Goal: Use online tool/utility: Utilize a website feature to perform a specific function

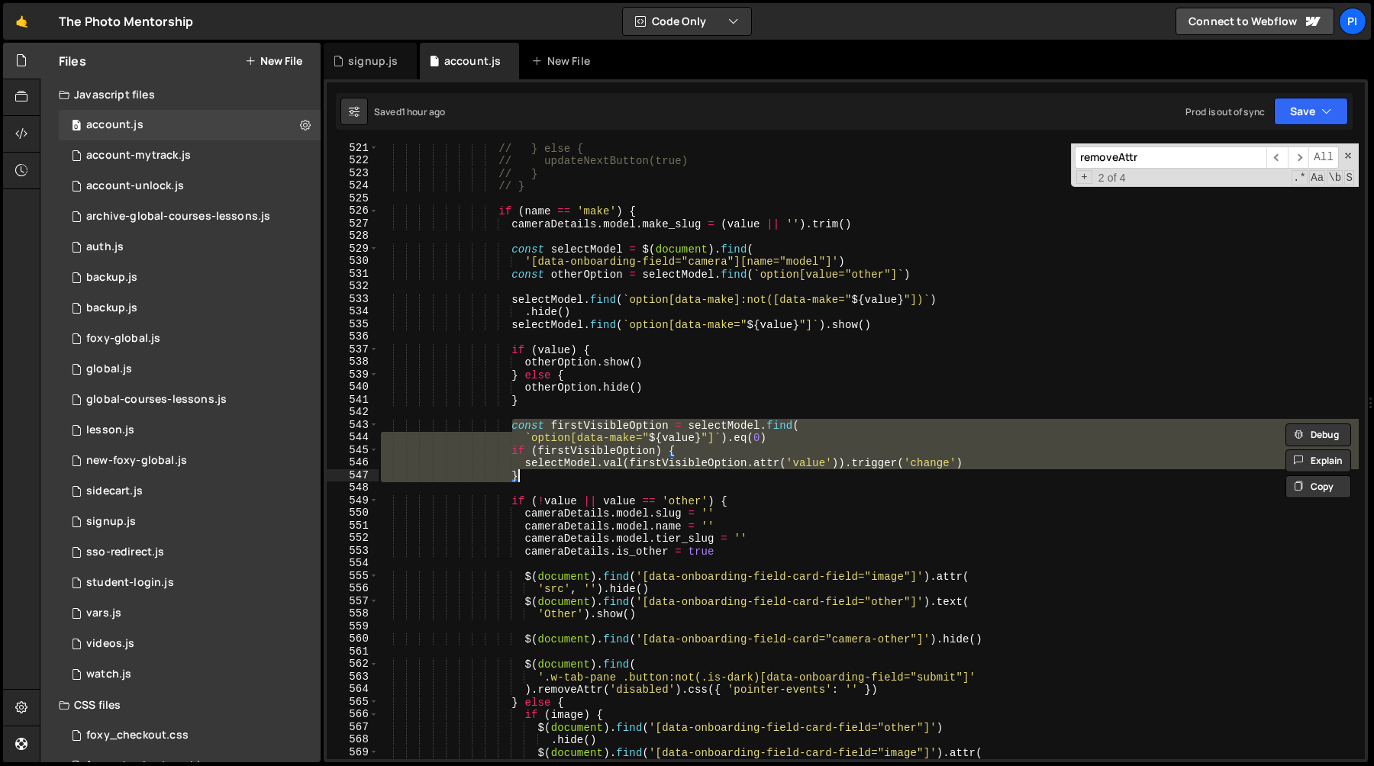
scroll to position [6590, 0]
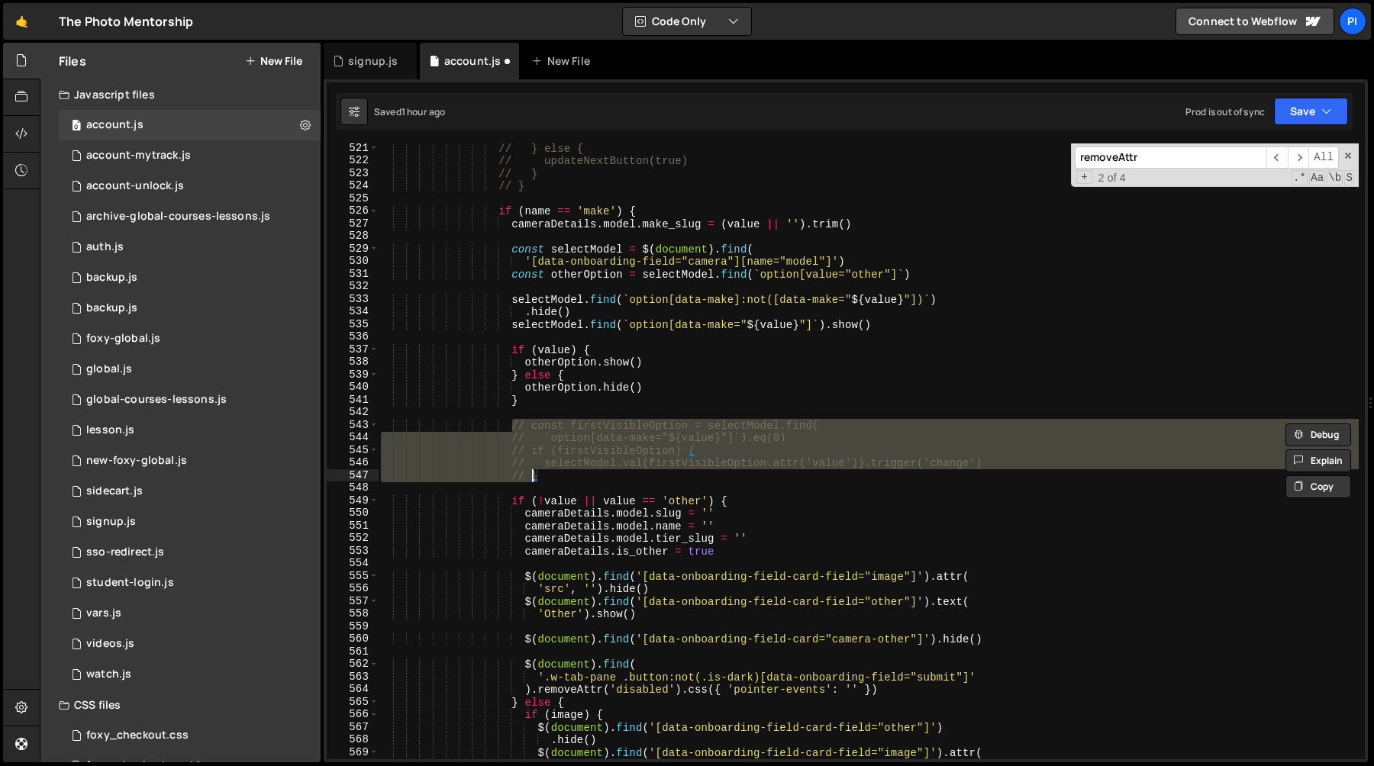
click at [512, 302] on div "// } else { // updateNextButton(true) // } // } if ( name == 'make' ) { cameraD…" at bounding box center [868, 462] width 981 height 641
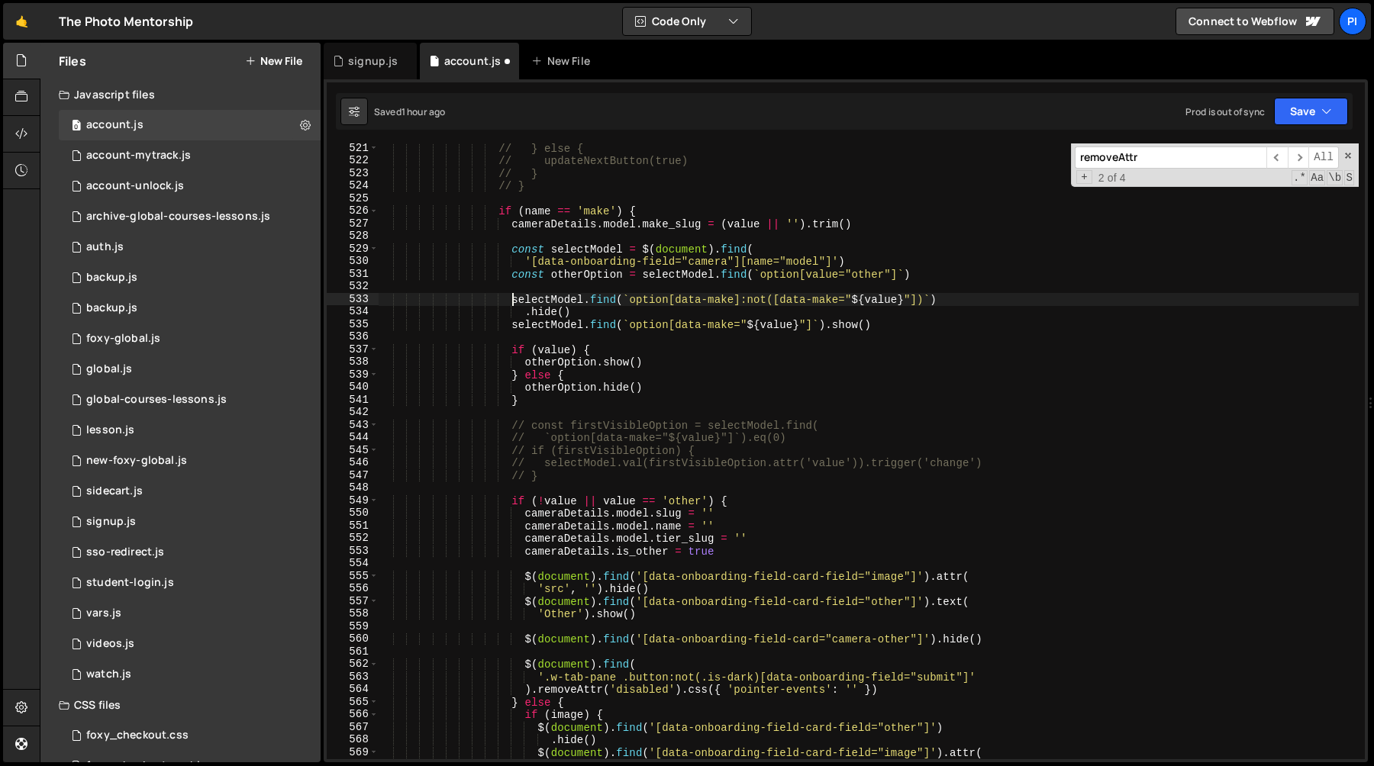
click at [910, 328] on div "// } else { // updateNextButton(true) // } // } if ( name == 'make' ) { cameraD…" at bounding box center [868, 462] width 981 height 641
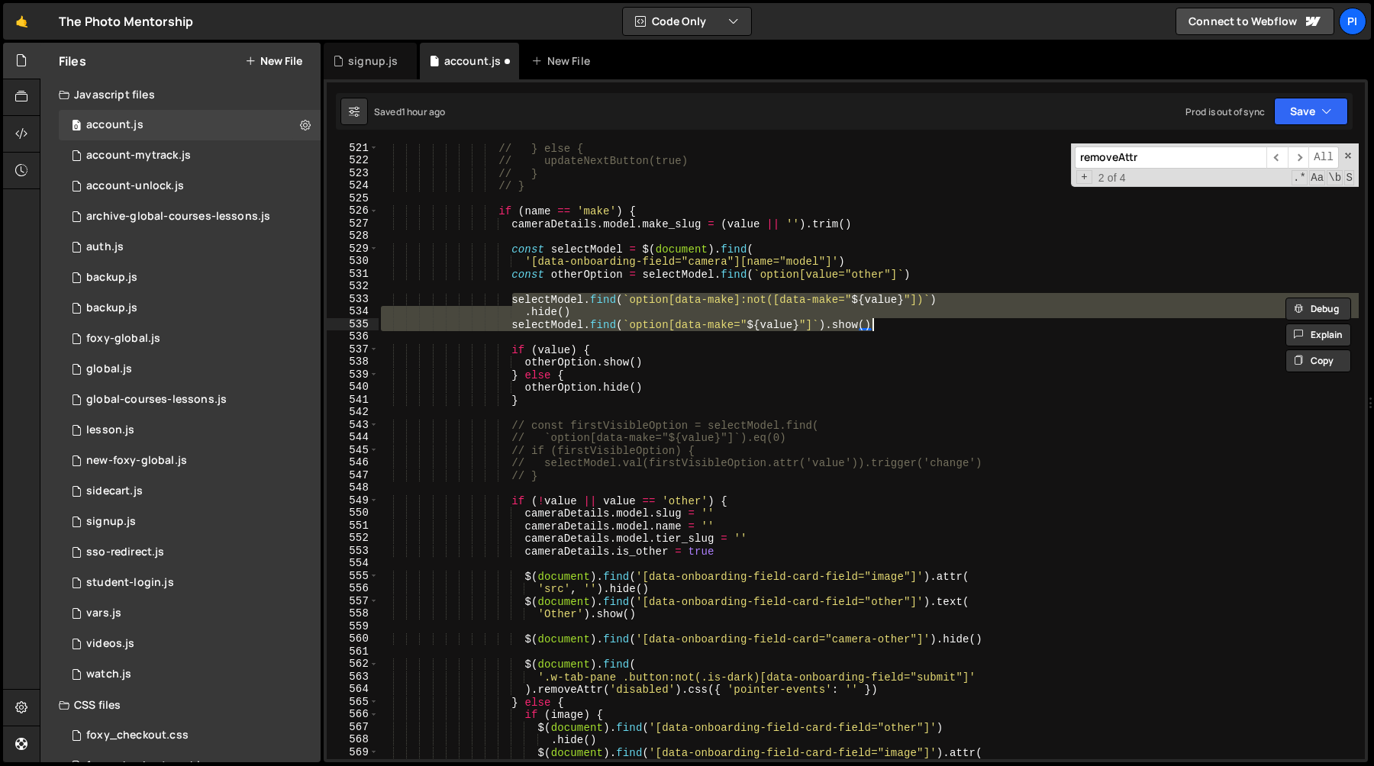
click at [555, 405] on div "// } else { // updateNextButton(true) // } // } if ( name == 'make' ) { cameraD…" at bounding box center [868, 462] width 981 height 641
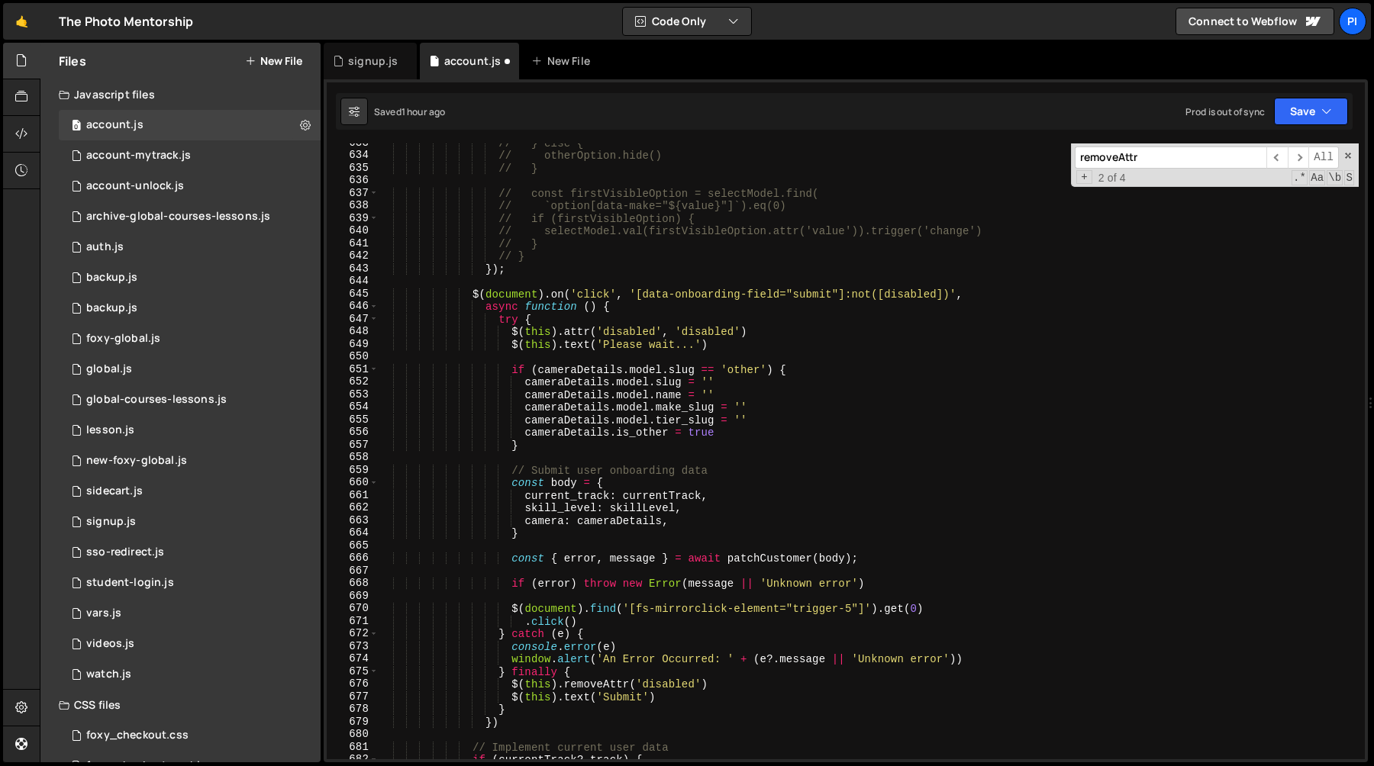
scroll to position [8002, 0]
click at [537, 376] on div "// } else { // otherOption.hide() // } // const firstVisibleOption = selectMode…" at bounding box center [868, 460] width 981 height 641
click at [767, 373] on div "// } else { // otherOption.hide() // } // const firstVisibleOption = selectMode…" at bounding box center [868, 460] width 981 height 641
paste textarea "cameraDetails.model.slug == 'other'"
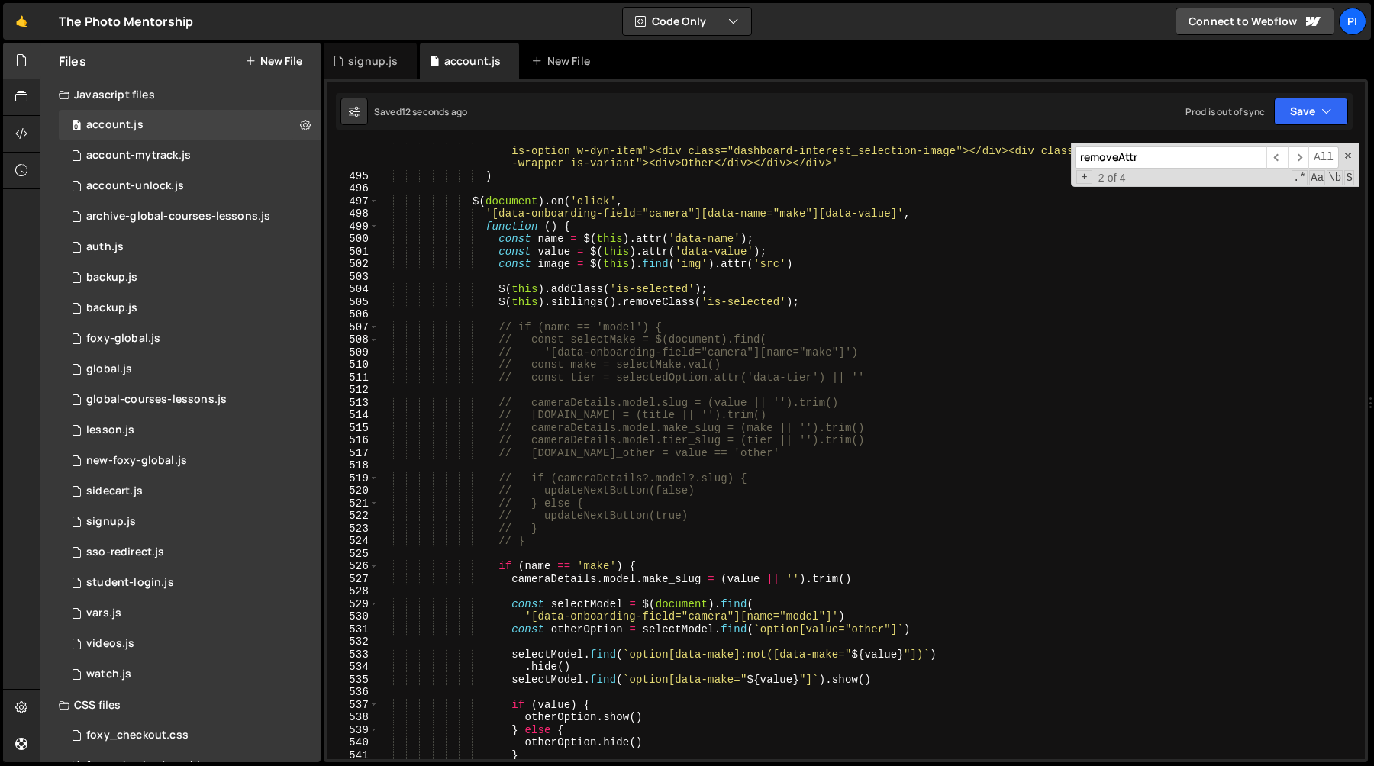
scroll to position [6185, 0]
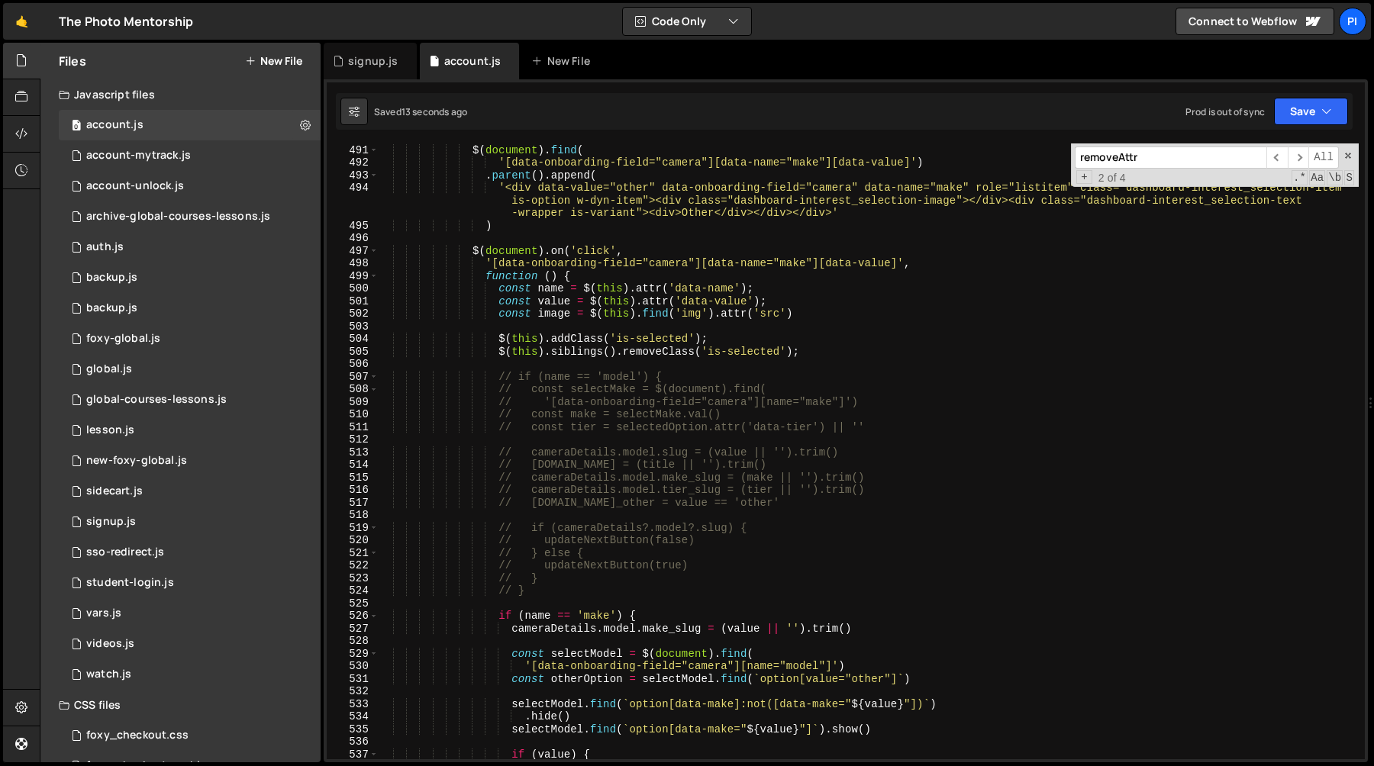
click at [563, 585] on div "$ ( document ) . find ( '[data-onboarding-field="camera"][data-name="make"][dat…" at bounding box center [868, 451] width 981 height 641
click at [556, 591] on div "$ ( document ) . find ( '[data-onboarding-field="camera"][data-name="make"][dat…" at bounding box center [868, 451] width 981 height 641
type textarea "// }"
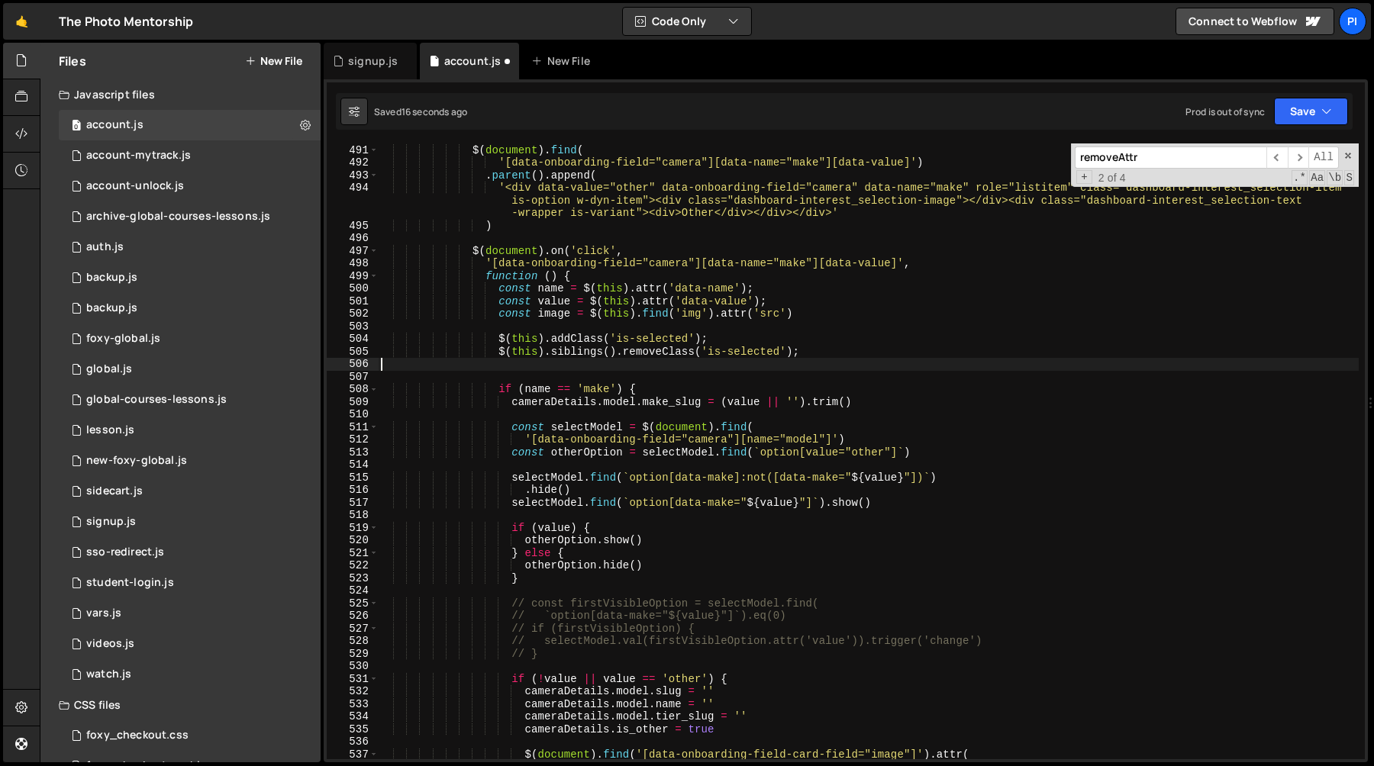
scroll to position [0, 0]
drag, startPoint x: 556, startPoint y: 591, endPoint x: 517, endPoint y: 362, distance: 232.3
click at [517, 362] on div "$ ( document ) . find ( '[data-onboarding-field="camera"][data-name="make"][dat…" at bounding box center [868, 451] width 981 height 641
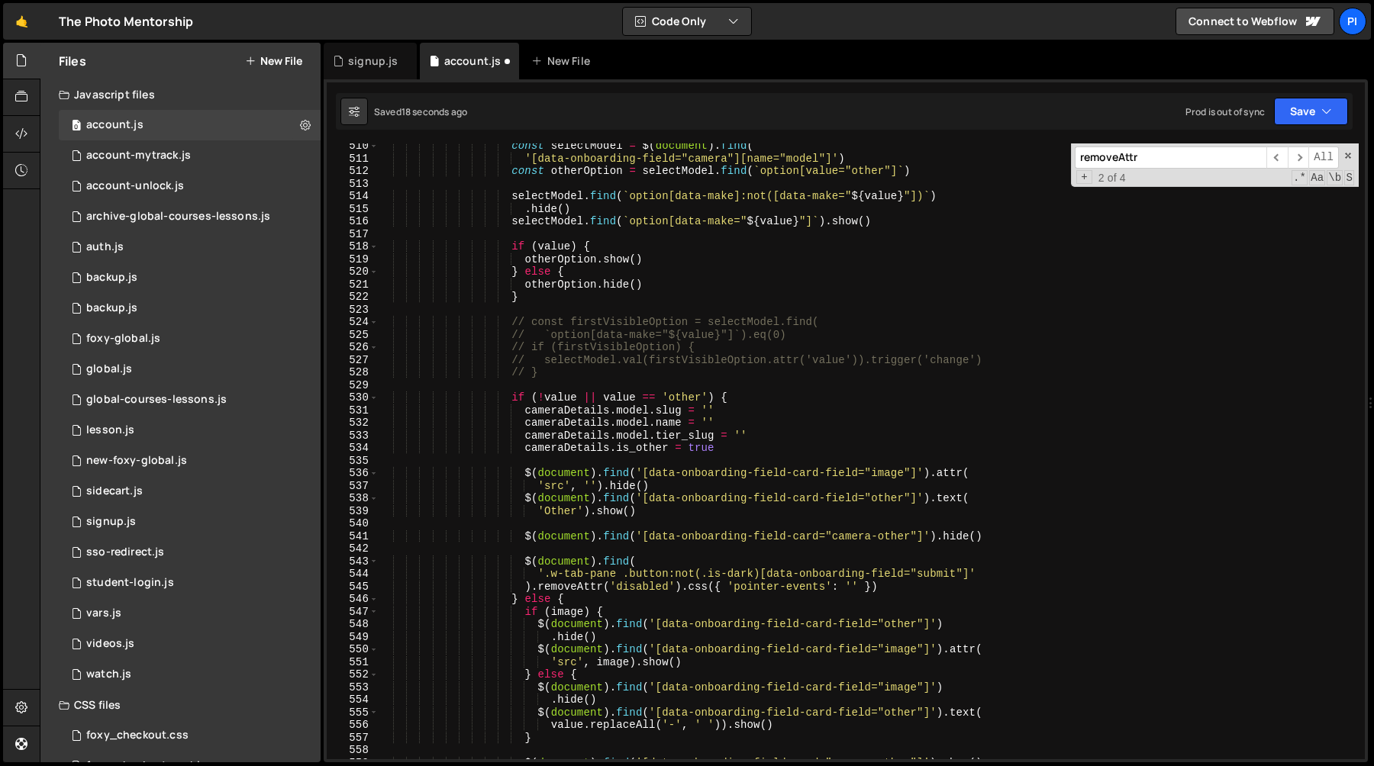
scroll to position [6428, 0]
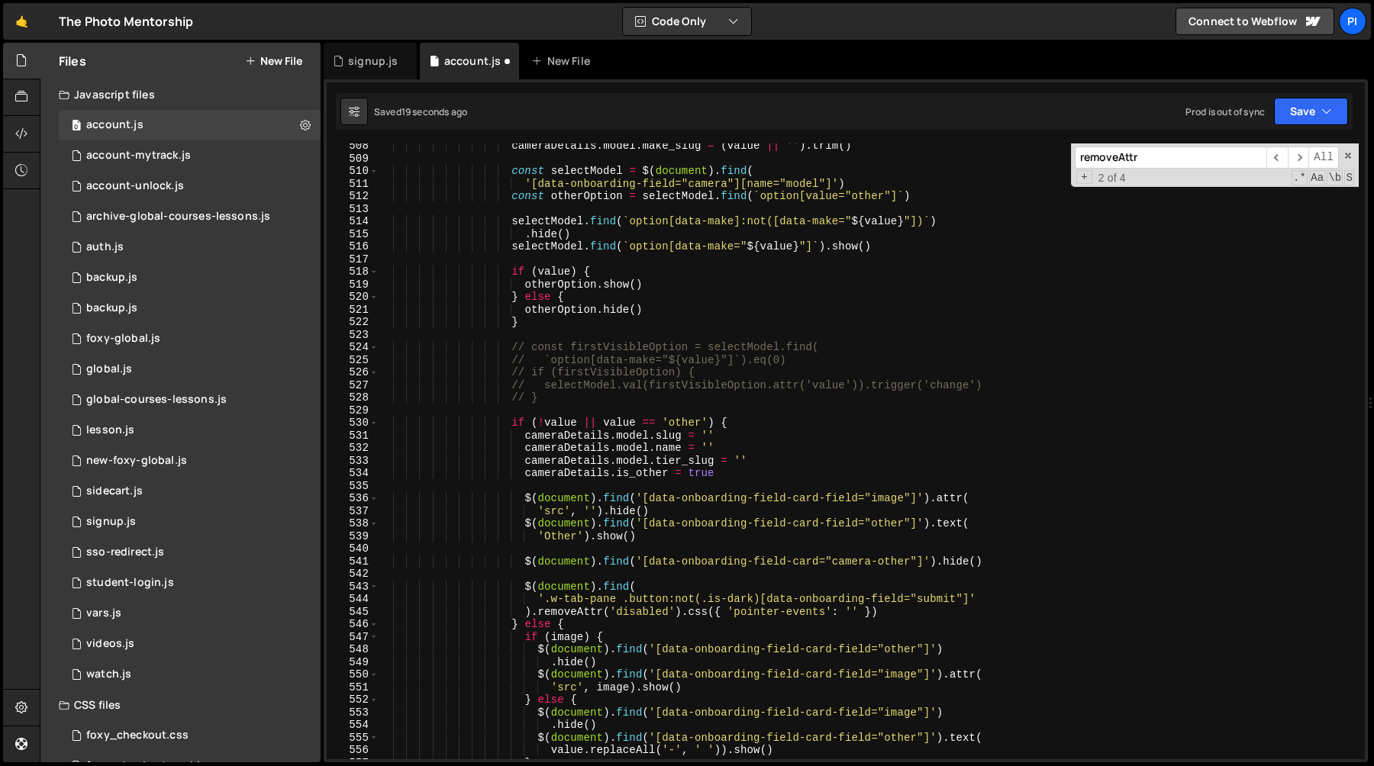
click at [555, 328] on div "cameraDetails . model . make_slug = ( value || '' ) . trim ( ) const selectMode…" at bounding box center [868, 460] width 981 height 641
click at [535, 357] on div "cameraDetails . model . make_slug = ( value || '' ) . trim ( ) const selectMode…" at bounding box center [868, 460] width 981 height 641
click at [534, 347] on div "cameraDetails . model . make_slug = ( value || '' ) . trim ( ) const selectMode…" at bounding box center [868, 460] width 981 height 641
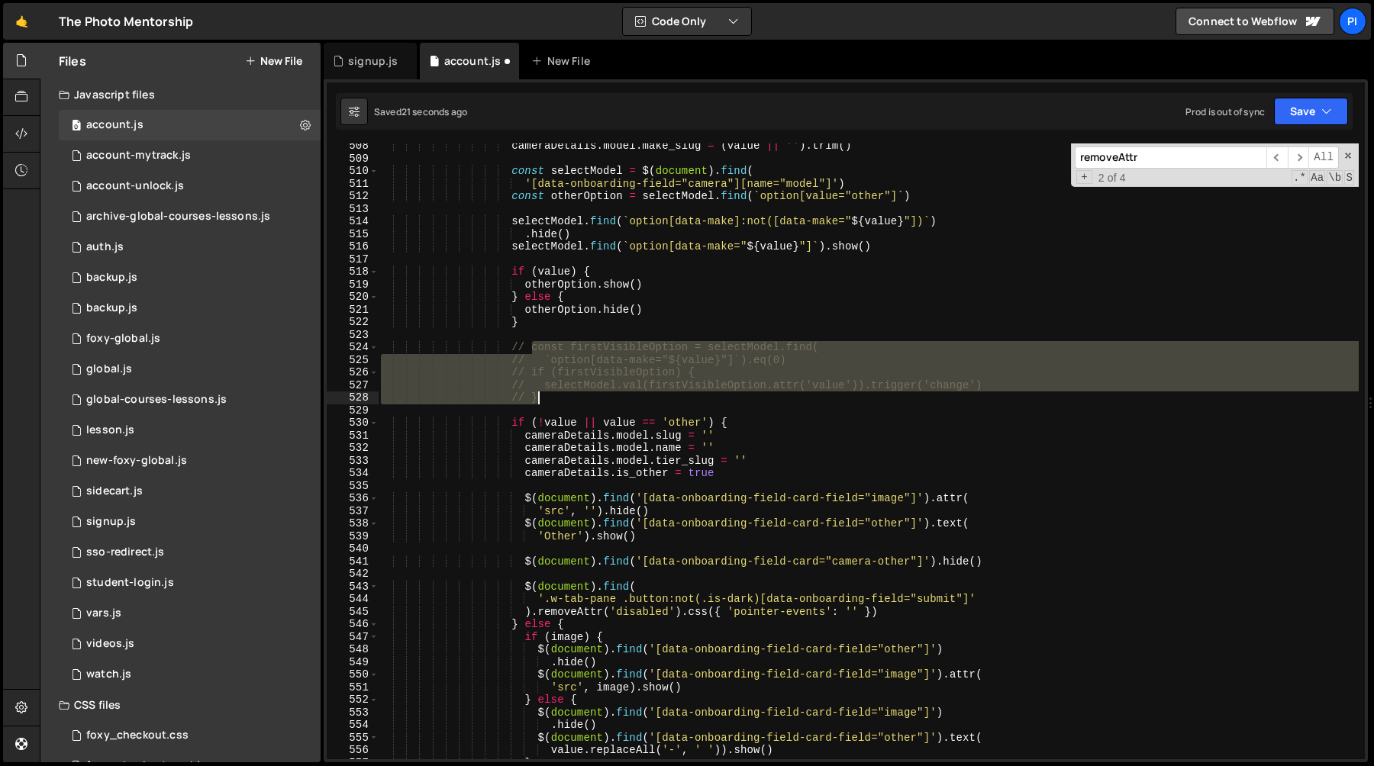
click at [561, 397] on div "cameraDetails . model . make_slug = ( value || '' ) . trim ( ) const selectMode…" at bounding box center [868, 460] width 981 height 641
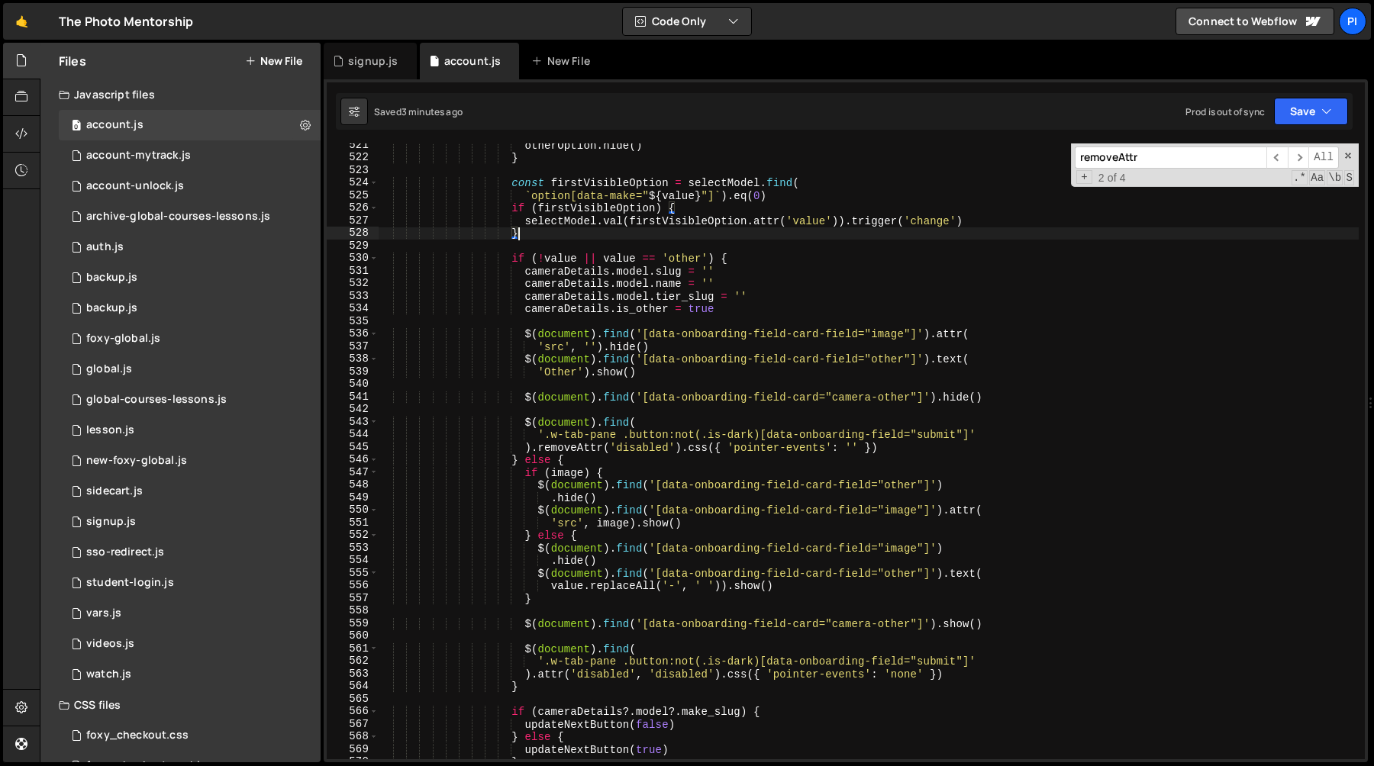
scroll to position [6593, 0]
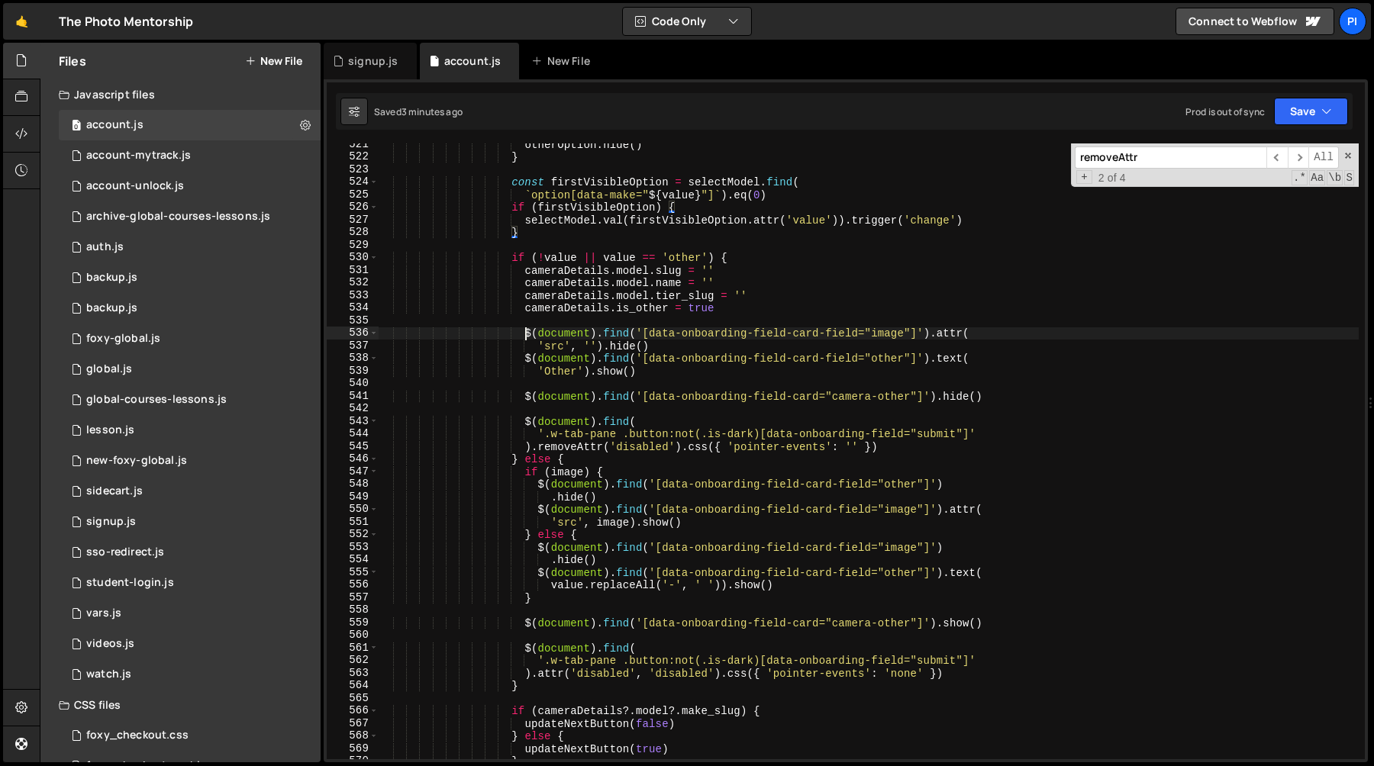
click at [524, 332] on div "otherOption . hide ( ) } const firstVisibleOption = selectModel . find ( ` opti…" at bounding box center [868, 458] width 981 height 641
click at [676, 345] on div "otherOption . hide ( ) } const firstVisibleOption = selectModel . find ( ` opti…" at bounding box center [868, 458] width 981 height 641
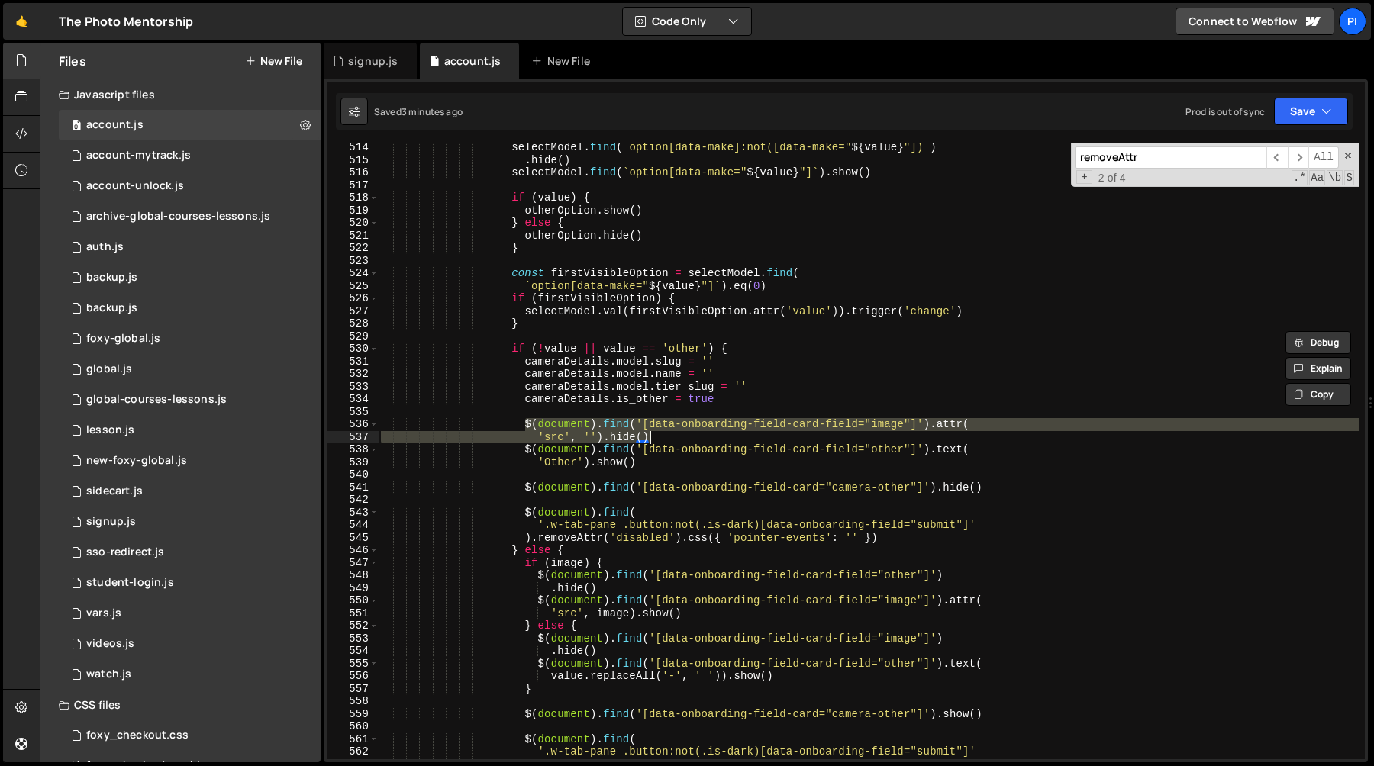
scroll to position [6456, 0]
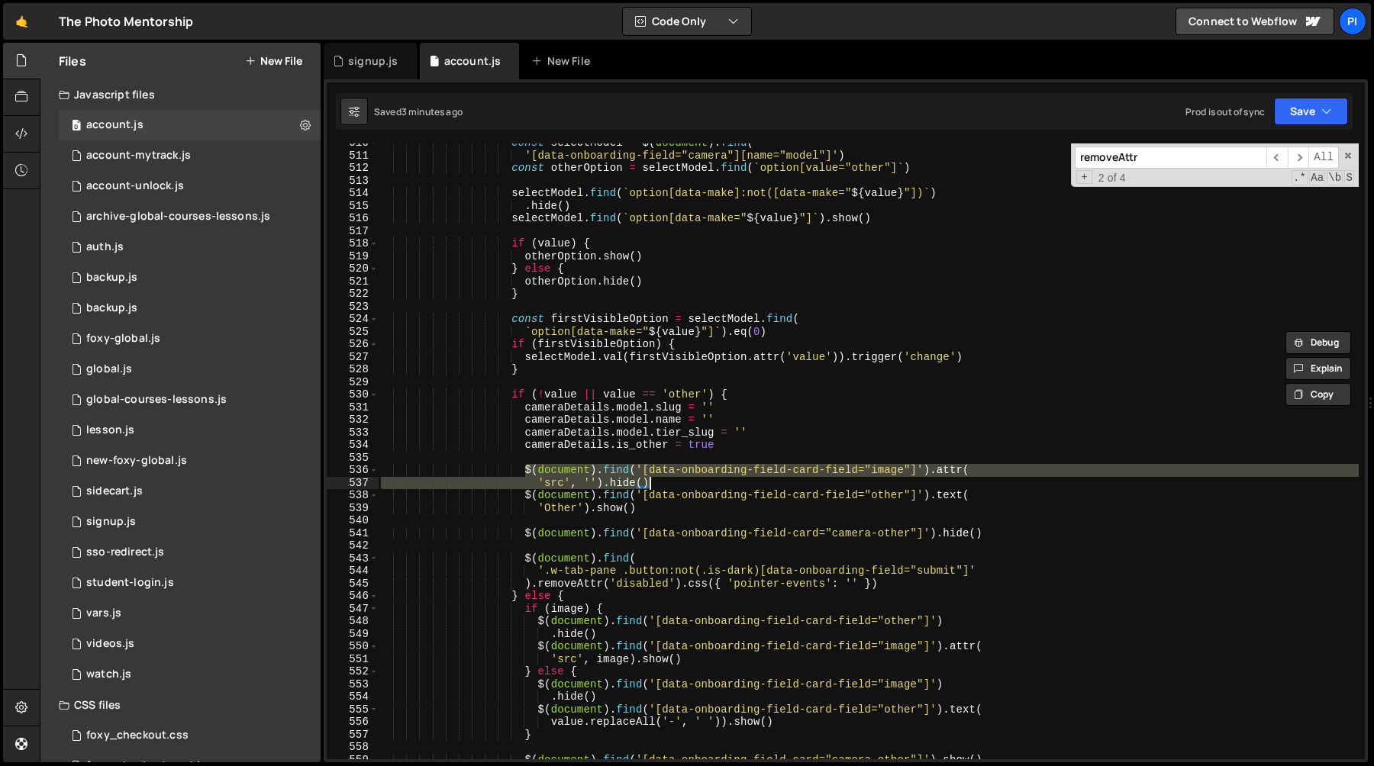
click at [544, 371] on div "const selectModel = $ ( document ) . find ( '[data-onboarding-field="camera"][n…" at bounding box center [868, 457] width 981 height 641
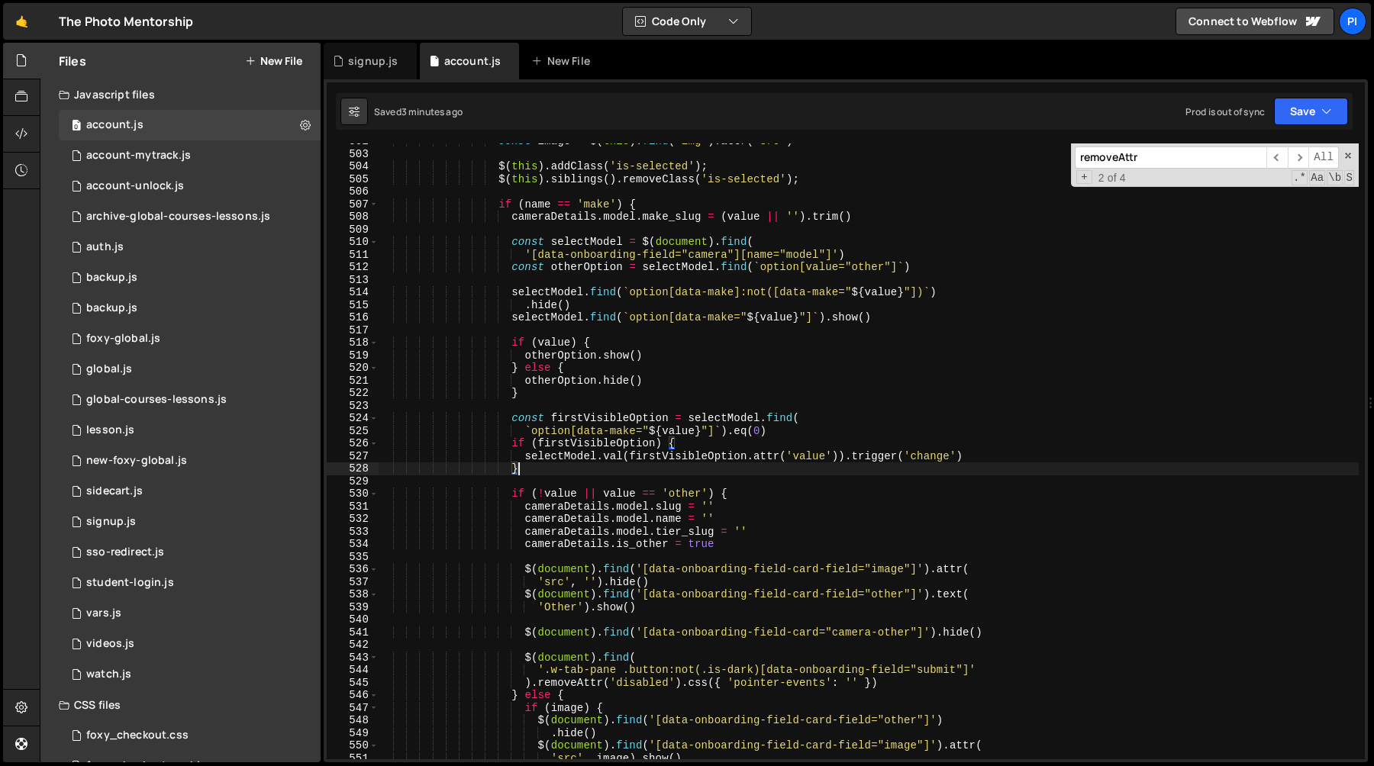
scroll to position [6356, 0]
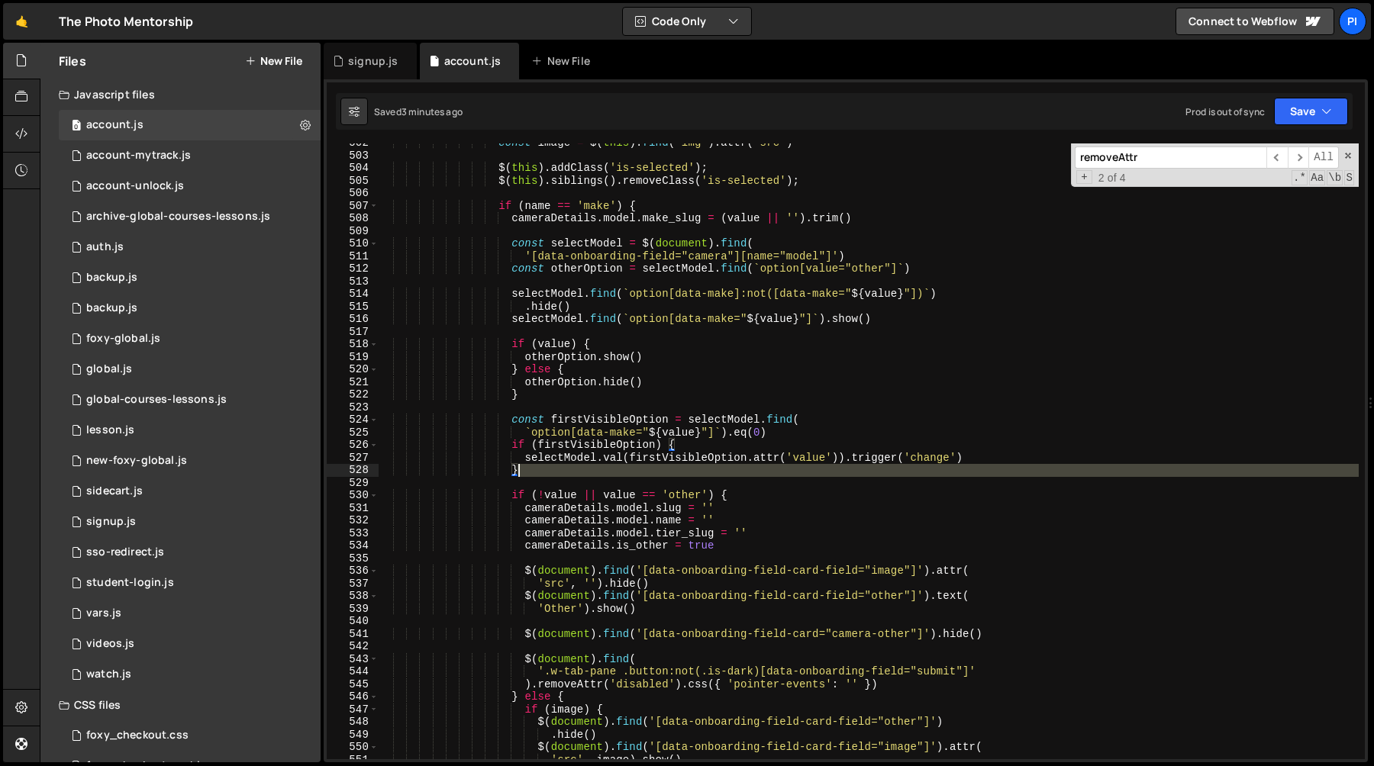
drag, startPoint x: 653, startPoint y: 479, endPoint x: 698, endPoint y: 476, distance: 45.1
click at [698, 476] on div "const image = $ ( this ) . find ( 'img' ) . attr ( 'src' ) $ ( this ) . addClas…" at bounding box center [868, 457] width 981 height 641
click at [515, 447] on div "const image = $ ( this ) . find ( 'img' ) . attr ( 'src' ) $ ( this ) . addClas…" at bounding box center [868, 457] width 981 height 641
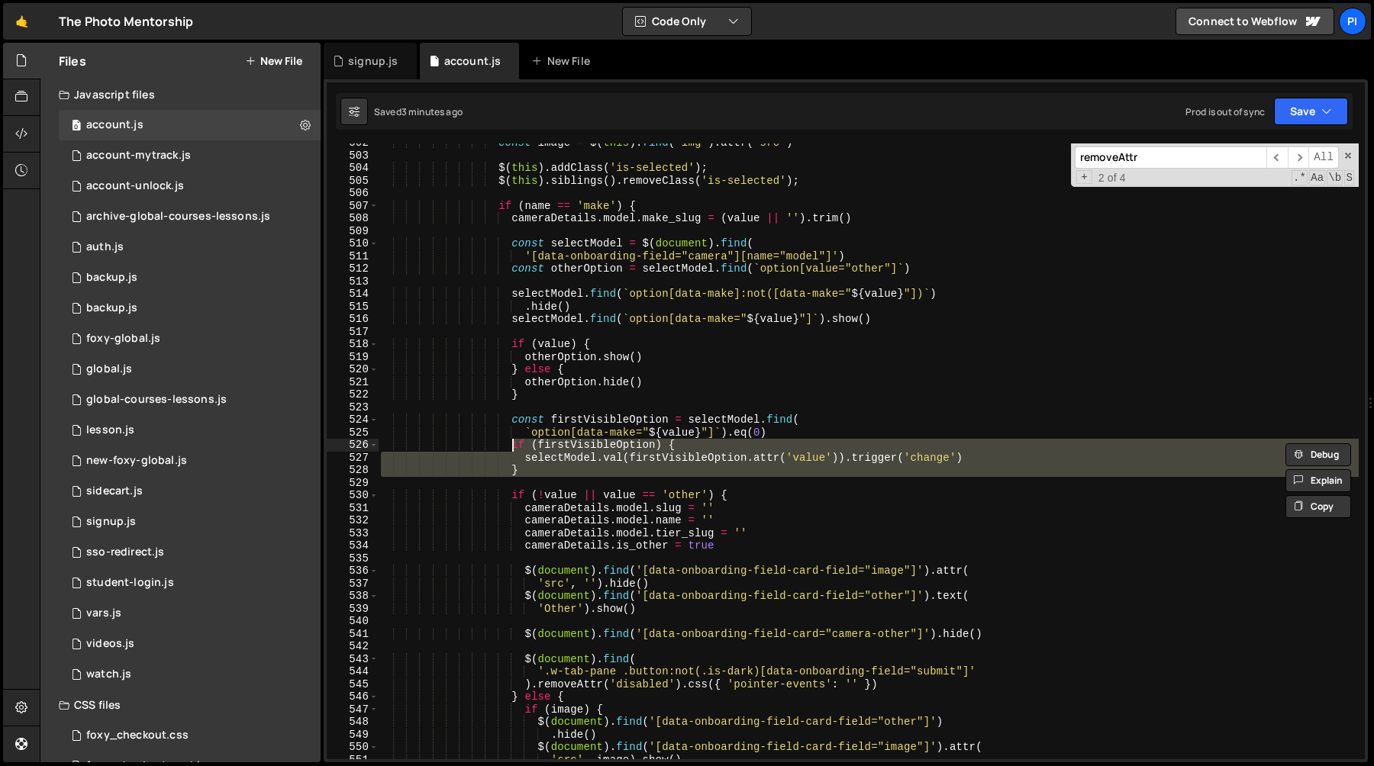
click at [542, 471] on div "const image = $ ( this ) . find ( 'img' ) . attr ( 'src' ) $ ( this ) . addClas…" at bounding box center [868, 452] width 981 height 616
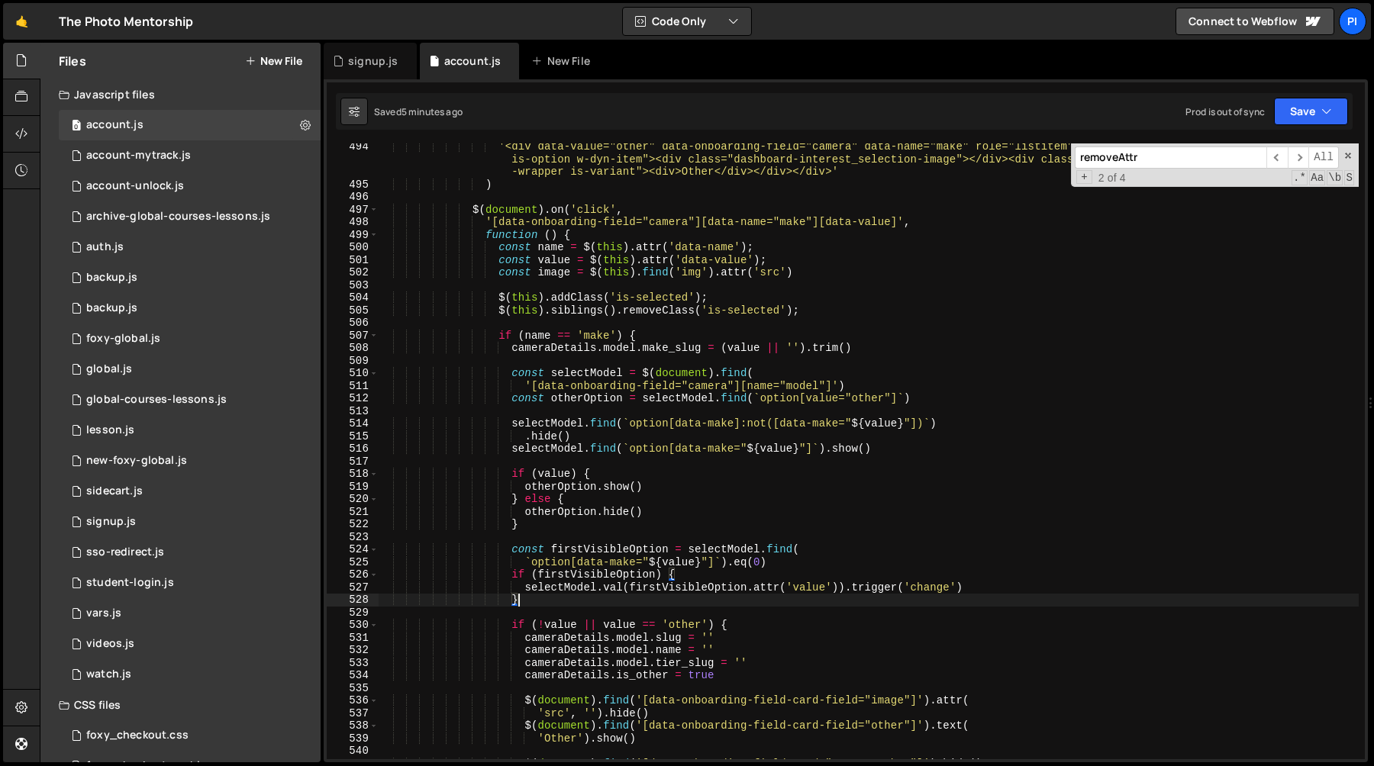
scroll to position [6221, 0]
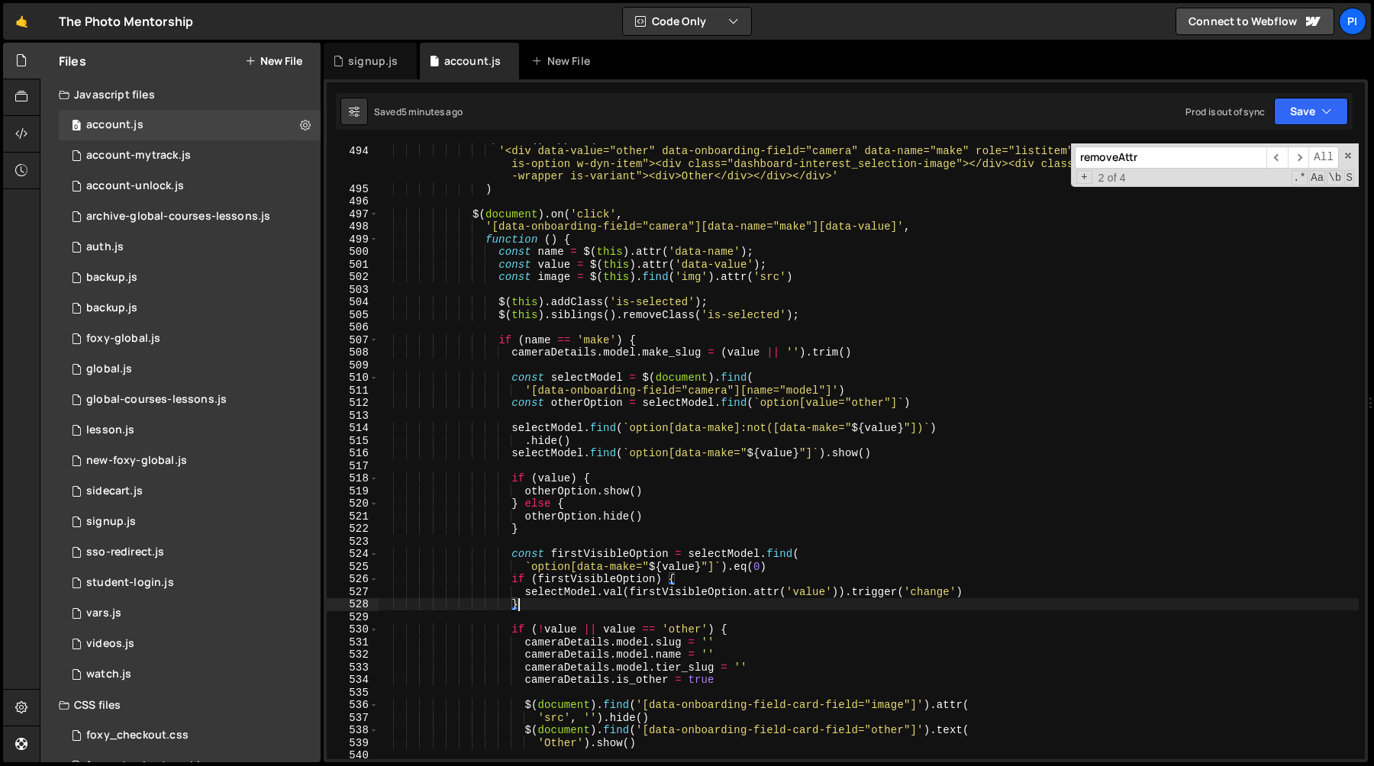
click at [784, 254] on div ". parent ( ) . append ( '<div data-value="other" data-onboarding-field="camera"…" at bounding box center [868, 452] width 981 height 641
type textarea "const name = $(this).attr('data-name');"
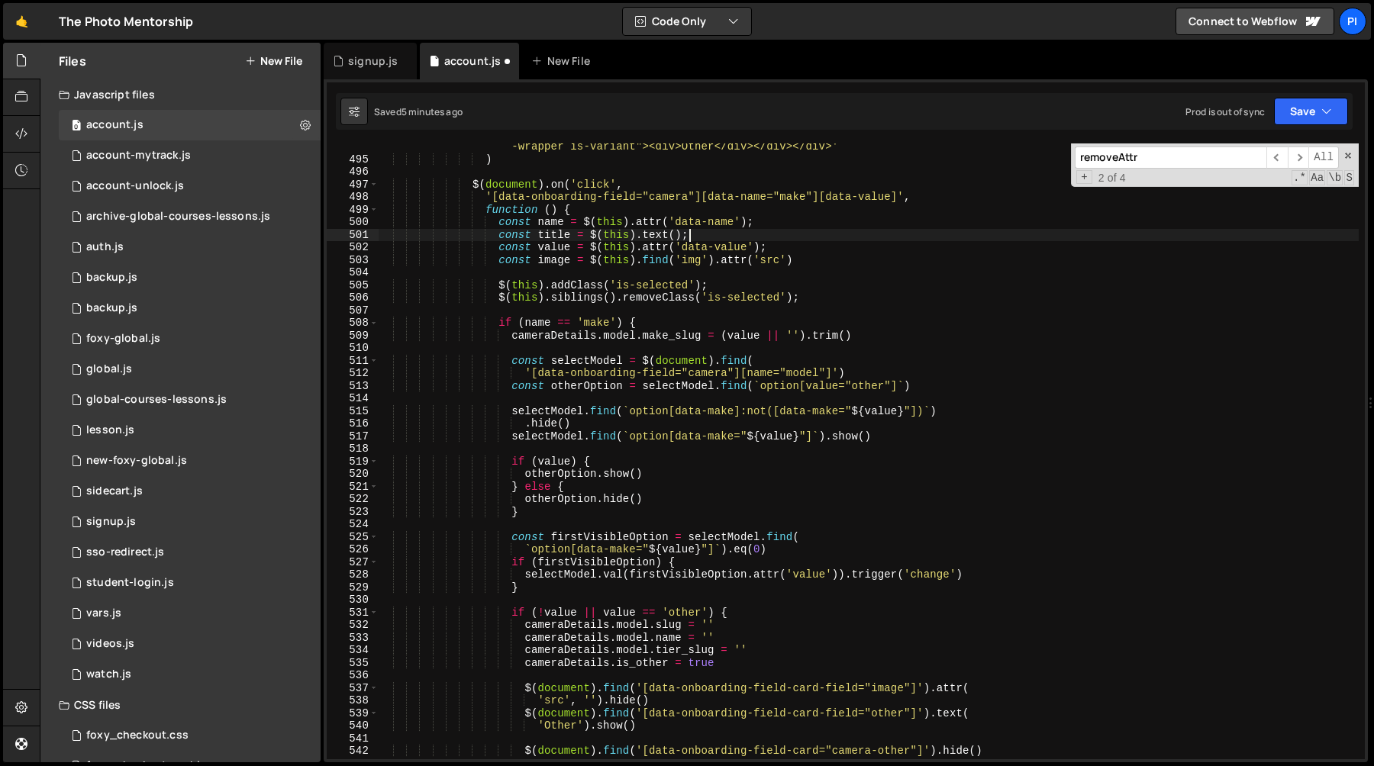
scroll to position [6275, 0]
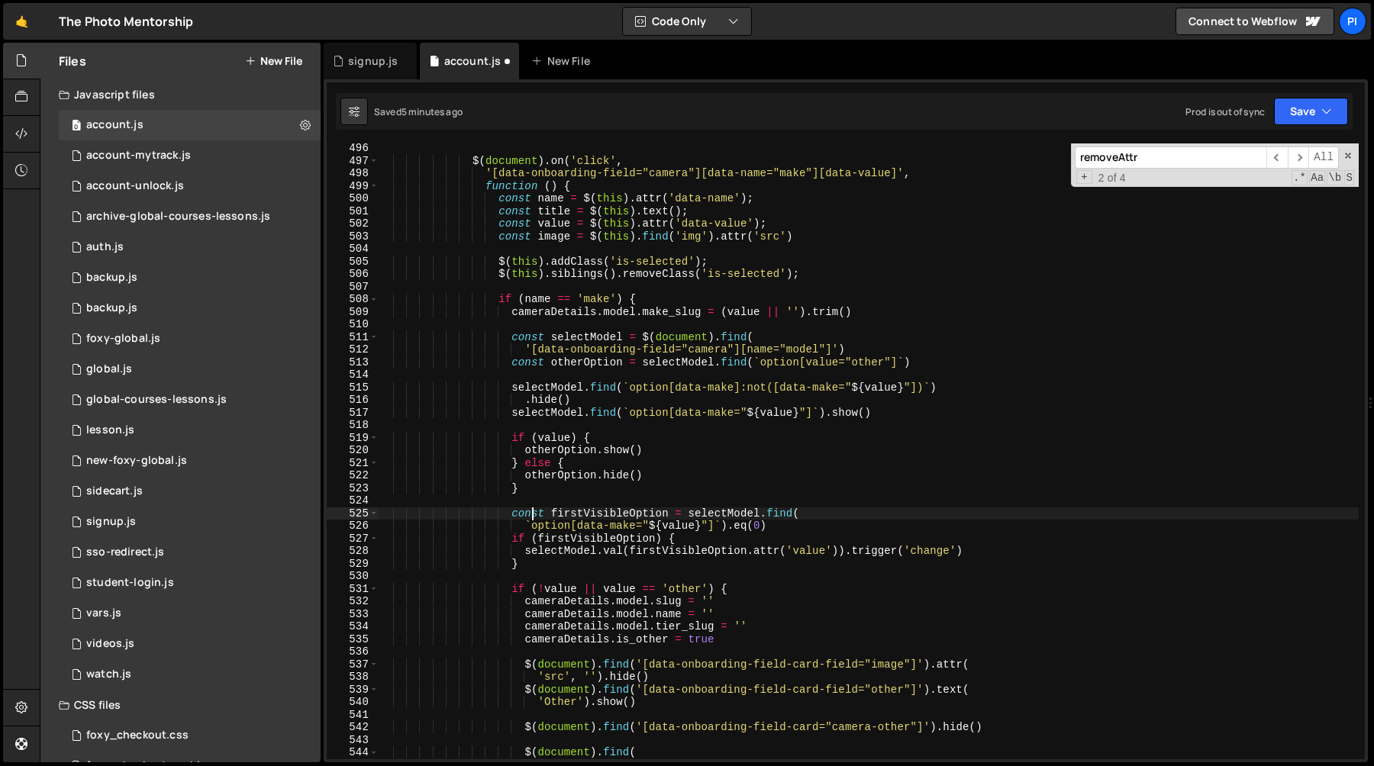
click at [531, 514] on div "$ ( document ) . on ( 'click' , '[data-onboarding-field="camera"][data-name="ma…" at bounding box center [868, 462] width 981 height 641
click at [533, 572] on div "$ ( document ) . on ( 'click' , '[data-onboarding-field="camera"][data-name="ma…" at bounding box center [868, 462] width 981 height 641
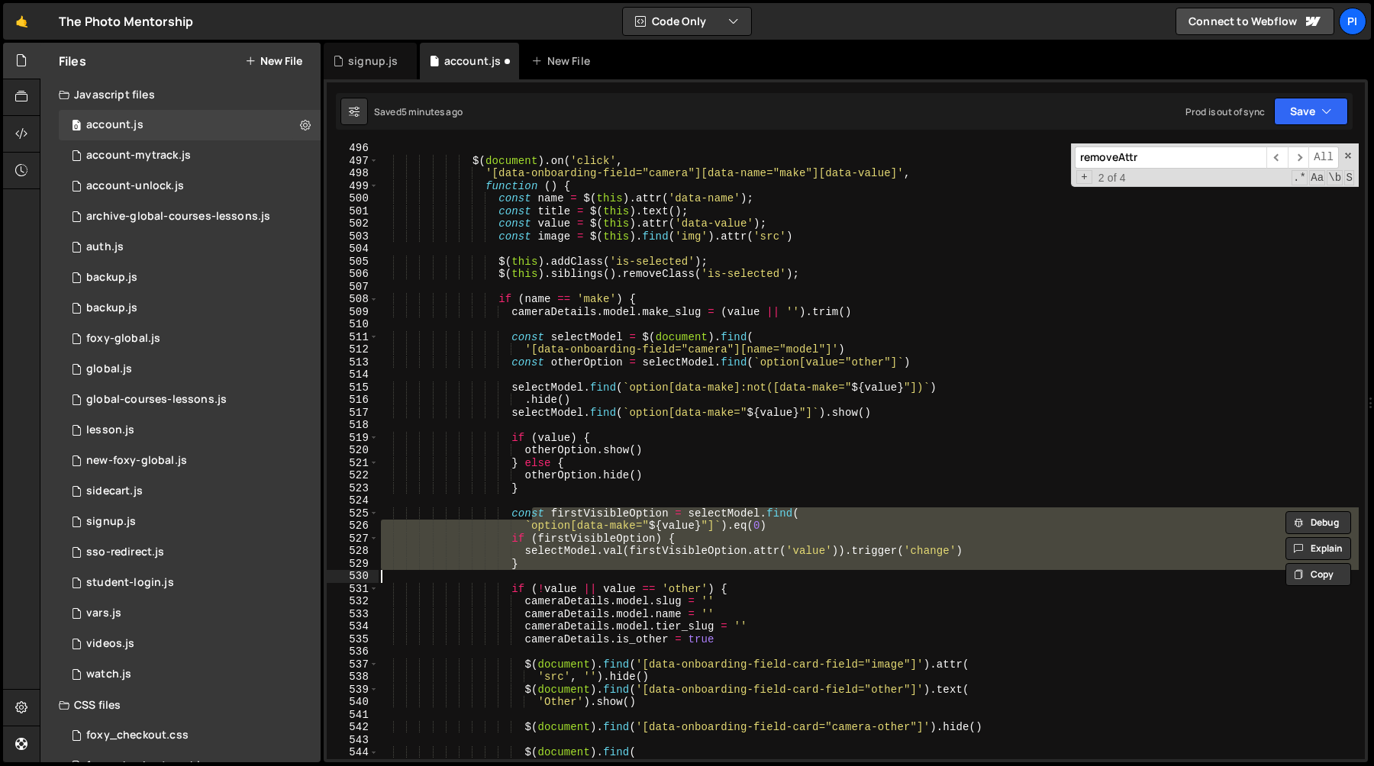
scroll to position [0, 8]
type textarea "}"
click at [560, 571] on div "$ ( document ) . on ( 'click' , '[data-onboarding-field="camera"][data-name="ma…" at bounding box center [868, 452] width 981 height 616
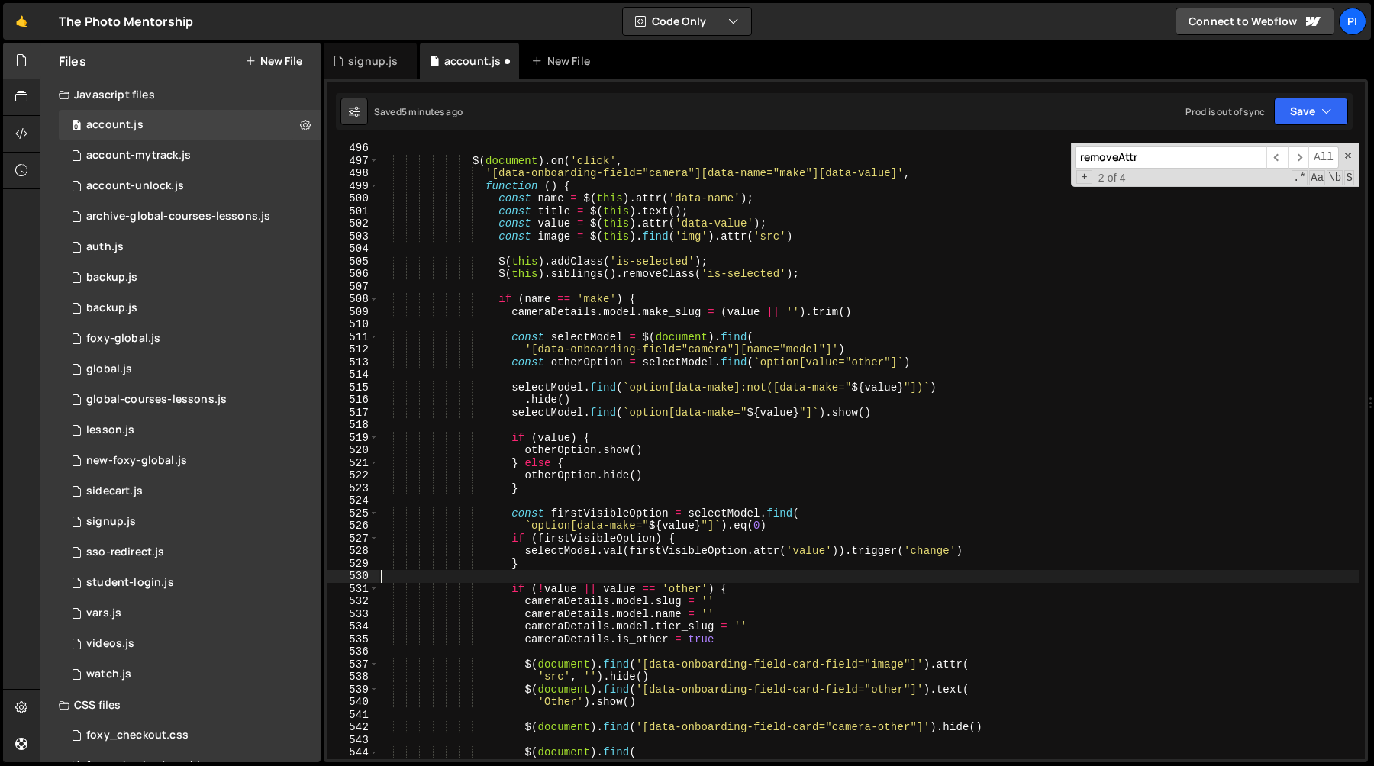
click at [557, 556] on div "$ ( document ) . on ( 'click' , '[data-onboarding-field="camera"][data-name="ma…" at bounding box center [868, 462] width 981 height 641
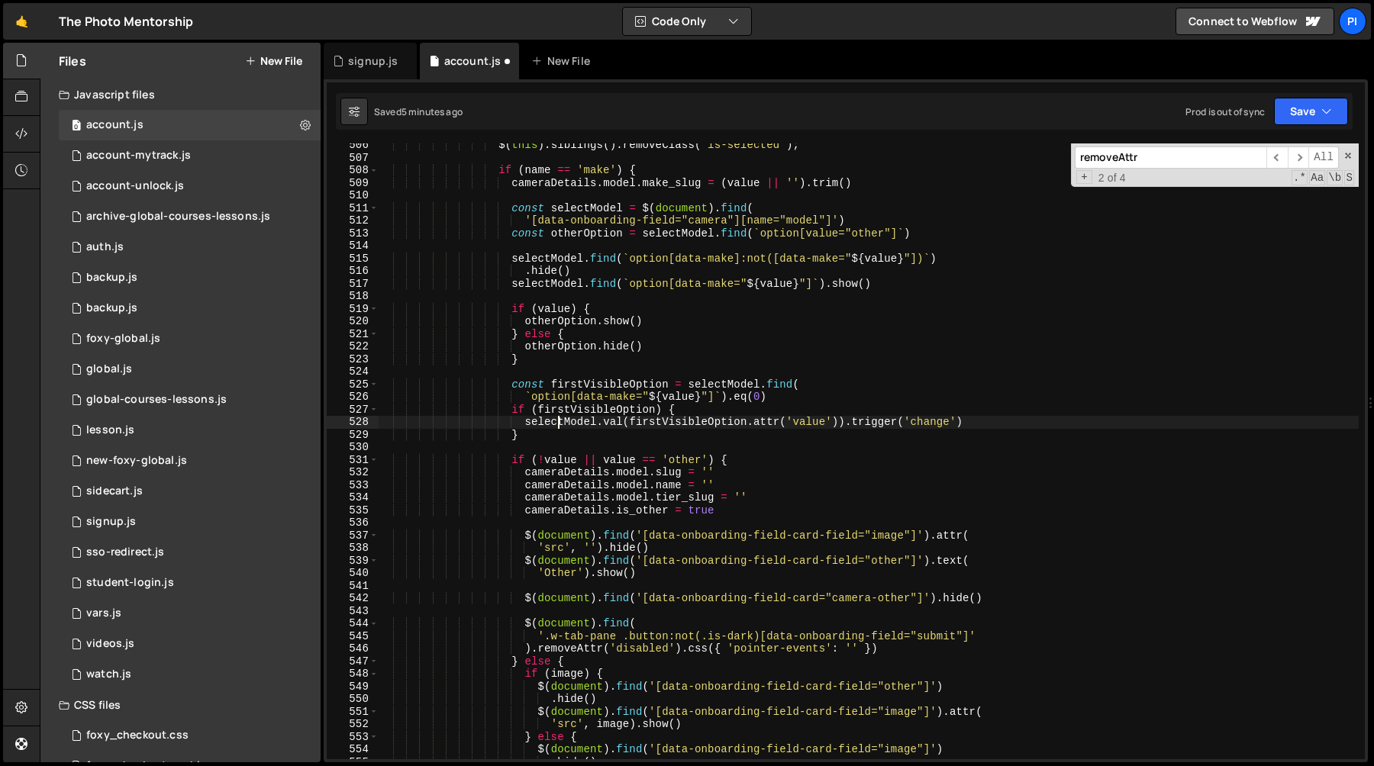
scroll to position [6403, 0]
click at [546, 437] on div "$ ( this ) . siblings ( ) . removeClass ( 'is-selected' ) ; if ( name == 'make'…" at bounding box center [868, 459] width 981 height 641
type textarea "}"
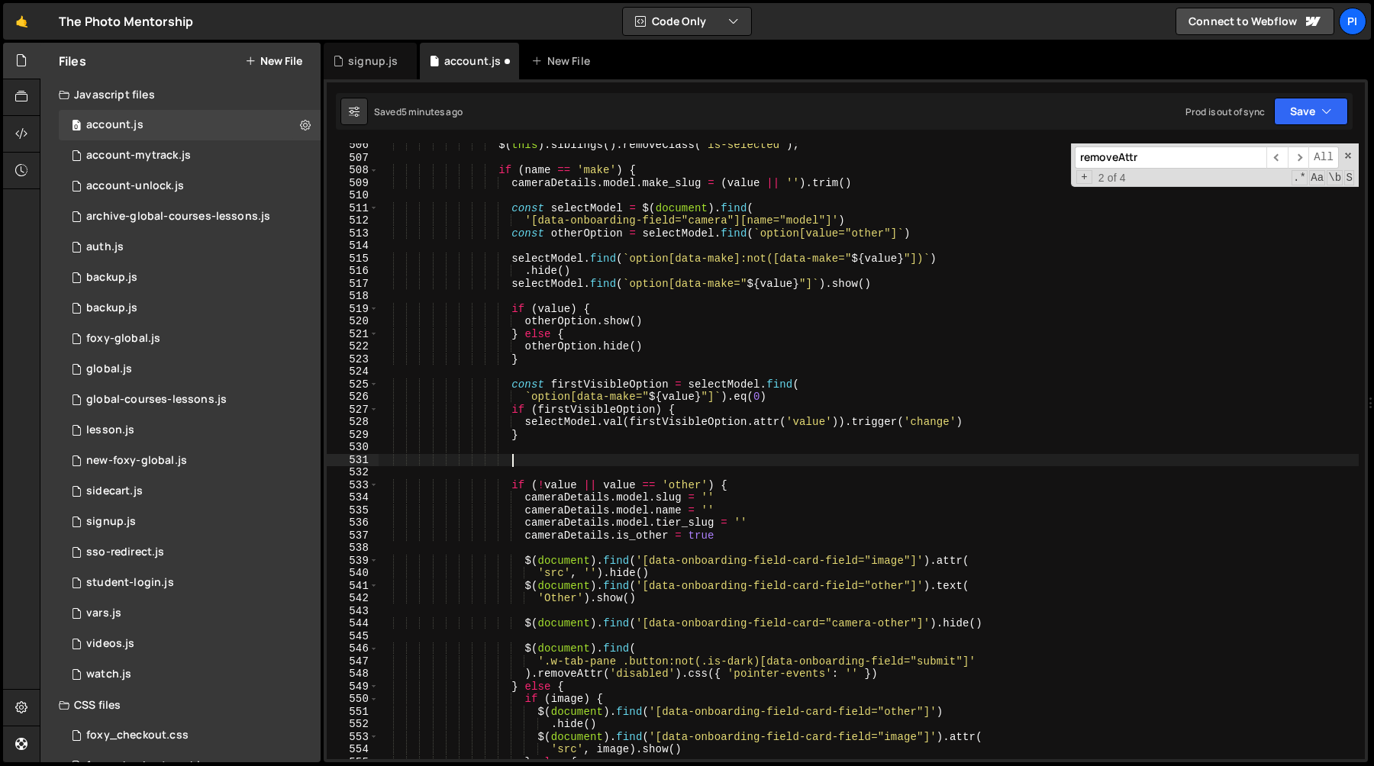
paste textarea "'src', '').hide()"
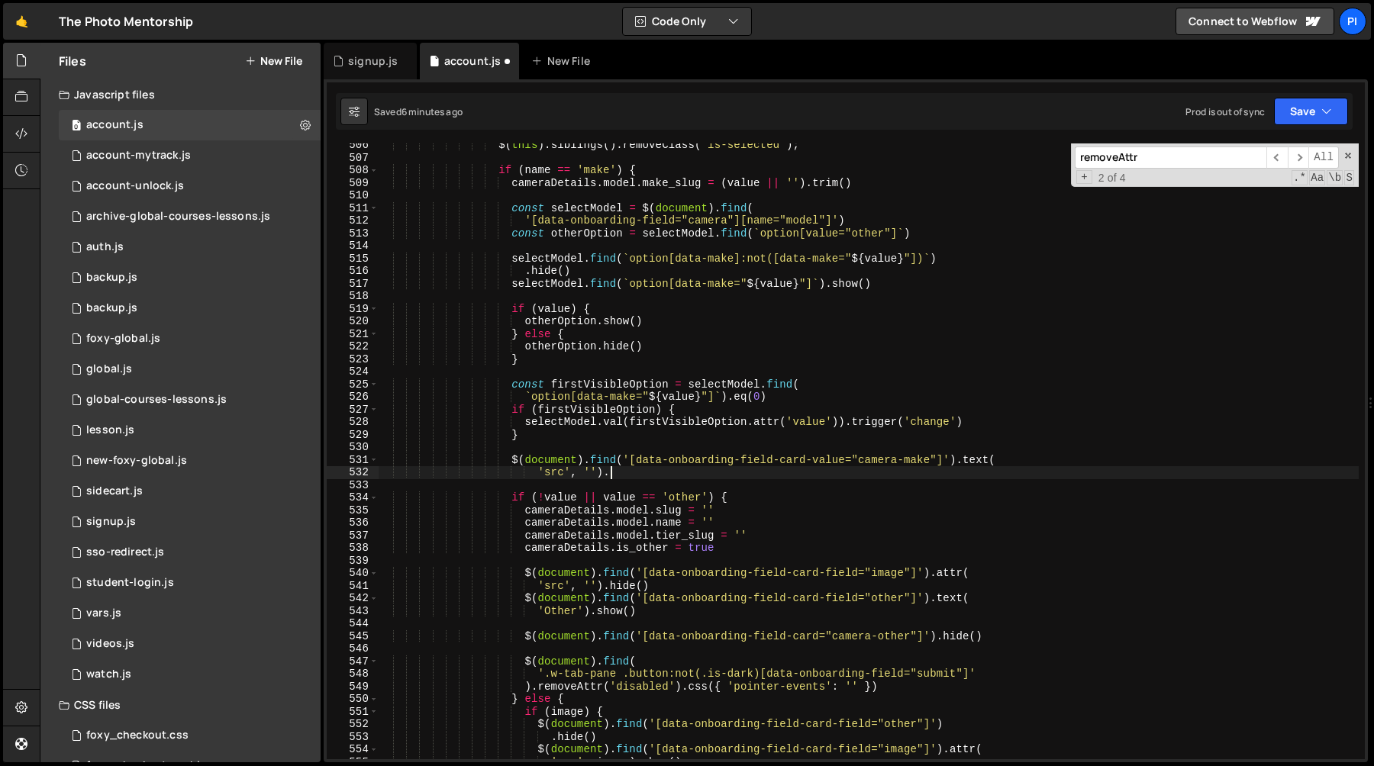
scroll to position [0, 15]
type textarea "'src')"
type textarea "if (!value || value == 'other') {"
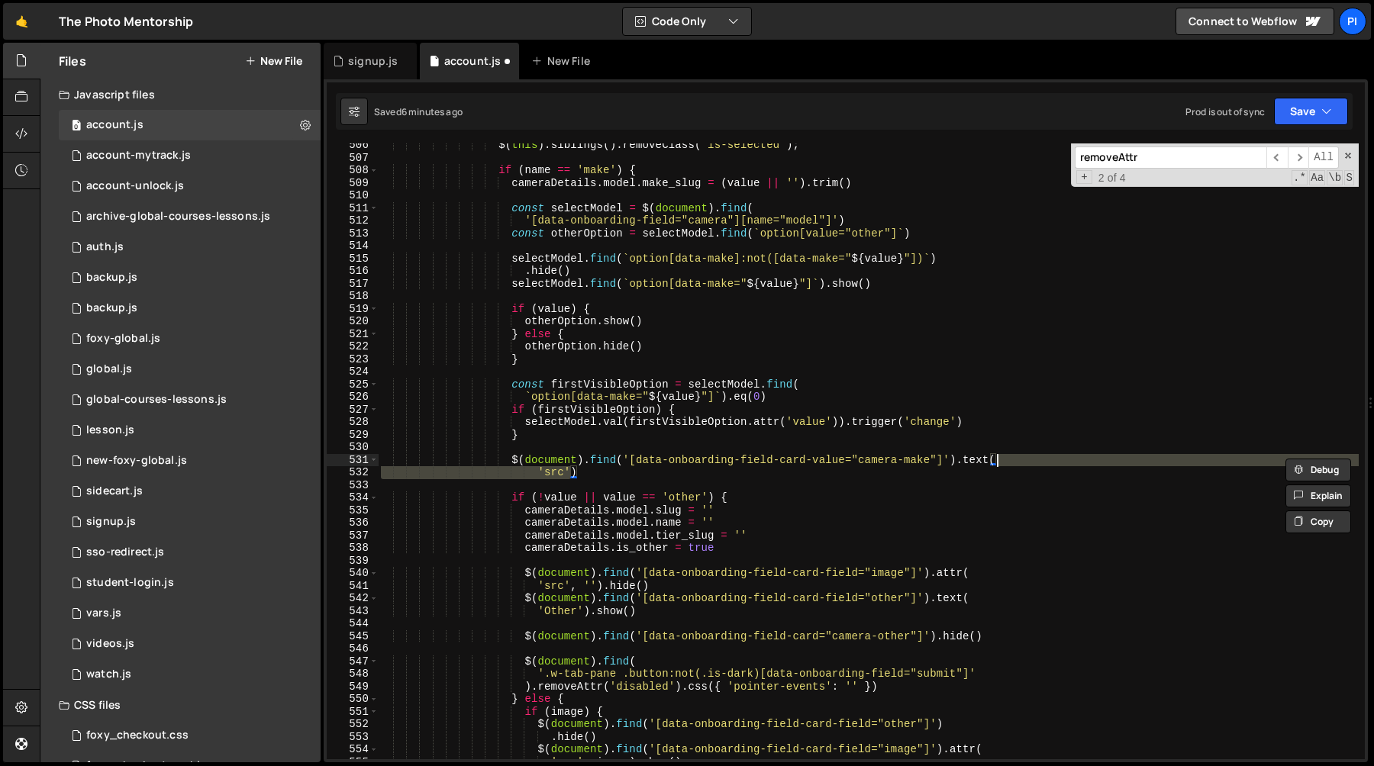
paste textarea "value == 'other"
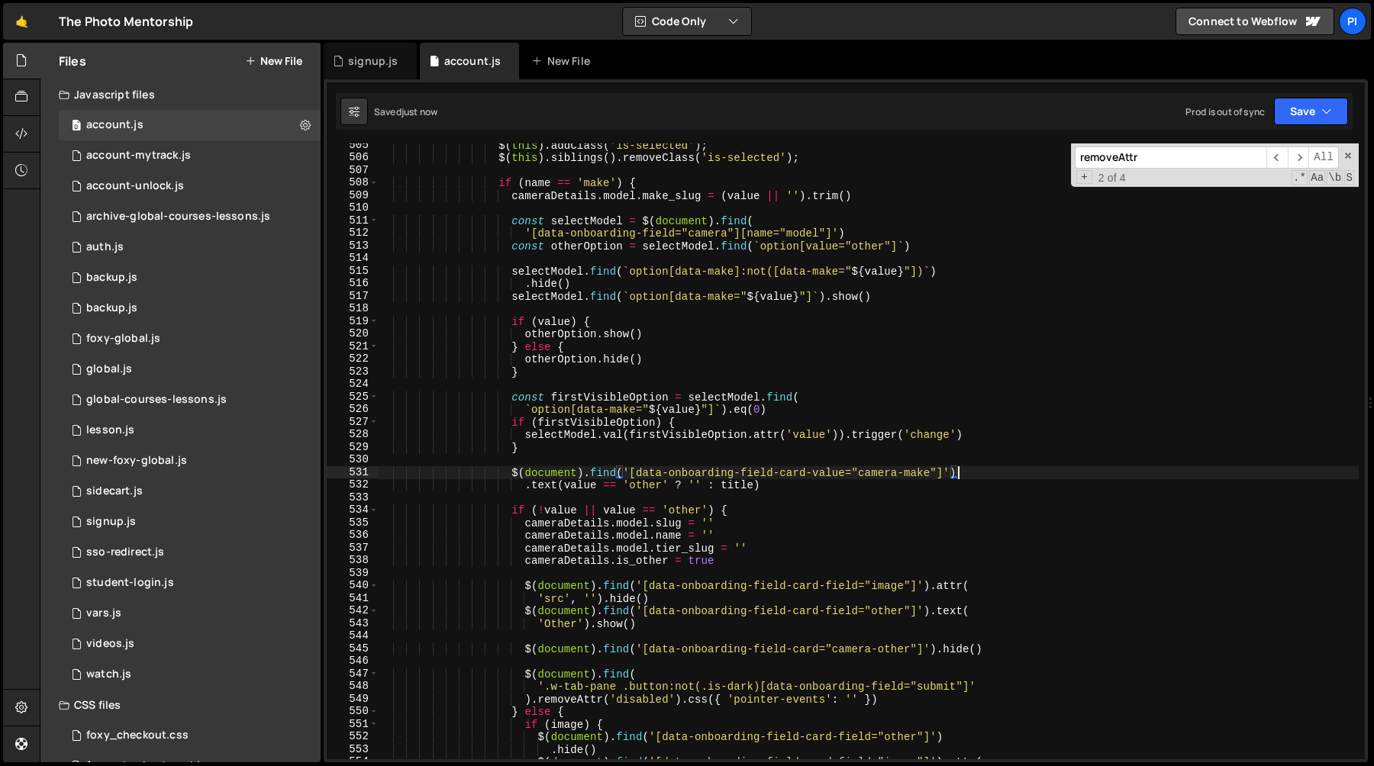
scroll to position [6325, 0]
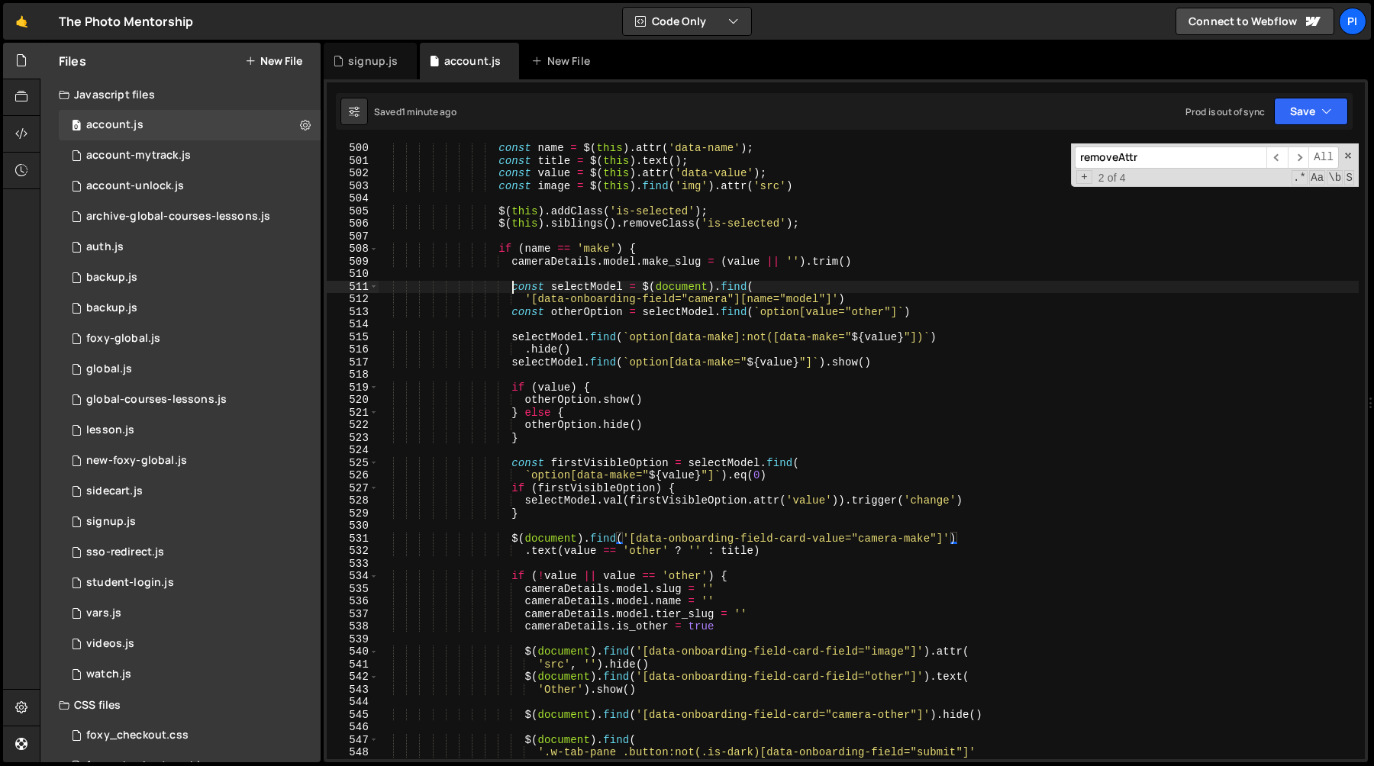
click at [514, 287] on div "const name = $ ( this ) . attr ( 'data-name' ) ; const title = $ ( this ) . tex…" at bounding box center [868, 462] width 981 height 641
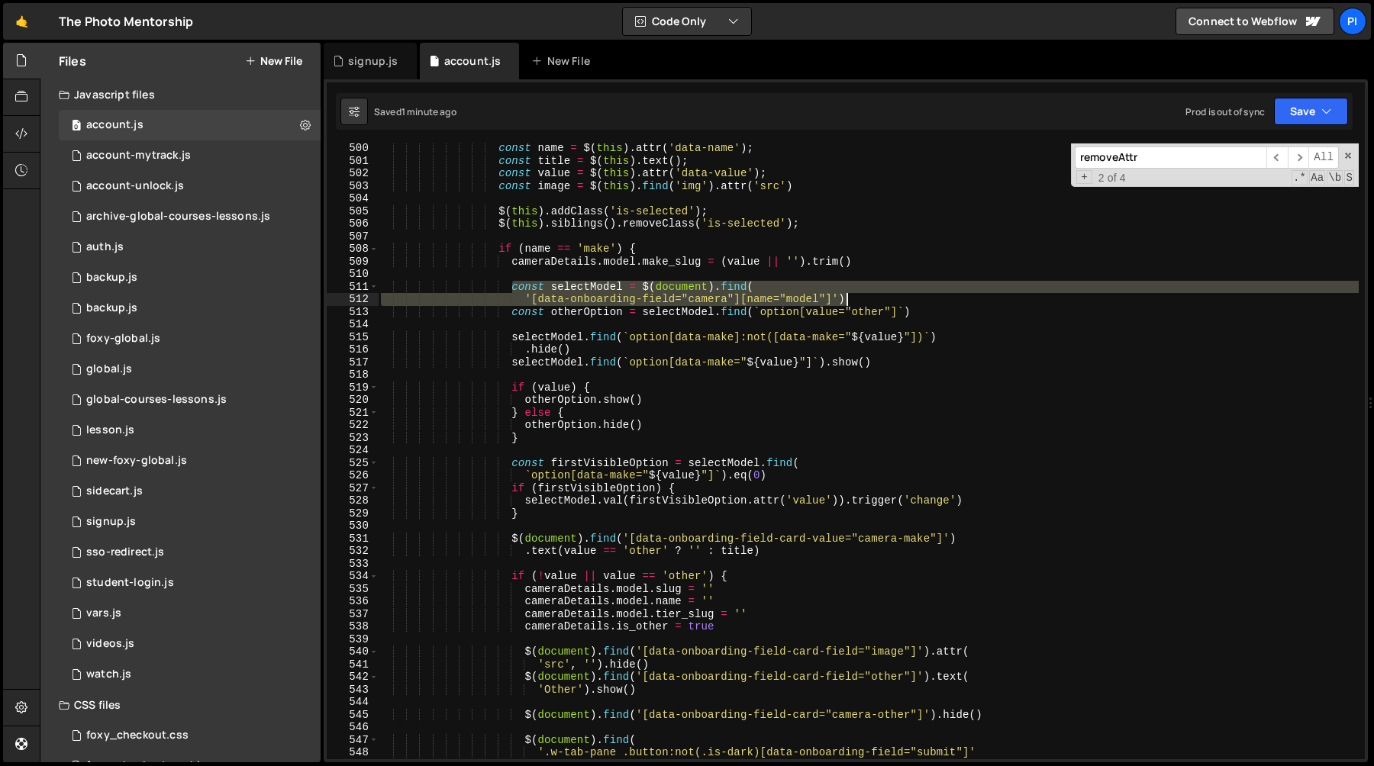
click at [920, 300] on div "const name = $ ( this ) . attr ( 'data-name' ) ; const title = $ ( this ) . tex…" at bounding box center [868, 462] width 981 height 641
click at [905, 299] on div "const name = $ ( this ) . attr ( 'data-name' ) ; const title = $ ( this ) . tex…" at bounding box center [868, 452] width 981 height 616
type textarea "'[data-onboarding-field="camera"][name="model"]')"
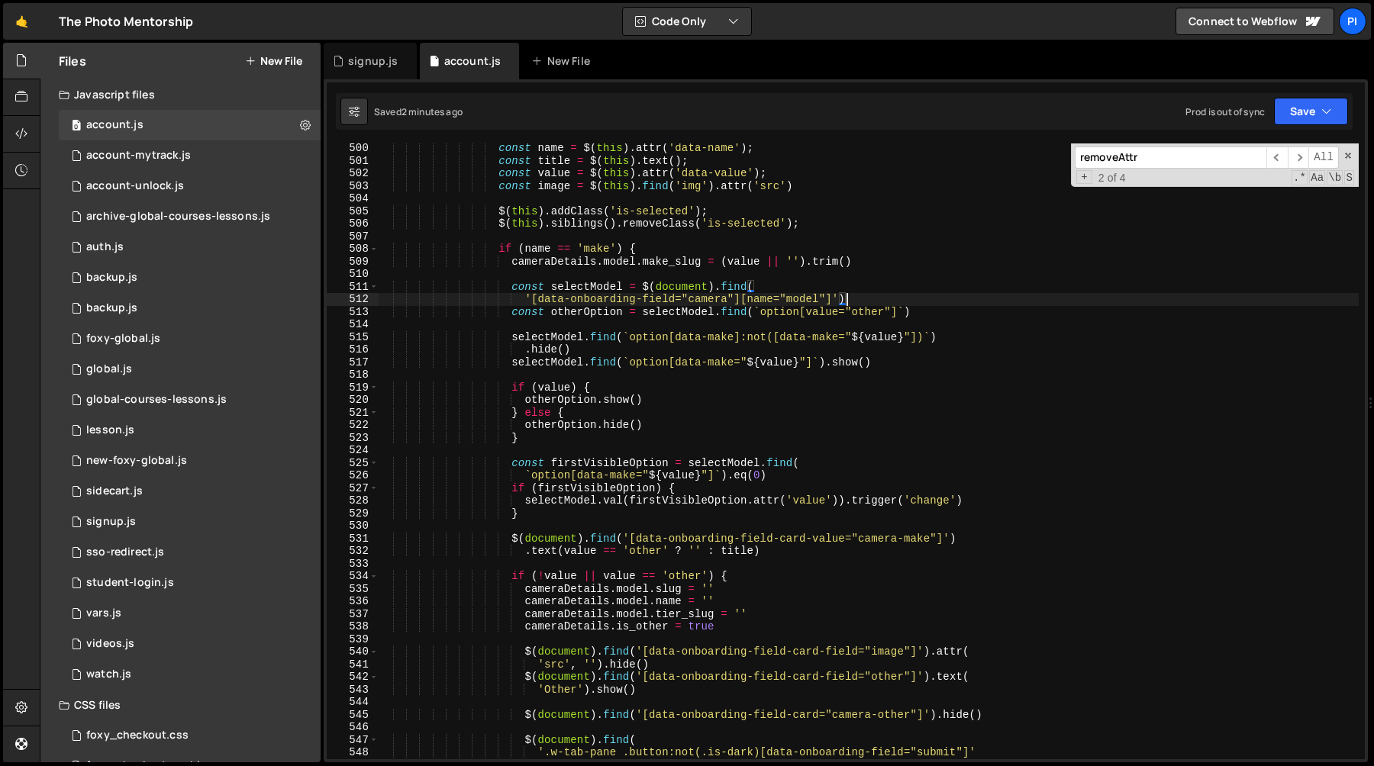
scroll to position [0, 9]
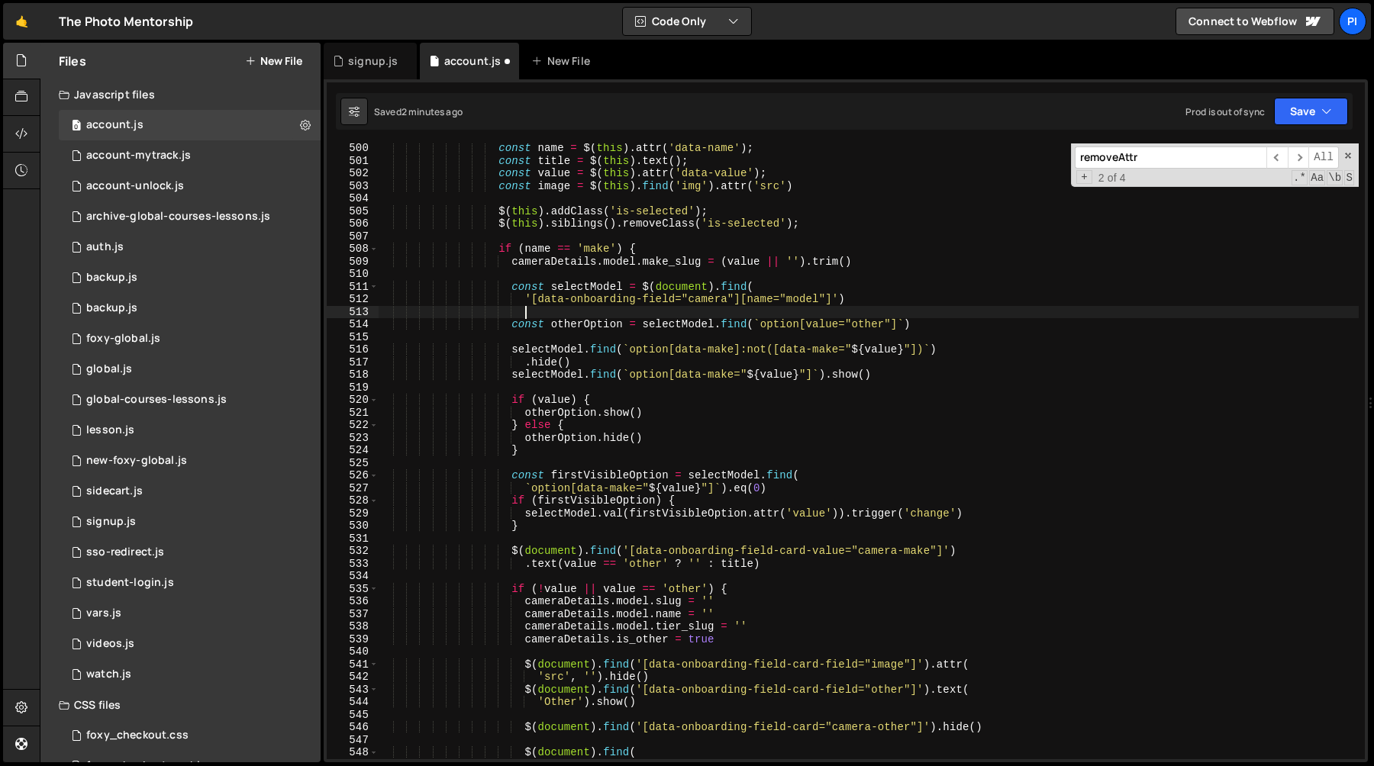
paste textarea "'[data-onboarding-field="camera"][name="model"]')"
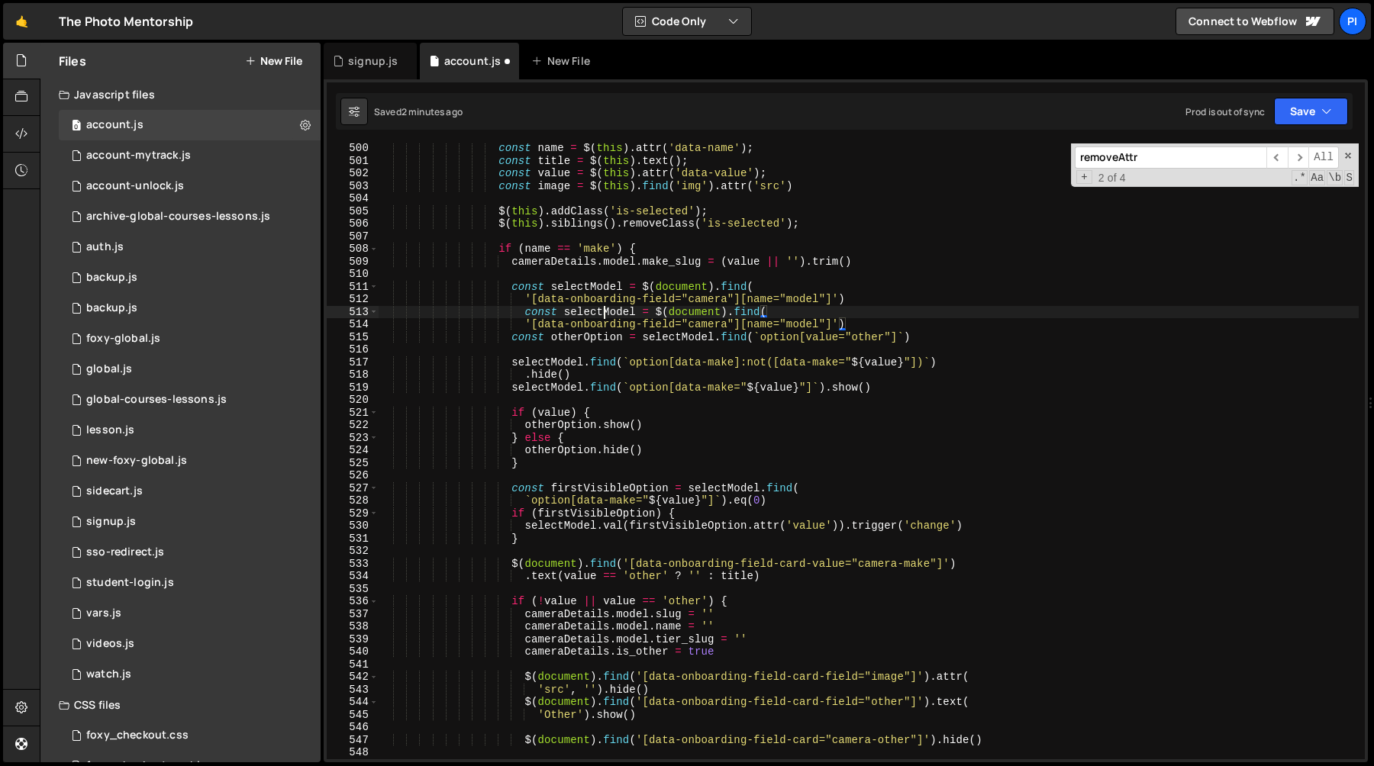
click at [602, 312] on div "const name = $ ( this ) . attr ( 'data-name' ) ; const title = $ ( this ) . tex…" at bounding box center [868, 462] width 981 height 641
click at [759, 325] on div "const name = $ ( this ) . attr ( 'data-name' ) ; const title = $ ( this ) . tex…" at bounding box center [868, 462] width 981 height 641
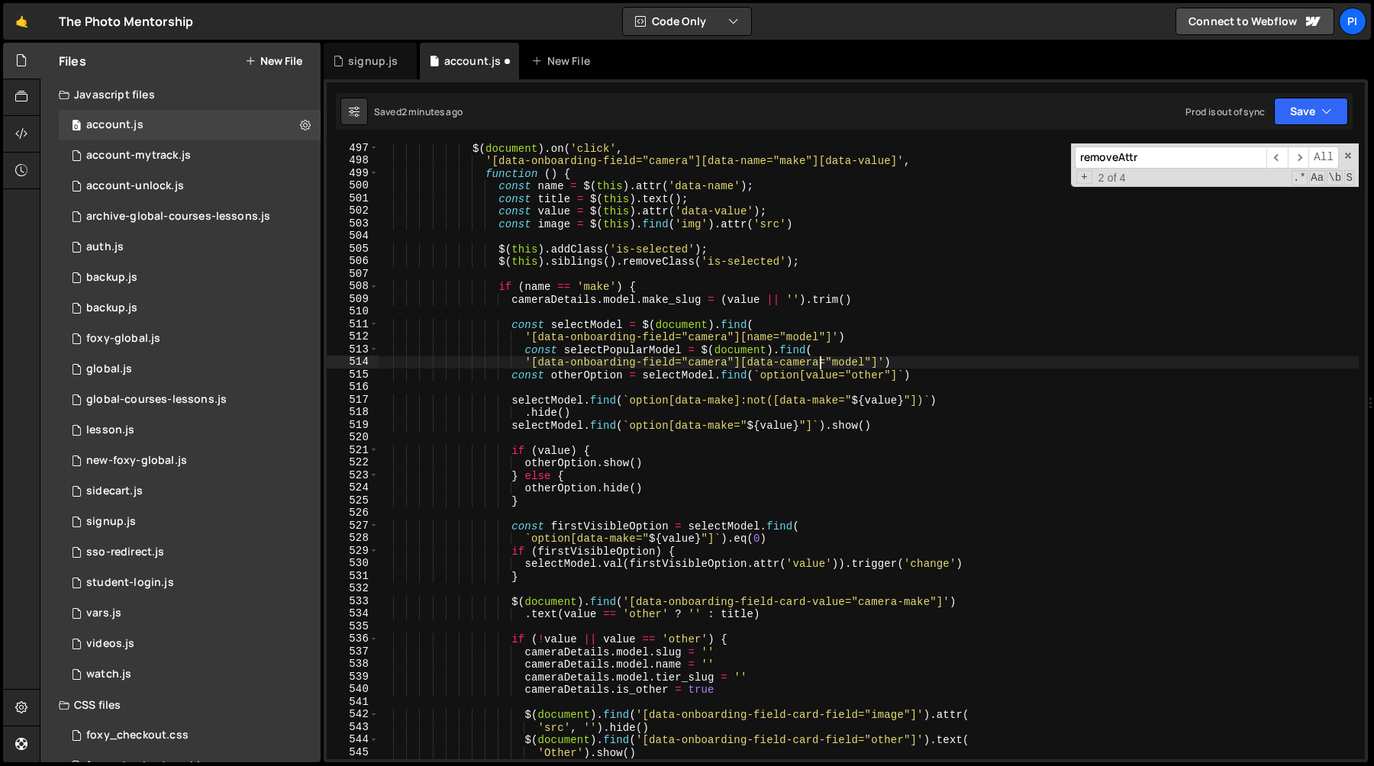
scroll to position [6288, 0]
click at [879, 367] on div "$ ( document ) . on ( 'click' , '[data-onboarding-field="camera"][data-name="ma…" at bounding box center [868, 462] width 981 height 641
click at [620, 350] on div "$ ( document ) . on ( 'click' , '[data-onboarding-field="camera"][data-name="ma…" at bounding box center [868, 462] width 981 height 641
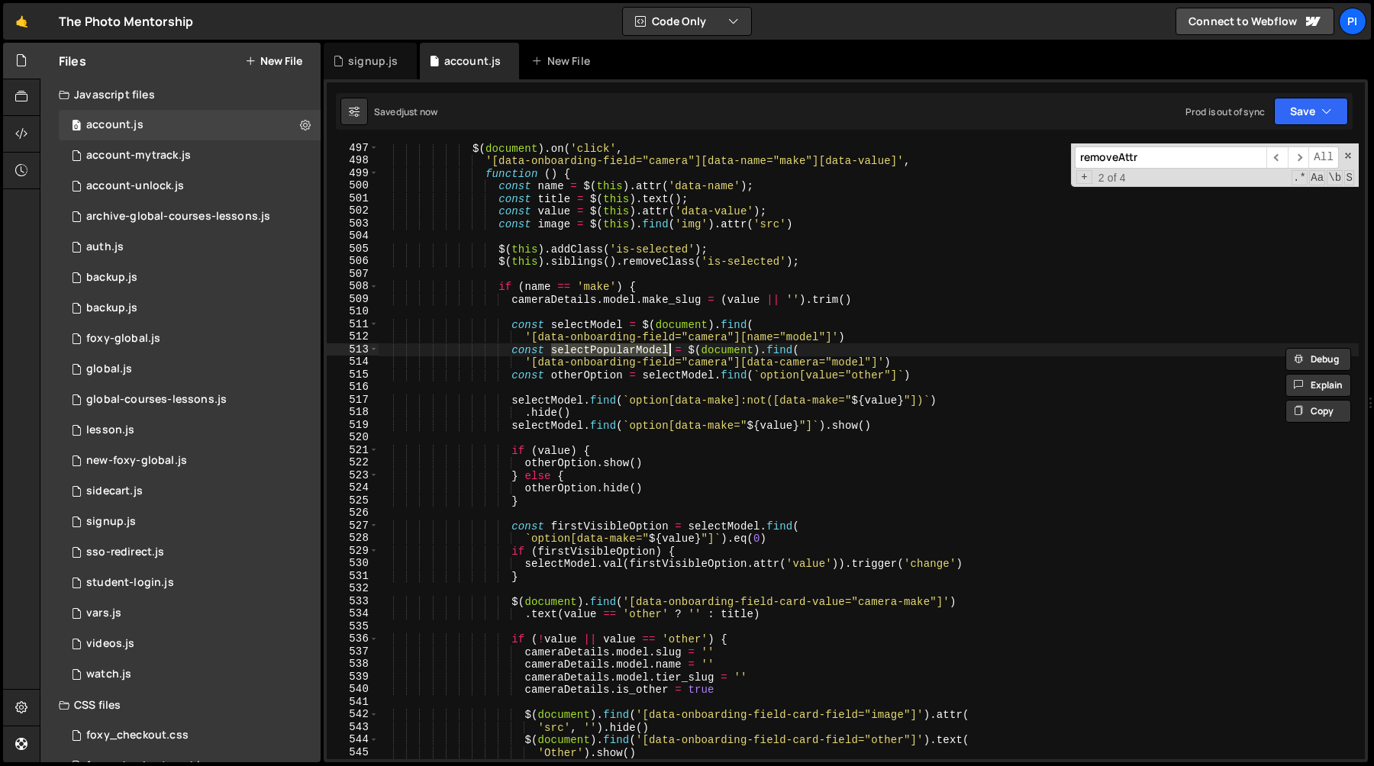
click at [960, 357] on div "$ ( document ) . on ( 'click' , '[data-onboarding-field="camera"][data-name="ma…" at bounding box center [868, 462] width 981 height 641
type textarea "'[data-onboarding-field="camera"][data-camera="model"]')"
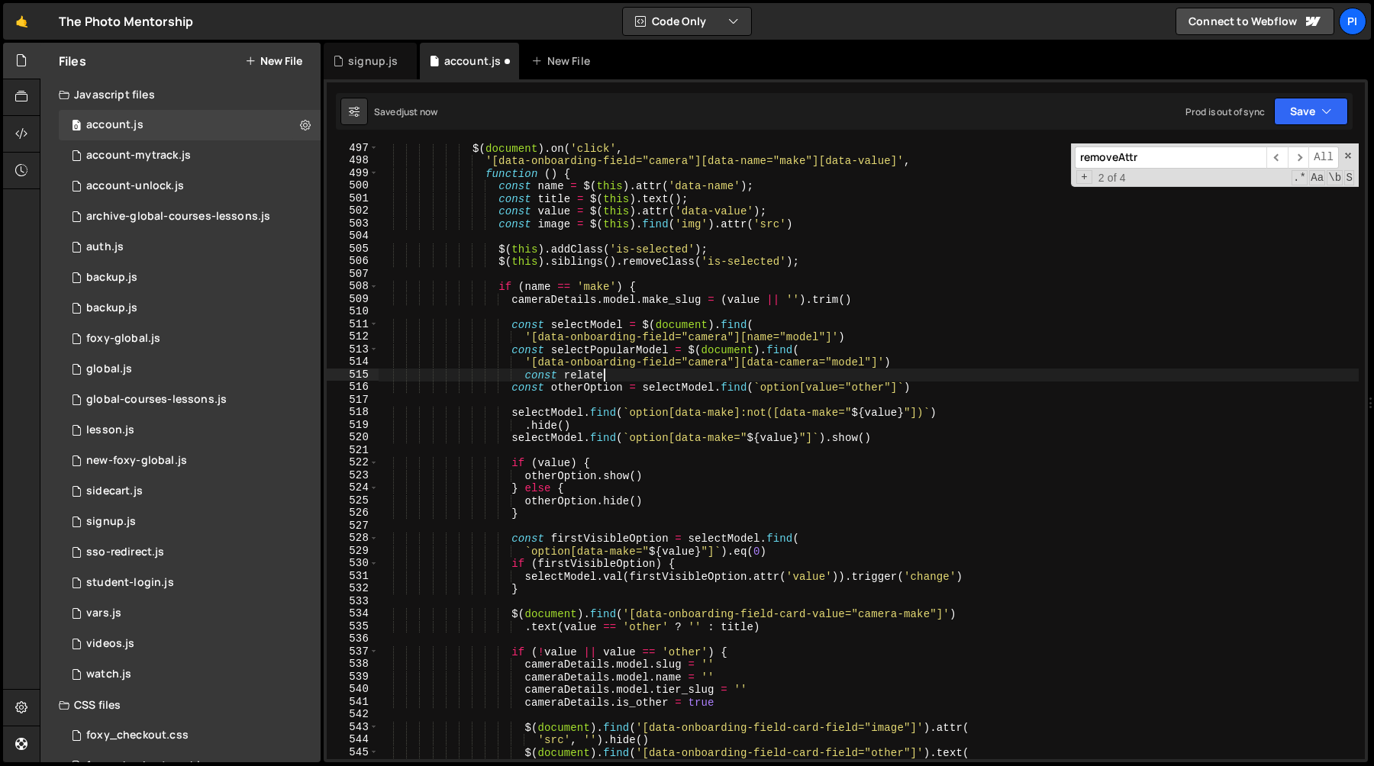
scroll to position [0, 15]
paste textarea "selectPopularModel"
click at [615, 378] on div "$ ( document ) . on ( 'click' , '[data-onboarding-field="camera"][data-name="ma…" at bounding box center [868, 462] width 981 height 641
click at [612, 379] on div "$ ( document ) . on ( 'click' , '[data-onboarding-field="camera"][data-name="ma…" at bounding box center [868, 462] width 981 height 641
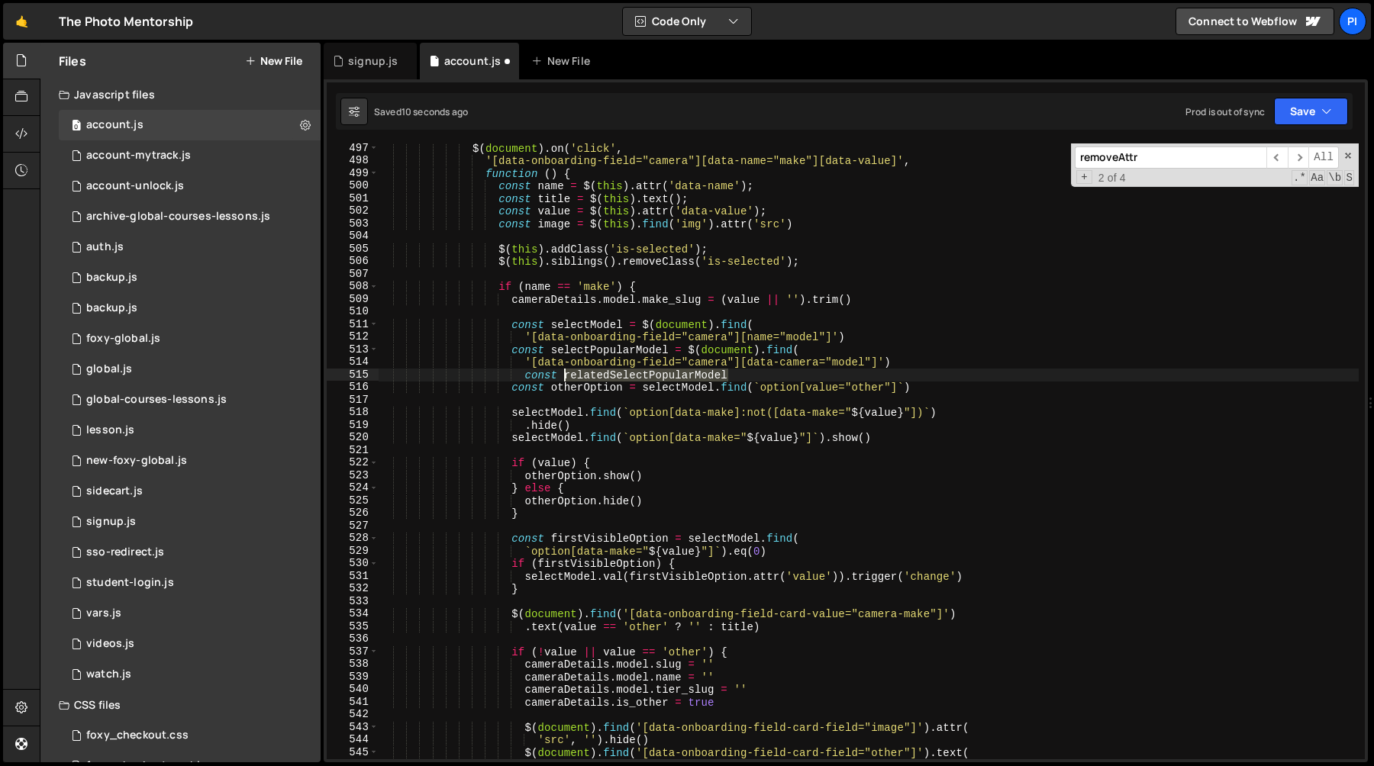
click at [612, 379] on div "$ ( document ) . on ( 'click' , '[data-onboarding-field="camera"][data-name="ma…" at bounding box center [868, 462] width 981 height 641
click at [779, 373] on div "$ ( document ) . on ( 'click' , '[data-onboarding-field="camera"][data-name="ma…" at bounding box center [868, 462] width 981 height 641
click at [570, 345] on div "$ ( document ) . on ( 'click' , '[data-onboarding-field="camera"][data-name="ma…" at bounding box center [868, 462] width 981 height 641
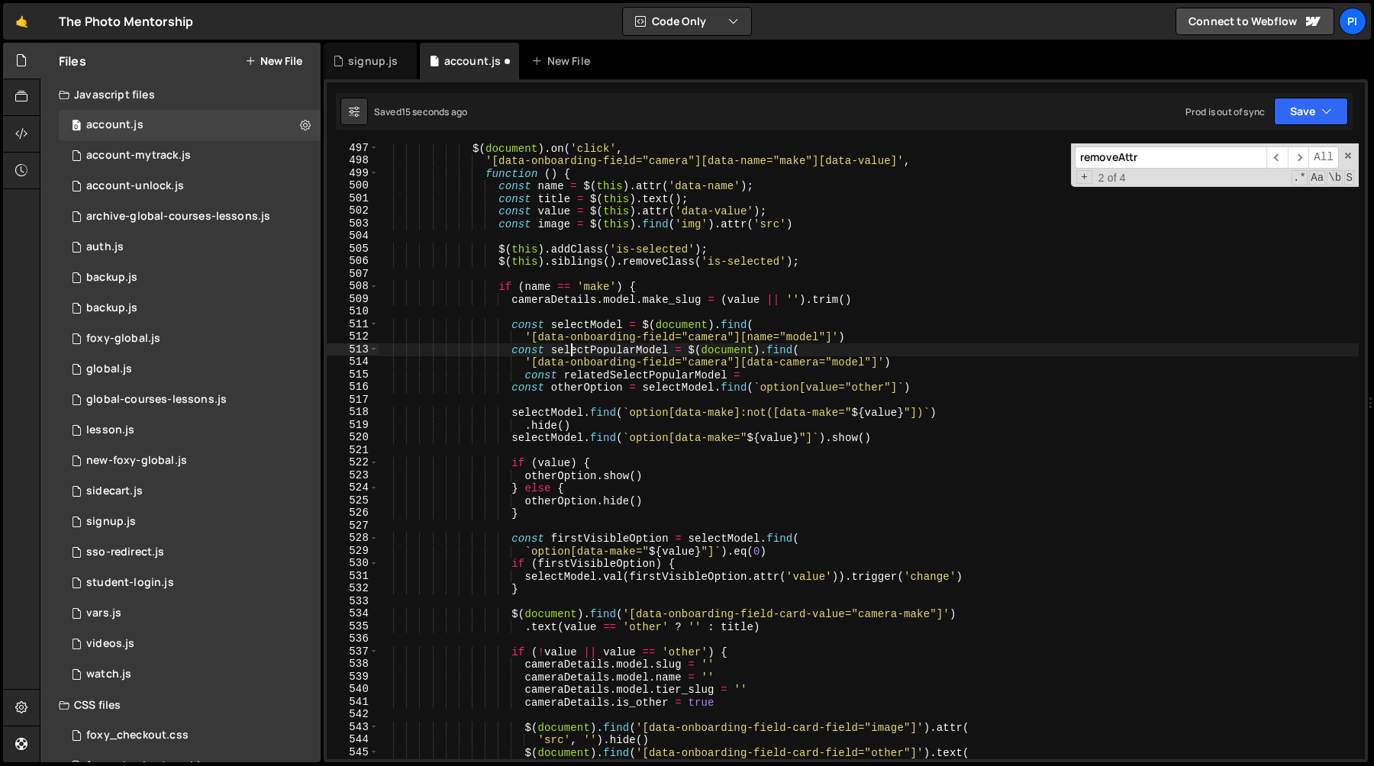
click at [570, 345] on div "$ ( document ) . on ( 'click' , '[data-onboarding-field="camera"][data-name="ma…" at bounding box center [868, 462] width 981 height 641
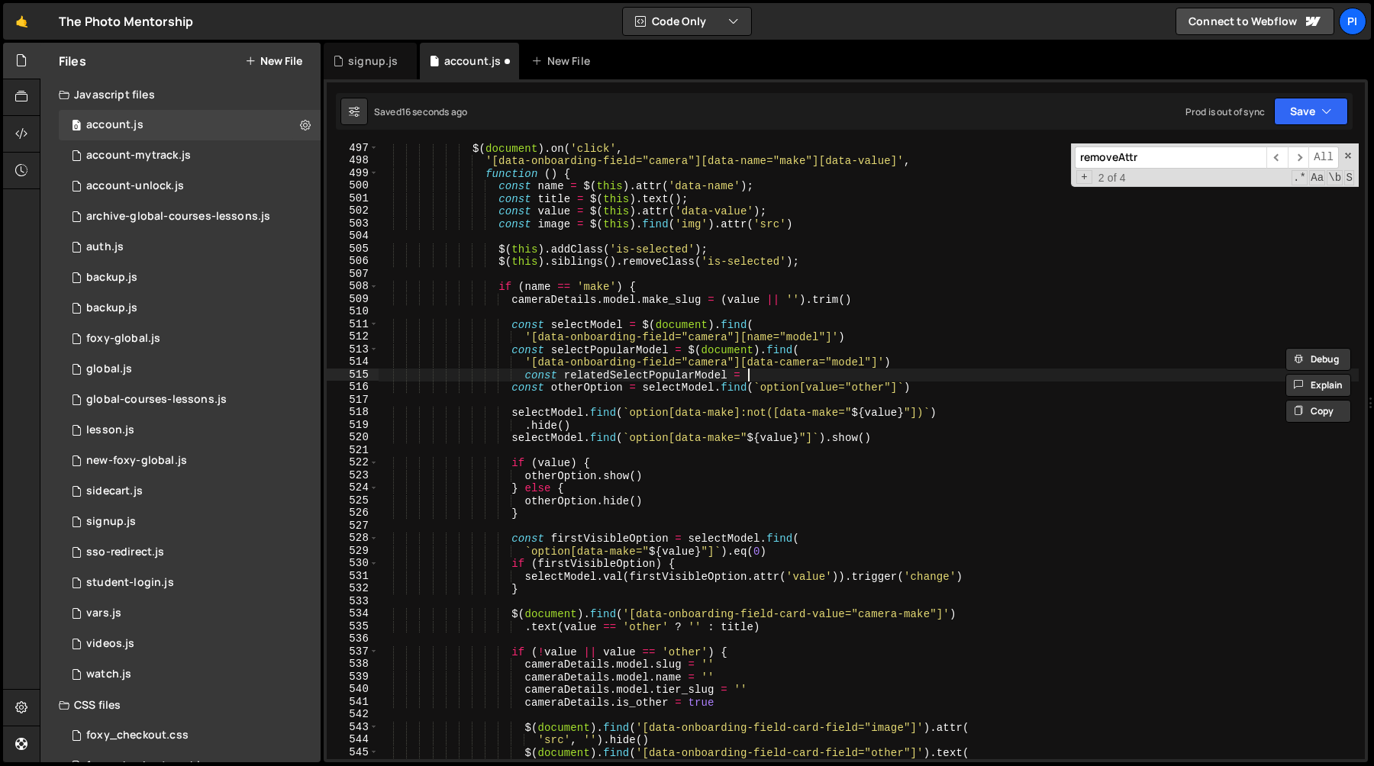
click at [763, 371] on div "$ ( document ) . on ( 'click' , '[data-onboarding-field="camera"][data-name="ma…" at bounding box center [868, 462] width 981 height 641
paste textarea "selectPopularModel"
click at [899, 377] on div "$ ( document ) . on ( 'click' , '[data-onboarding-field="camera"][data-name="ma…" at bounding box center [868, 462] width 981 height 641
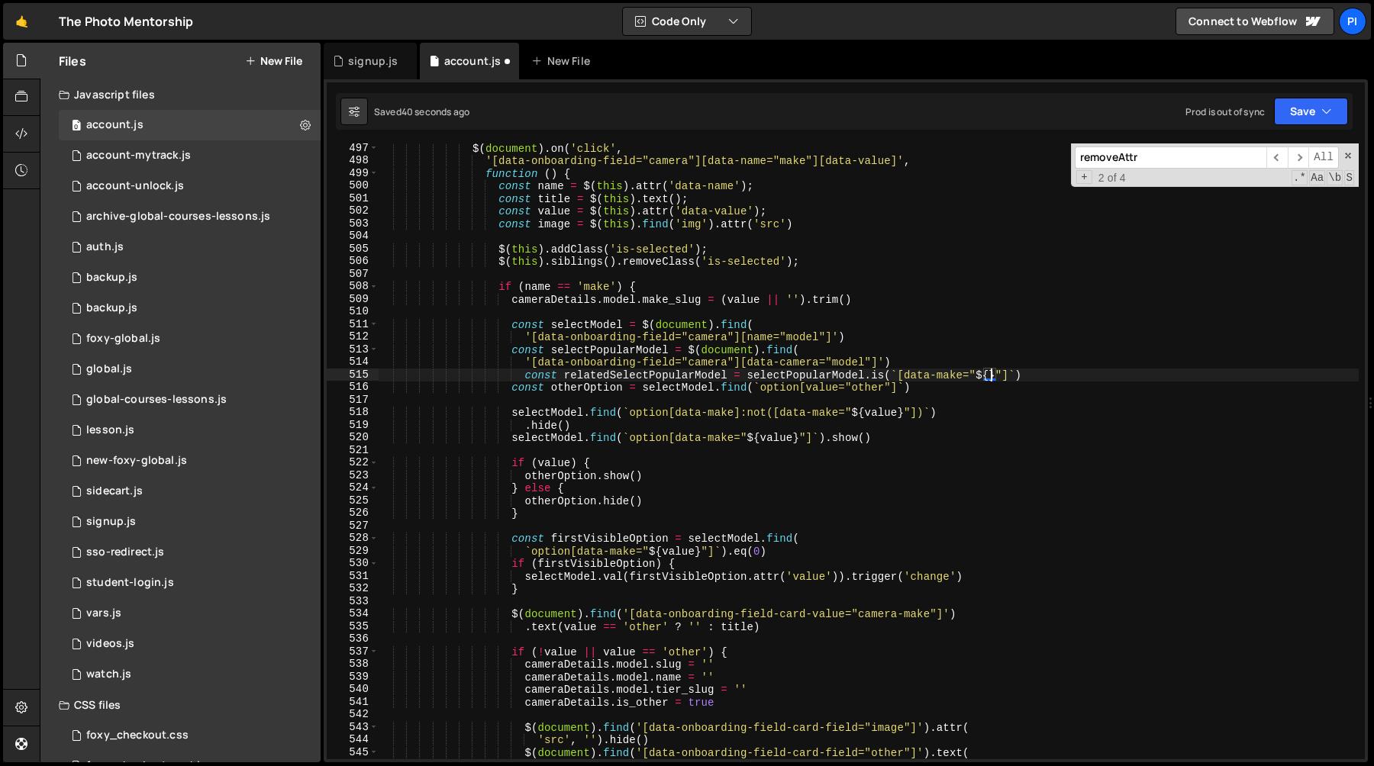
click at [992, 375] on div "$ ( document ) . on ( 'click' , '[data-onboarding-field="camera"][data-name="ma…" at bounding box center [868, 462] width 981 height 641
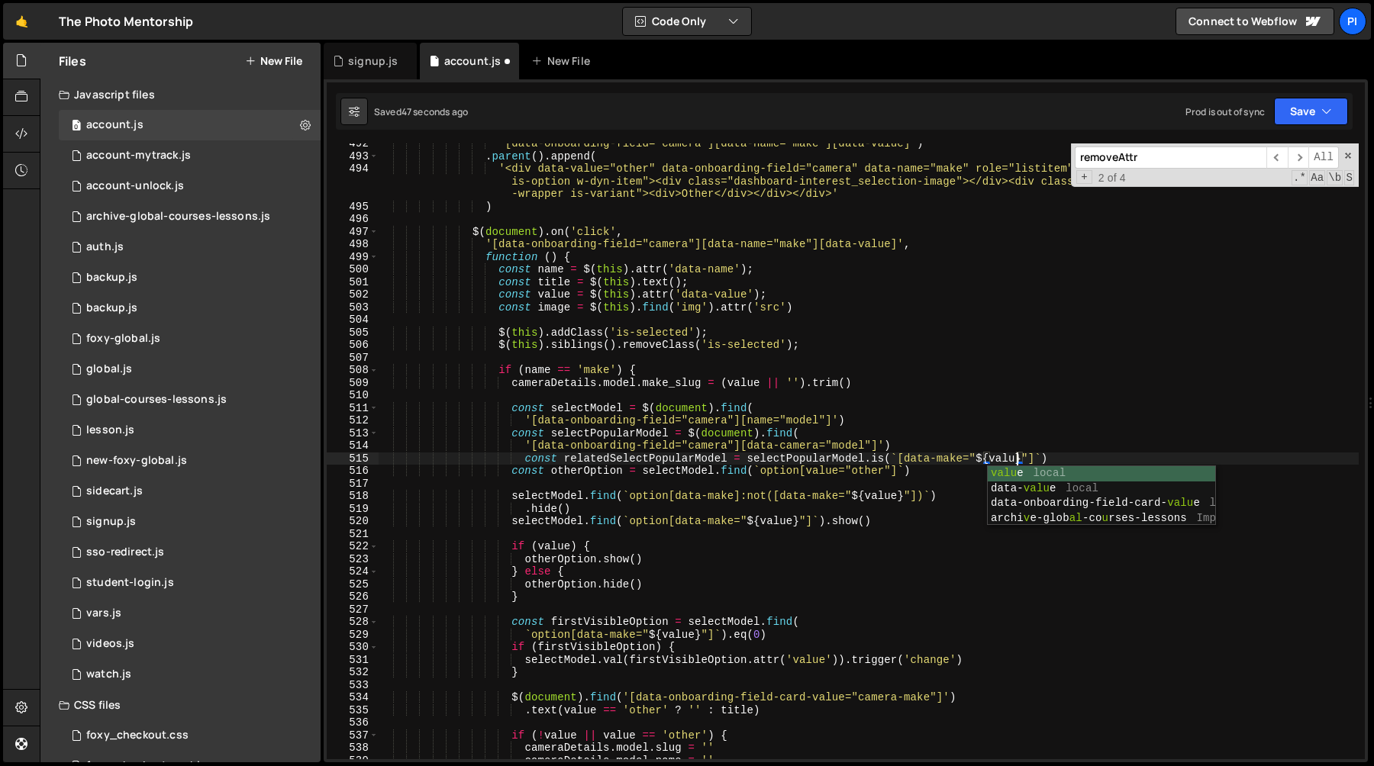
scroll to position [0, 44]
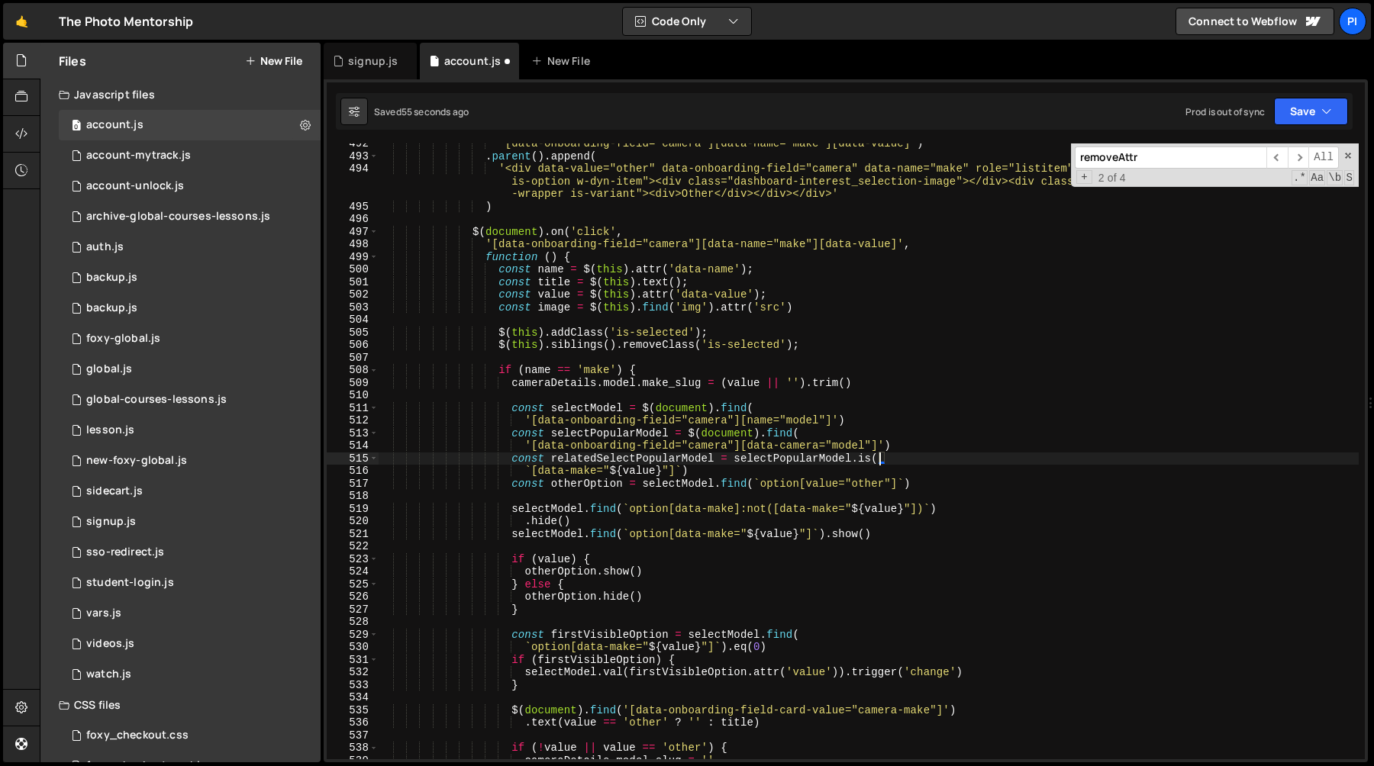
type textarea "const relatedSelectPopularModel = [DOMAIN_NAME]("
click at [619, 454] on div "'[data-onboarding-field="camera"][data-name="make"][data-value]' ) . parent ( )…" at bounding box center [868, 457] width 981 height 641
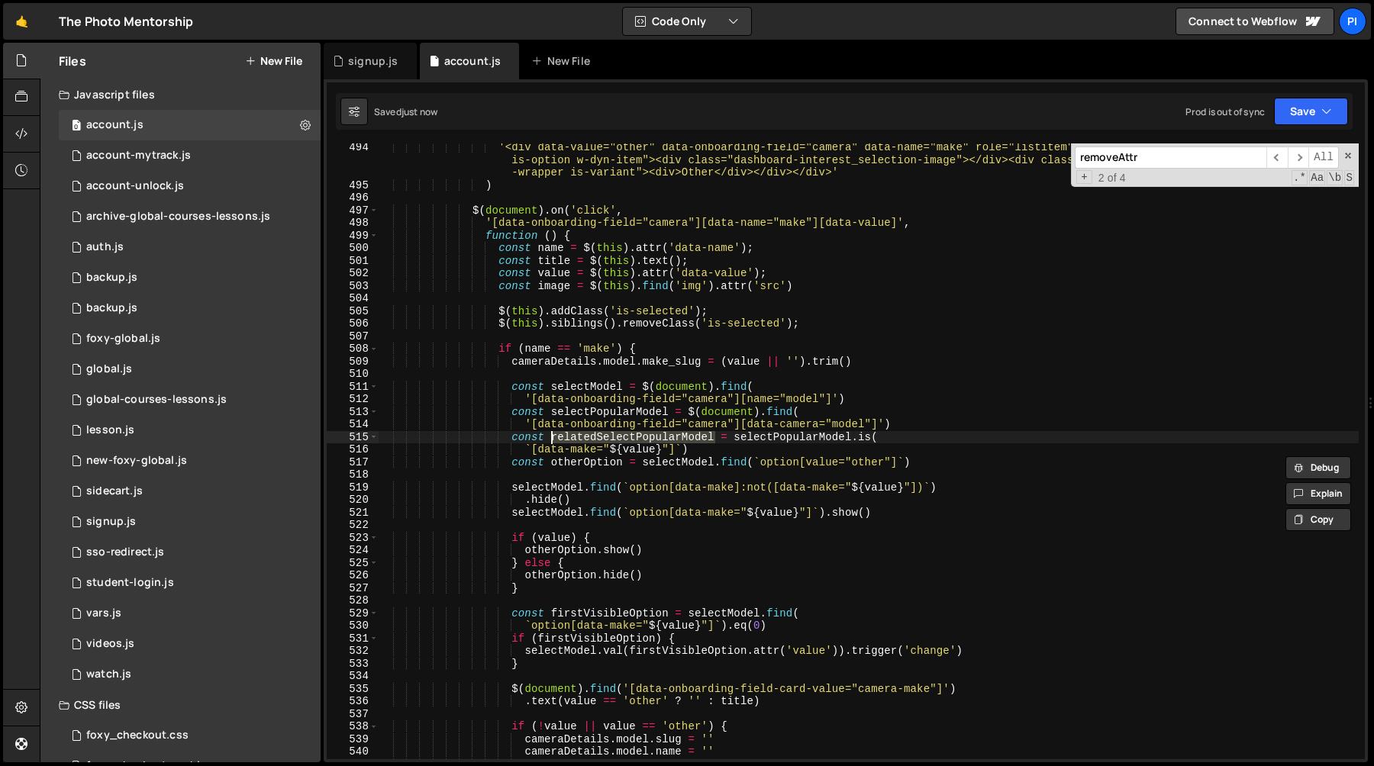
click at [621, 521] on div "'<div data-value="other" data-onboarding-field="camera" data-name="make" role="…" at bounding box center [868, 474] width 981 height 666
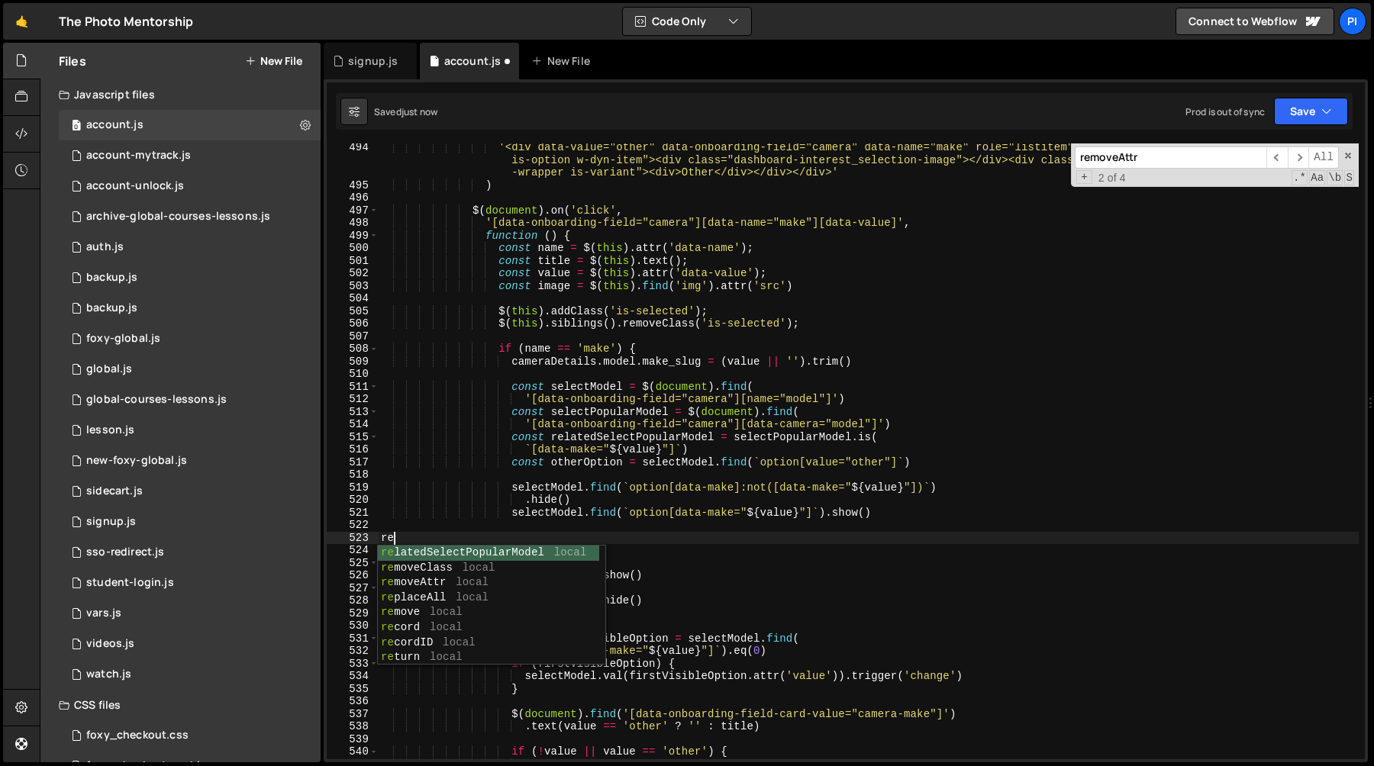
scroll to position [0, 0]
type textarea "[MEDICAL_DATA]"
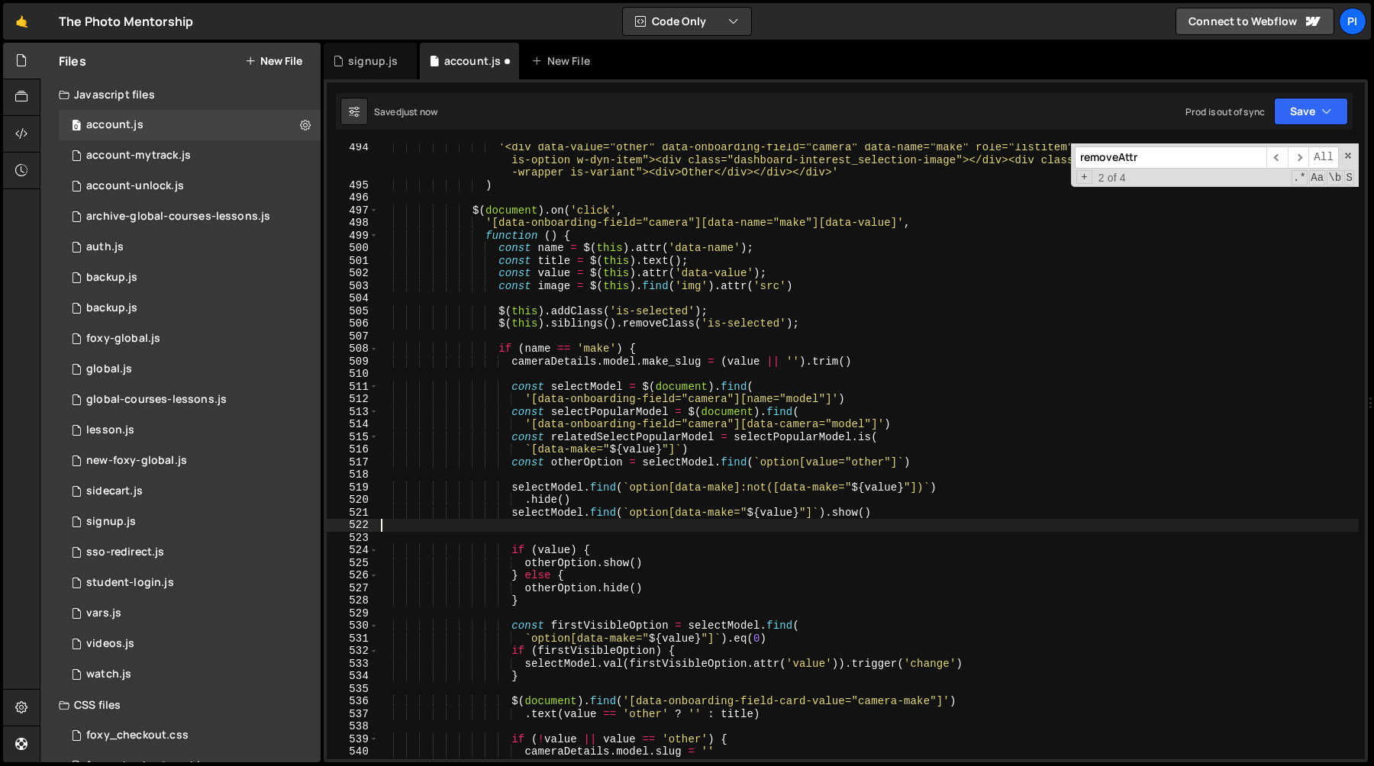
click at [618, 437] on div "'<div data-value="other" data-onboarding-field="camera" data-name="make" role="…" at bounding box center [868, 474] width 981 height 666
click at [686, 453] on div "'<div data-value="other" data-onboarding-field="camera" data-name="make" role="…" at bounding box center [868, 474] width 981 height 666
click at [515, 436] on div "'<div data-value="other" data-onboarding-field="camera" data-name="make" role="…" at bounding box center [868, 474] width 981 height 666
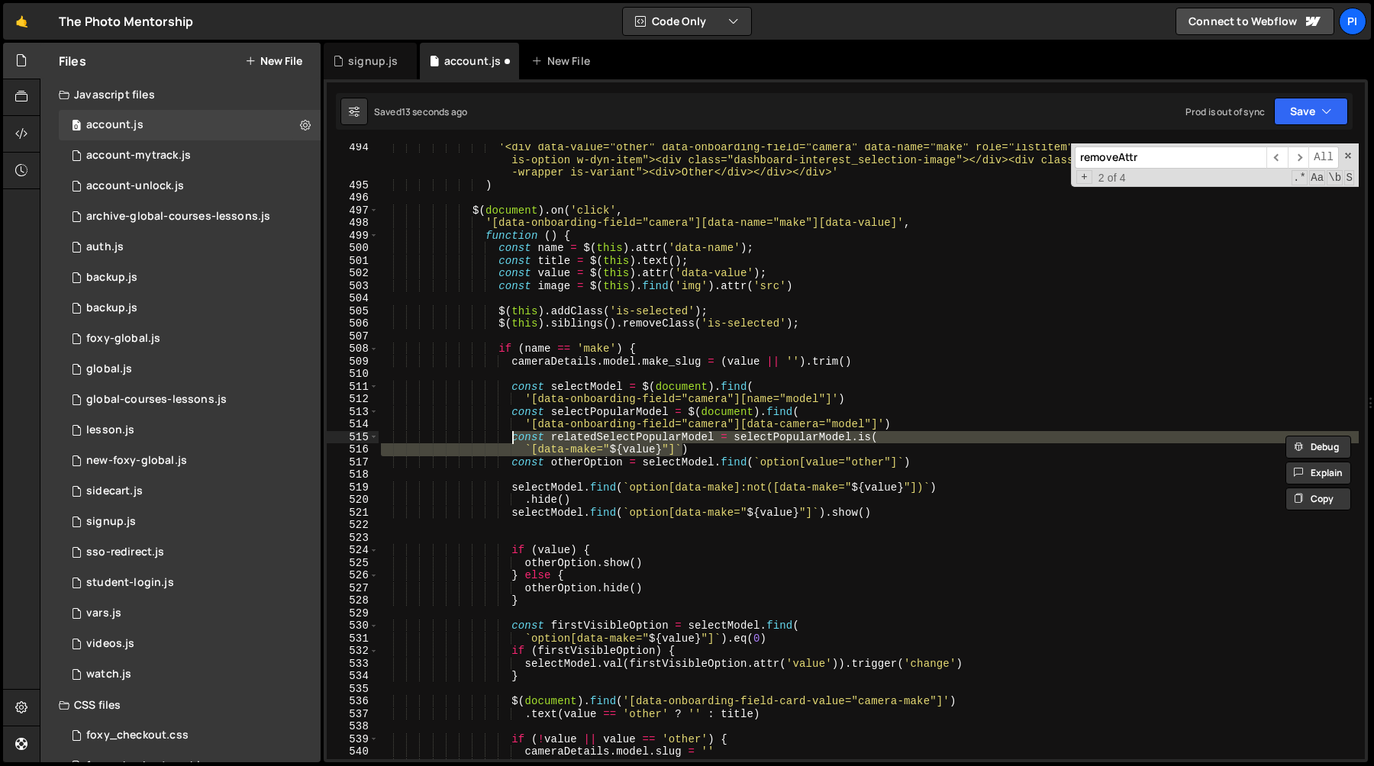
click at [765, 462] on div "'<div data-value="other" data-onboarding-field="camera" data-name="make" role="…" at bounding box center [868, 474] width 981 height 666
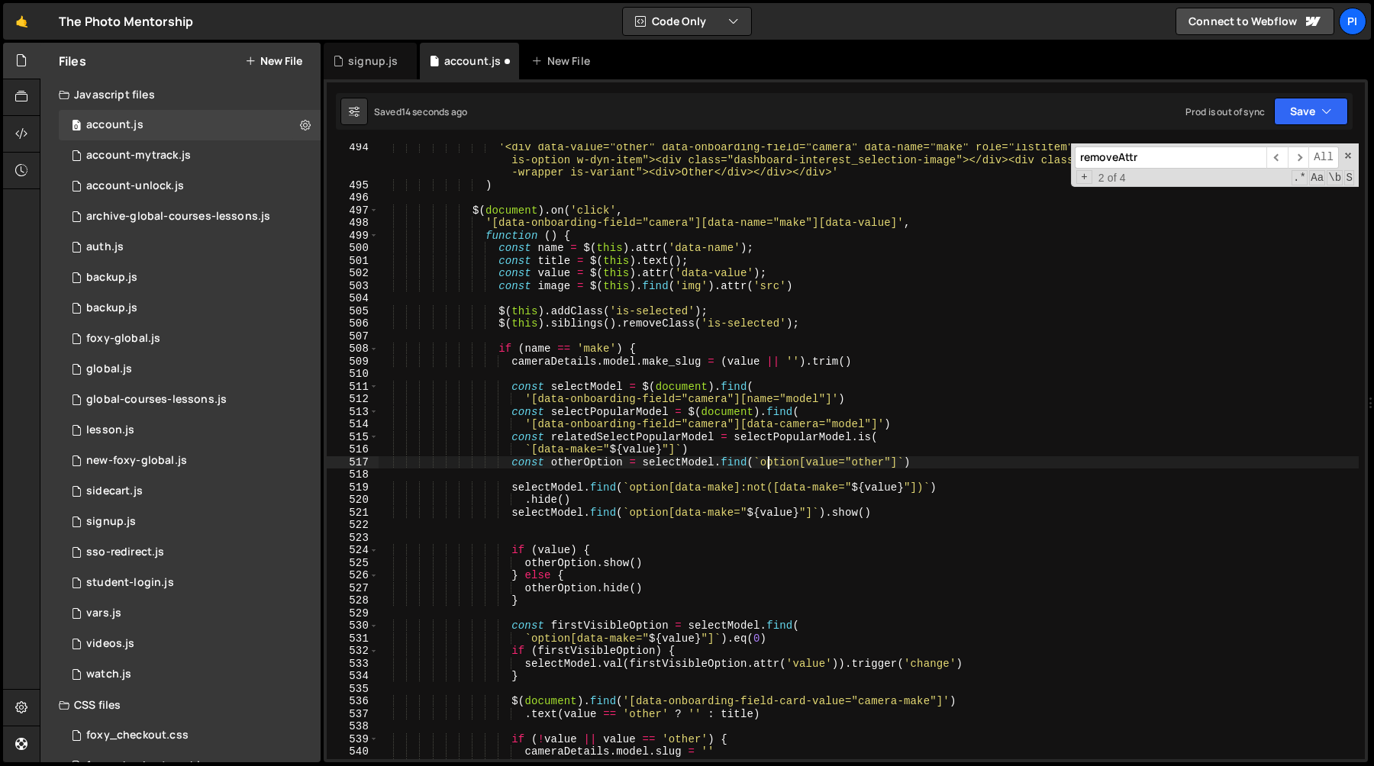
click at [736, 447] on div "'<div data-value="other" data-onboarding-field="camera" data-name="make" role="…" at bounding box center [868, 474] width 981 height 666
click at [512, 436] on div "'<div data-value="other" data-onboarding-field="camera" data-name="make" role="…" at bounding box center [868, 474] width 981 height 666
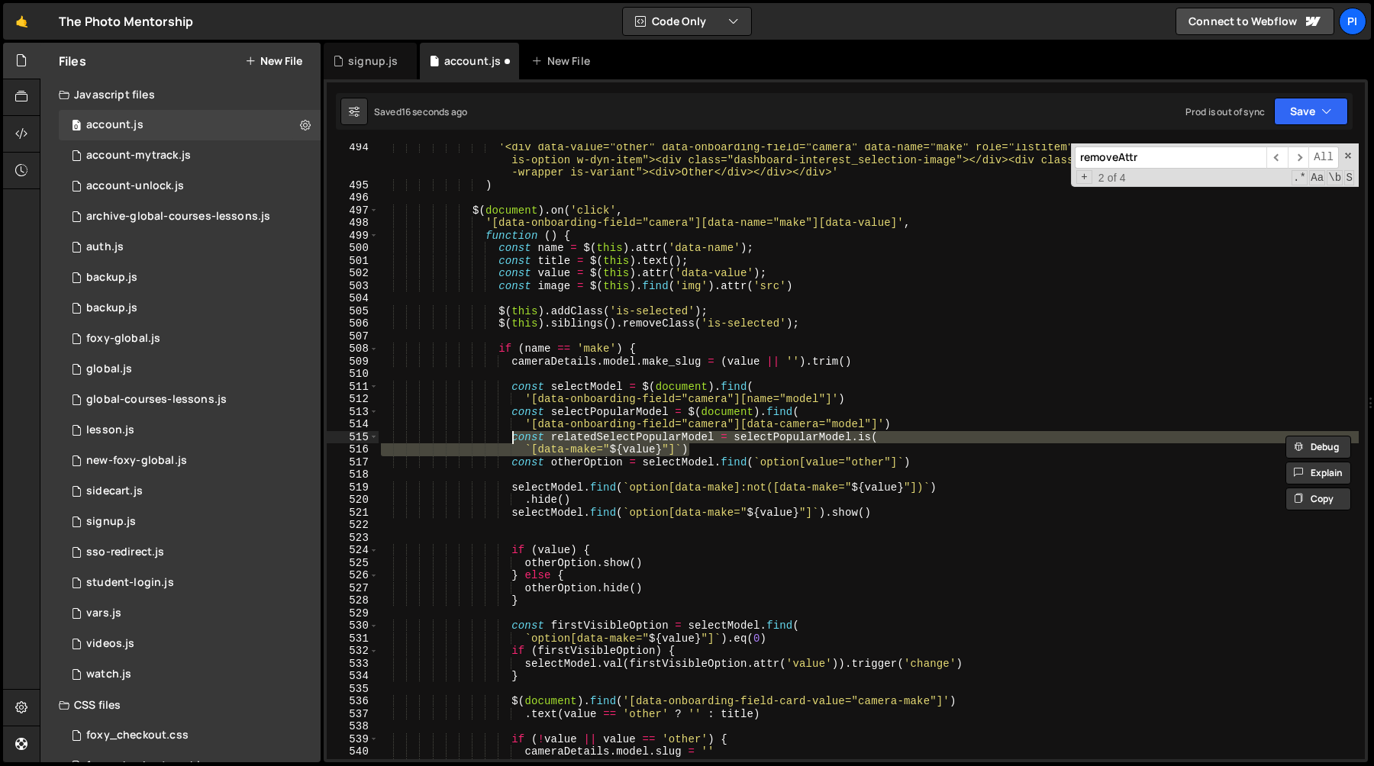
click at [726, 450] on div "'<div data-value="other" data-onboarding-field="camera" data-name="make" role="…" at bounding box center [868, 452] width 981 height 616
type textarea "`[data-make="${value}"]`)"
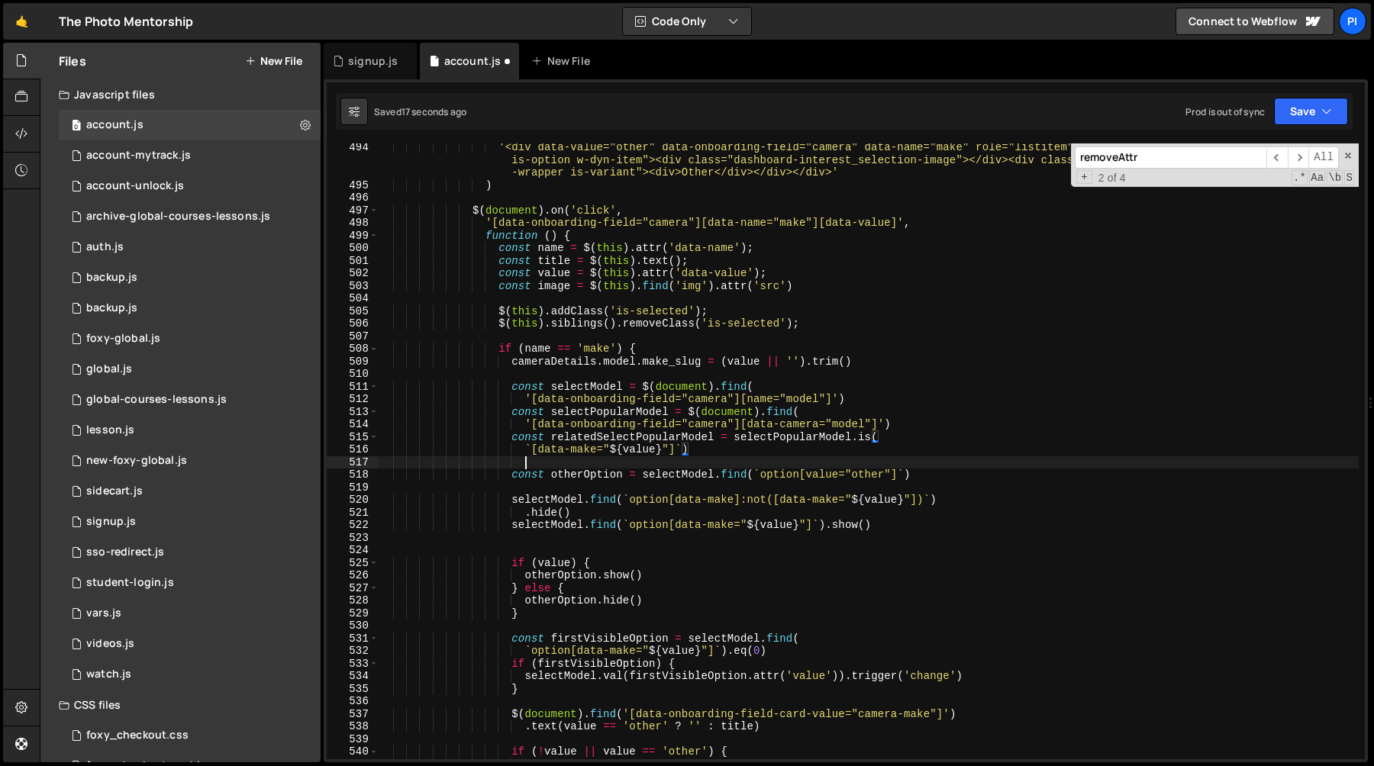
scroll to position [0, 9]
paste textarea "`[data-make="${value}"]`)"
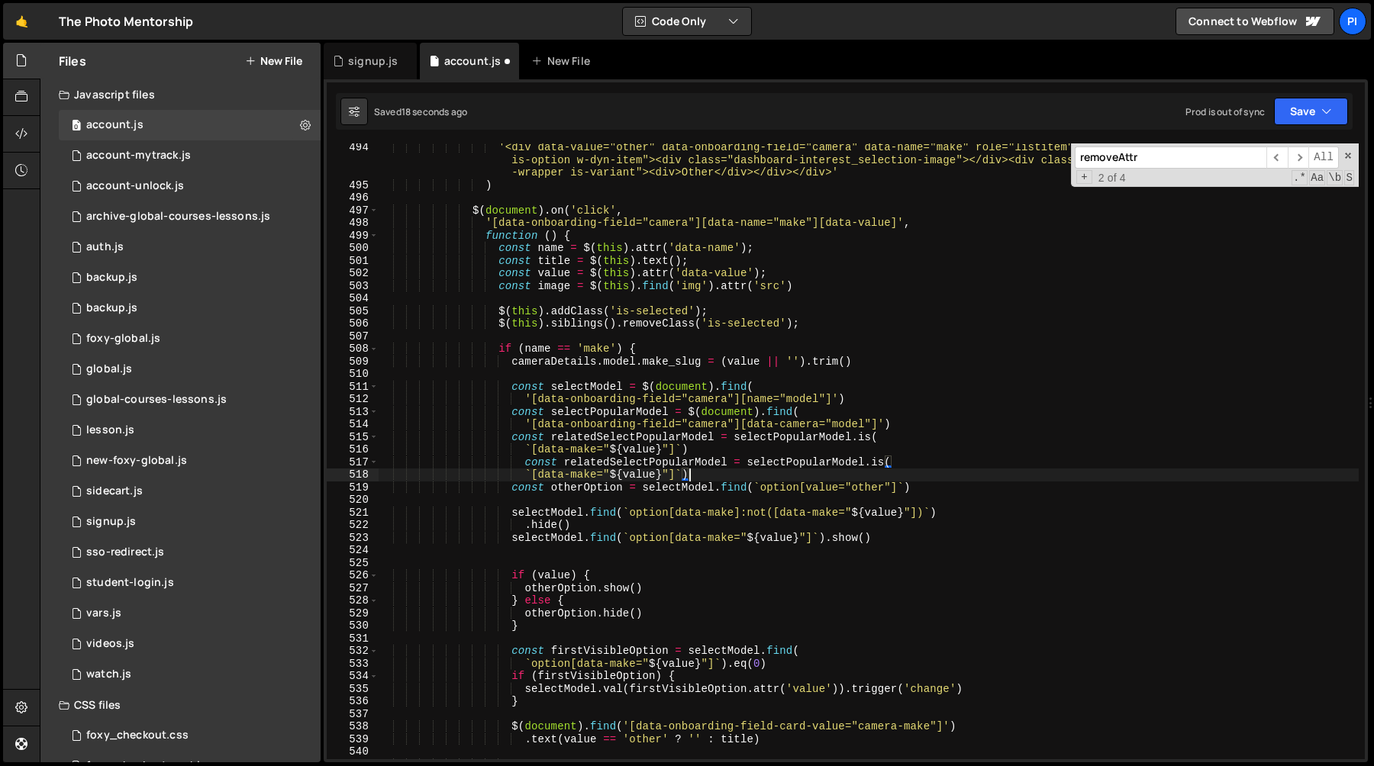
click at [566, 464] on div "'<div data-value="other" data-onboarding-field="camera" data-name="make" role="…" at bounding box center [868, 474] width 981 height 666
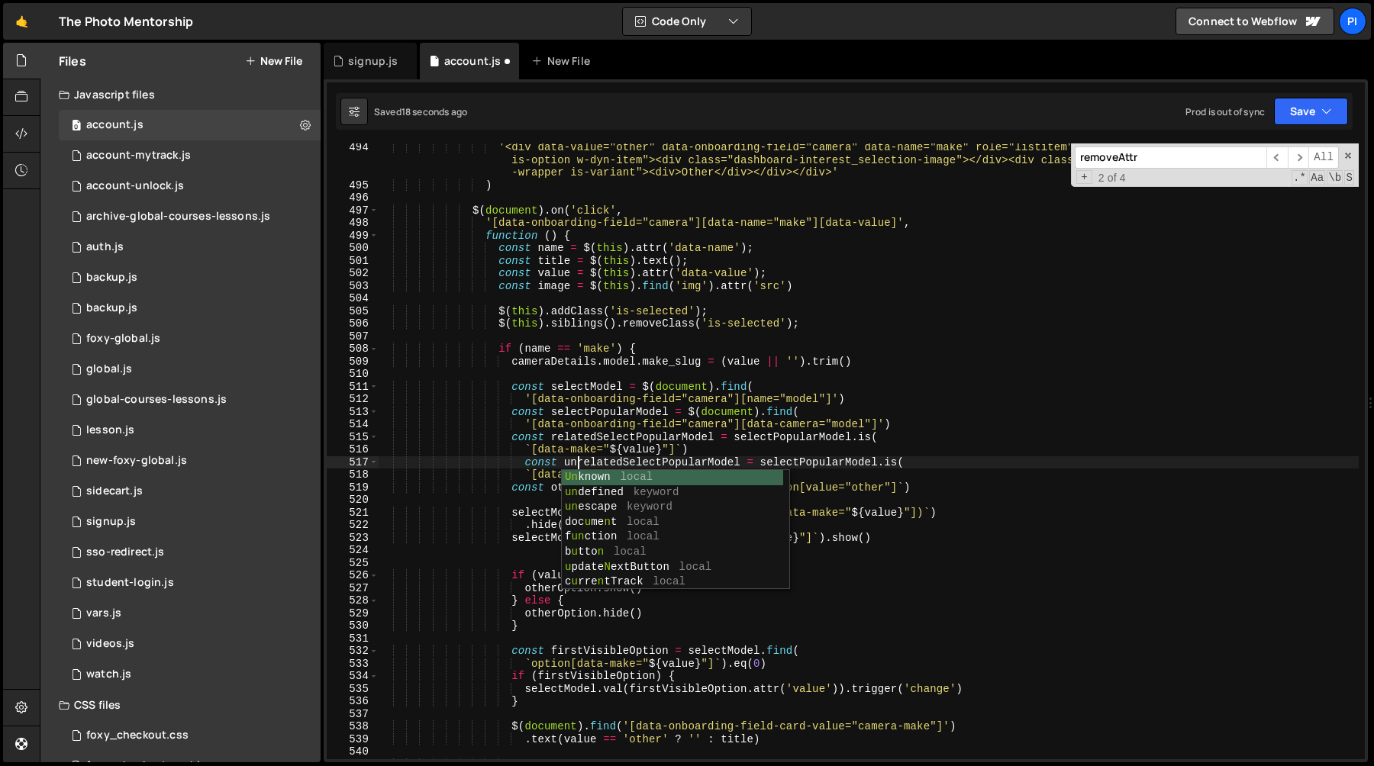
scroll to position [0, 13]
click at [785, 399] on div "'<div data-value="other" data-onboarding-field="camera" data-name="make" role="…" at bounding box center [868, 474] width 981 height 666
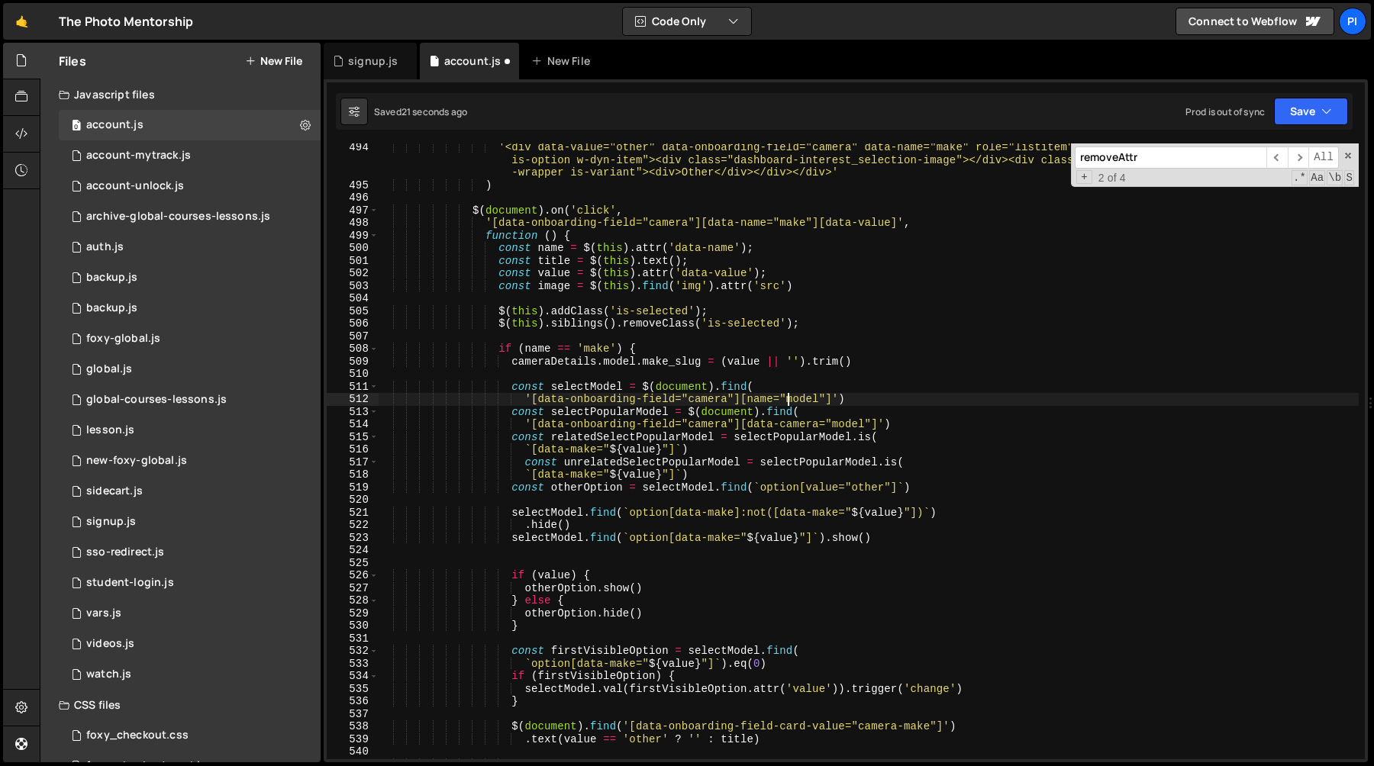
click at [534, 477] on div "'<div data-value="other" data-onboarding-field="camera" data-name="make" role="…" at bounding box center [868, 474] width 981 height 666
type textarea "`:not([data-make="${value}"])`)"
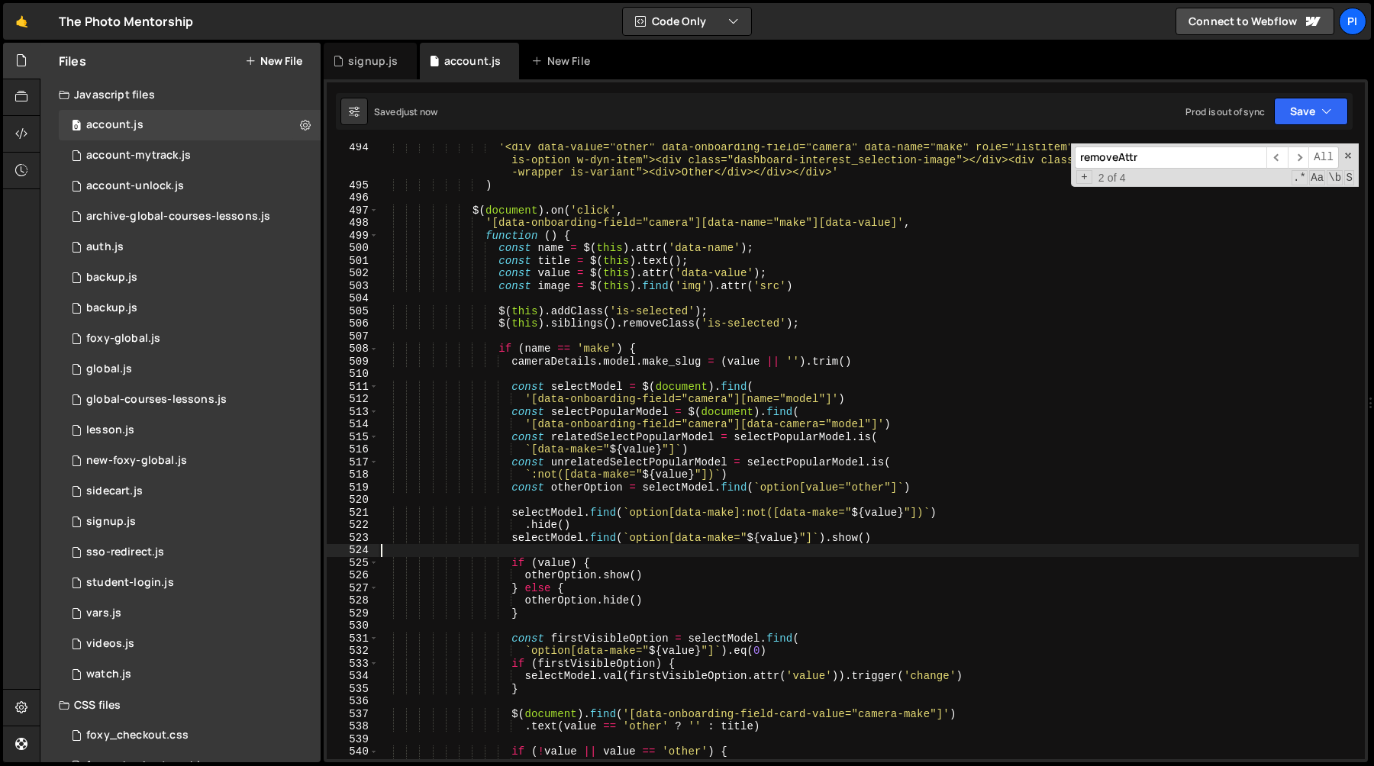
click at [807, 555] on div "'<div data-value="other" data-onboarding-field="camera" data-name="make" role="…" at bounding box center [868, 474] width 981 height 666
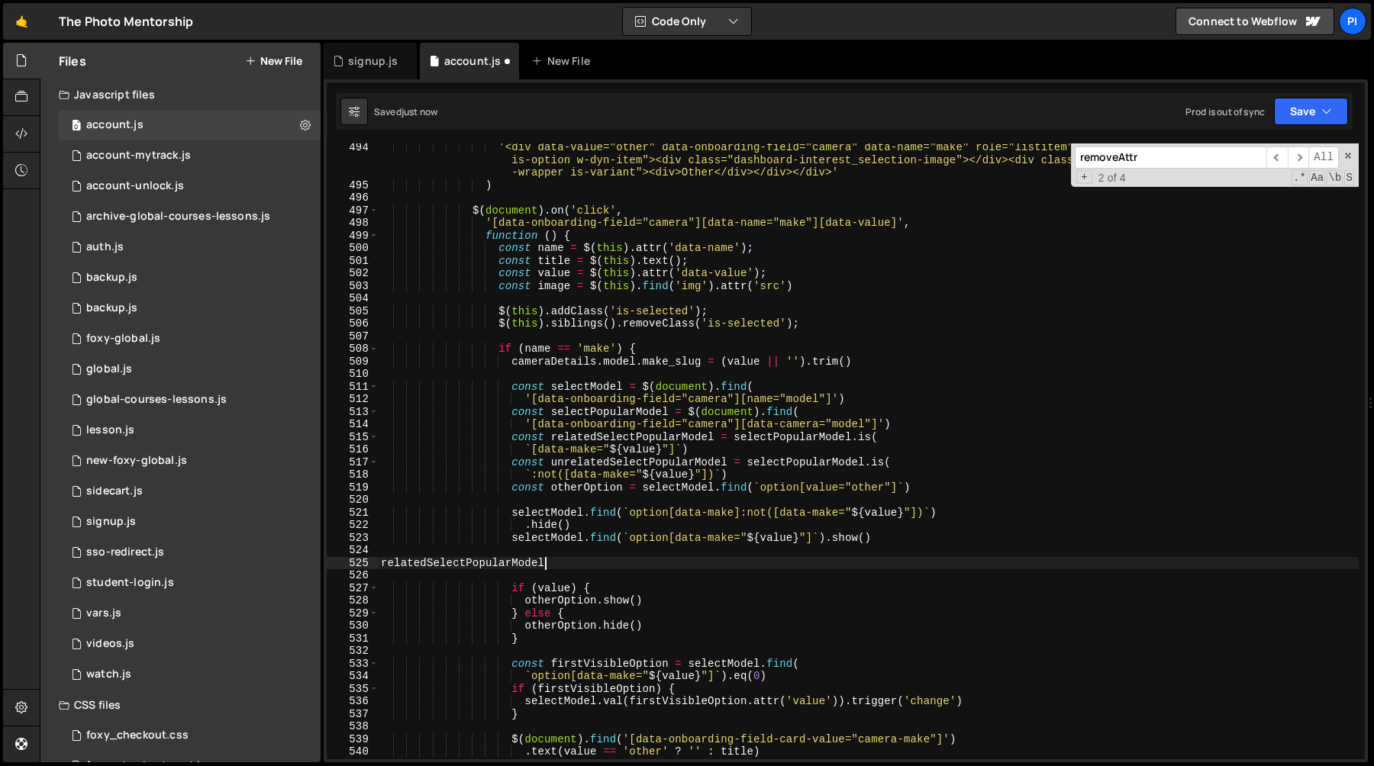
scroll to position [0, 11]
type textarea "[DOMAIN_NAME]("
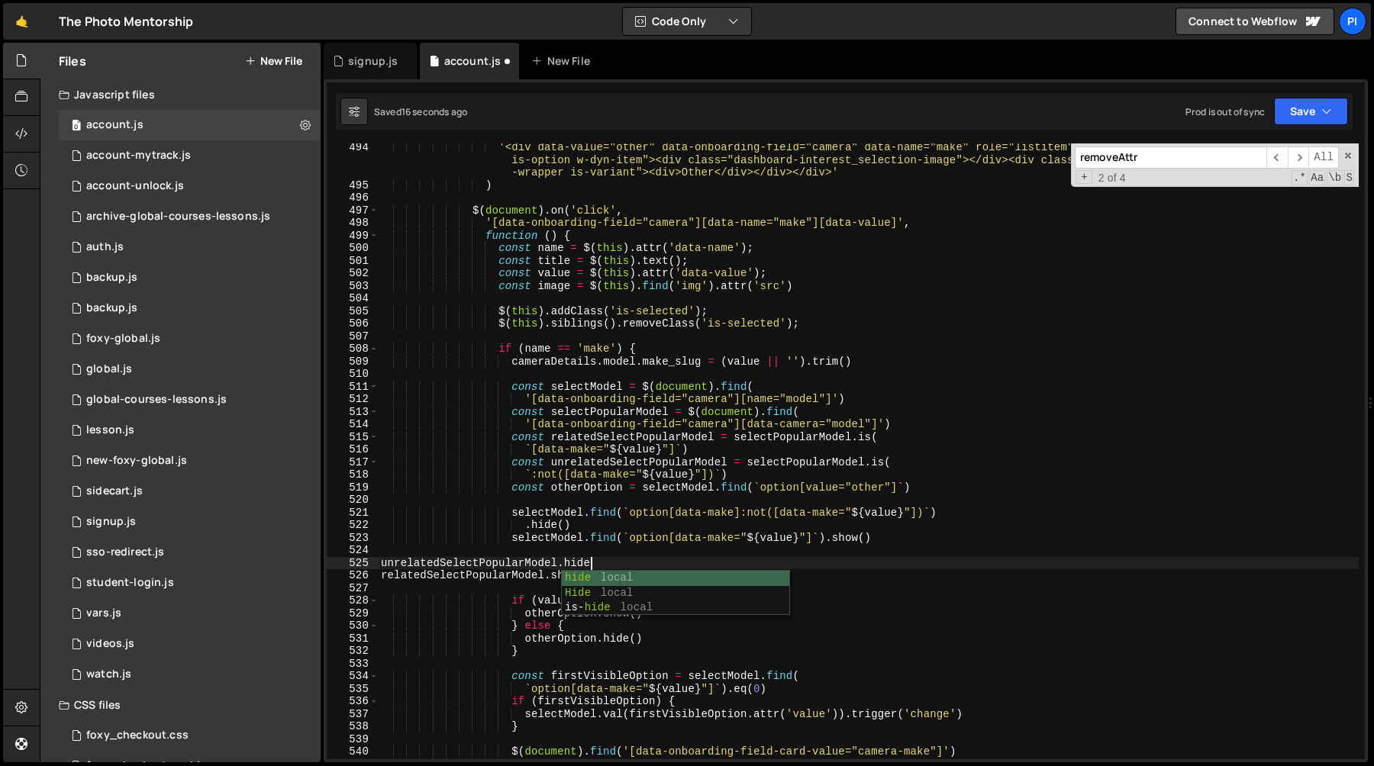
scroll to position [0, 15]
type textarea "unrelatedSelectPopularModel.hide()"
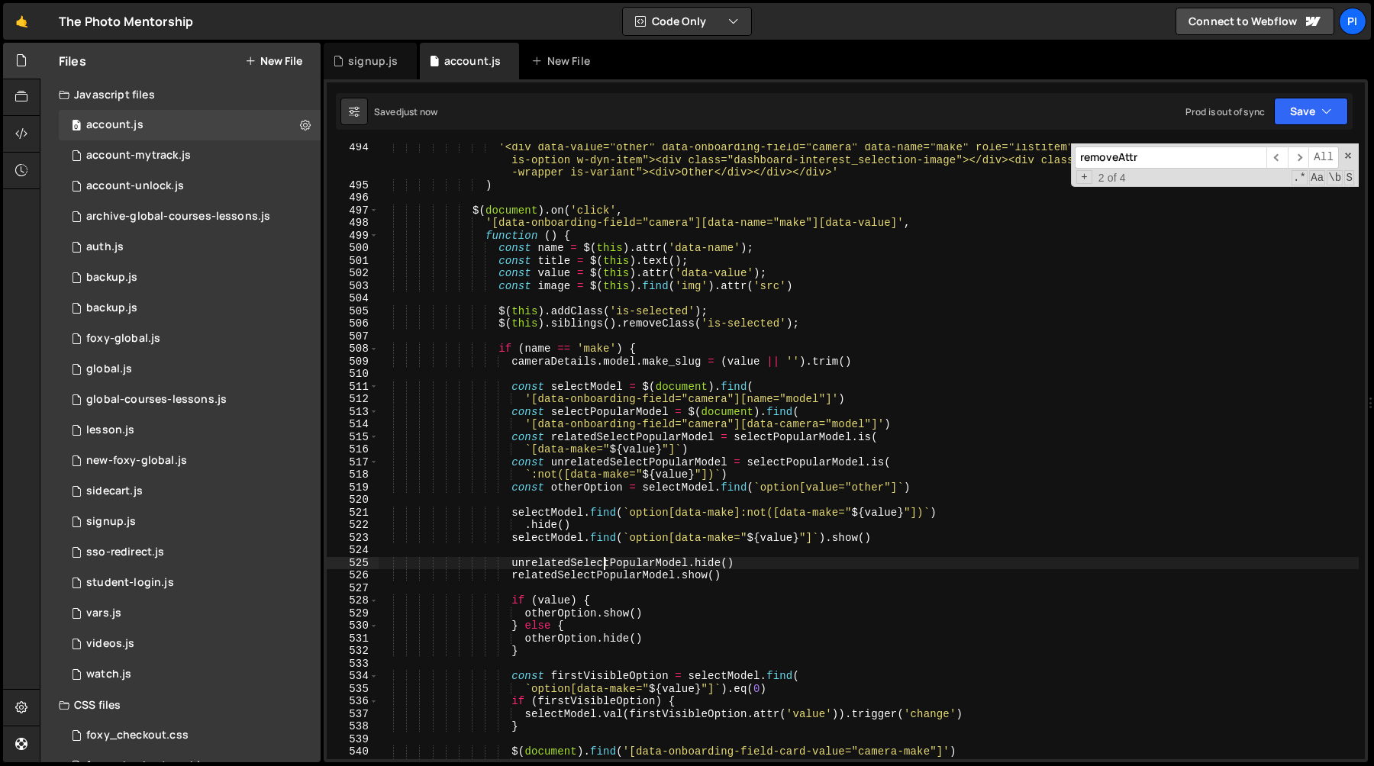
click at [694, 583] on div "'<div data-value="other" data-onboarding-field="camera" data-name="make" role="…" at bounding box center [868, 474] width 981 height 666
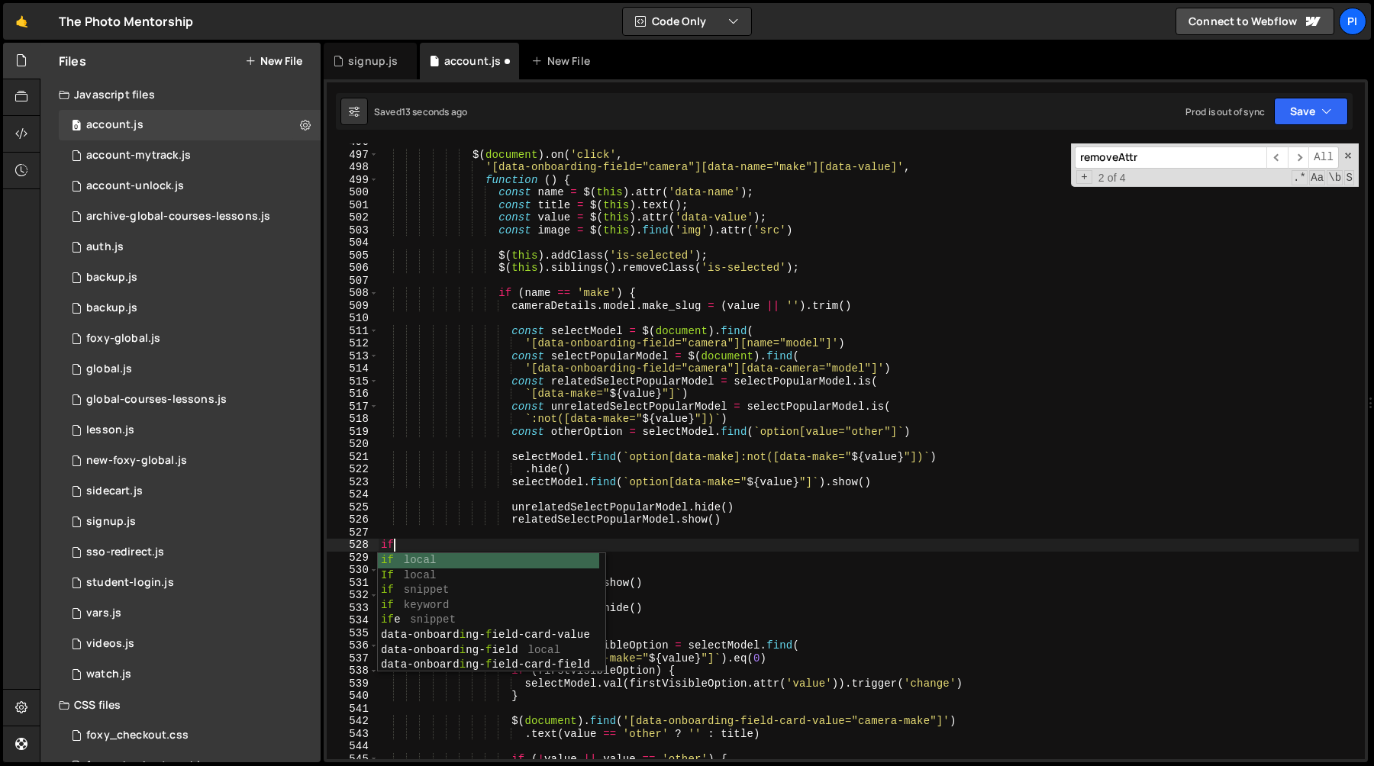
scroll to position [0, 0]
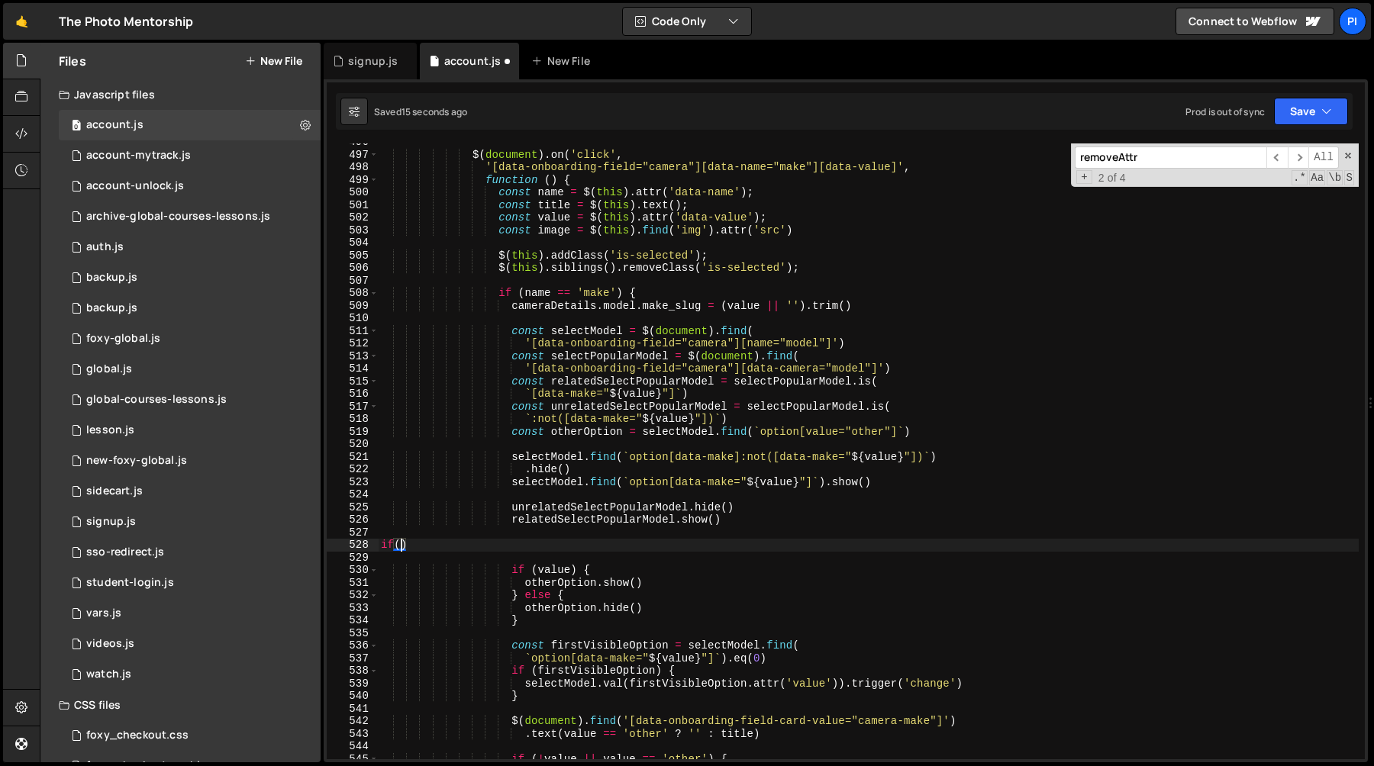
click at [918, 486] on div "$ ( document ) . on ( 'click' , '[data-onboarding-field="camera"][data-name="ma…" at bounding box center [868, 456] width 981 height 641
click at [512, 453] on div "$ ( document ) . on ( 'click' , '[data-onboarding-field="camera"][data-name="ma…" at bounding box center [868, 456] width 981 height 641
type textarea "selectModel.find(`option[data-make]:not([data-make="${value}"])`) .hide()"
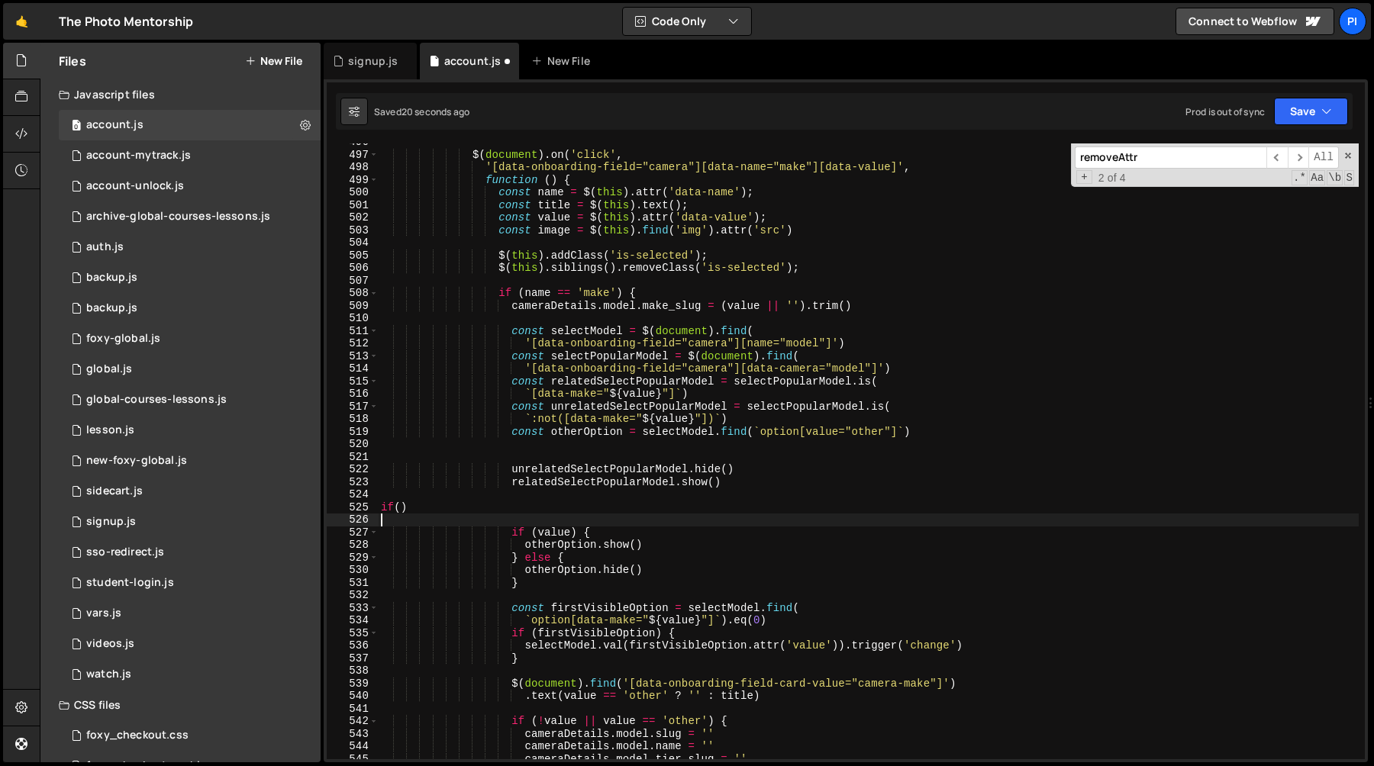
click at [592, 521] on div "$ ( document ) . on ( 'click' , '[data-onboarding-field="camera"][data-name="ma…" at bounding box center [868, 456] width 981 height 641
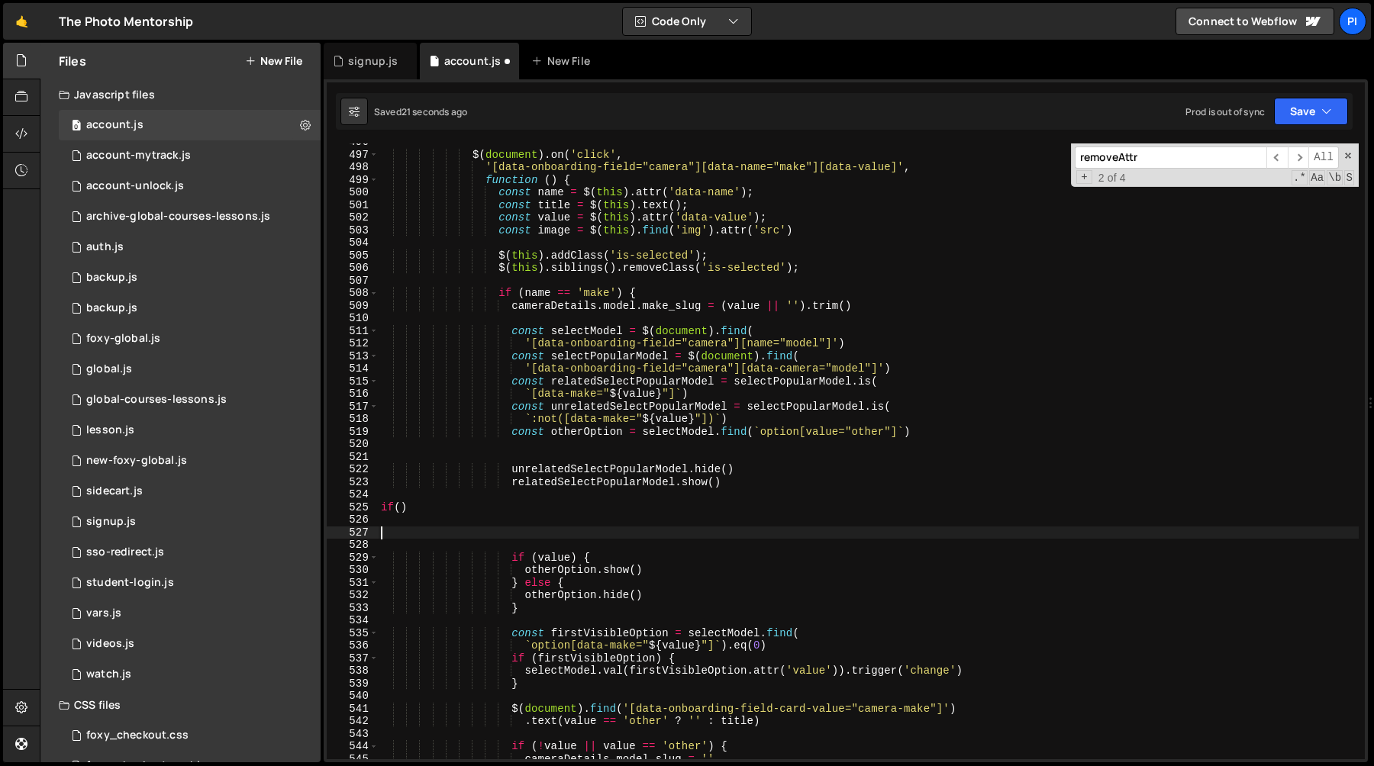
paste textarea "selectModel.find(`option[data-make="${value}"]`).show()"
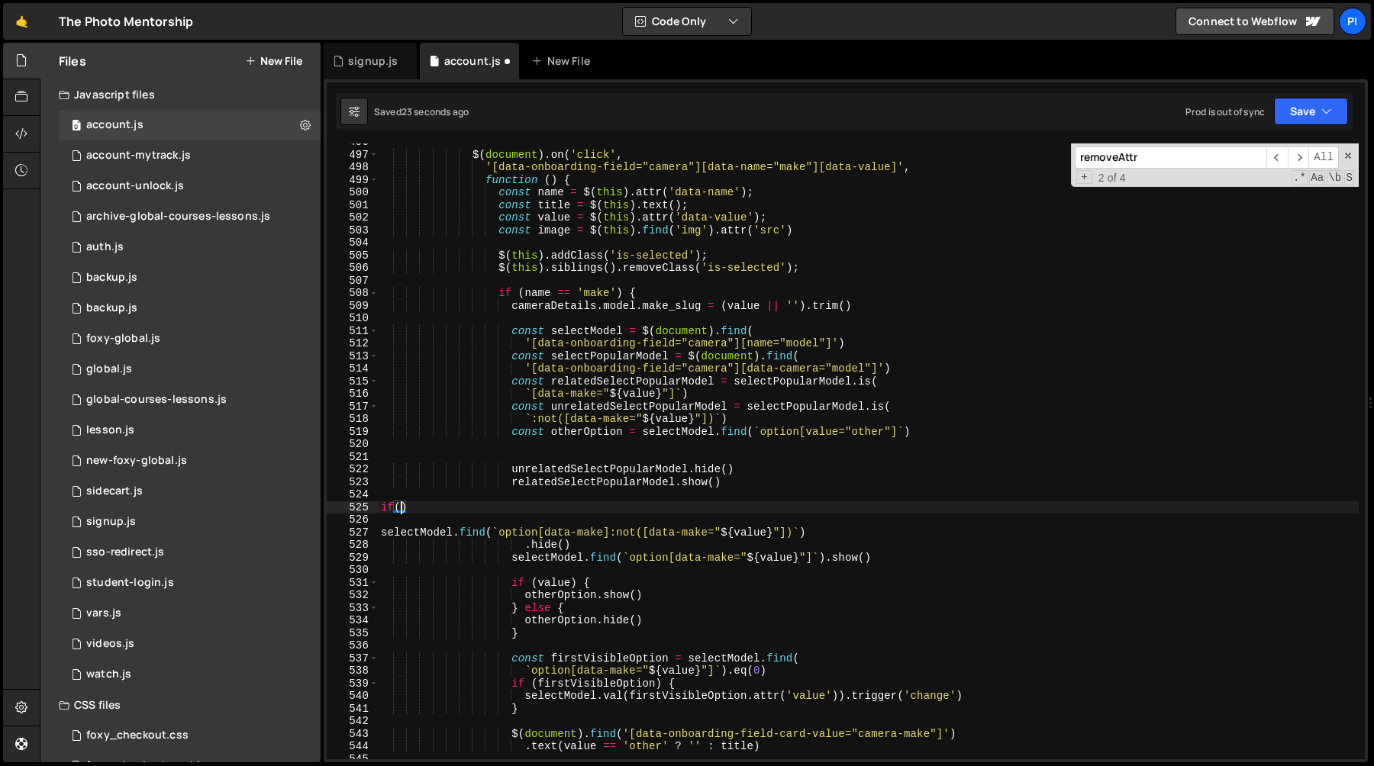
click at [399, 507] on div "$ ( document ) . on ( 'click' , '[data-onboarding-field="camera"][data-name="ma…" at bounding box center [868, 456] width 981 height 641
type textarea "if()"
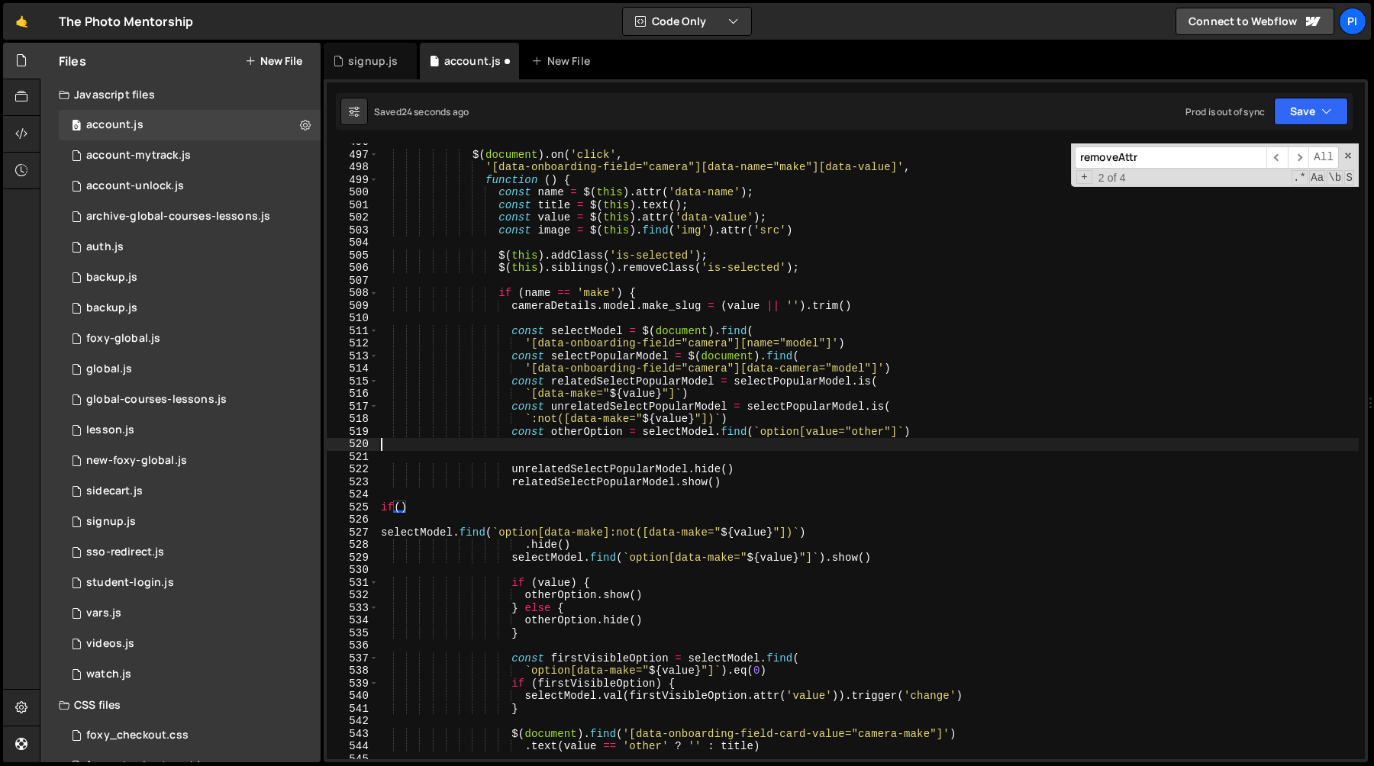
click at [605, 444] on div "$ ( document ) . on ( 'click' , '[data-onboarding-field="camera"][data-name="ma…" at bounding box center [868, 456] width 981 height 641
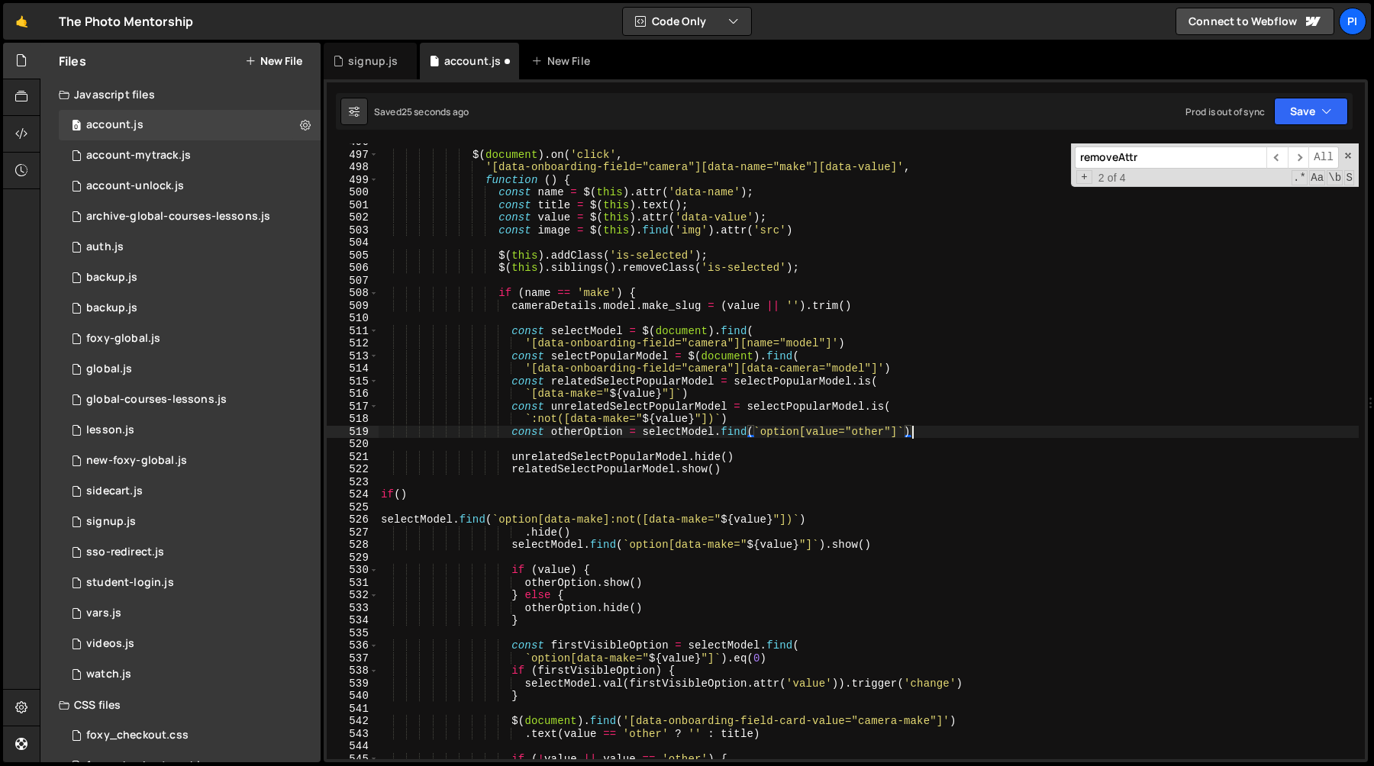
click at [400, 496] on div "$ ( document ) . on ( 'click' , '[data-onboarding-field="camera"][data-name="ma…" at bounding box center [868, 456] width 981 height 641
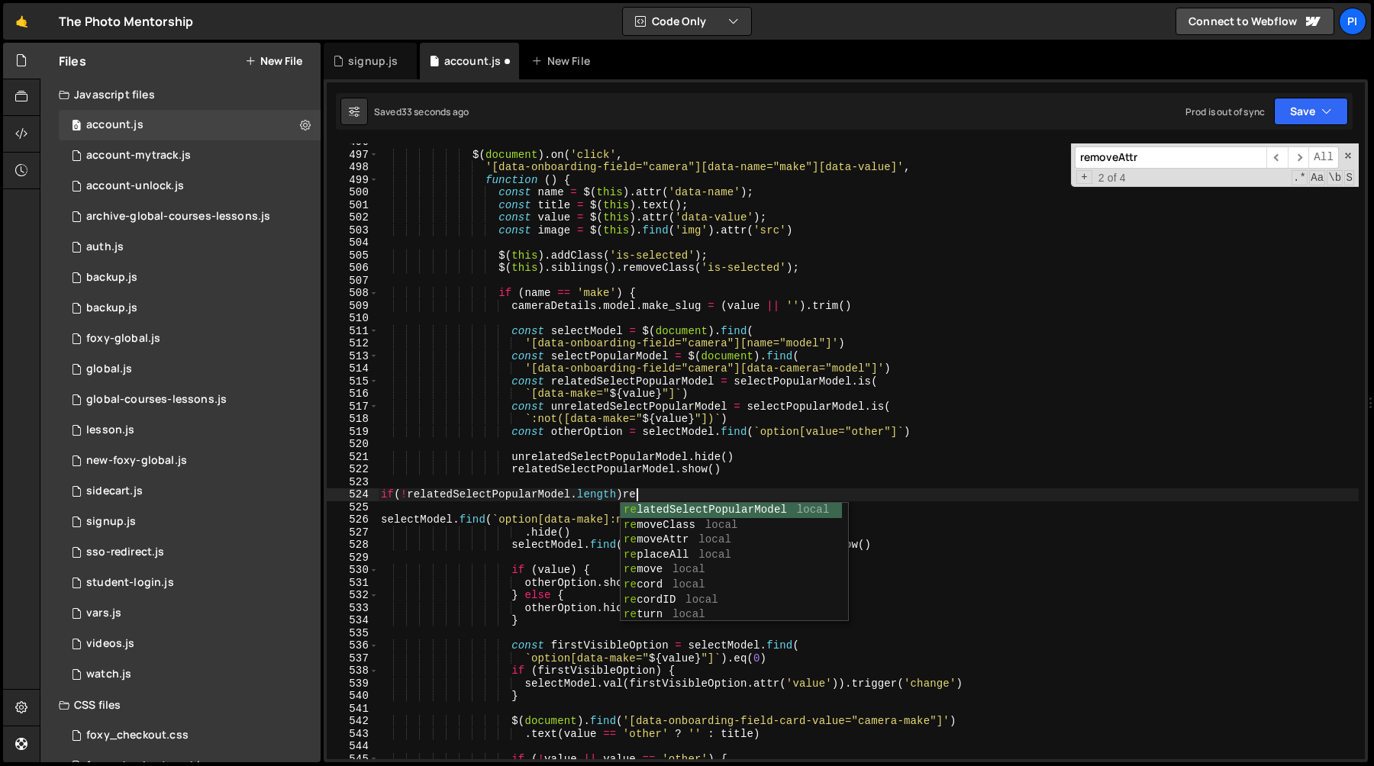
scroll to position [0, 17]
click at [605, 354] on div "$ ( document ) . on ( 'click' , '[data-onboarding-field="camera"][data-name="ma…" at bounding box center [868, 456] width 981 height 641
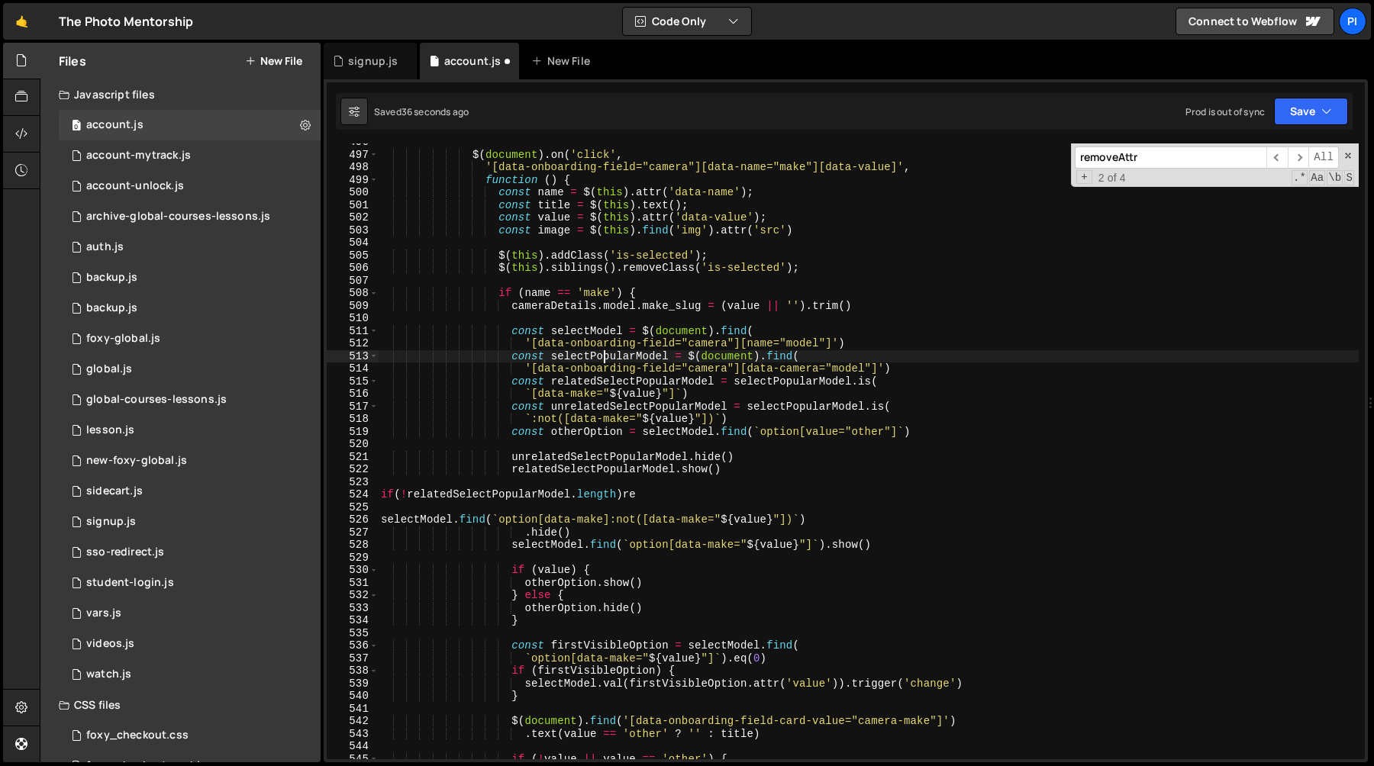
click at [605, 354] on div "$ ( document ) . on ( 'click' , '[data-onboarding-field="camera"][data-name="ma…" at bounding box center [868, 456] width 981 height 641
click at [634, 496] on div "$ ( document ) . on ( 'click' , '[data-onboarding-field="camera"][data-name="ma…" at bounding box center [868, 456] width 981 height 641
type textarea "if(!relatedSelectPopularModel.length){"
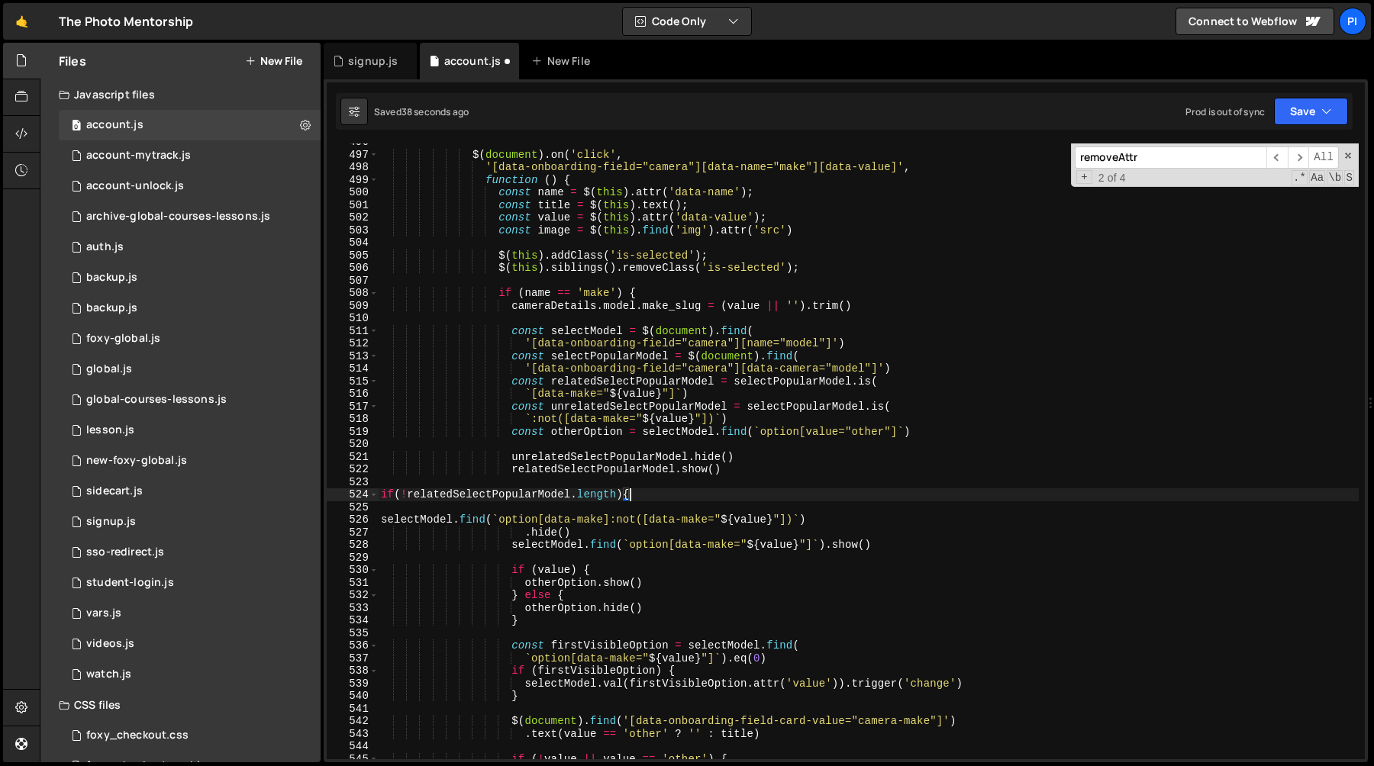
scroll to position [0, 0]
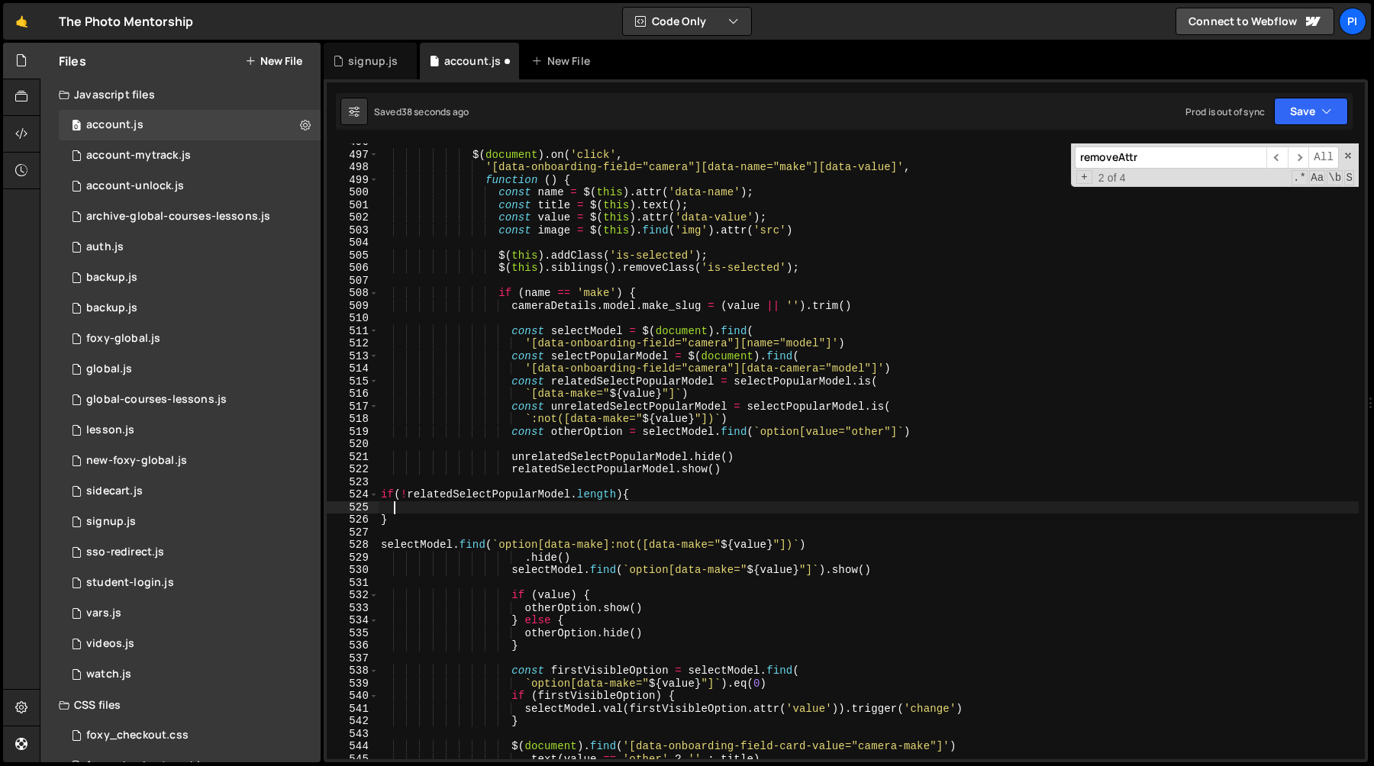
paste textarea "selectPopularModel"
paste textarea "data-onboarding-field-card')"
paste textarea "data-onboarding-field-card"
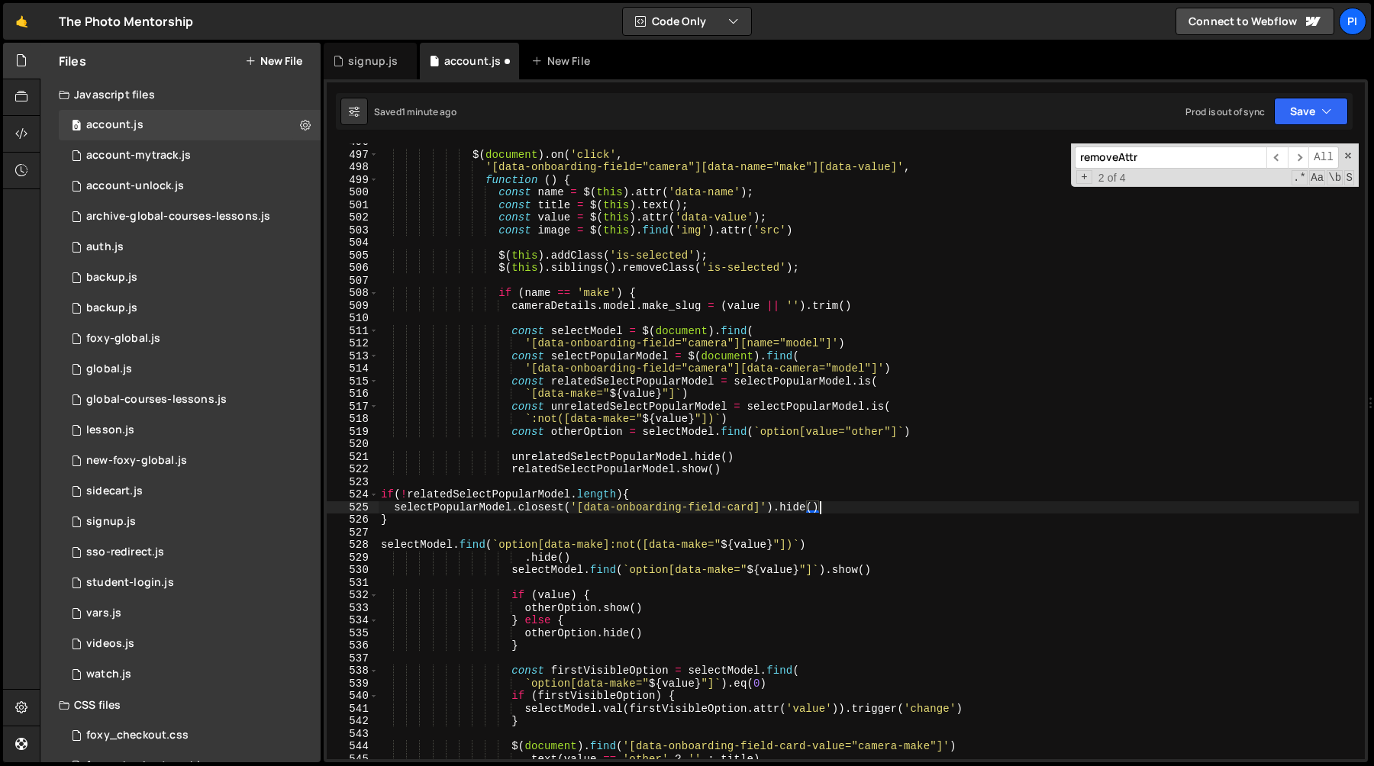
scroll to position [0, 30]
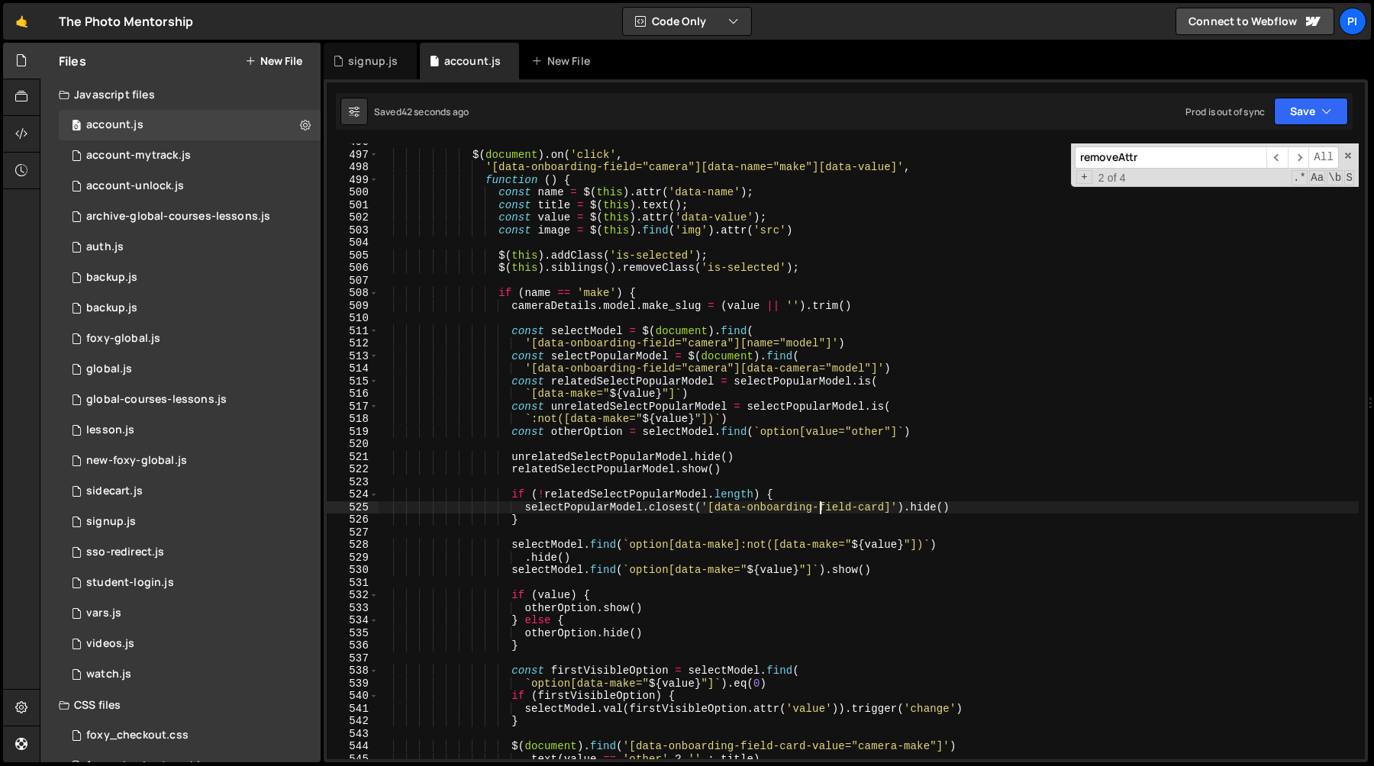
click at [628, 405] on div "$ ( document ) . on ( 'click' , '[data-onboarding-field="camera"][data-name="ma…" at bounding box center [868, 456] width 981 height 641
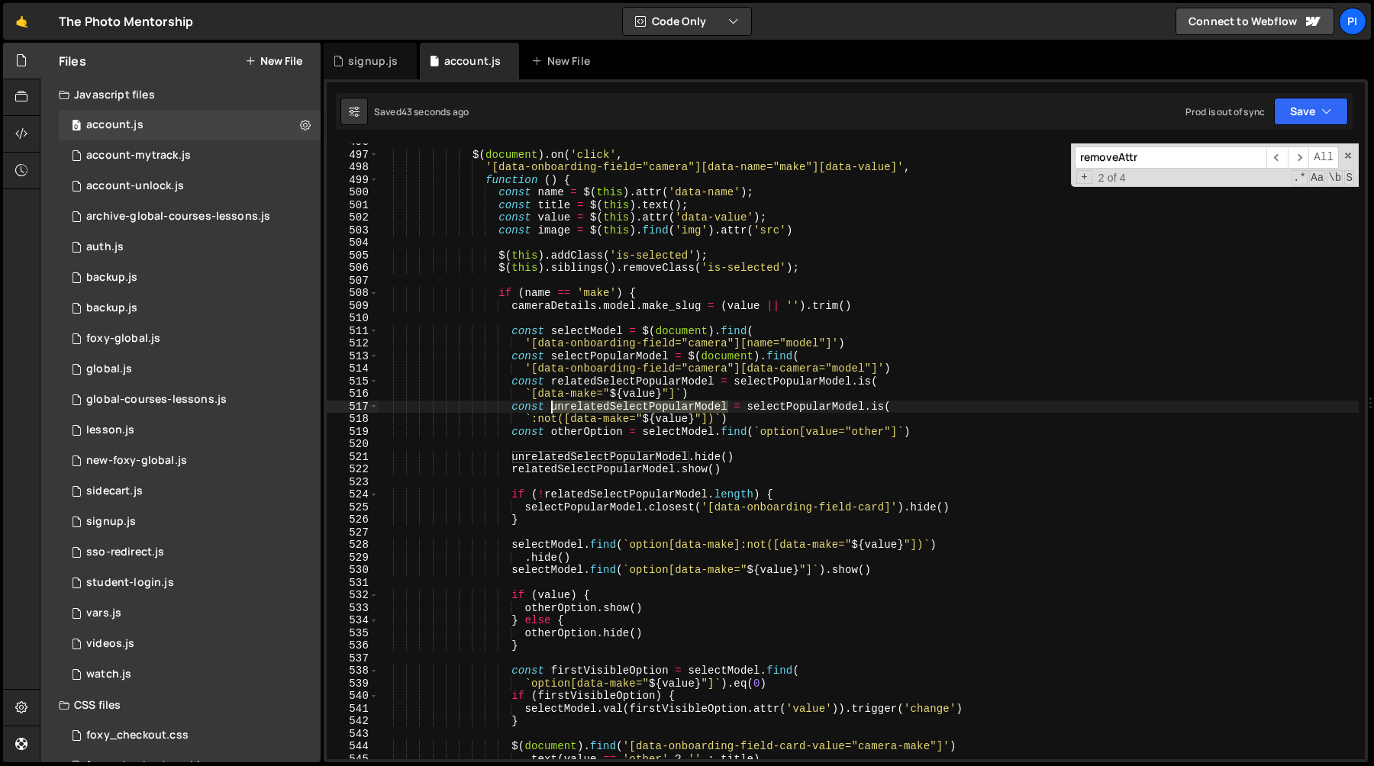
click at [628, 405] on div "$ ( document ) . on ( 'click' , '[data-onboarding-field="camera"][data-name="ma…" at bounding box center [868, 456] width 981 height 641
click at [805, 410] on div "$ ( document ) . on ( 'click' , '[data-onboarding-field="camera"][data-name="ma…" at bounding box center [868, 456] width 981 height 641
click at [863, 385] on div "$ ( document ) . on ( 'click' , '[data-onboarding-field="camera"][data-name="ma…" at bounding box center [868, 456] width 981 height 641
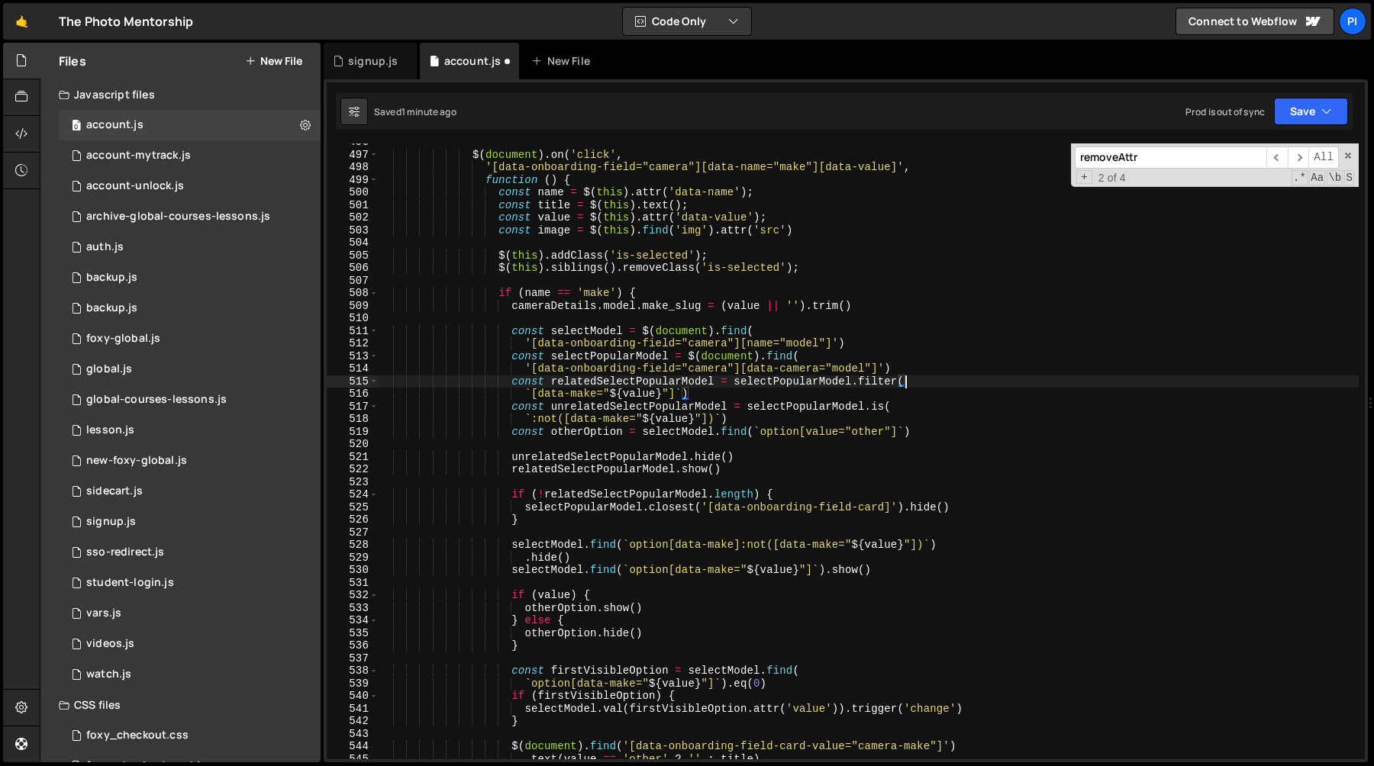
scroll to position [0, 21]
click at [873, 368] on div "$ ( document ) . on ( 'click' , '[data-onboarding-field="camera"][data-name="ma…" at bounding box center [868, 456] width 981 height 641
click at [598, 359] on div "$ ( document ) . on ( 'click' , '[data-onboarding-field="camera"][data-name="ma…" at bounding box center [868, 456] width 981 height 641
click at [747, 463] on div "$ ( document ) . on ( 'click' , '[data-onboarding-field="camera"][data-name="ma…" at bounding box center [868, 456] width 981 height 641
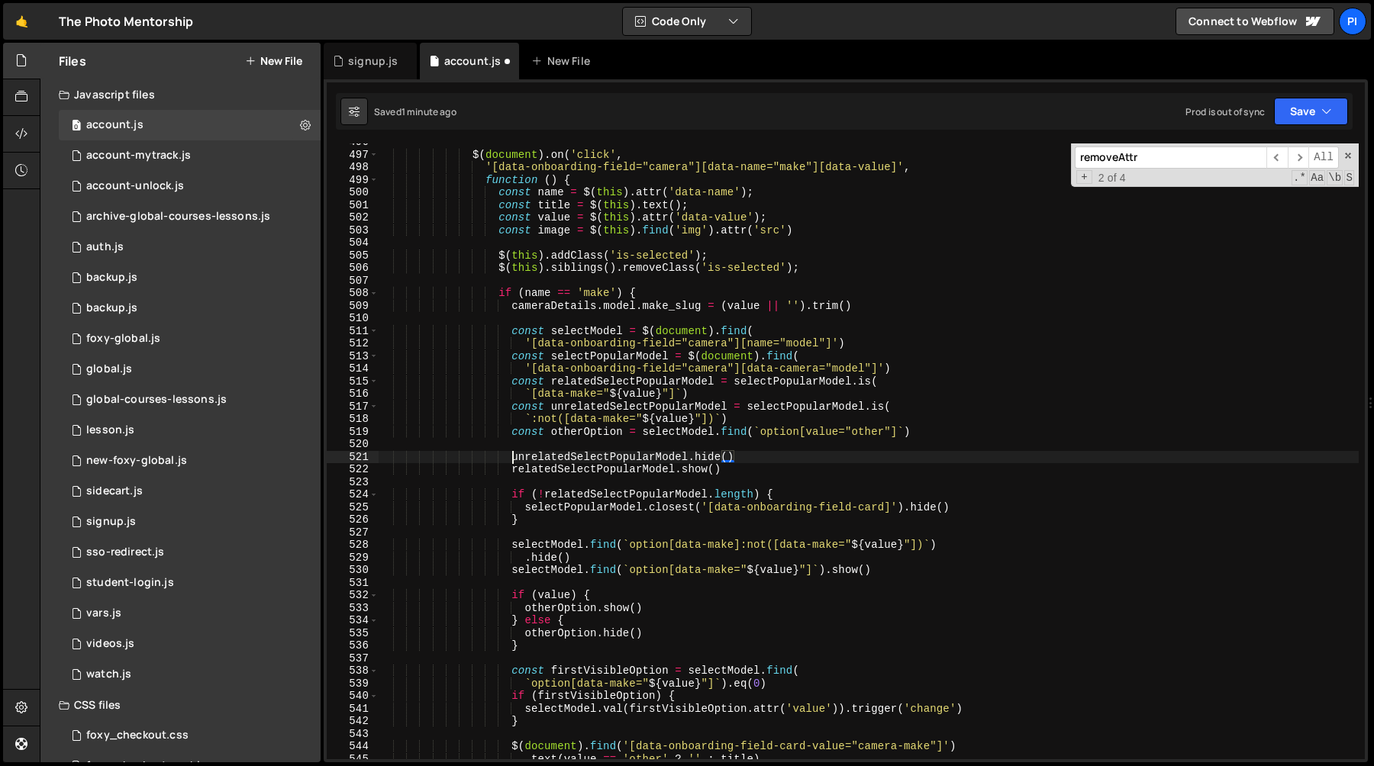
click at [510, 458] on div "$ ( document ) . on ( 'click' , '[data-onboarding-field="camera"][data-name="ma…" at bounding box center [868, 456] width 981 height 641
click at [761, 475] on div "$ ( document ) . on ( 'click' , '[data-onboarding-field="camera"][data-name="ma…" at bounding box center [868, 456] width 981 height 641
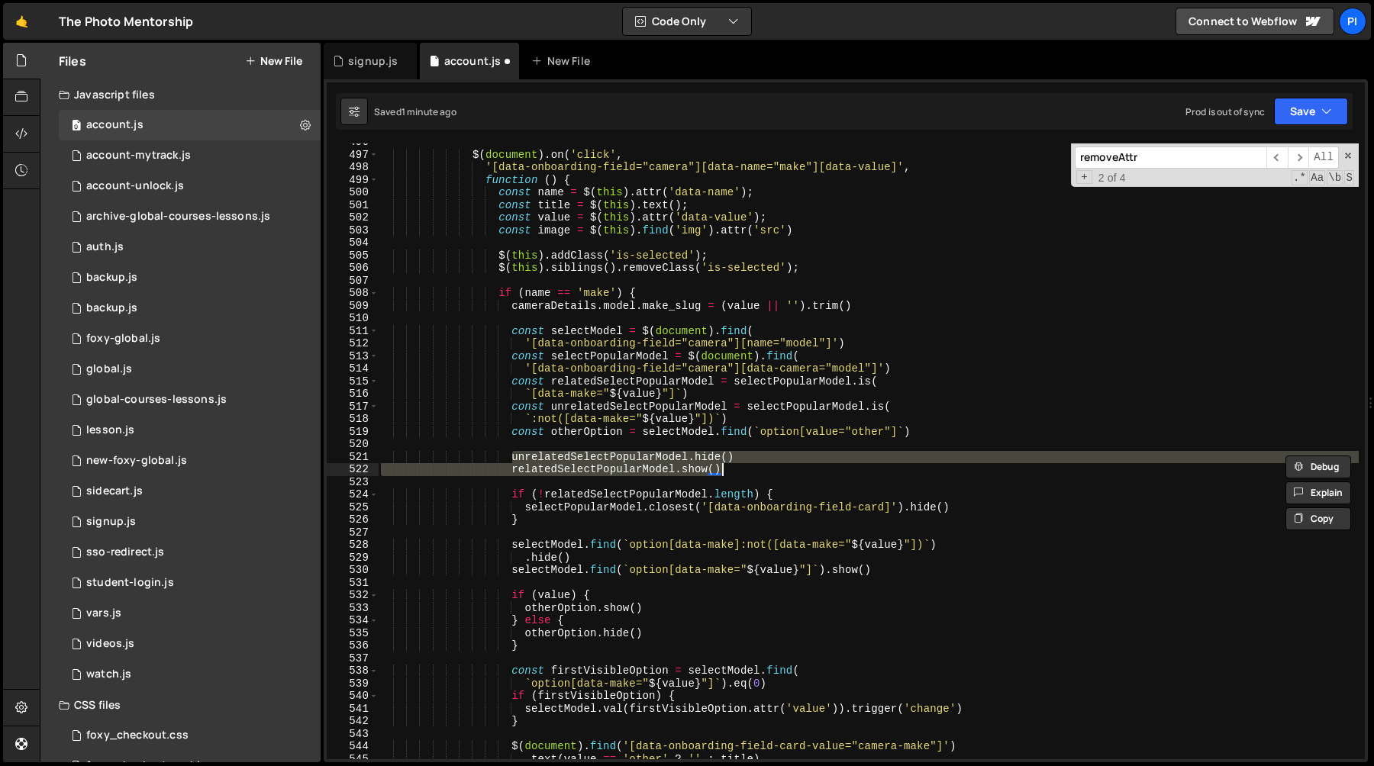
paste textarea "selectPopularModel"
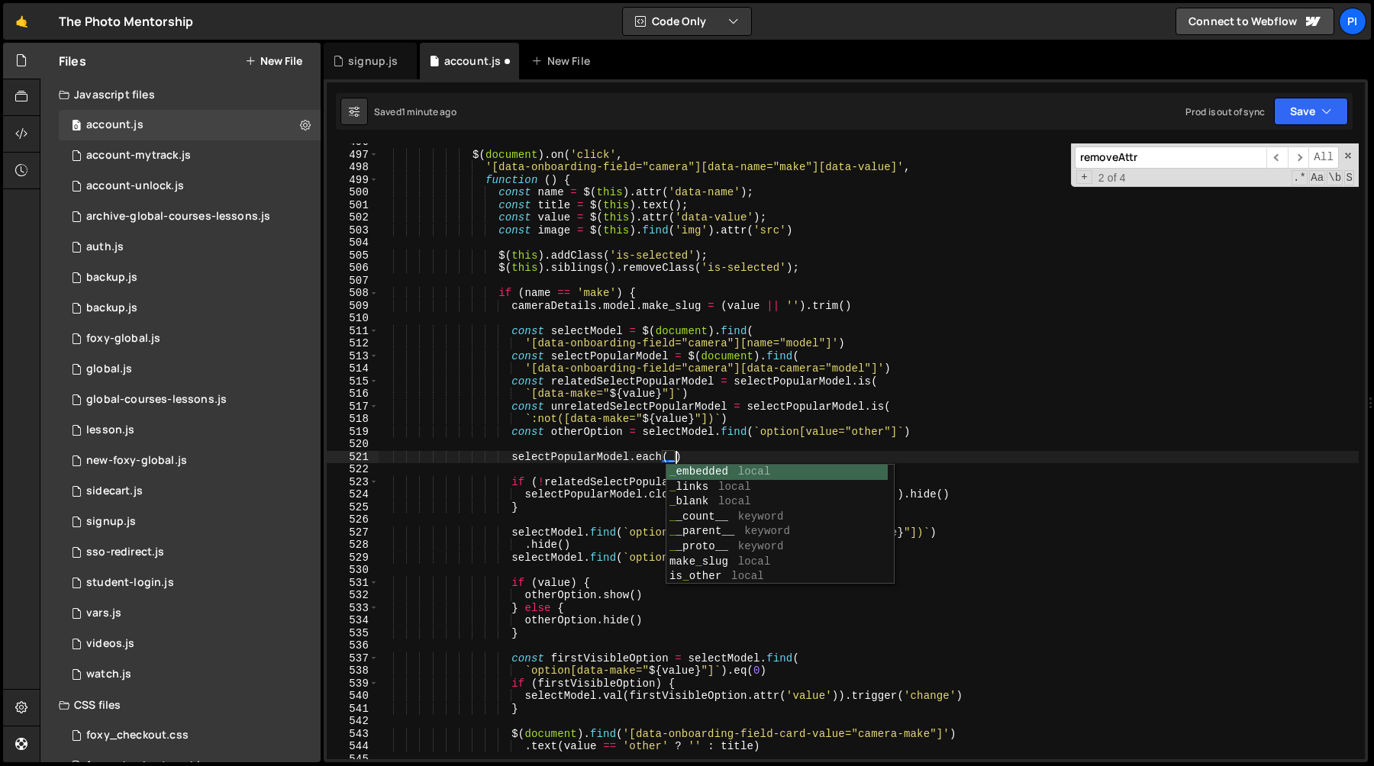
scroll to position [0, 20]
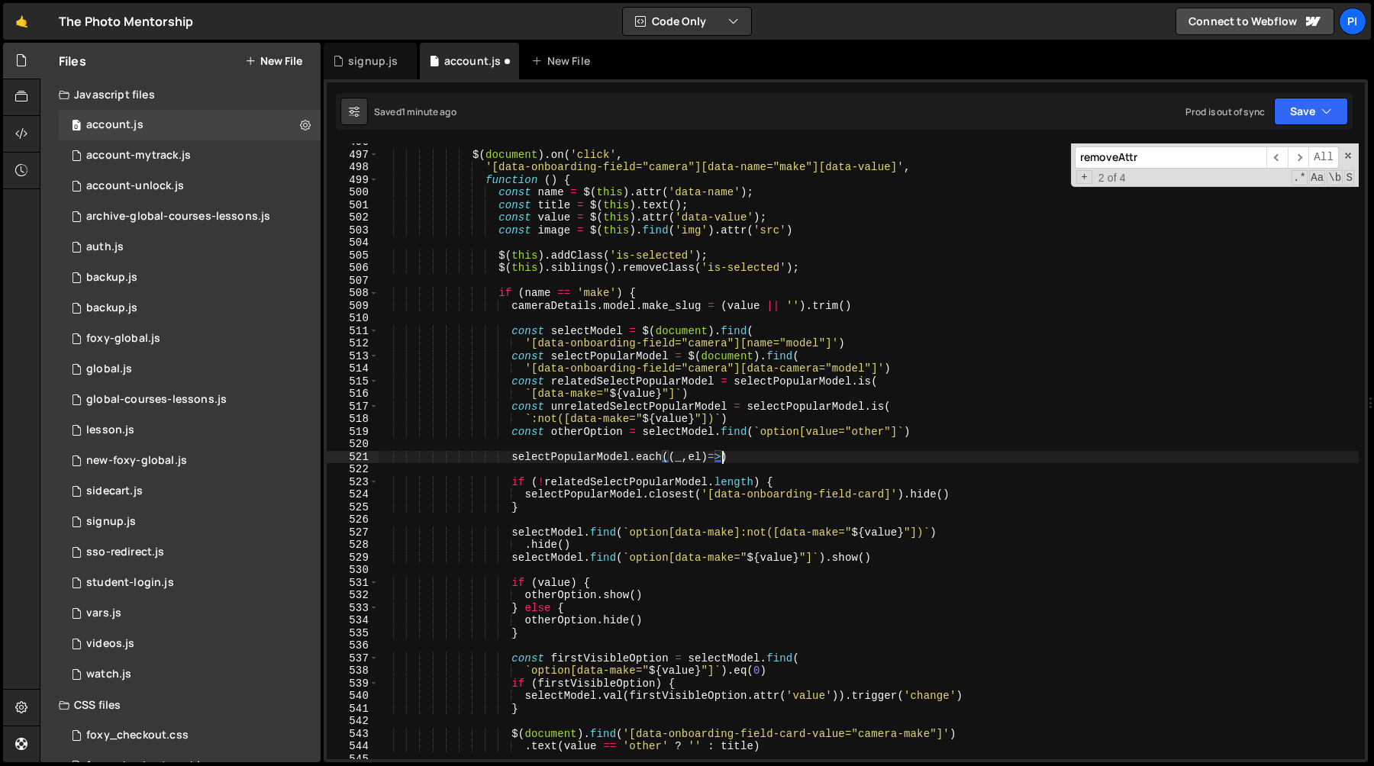
type textarea "selectPopularModel.each((_,el)=>{)"
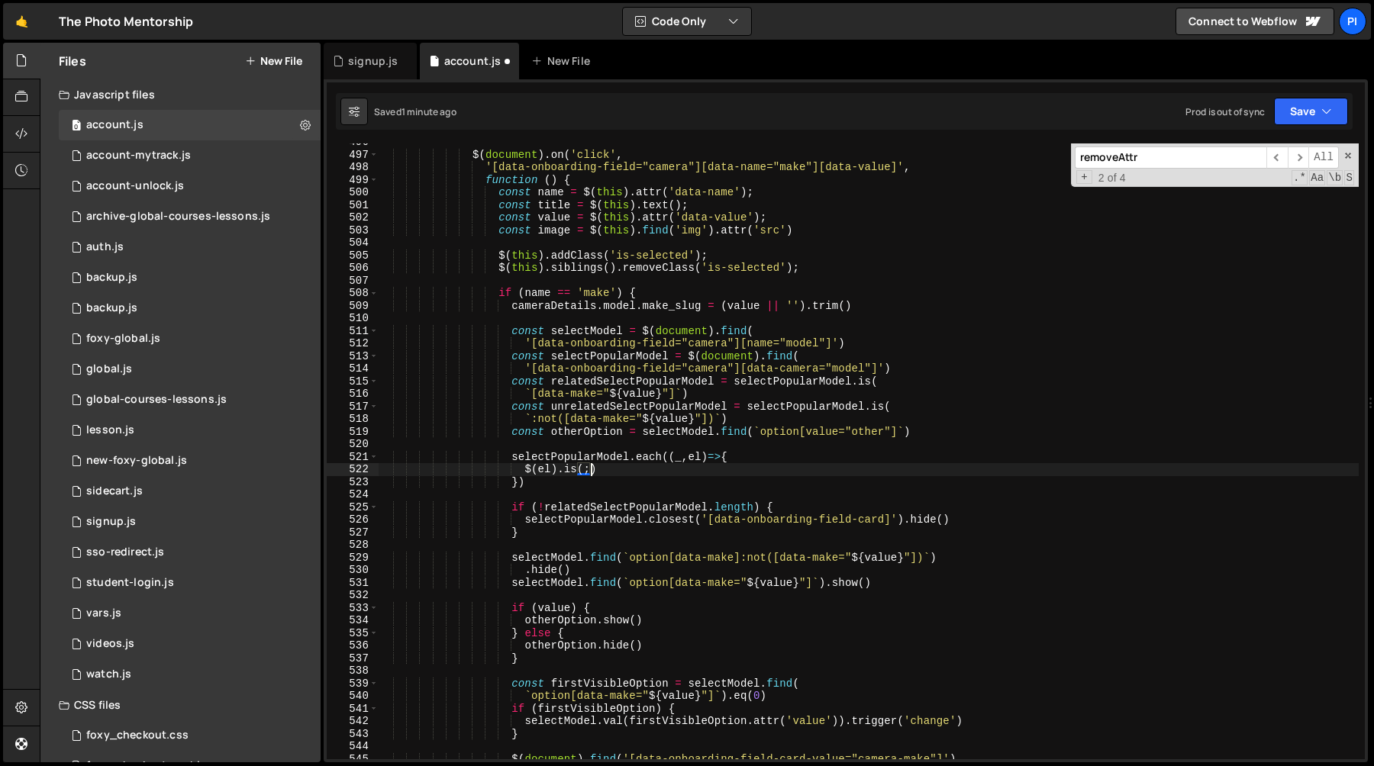
scroll to position [0, 14]
click at [535, 394] on div "$ ( document ) . on ( 'click' , '[data-onboarding-field="camera"][data-name="ma…" at bounding box center [868, 456] width 981 height 641
click at [675, 393] on div "$ ( document ) . on ( 'click' , '[data-onboarding-field="camera"][data-name="ma…" at bounding box center [868, 456] width 981 height 641
click at [576, 472] on div "$ ( document ) . on ( 'click' , '[data-onboarding-field="camera"][data-name="ma…" at bounding box center [868, 456] width 981 height 641
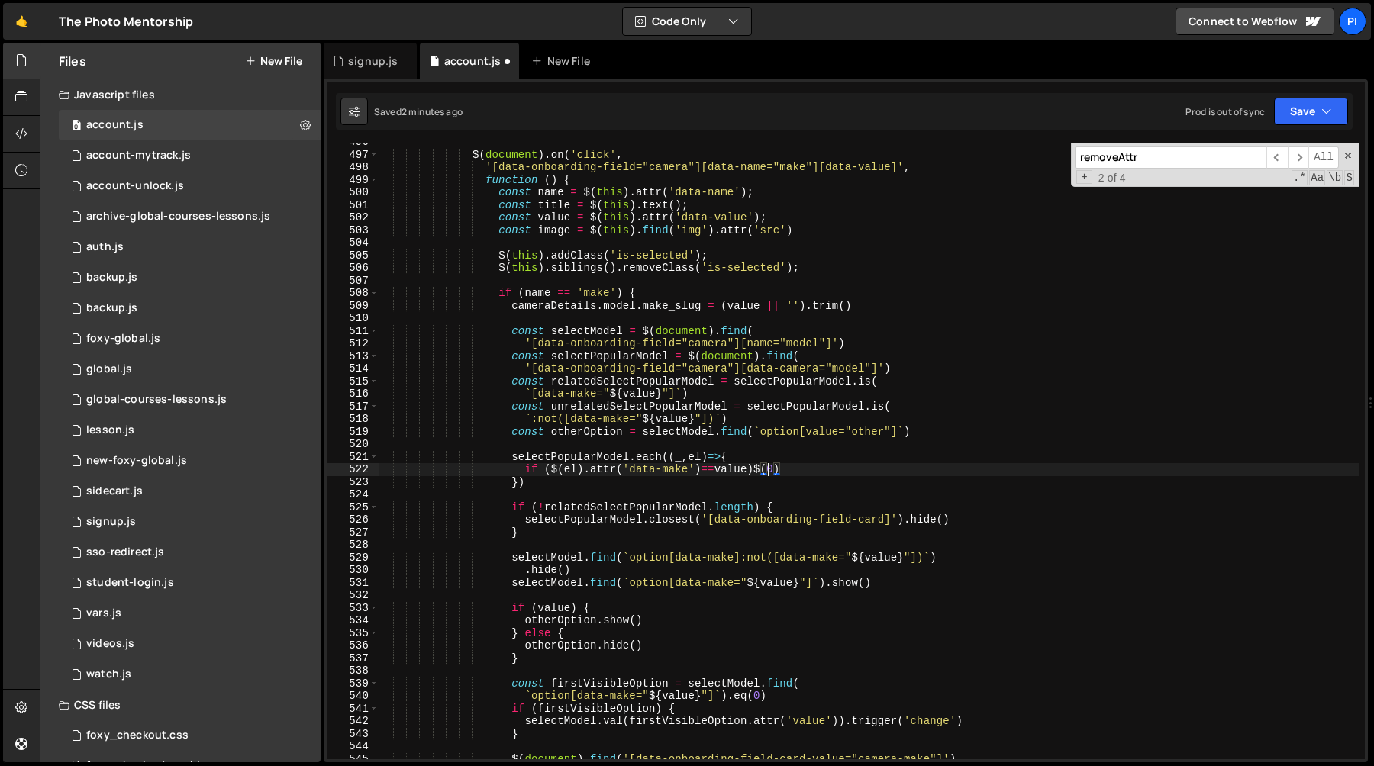
scroll to position [0, 27]
type textarea "if ($(el).attr('data-make')==value)$(el).show()"
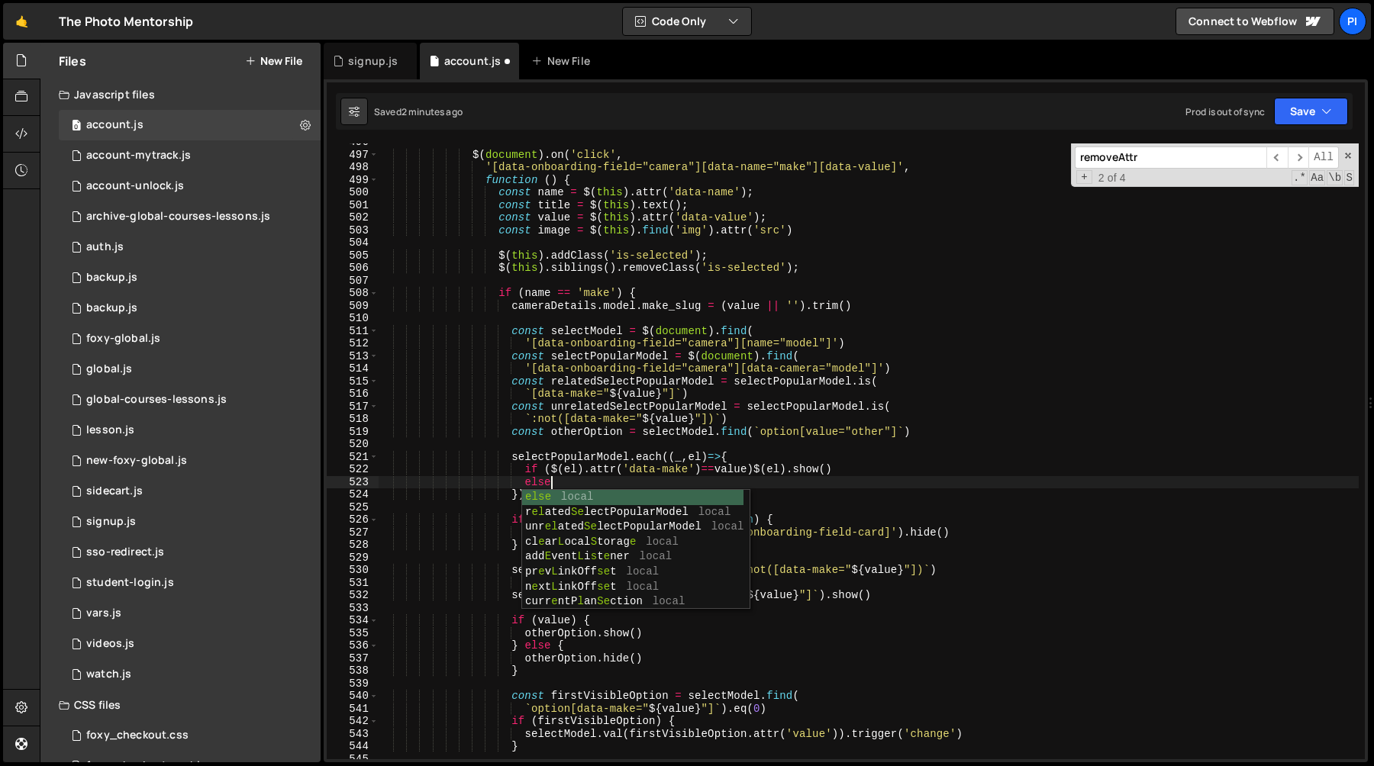
scroll to position [0, 11]
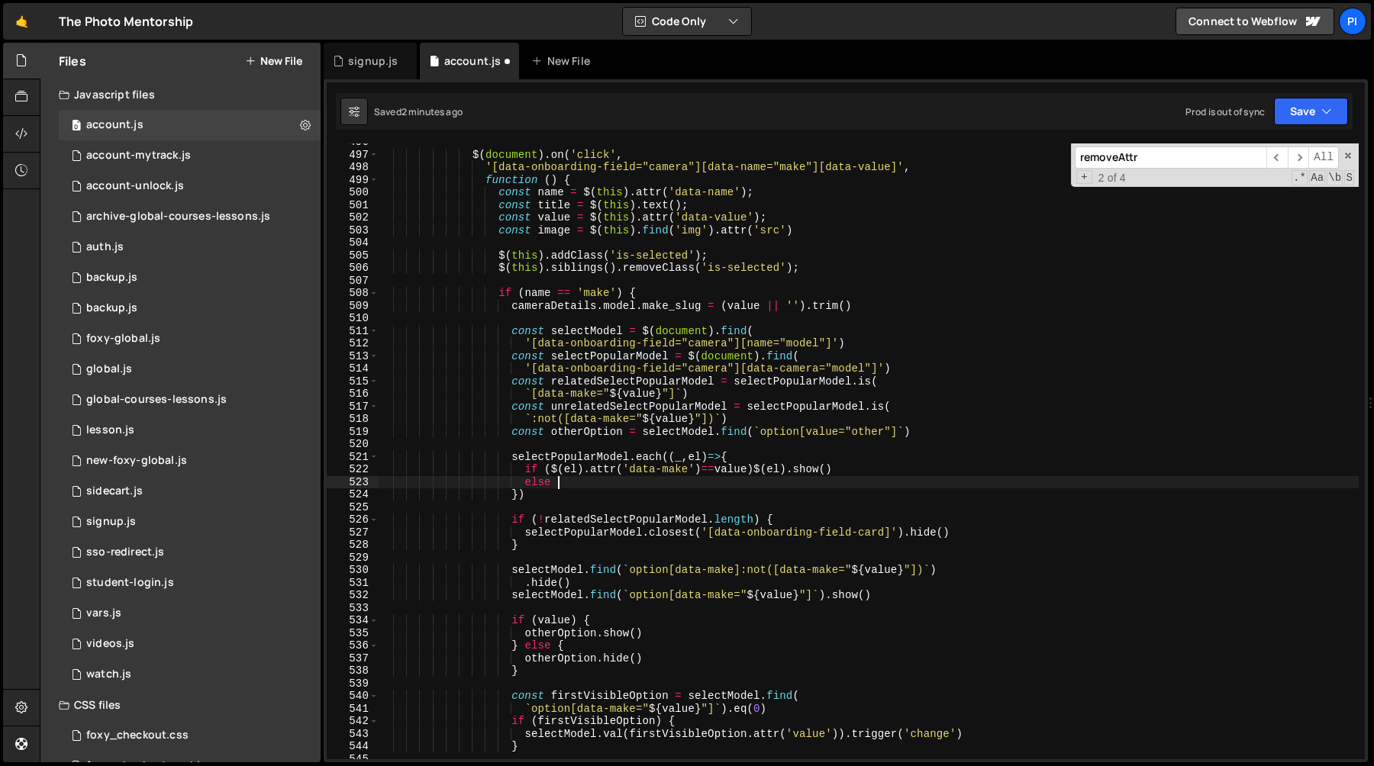
paste textarea "$(el).show()"
click at [573, 457] on div "$ ( document ) . on ( 'click' , '[data-onboarding-field="camera"][data-name="ma…" at bounding box center [868, 456] width 981 height 641
type textarea "selectPopularModel.each((_, el) => {"
click at [573, 457] on div "$ ( document ) . on ( 'click' , '[data-onboarding-field="camera"][data-name="ma…" at bounding box center [868, 456] width 981 height 641
click at [666, 503] on div "$ ( document ) . on ( 'click' , '[data-onboarding-field="camera"][data-name="ma…" at bounding box center [868, 456] width 981 height 641
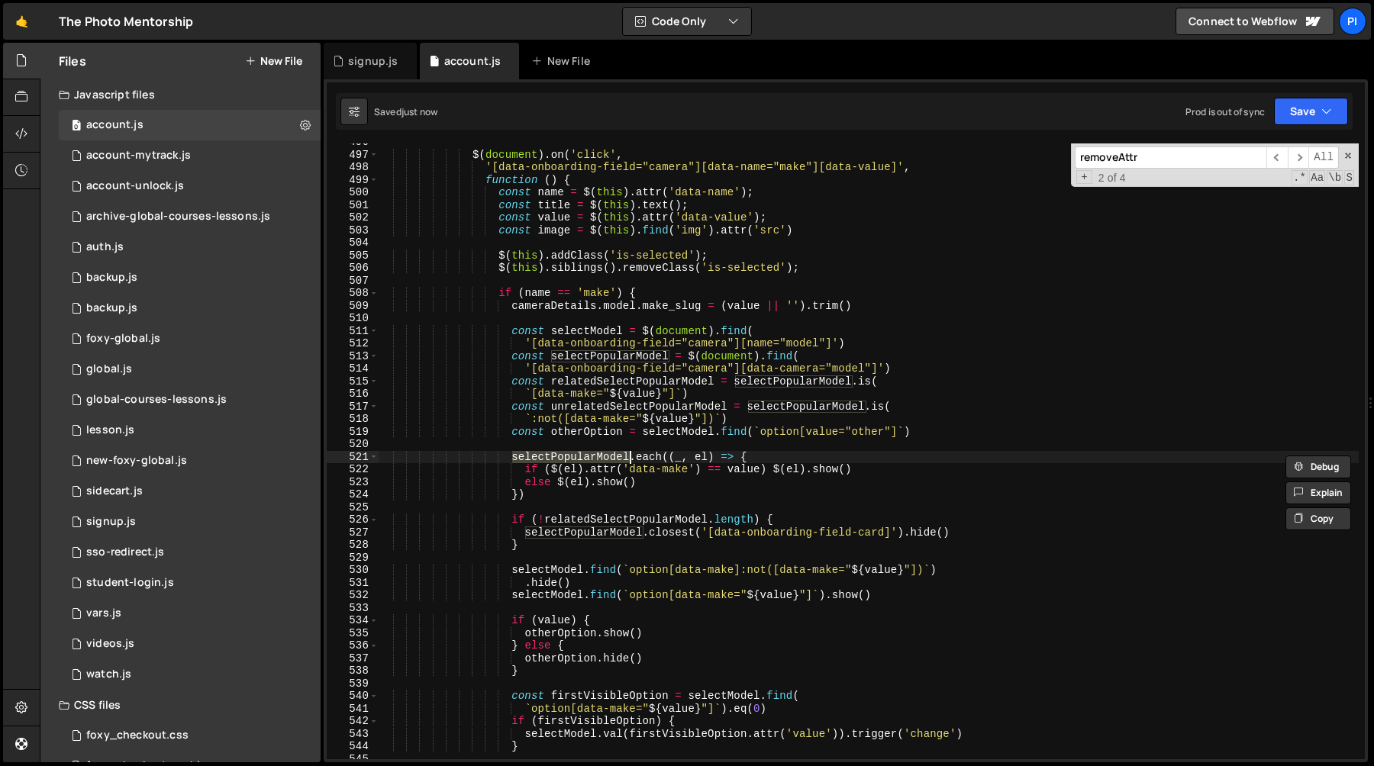
scroll to position [0, 0]
click at [736, 380] on div "$ ( document ) . on ( 'click' , '[data-onboarding-field="camera"][data-name="ma…" at bounding box center [868, 456] width 981 height 641
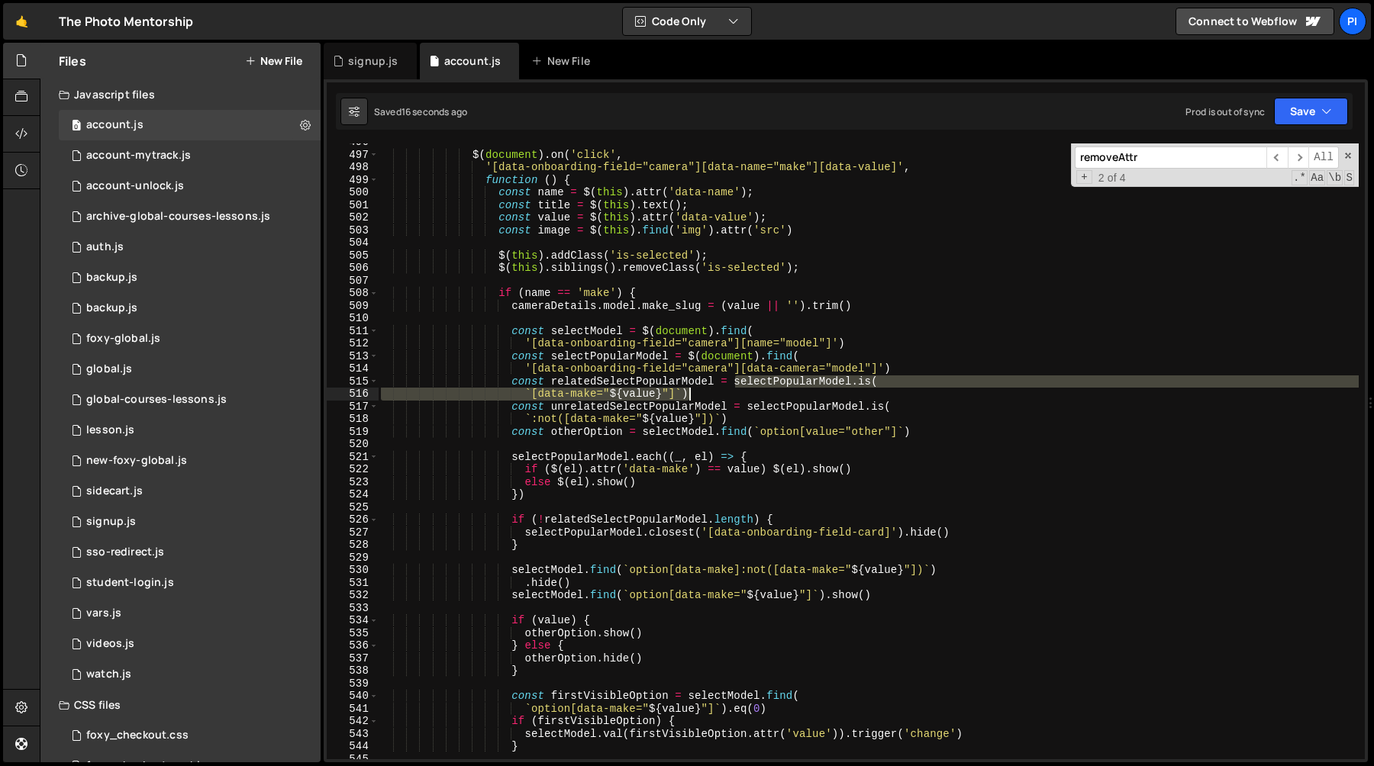
click at [725, 395] on div "$ ( document ) . on ( 'click' , '[data-onboarding-field="camera"][data-name="ma…" at bounding box center [868, 456] width 981 height 641
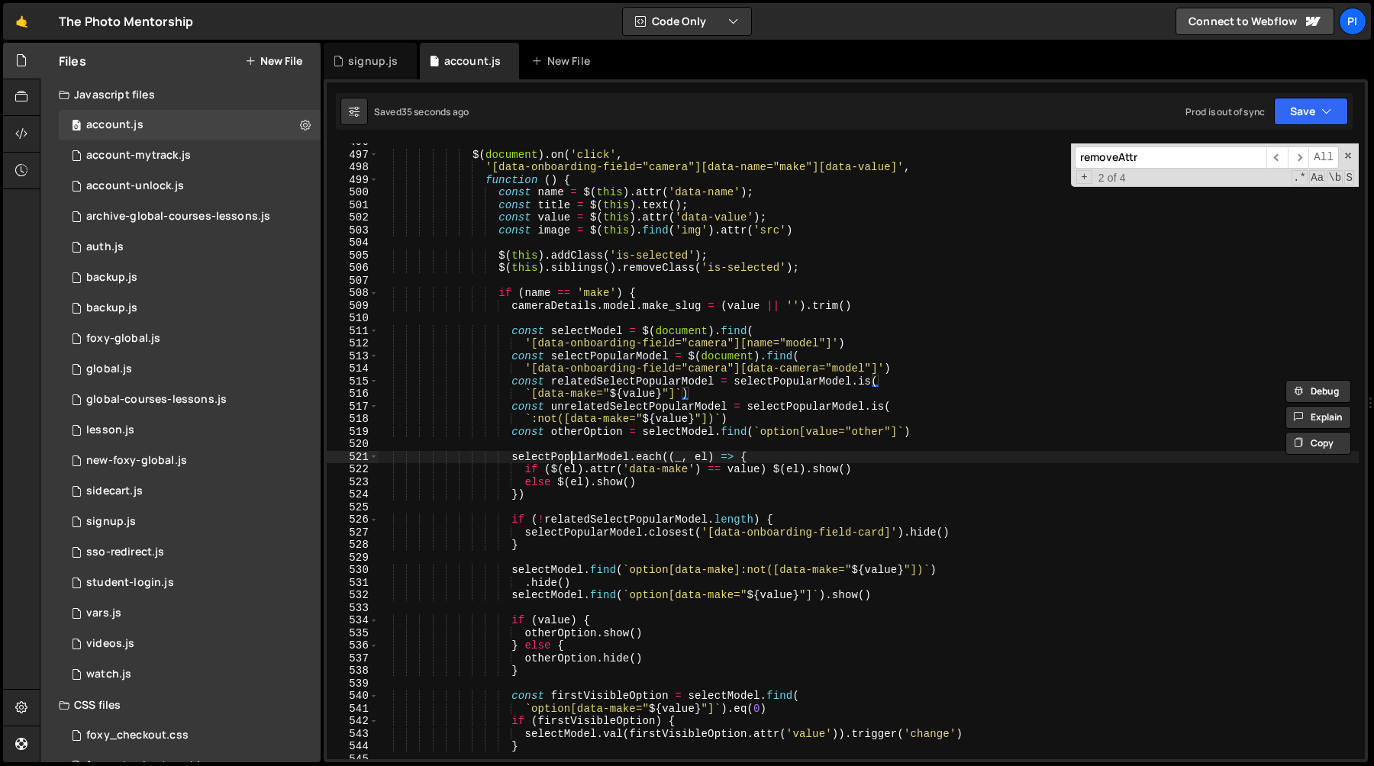
click at [573, 455] on div "$ ( document ) . on ( 'click' , '[data-onboarding-field="camera"][data-name="ma…" at bounding box center [868, 456] width 981 height 641
type textarea "selectPopularModel.each((_, el) => {"
click at [573, 455] on div "$ ( document ) . on ( 'click' , '[data-onboarding-field="camera"][data-name="ma…" at bounding box center [868, 456] width 981 height 641
click at [674, 444] on div "$ ( document ) . on ( 'click' , '[data-onboarding-field="camera"][data-name="ma…" at bounding box center [868, 456] width 981 height 641
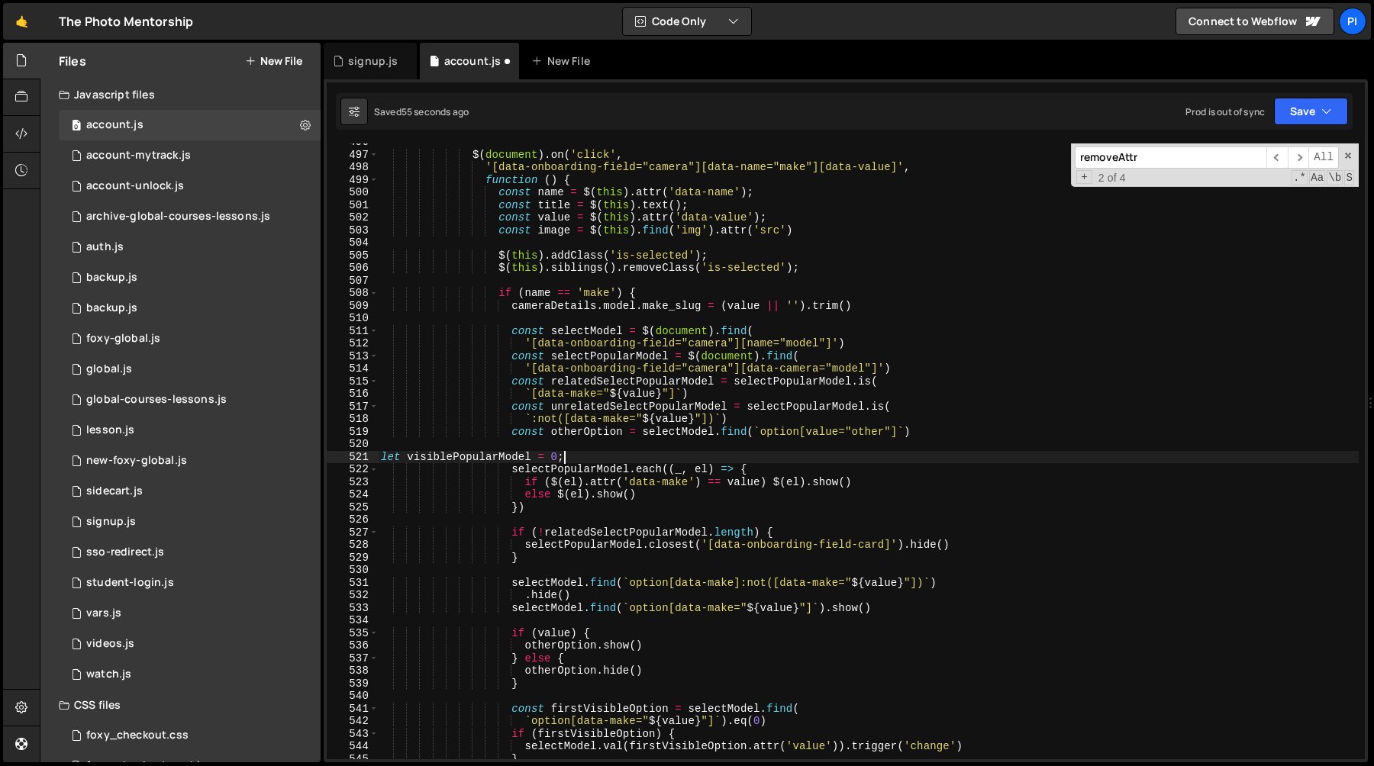
scroll to position [0, 11]
click at [599, 457] on div "$ ( document ) . on ( 'click' , '[data-onboarding-field="camera"][data-name="ma…" at bounding box center [868, 456] width 981 height 641
click at [773, 480] on div "$ ( document ) . on ( 'click' , '[data-onboarding-field="camera"][data-name="ma…" at bounding box center [868, 456] width 981 height 641
type textarea "$(el).show()"
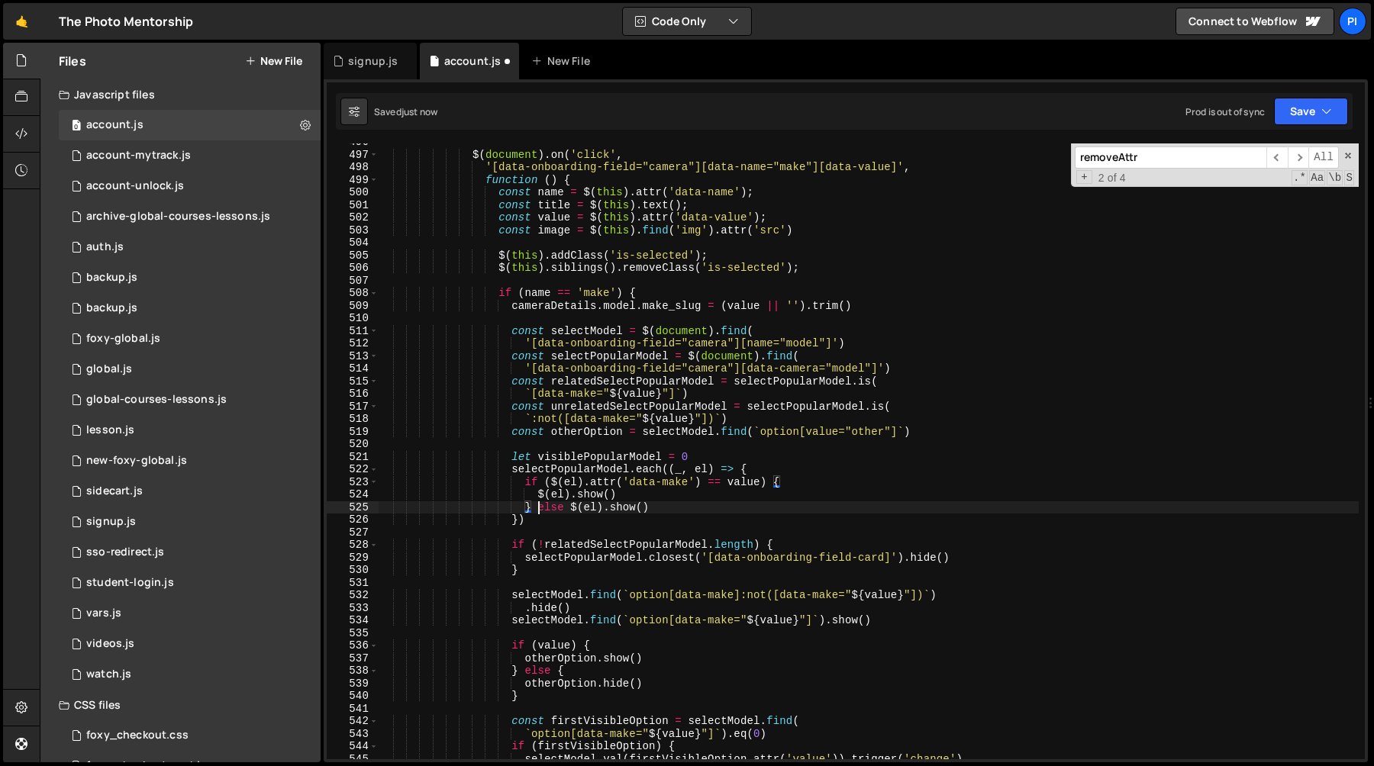
scroll to position [0, 11]
type textarea "$(el).show()"
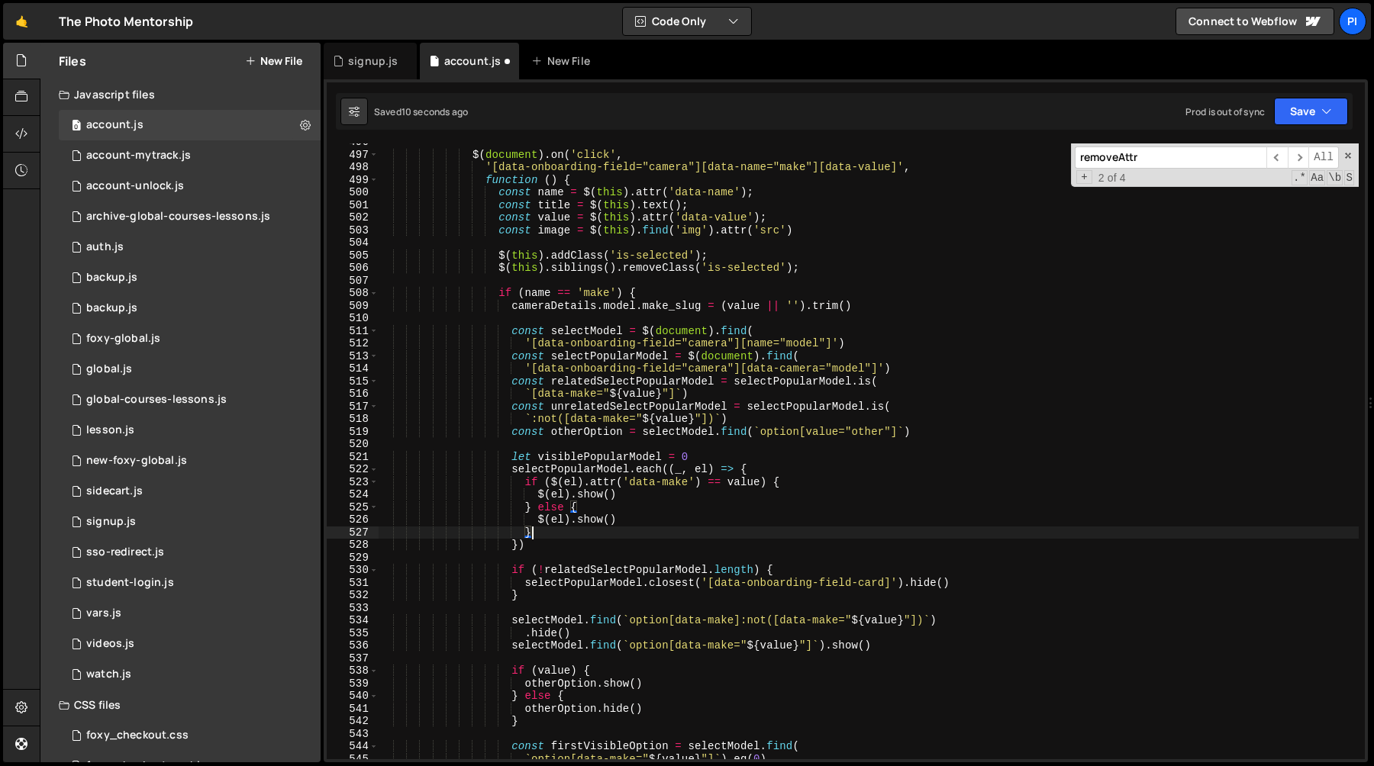
click at [597, 521] on div "$ ( document ) . on ( 'click' , '[data-onboarding-field="camera"][data-name="ma…" at bounding box center [868, 456] width 981 height 641
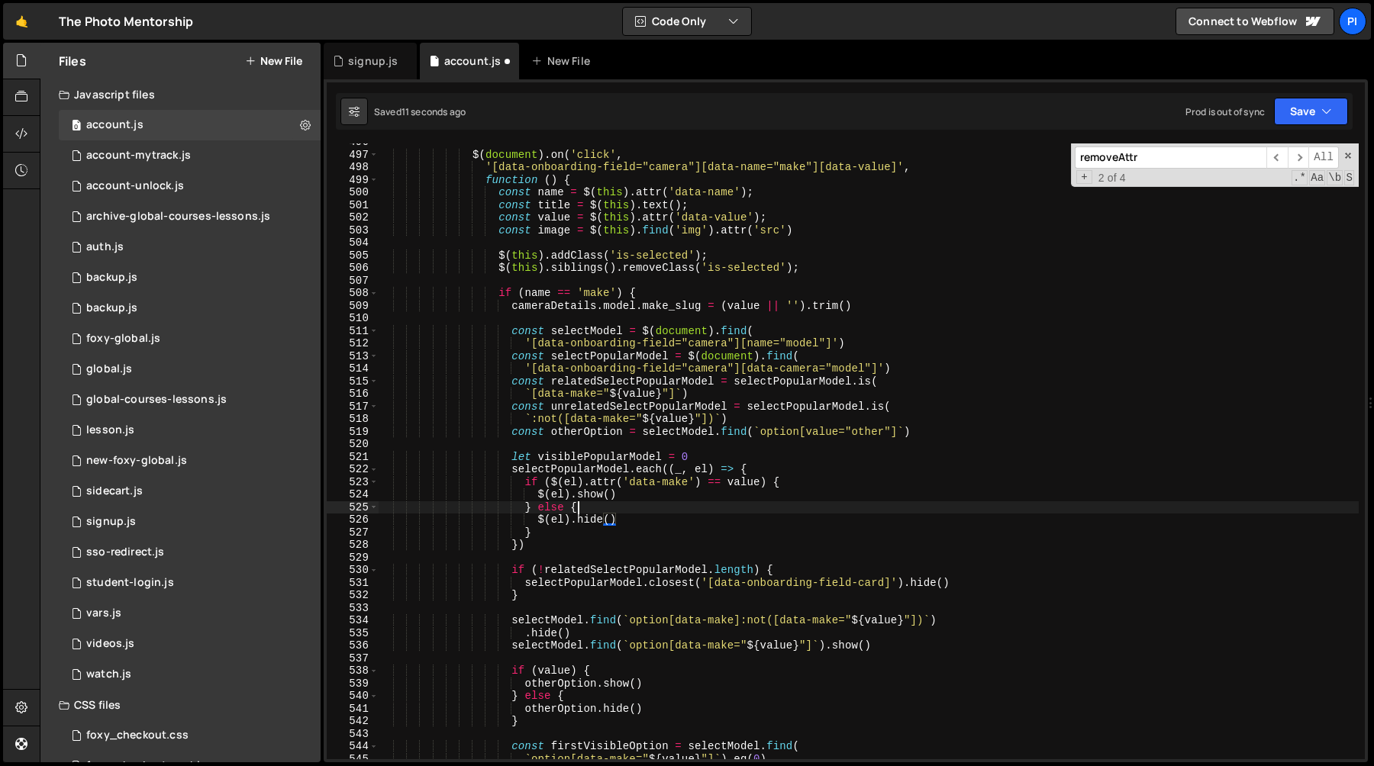
type textarea "$(el).show()"
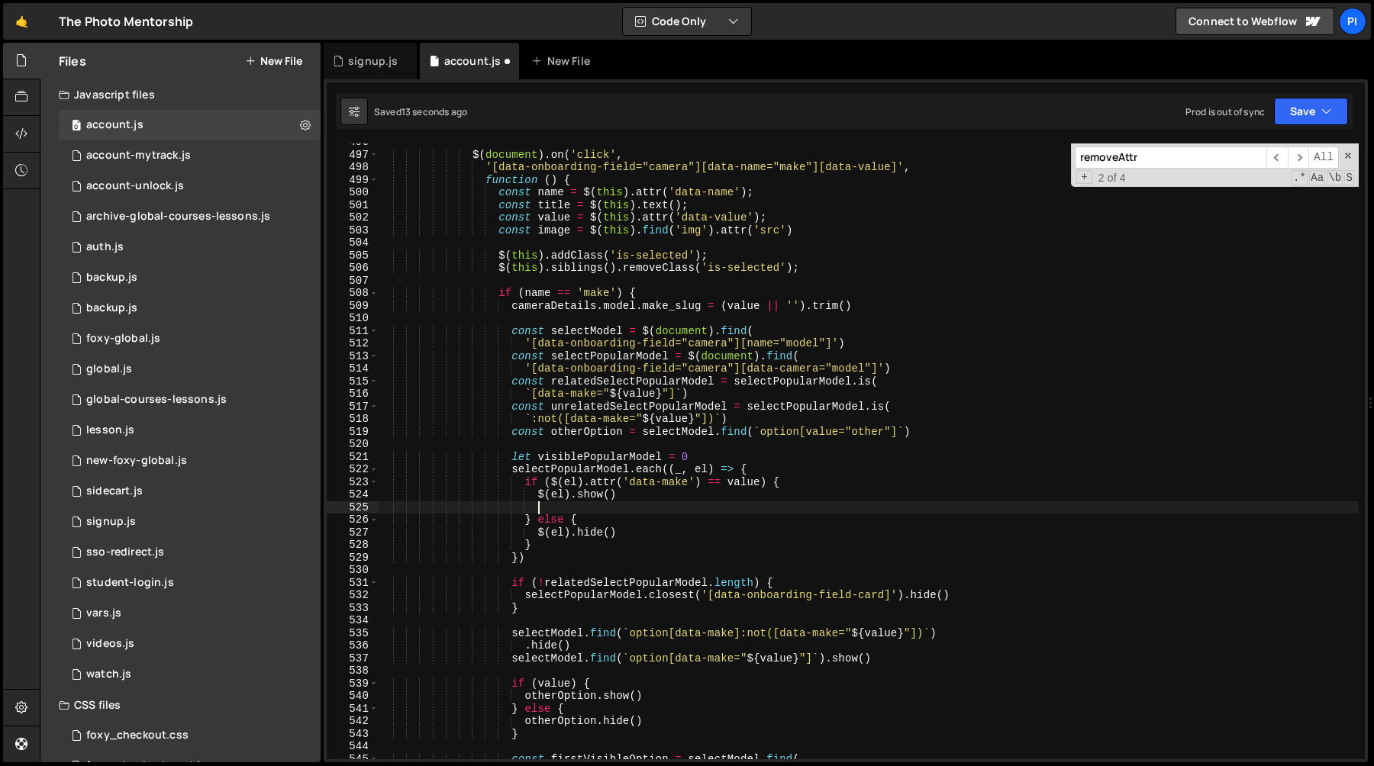
paste textarea "visiblePopularModel"
click at [609, 510] on div "$ ( document ) . on ( 'click' , '[data-onboarding-field="camera"][data-name="ma…" at bounding box center [868, 456] width 981 height 641
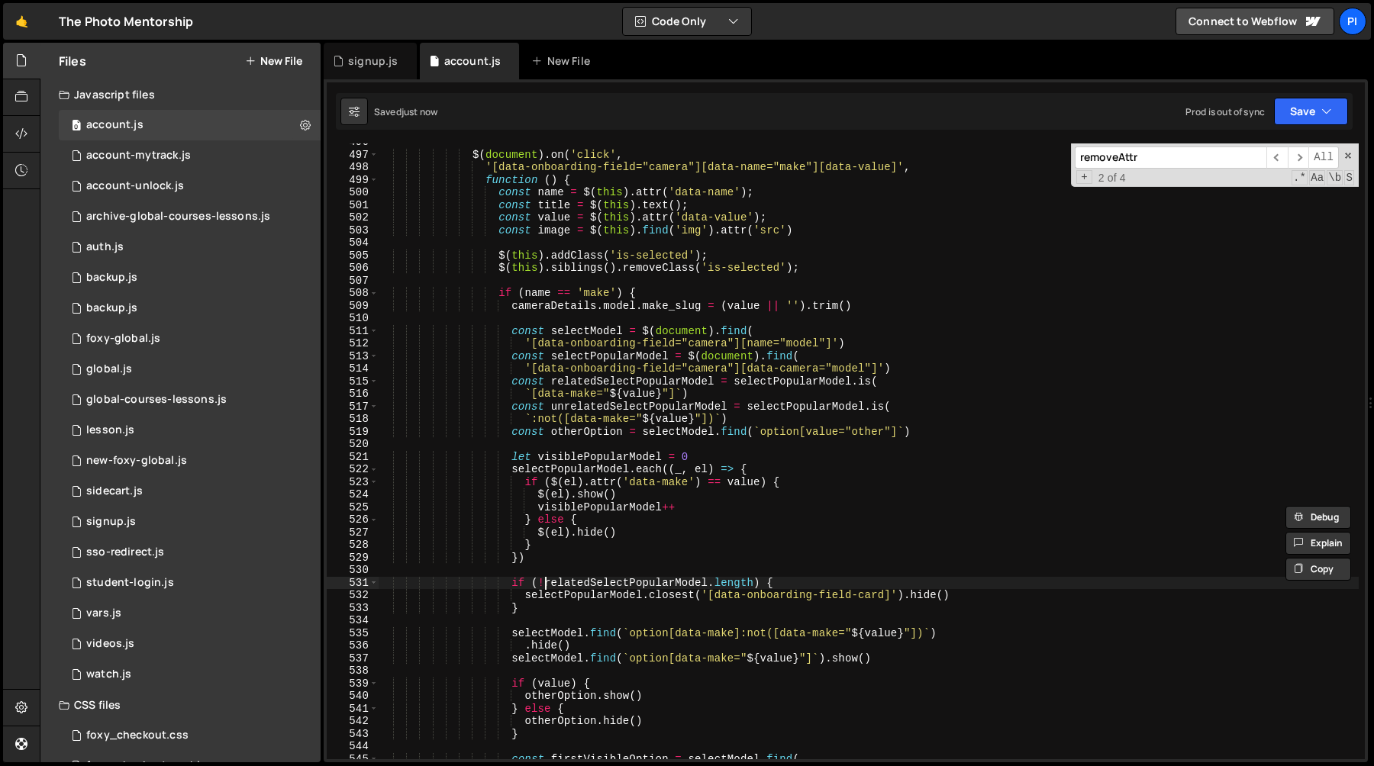
click at [545, 586] on div "$ ( document ) . on ( 'click' , '[data-onboarding-field="camera"][data-name="ma…" at bounding box center [868, 456] width 981 height 641
click at [754, 585] on div "$ ( document ) . on ( 'click' , '[data-onboarding-field="camera"][data-name="ma…" at bounding box center [868, 456] width 981 height 641
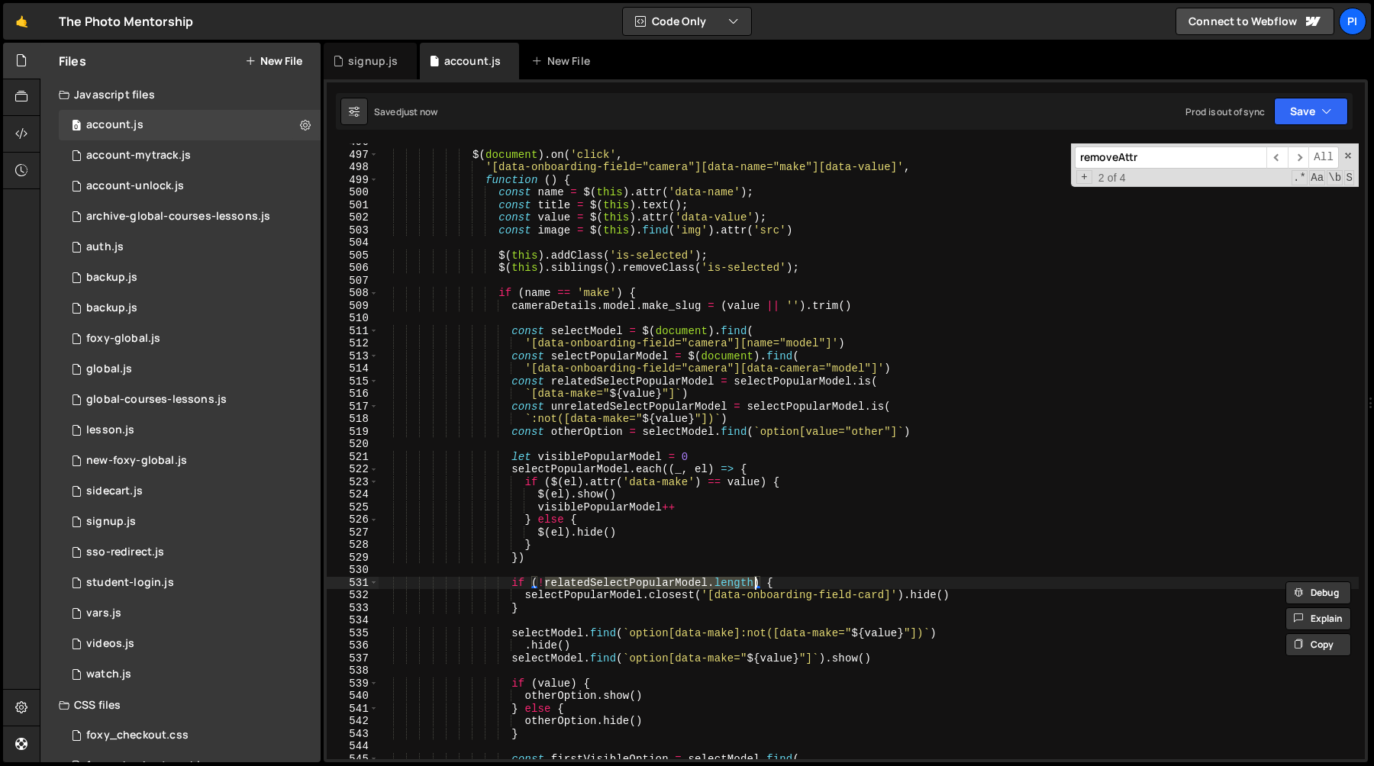
paste textarea "visiblePopularModel"
click at [547, 586] on div "$ ( document ) . on ( 'click' , '[data-onboarding-field="camera"][data-name="ma…" at bounding box center [868, 456] width 981 height 641
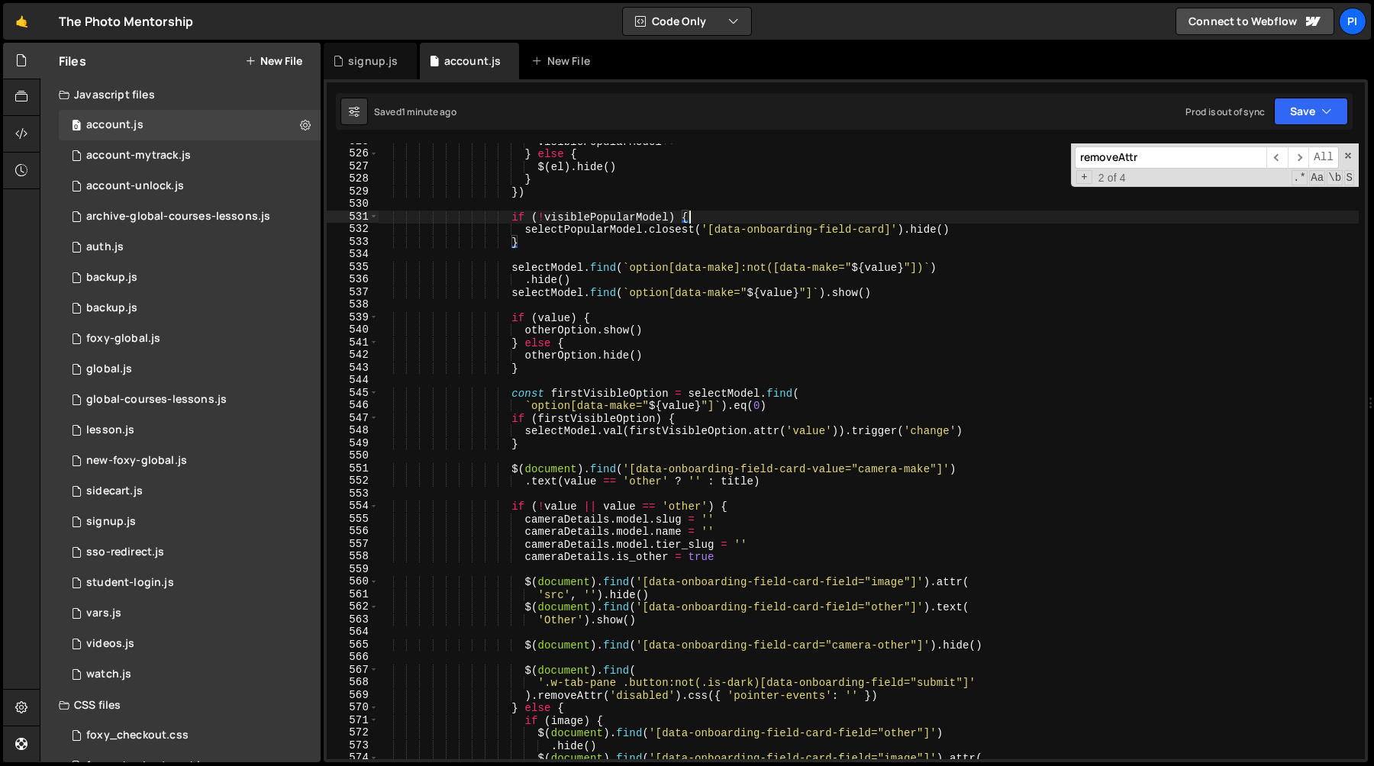
scroll to position [6647, 0]
click at [646, 466] on div "visiblePopularModel ++ } else { $ ( el ) . hide ( ) } }) if ( ! visiblePopularM…" at bounding box center [868, 455] width 981 height 641
click at [637, 468] on div "visiblePopularModel ++ } else { $ ( el ) . hide ( ) } }) if ( ! visiblePopularM…" at bounding box center [868, 455] width 981 height 641
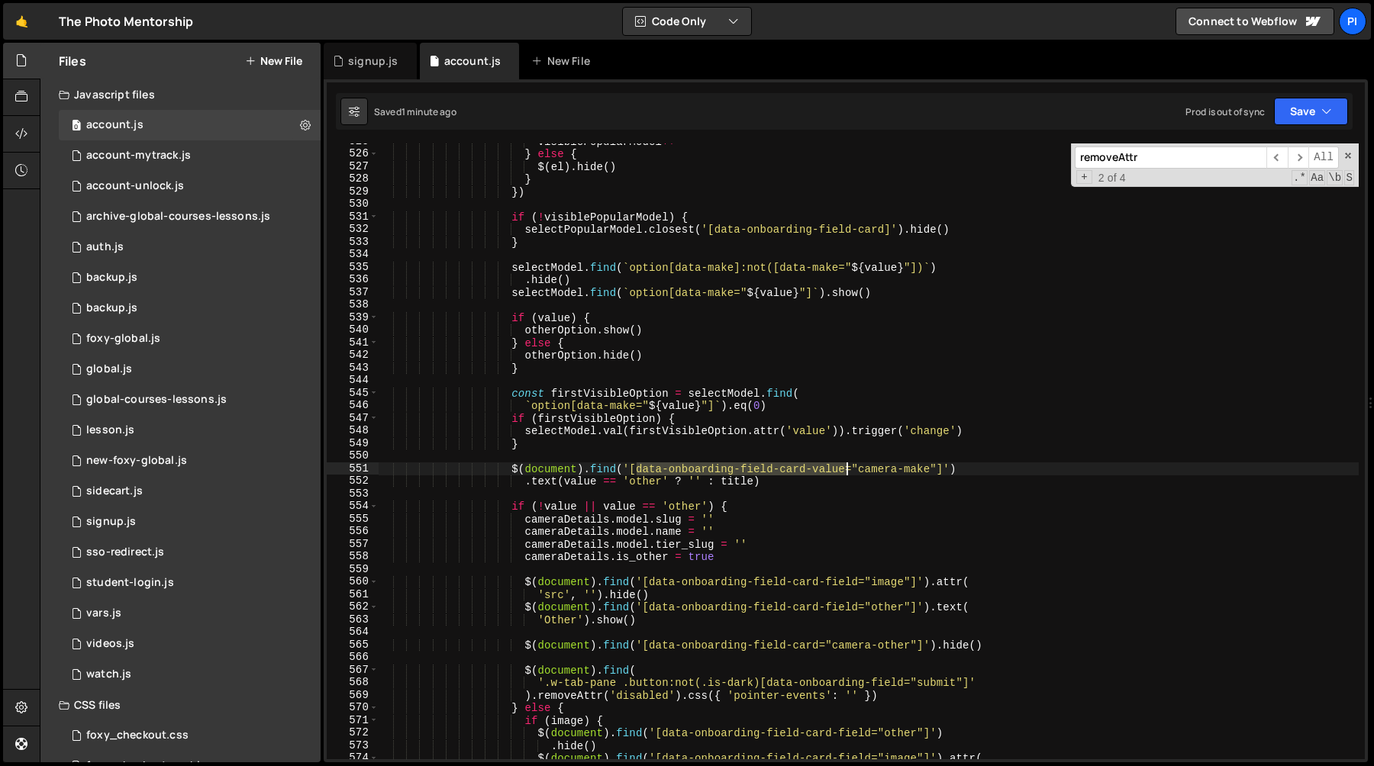
click at [846, 468] on div "visiblePopularModel ++ } else { $ ( el ) . hide ( ) } }) if ( ! visiblePopularM…" at bounding box center [868, 455] width 981 height 641
paste textarea
click at [805, 450] on div "visiblePopularModel ++ } else { $ ( el ) . hide ( ) } }) if ( ! visiblePopularM…" at bounding box center [868, 455] width 981 height 641
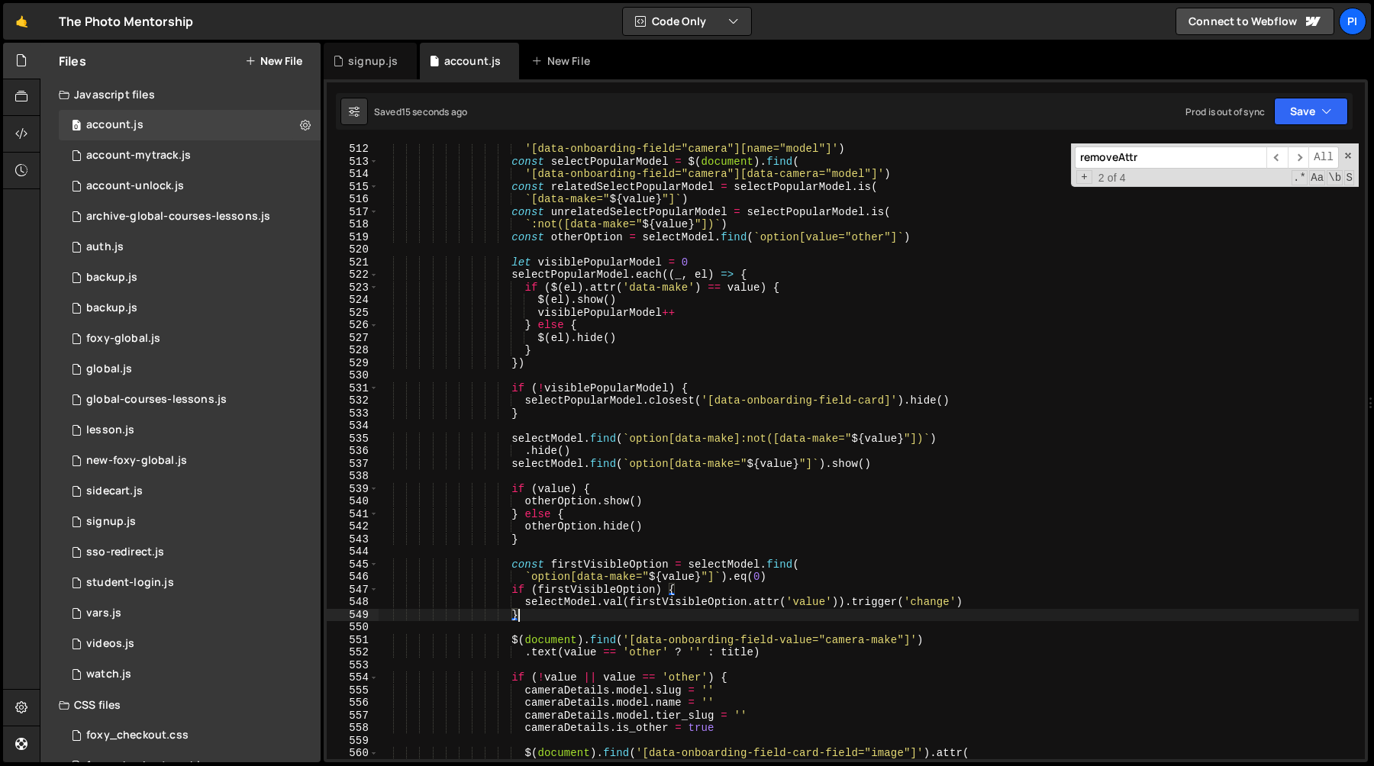
scroll to position [6441, 0]
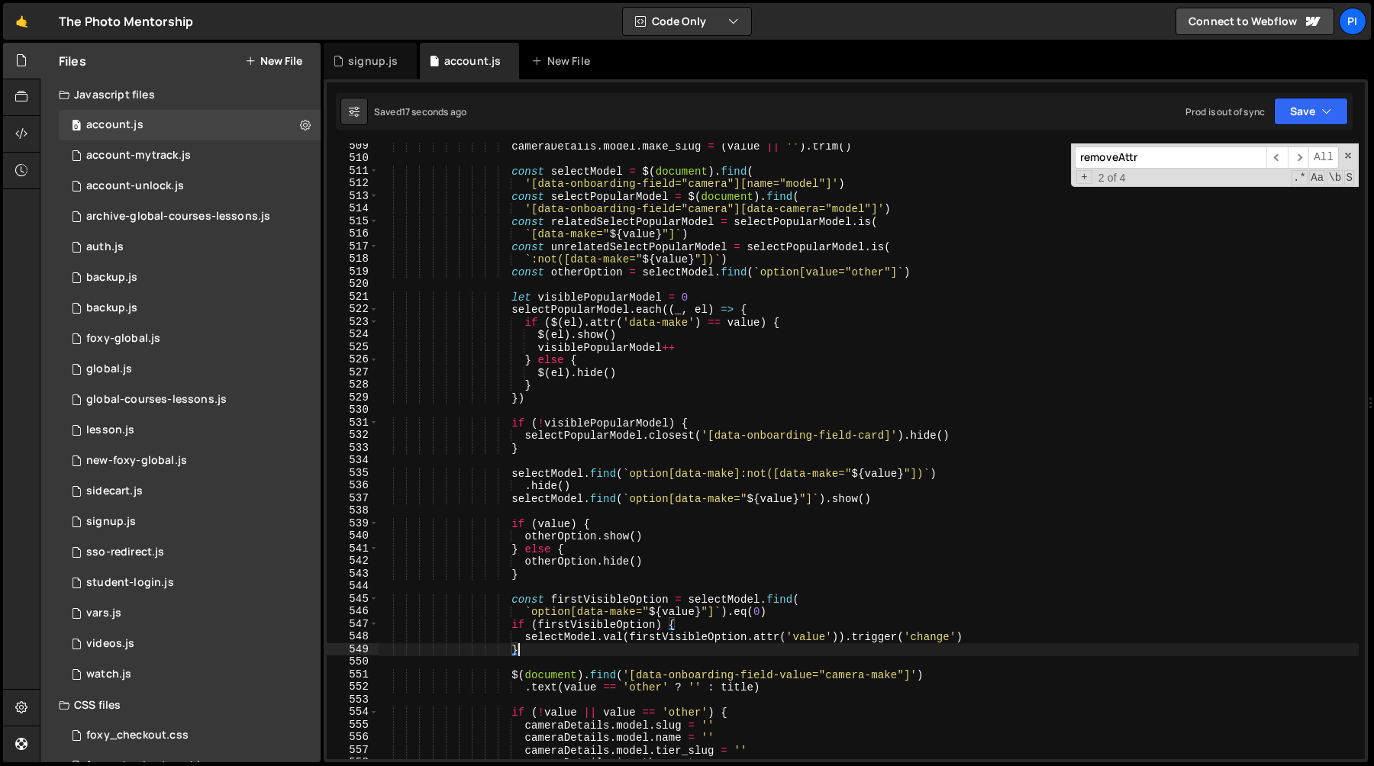
click at [937, 434] on div "cameraDetails . model . make_slug = ( value || '' ) . trim ( ) const selectMode…" at bounding box center [868, 460] width 981 height 641
click at [916, 437] on div "cameraDetails . model . make_slug = ( value || '' ) . trim ( ) const selectMode…" at bounding box center [868, 460] width 981 height 641
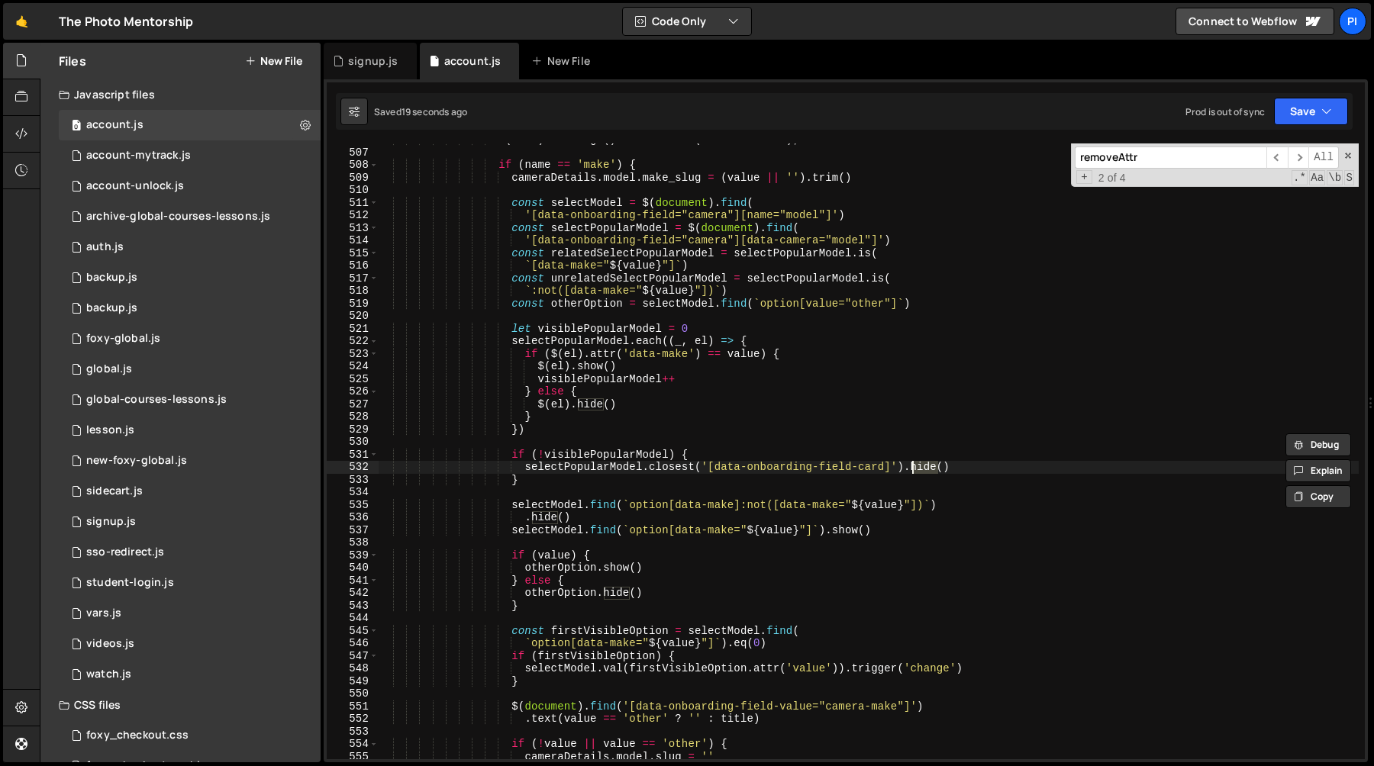
scroll to position [6409, 0]
click at [591, 343] on div "$ ( this ) . siblings ( ) . removeClass ( 'is-selected' ) ; if ( name == 'make'…" at bounding box center [868, 454] width 981 height 641
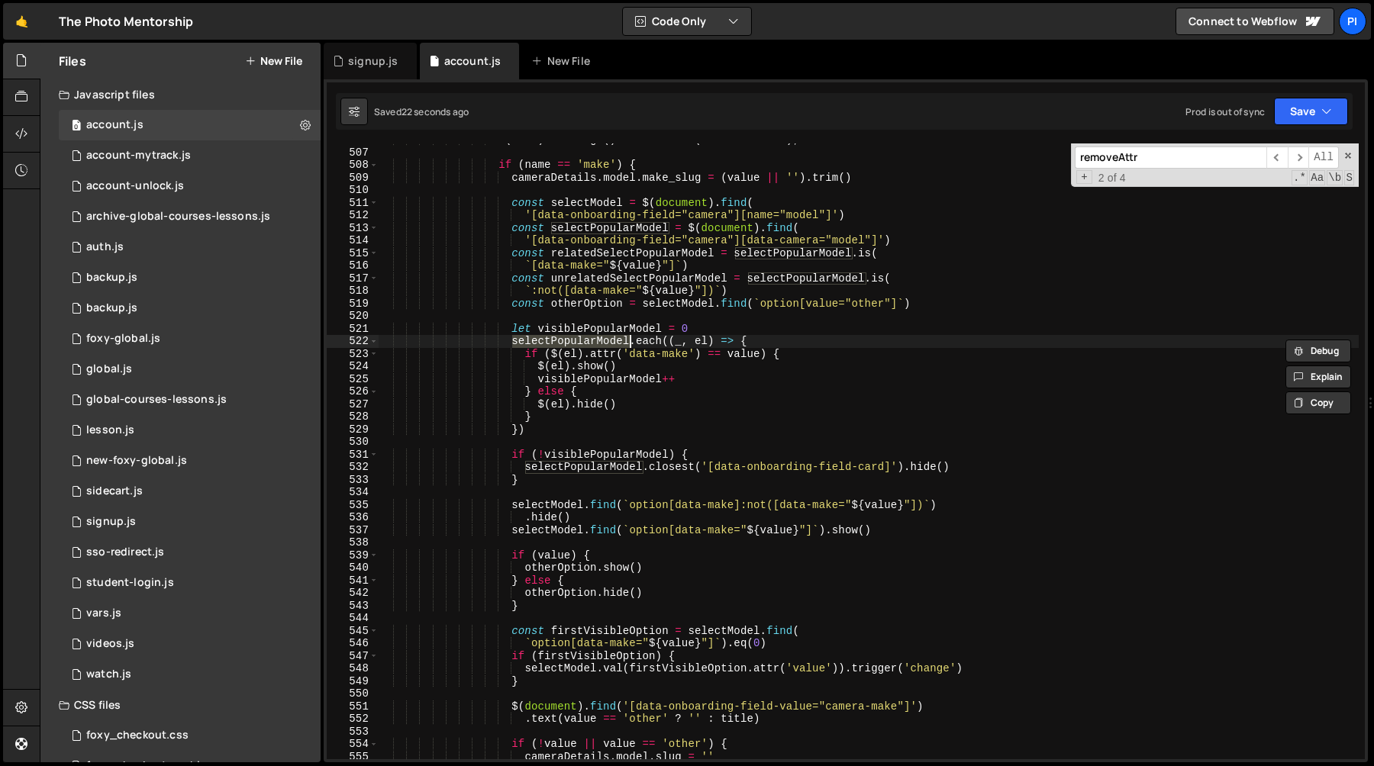
click at [756, 289] on div "$ ( this ) . siblings ( ) . removeClass ( 'is-selected' ) ; if ( name == 'make'…" at bounding box center [868, 454] width 981 height 641
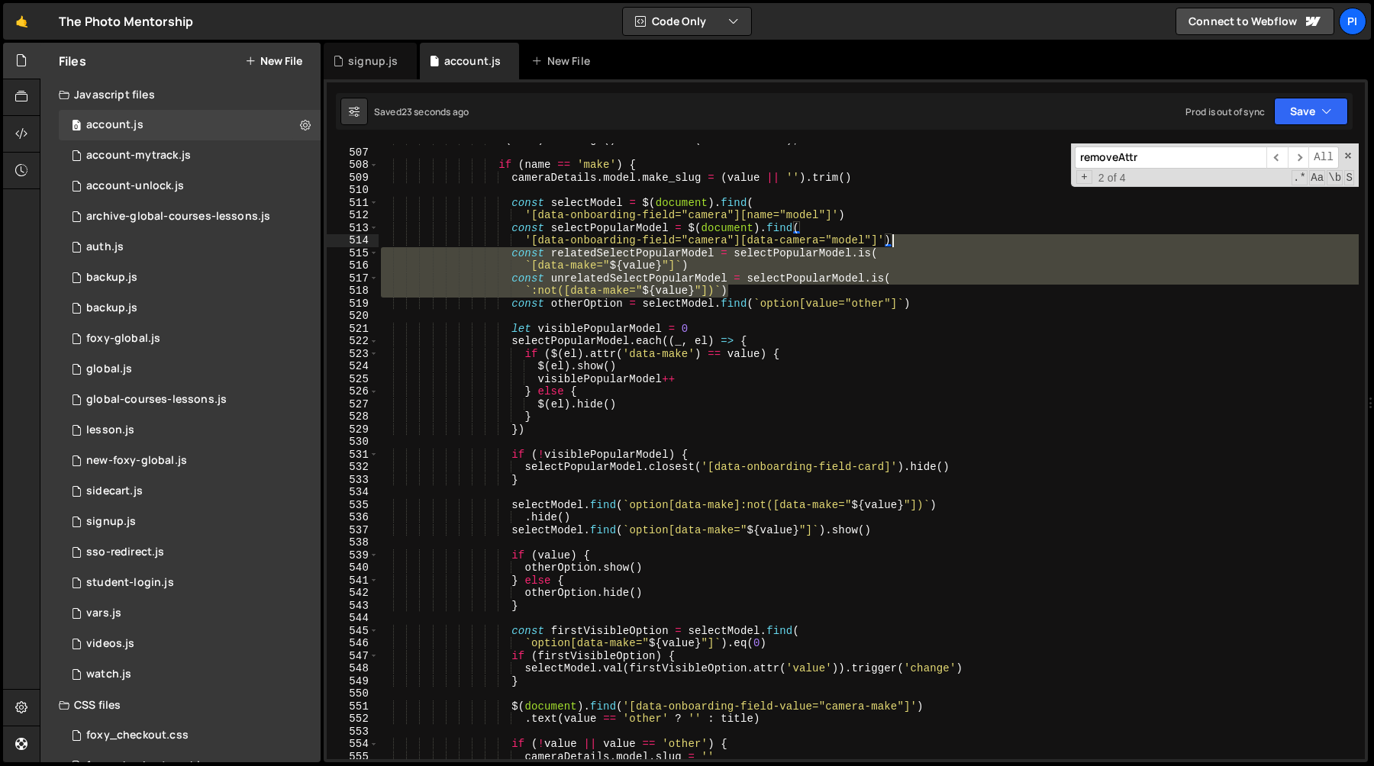
click at [909, 242] on div "$ ( this ) . siblings ( ) . removeClass ( 'is-selected' ) ; if ( name == 'make'…" at bounding box center [868, 454] width 981 height 641
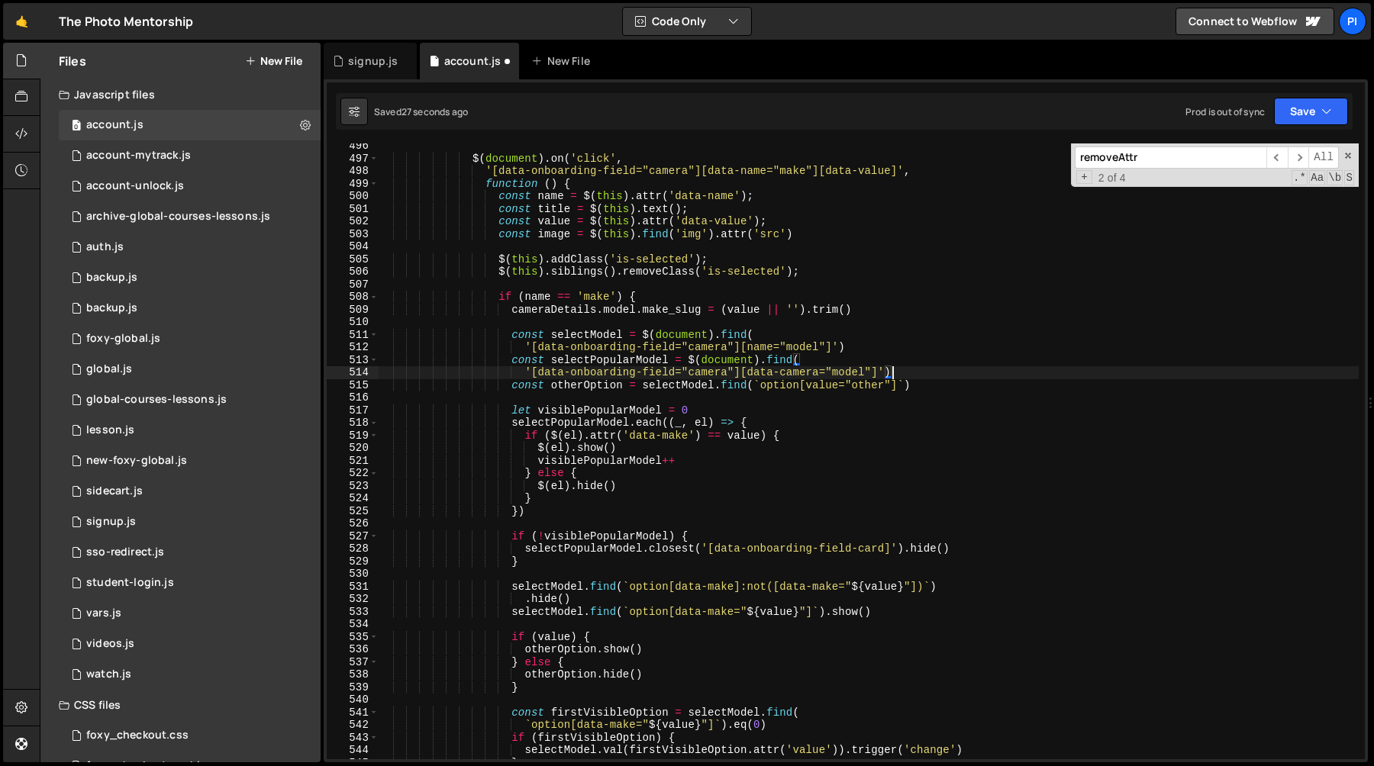
scroll to position [6278, 0]
click at [624, 379] on div "$ ( document ) . on ( 'click' , '[data-onboarding-field="camera"][data-name="ma…" at bounding box center [868, 459] width 981 height 641
click at [609, 409] on div "$ ( document ) . on ( 'click' , '[data-onboarding-field="camera"][data-name="ma…" at bounding box center [868, 459] width 981 height 641
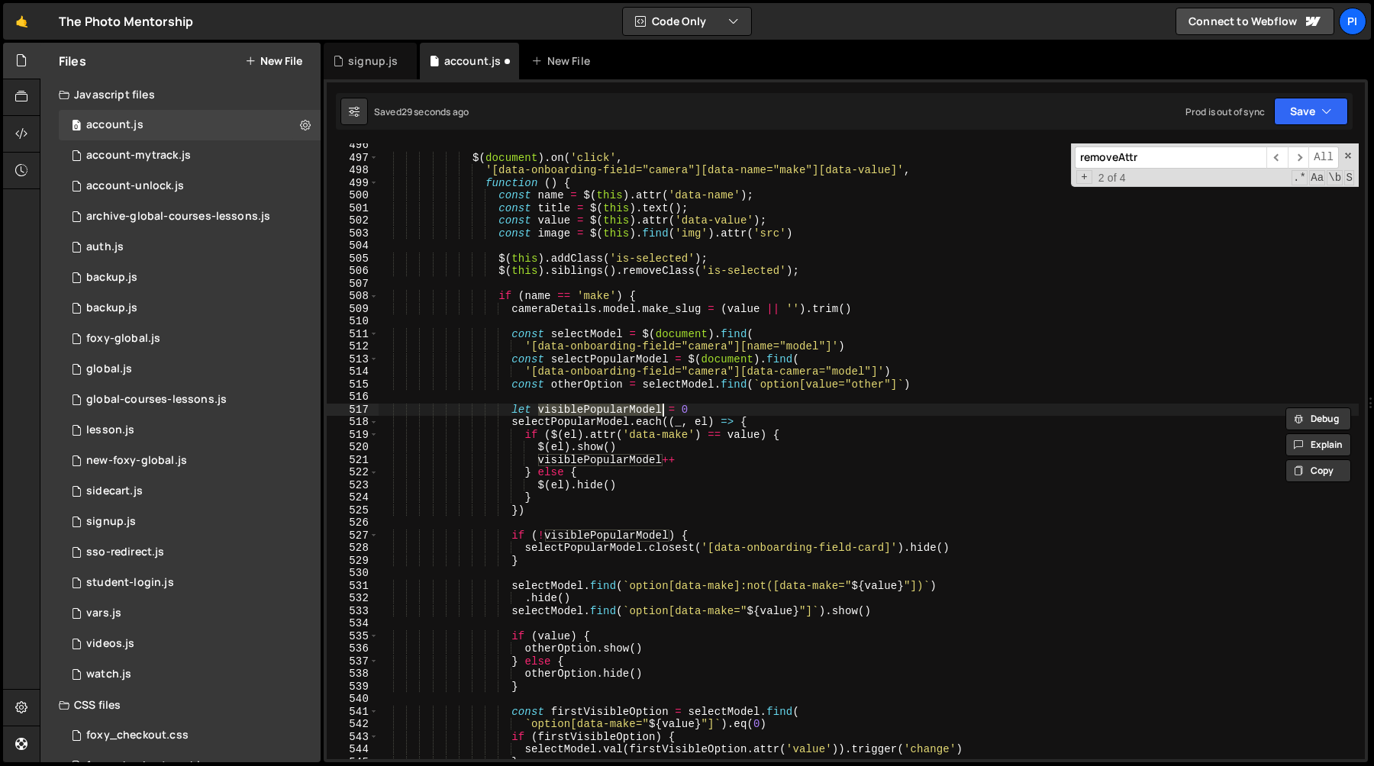
click at [678, 460] on div "$ ( document ) . on ( 'click' , '[data-onboarding-field="camera"][data-name="ma…" at bounding box center [868, 459] width 981 height 641
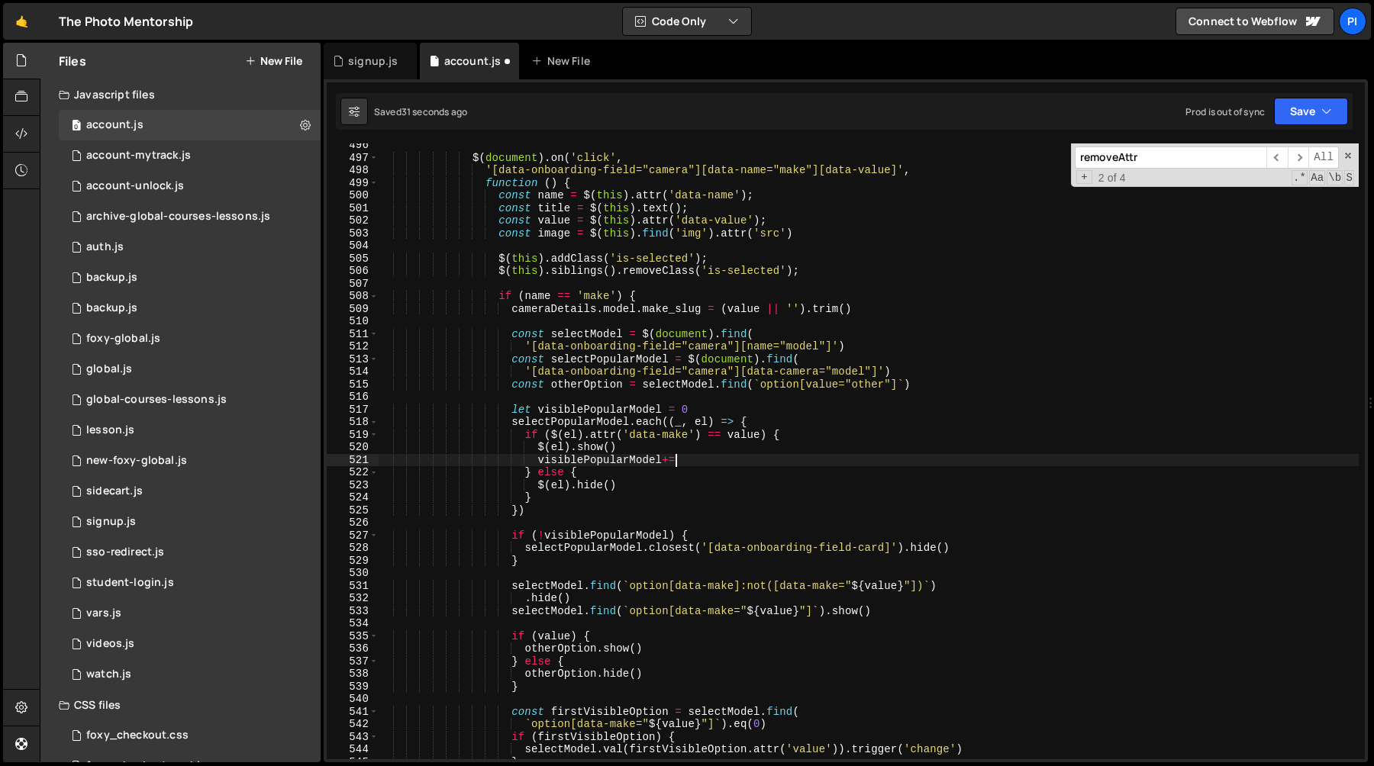
scroll to position [0, 20]
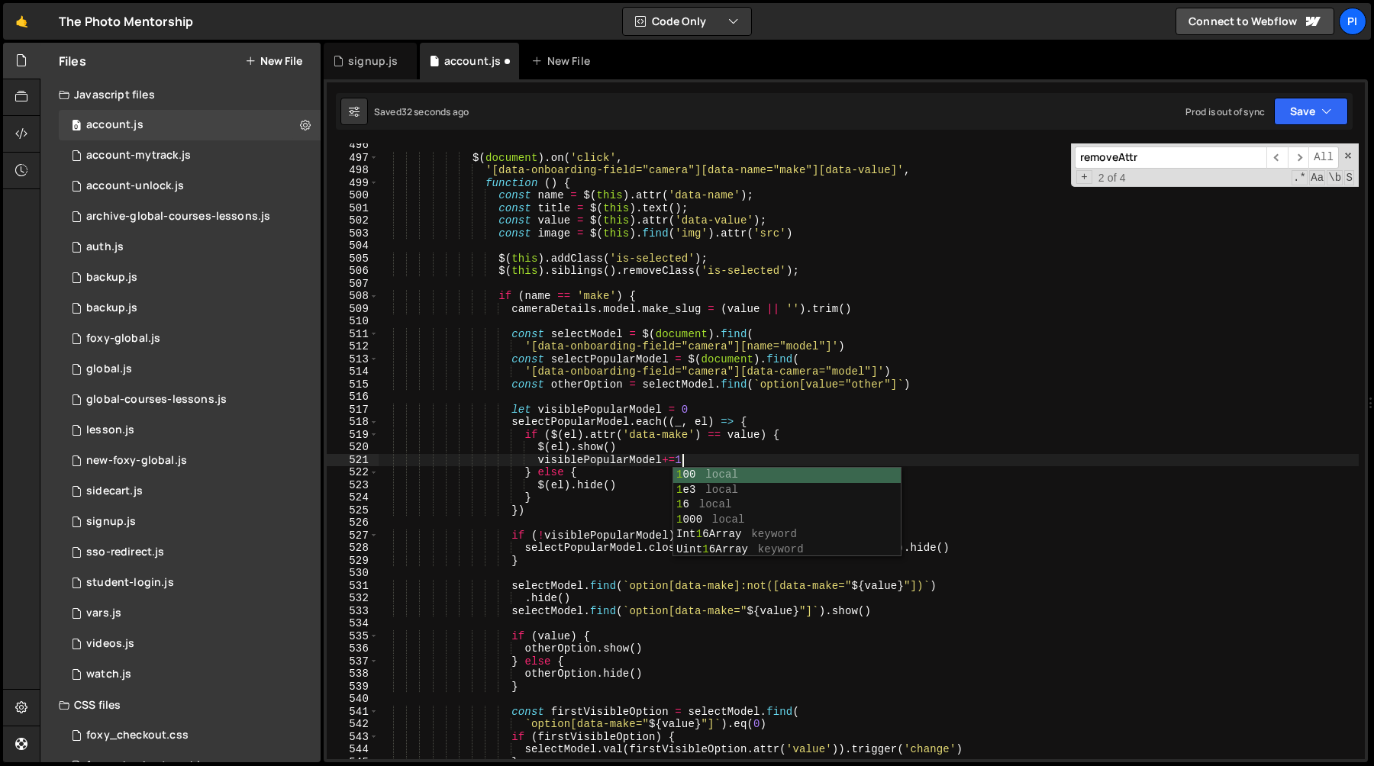
click at [678, 438] on div "$ ( document ) . on ( 'click' , '[data-onboarding-field="camera"][data-name="ma…" at bounding box center [868, 459] width 981 height 641
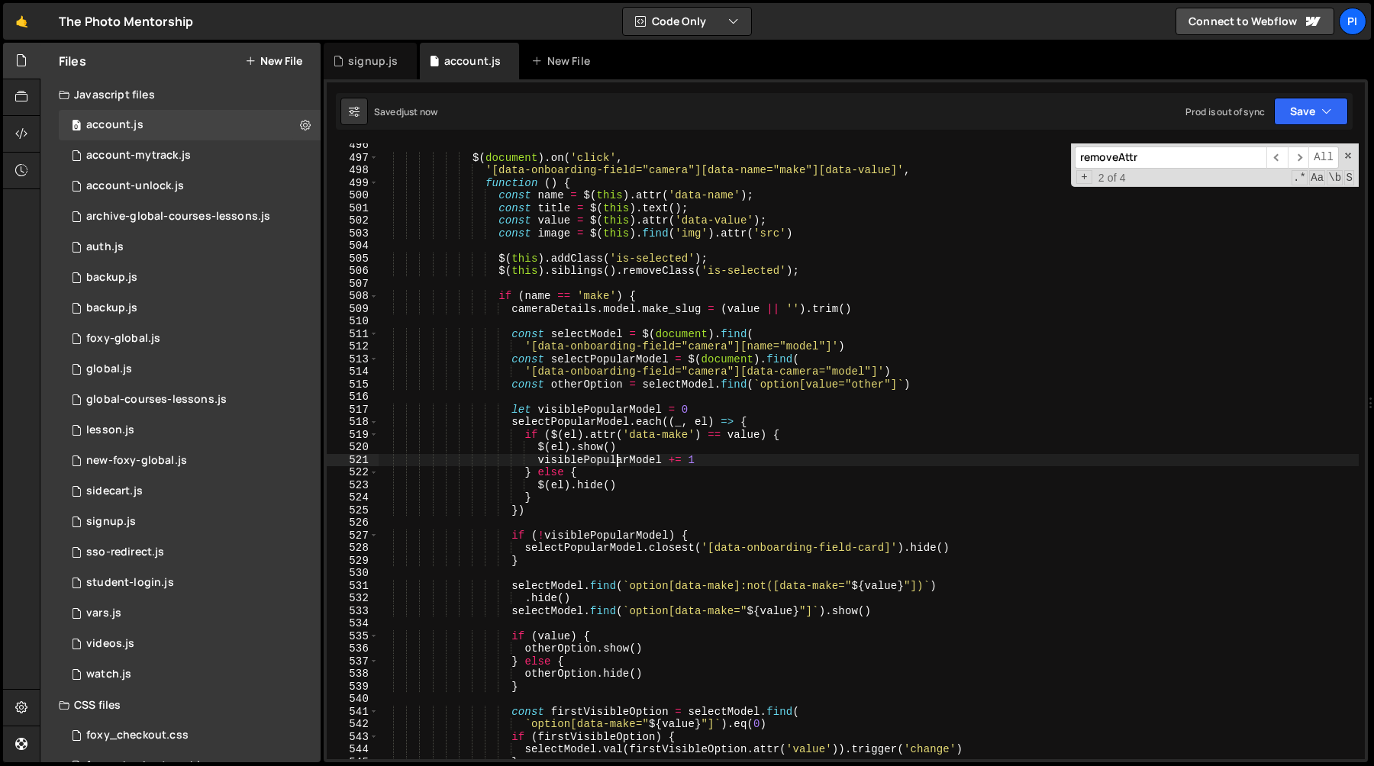
click at [618, 462] on div "$ ( document ) . on ( 'click' , '[data-onboarding-field="camera"][data-name="ma…" at bounding box center [868, 459] width 981 height 641
click at [544, 537] on div "$ ( document ) . on ( 'click' , '[data-onboarding-field="camera"][data-name="ma…" at bounding box center [868, 459] width 981 height 641
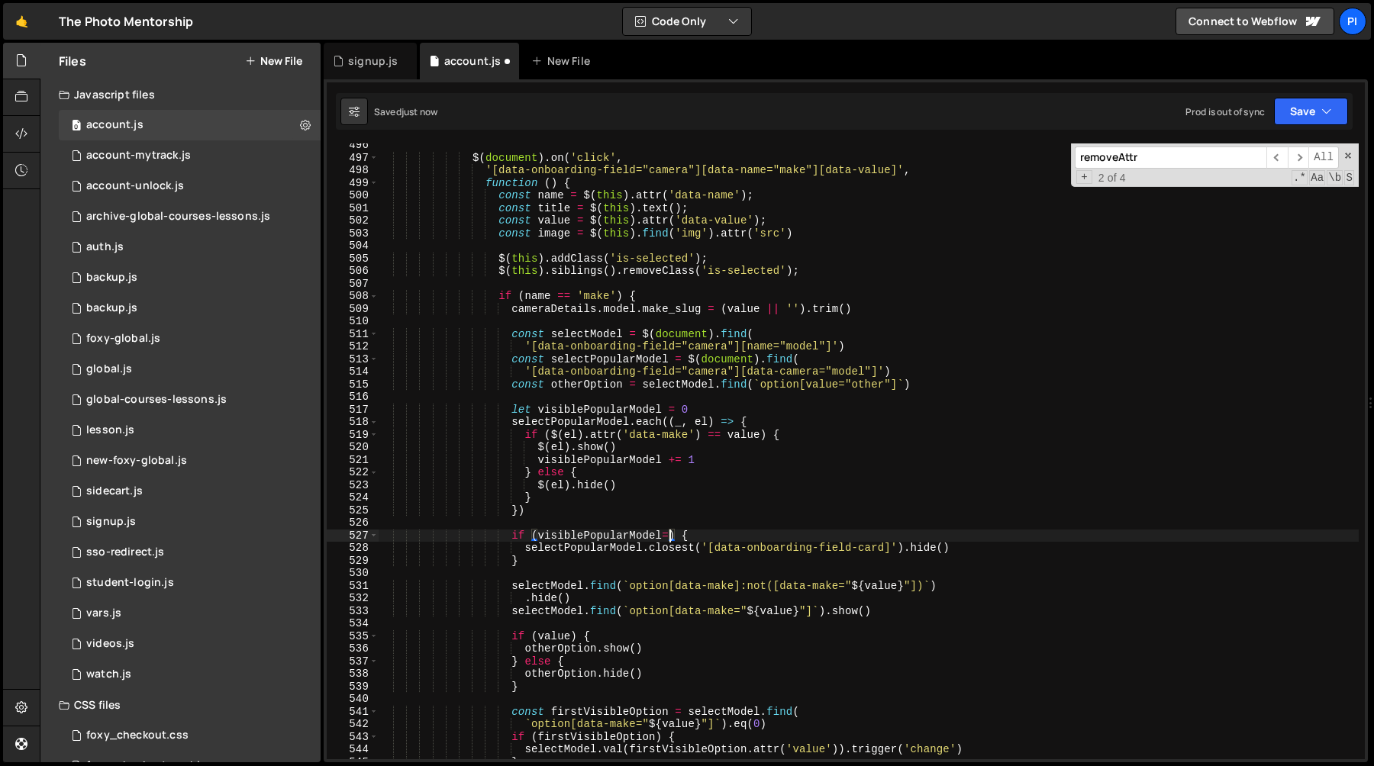
type textarea "if (visiblePopularModel==0) {"
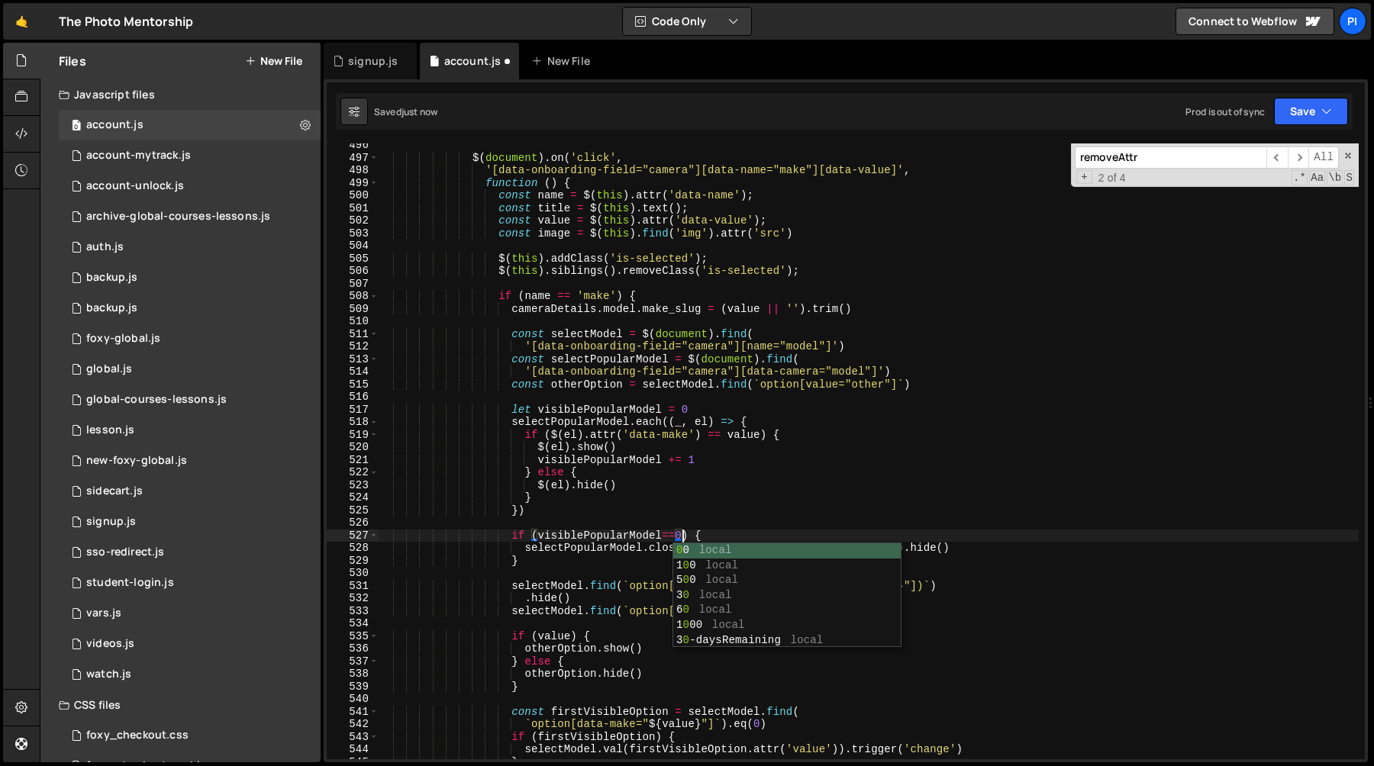
scroll to position [0, 21]
click at [577, 525] on div "$ ( document ) . on ( 'click' , '[data-onboarding-field="camera"][data-name="ma…" at bounding box center [868, 459] width 981 height 641
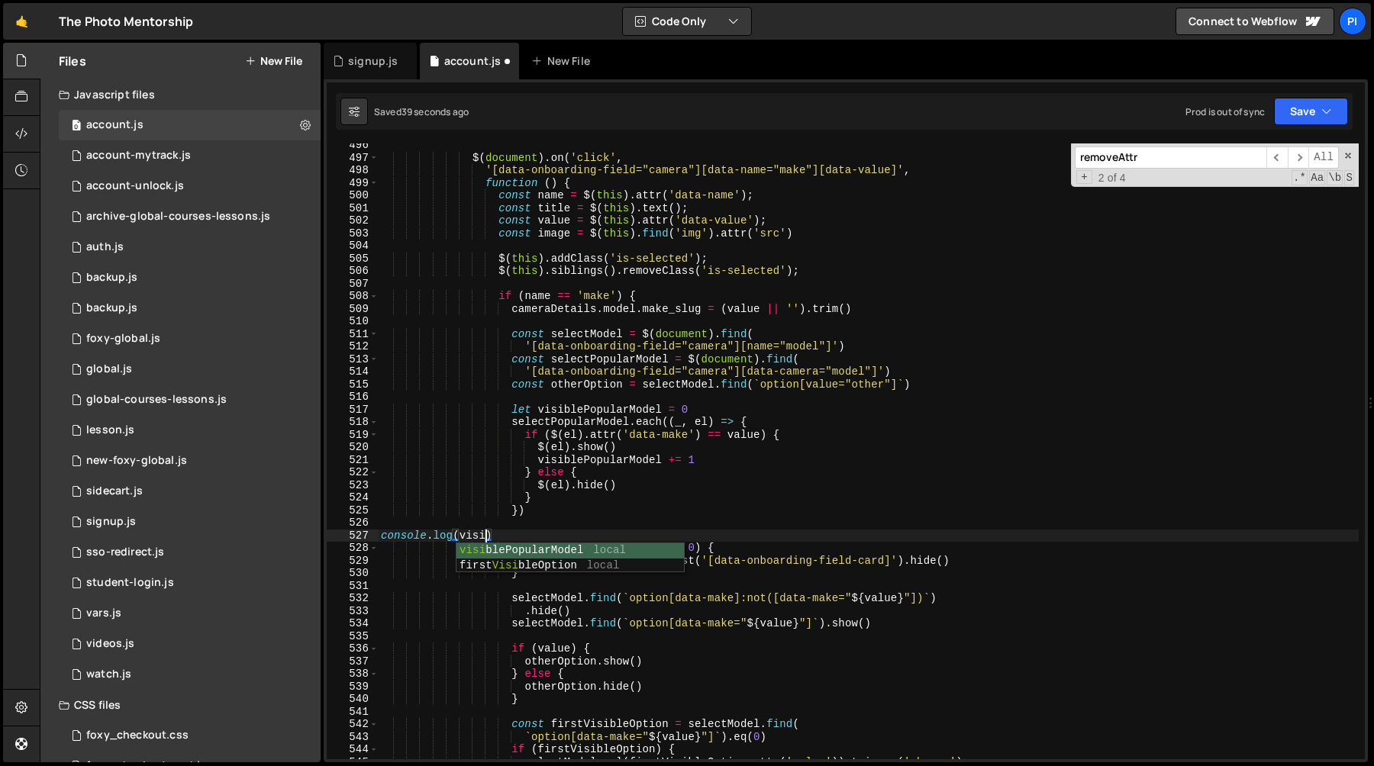
scroll to position [0, 7]
click at [628, 533] on div "$ ( document ) . on ( 'click' , '[data-onboarding-field="camera"][data-name="ma…" at bounding box center [868, 459] width 981 height 641
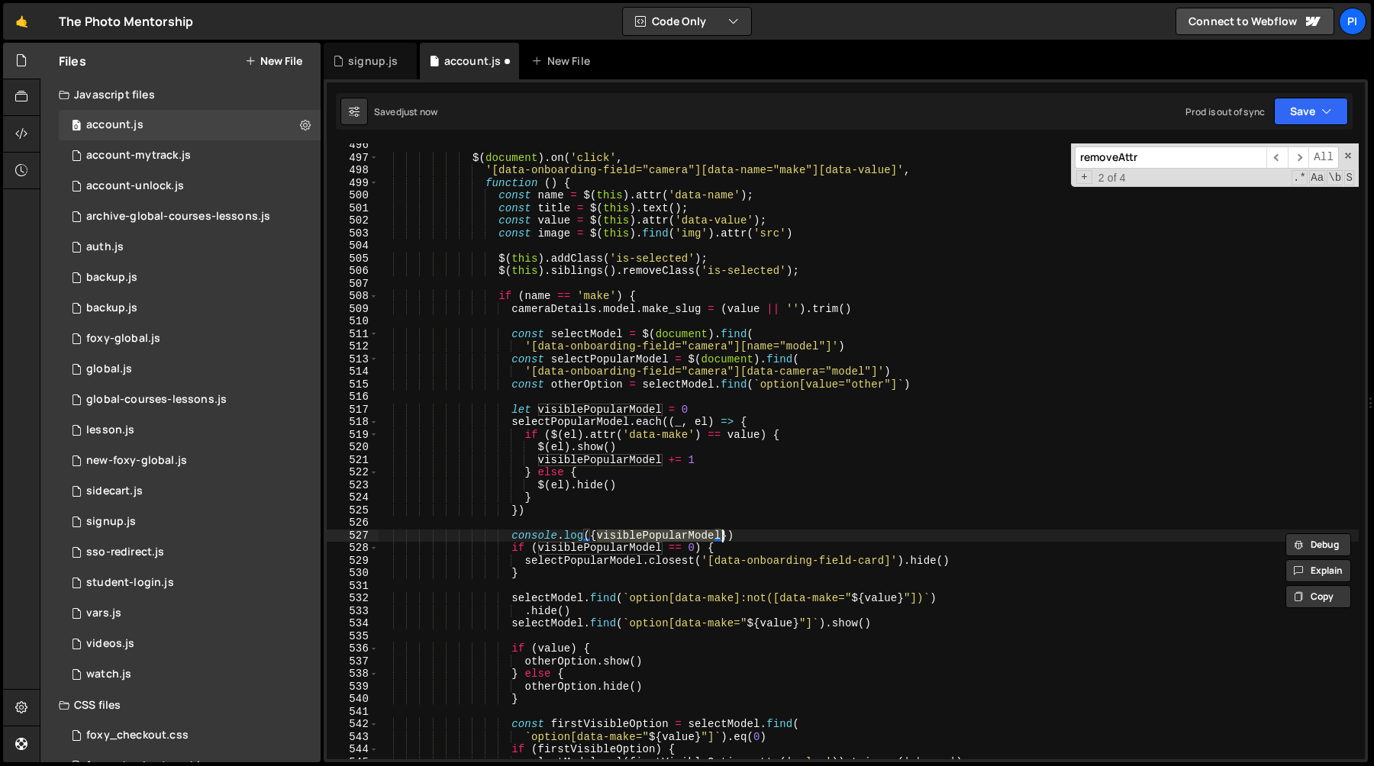
scroll to position [0, 15]
click at [660, 569] on div "$ ( document ) . on ( 'click' , '[data-onboarding-field="camera"][data-name="ma…" at bounding box center [868, 459] width 981 height 641
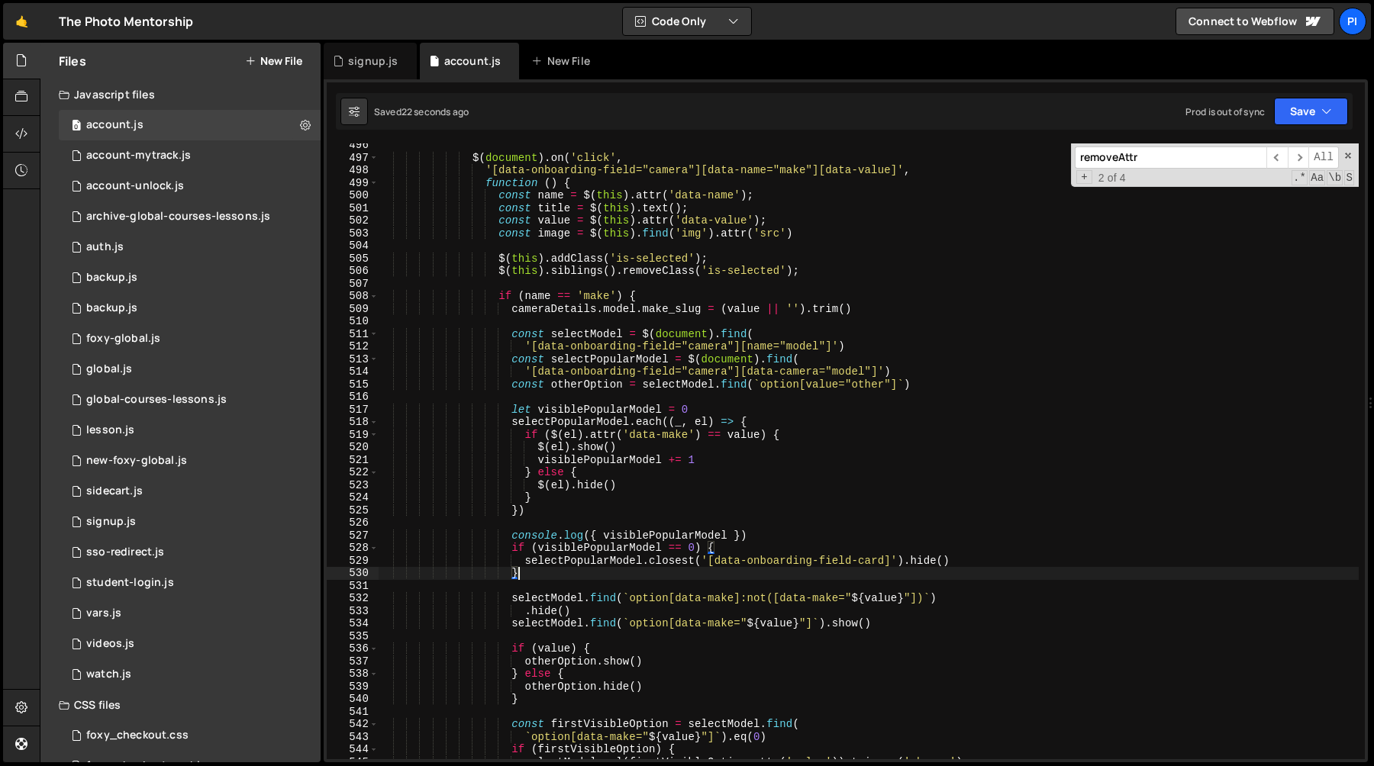
scroll to position [0, 8]
click at [671, 557] on div "$ ( document ) . on ( 'click' , '[data-onboarding-field="camera"][data-name="ma…" at bounding box center [868, 459] width 981 height 641
click at [615, 566] on div "$ ( document ) . on ( 'click' , '[data-onboarding-field="camera"][data-name="ma…" at bounding box center [868, 459] width 981 height 641
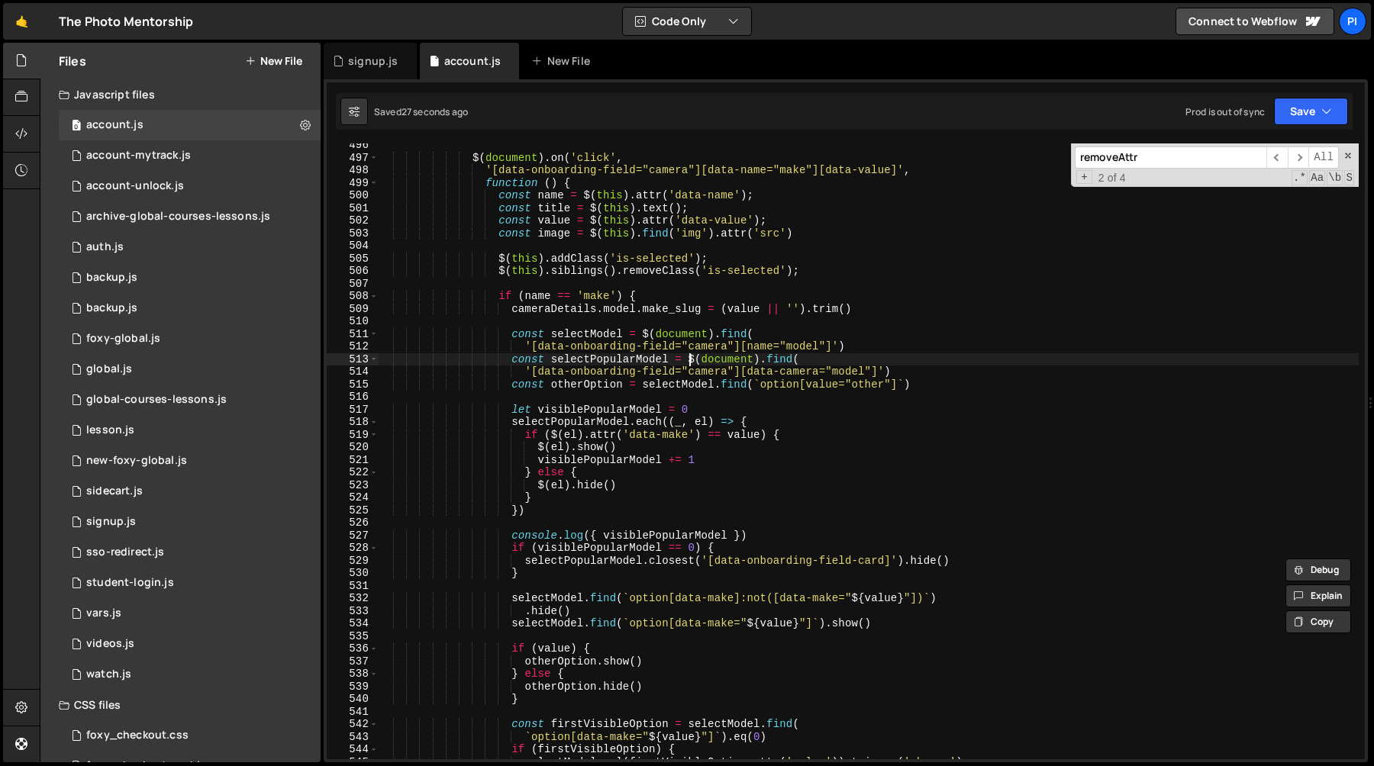
click at [688, 363] on div "$ ( document ) . on ( 'click' , '[data-onboarding-field="camera"][data-name="ma…" at bounding box center [868, 459] width 981 height 641
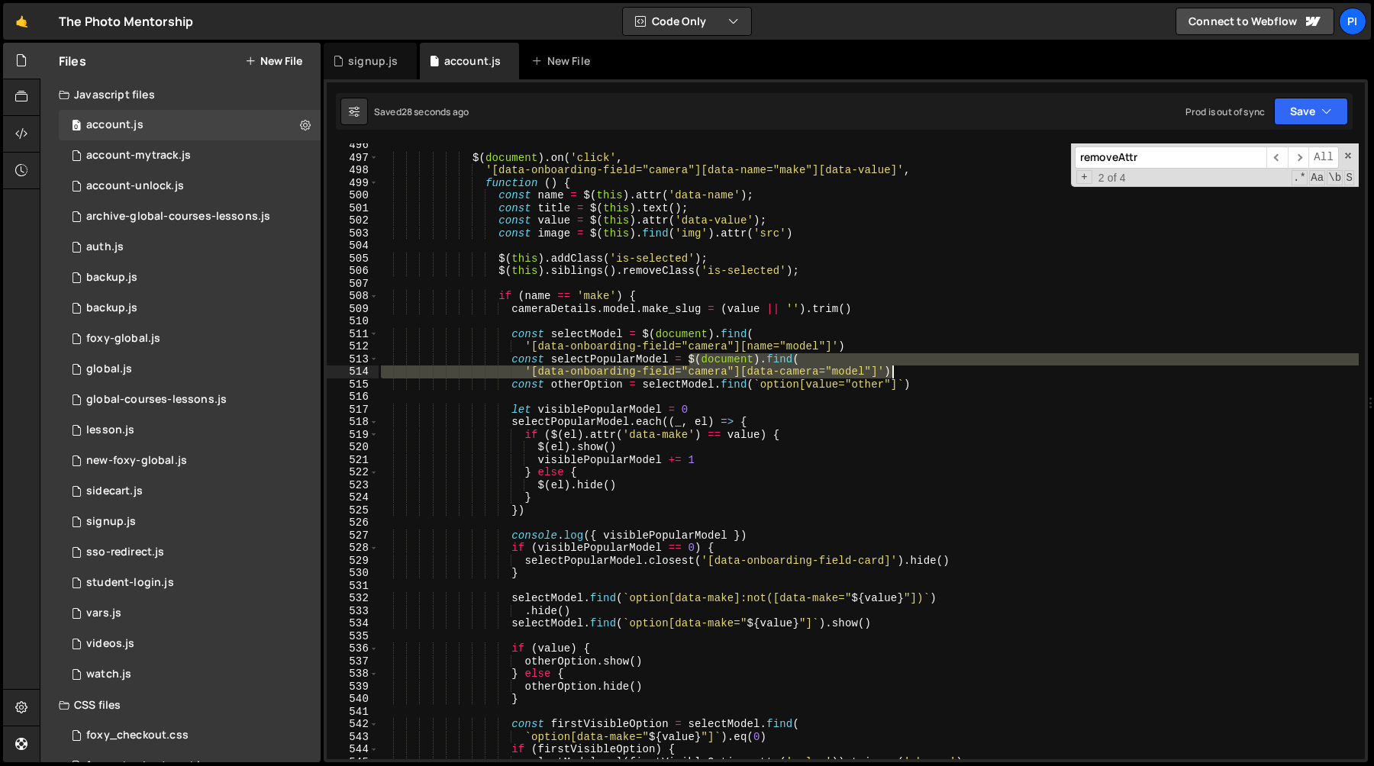
click at [915, 368] on div "$ ( document ) . on ( 'click' , '[data-onboarding-field="camera"][data-name="ma…" at bounding box center [868, 459] width 981 height 641
click at [712, 561] on div "$ ( document ) . on ( 'click' , '[data-onboarding-field="camera"][data-name="ma…" at bounding box center [868, 459] width 981 height 641
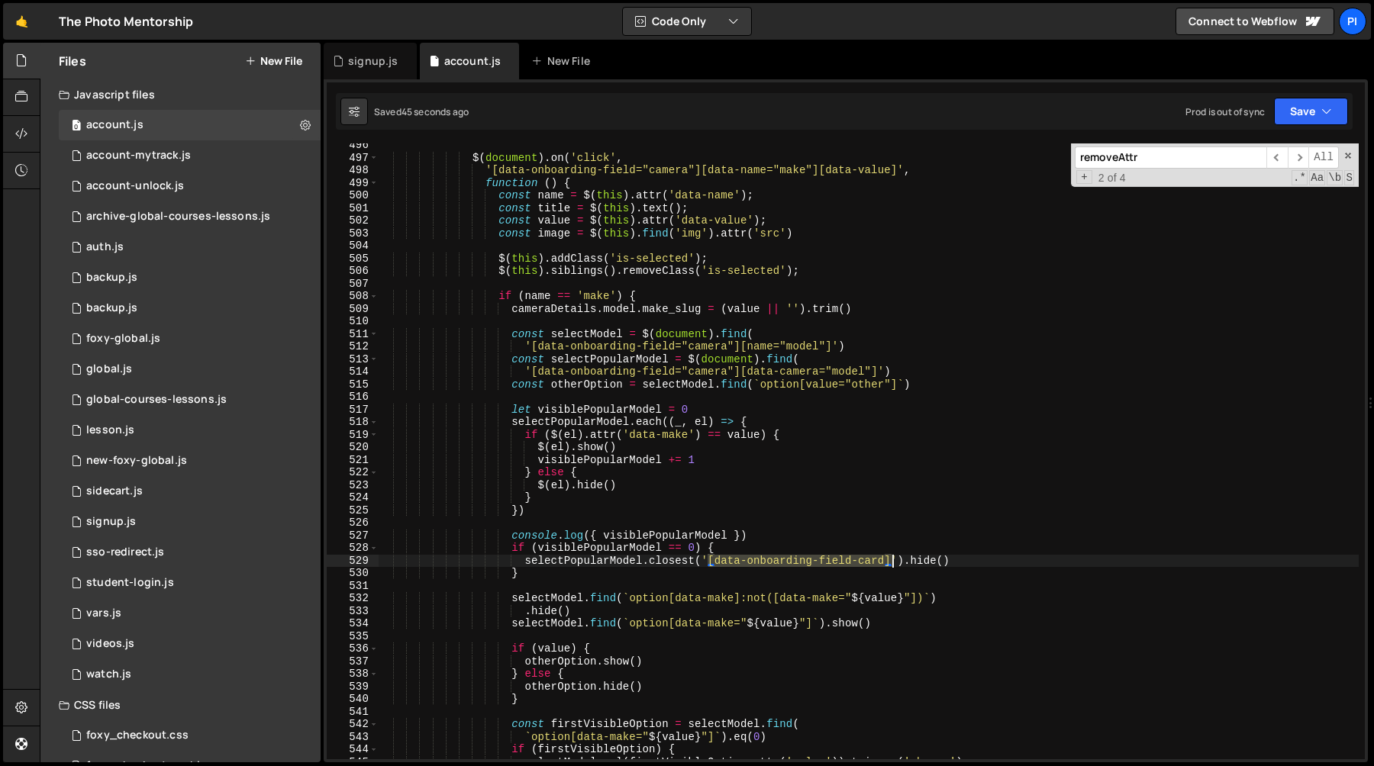
click at [894, 562] on div "$ ( document ) . on ( 'click' , '[data-onboarding-field="camera"][data-name="ma…" at bounding box center [868, 459] width 981 height 641
click at [781, 551] on div "$ ( document ) . on ( 'click' , '[data-onboarding-field="camera"][data-name="ma…" at bounding box center [868, 459] width 981 height 641
type textarea "if (visiblePopularModel == 0) {"
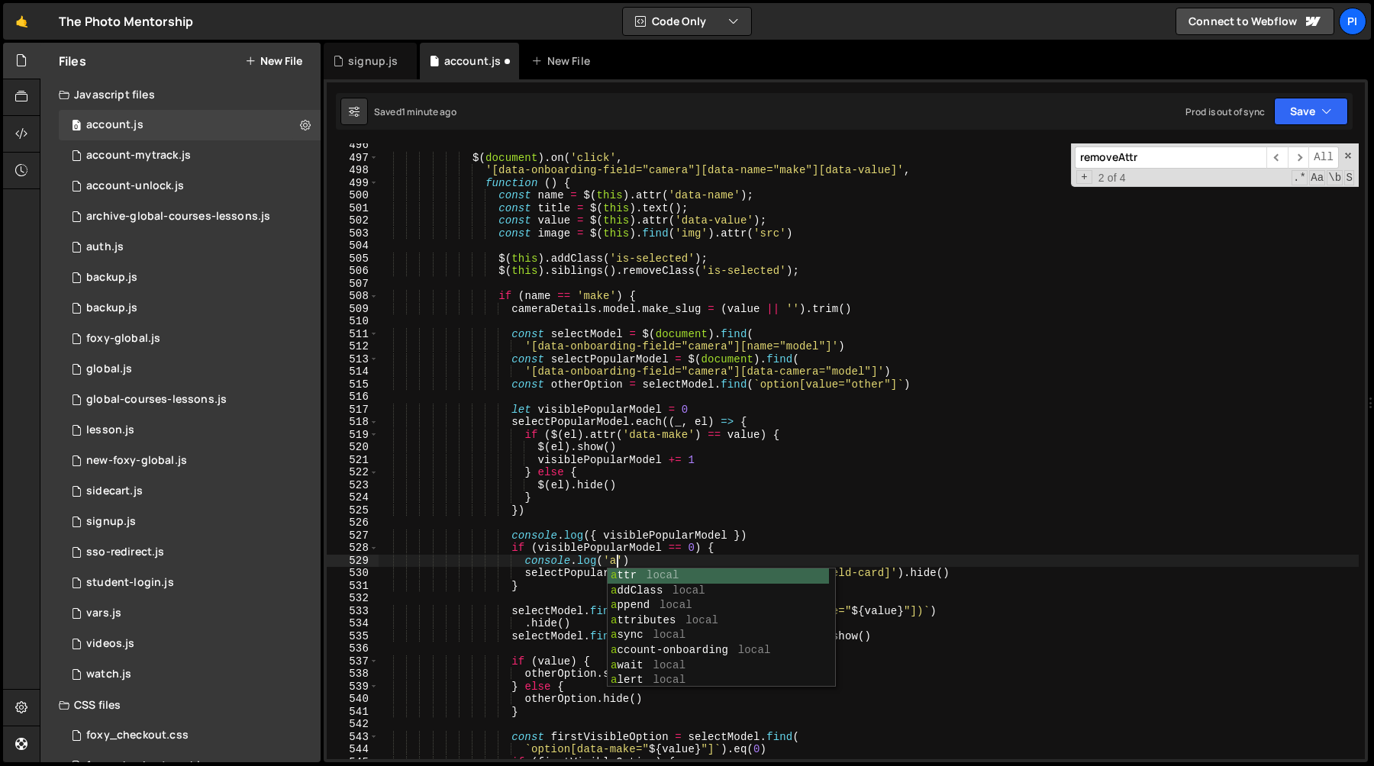
scroll to position [0, 16]
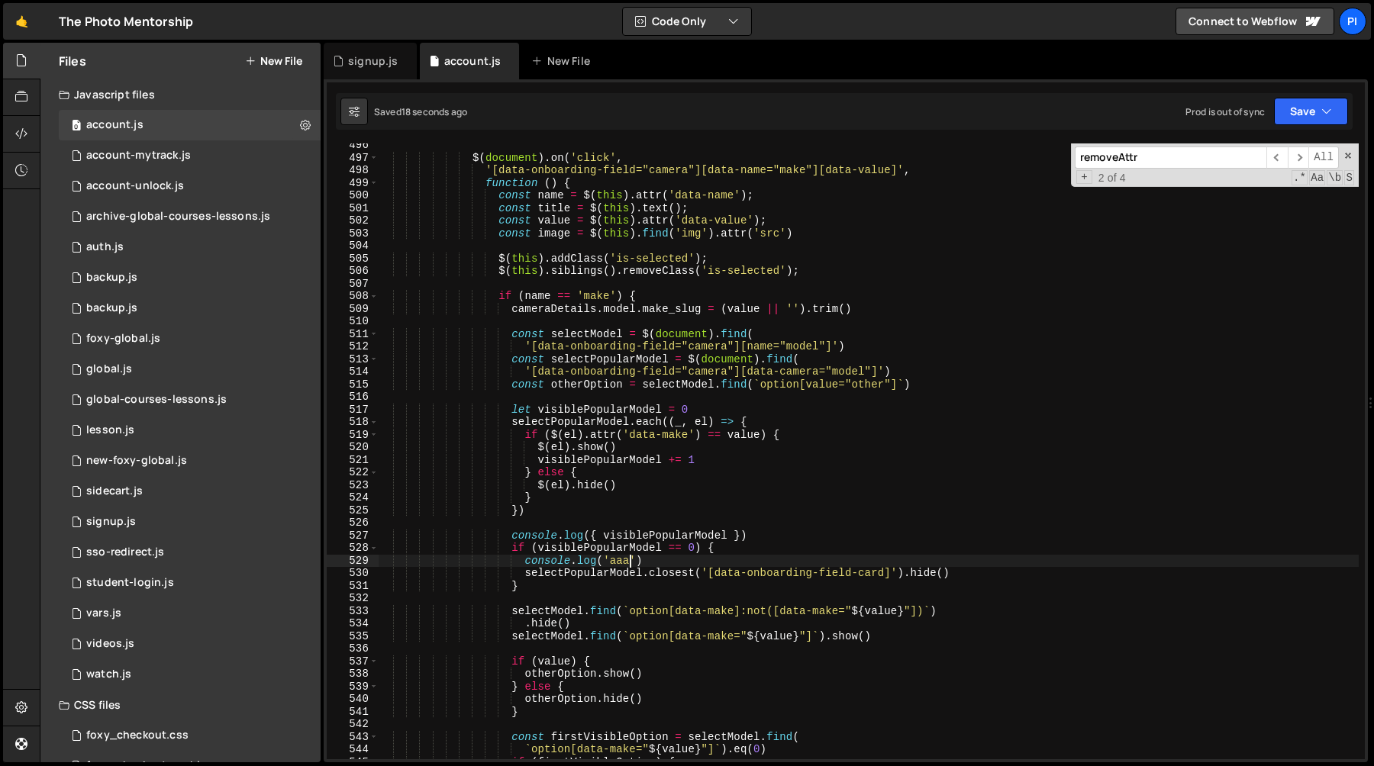
click at [614, 576] on div "$ ( document ) . on ( 'click' , '[data-onboarding-field="camera"][data-name="ma…" at bounding box center [868, 459] width 981 height 641
click at [768, 539] on div "$ ( document ) . on ( 'click' , '[data-onboarding-field="camera"][data-name="ma…" at bounding box center [868, 459] width 981 height 641
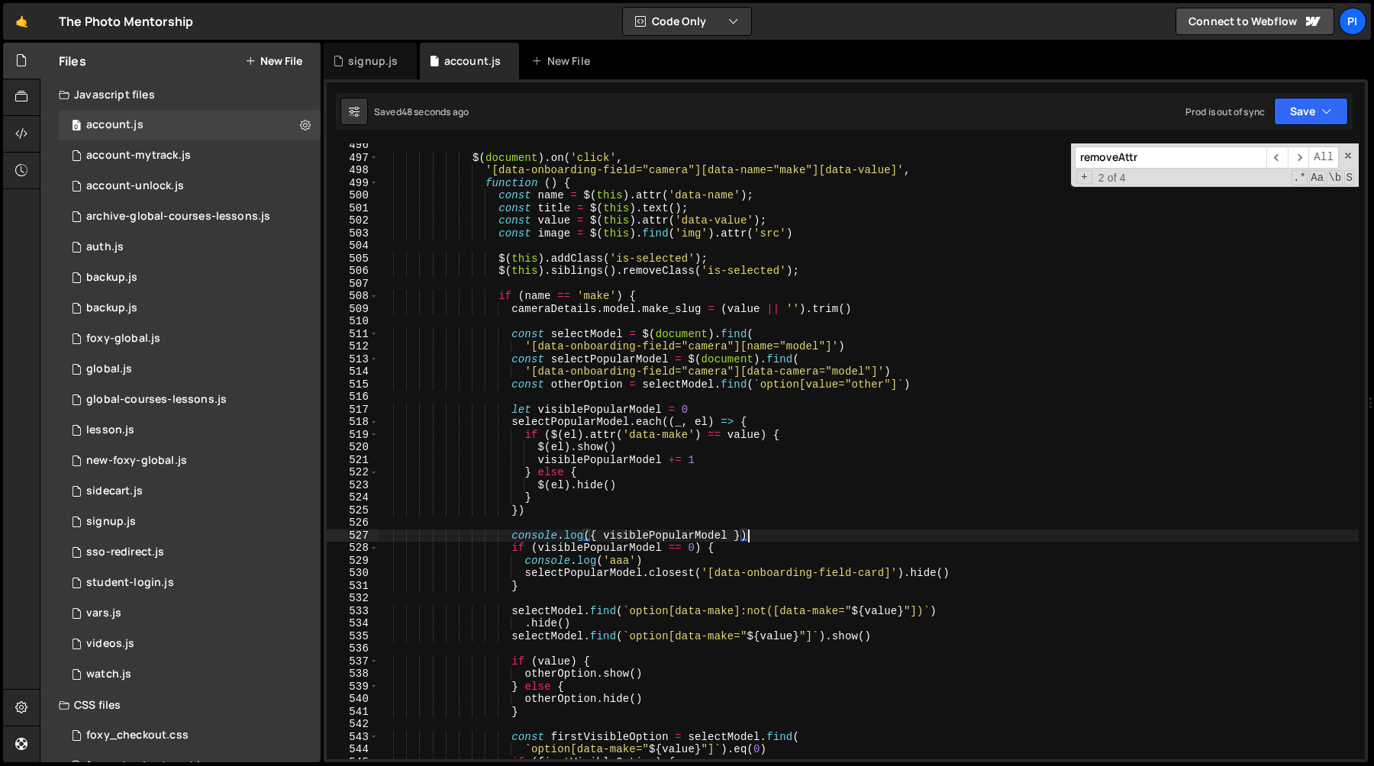
click at [768, 528] on div "$ ( document ) . on ( 'click' , '[data-onboarding-field="camera"][data-name="ma…" at bounding box center [868, 459] width 981 height 641
type textarea "console.log({ visiblePopularModel })"
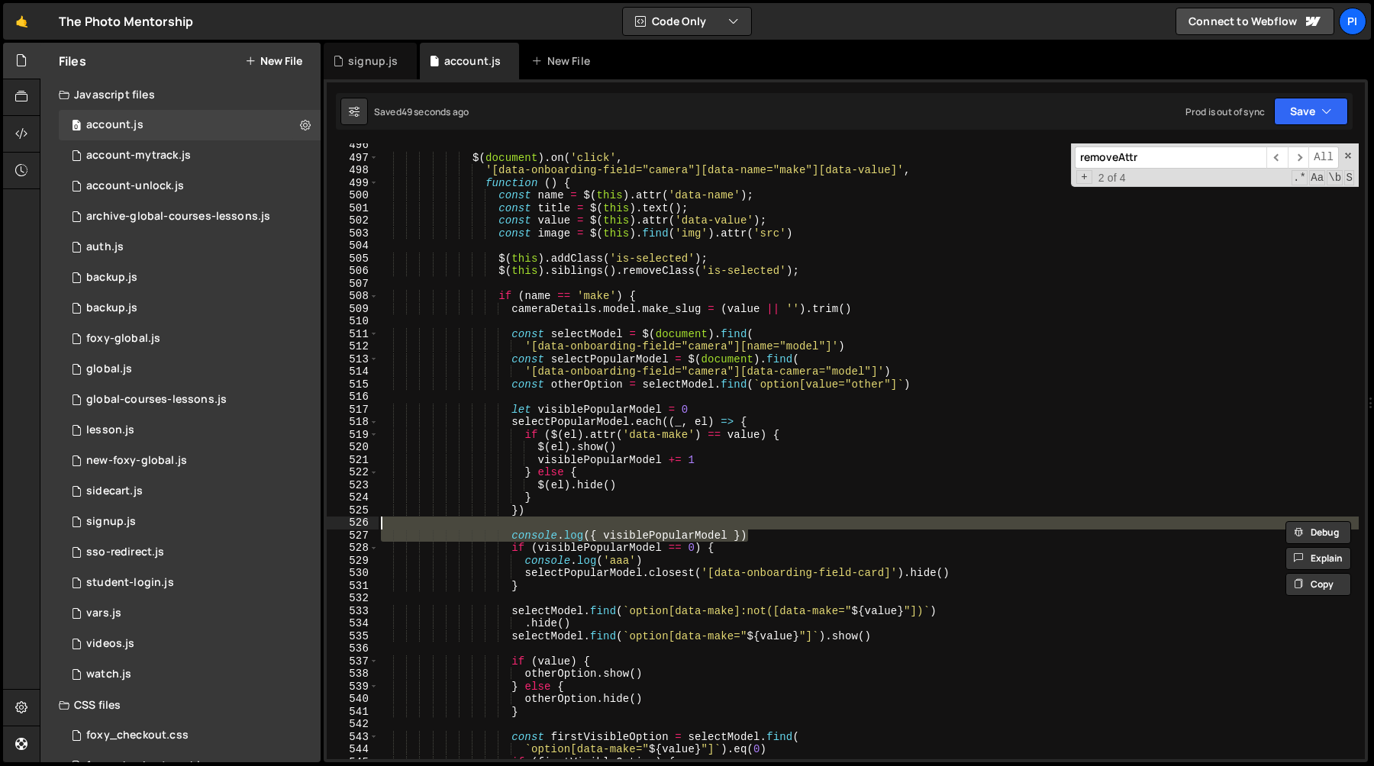
scroll to position [0, 0]
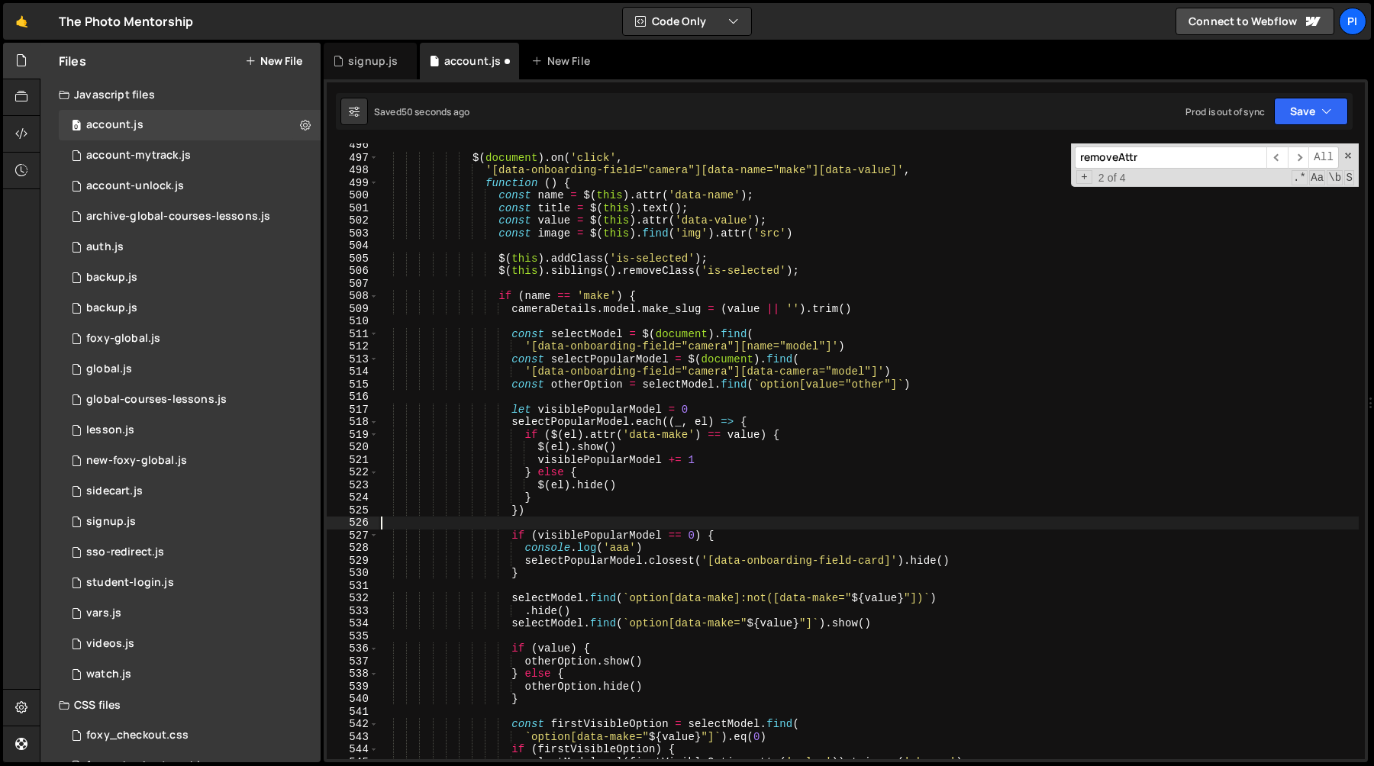
click at [716, 544] on div "$ ( document ) . on ( 'click' , '[data-onboarding-field="camera"][data-name="ma…" at bounding box center [868, 459] width 981 height 641
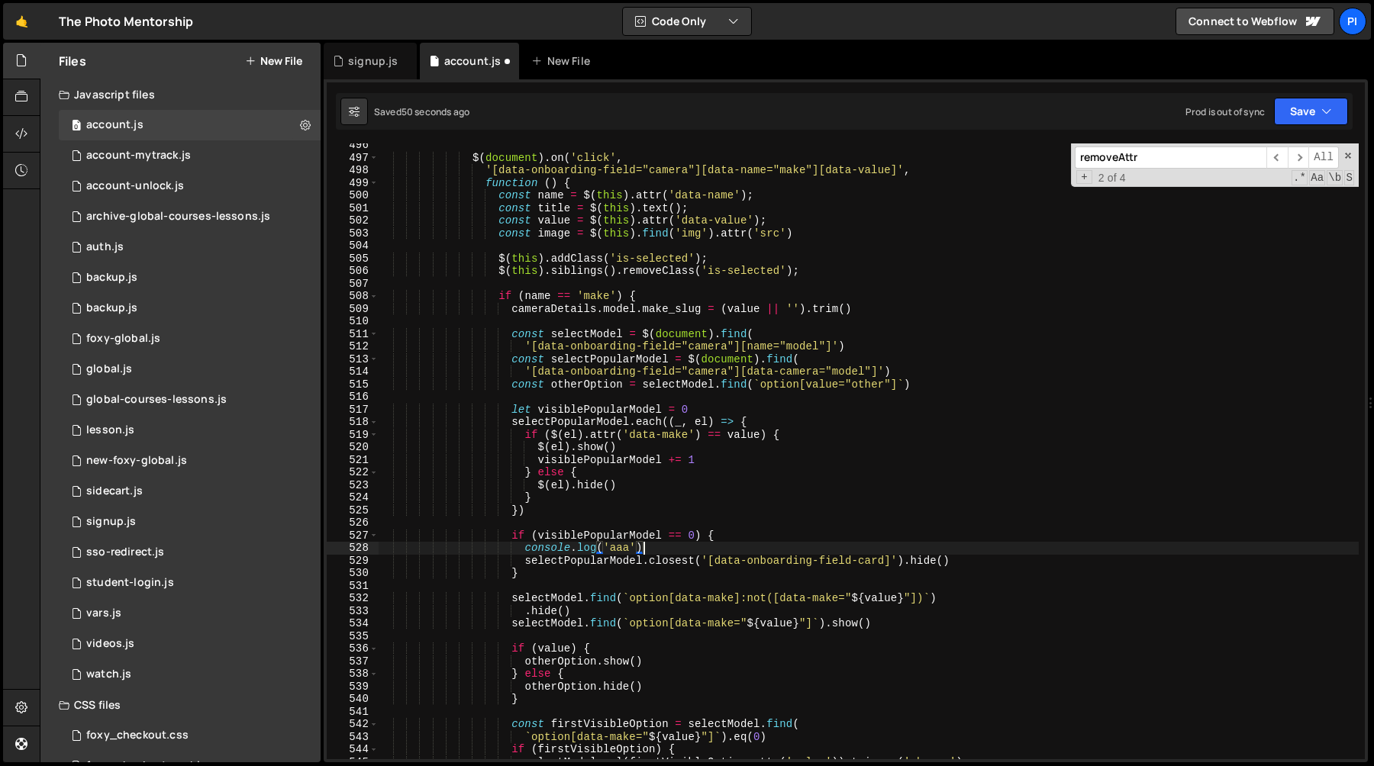
click at [736, 531] on div "$ ( document ) . on ( 'click' , '[data-onboarding-field="camera"][data-name="ma…" at bounding box center [868, 459] width 981 height 641
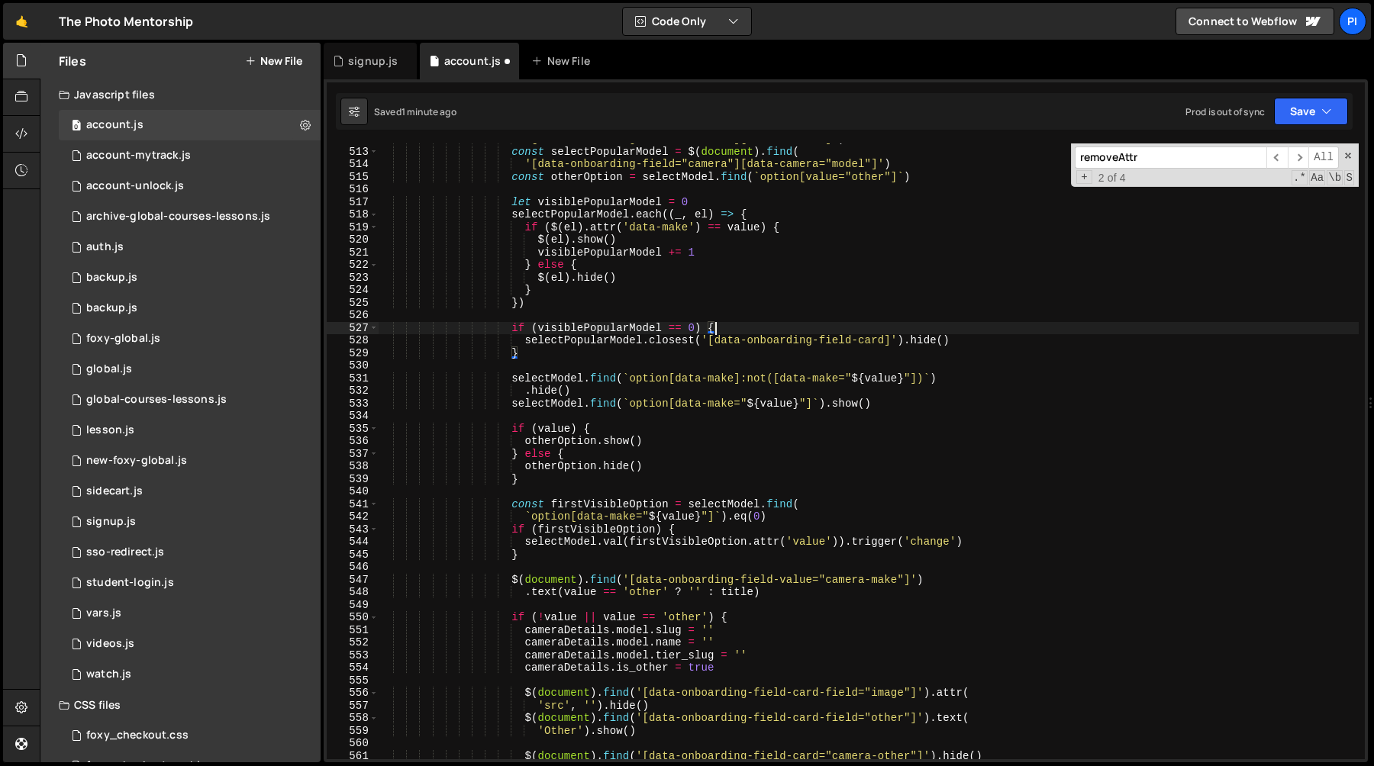
scroll to position [6477, 0]
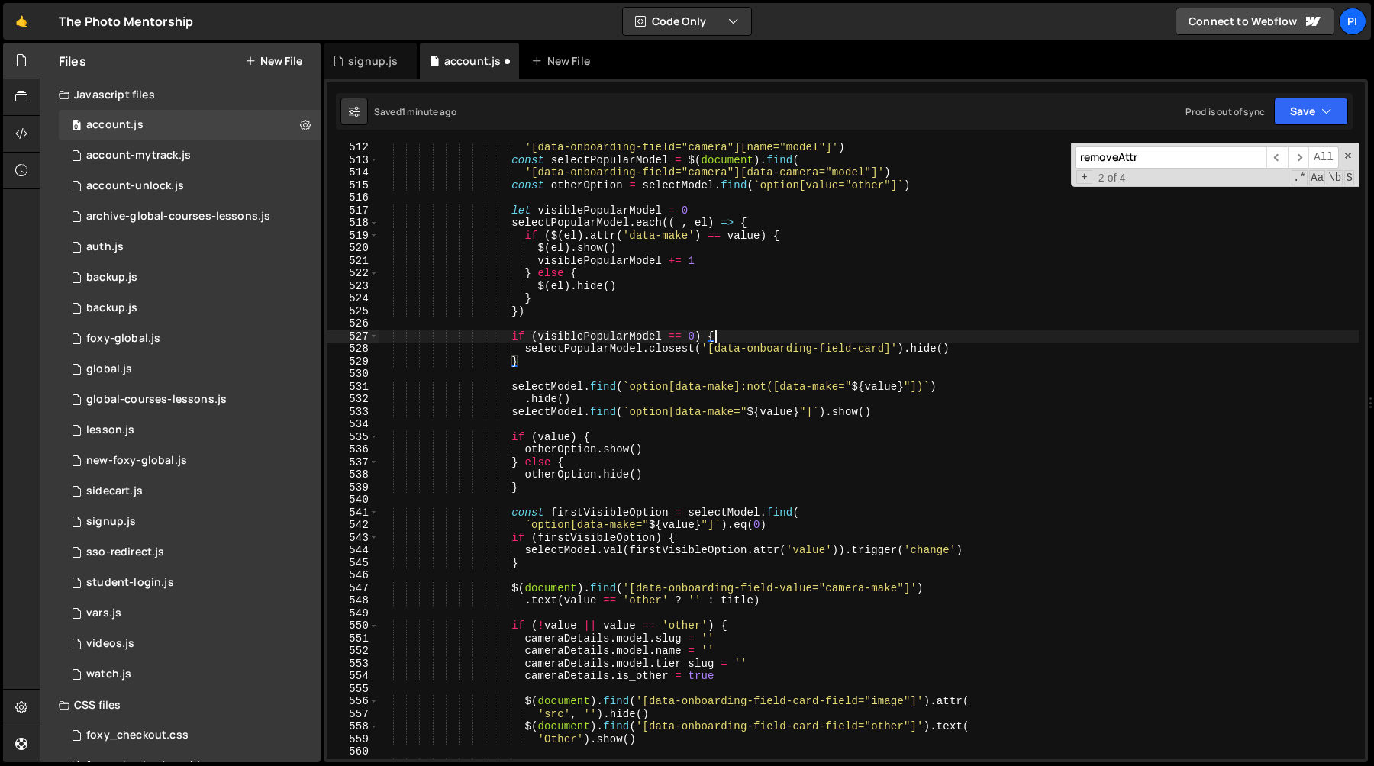
click at [526, 360] on div "'[data-onboarding-field="camera"][name="model"]' ) const selectPopularModel = $…" at bounding box center [868, 461] width 981 height 641
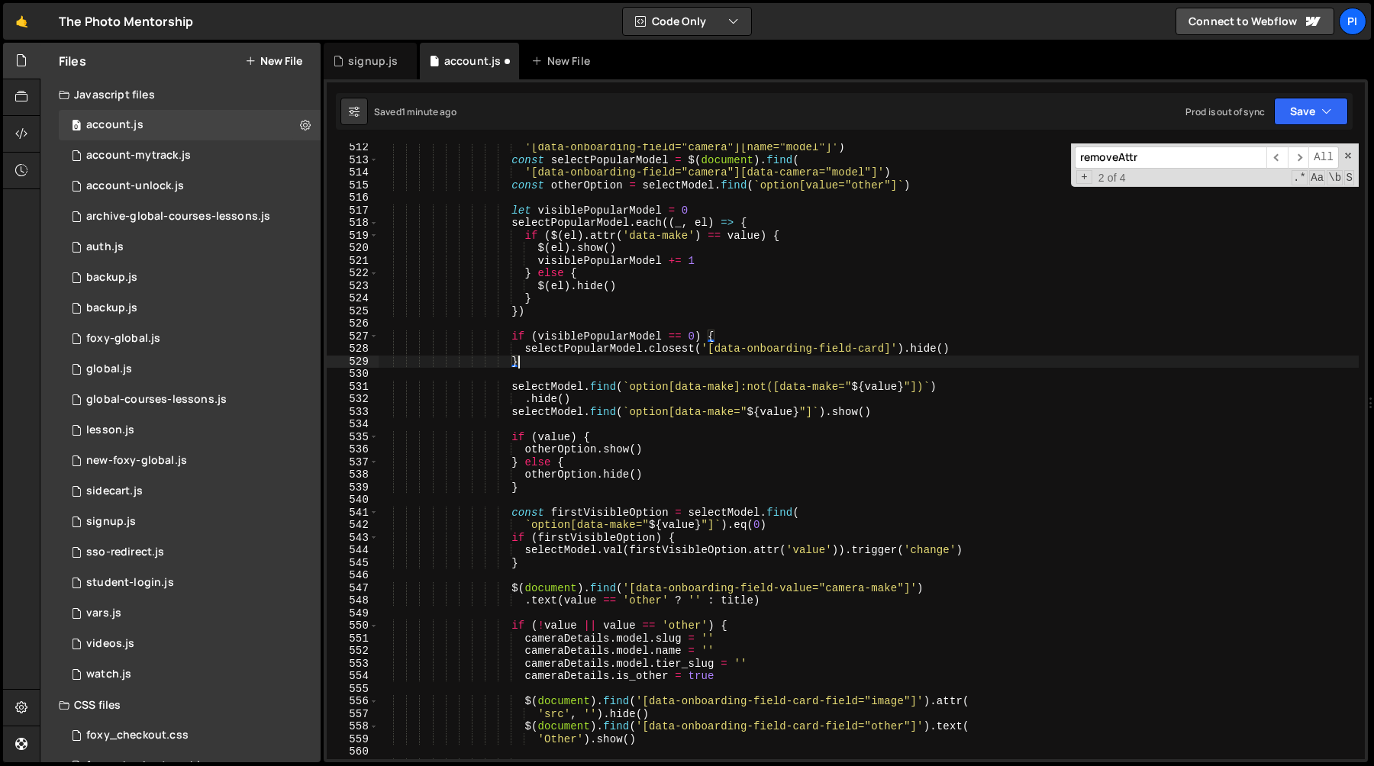
click at [512, 334] on div "'[data-onboarding-field="camera"][name="model"]' ) const selectPopularModel = $…" at bounding box center [868, 461] width 981 height 641
type textarea "if (visiblePopularModel == 0) { selectPopularModel.closest('[data-onboarding-fi…"
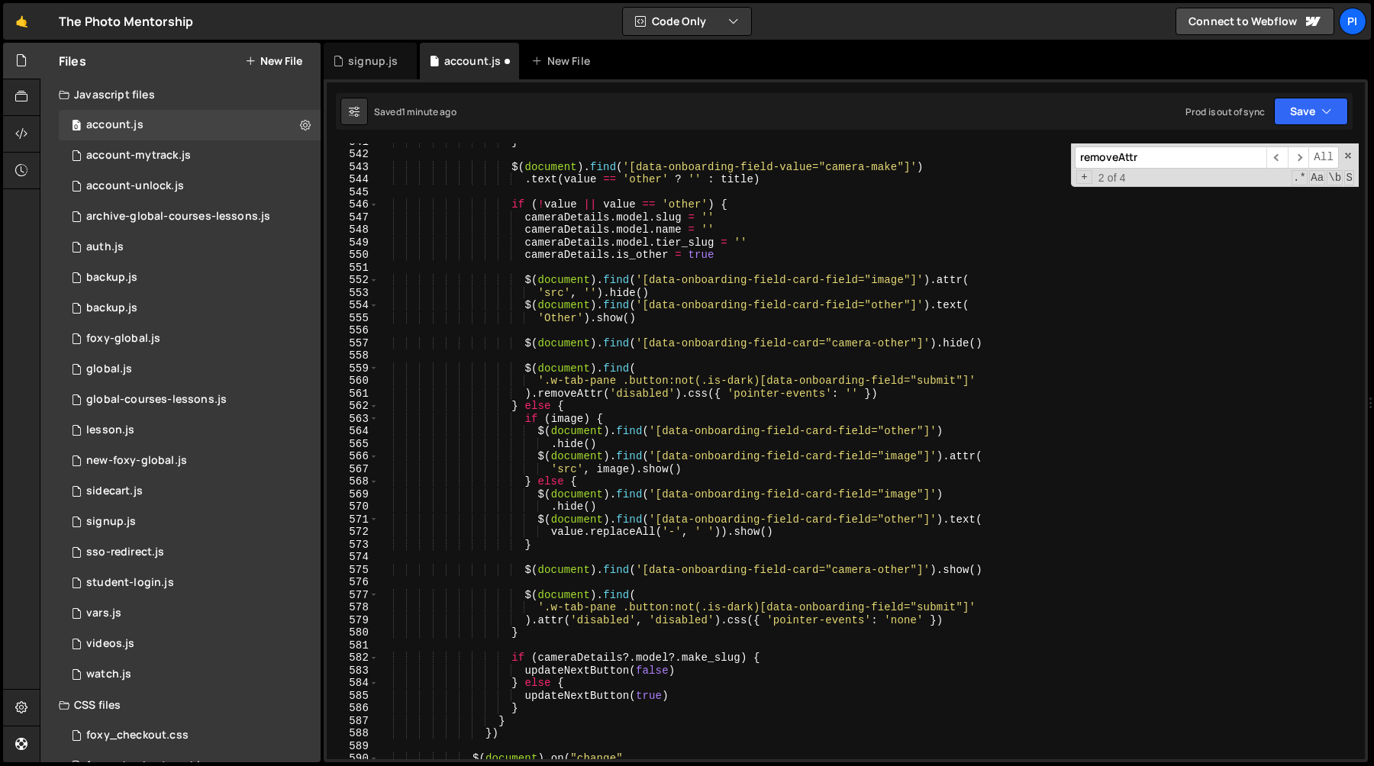
scroll to position [6848, 0]
click at [586, 544] on div "} $ ( document ) . find ( '[data-onboarding-field-value="camera-make"]' ) . tex…" at bounding box center [868, 455] width 981 height 641
type textarea "}"
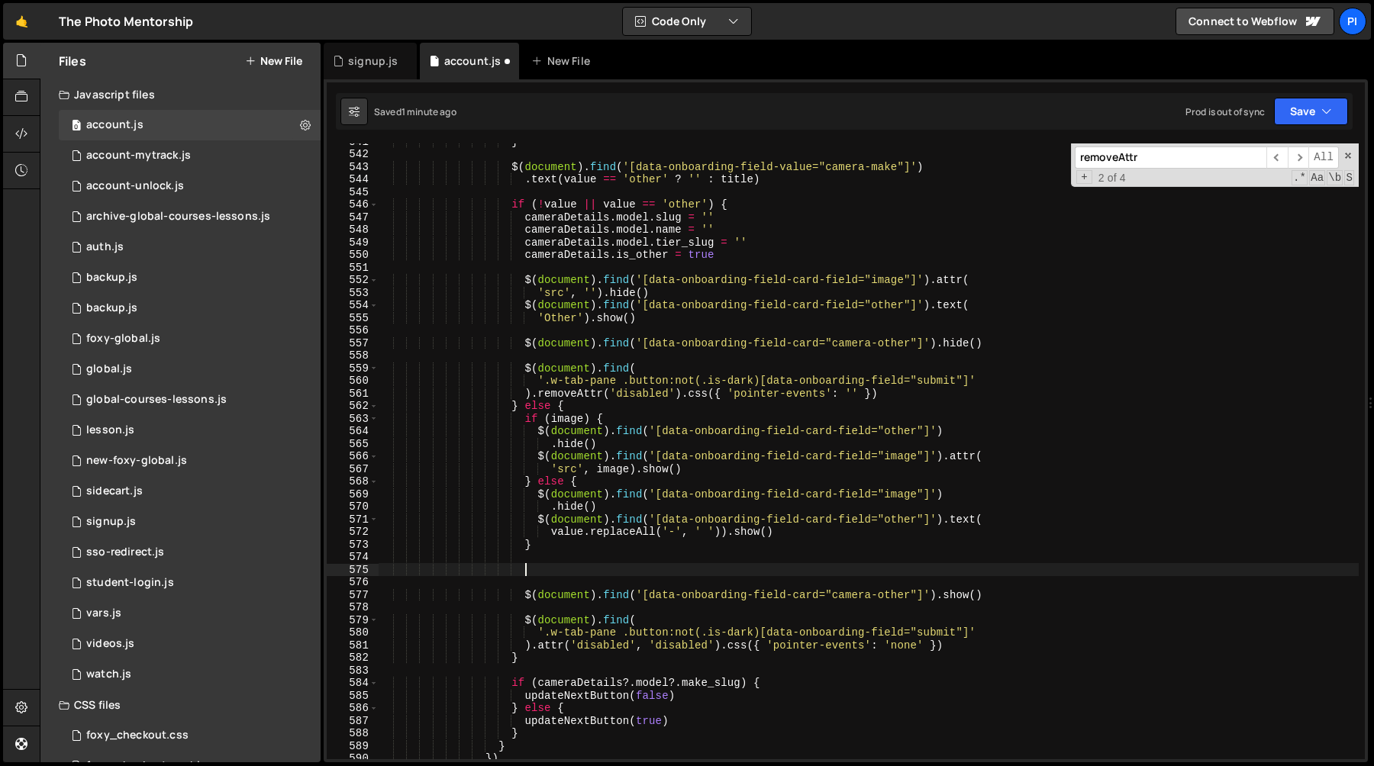
paste textarea "}"
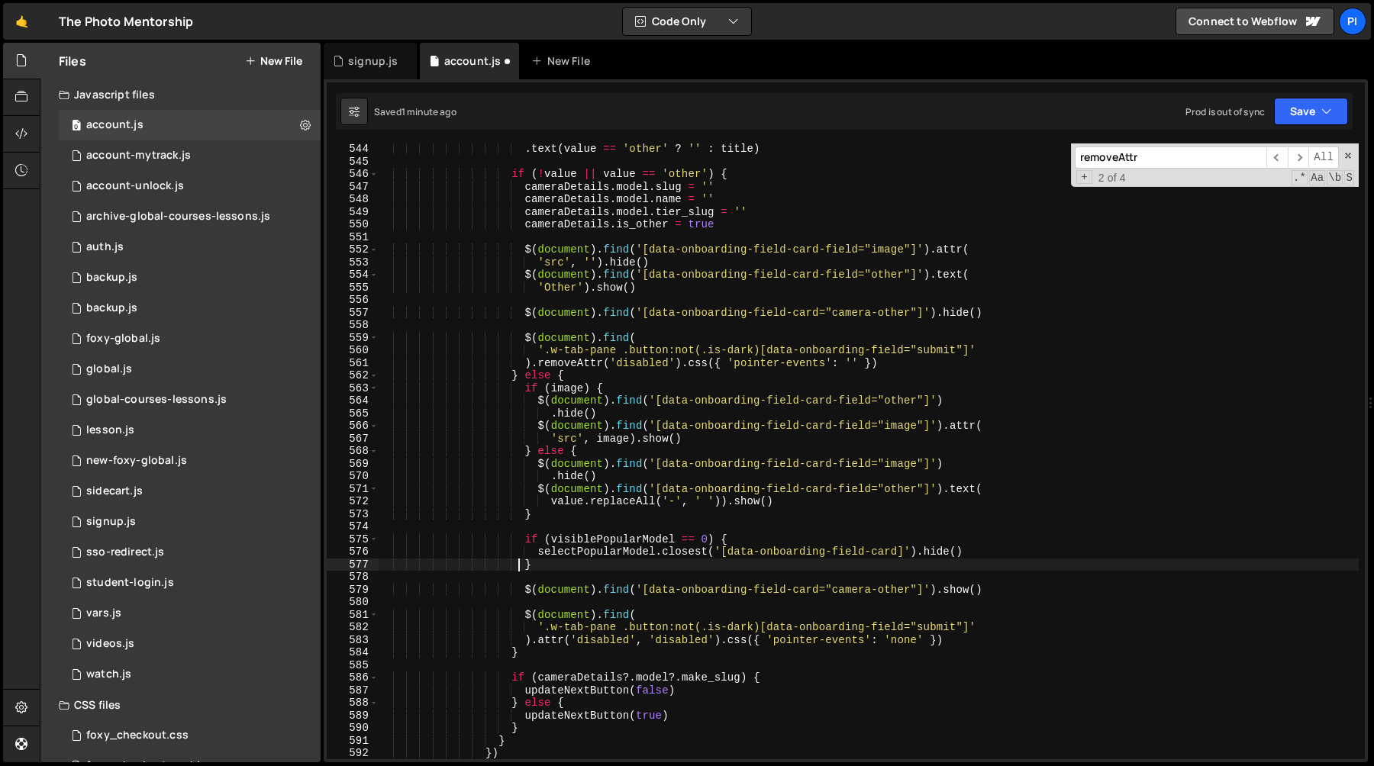
scroll to position [6879, 0]
type textarea "})(FC);"
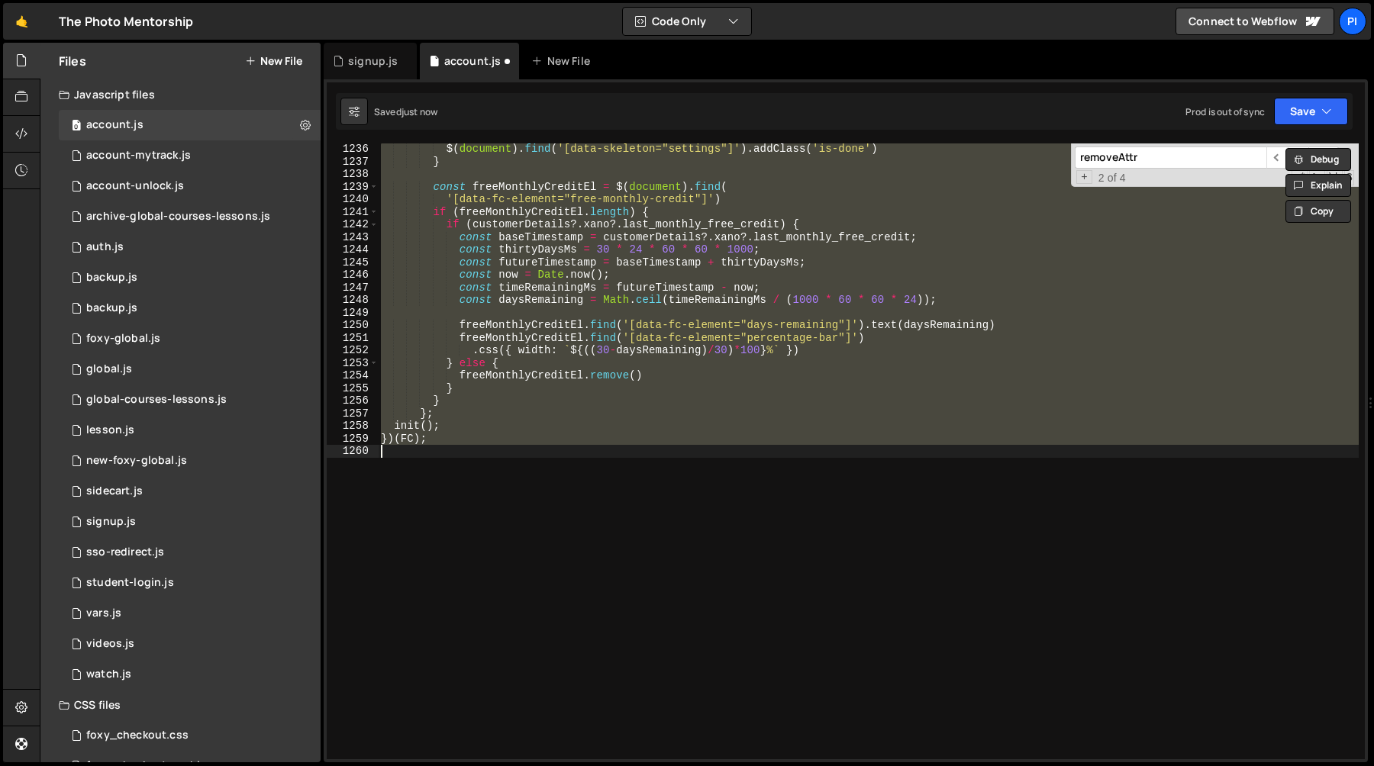
scroll to position [6960, 0]
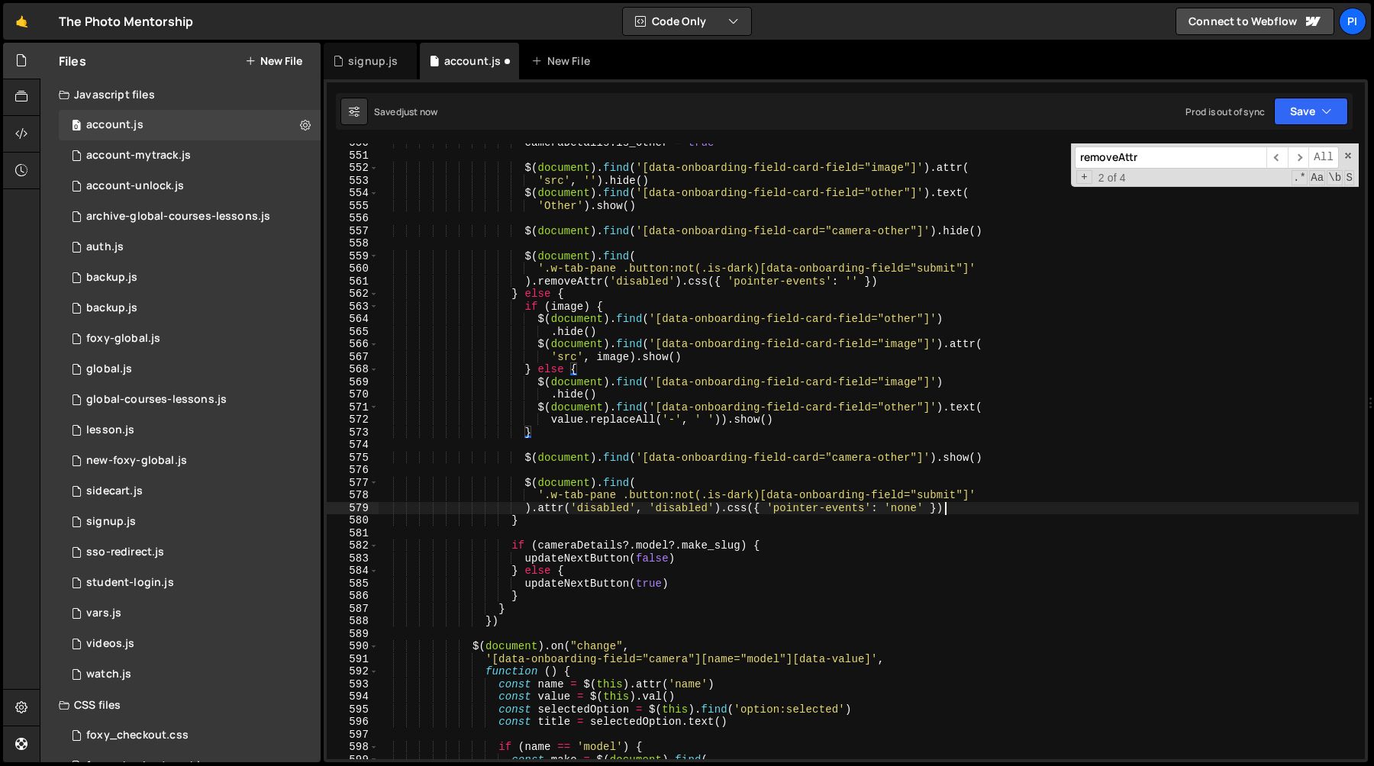
click at [971, 503] on div "cameraDetails . is_other = true $ ( document ) . find ( '[data-onboarding-field…" at bounding box center [868, 457] width 981 height 641
type textarea ").attr('disabled', 'disabled').css({ 'pointer-events': 'none' })"
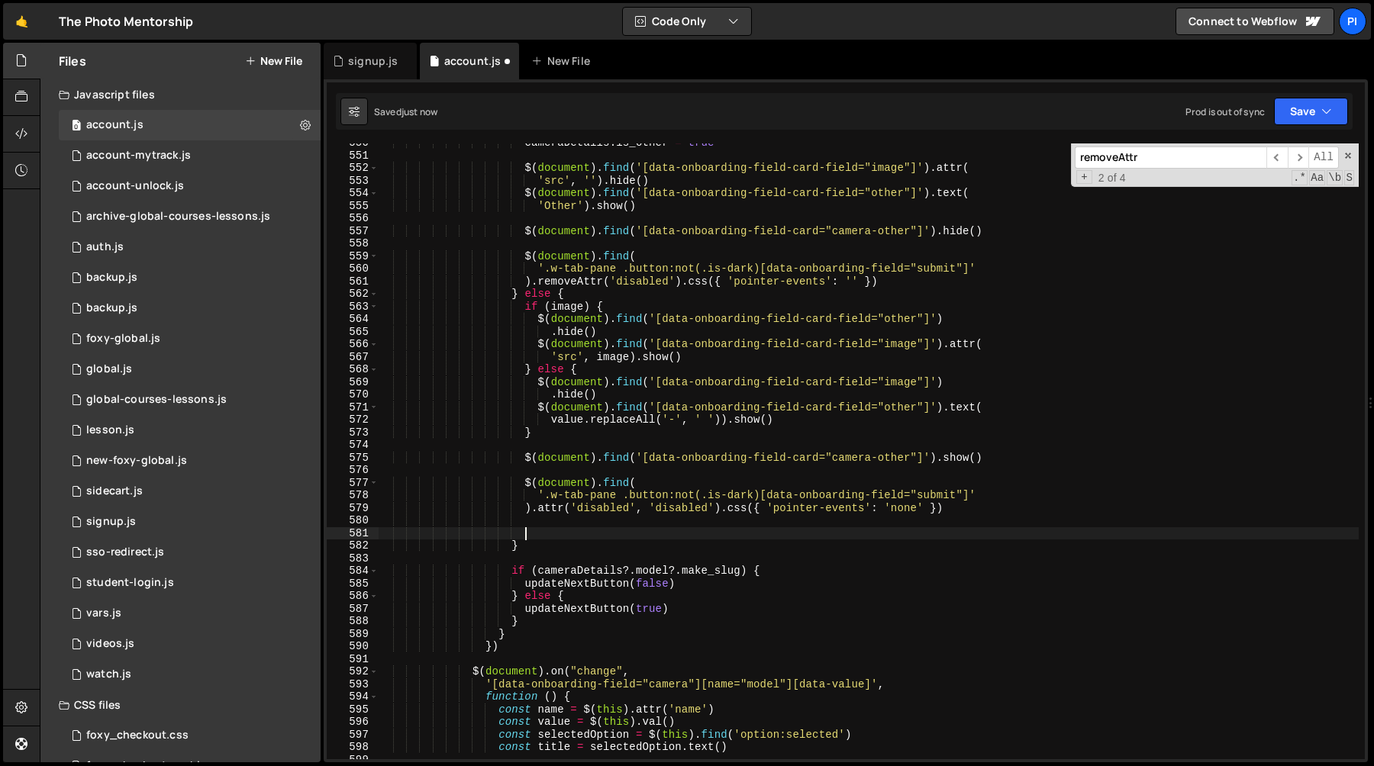
paste textarea "}"
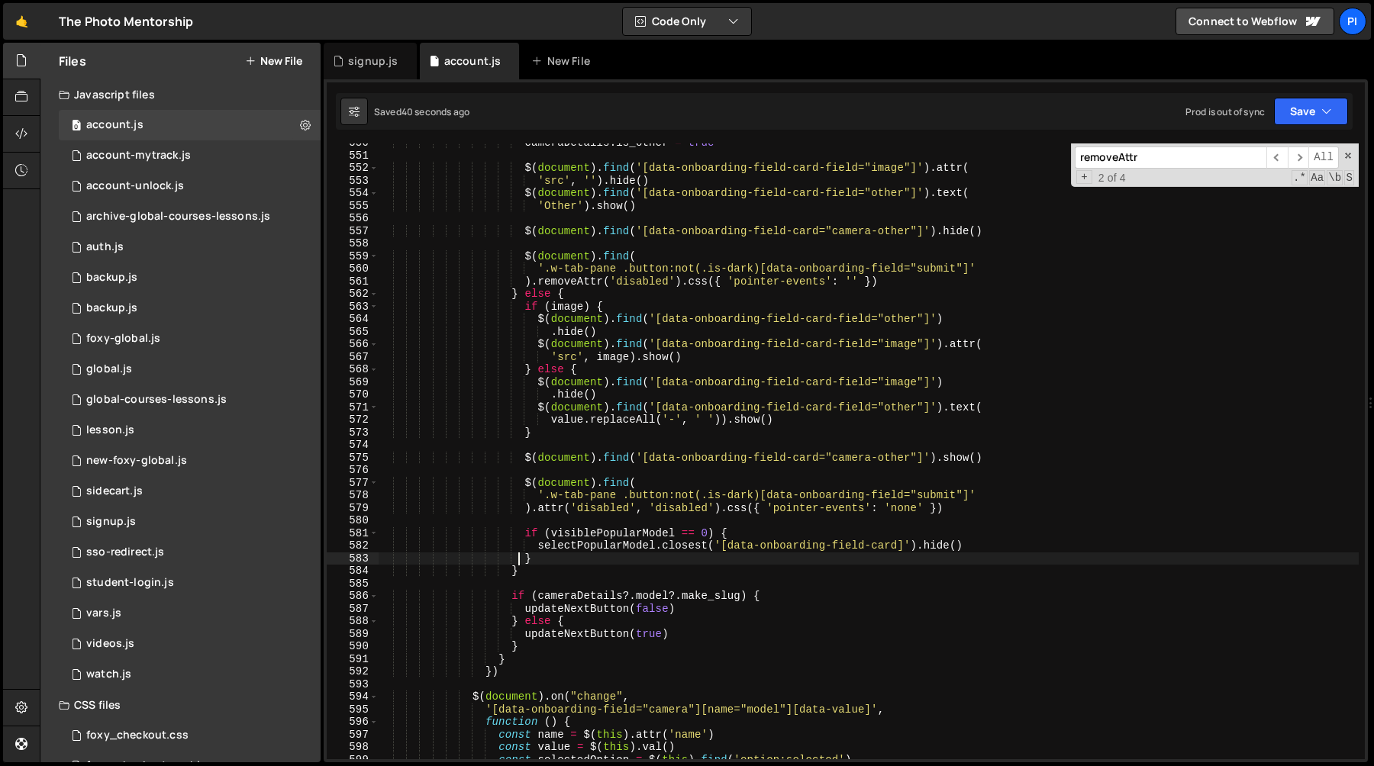
click at [536, 560] on div "cameraDetails . is_other = true $ ( document ) . find ( '[data-onboarding-field…" at bounding box center [868, 457] width 981 height 641
click at [595, 546] on div "cameraDetails . is_other = true $ ( document ) . find ( '[data-onboarding-field…" at bounding box center [868, 457] width 981 height 641
type textarea "selectPopularModel.closest('[data-onboarding-field-card]').hide()"
click at [595, 546] on div "cameraDetails . is_other = true $ ( document ) . find ( '[data-onboarding-field…" at bounding box center [868, 457] width 981 height 641
click at [918, 547] on div "cameraDetails . is_other = true $ ( document ) . find ( '[data-onboarding-field…" at bounding box center [868, 457] width 981 height 641
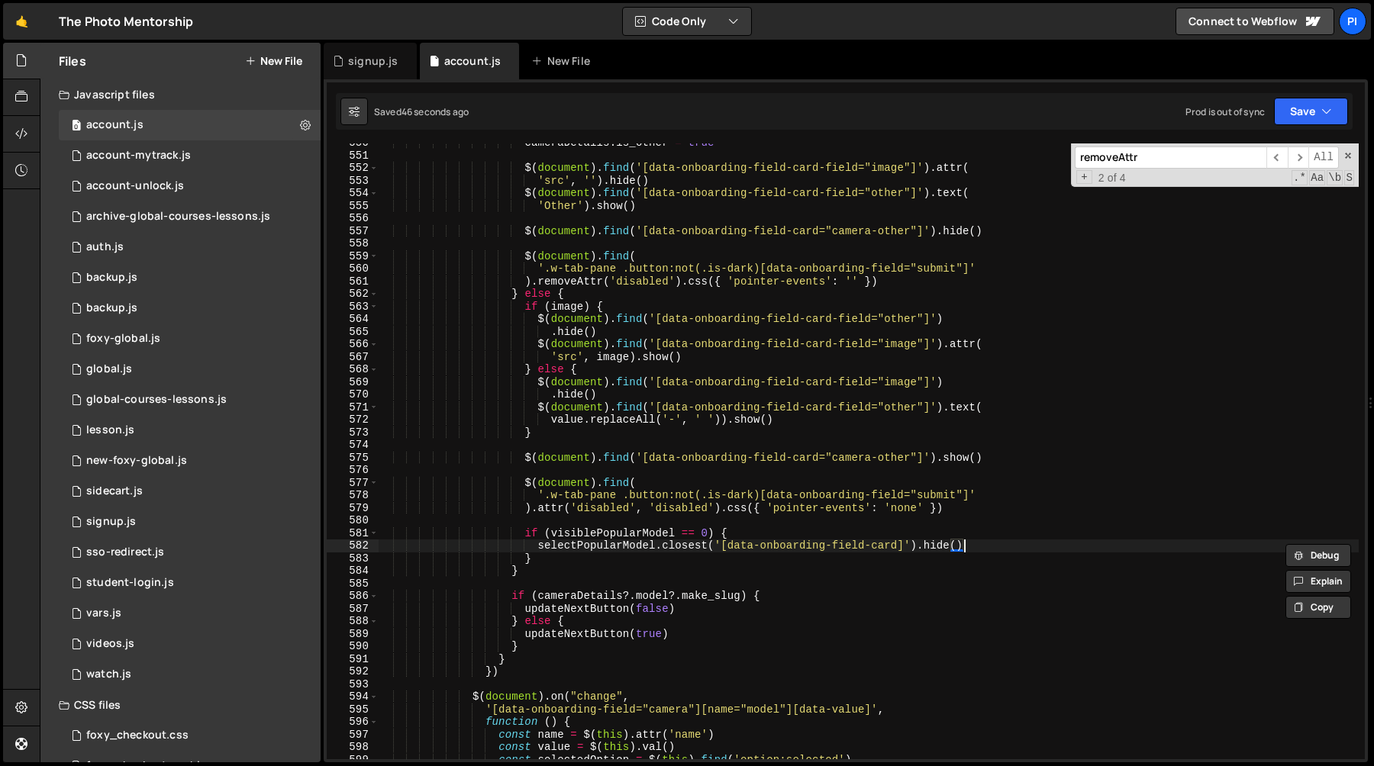
click at [996, 545] on div "cameraDetails . is_other = true $ ( document ) . find ( '[data-onboarding-field…" at bounding box center [868, 457] width 981 height 641
paste textarea "selectPopularModel.closest('[data-onboarding-field-card]')"
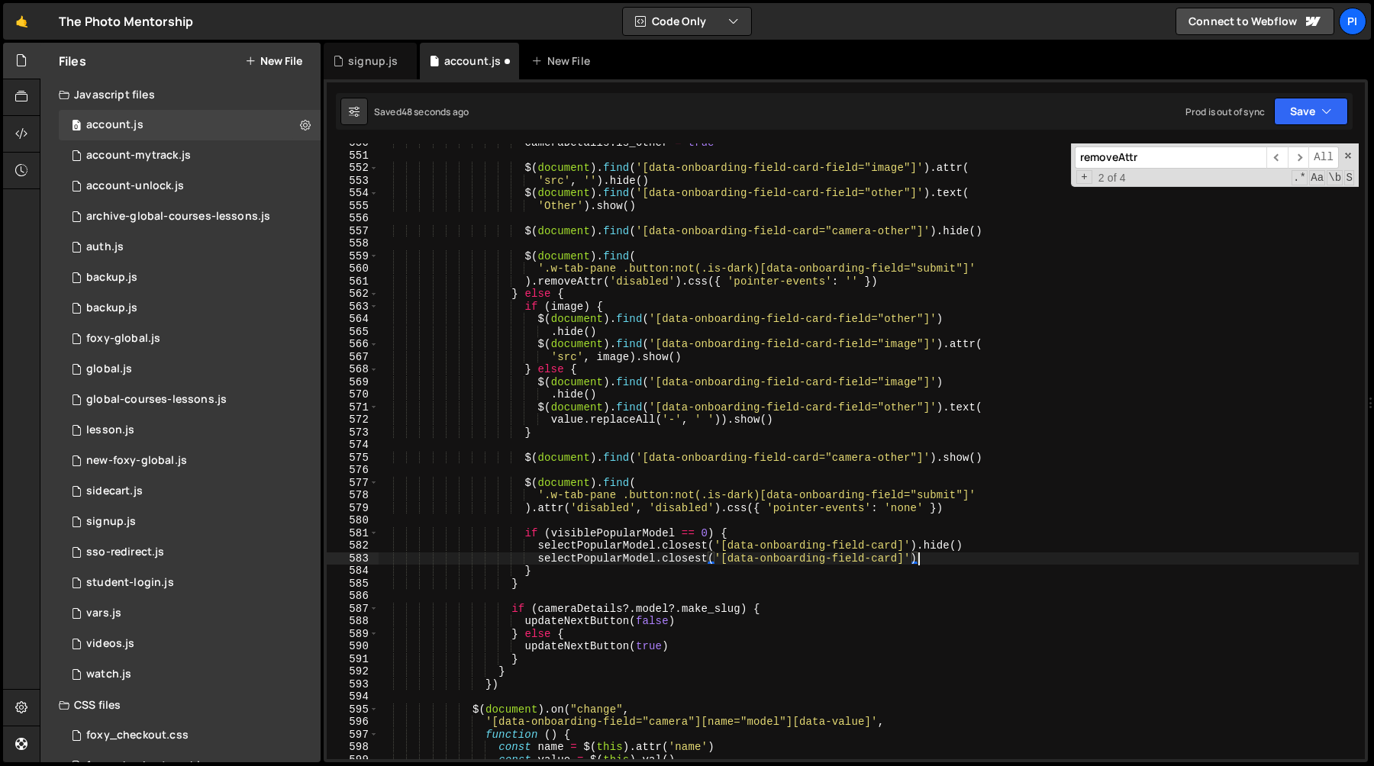
click at [637, 557] on div "cameraDetails . is_other = true $ ( document ) . find ( '[data-onboarding-field…" at bounding box center [868, 457] width 981 height 641
click at [894, 560] on div "cameraDetails . is_other = true $ ( document ) . find ( '[data-onboarding-field…" at bounding box center [868, 457] width 981 height 641
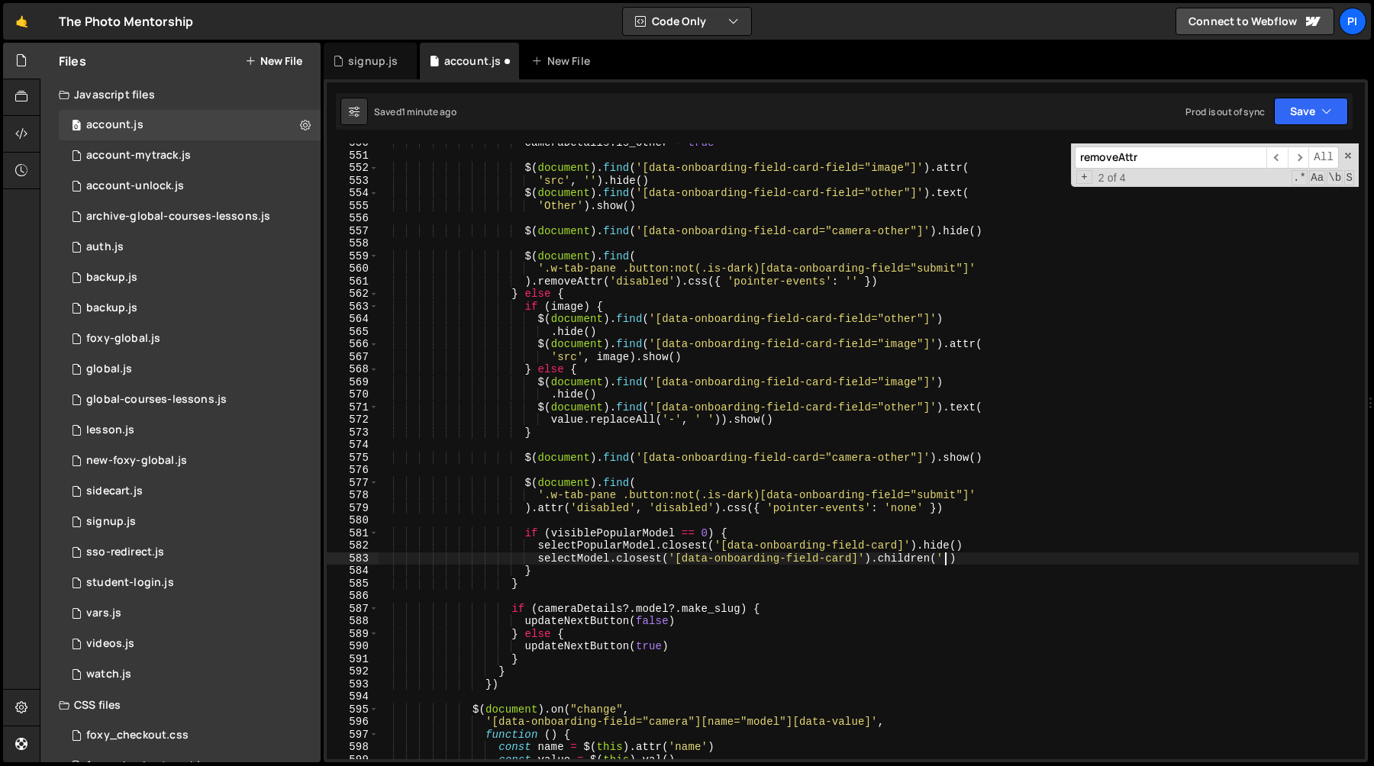
scroll to position [0, 40]
paste textarea "text-size-large text-weight-bold"
paste textarea "Don't see your camera model?"
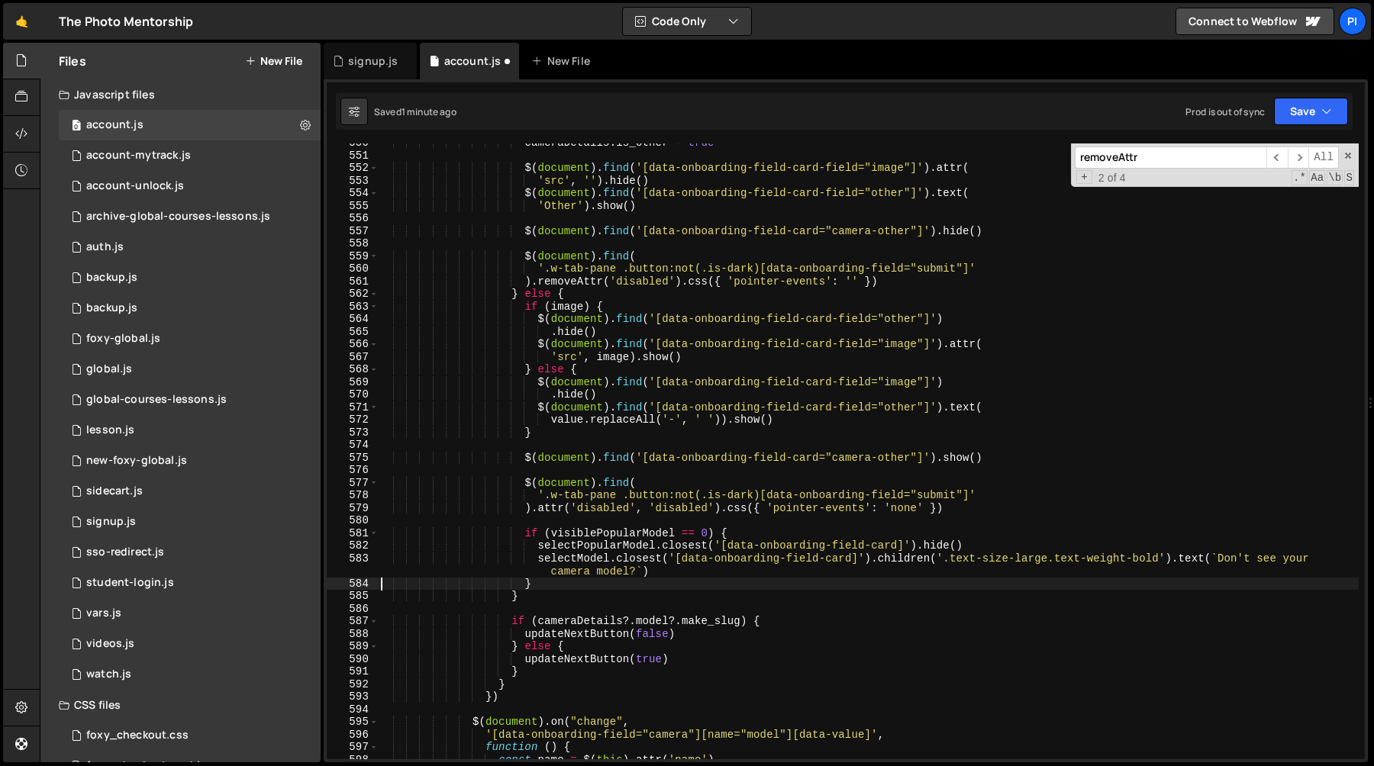
scroll to position [0, 10]
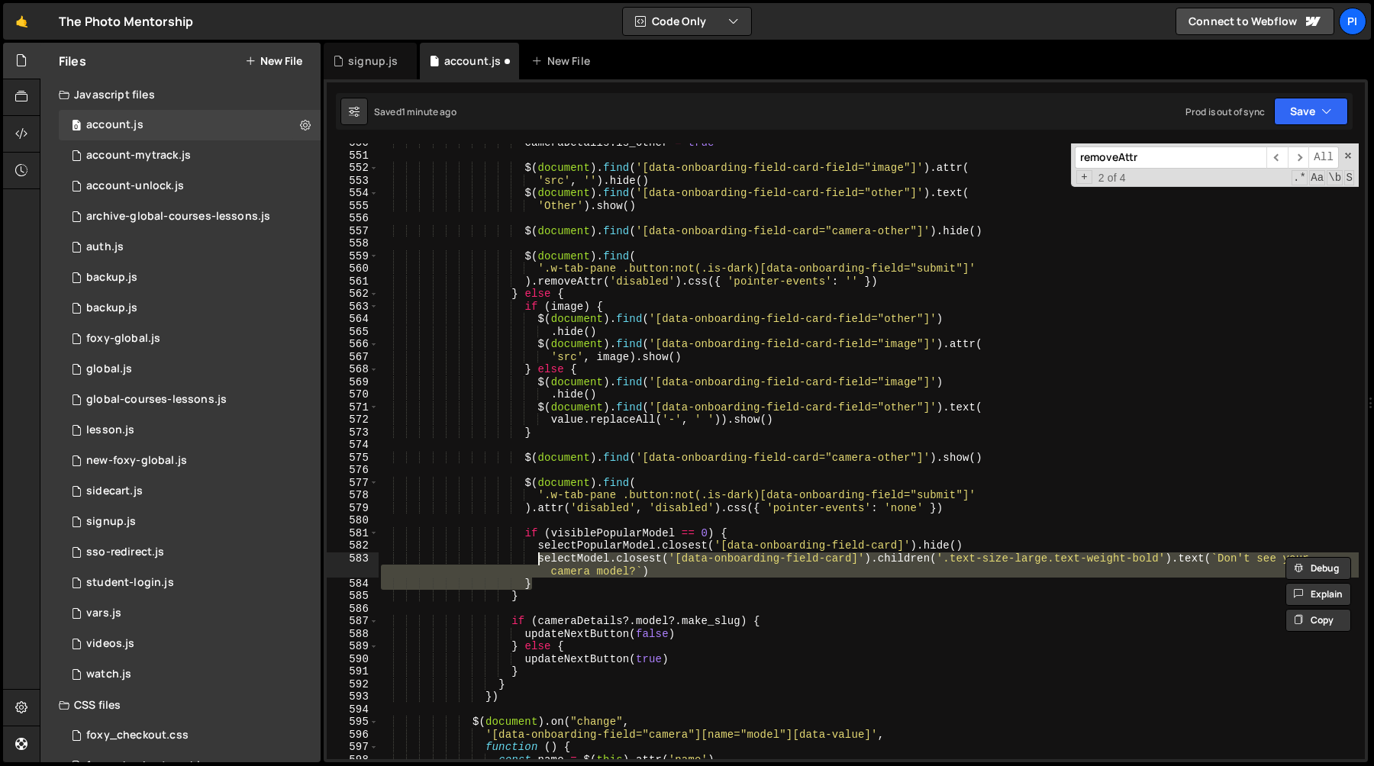
type textarea "if (visiblePopularModel == 0) { selectPopularModel.closest('[data-onboarding-fi…"
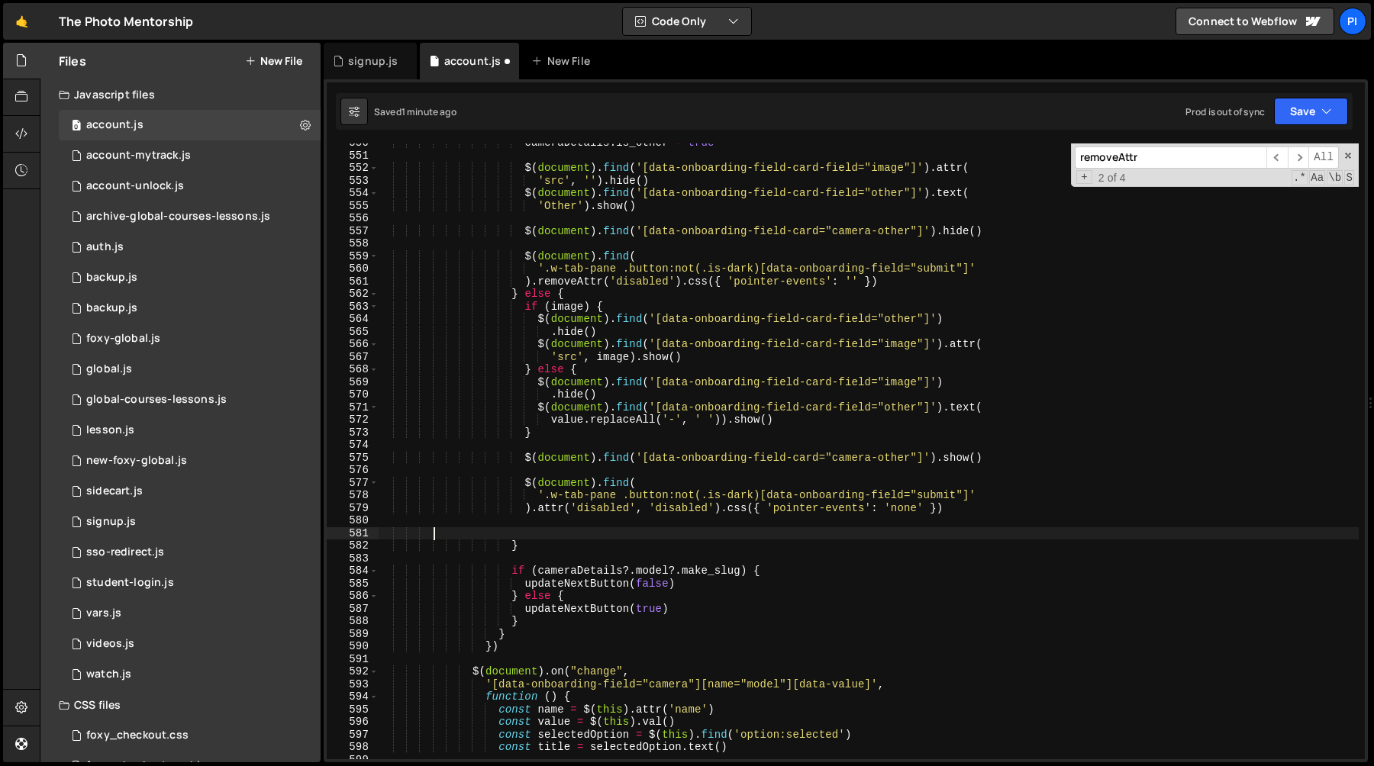
scroll to position [0, 3]
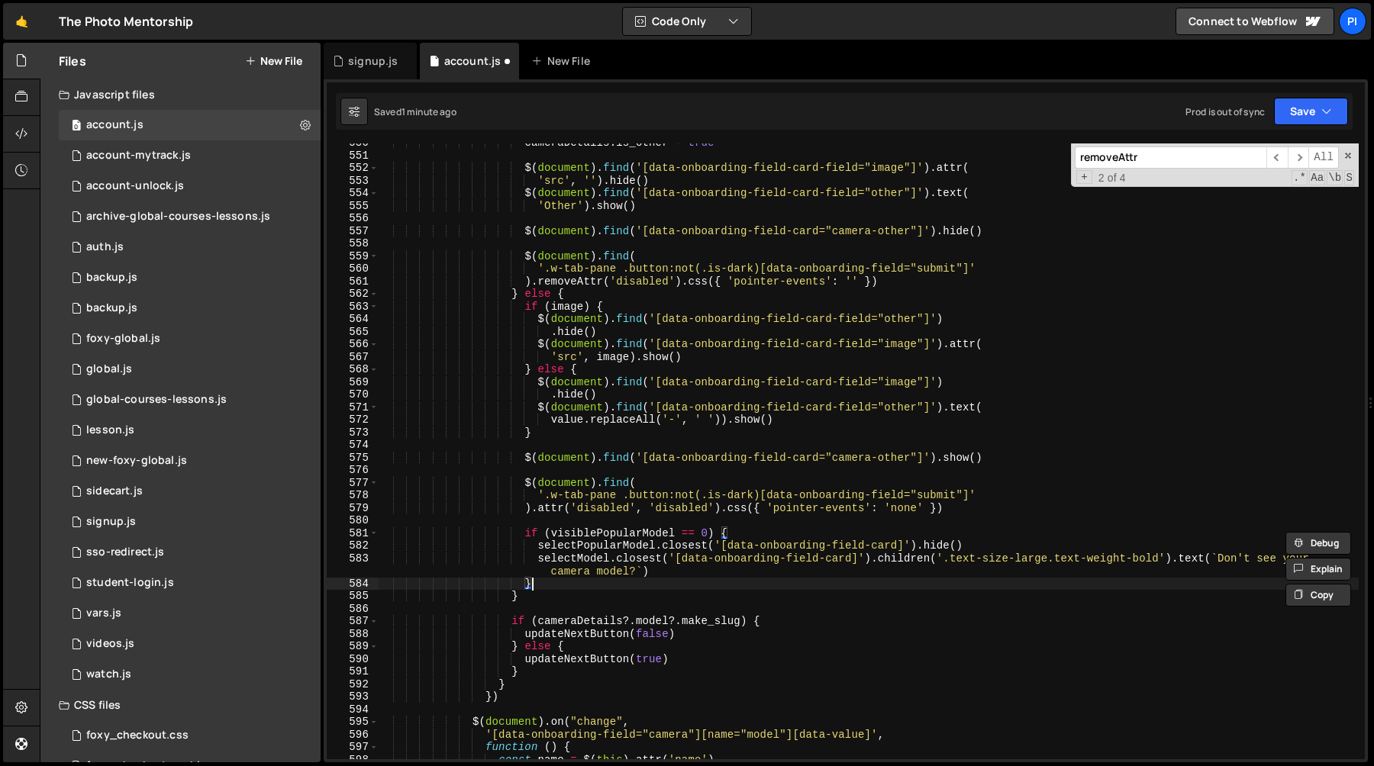
type textarea "}"
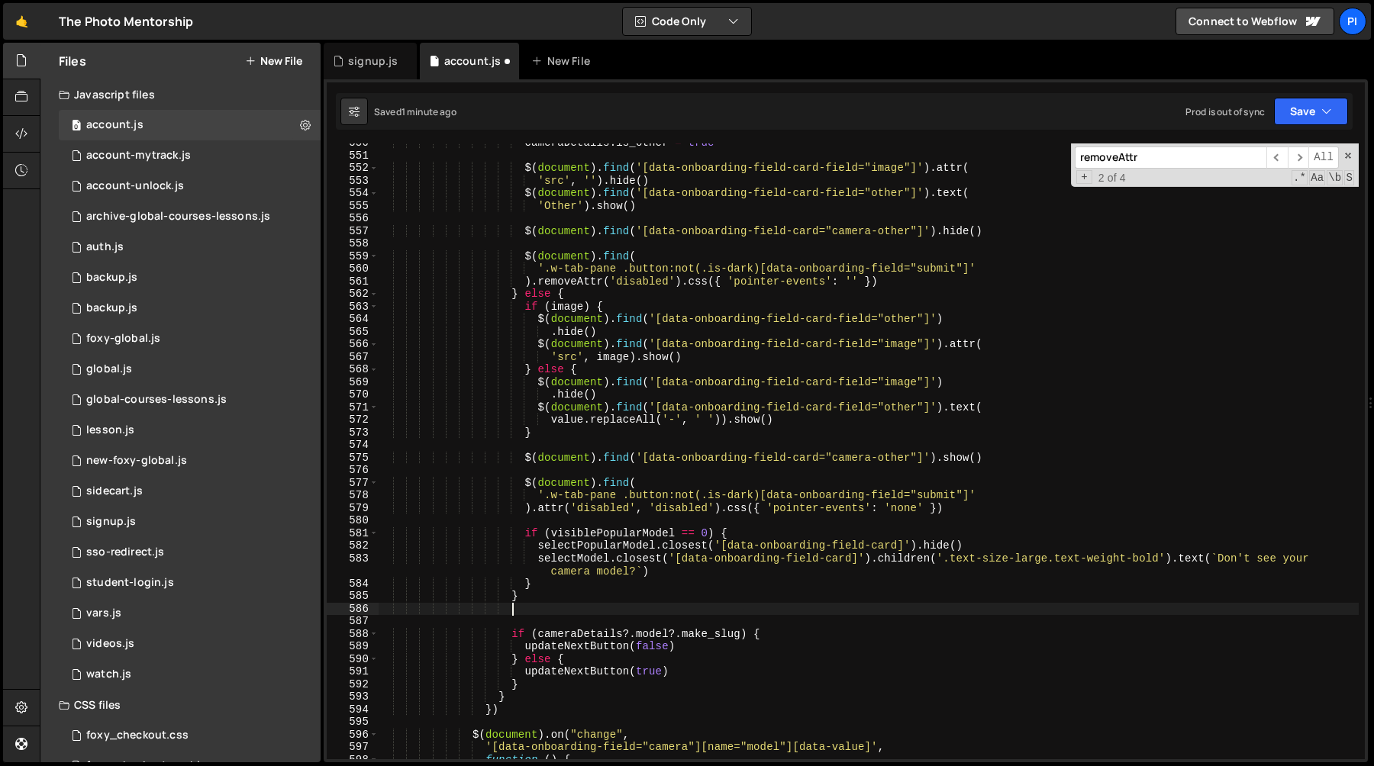
scroll to position [0, 8]
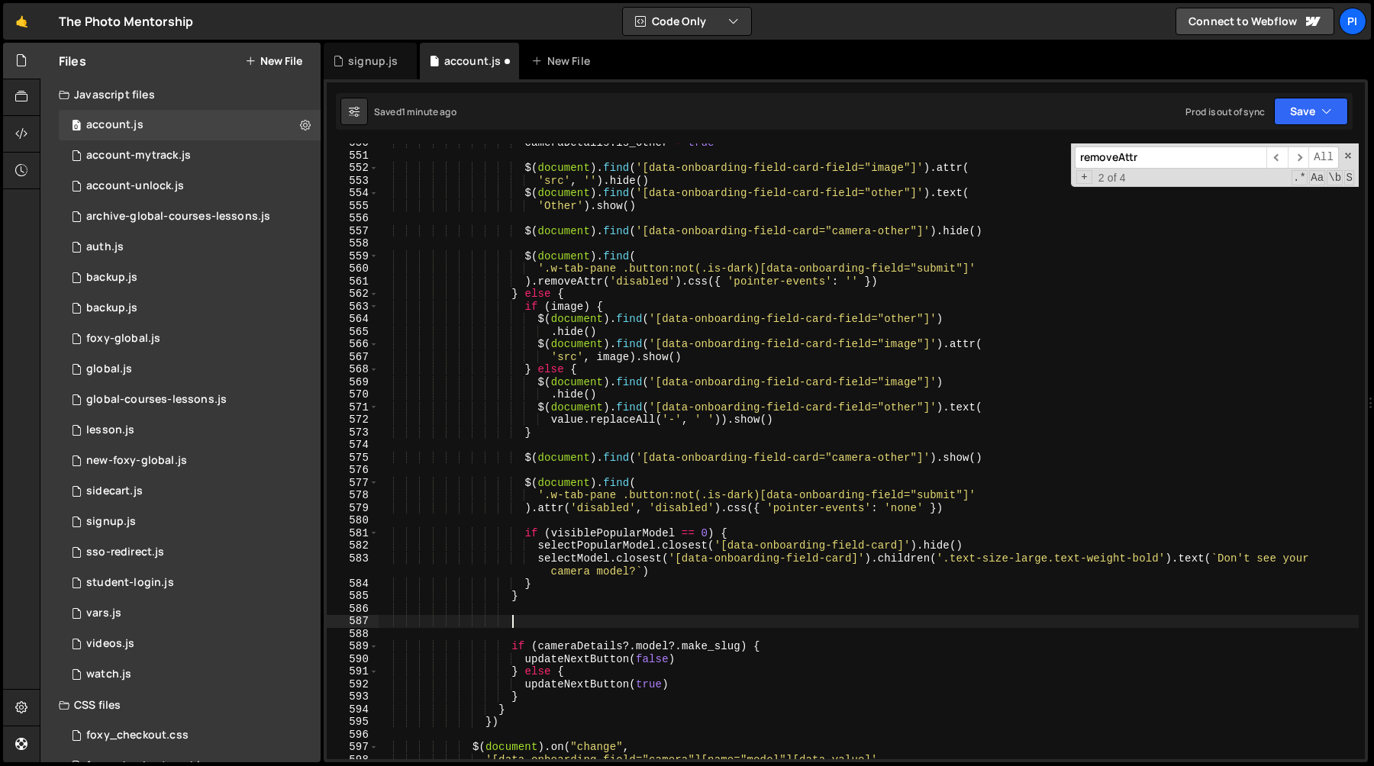
paste textarea "}"
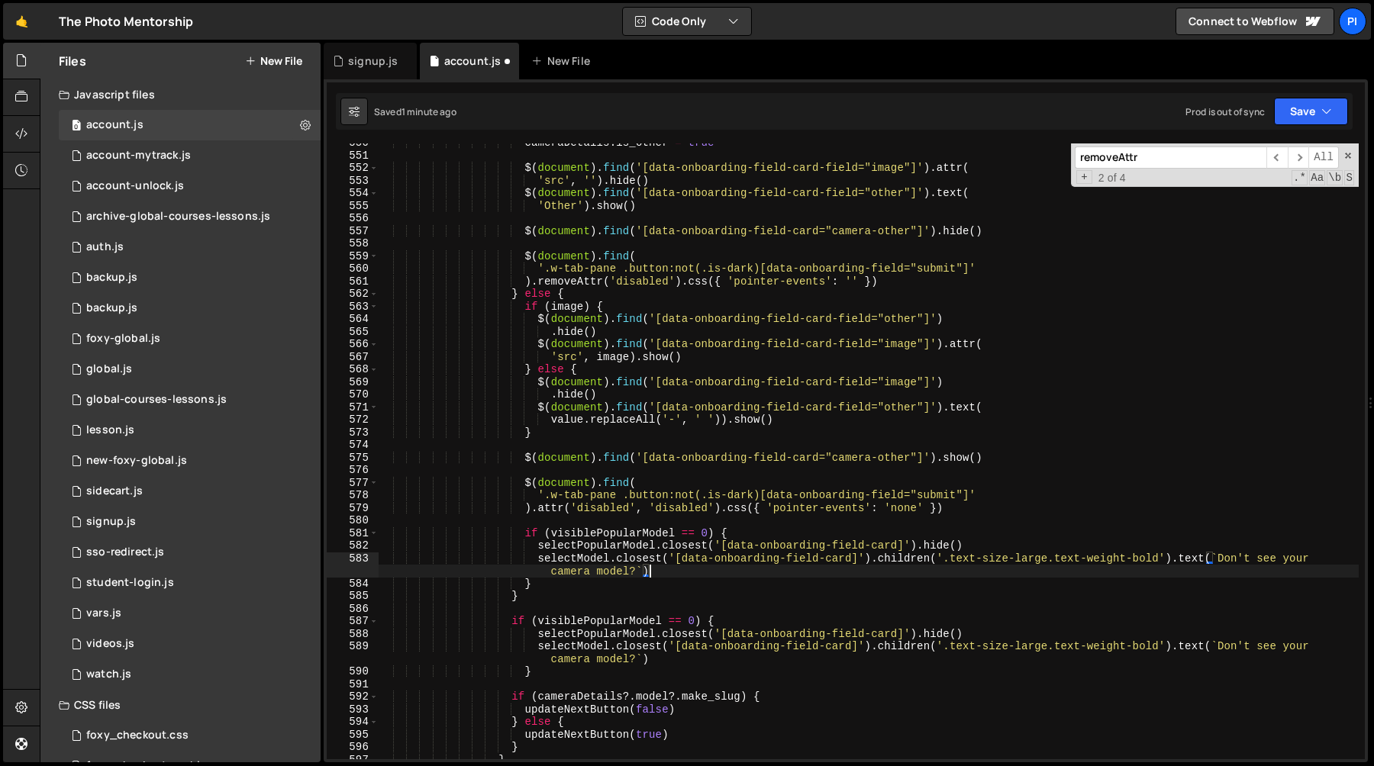
click at [754, 573] on div "cameraDetails . is_other = true $ ( document ) . find ( '[data-onboarding-field…" at bounding box center [868, 457] width 981 height 641
click at [990, 546] on div "cameraDetails . is_other = true $ ( document ) . find ( '[data-onboarding-field…" at bounding box center [868, 457] width 981 height 641
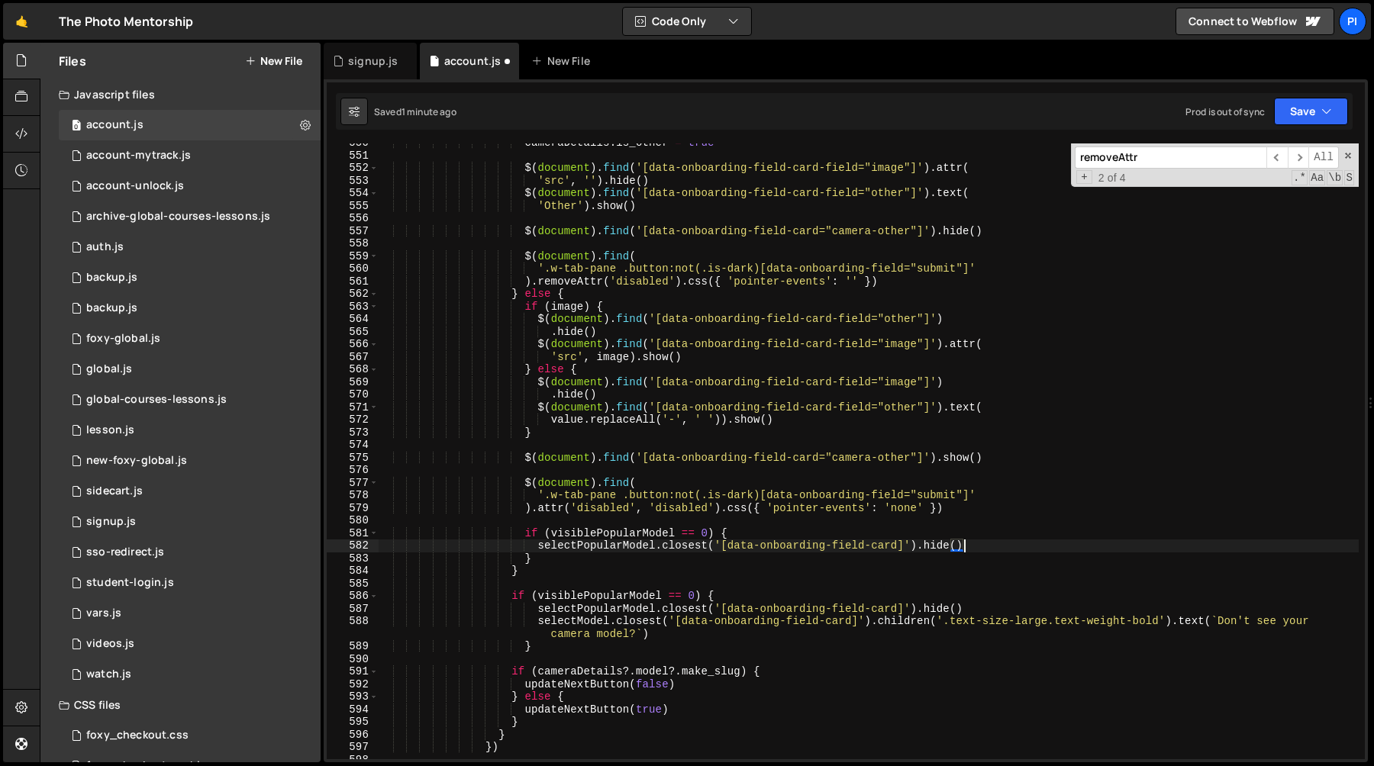
click at [1005, 611] on div "cameraDetails . is_other = true $ ( document ) . find ( '[data-onboarding-field…" at bounding box center [868, 457] width 981 height 641
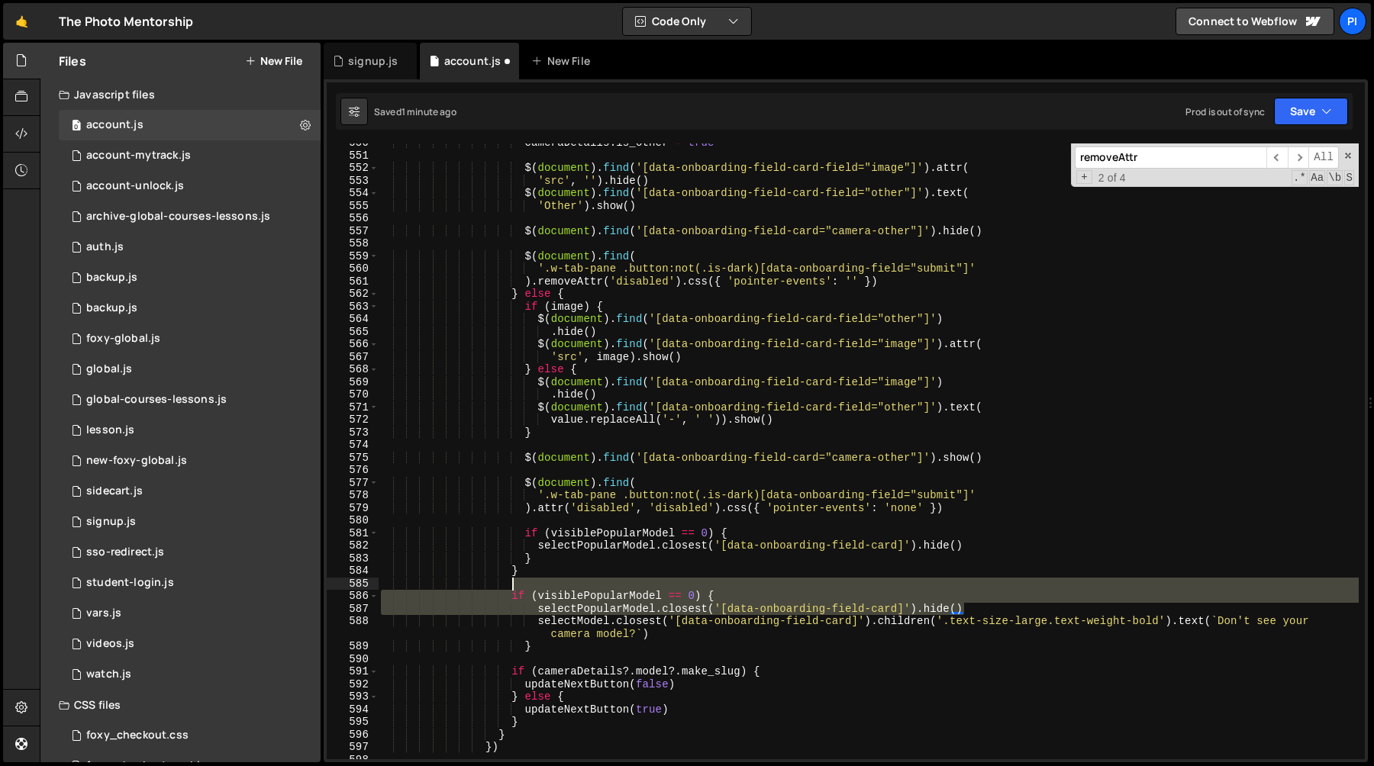
click at [997, 583] on div "cameraDetails . is_other = true $ ( document ) . find ( '[data-onboarding-field…" at bounding box center [868, 457] width 981 height 641
click at [990, 599] on div "cameraDetails . is_other = true $ ( document ) . find ( '[data-onboarding-field…" at bounding box center [868, 452] width 981 height 616
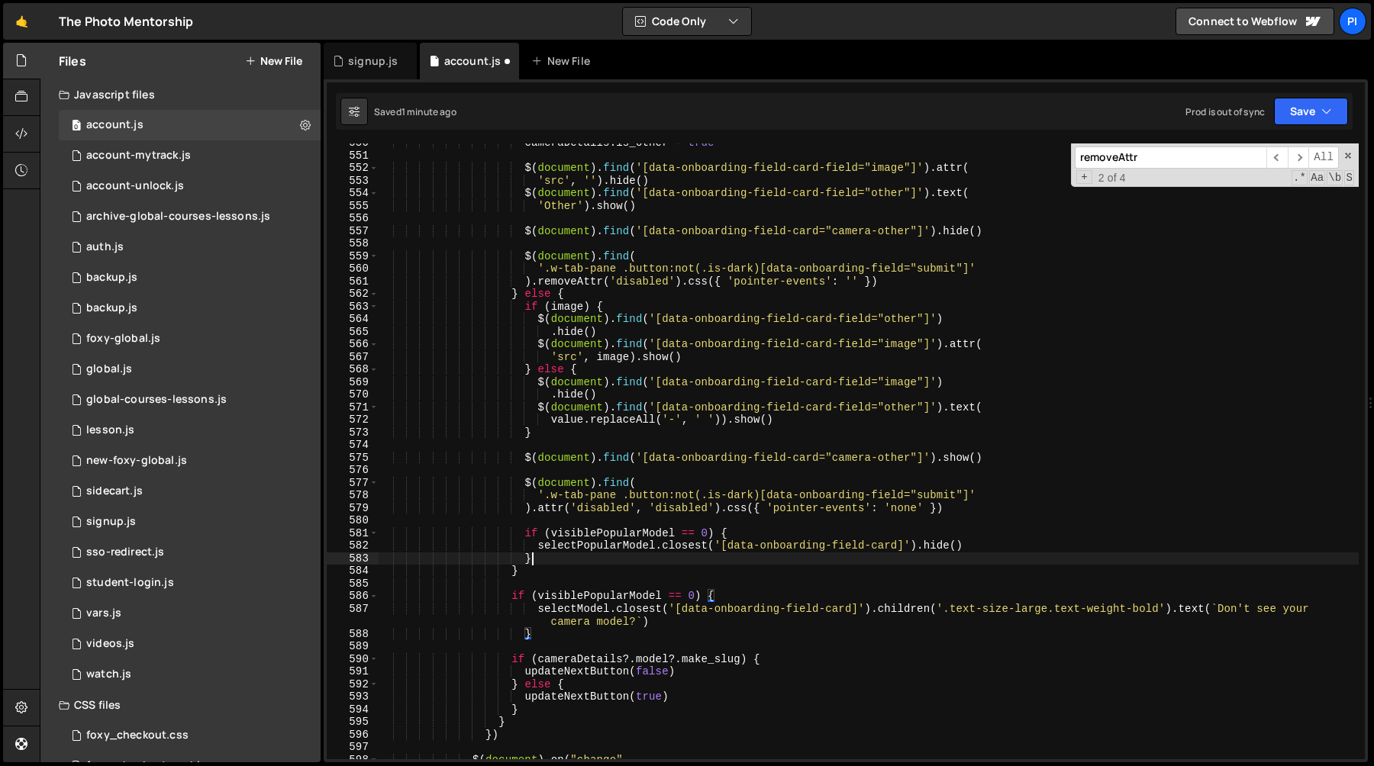
click at [536, 557] on div "cameraDetails . is_other = true $ ( document ) . find ( '[data-onboarding-field…" at bounding box center [868, 457] width 981 height 641
click at [528, 534] on div "cameraDetails . is_other = true $ ( document ) . find ( '[data-onboarding-field…" at bounding box center [868, 457] width 981 height 641
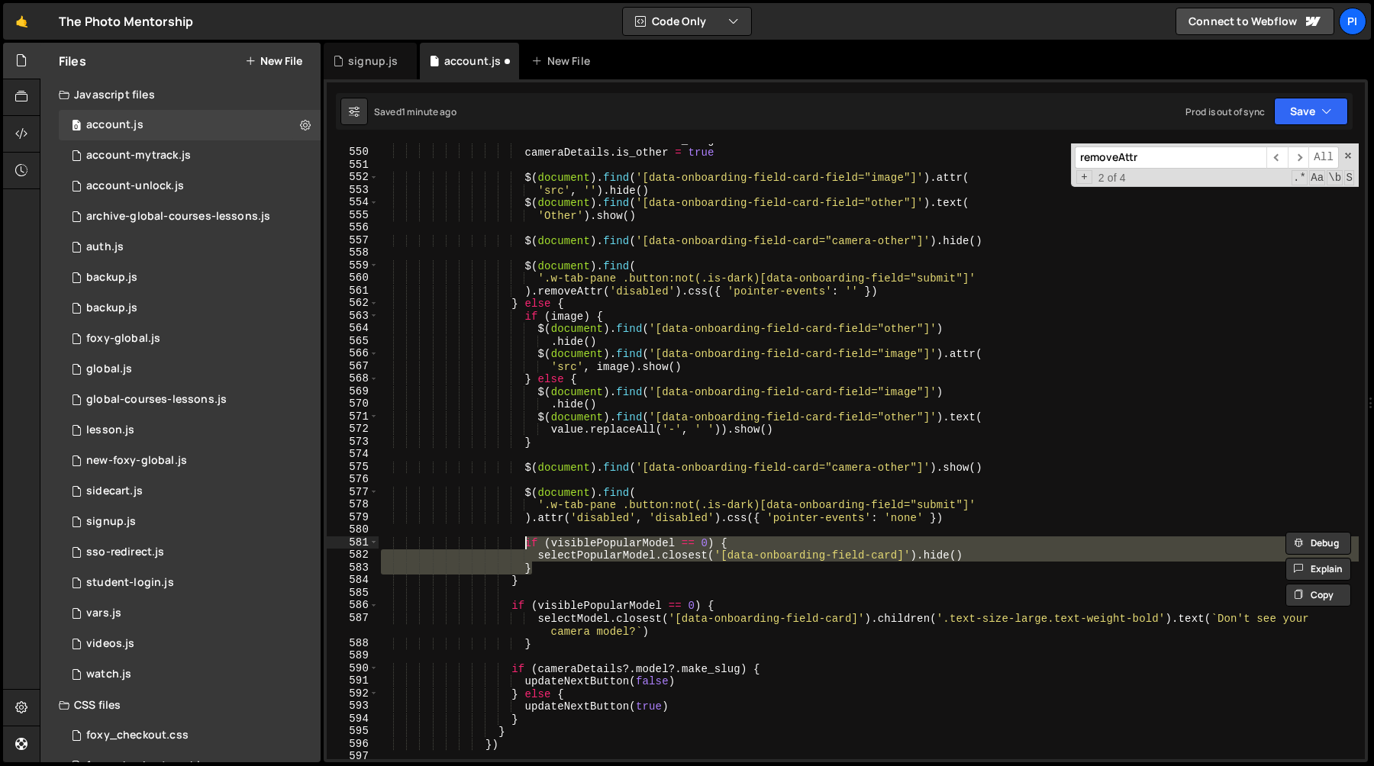
scroll to position [6962, 0]
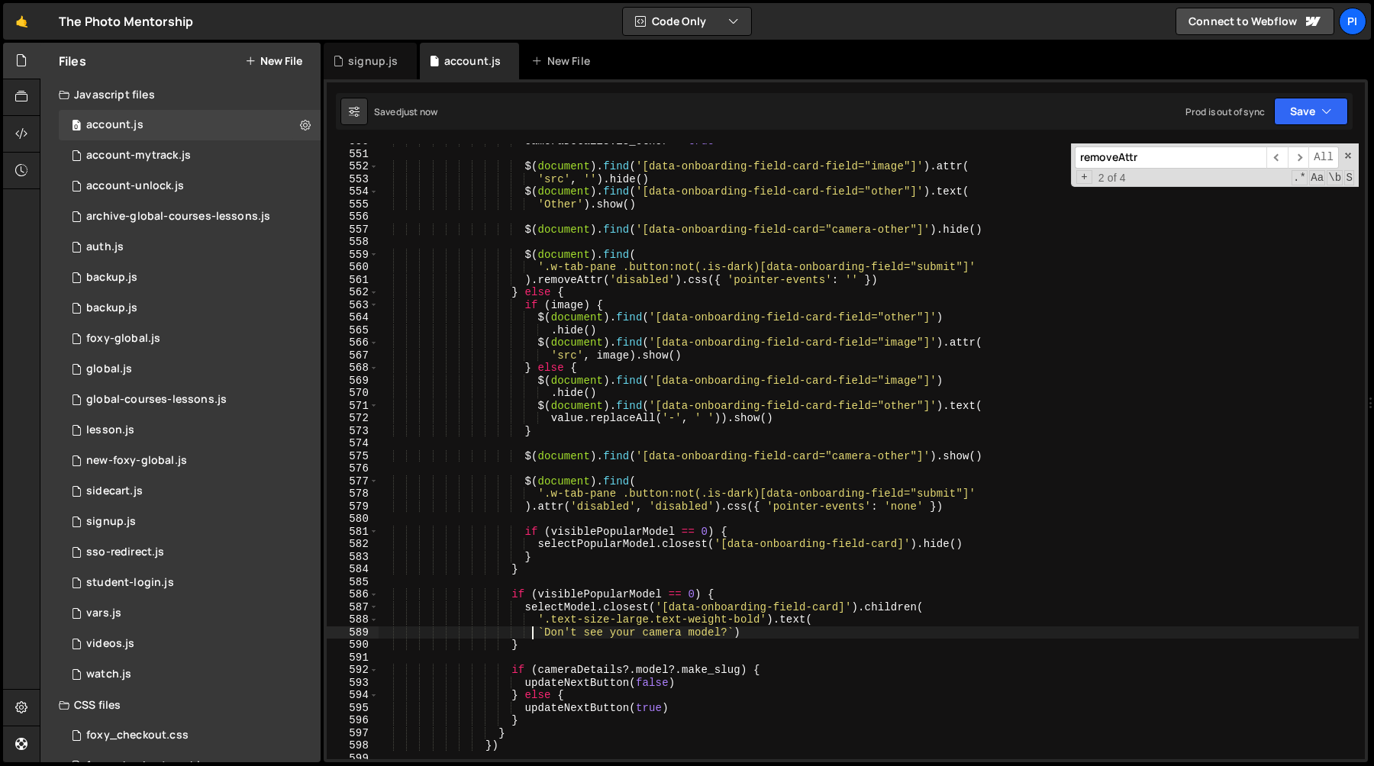
click at [535, 633] on div "cameraDetails . is_other = true $ ( document ) . find ( '[data-onboarding-field…" at bounding box center [868, 455] width 981 height 641
click at [526, 610] on div "cameraDetails . is_other = true $ ( document ) . find ( '[data-onboarding-field…" at bounding box center [868, 455] width 981 height 641
type textarea "selectModel.closest('[data-onboarding-field-card]').children("
click at [577, 587] on div "cameraDetails . is_other = true $ ( document ) . find ( '[data-onboarding-field…" at bounding box center [868, 455] width 981 height 641
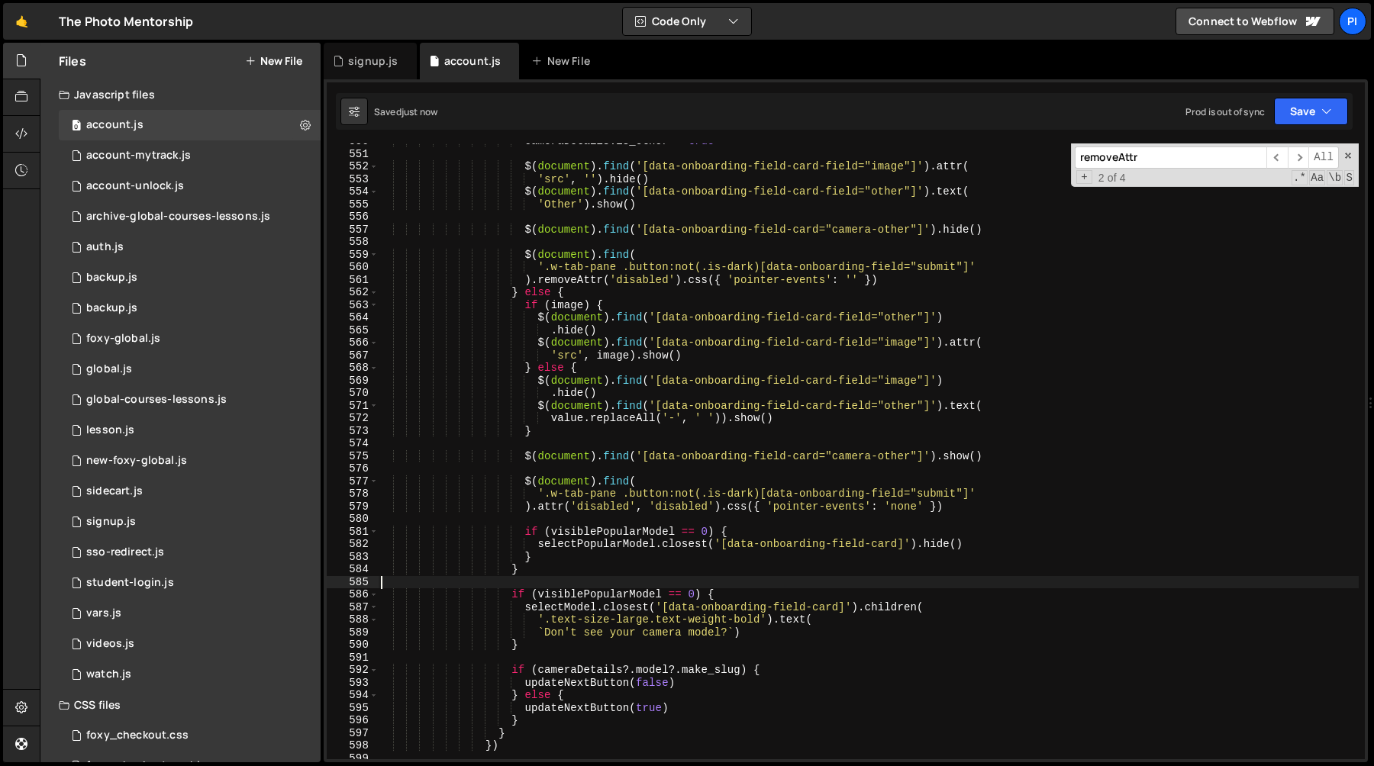
click at [553, 598] on div "cameraDetails . is_other = true $ ( document ) . find ( '[data-onboarding-field…" at bounding box center [868, 455] width 981 height 641
click at [729, 592] on div "cameraDetails . is_other = true $ ( document ) . find ( '[data-onboarding-field…" at bounding box center [868, 455] width 981 height 641
click at [727, 579] on div "cameraDetails . is_other = true $ ( document ) . find ( '[data-onboarding-field…" at bounding box center [868, 455] width 981 height 641
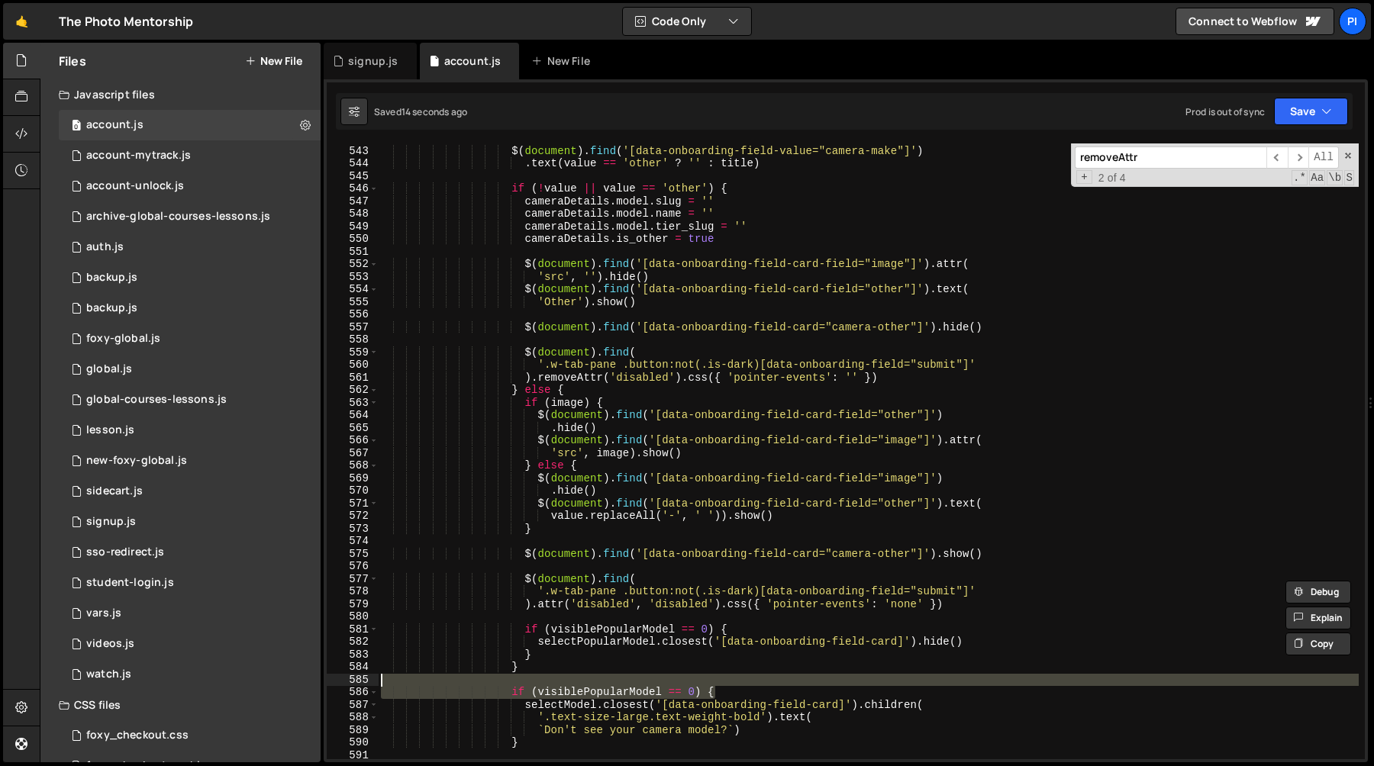
scroll to position [6919, 0]
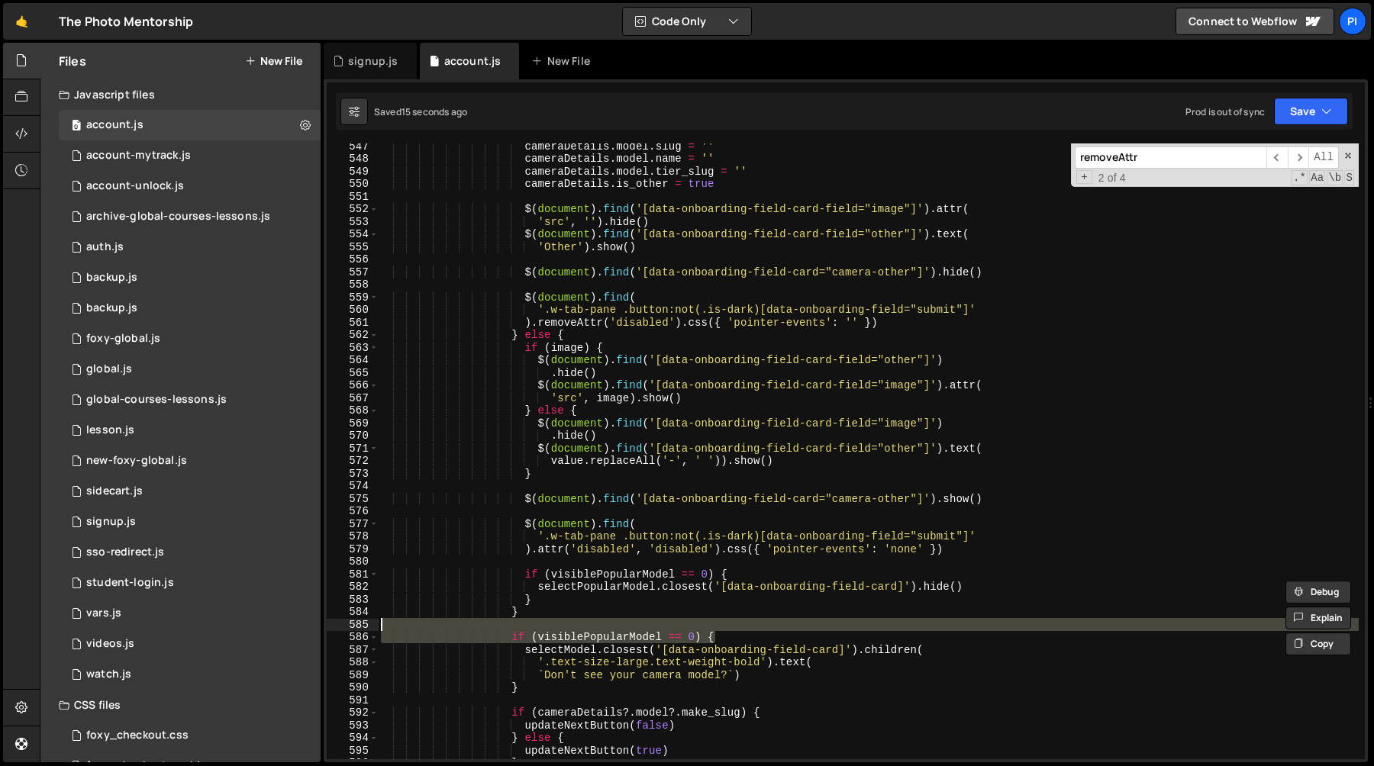
click at [757, 675] on div "cameraDetails . model . slug = '' cameraDetails . model . name = '' cameraDetai…" at bounding box center [868, 460] width 981 height 641
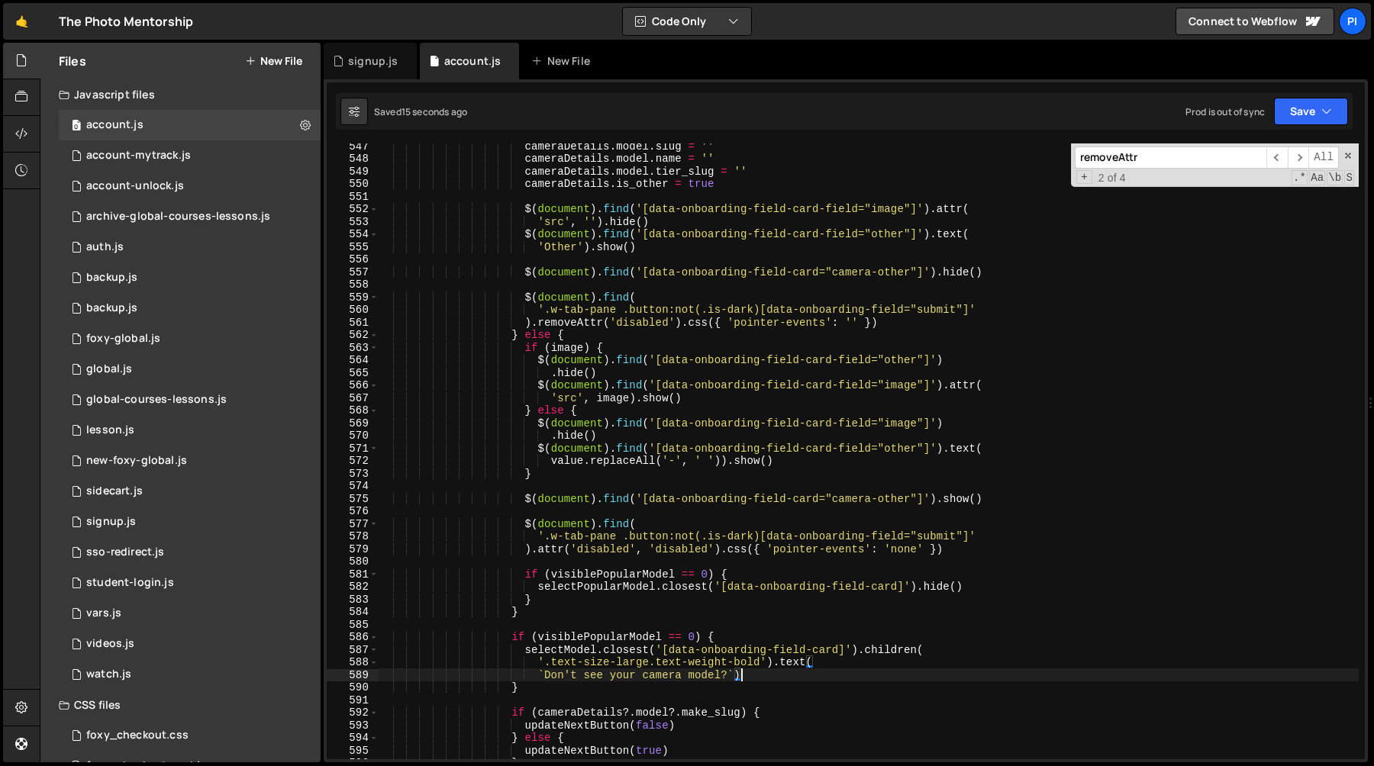
click at [522, 652] on div "cameraDetails . model . slug = '' cameraDetails . model . name = '' cameraDetai…" at bounding box center [868, 460] width 981 height 641
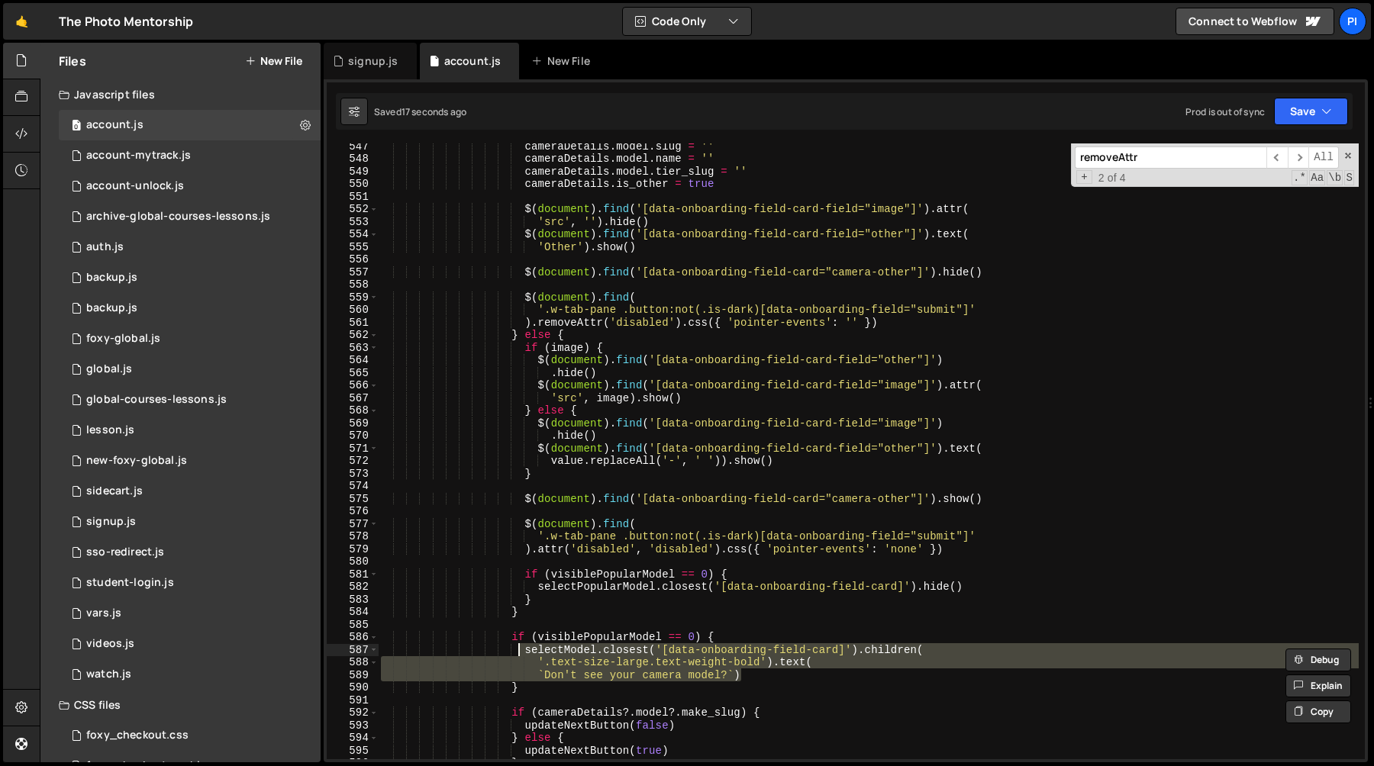
click at [526, 692] on div "cameraDetails . model . slug = '' cameraDetails . model . name = '' cameraDetai…" at bounding box center [868, 460] width 981 height 641
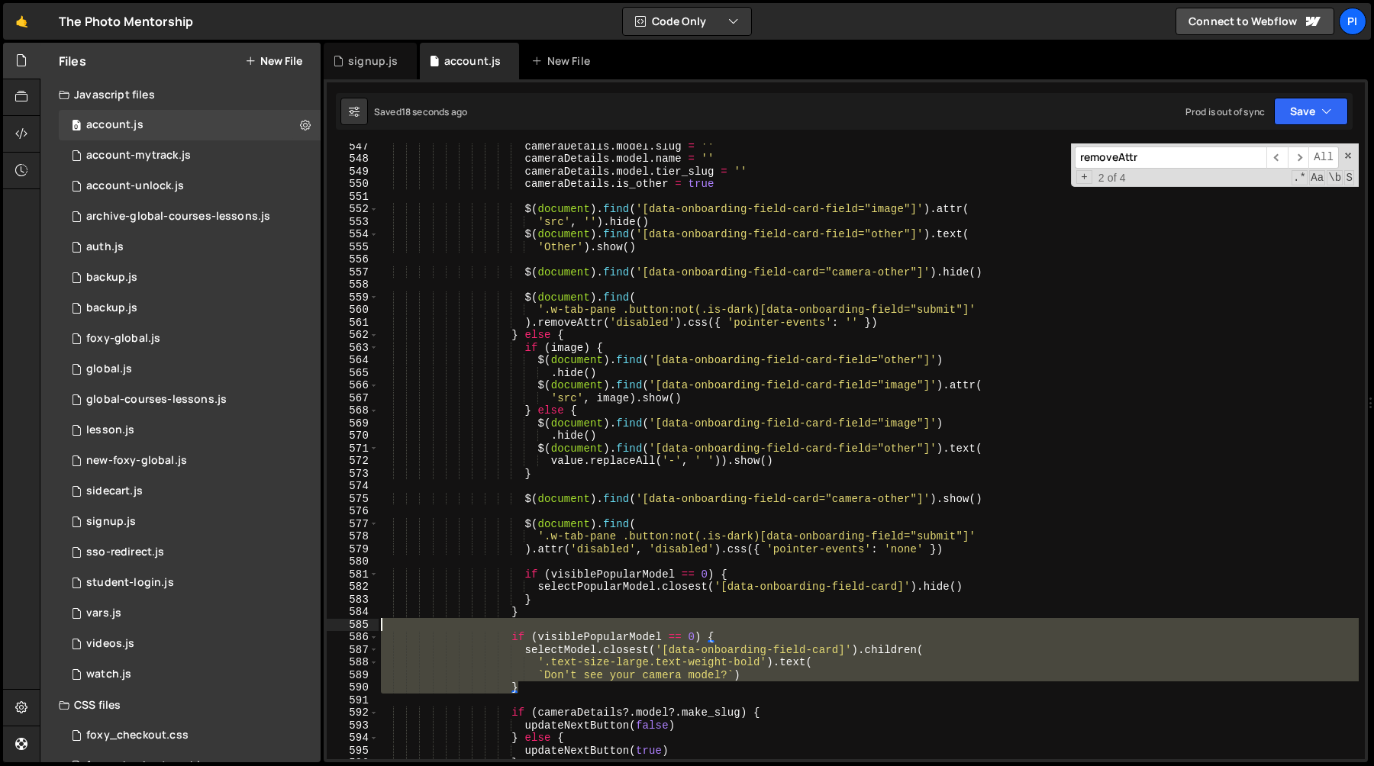
click at [543, 623] on div "cameraDetails . model . slug = '' cameraDetails . model . name = '' cameraDetai…" at bounding box center [868, 460] width 981 height 641
type textarea "if (visiblePopularModel == 0) {"
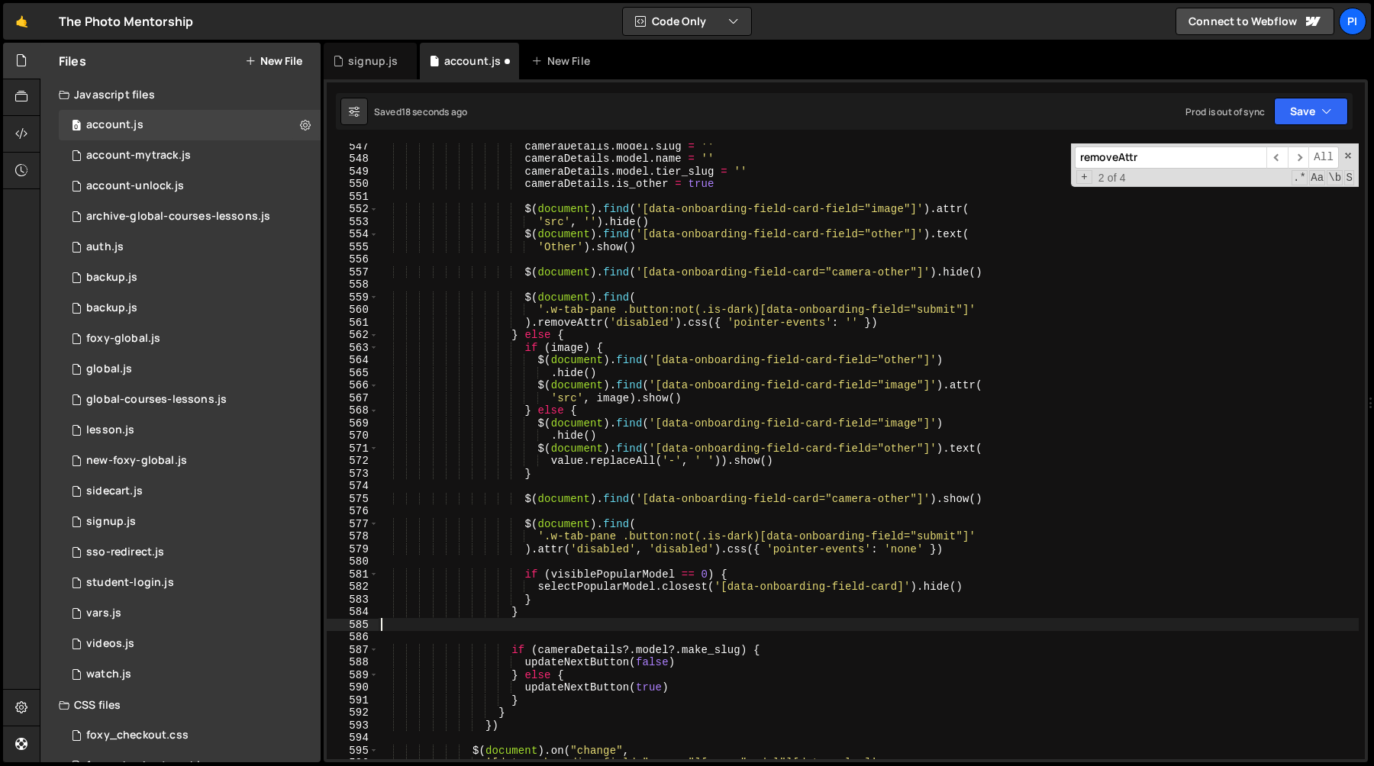
type textarea "}"
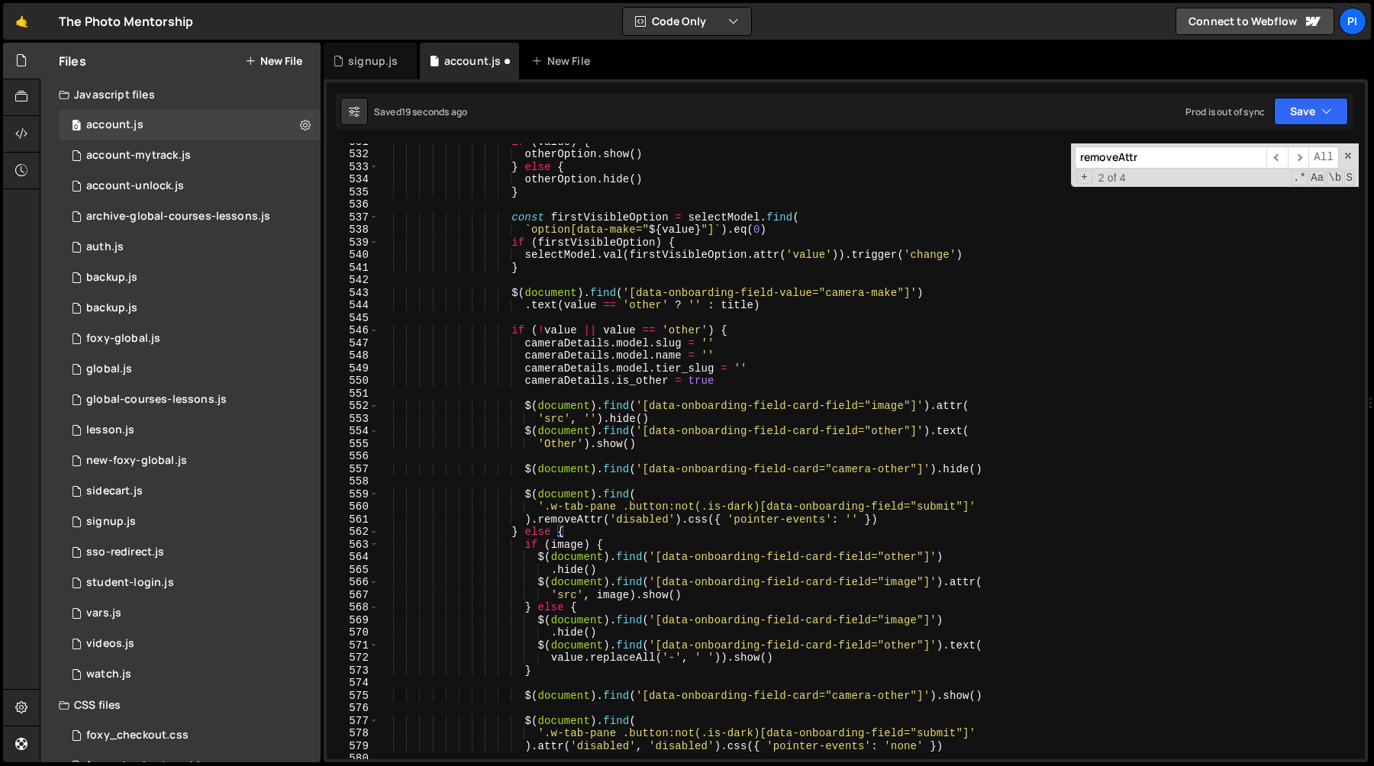
scroll to position [6678, 0]
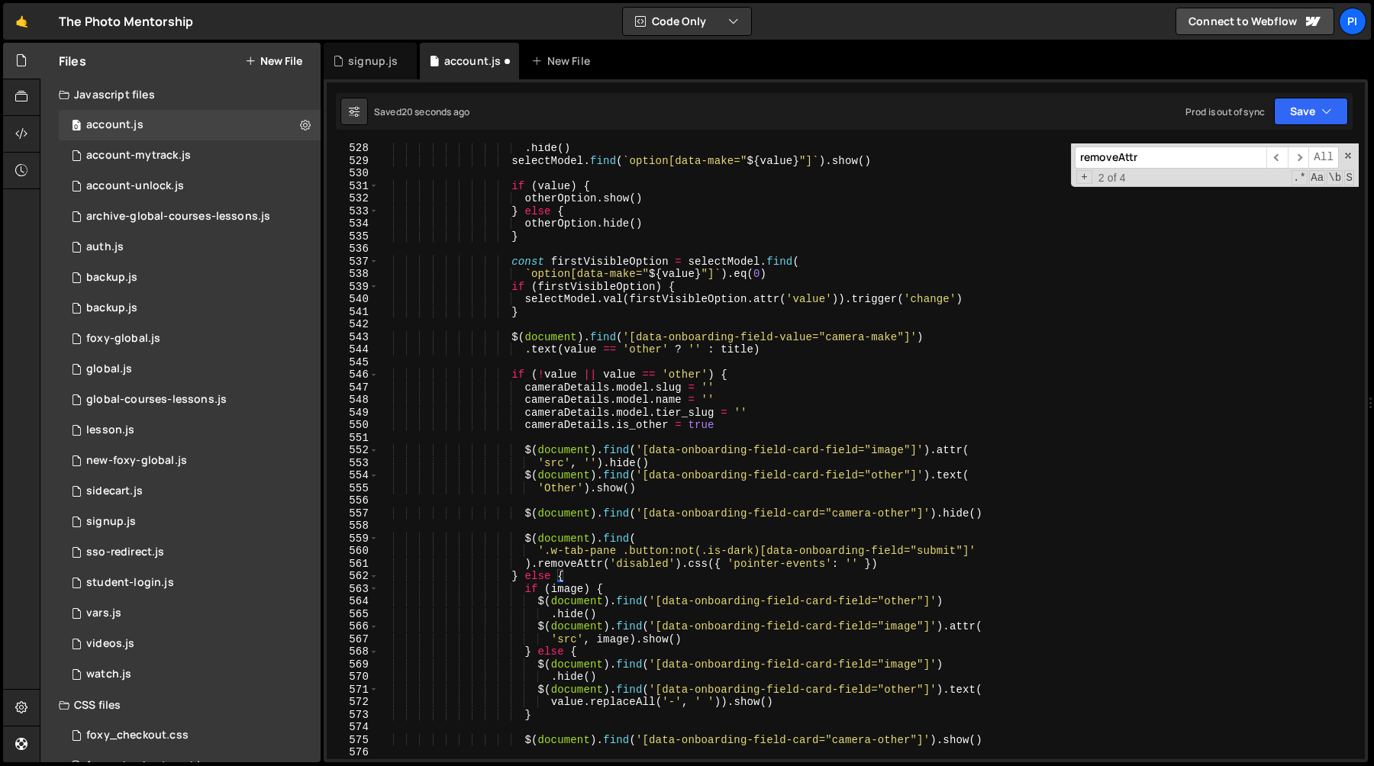
click at [568, 360] on div ". hide ( ) selectModel . find ( ` option[data-make=" ${ value } "] ` ) . show (…" at bounding box center [868, 462] width 981 height 641
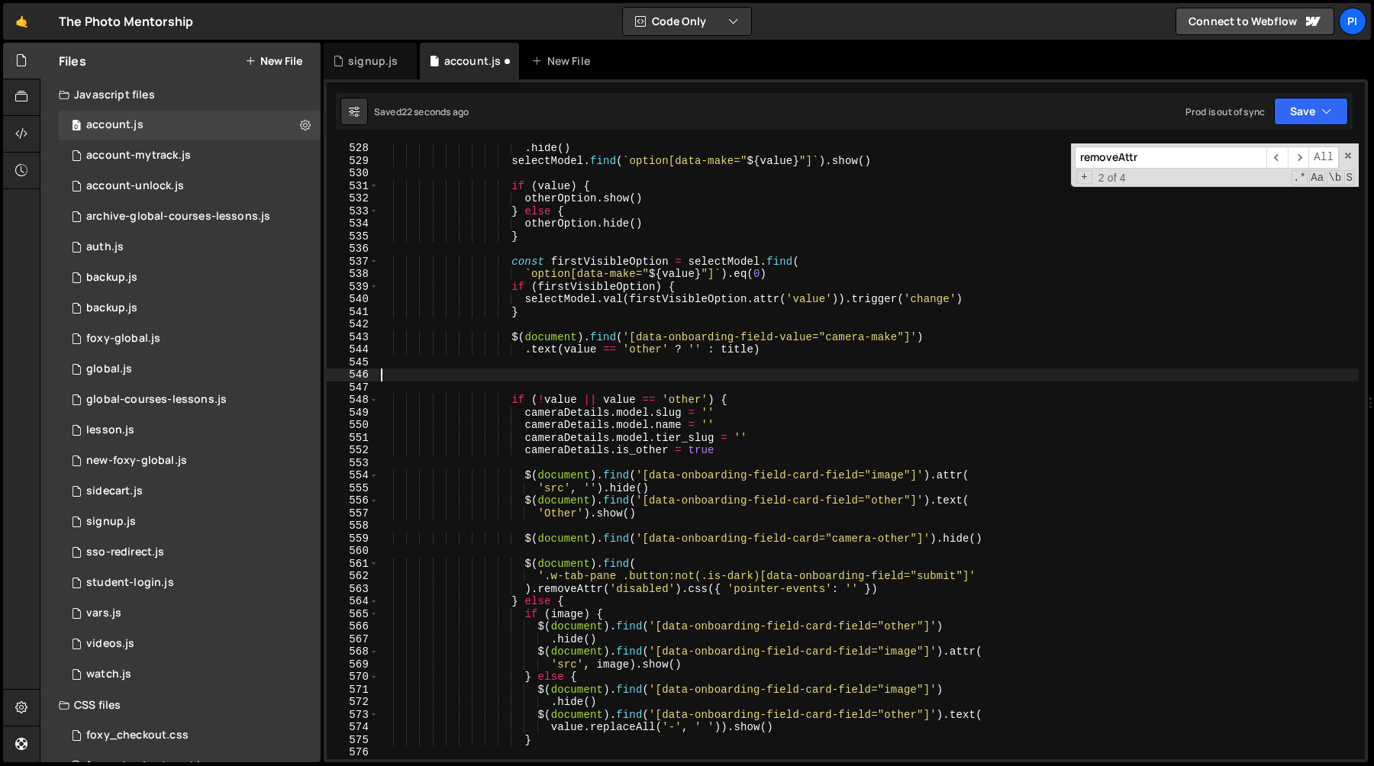
paste textarea "`Don't see your camera model?`)"
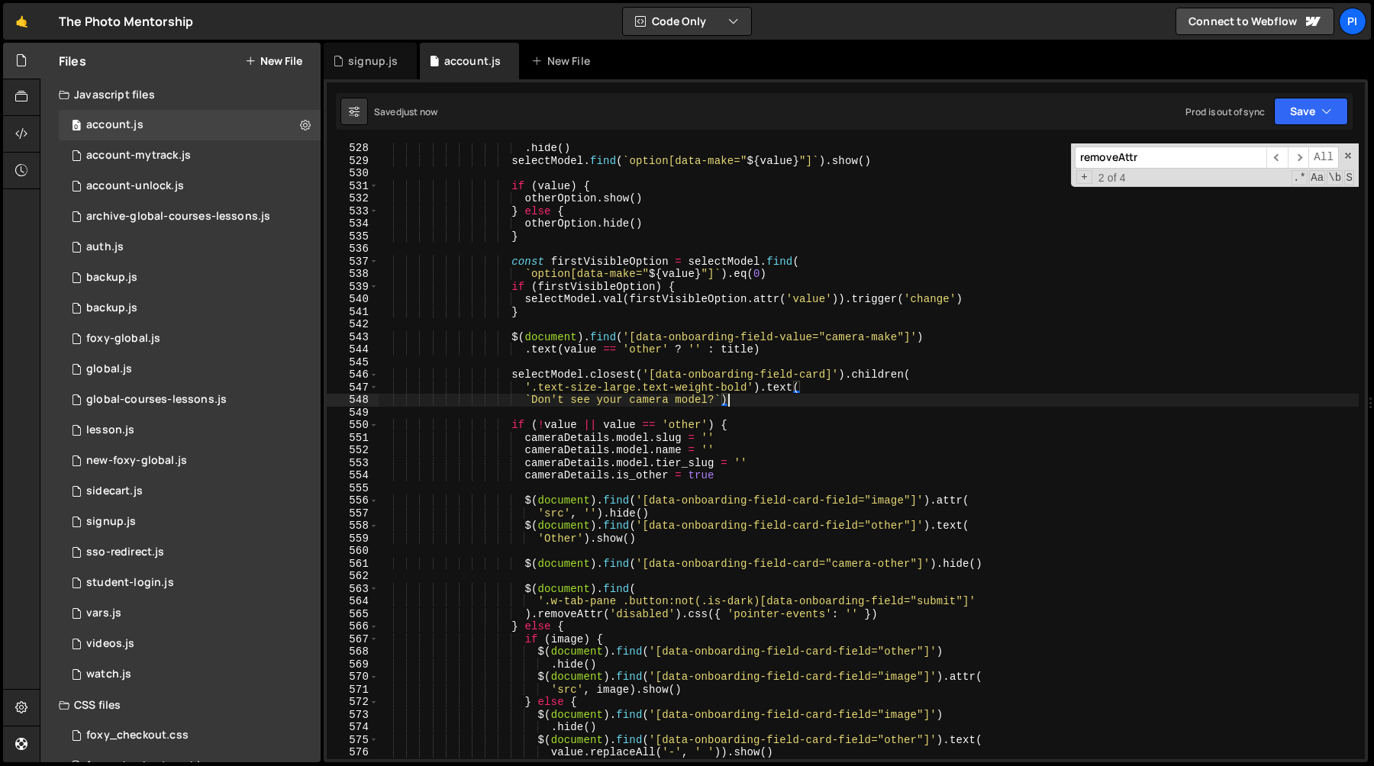
click at [806, 388] on div ". hide ( ) selectModel . find ( ` option[data-make=" ${ value } "] ` ) . show (…" at bounding box center [868, 462] width 981 height 641
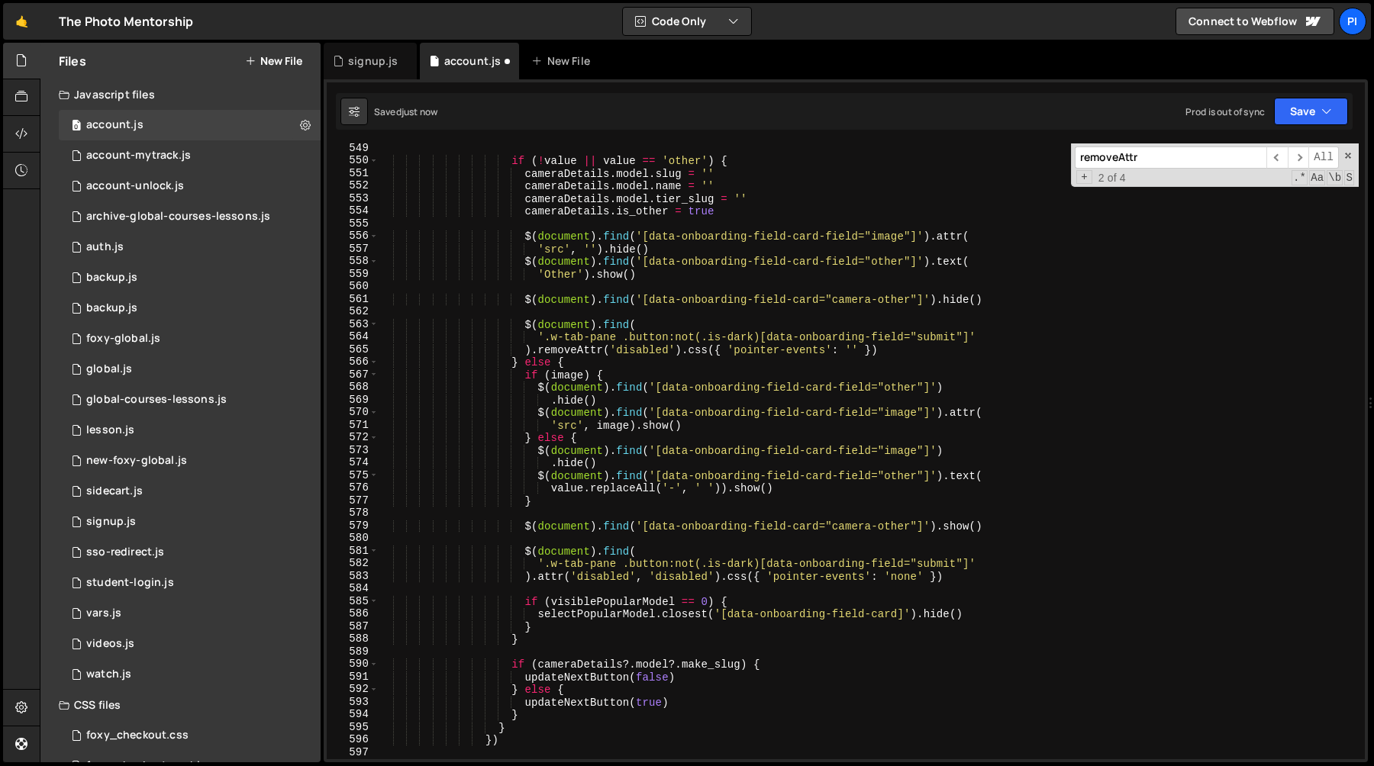
scroll to position [6910, 0]
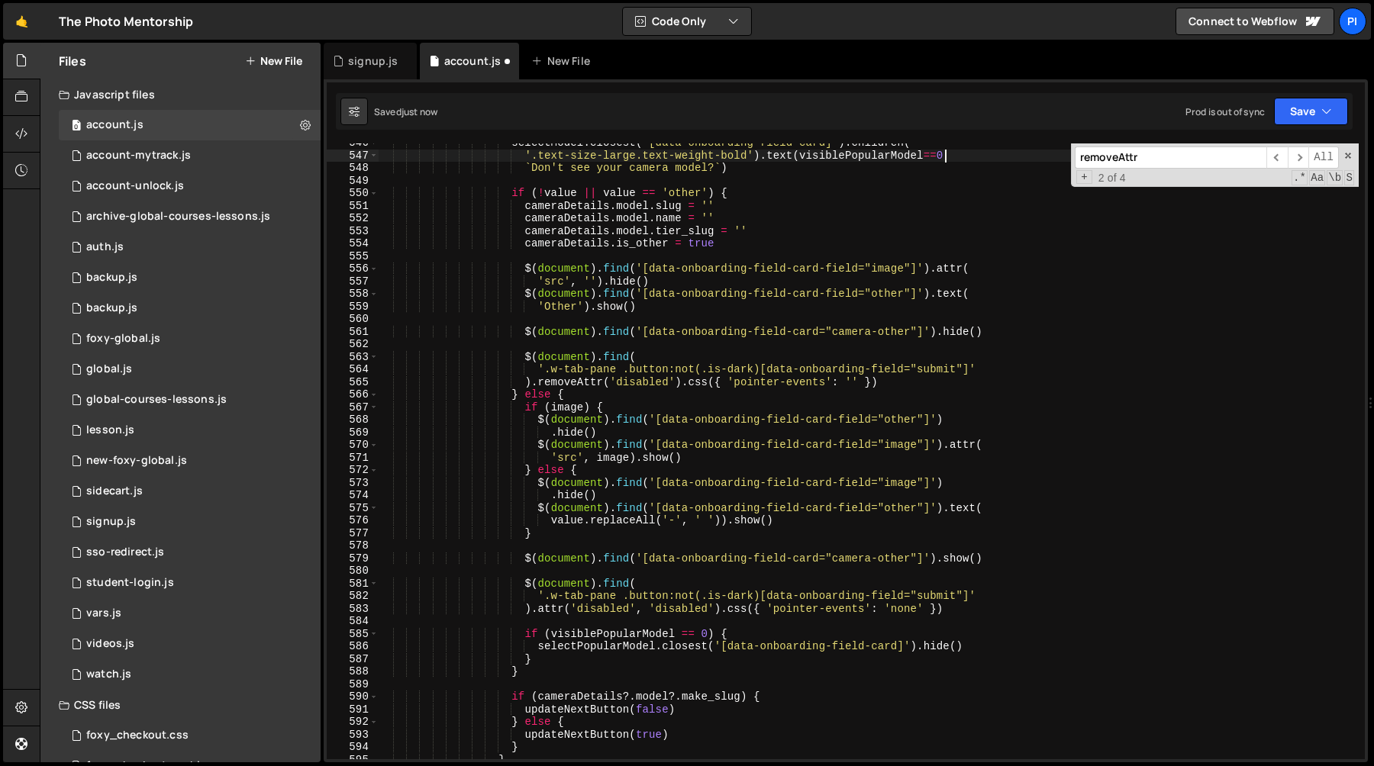
click at [705, 634] on div "selectModel . closest ( '[data-onboarding-field-card]' ) . children ( '.text-si…" at bounding box center [868, 457] width 981 height 641
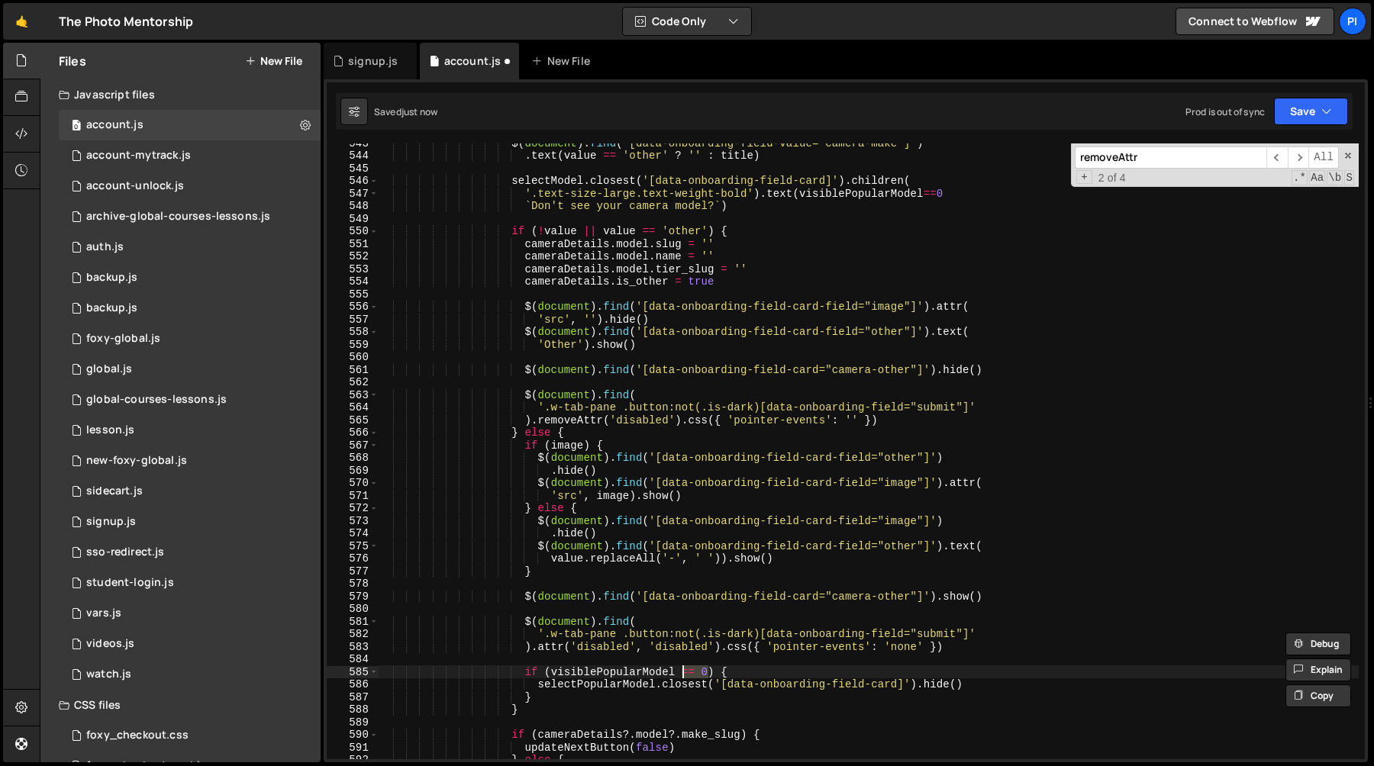
scroll to position [6650, 0]
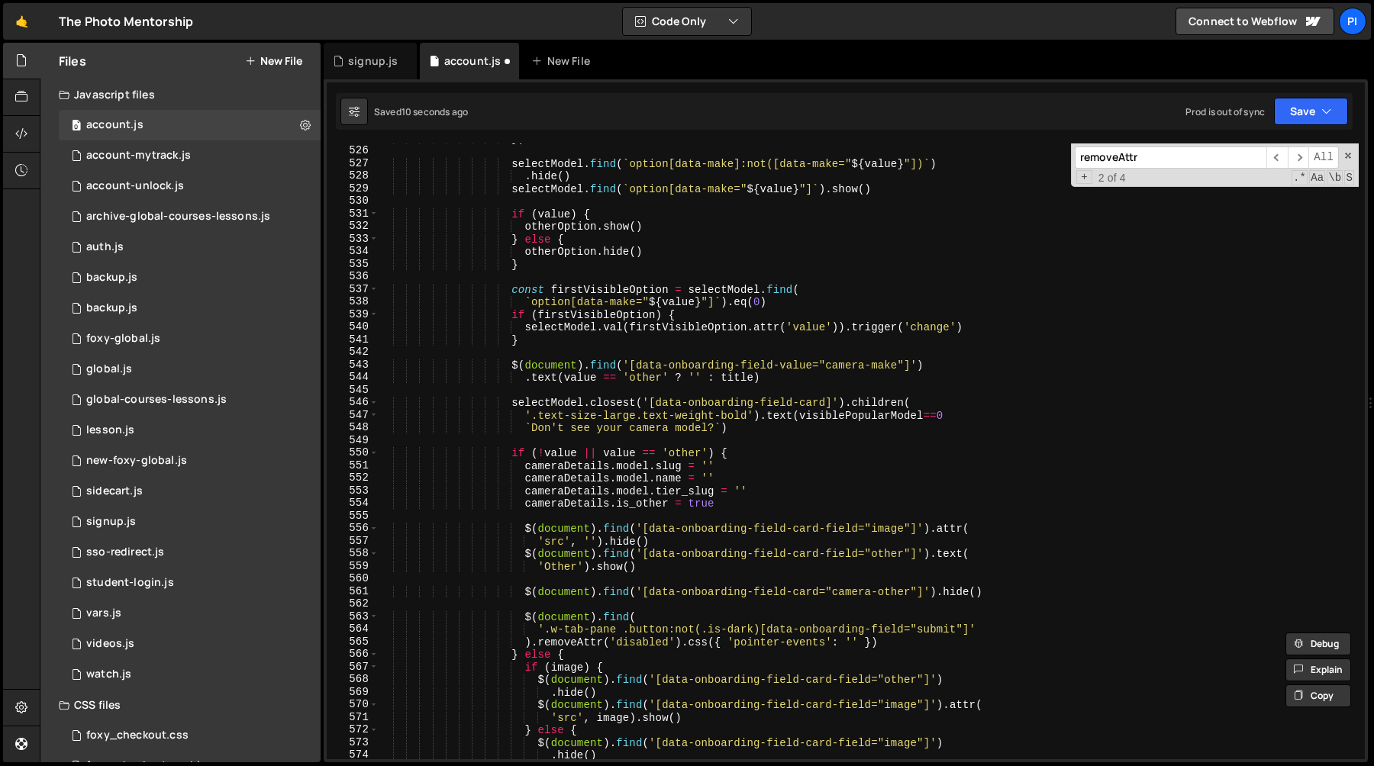
click at [974, 418] on div "}) selectModel . find ( ` option[data-make]:not([data-make=" ${ value } "]) ` )…" at bounding box center [868, 452] width 981 height 641
paste textarea "Select your camera model"
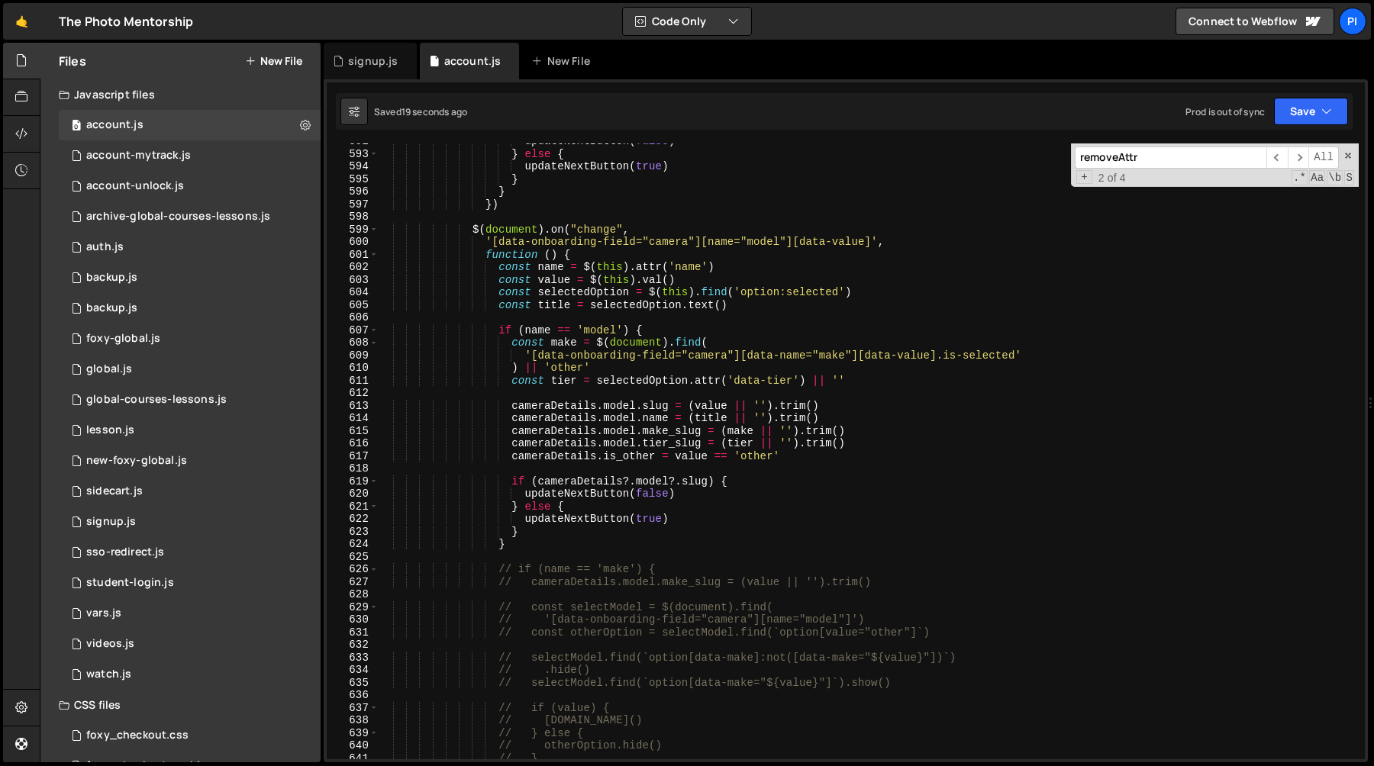
scroll to position [7505, 0]
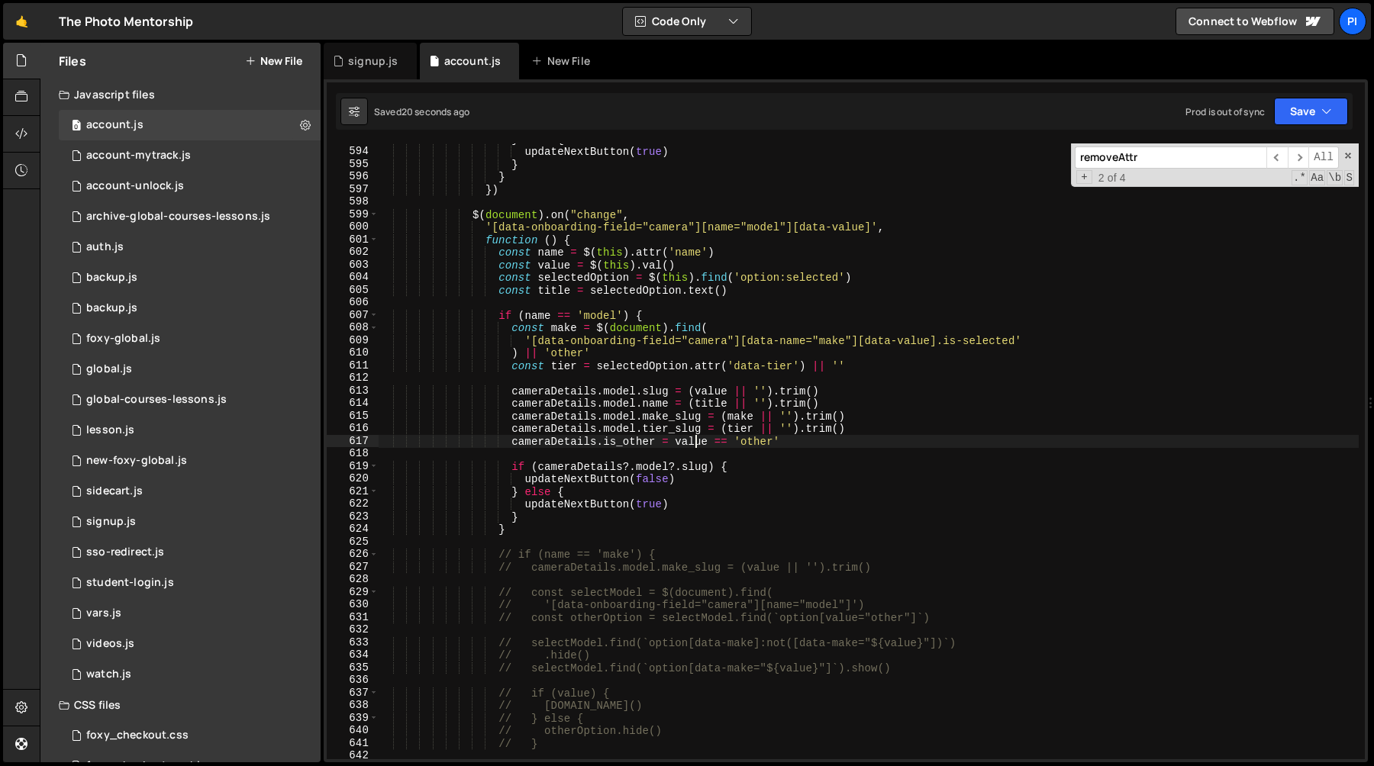
click at [697, 440] on div "} else { updateNextButton ( true ) } } }) $ ( document ) . on ( "change" , '[da…" at bounding box center [868, 453] width 981 height 641
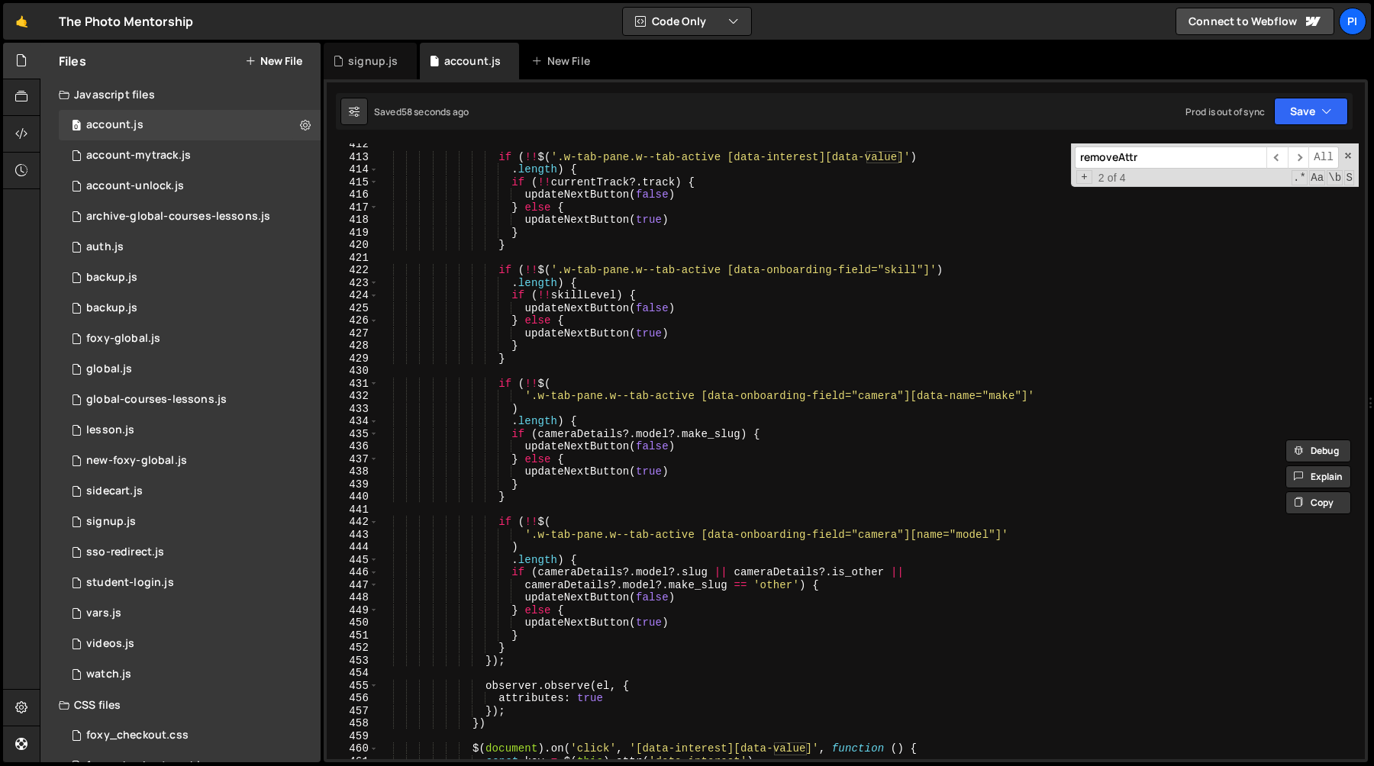
scroll to position [5194, 0]
click at [716, 572] on div "if ( !! $ ( '.w-tab-pane.w--tab-active [data-interest][data-value]' ) . length …" at bounding box center [868, 458] width 981 height 641
click at [800, 584] on div "if ( !! $ ( '.w-tab-pane.w--tab-active [data-interest][data-value]' ) . length …" at bounding box center [868, 458] width 981 height 641
click at [888, 572] on div "if ( !! $ ( '.w-tab-pane.w--tab-active [data-interest][data-value]' ) . length …" at bounding box center [868, 458] width 981 height 641
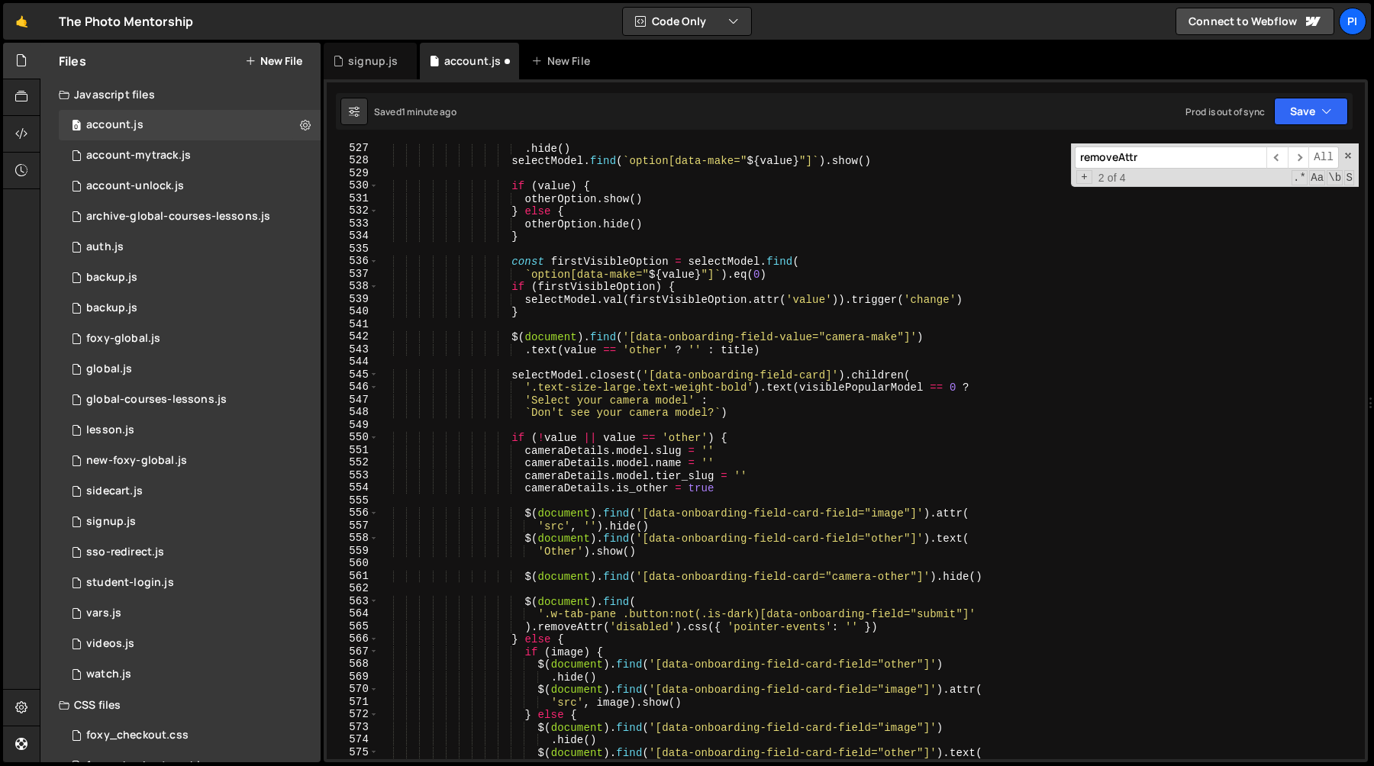
scroll to position [6696, 0]
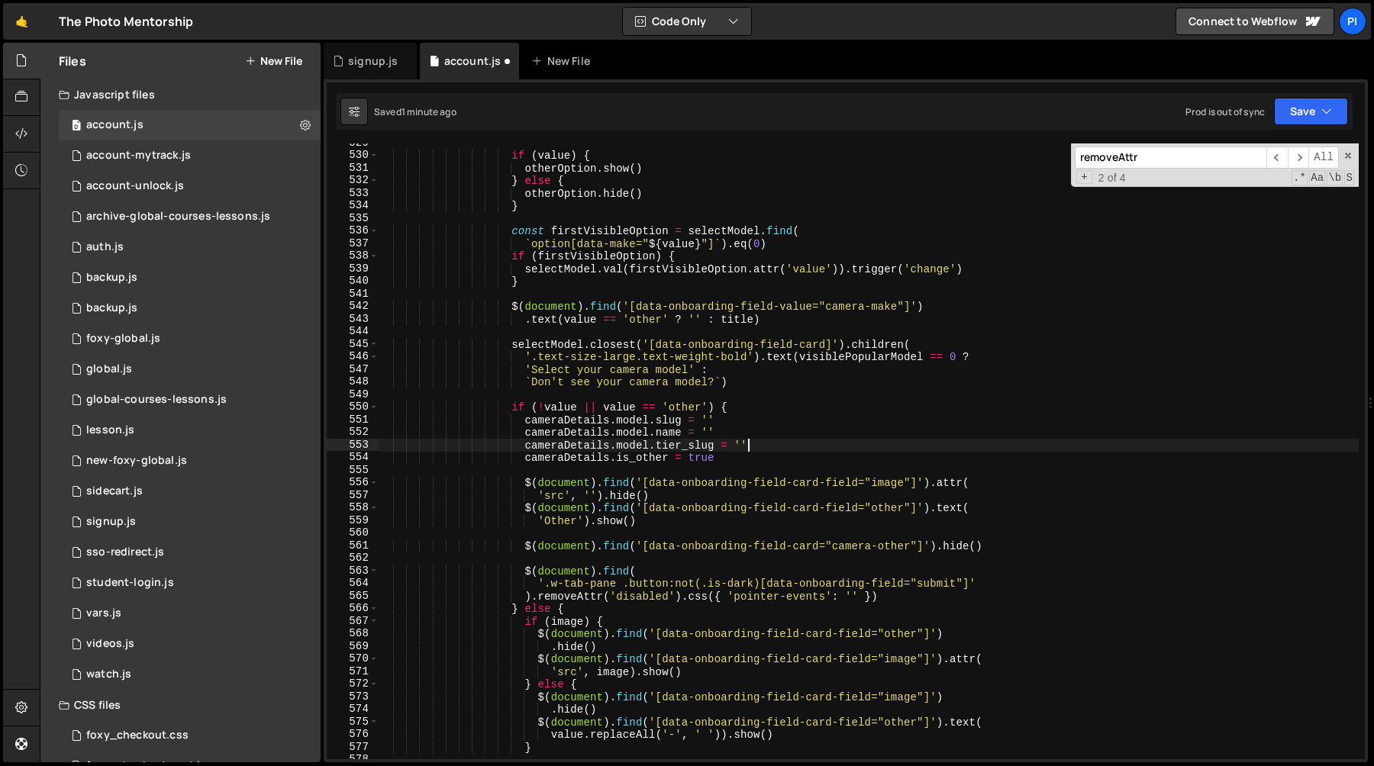
click at [773, 444] on div "if ( value ) { otherOption . show ( ) } else { otherOption . hide ( ) } const f…" at bounding box center [868, 457] width 981 height 641
click at [758, 455] on div "if ( value ) { otherOption . show ( ) } else { otherOption . hide ( ) } const f…" at bounding box center [868, 457] width 981 height 641
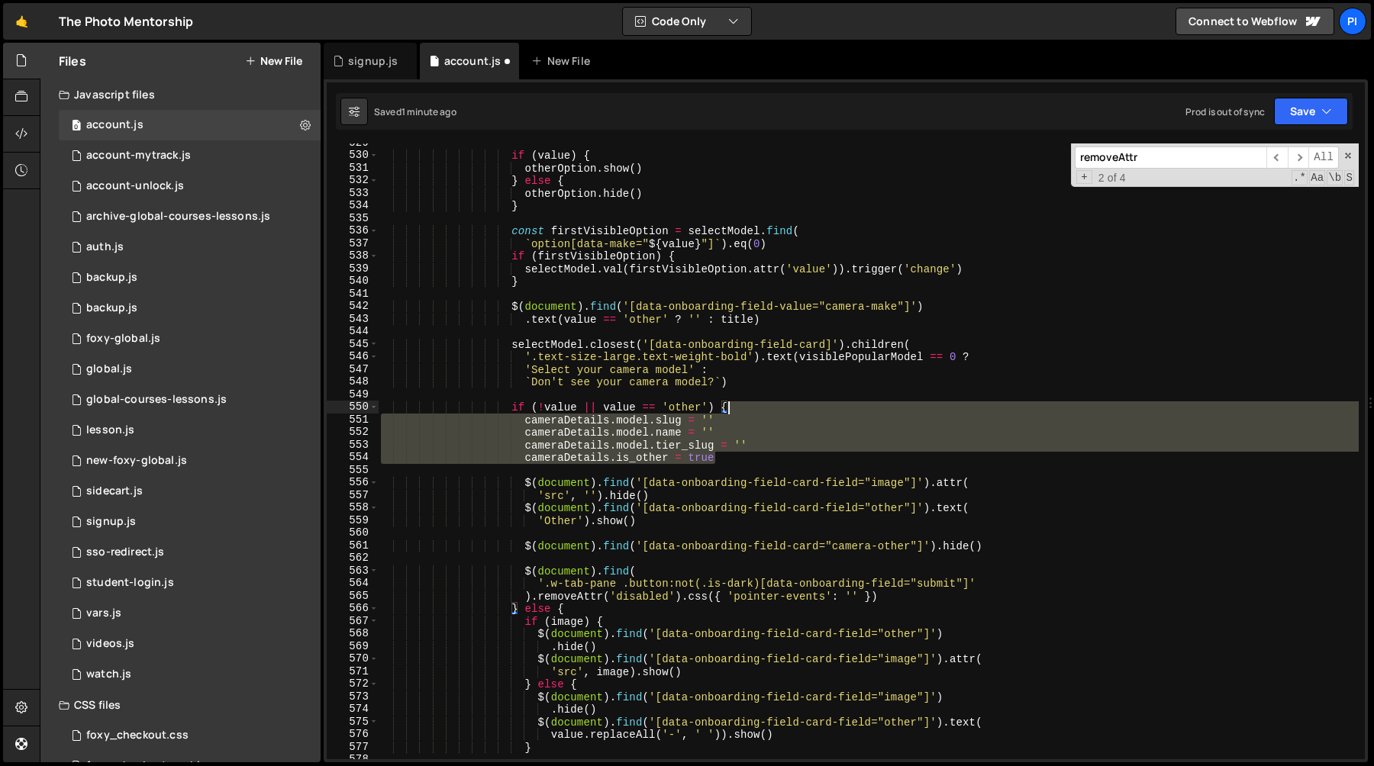
drag, startPoint x: 758, startPoint y: 455, endPoint x: 764, endPoint y: 408, distance: 47.0
click at [764, 408] on div "if ( value ) { otherOption . show ( ) } else { otherOption . hide ( ) } const f…" at bounding box center [868, 457] width 981 height 641
type textarea "if (!value || value == 'other') {"
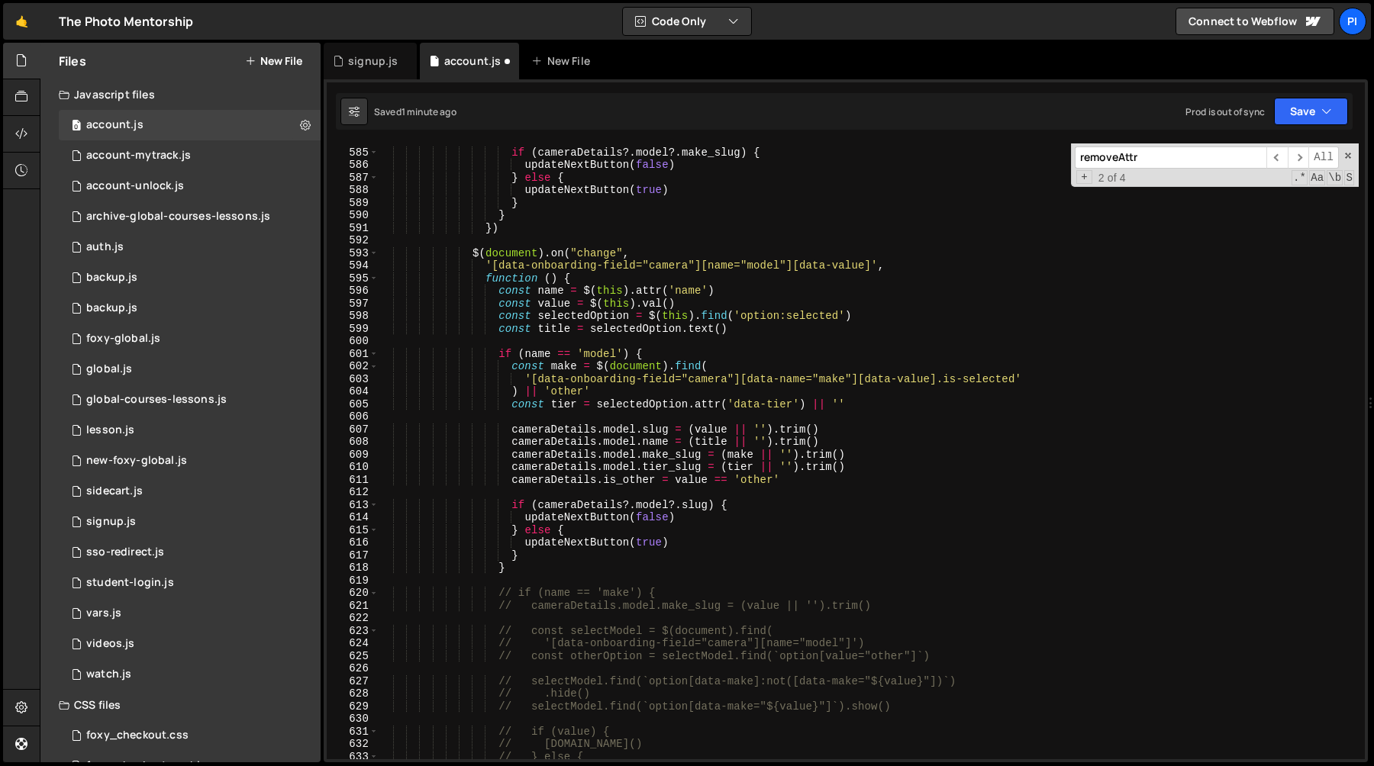
scroll to position [7391, 0]
click at [851, 425] on div "if ( cameraDetails ?. model ?. make_slug ) { updateNextButton ( false ) } else …" at bounding box center [868, 454] width 981 height 641
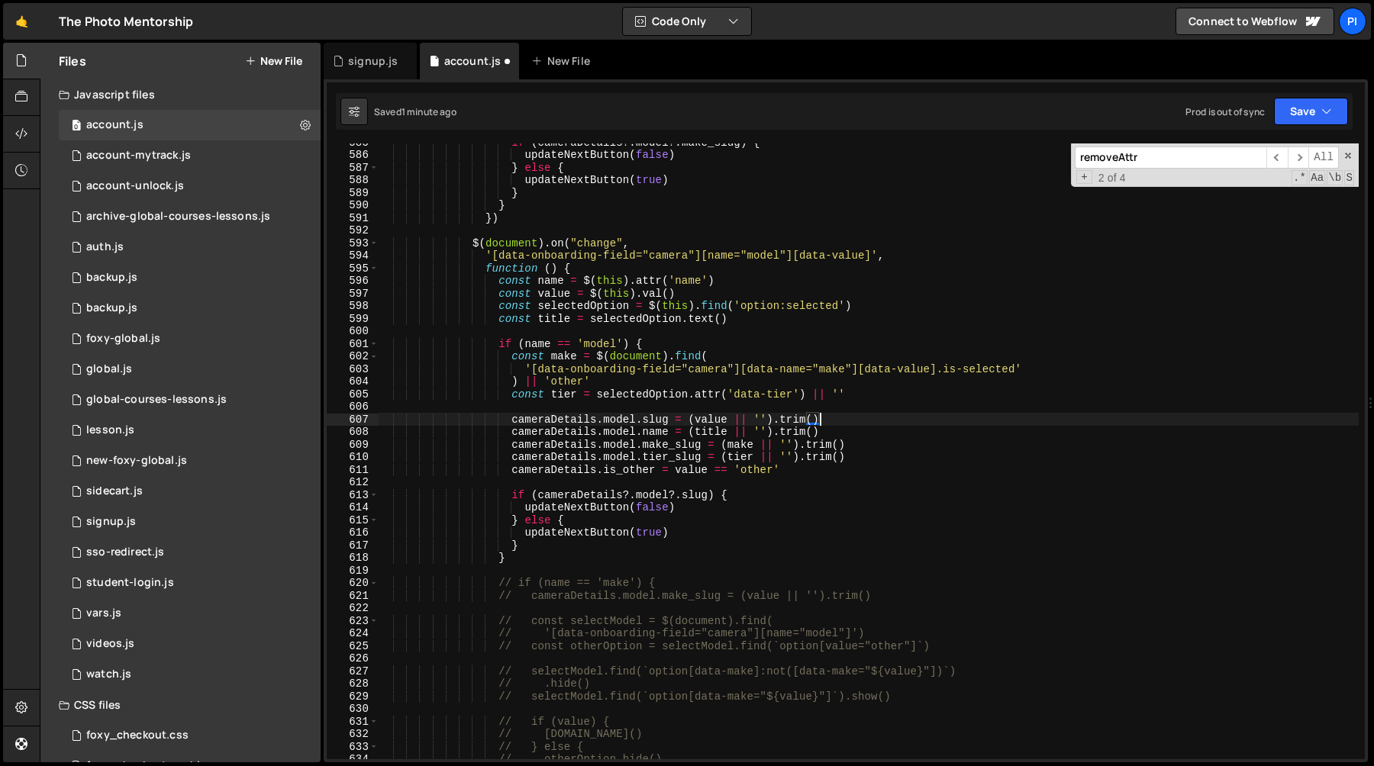
click at [715, 421] on div "if ( cameraDetails ?. model ?. make_slug ) { updateNextButton ( false ) } else …" at bounding box center [868, 456] width 981 height 641
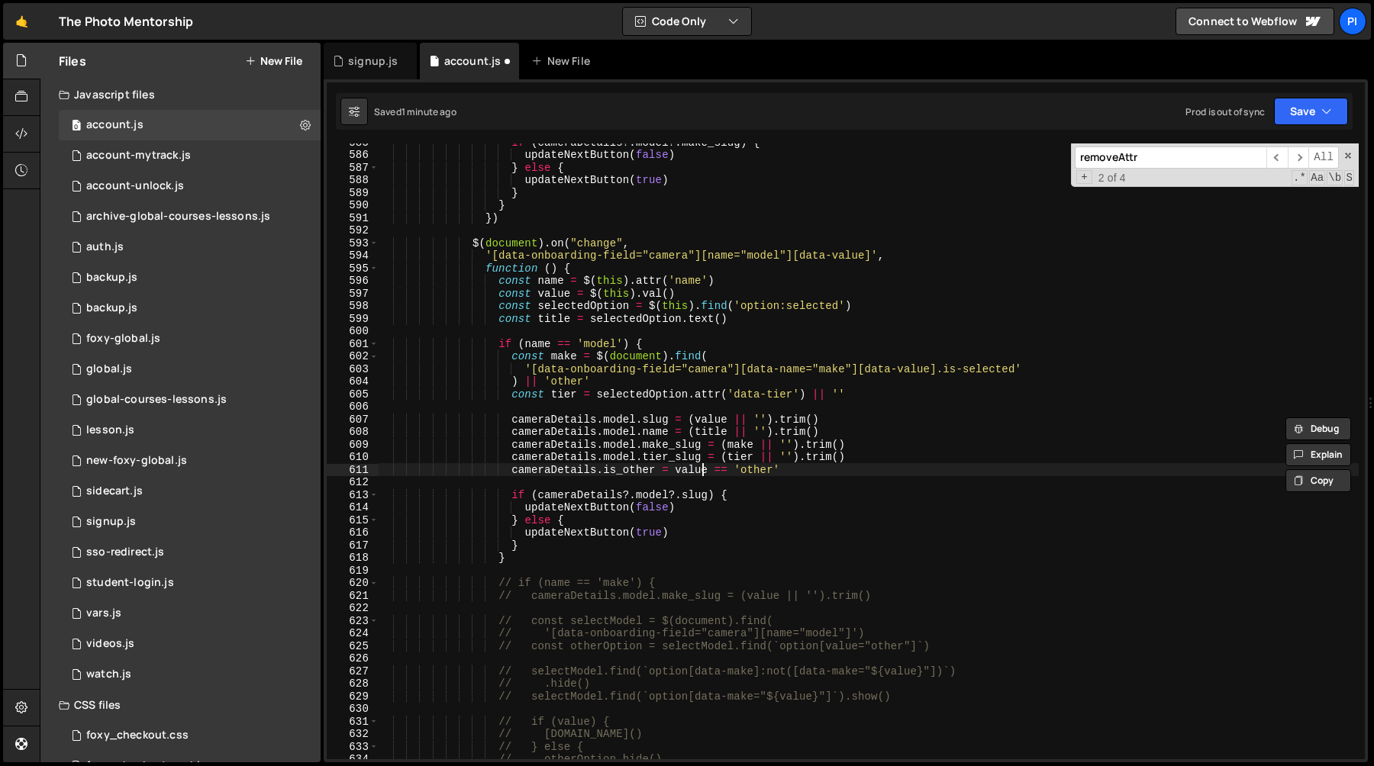
click at [702, 468] on div "if ( cameraDetails ?. model ?. make_slug ) { updateNextButton ( false ) } else …" at bounding box center [868, 456] width 981 height 641
click at [816, 471] on div "if ( cameraDetails ?. model ?. make_slug ) { updateNextButton ( false ) } else …" at bounding box center [868, 456] width 981 height 641
click at [712, 415] on div "if ( cameraDetails ?. model ?. make_slug ) { updateNextButton ( false ) } else …" at bounding box center [868, 456] width 981 height 641
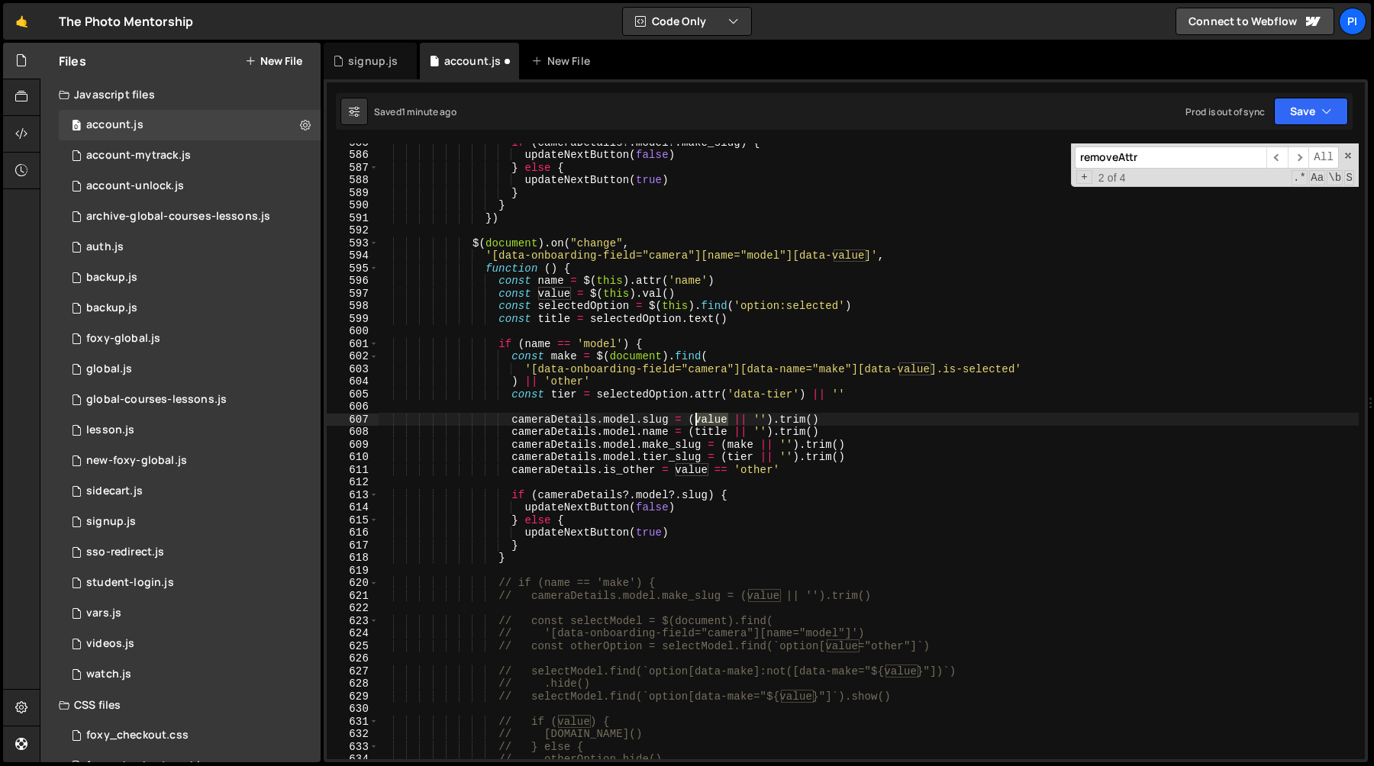
click at [712, 415] on div "if ( cameraDetails ?. model ?. make_slug ) { updateNextButton ( false ) } else …" at bounding box center [868, 456] width 981 height 641
click at [788, 470] on div "if ( cameraDetails ?. model ?. make_slug ) { updateNextButton ( false ) } else …" at bounding box center [868, 456] width 981 height 641
click at [675, 469] on div "if ( cameraDetails ?. model ?. make_slug ) { updateNextButton ( false ) } else …" at bounding box center [868, 456] width 981 height 641
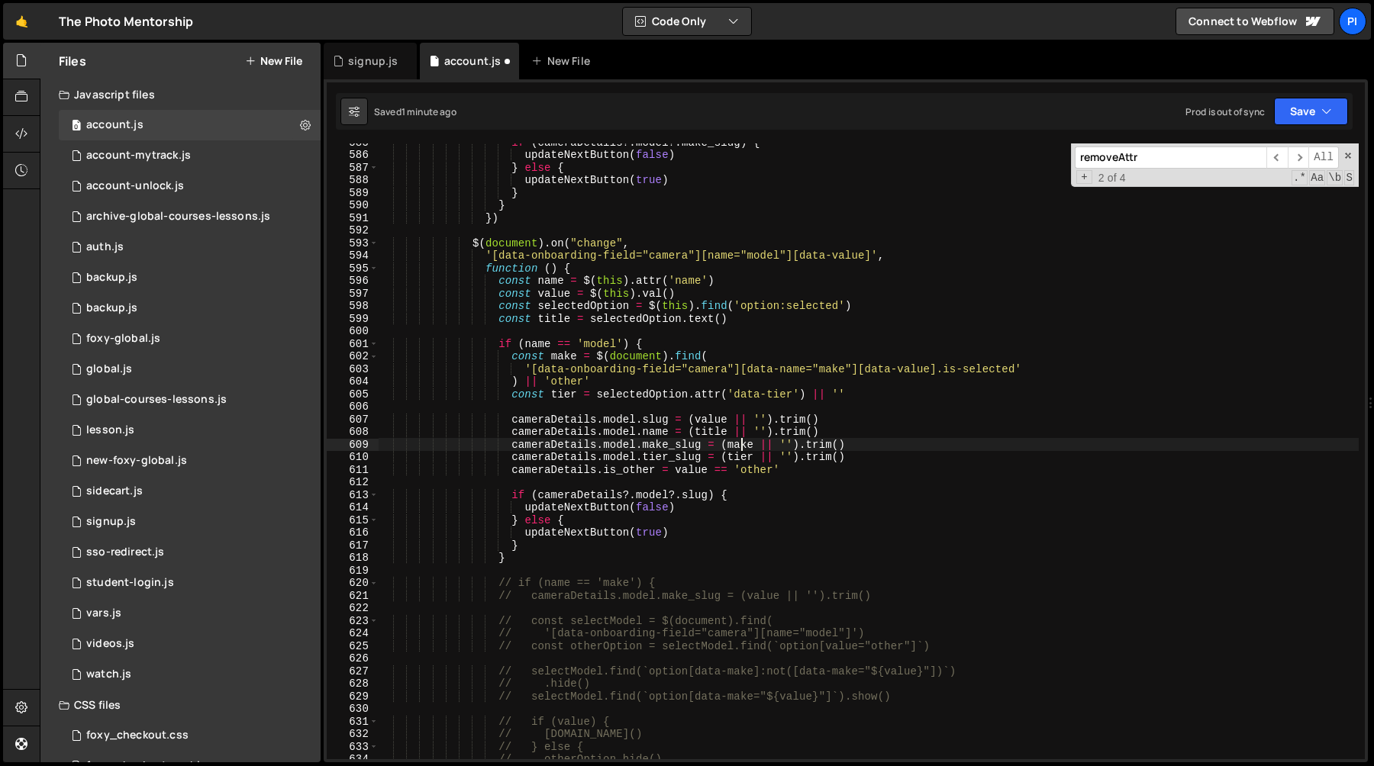
click at [744, 442] on div "if ( cameraDetails ?. model ?. make_slug ) { updateNextButton ( false ) } else …" at bounding box center [868, 456] width 981 height 641
click at [796, 448] on div "if ( cameraDetails ?. model ?. make_slug ) { updateNextButton ( false ) } else …" at bounding box center [868, 456] width 981 height 641
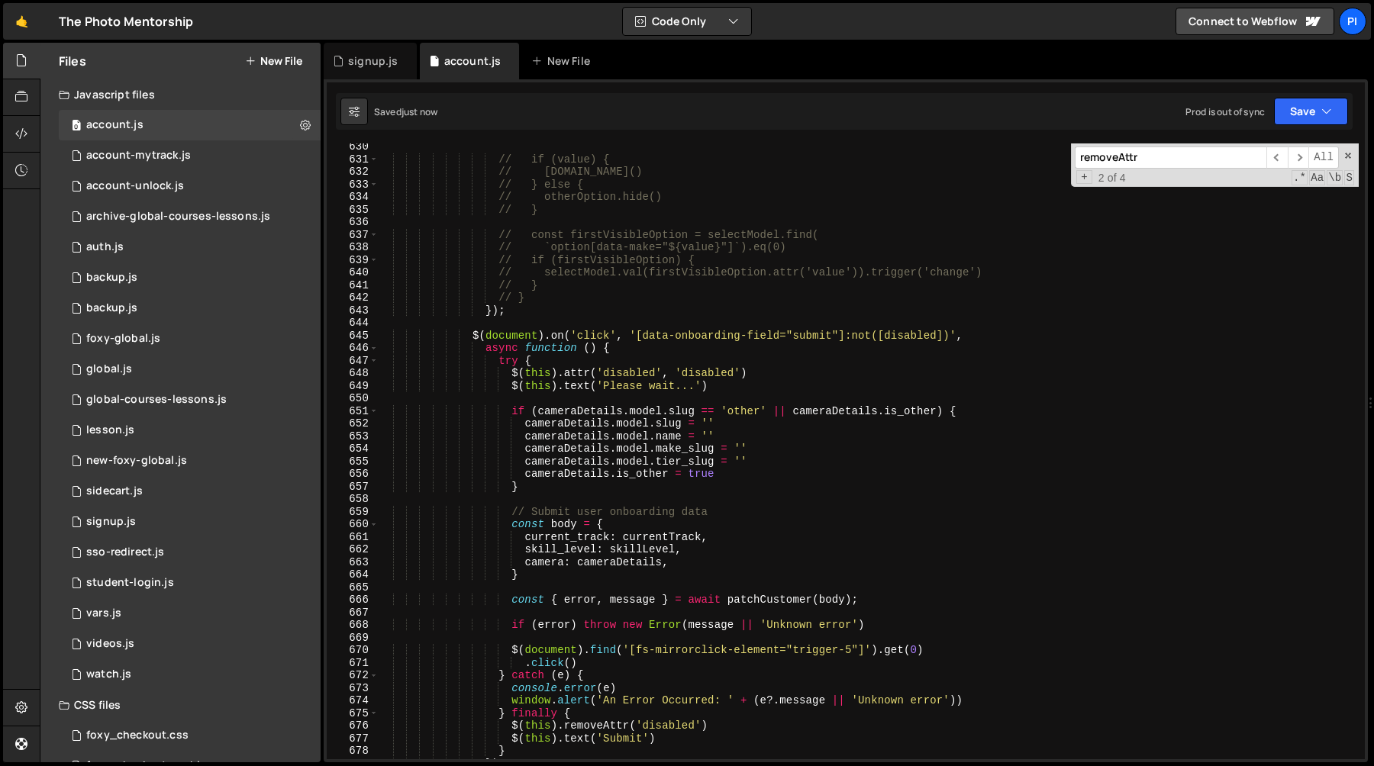
scroll to position [7972, 0]
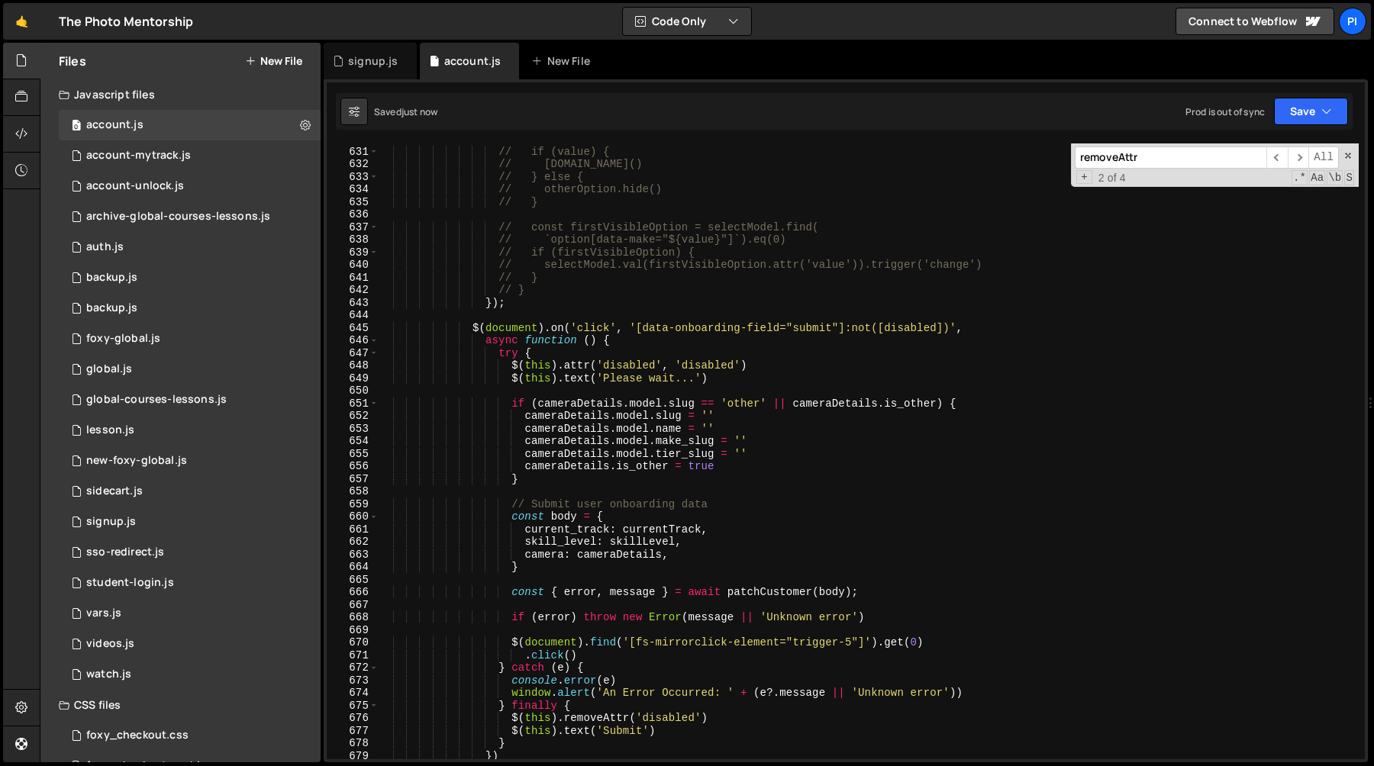
click at [774, 405] on div "// if (value) { // [DOMAIN_NAME]() // } else { // otherOption.hide() // } // co…" at bounding box center [868, 453] width 981 height 641
click at [791, 404] on div "// if (value) { // [DOMAIN_NAME]() // } else { // otherOption.hide() // } // co…" at bounding box center [868, 453] width 981 height 641
click at [548, 481] on div "// if (value) { // [DOMAIN_NAME]() // } else { // otherOption.hide() // } // co…" at bounding box center [868, 453] width 981 height 641
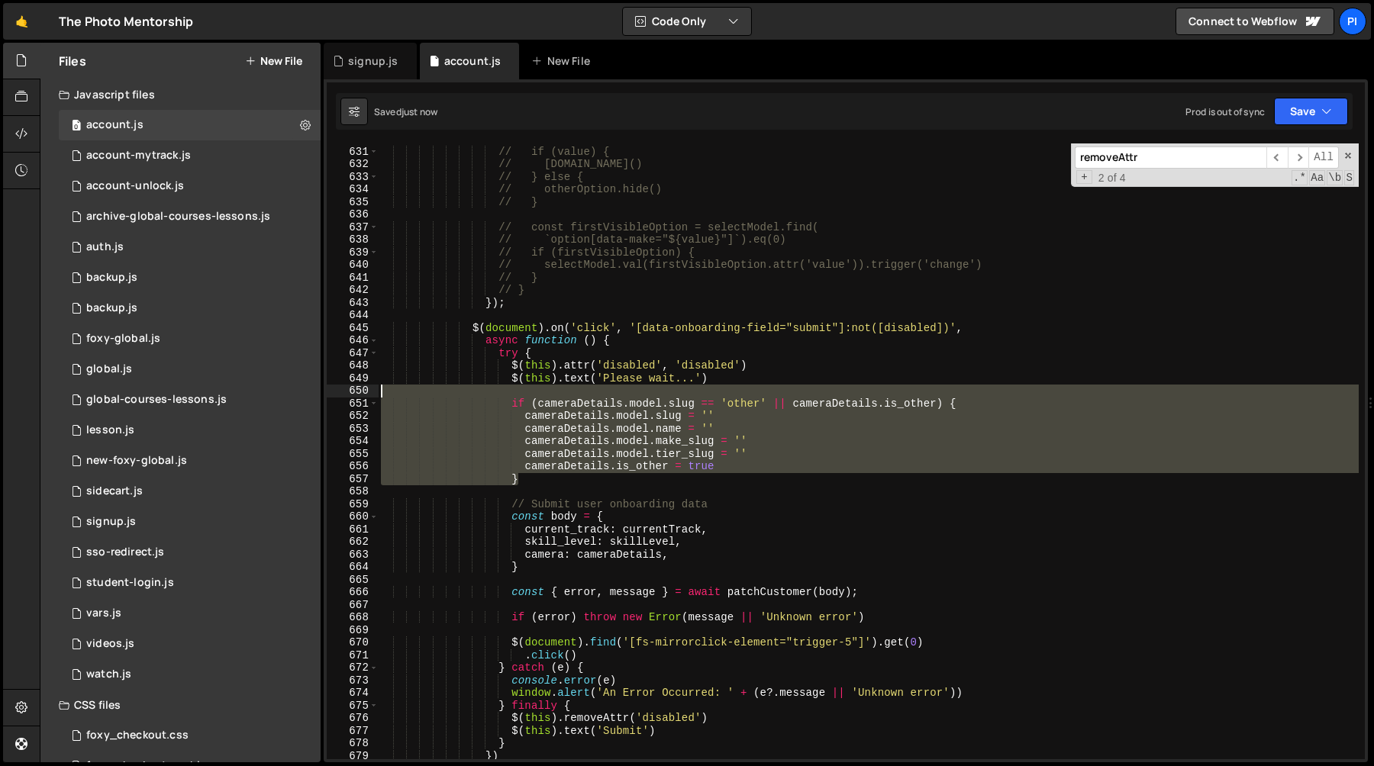
click at [551, 392] on div "// if (value) { // [DOMAIN_NAME]() // } else { // otherOption.hide() // } // co…" at bounding box center [868, 453] width 981 height 641
type textarea "if (cameraDetails.model.slug == 'other' || [DOMAIN_NAME]_other) {"
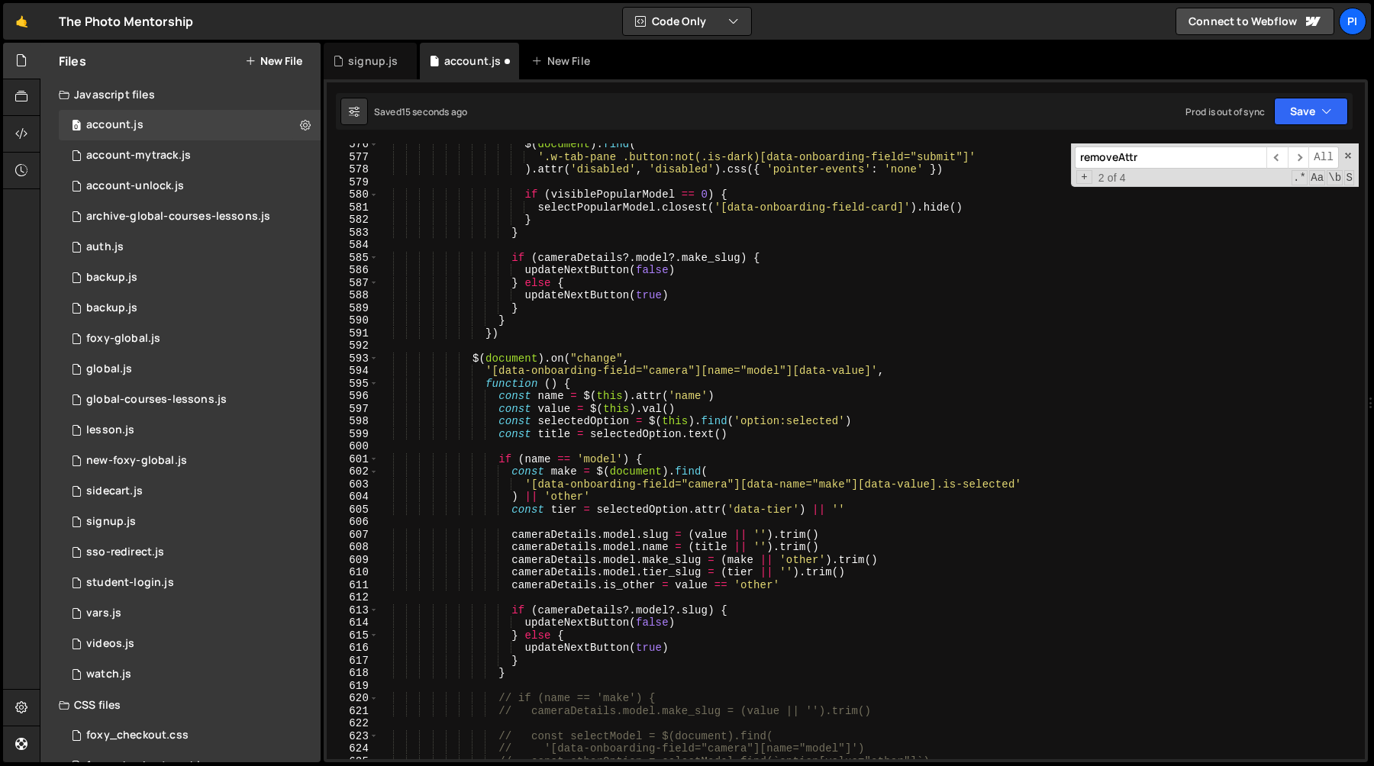
scroll to position [7306, 0]
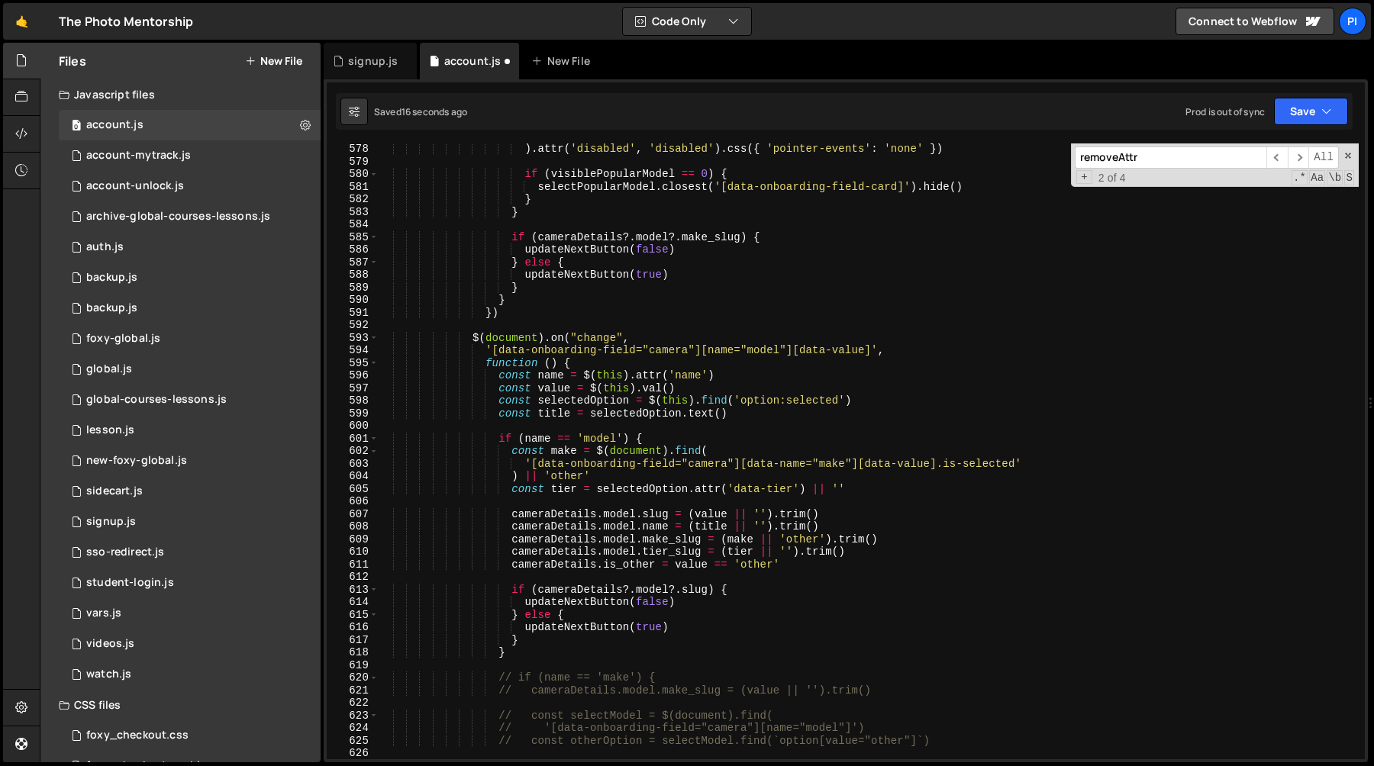
click at [804, 547] on div ") . attr ( 'disabled' , 'disabled' ) . css ({ 'pointer-events' : 'none' }) if (…" at bounding box center [868, 463] width 981 height 641
click at [804, 542] on div ") . attr ( 'disabled' , 'disabled' ) . css ({ 'pointer-events' : 'none' }) if (…" at bounding box center [868, 463] width 981 height 641
click at [740, 541] on div ") . attr ( 'disabled' , 'disabled' ) . css ({ 'pointer-events' : 'none' }) if (…" at bounding box center [868, 463] width 981 height 641
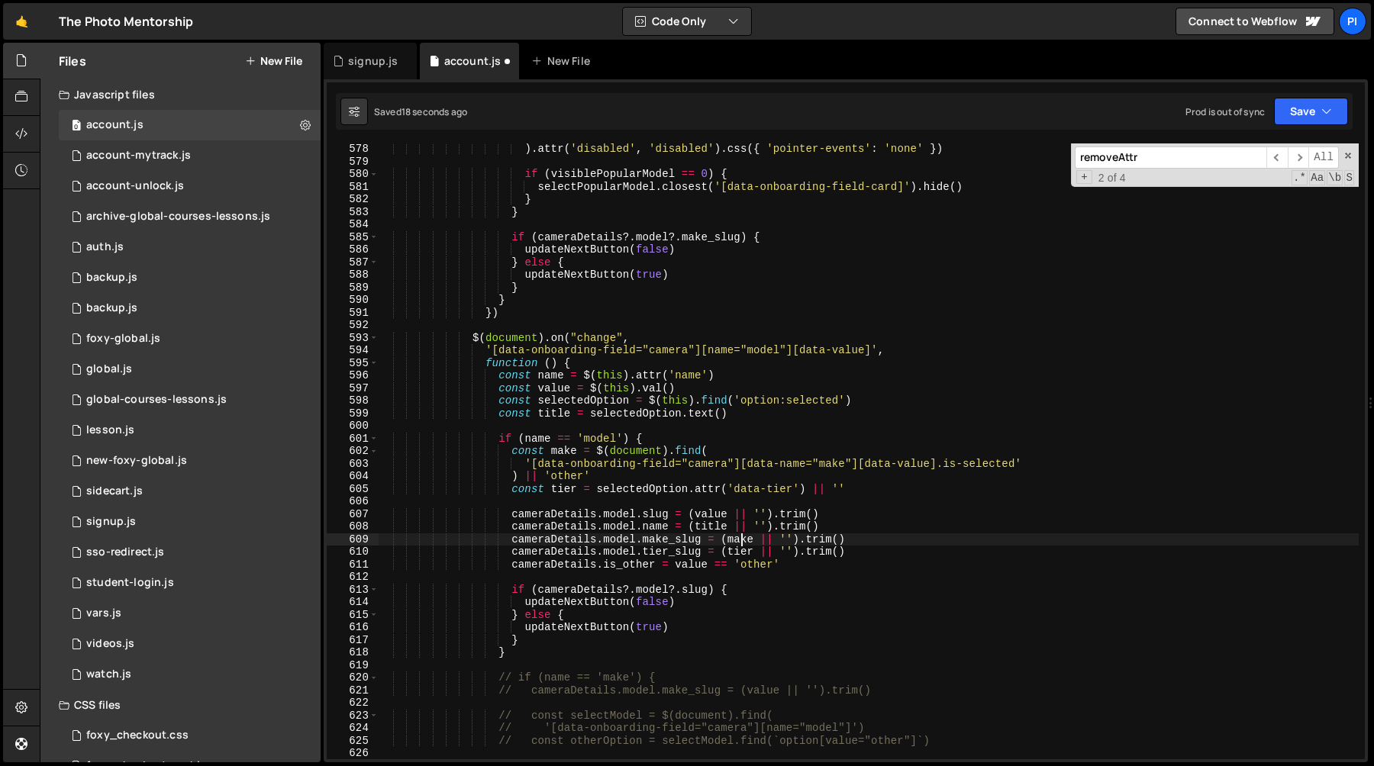
click at [740, 541] on div ") . attr ( 'disabled' , 'disabled' ) . css ({ 'pointer-events' : 'none' }) if (…" at bounding box center [868, 463] width 981 height 641
click at [565, 450] on div ") . attr ( 'disabled' , 'disabled' ) . css ({ 'pointer-events' : 'none' }) if (…" at bounding box center [868, 463] width 981 height 641
click at [597, 476] on div ") . attr ( 'disabled' , 'disabled' ) . css ({ 'pointer-events' : 'none' }) if (…" at bounding box center [868, 463] width 981 height 641
click at [764, 404] on div ") . attr ( 'disabled' , 'disabled' ) . css ({ 'pointer-events' : 'none' }) if (…" at bounding box center [868, 463] width 981 height 641
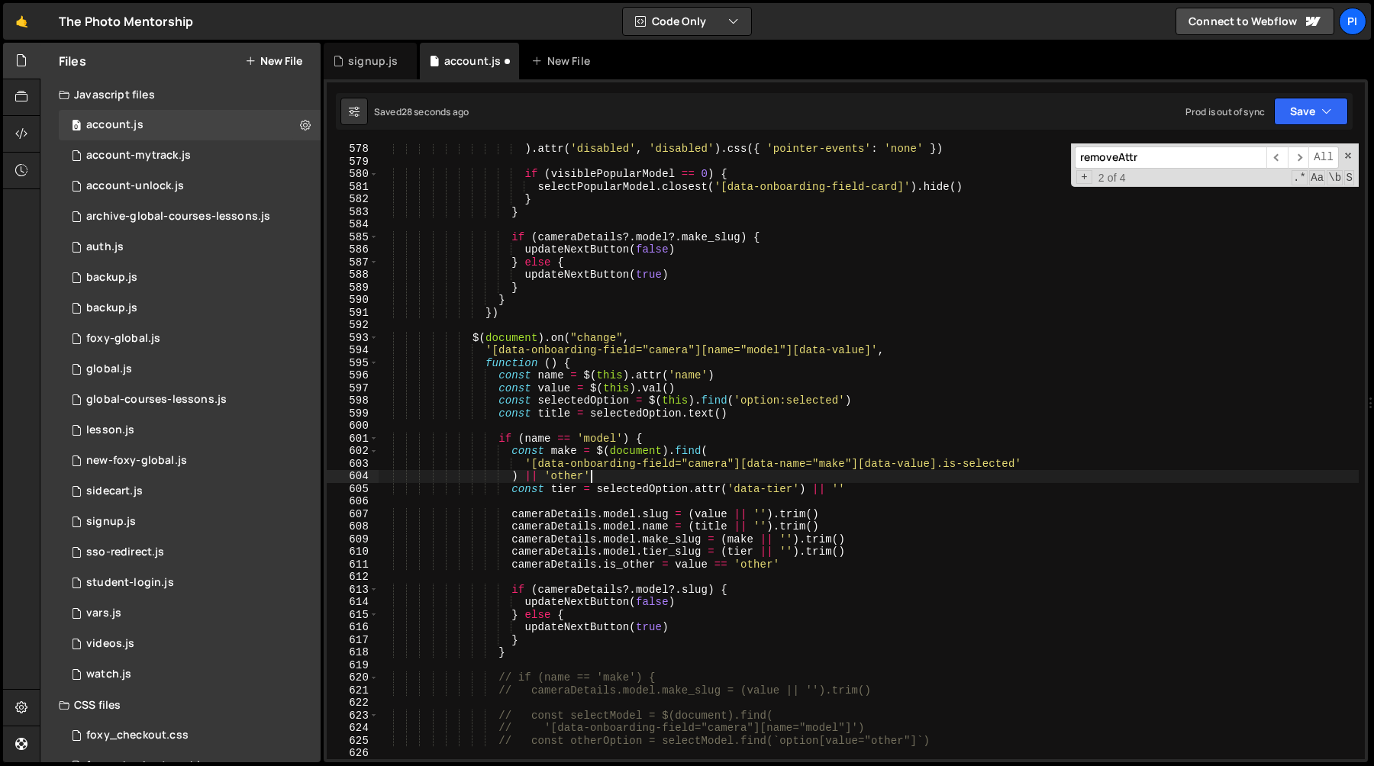
type textarea "const selectedOption = $(this).find('option:selected')"
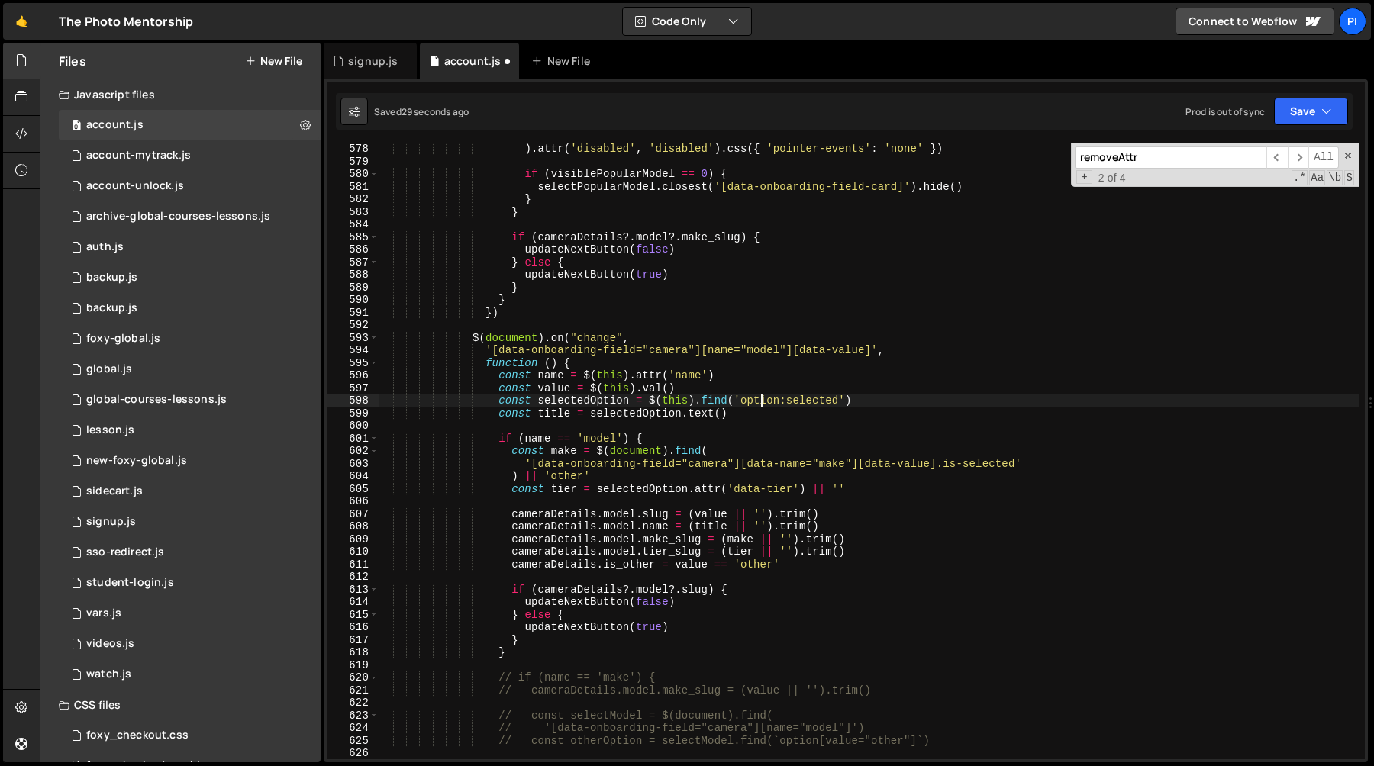
click at [753, 421] on div ") . attr ( 'disabled' , 'disabled' ) . css ({ 'pointer-events' : 'none' }) if (…" at bounding box center [868, 463] width 981 height 641
click at [711, 526] on div ") . attr ( 'disabled' , 'disabled' ) . css ({ 'pointer-events' : 'none' }) if (…" at bounding box center [868, 463] width 981 height 641
click at [659, 450] on div ") . attr ( 'disabled' , 'disabled' ) . css ({ 'pointer-events' : 'none' }) if (…" at bounding box center [868, 463] width 981 height 641
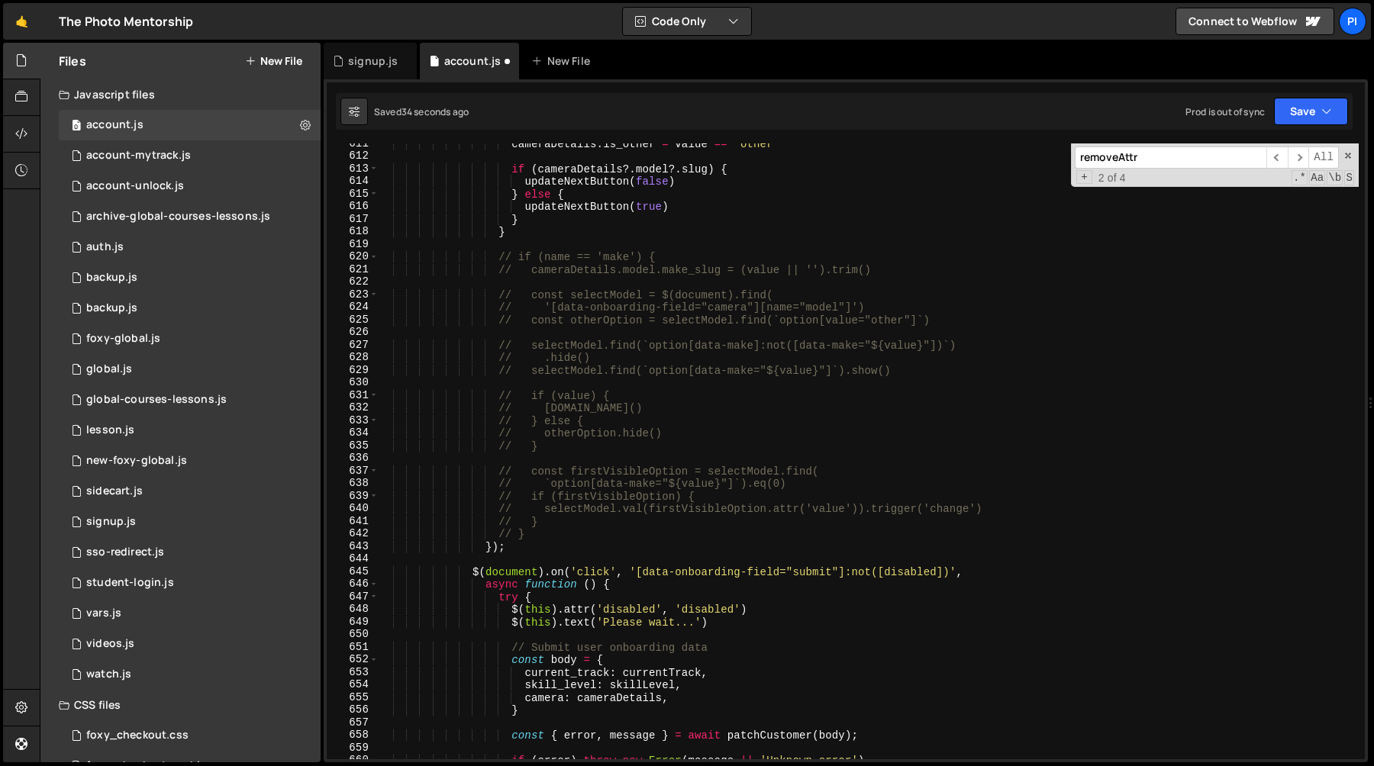
scroll to position [7728, 0]
click at [563, 530] on div "cameraDetails . is_other = value == 'other' if ( cameraDetails ?. model ?. slug…" at bounding box center [868, 457] width 981 height 641
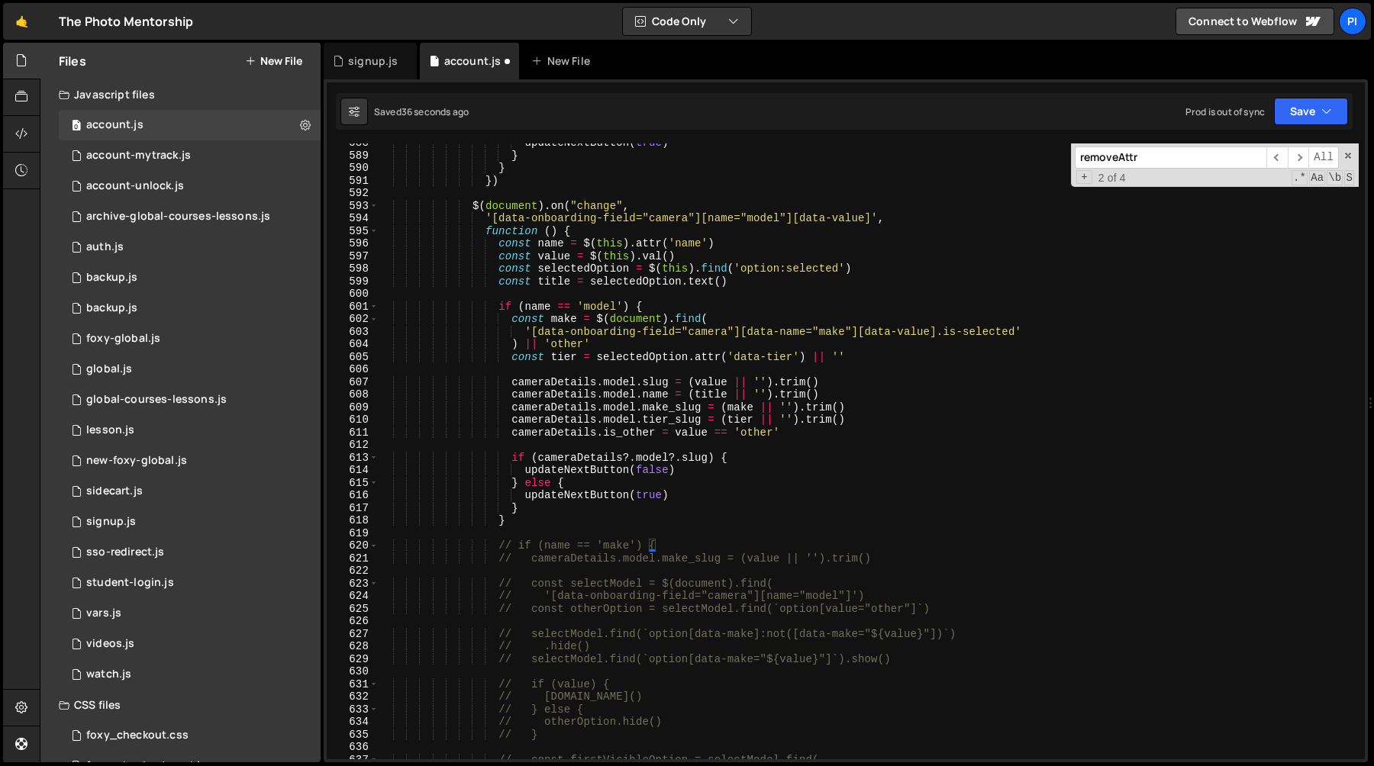
scroll to position [7447, 0]
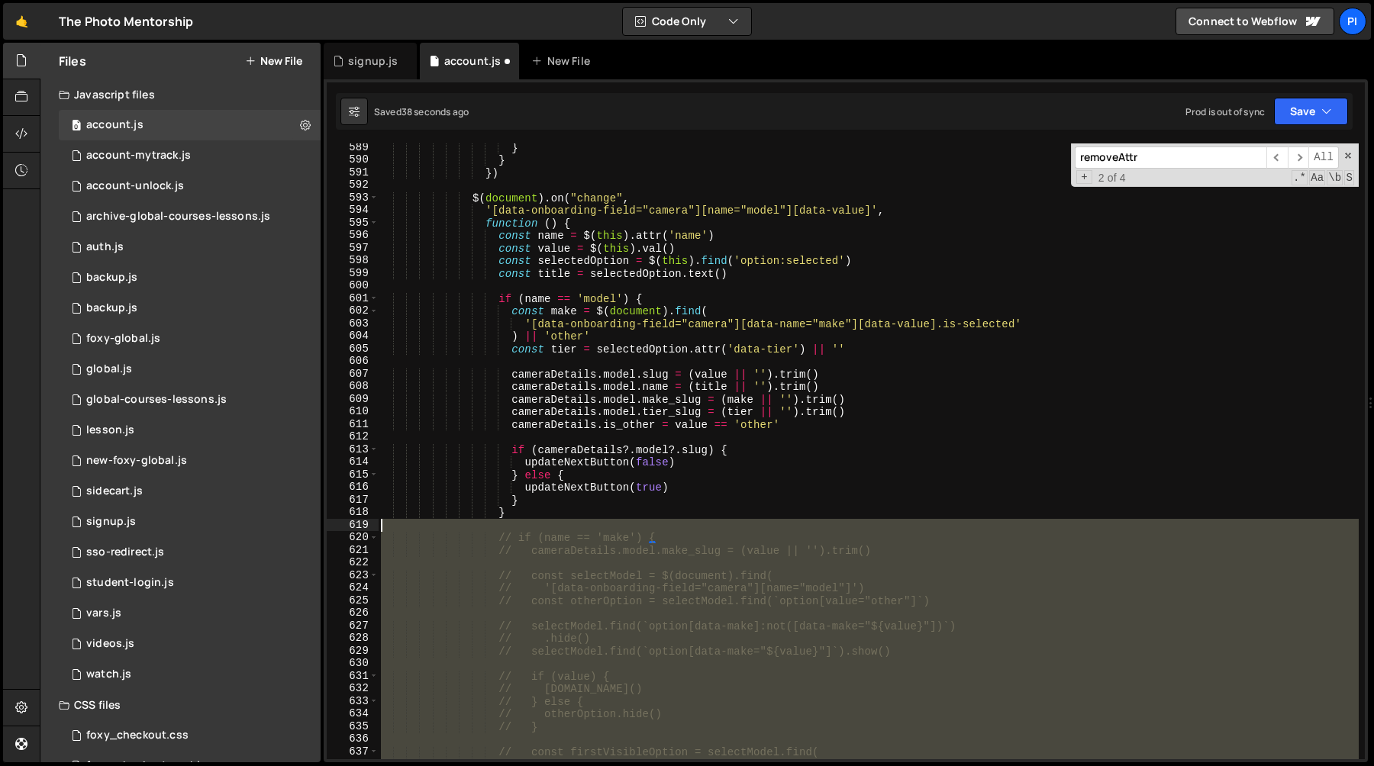
click at [546, 521] on div "} } }) $ ( document ) . on ( "change" , '[data-onboarding-field="camera"][name=…" at bounding box center [868, 461] width 981 height 641
type textarea "// if (name == 'make') {"
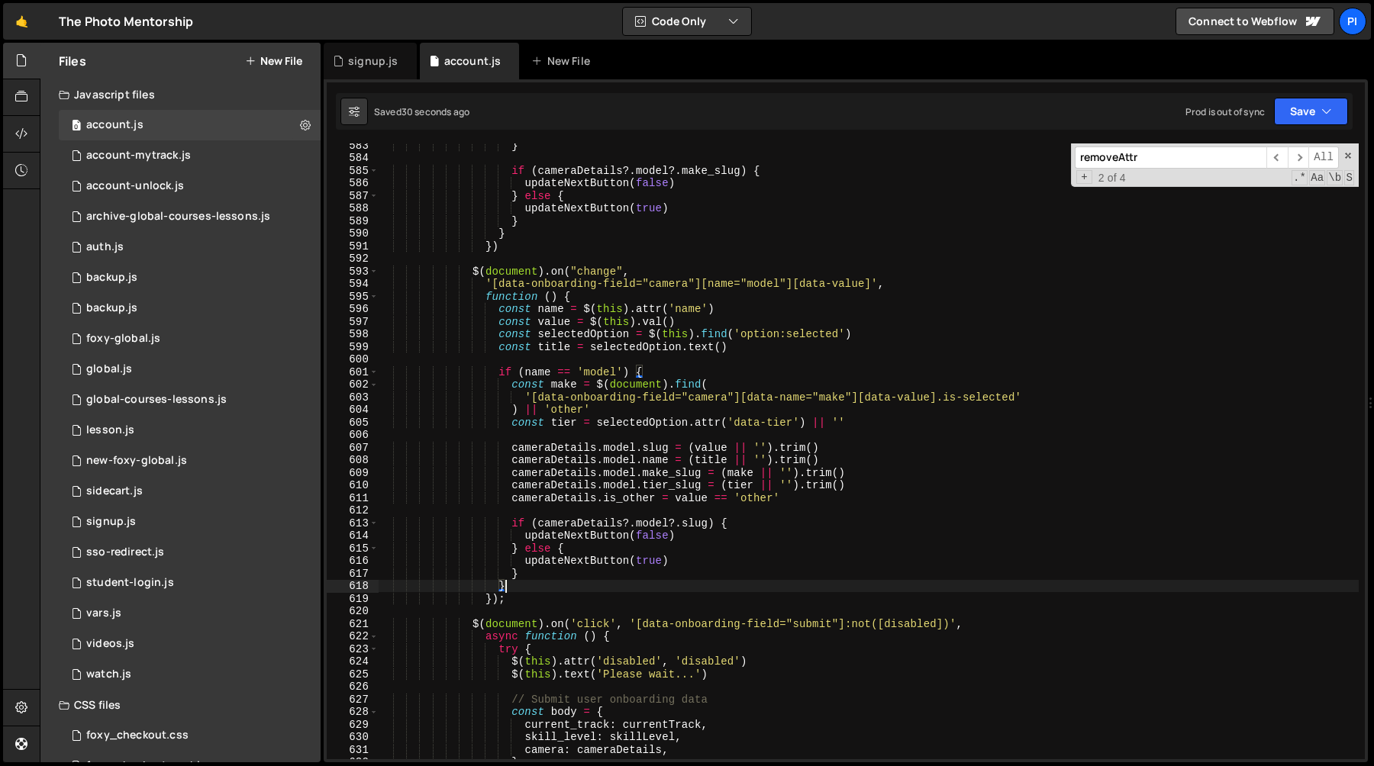
scroll to position [7361, 0]
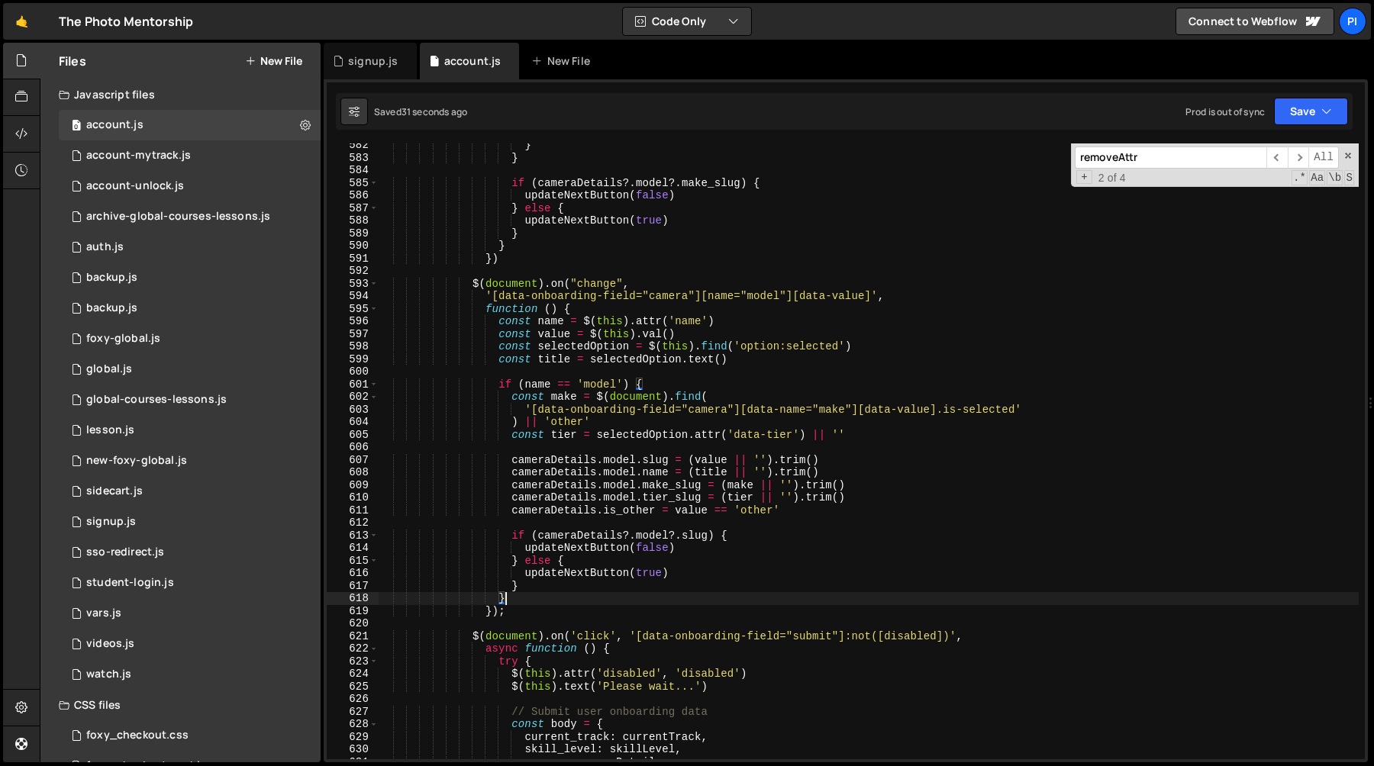
click at [592, 537] on div "} } if ( cameraDetails ?. model ?. make_slug ) { updateNextButton ( false ) } e…" at bounding box center [868, 459] width 981 height 641
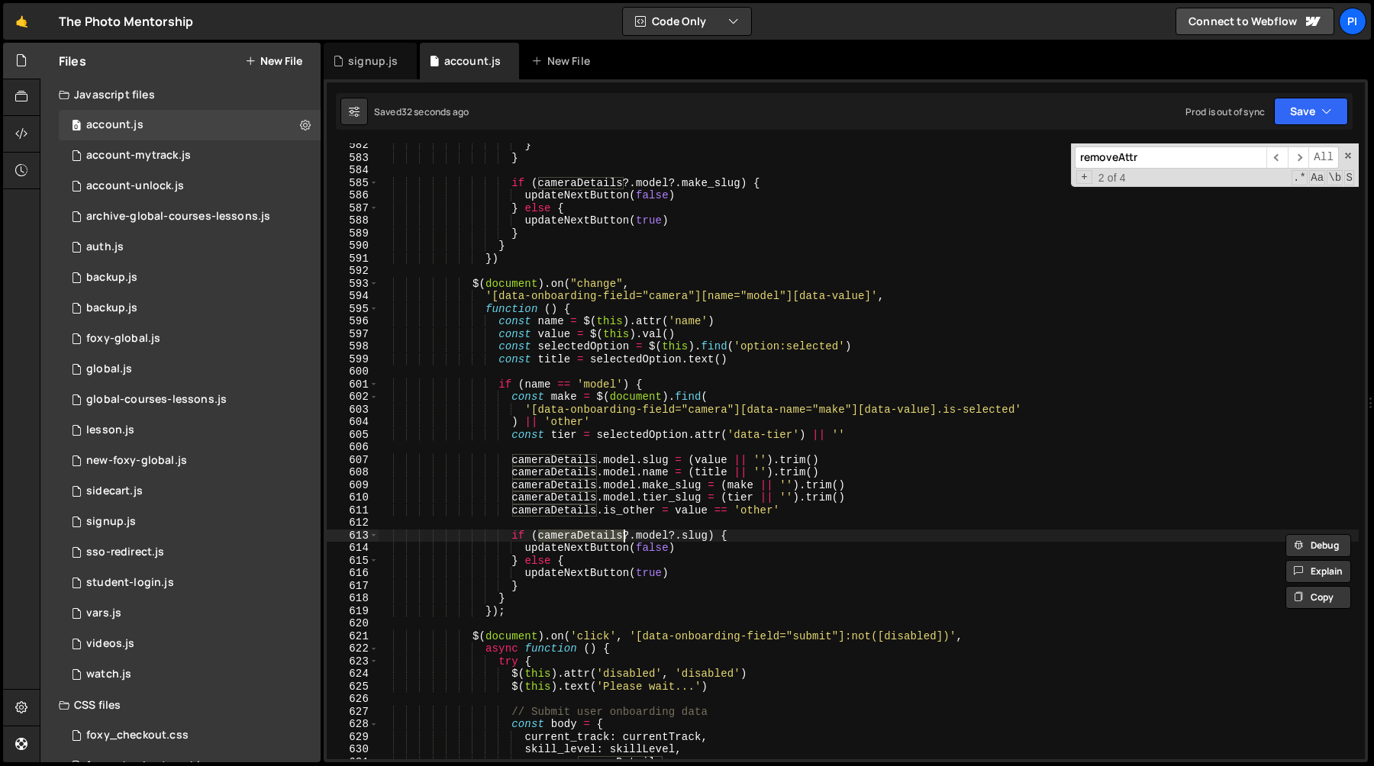
click at [687, 536] on div "} } if ( cameraDetails ?. model ?. make_slug ) { updateNextButton ( false ) } e…" at bounding box center [868, 459] width 981 height 641
click at [572, 534] on div "} } if ( cameraDetails ?. model ?. make_slug ) { updateNextButton ( false ) } e…" at bounding box center [868, 459] width 981 height 641
click at [760, 560] on div "} } if ( cameraDetails ?. model ?. make_slug ) { updateNextButton ( false ) } e…" at bounding box center [868, 459] width 981 height 641
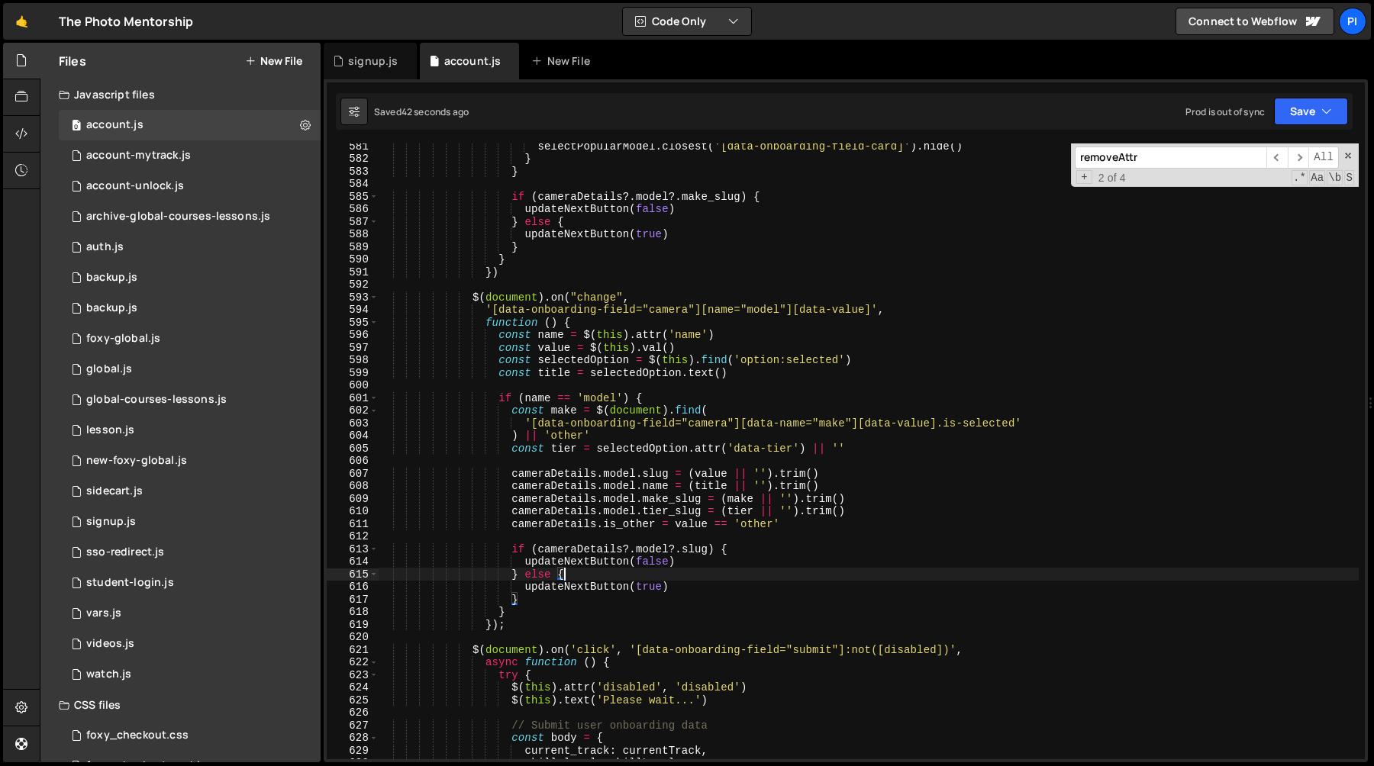
scroll to position [7347, 0]
click at [583, 569] on div "selectPopularModel . closest ( '[data-onboarding-field-card]' ) . hide ( ) } } …" at bounding box center [868, 460] width 981 height 641
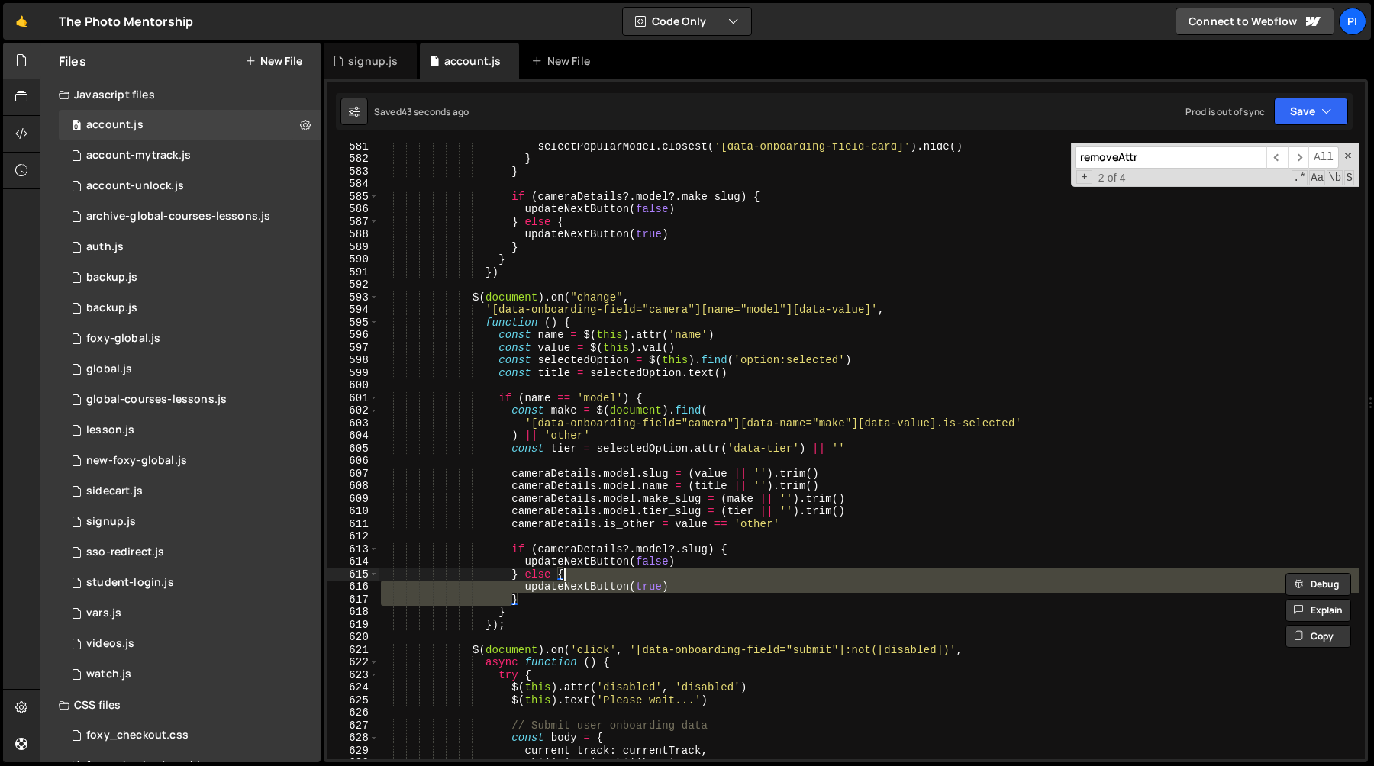
click at [583, 562] on div "selectPopularModel . closest ( '[data-onboarding-field-card]' ) . hide ( ) } } …" at bounding box center [868, 460] width 981 height 641
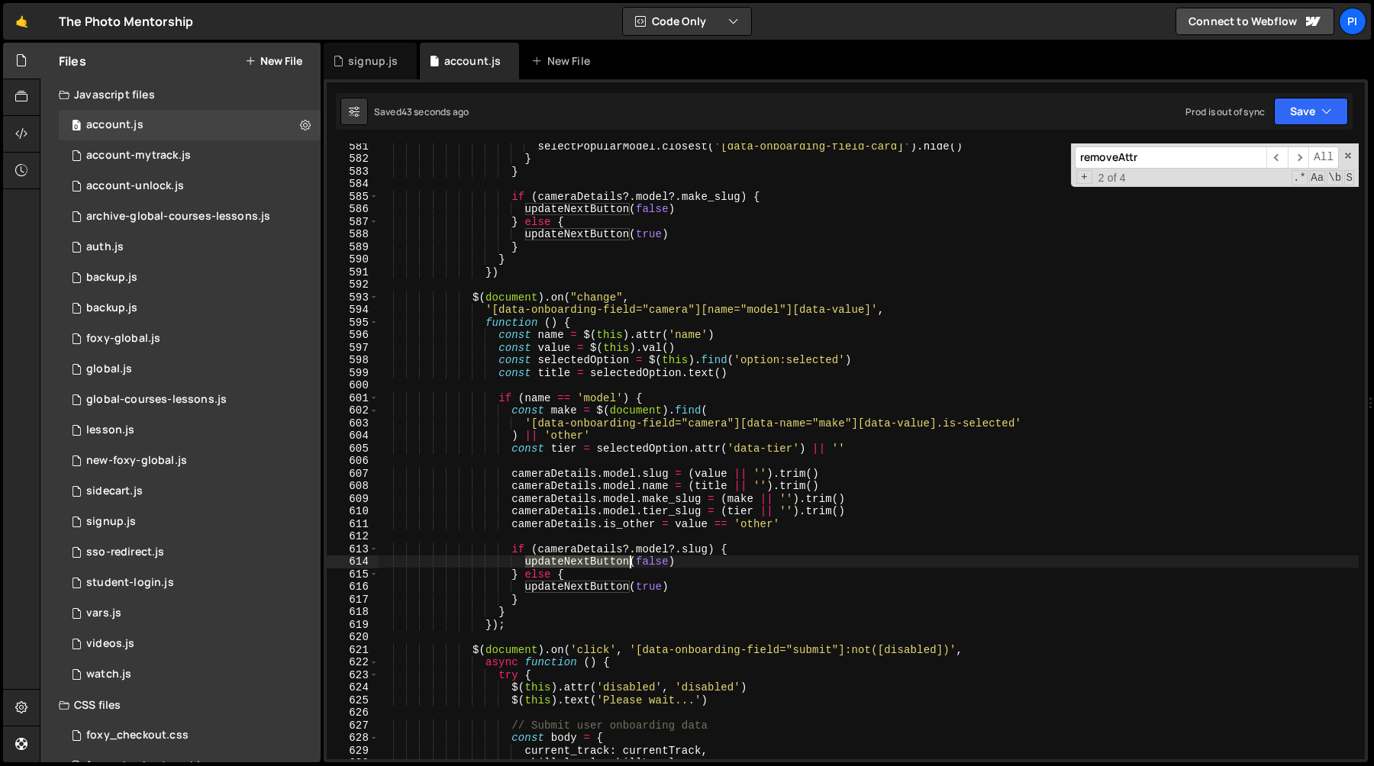
click at [583, 562] on div "selectPopularModel . closest ( '[data-onboarding-field-card]' ) . hide ( ) } } …" at bounding box center [868, 460] width 981 height 641
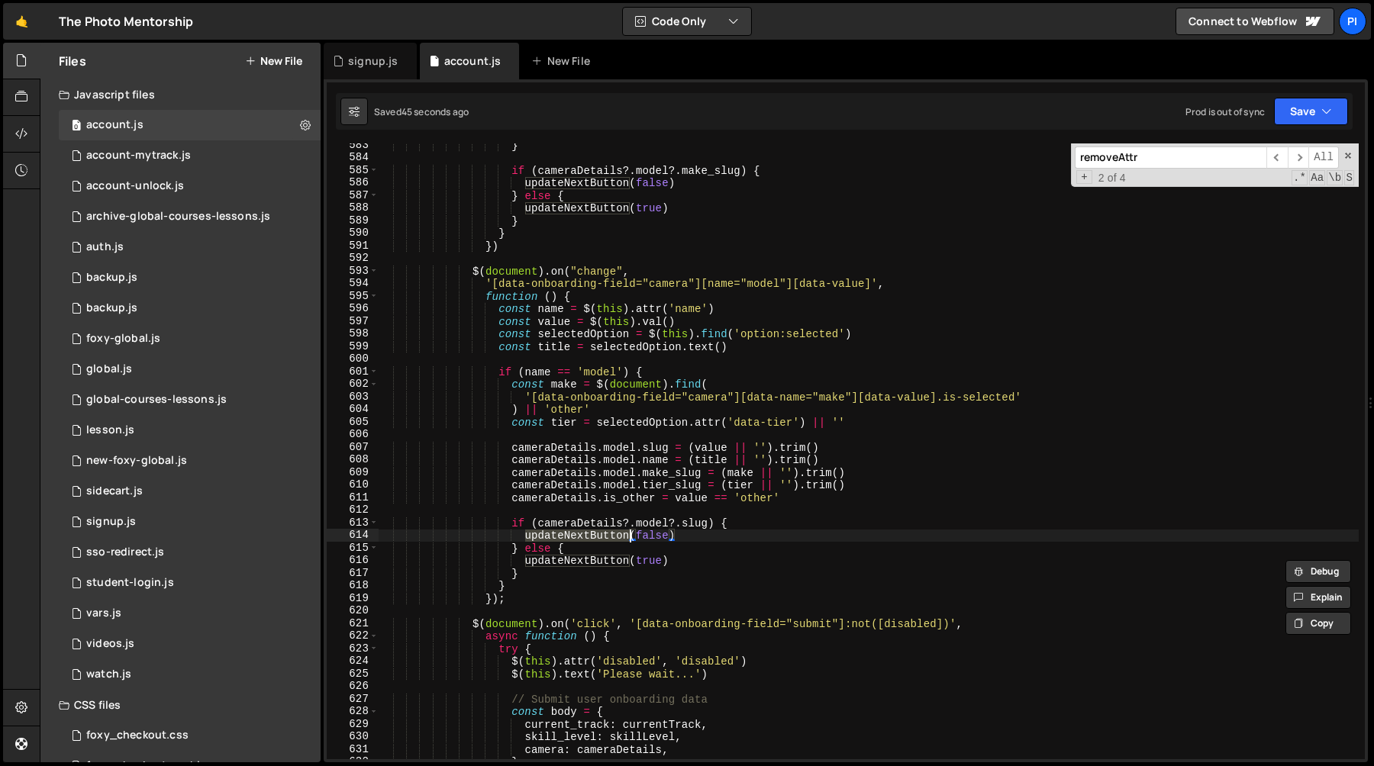
scroll to position [7379, 0]
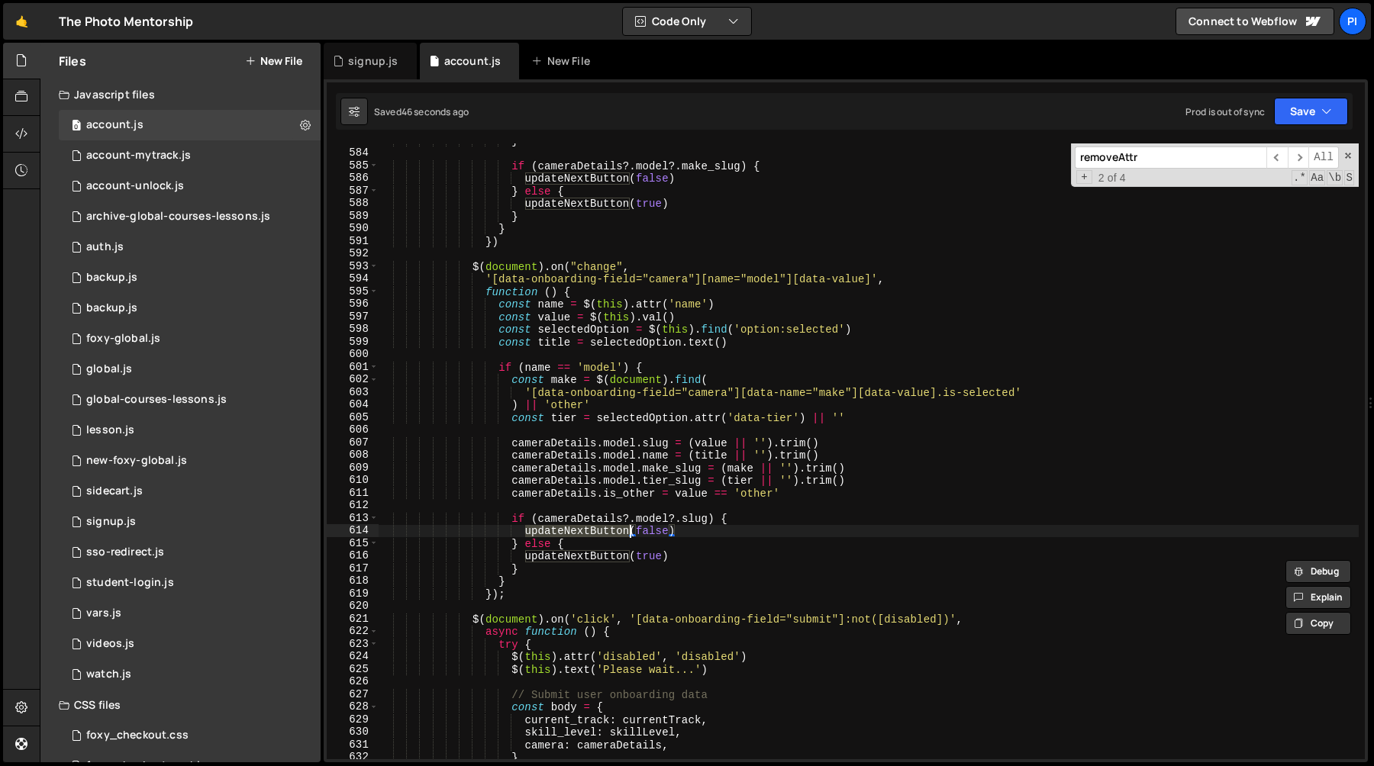
click at [748, 515] on div "} if ( cameraDetails ?. model ?. make_slug ) { updateNextButton ( false ) } els…" at bounding box center [868, 454] width 981 height 641
type textarea "if (cameraDetails?.model?.slug) {"
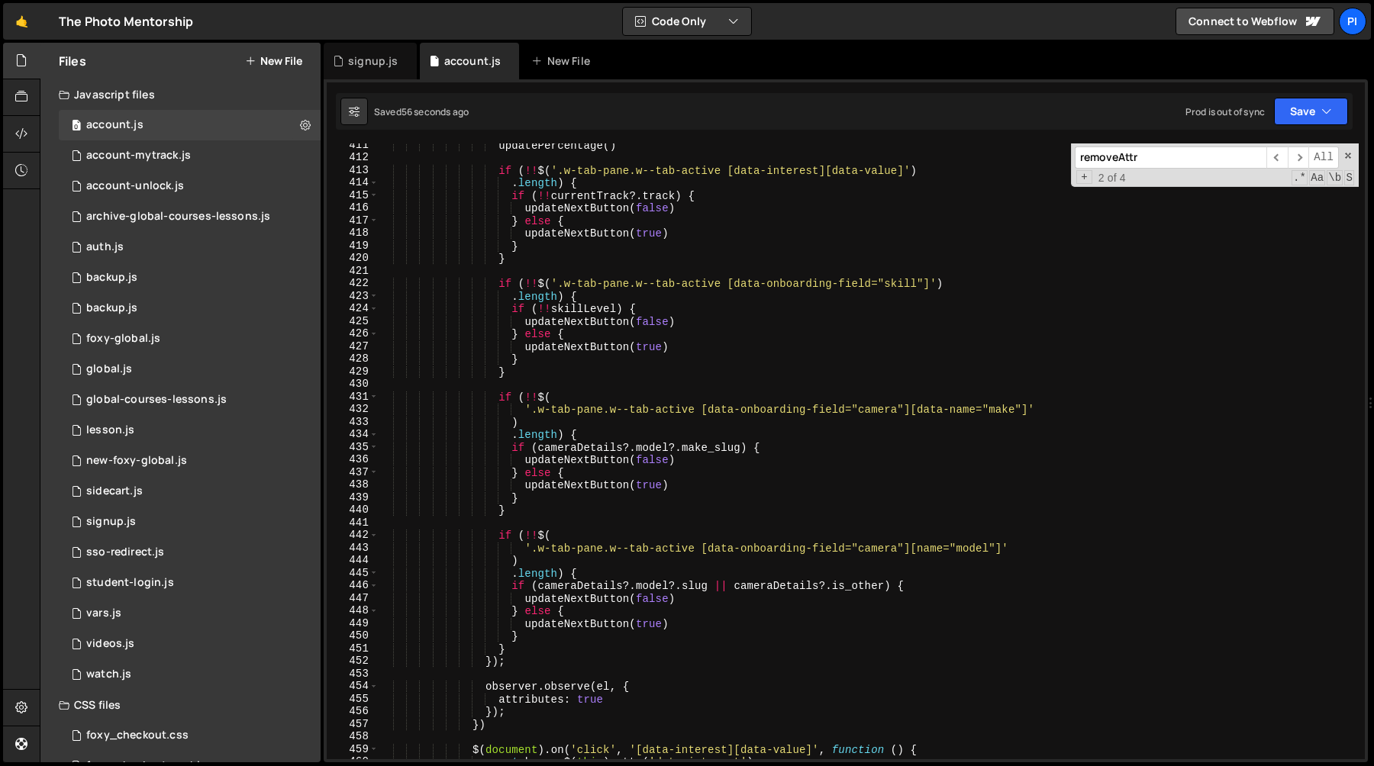
scroll to position [5182, 0]
click at [743, 580] on div "updatePercentage ( ) if ( !! $ ( '.w-tab-pane.w--tab-active [data-interest][dat…" at bounding box center [868, 459] width 981 height 641
click at [737, 585] on div "updatePercentage ( ) if ( !! $ ( '.w-tab-pane.w--tab-active [data-interest][dat…" at bounding box center [868, 459] width 981 height 641
click at [883, 588] on div "updatePercentage ( ) if ( !! $ ( '.w-tab-pane.w--tab-active [data-interest][dat…" at bounding box center [868, 459] width 981 height 641
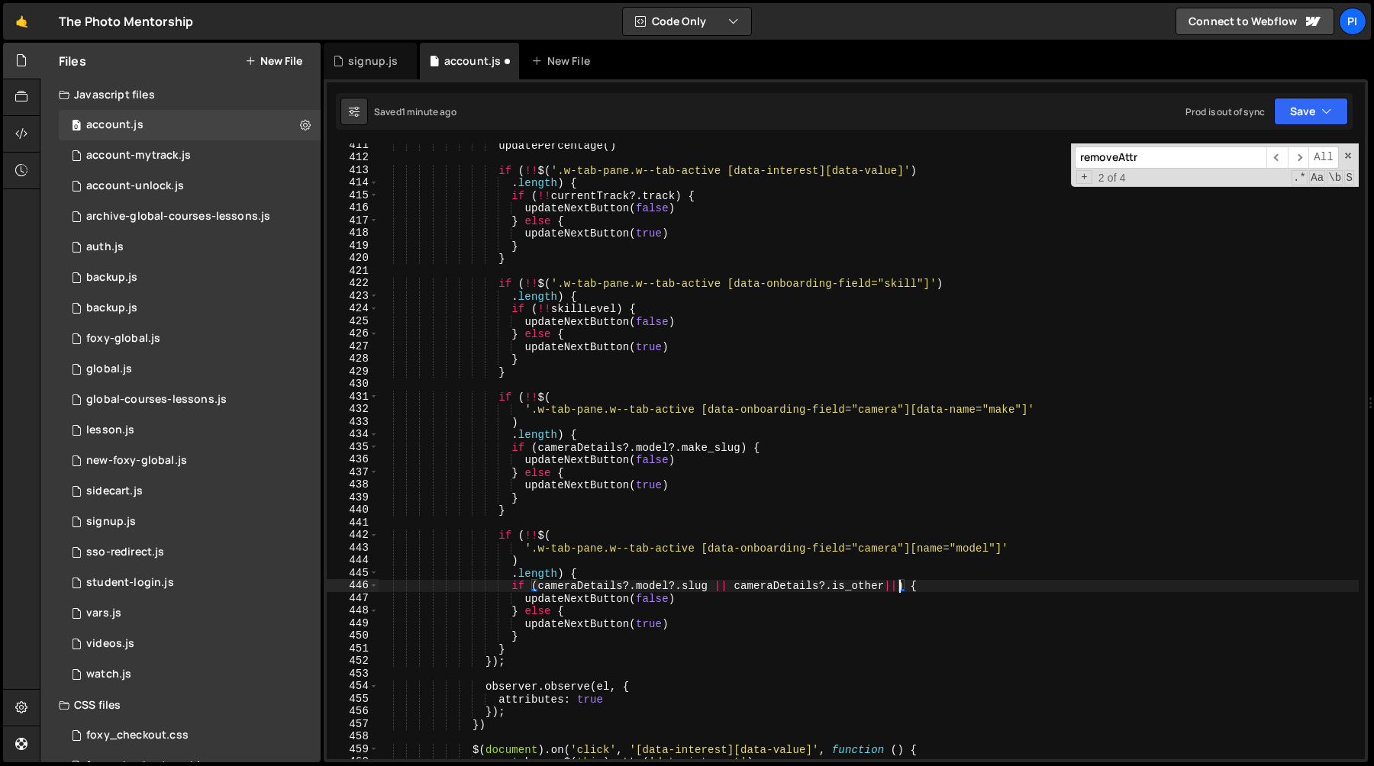
paste textarea "cameraDetails?.is_other"
click at [854, 576] on div "updatePercentage ( ) if ( !! $ ( '.w-tab-pane.w--tab-active [data-interest][dat…" at bounding box center [868, 459] width 981 height 641
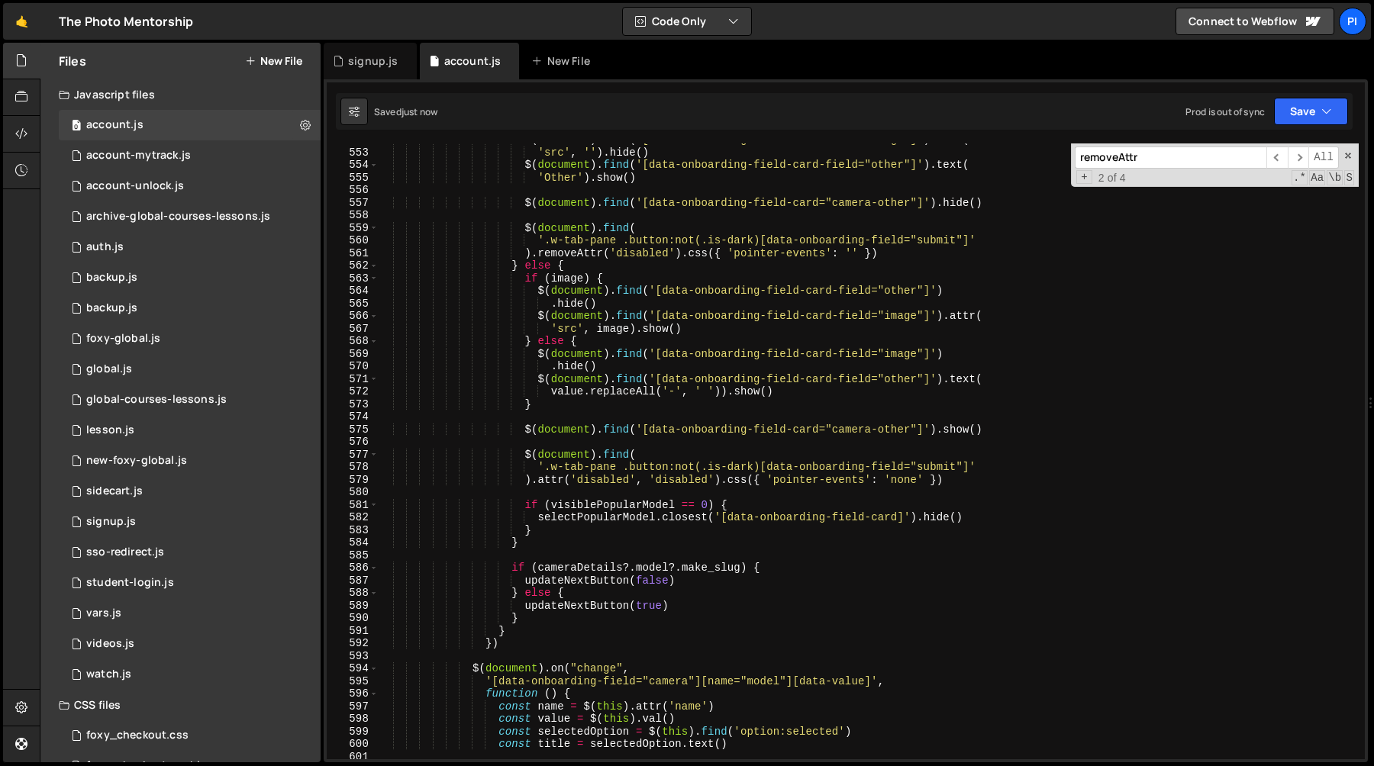
scroll to position [7004, 0]
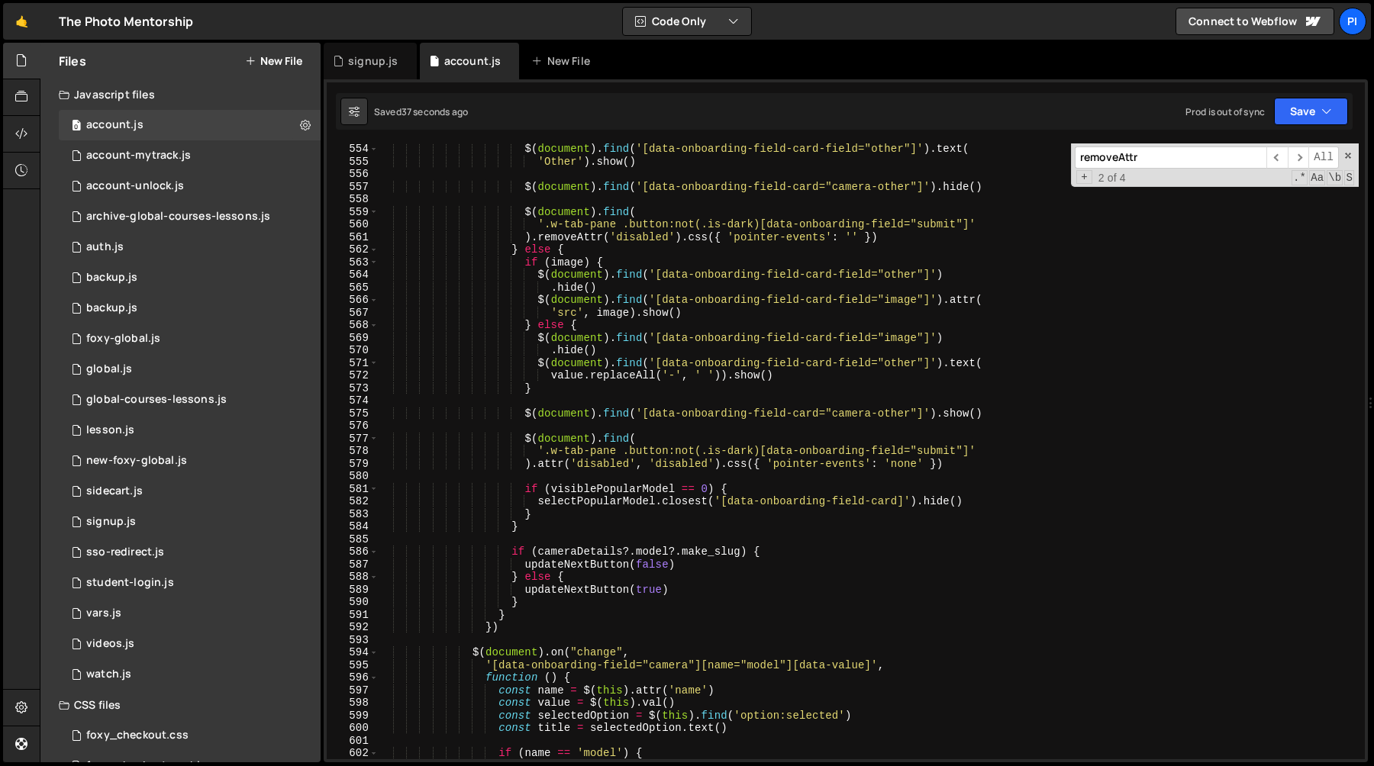
click at [538, 327] on div "$ ( document ) . find ( '[data-onboarding-field-card-field="other"]' ) . text (…" at bounding box center [868, 463] width 981 height 641
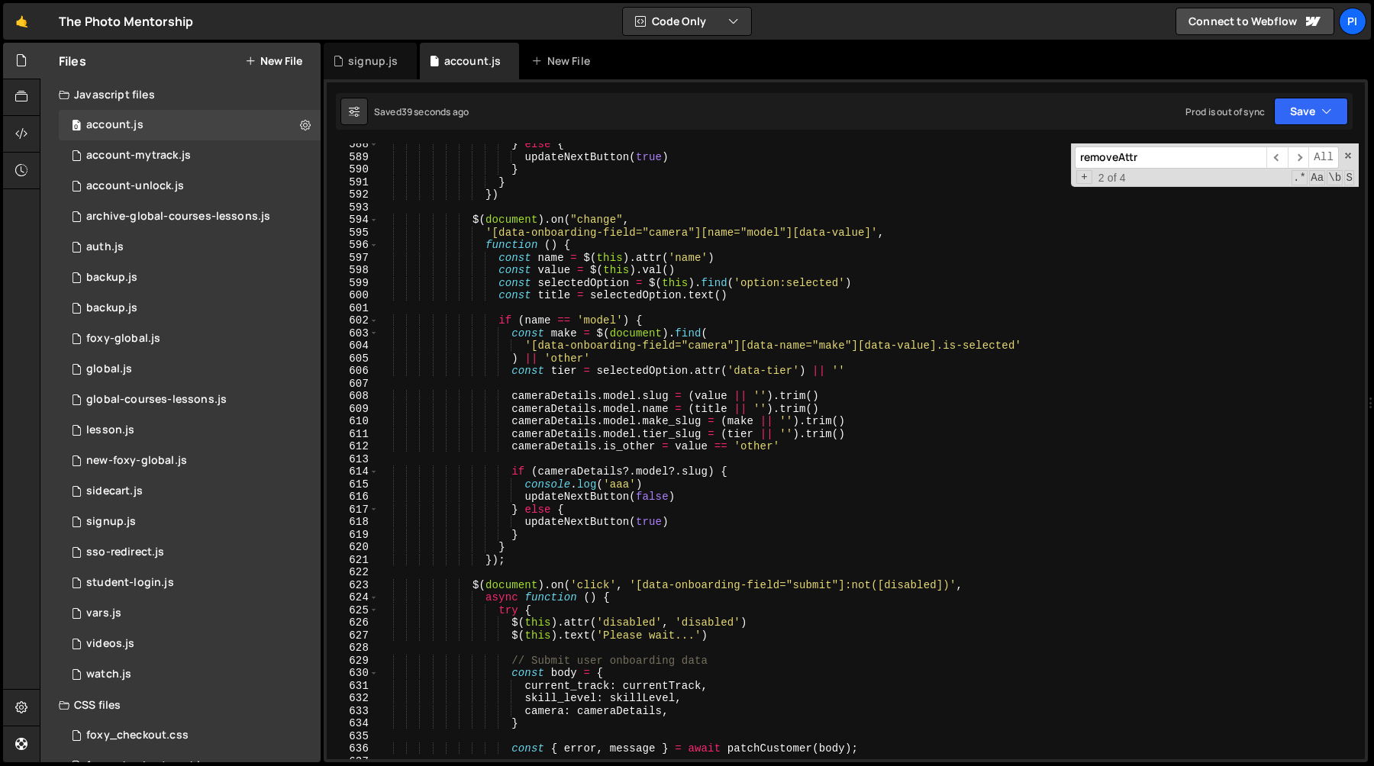
scroll to position [7437, 0]
click at [558, 548] on div "} else { updateNextButton ( true ) } } }) $ ( document ) . on ( "change" , '[da…" at bounding box center [868, 458] width 981 height 641
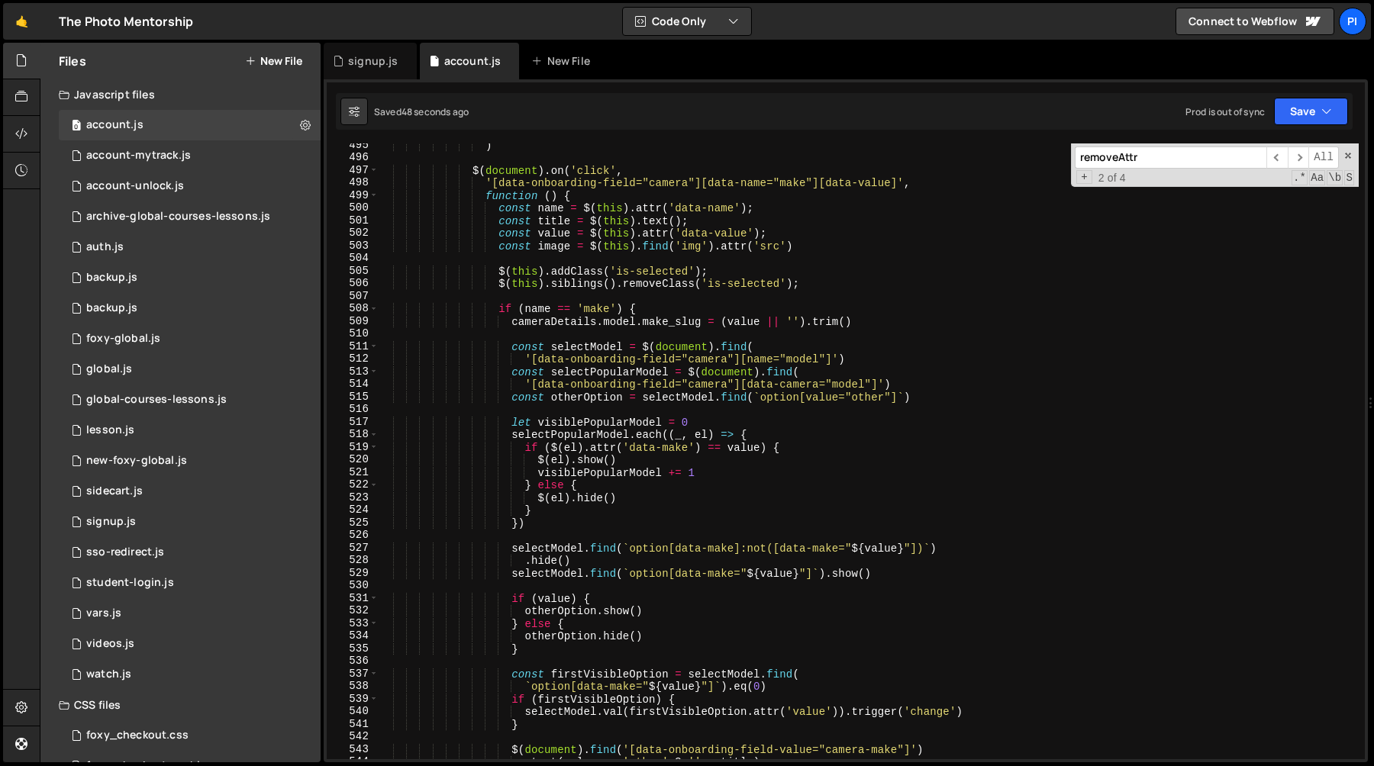
scroll to position [6239, 0]
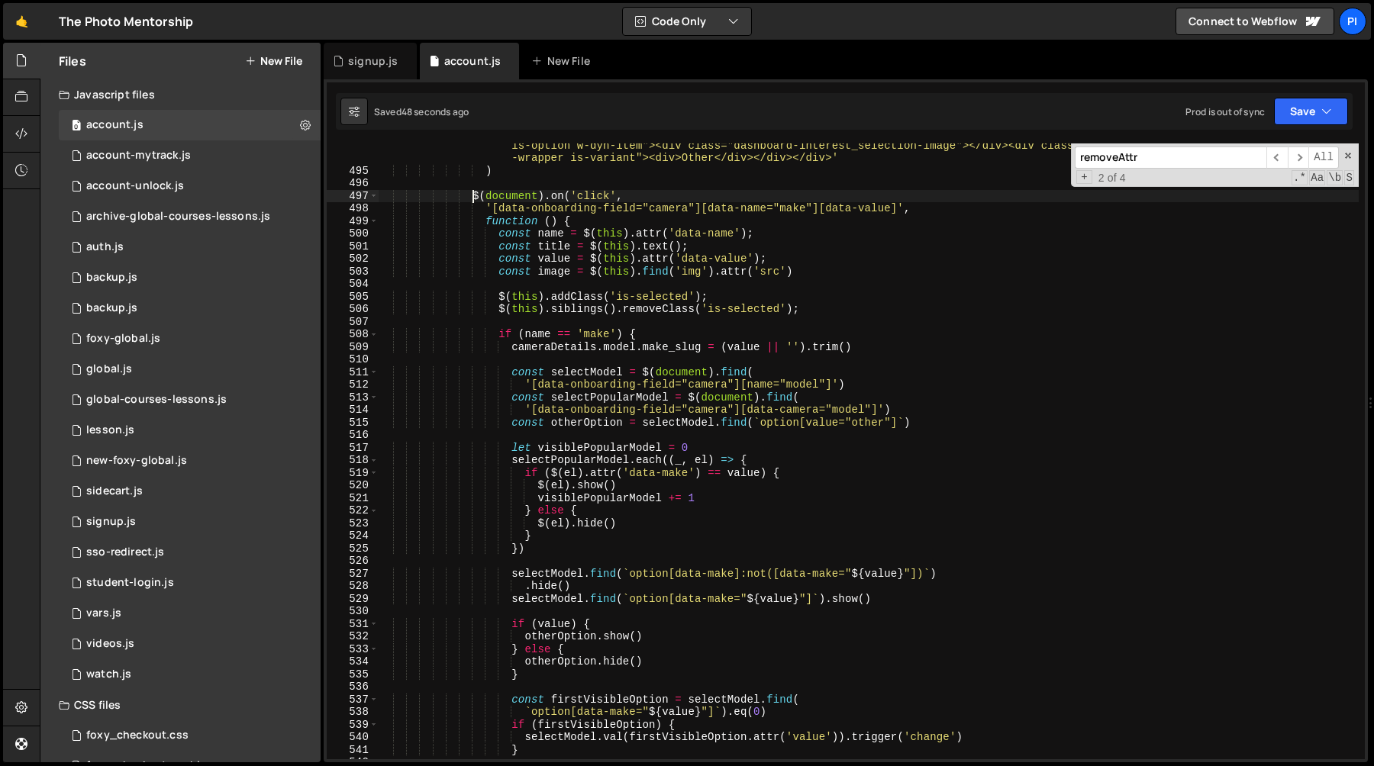
click at [473, 195] on div "'<div data-value="other" data-onboarding-field="camera" data-name="make" role="…" at bounding box center [868, 460] width 981 height 666
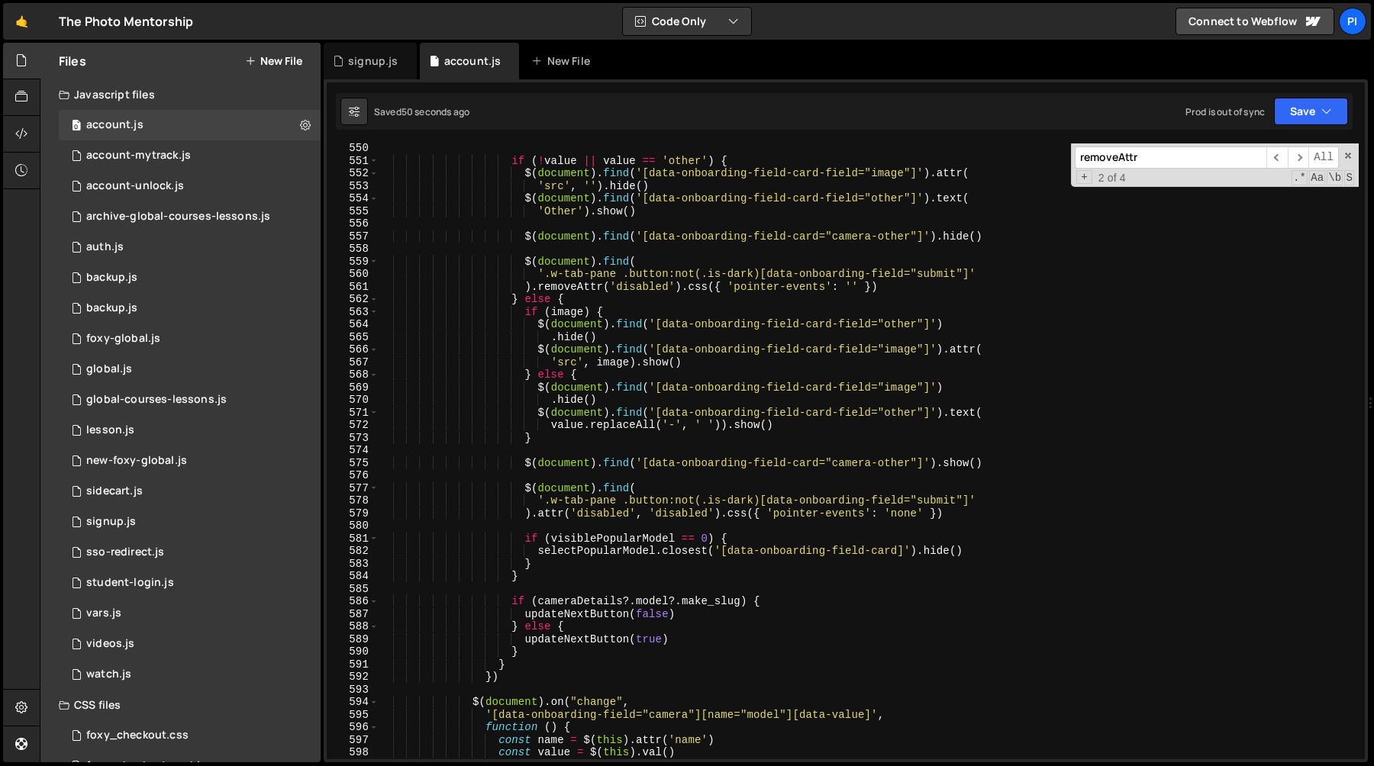
scroll to position [6969, 0]
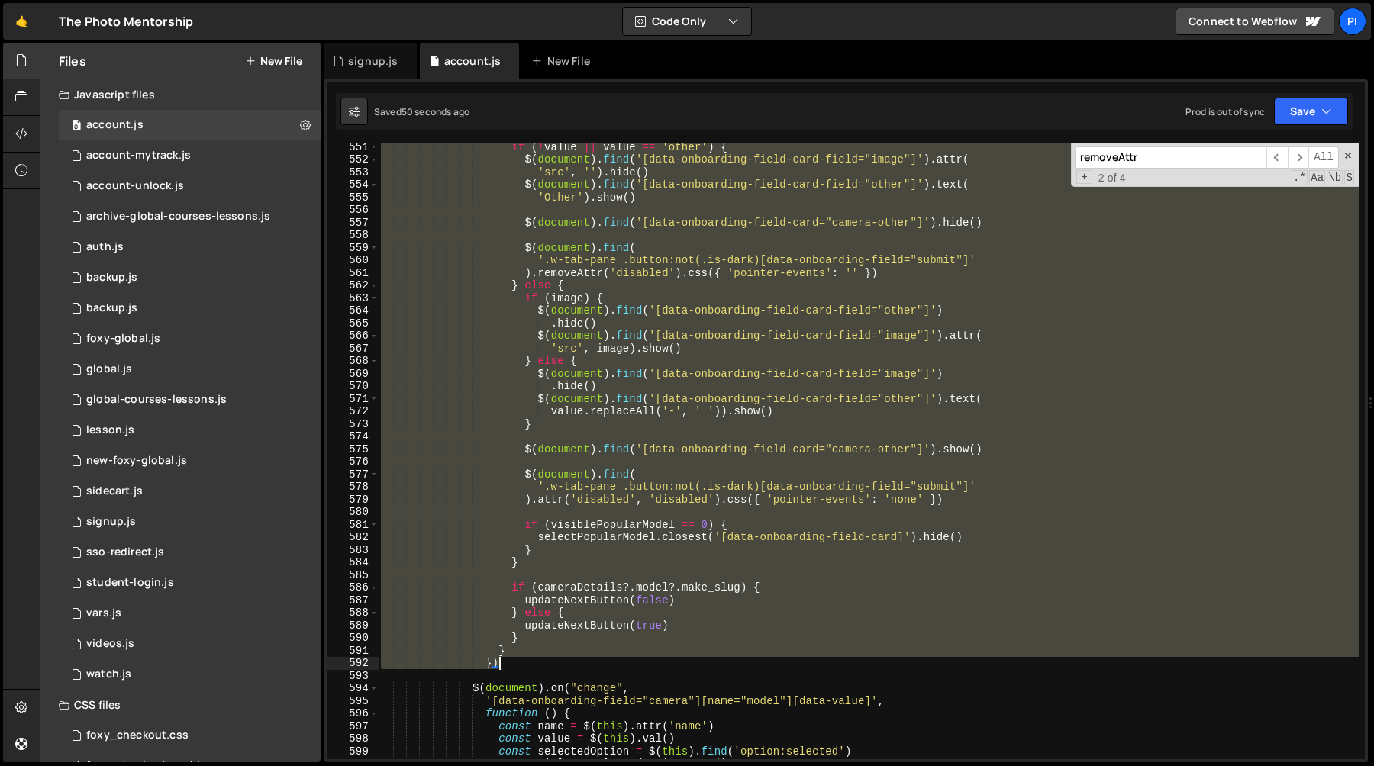
click at [515, 663] on div "if ( ! value || value == 'other' ) { $ ( document ) . find ( '[data-onboarding-…" at bounding box center [868, 460] width 981 height 641
click at [525, 664] on div "if ( ! value || value == 'other' ) { $ ( document ) . find ( '[data-onboarding-…" at bounding box center [868, 452] width 981 height 616
type textarea "})"
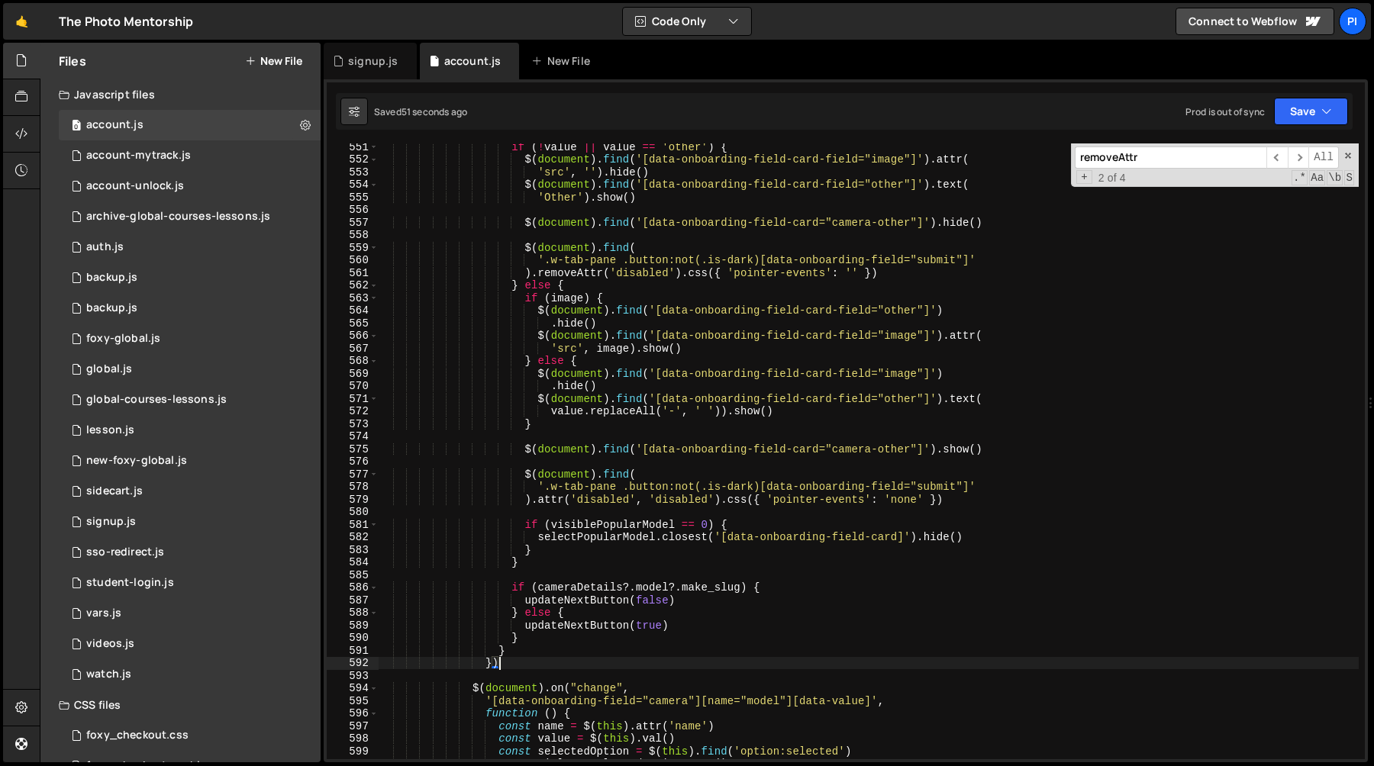
scroll to position [0, 6]
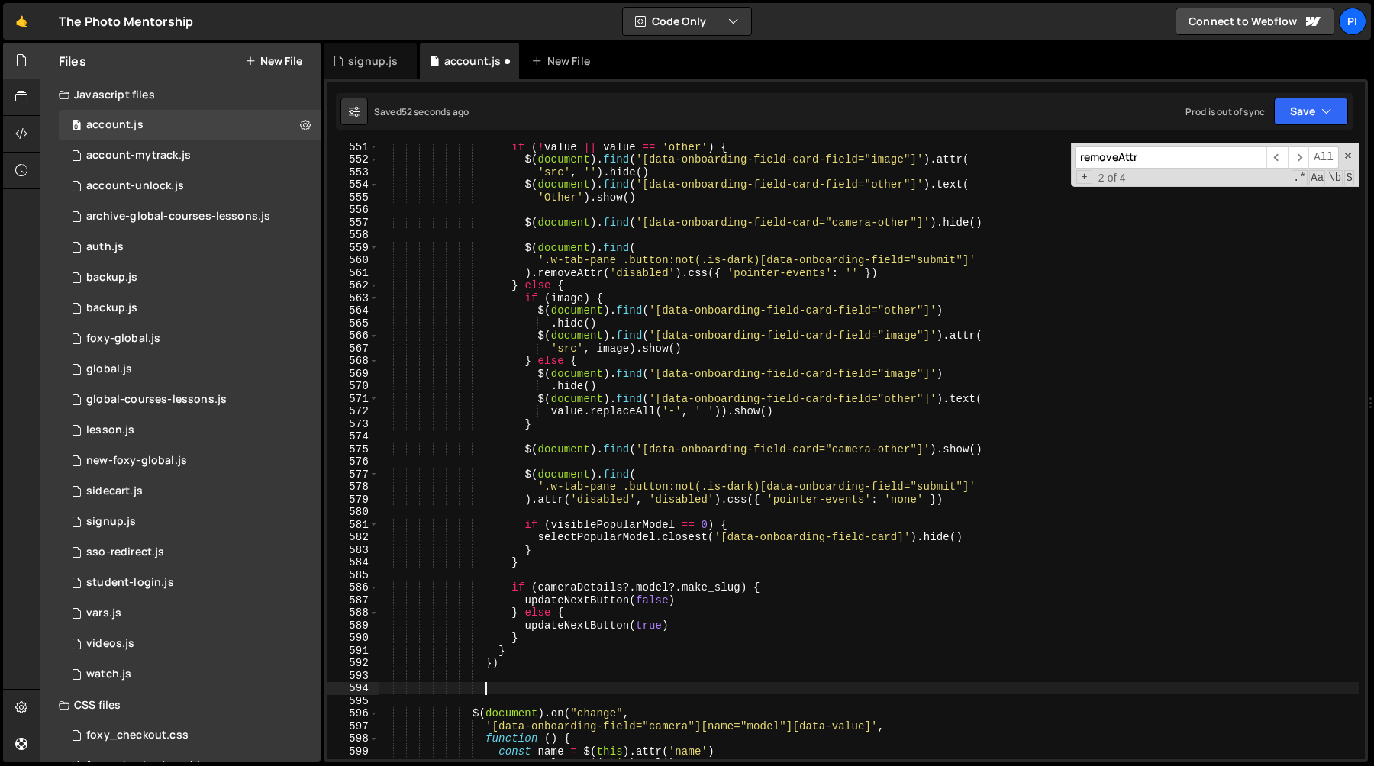
paste textarea "})"
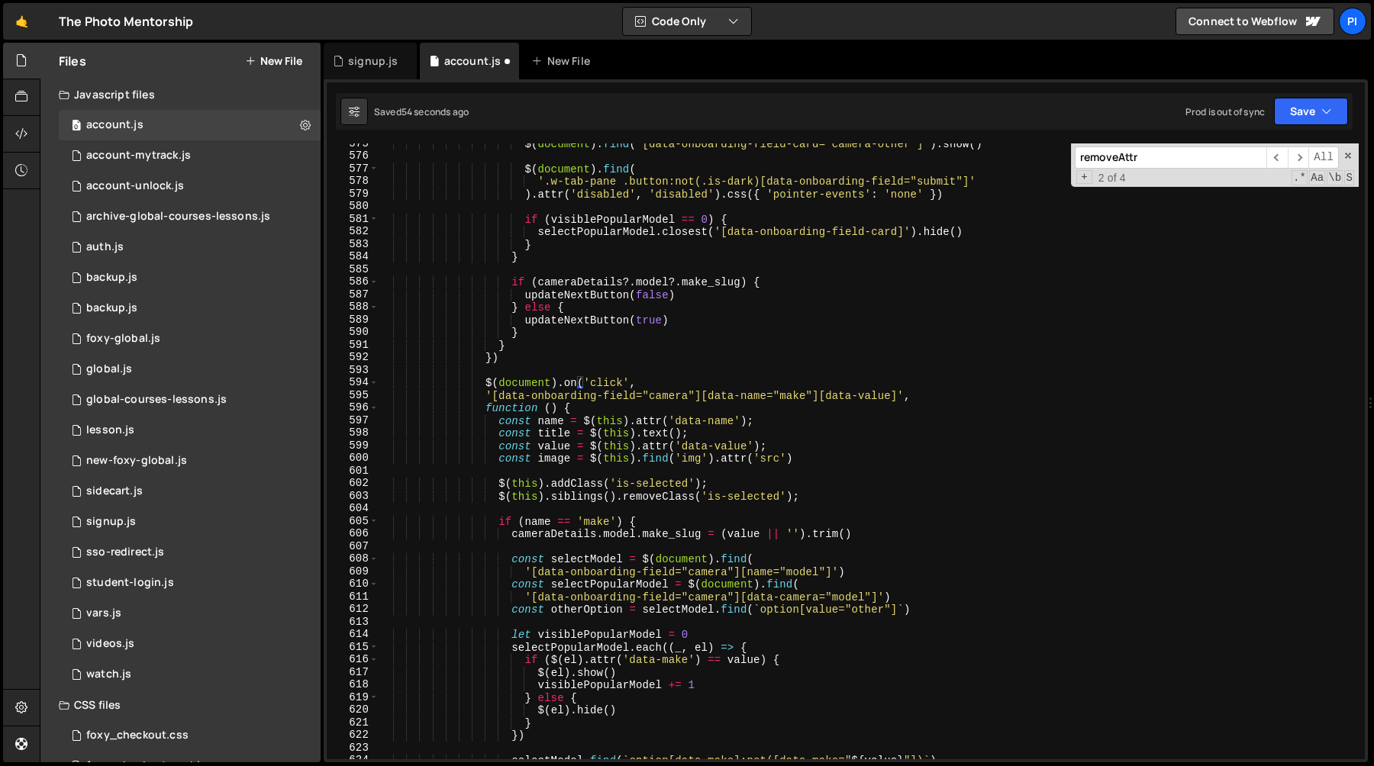
scroll to position [7240, 0]
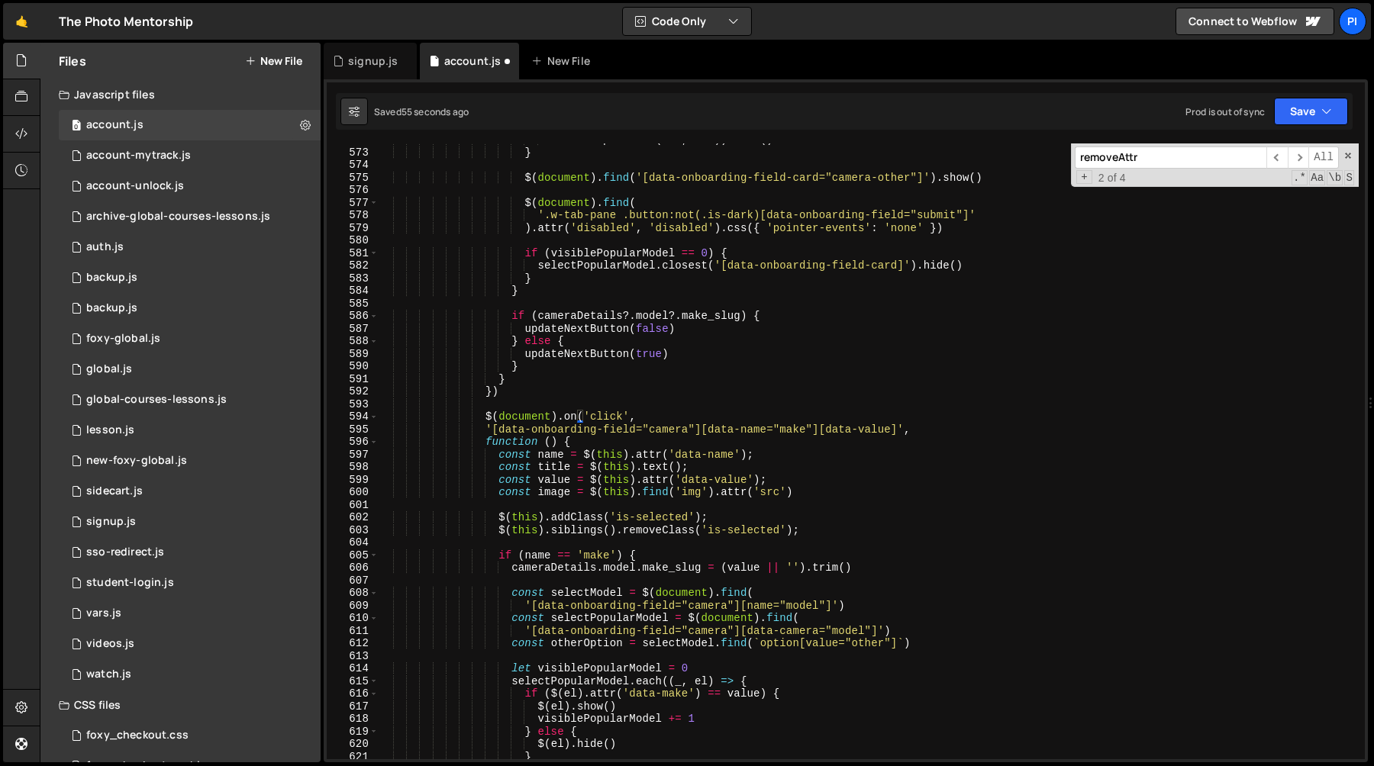
click at [803, 431] on div "value . [GEOGRAPHIC_DATA] ( '-' , ' ' )) . show ( ) } $ ( document ) . find ( '…" at bounding box center [868, 454] width 981 height 641
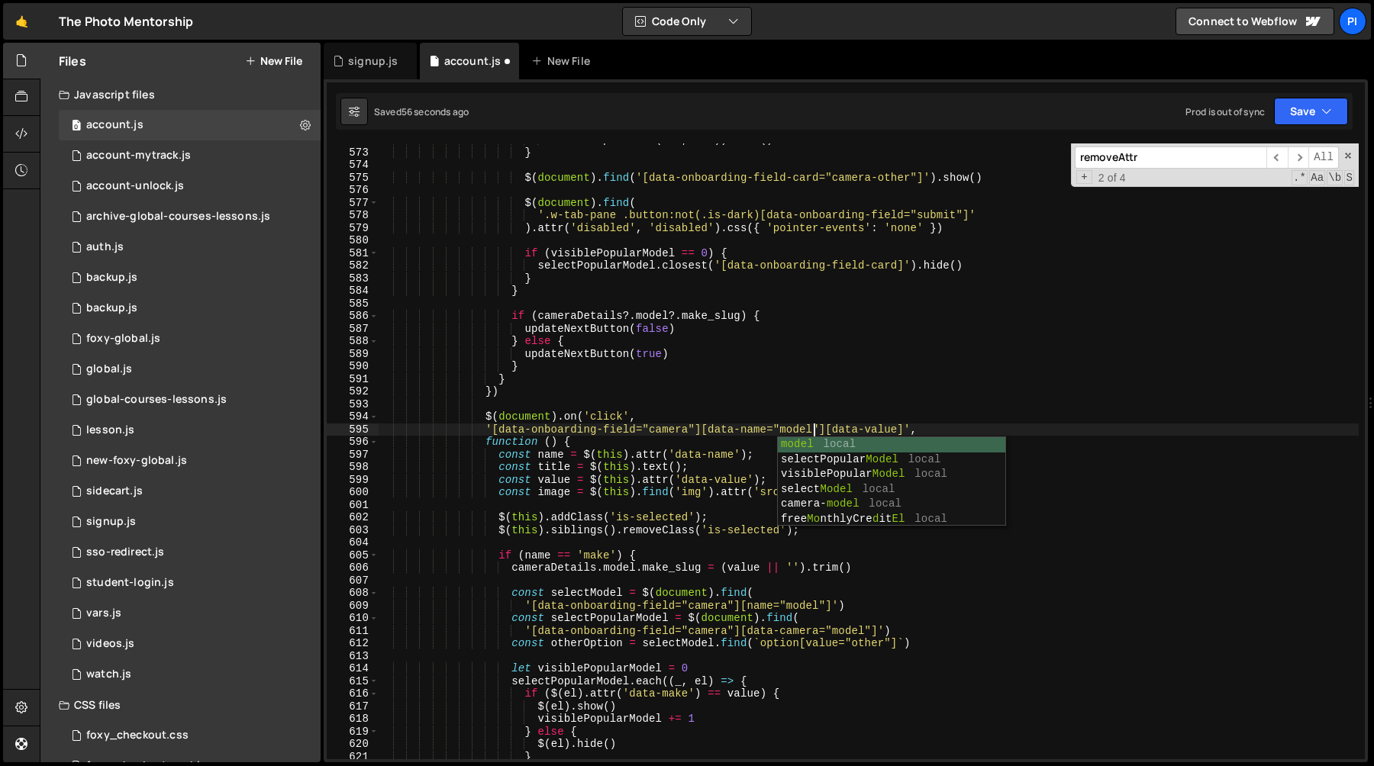
scroll to position [0, 30]
click at [772, 418] on div "value . [GEOGRAPHIC_DATA] ( '-' , ' ' )) . show ( ) } $ ( document ) . find ( '…" at bounding box center [868, 454] width 981 height 641
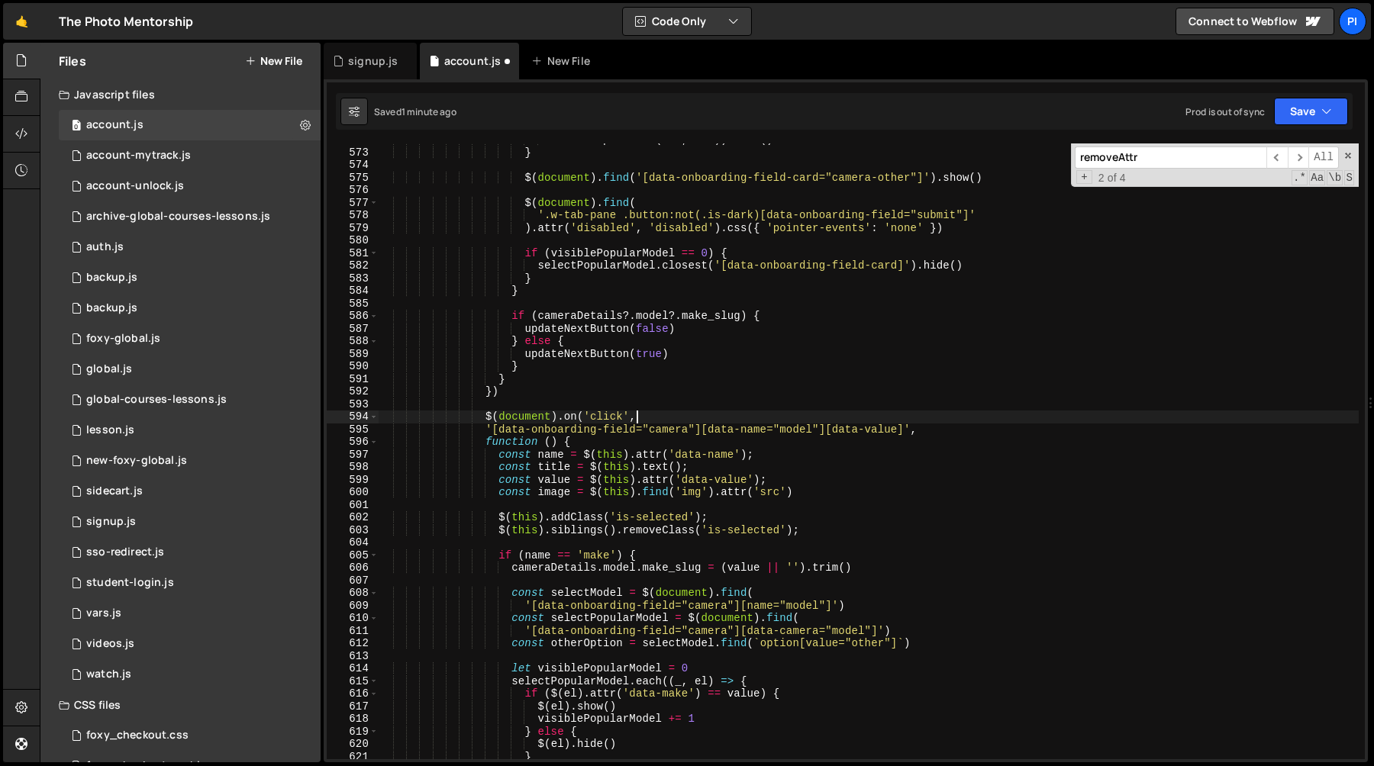
click at [648, 441] on div "value . [GEOGRAPHIC_DATA] ( '-' , ' ' )) . show ( ) } $ ( document ) . find ( '…" at bounding box center [868, 454] width 981 height 641
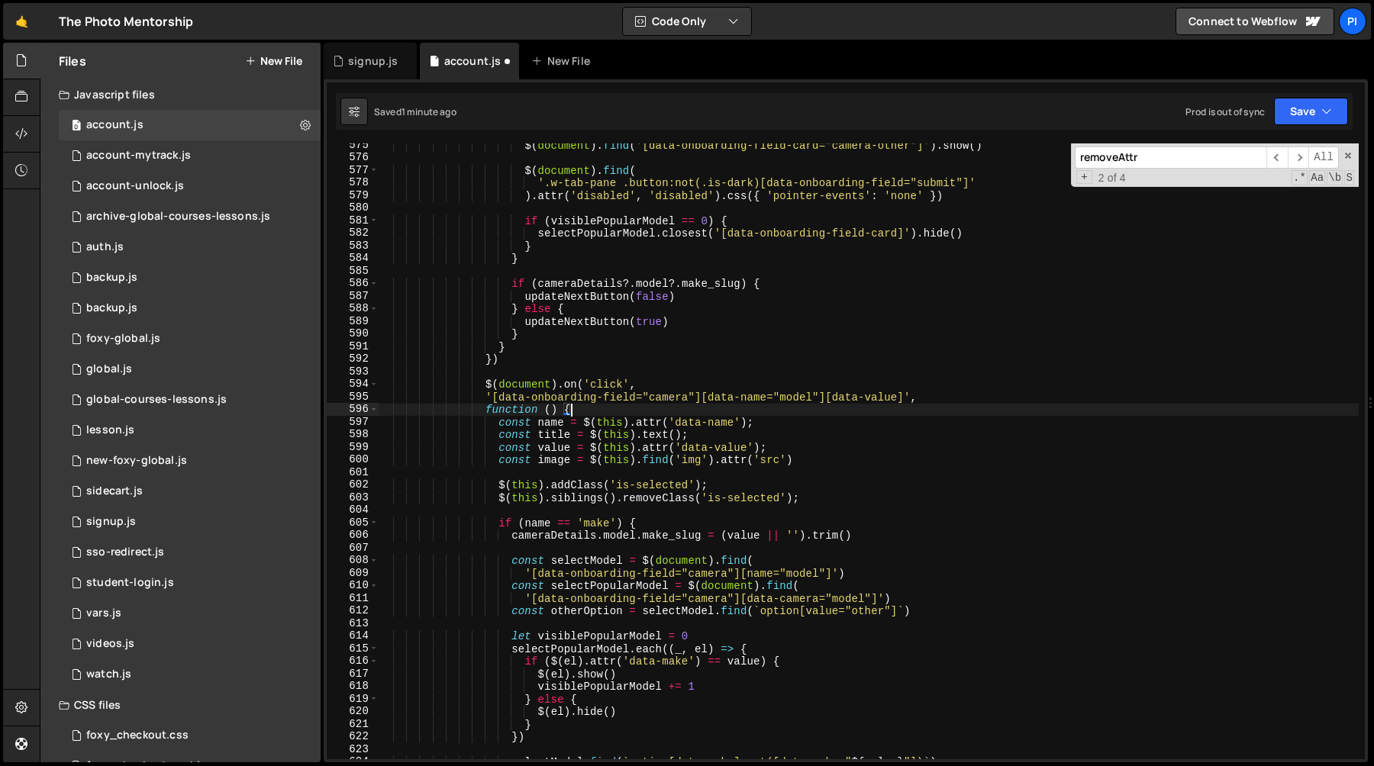
scroll to position [7273, 0]
click at [724, 399] on div "$ ( document ) . find ( '[data-onboarding-field-card="camera-other"]' ) . show …" at bounding box center [868, 459] width 981 height 641
click at [497, 424] on div "$ ( document ) . find ( '[data-onboarding-field-card="camera-other"]' ) . show …" at bounding box center [868, 459] width 981 height 641
click at [495, 486] on div "$ ( document ) . find ( '[data-onboarding-field-card="camera-other"]' ) . show …" at bounding box center [868, 459] width 981 height 641
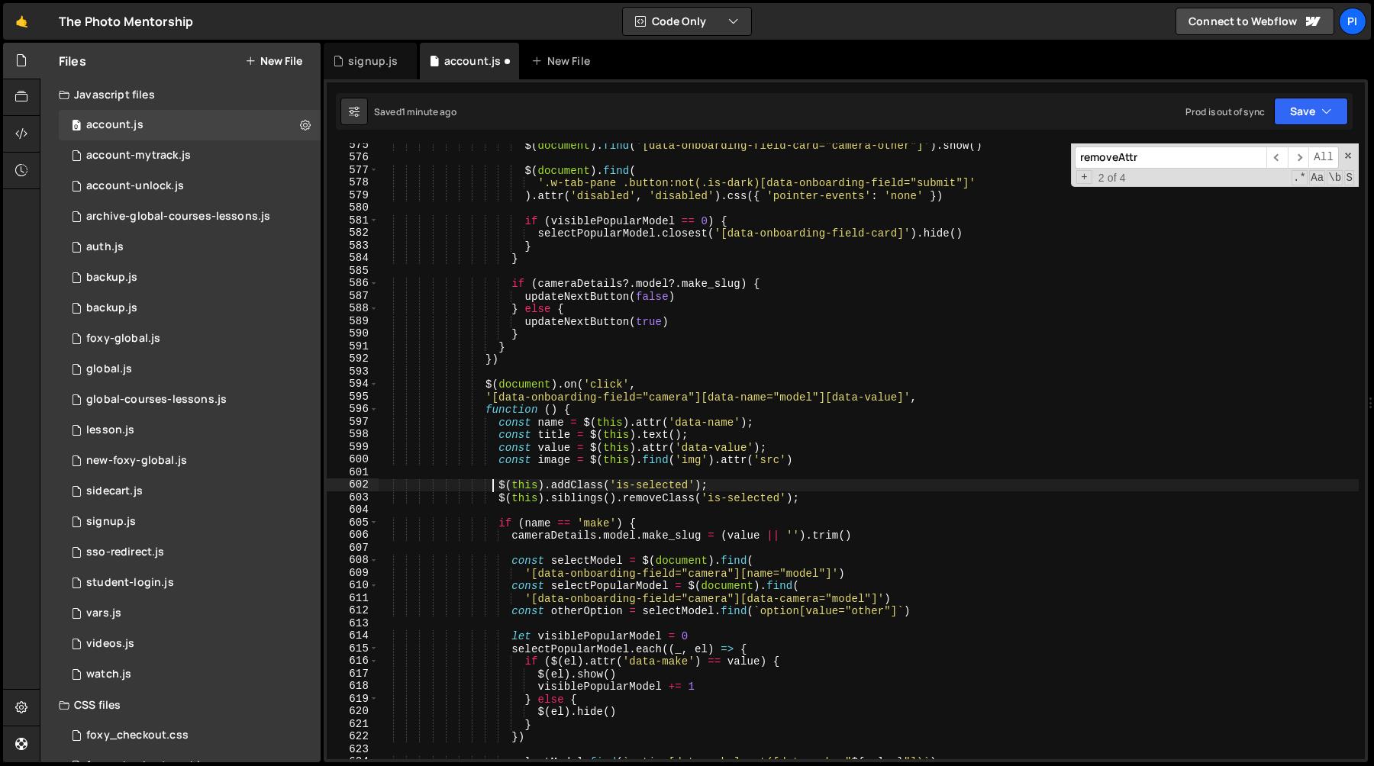
click at [495, 529] on div "$ ( document ) . find ( '[data-onboarding-field-card="camera-other"]' ) . show …" at bounding box center [868, 459] width 981 height 641
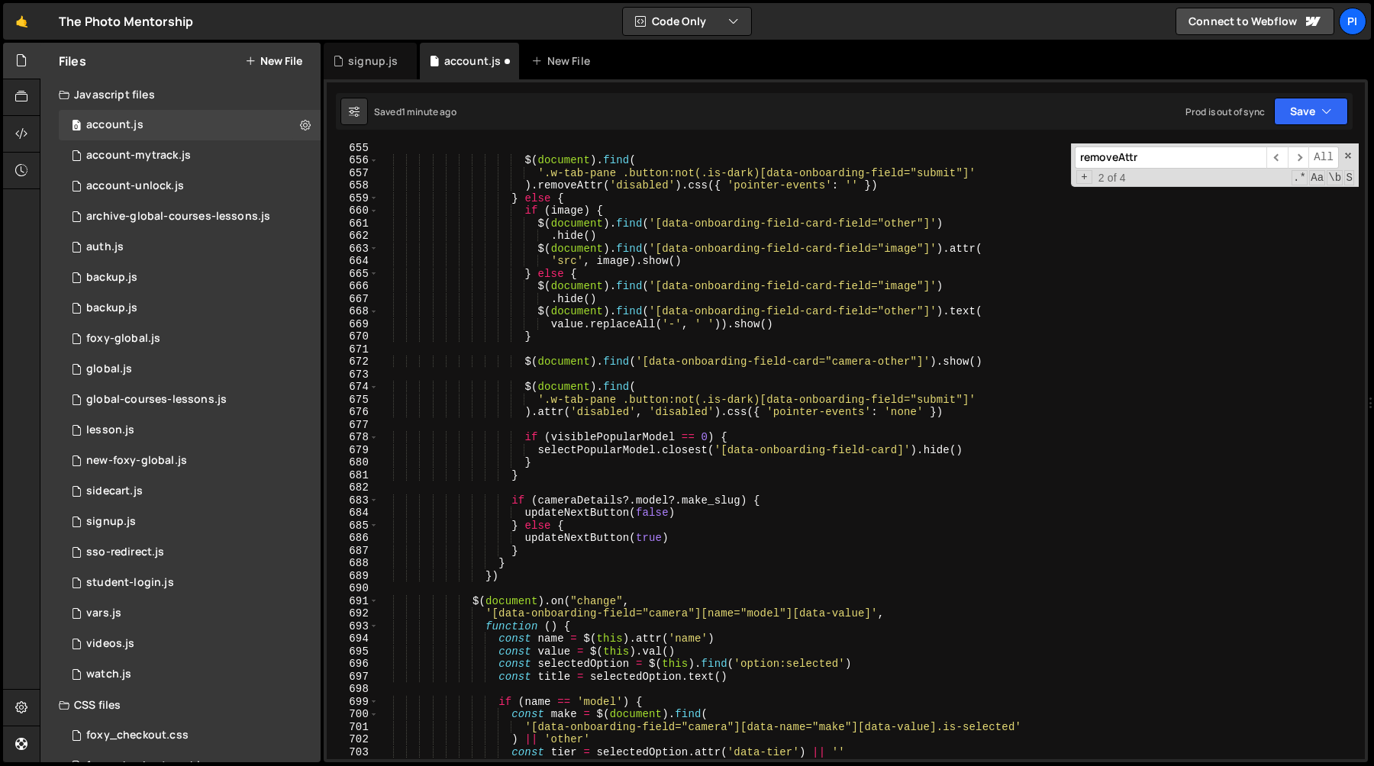
scroll to position [8278, 0]
click at [529, 565] on div "$ ( document ) . find ( '.w-tab-pane .button:not(.is-dark)[data-onboarding-fiel…" at bounding box center [868, 461] width 981 height 641
type textarea "} }"
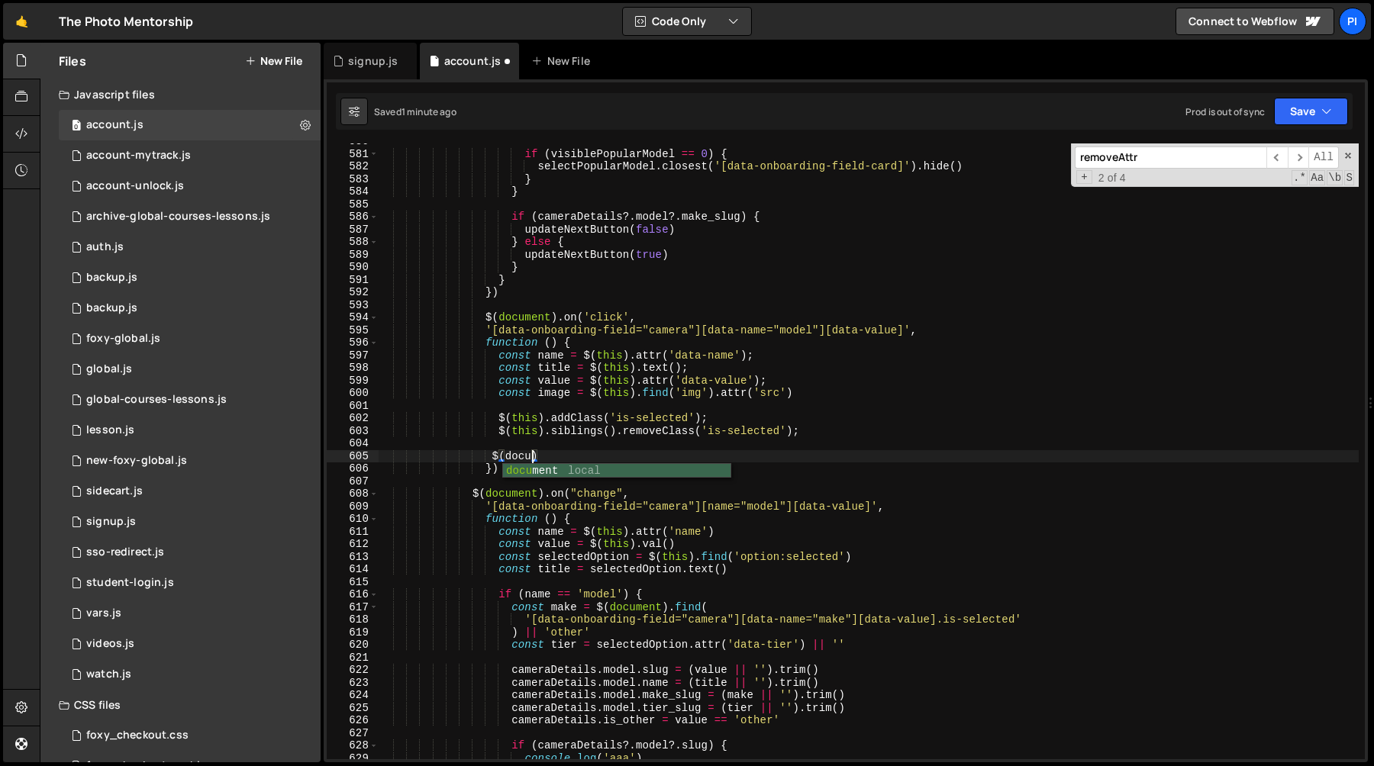
scroll to position [0, 10]
click at [608, 460] on div "if ( visiblePopularModel == 0 ) { selectPopularModel . closest ( '[data-onboard…" at bounding box center [868, 455] width 981 height 641
click at [493, 507] on div "if ( visiblePopularModel == 0 ) { selectPopularModel . closest ( '[data-onboard…" at bounding box center [868, 455] width 981 height 641
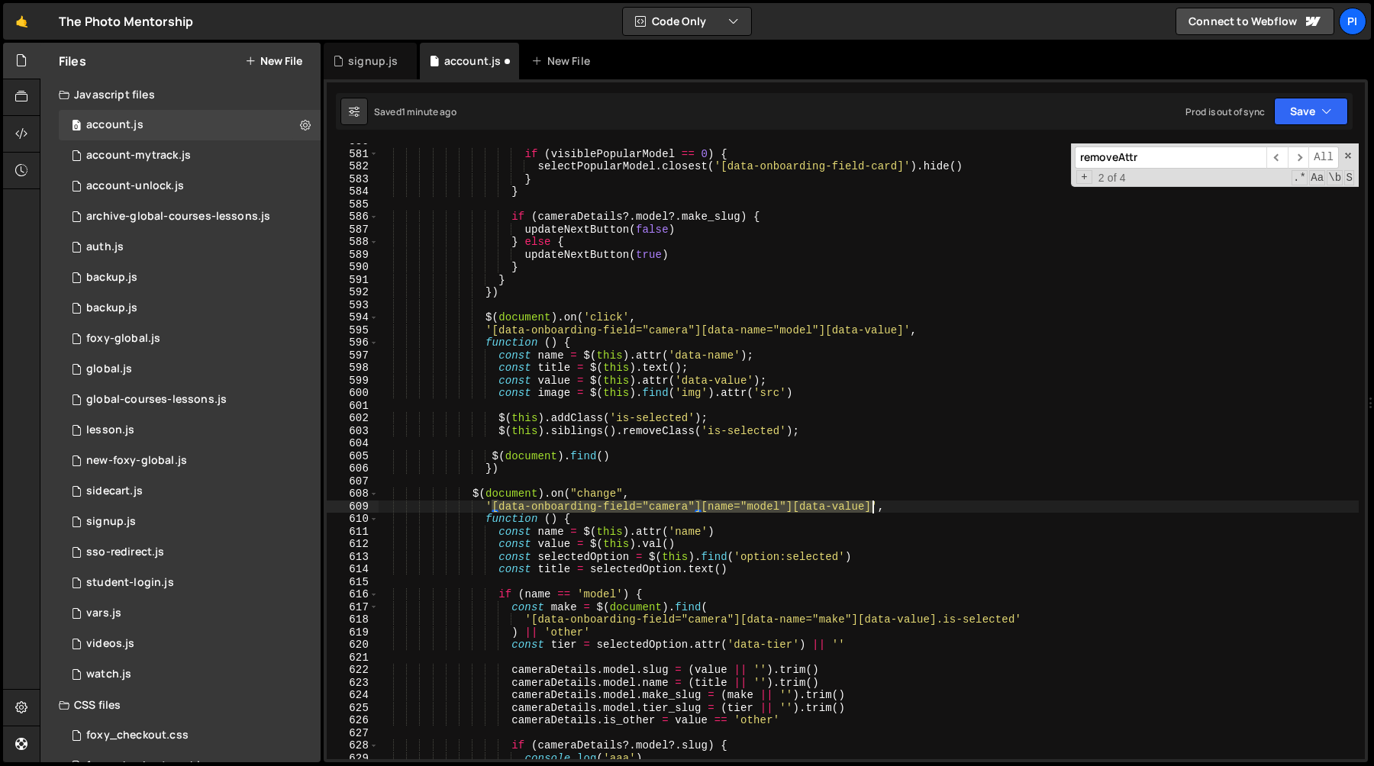
click at [873, 505] on div "if ( visiblePopularModel == 0 ) { selectPopularModel . closest ( '[data-onboard…" at bounding box center [868, 455] width 981 height 641
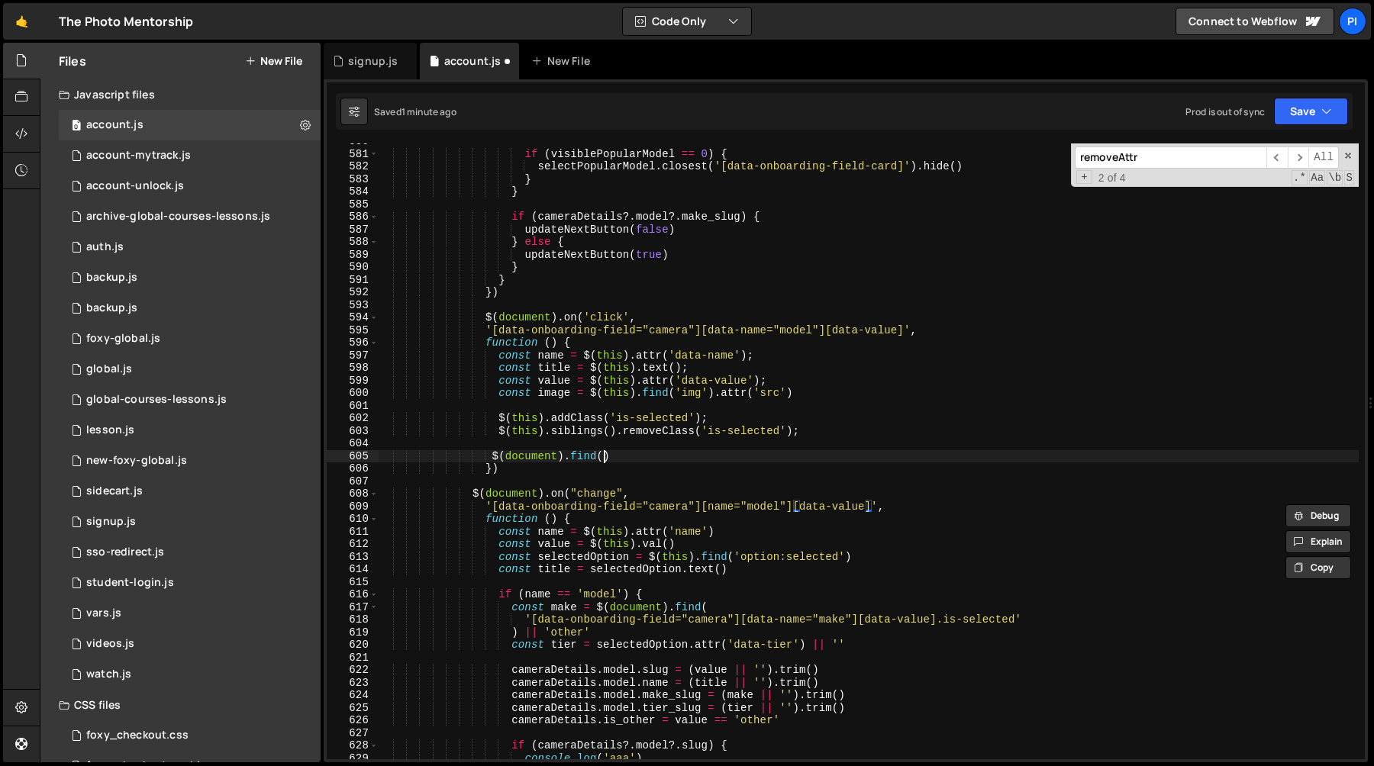
click at [605, 457] on div "if ( visiblePopularModel == 0 ) { selectPopularModel . closest ( '[data-onboard…" at bounding box center [868, 455] width 981 height 641
paste textarea "[data-onboarding-field="camera"][name="model"][data-value]`"
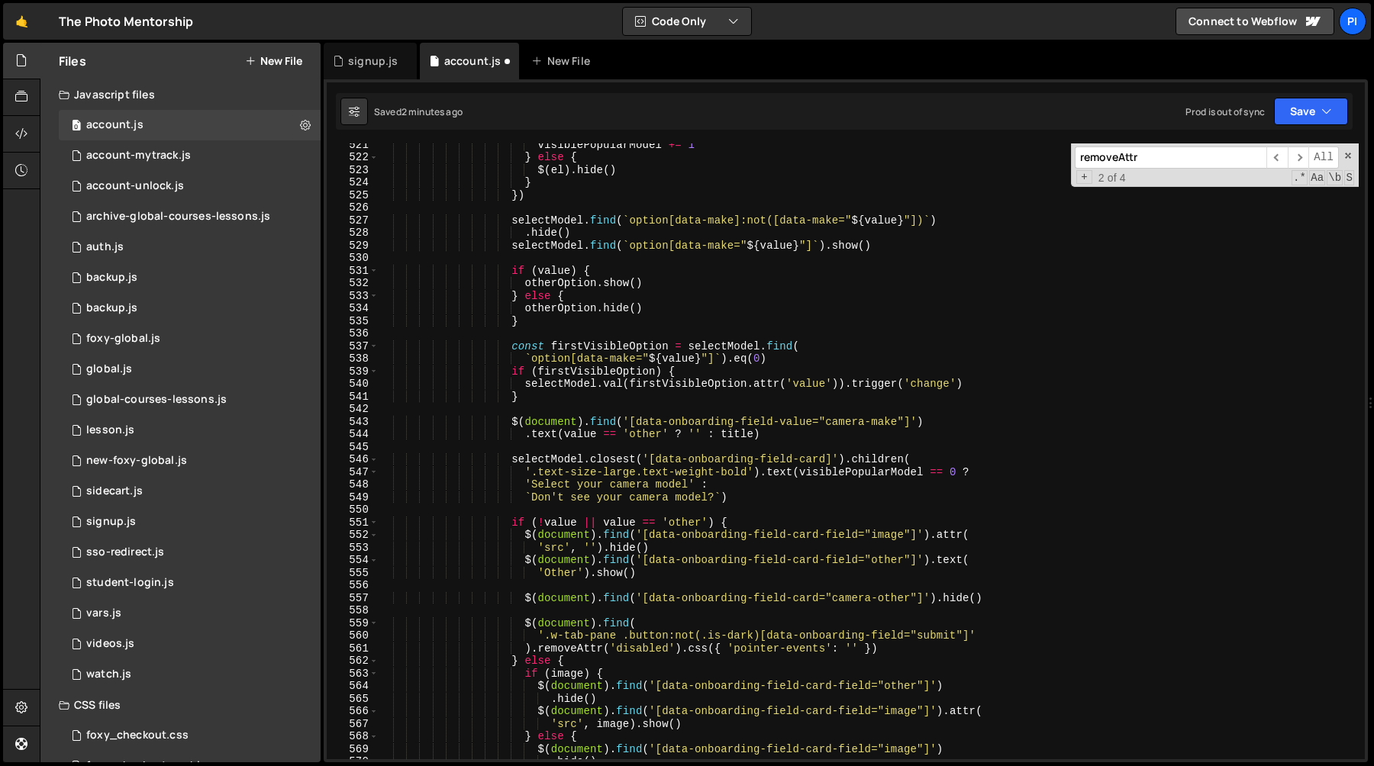
scroll to position [6595, 0]
click at [632, 384] on div "visiblePopularModel += 1 } else { $ ( el ) . hide ( ) } }) selectModel . find (…" at bounding box center [868, 457] width 981 height 641
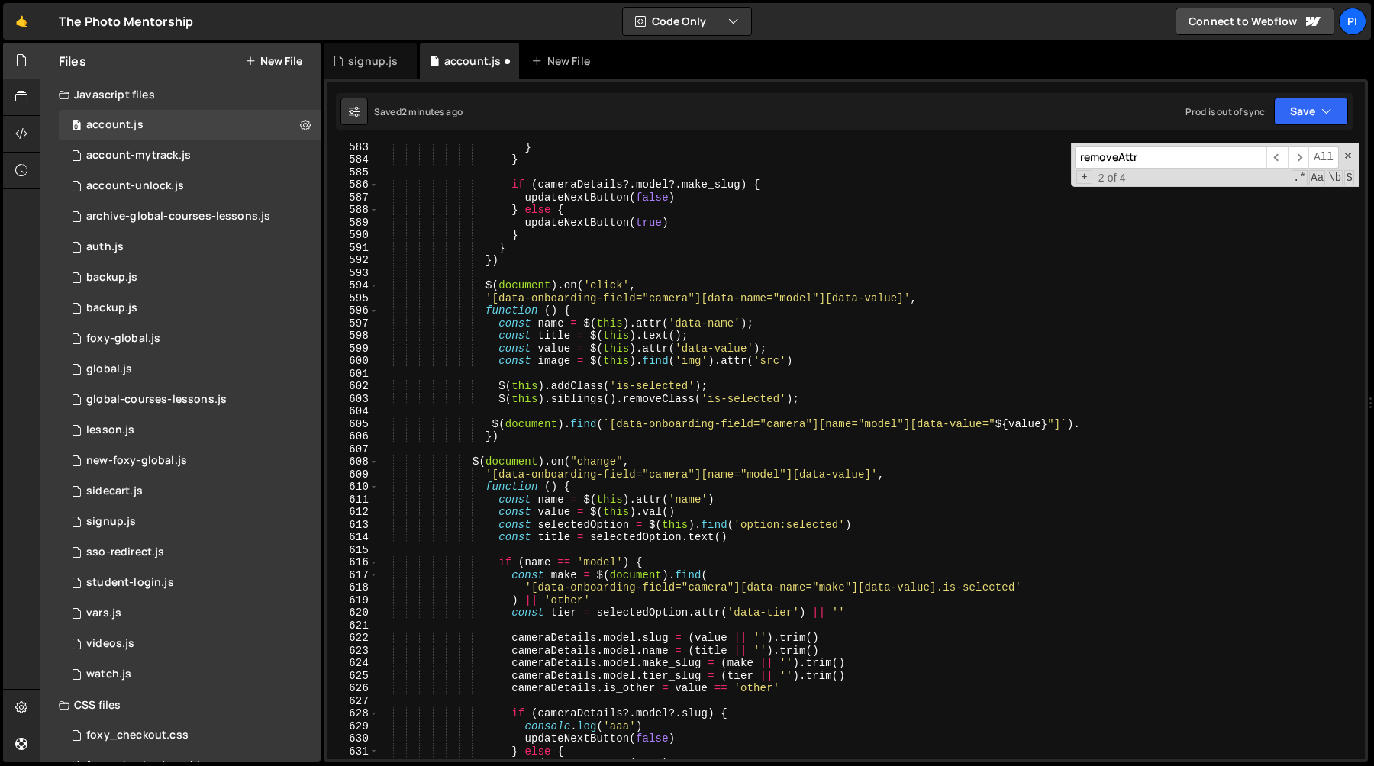
scroll to position [7363, 0]
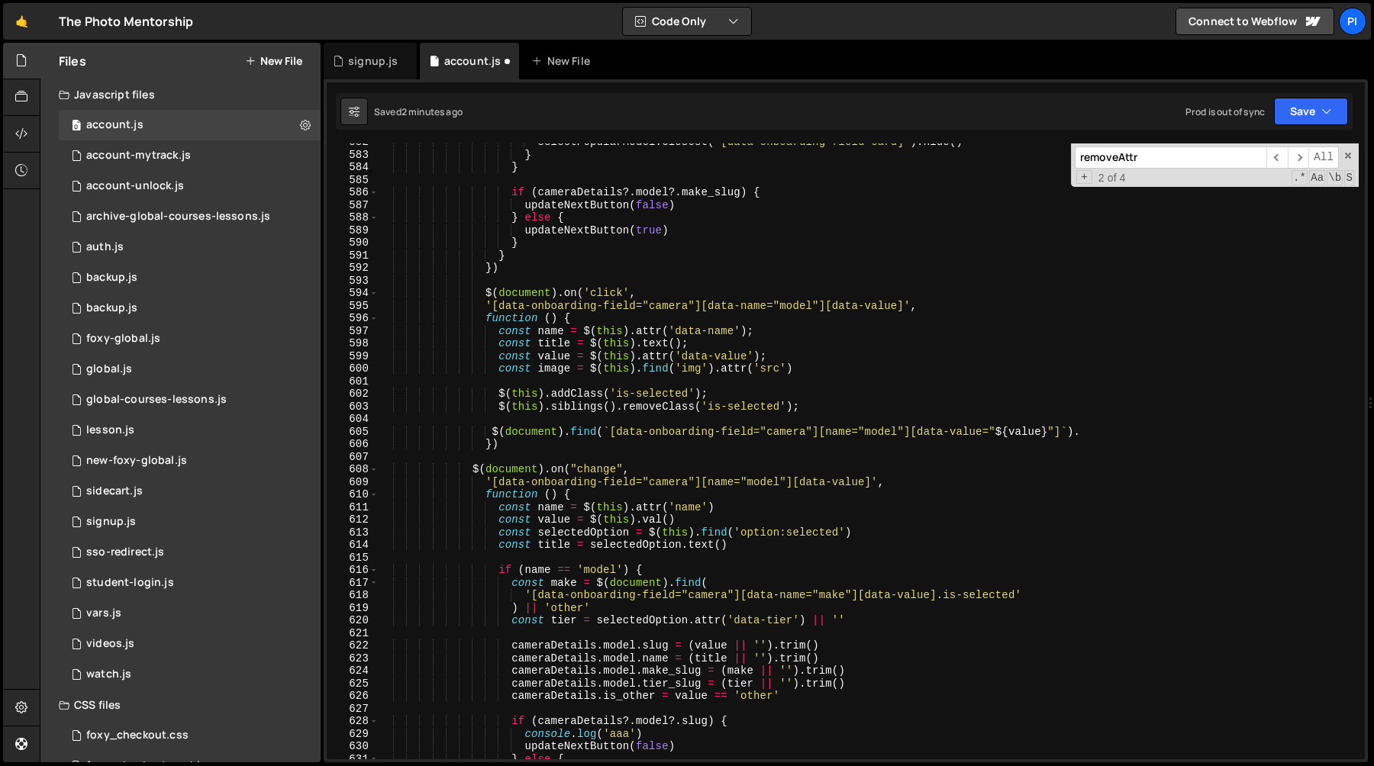
click at [984, 427] on div "selectPopularModel . closest ( '[data-onboarding-field-card]' ) . hide ( ) } } …" at bounding box center [868, 456] width 981 height 641
click at [796, 483] on div "selectPopularModel . closest ( '[data-onboarding-field-card]' ) . hide ( ) } } …" at bounding box center [868, 456] width 981 height 641
click at [873, 482] on div "selectPopularModel . closest ( '[data-onboarding-field-card]' ) . hide ( ) } } …" at bounding box center [868, 456] width 981 height 641
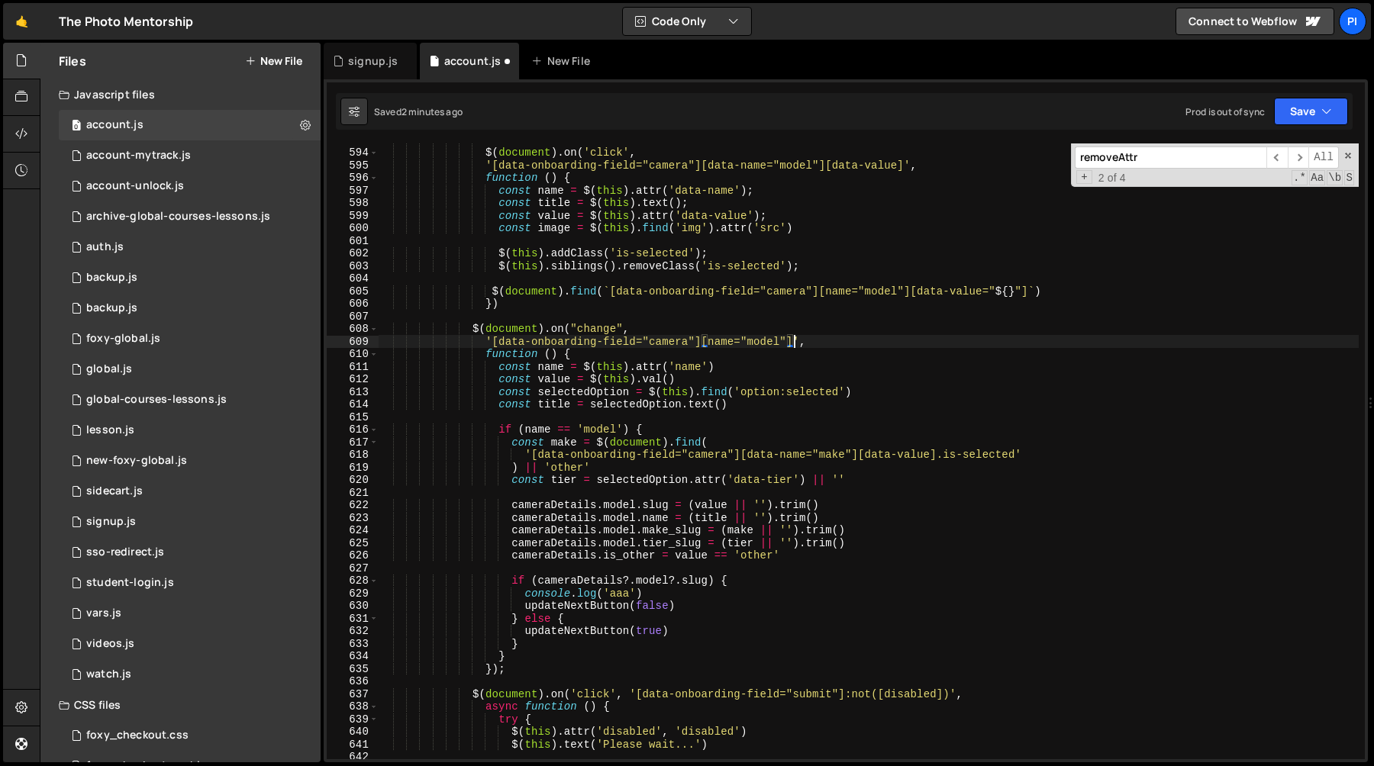
scroll to position [7492, 0]
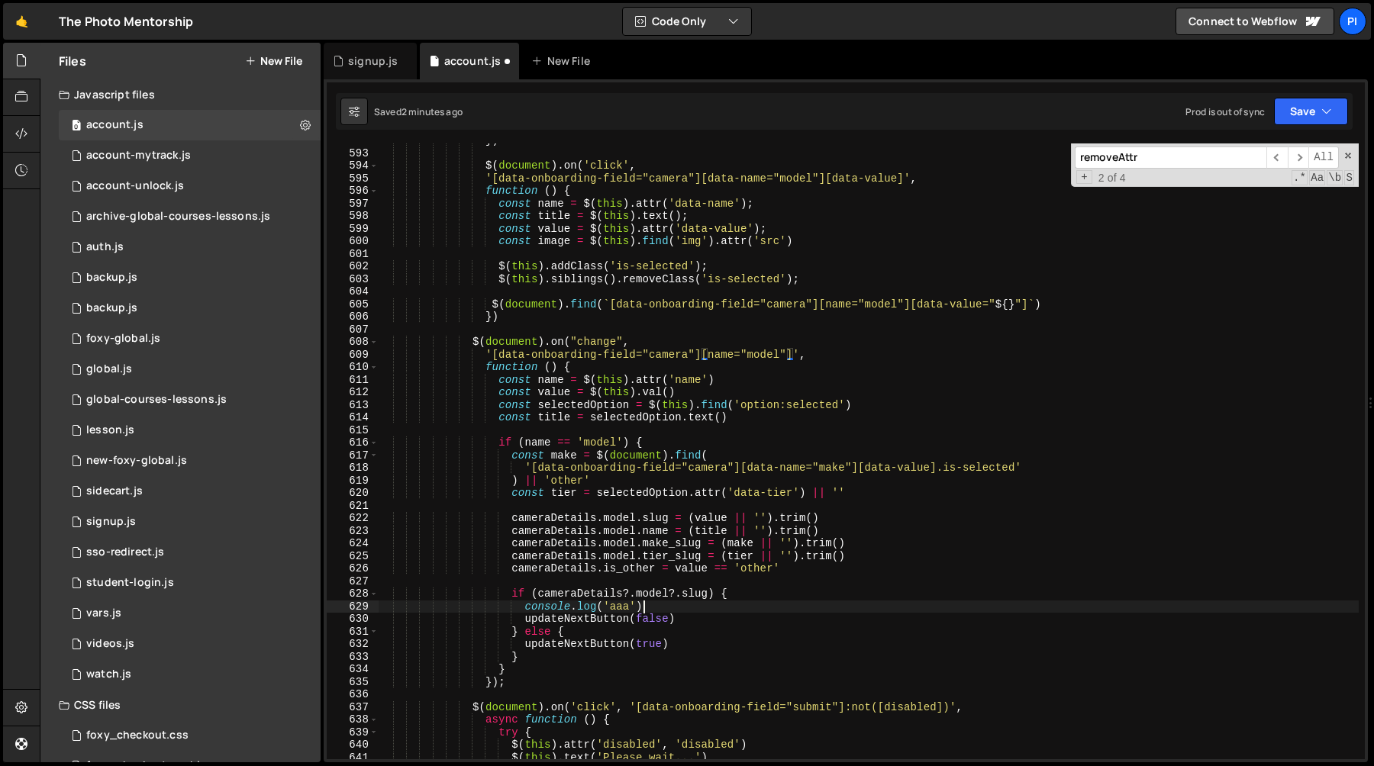
click at [666, 605] on div "}) $ ( document ) . on ( 'click' , '[data-onboarding-field="camera"][data-name=…" at bounding box center [868, 454] width 981 height 641
click at [913, 305] on div "}) $ ( document ) . on ( 'click' , '[data-onboarding-field="camera"][data-name=…" at bounding box center [868, 454] width 981 height 641
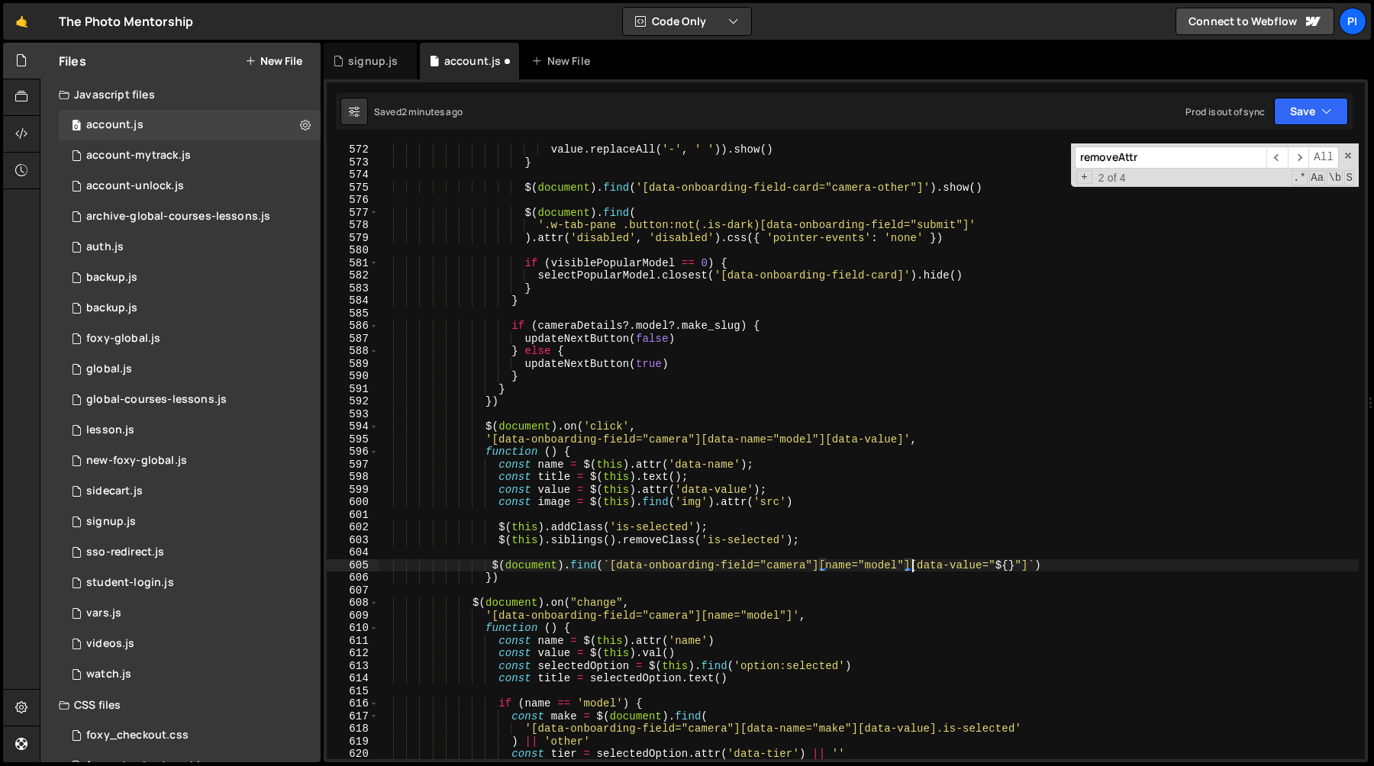
scroll to position [7239, 0]
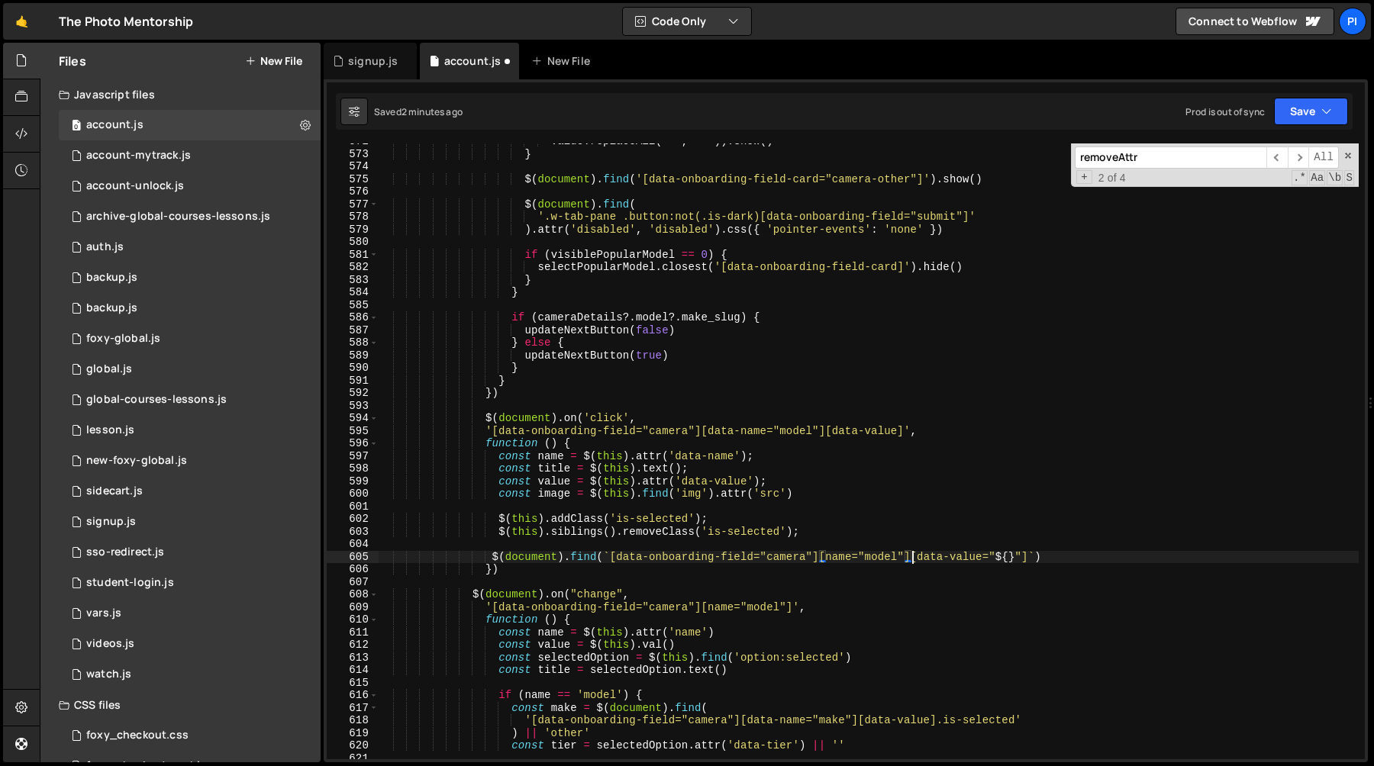
click at [1028, 558] on div "value . [GEOGRAPHIC_DATA] ( '-' , ' ' )) . show ( ) } $ ( document ) . find ( '…" at bounding box center [868, 455] width 981 height 641
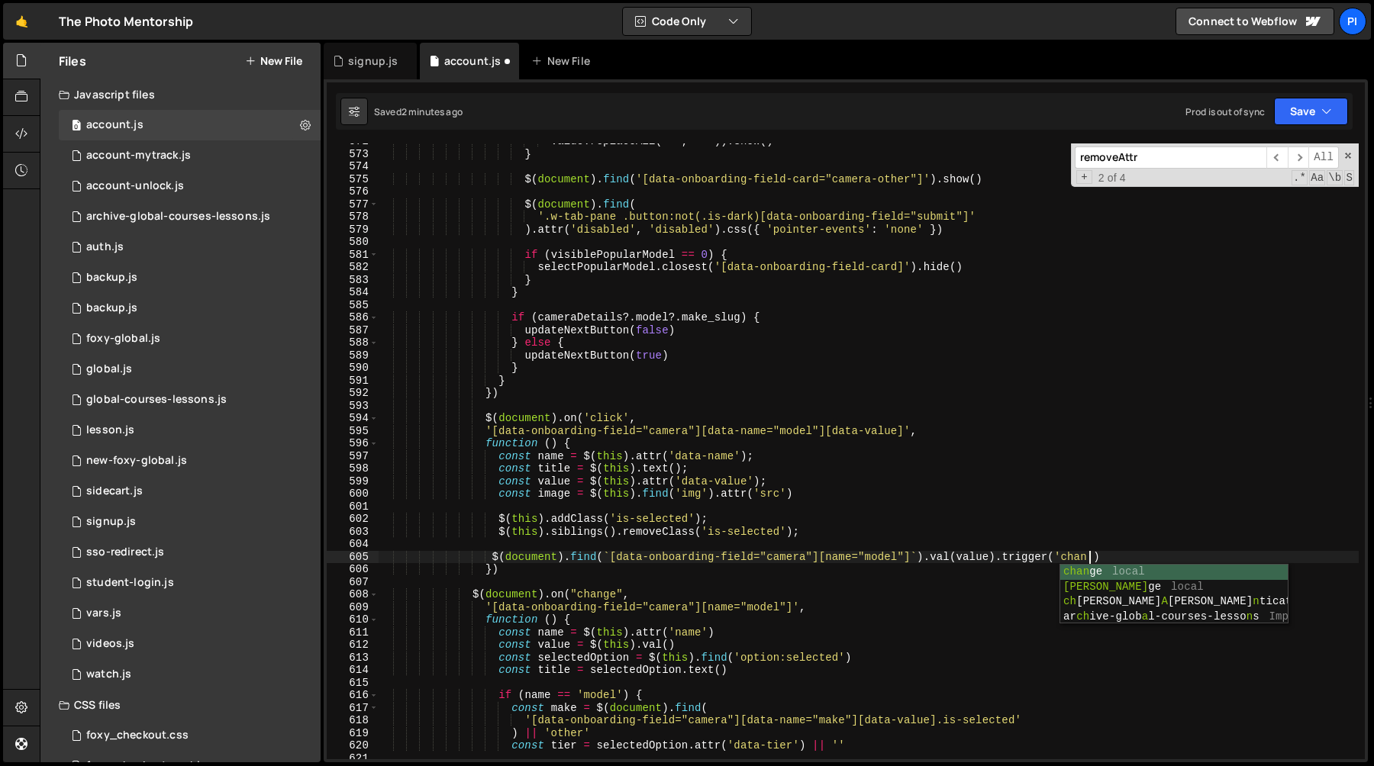
type textarea "$(document).find(`[data-onboarding-field="camera"][name="model"]`).val(value).t…"
click at [957, 579] on div "value . [GEOGRAPHIC_DATA] ( '-' , ' ' )) . show ( ) } $ ( document ) . find ( '…" at bounding box center [868, 455] width 981 height 641
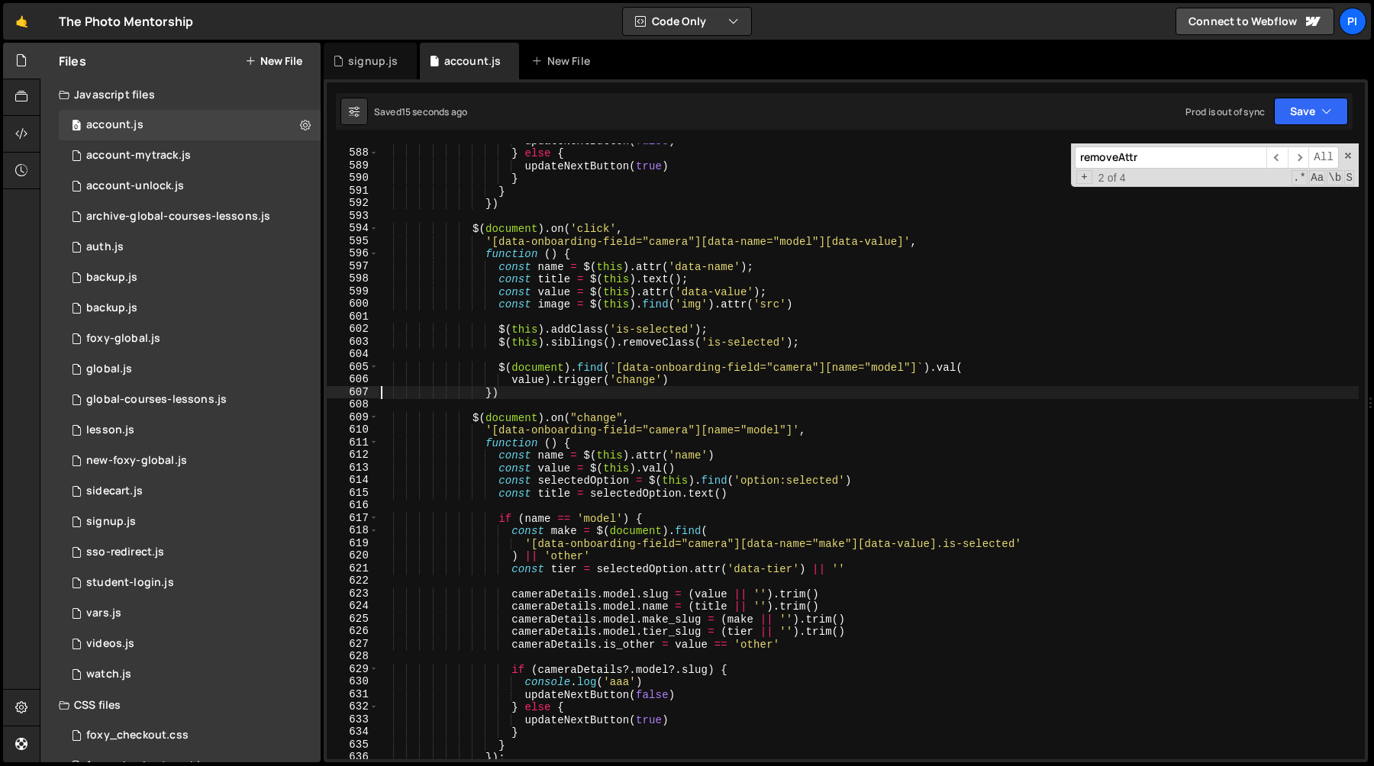
scroll to position [7325, 0]
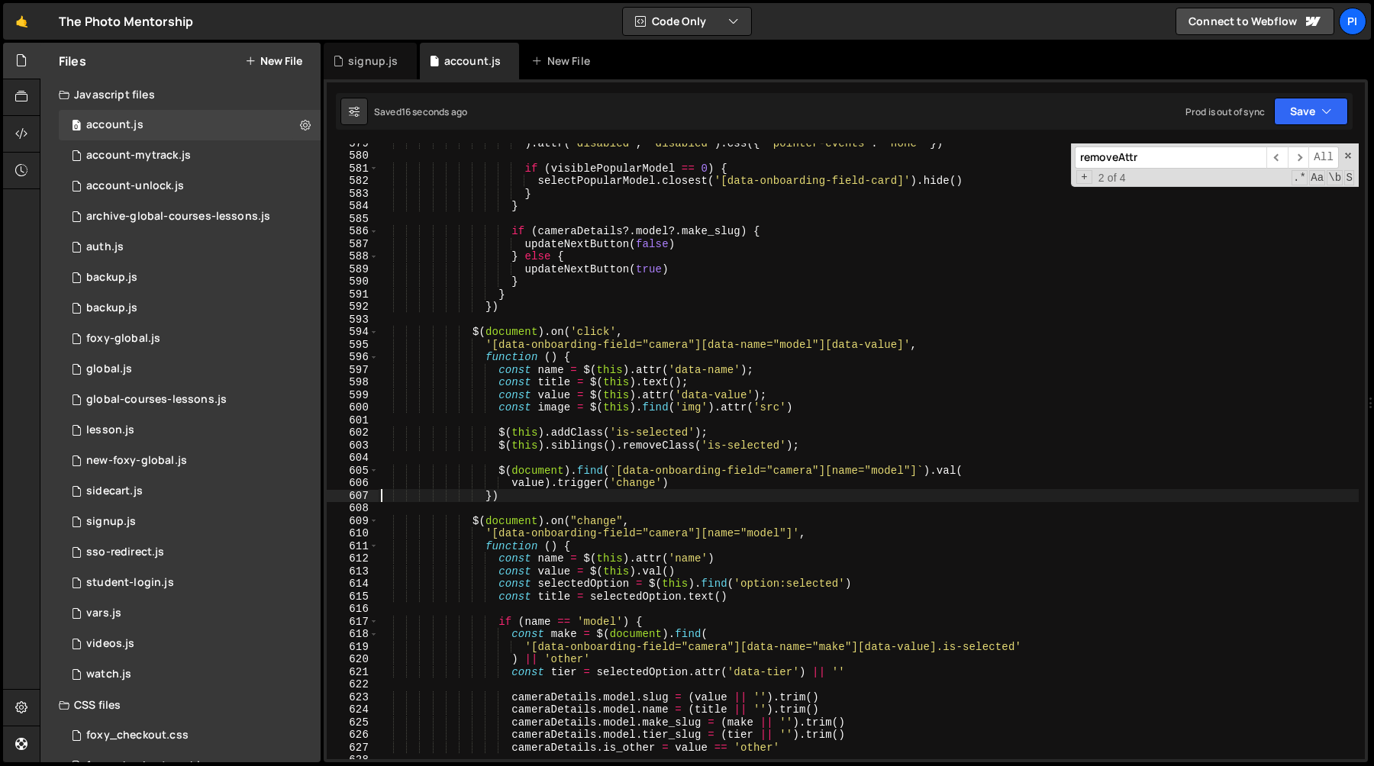
click at [499, 434] on div ") . attr ( 'disabled' , 'disabled' ) . css ({ 'pointer-events' : 'none' }) if (…" at bounding box center [868, 457] width 981 height 641
click at [823, 444] on div ") . attr ( 'disabled' , 'disabled' ) . css ({ 'pointer-events' : 'none' }) if (…" at bounding box center [868, 457] width 981 height 641
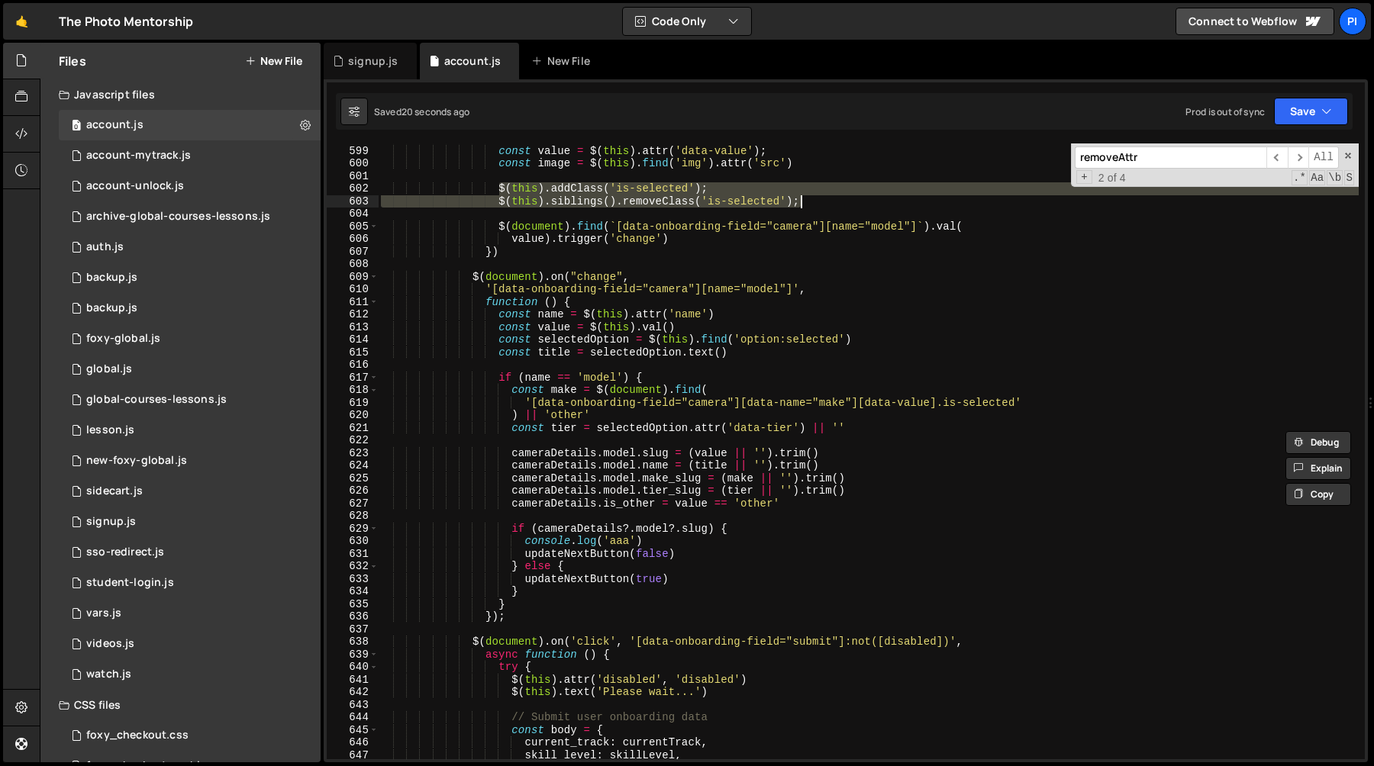
scroll to position [7573, 0]
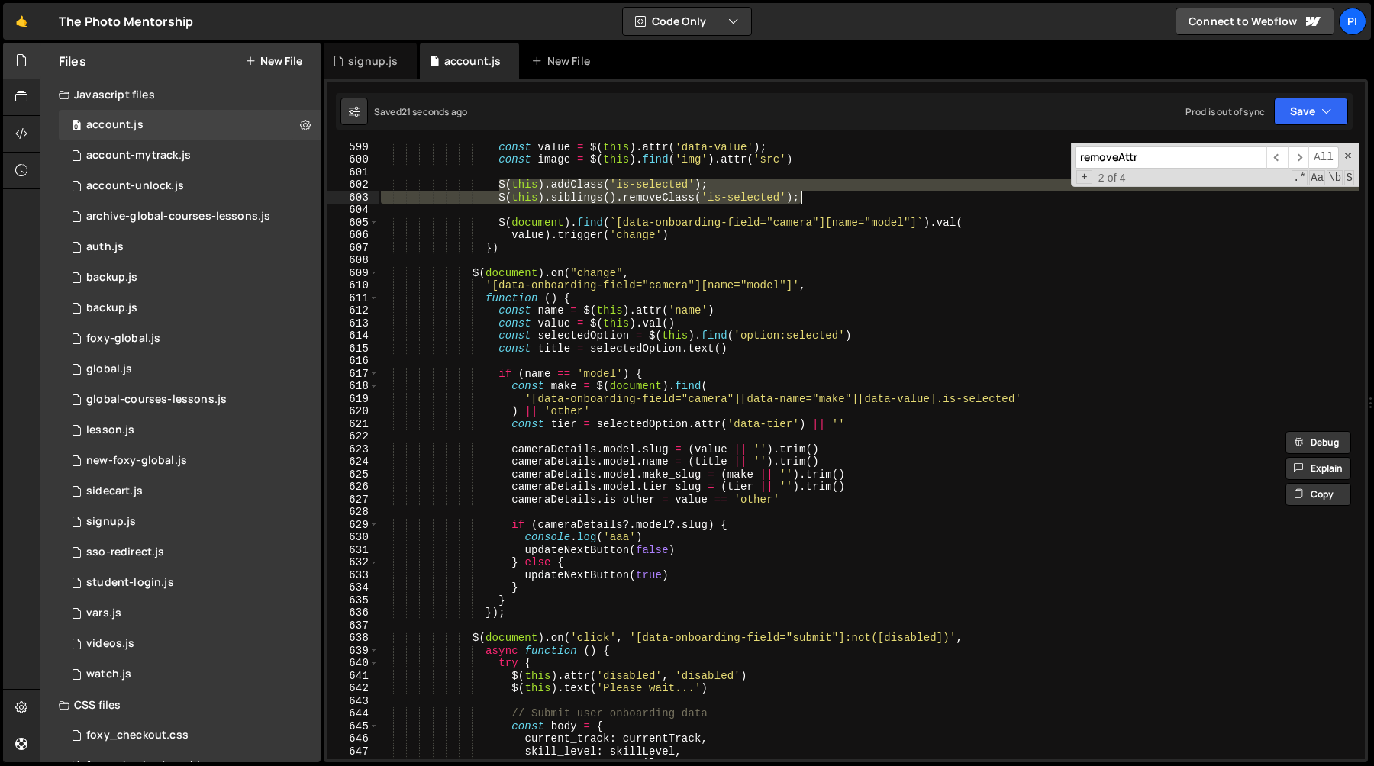
click at [663, 537] on div "const value = $ ( this ) . attr ( 'data-value' ) ; const image = $ ( this ) . f…" at bounding box center [868, 460] width 981 height 641
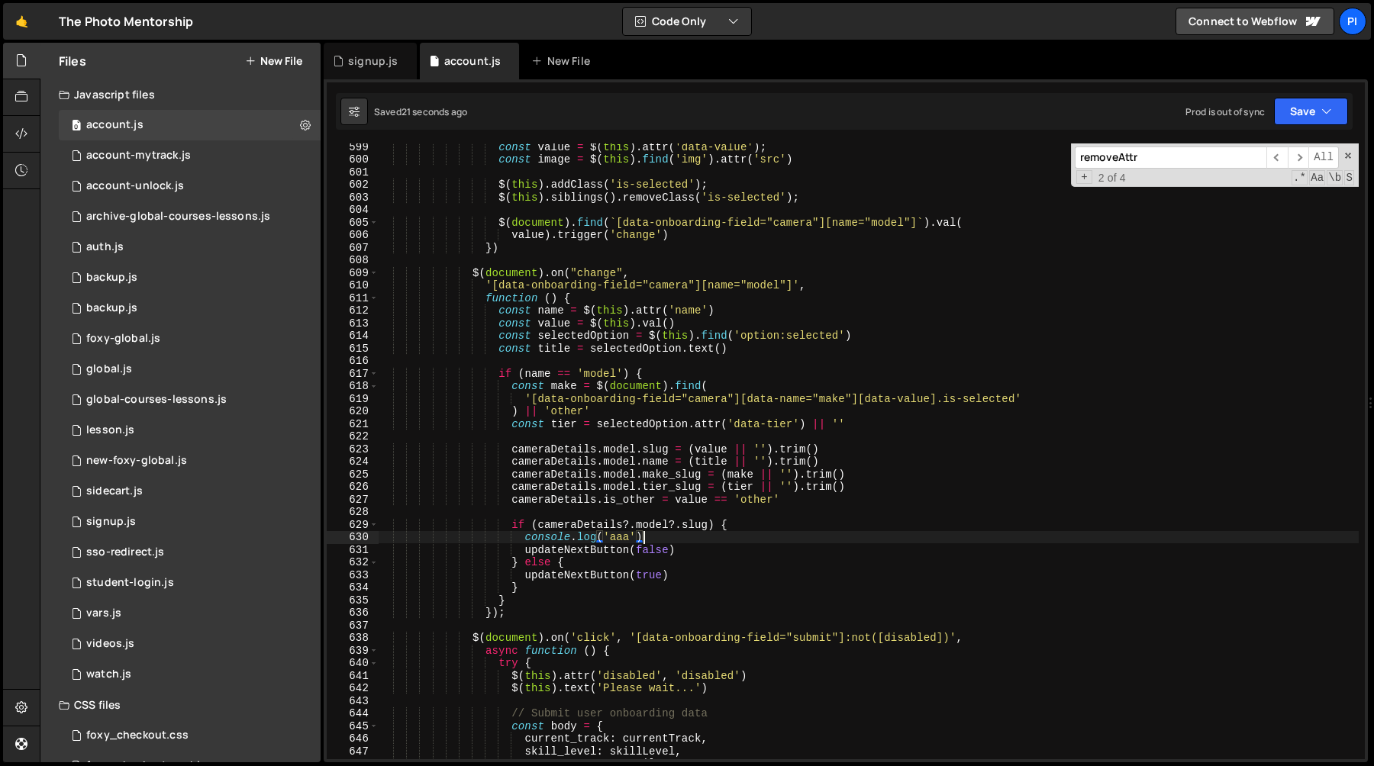
click at [757, 524] on div "const value = $ ( this ) . attr ( 'data-value' ) ; const image = $ ( this ) . f…" at bounding box center [868, 460] width 981 height 641
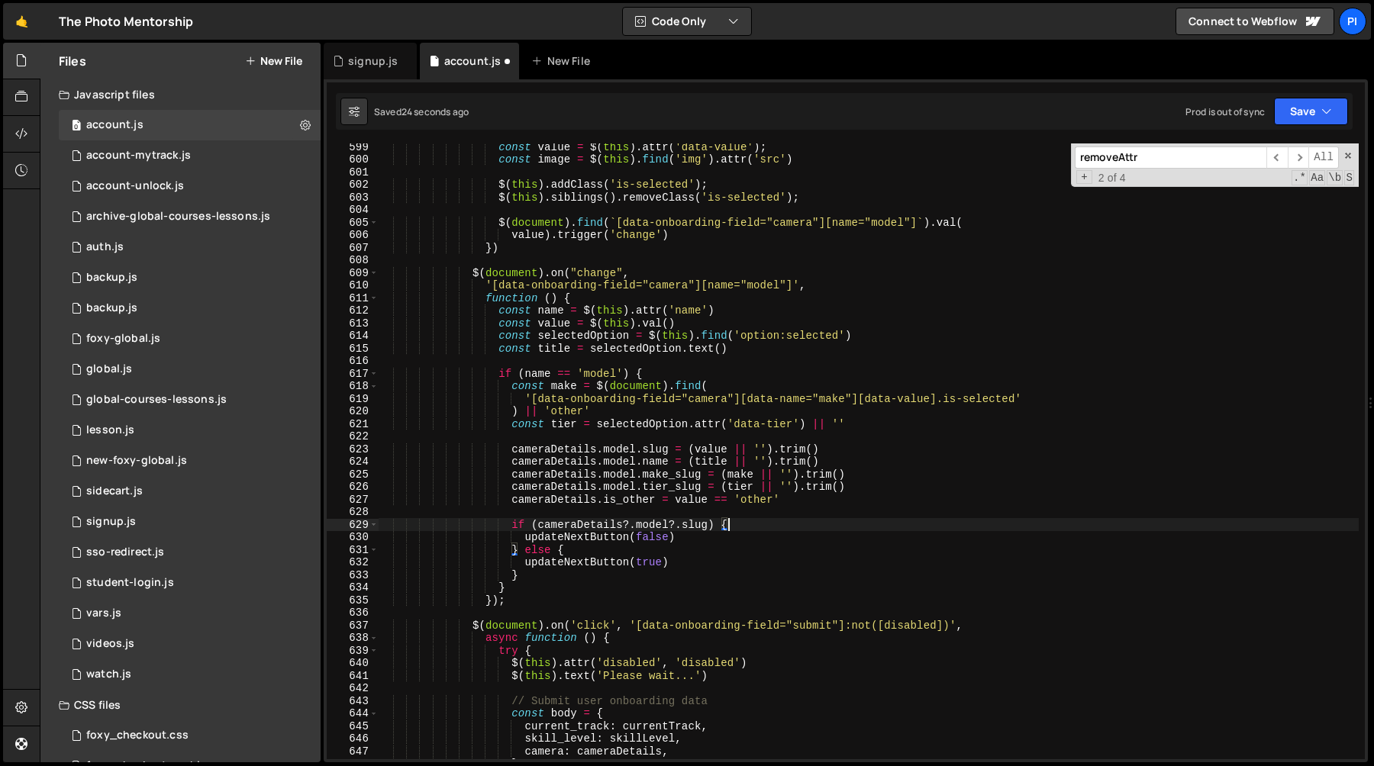
click at [528, 577] on div "const value = $ ( this ) . attr ( 'data-value' ) ; const image = $ ( this ) . f…" at bounding box center [868, 460] width 981 height 641
type textarea "}"
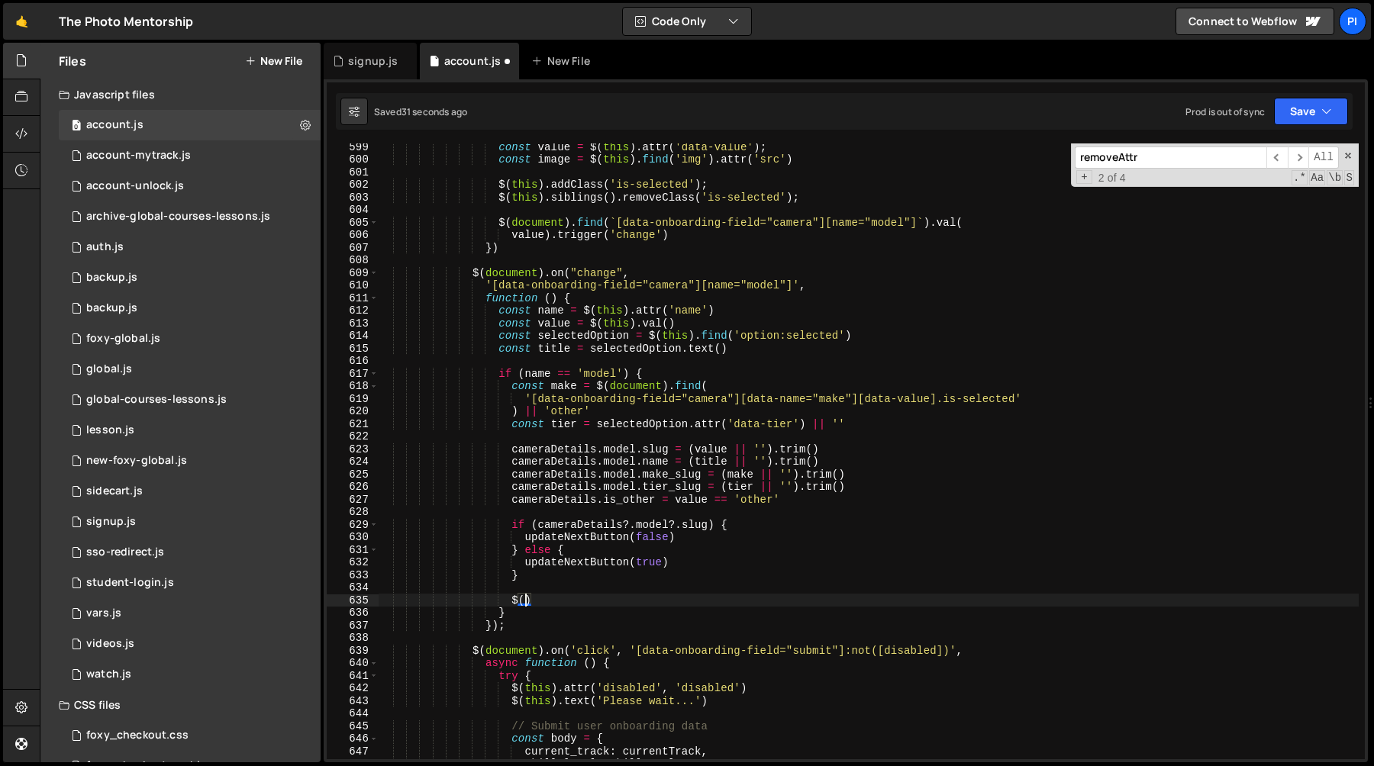
scroll to position [0, 8]
type textarea "}"
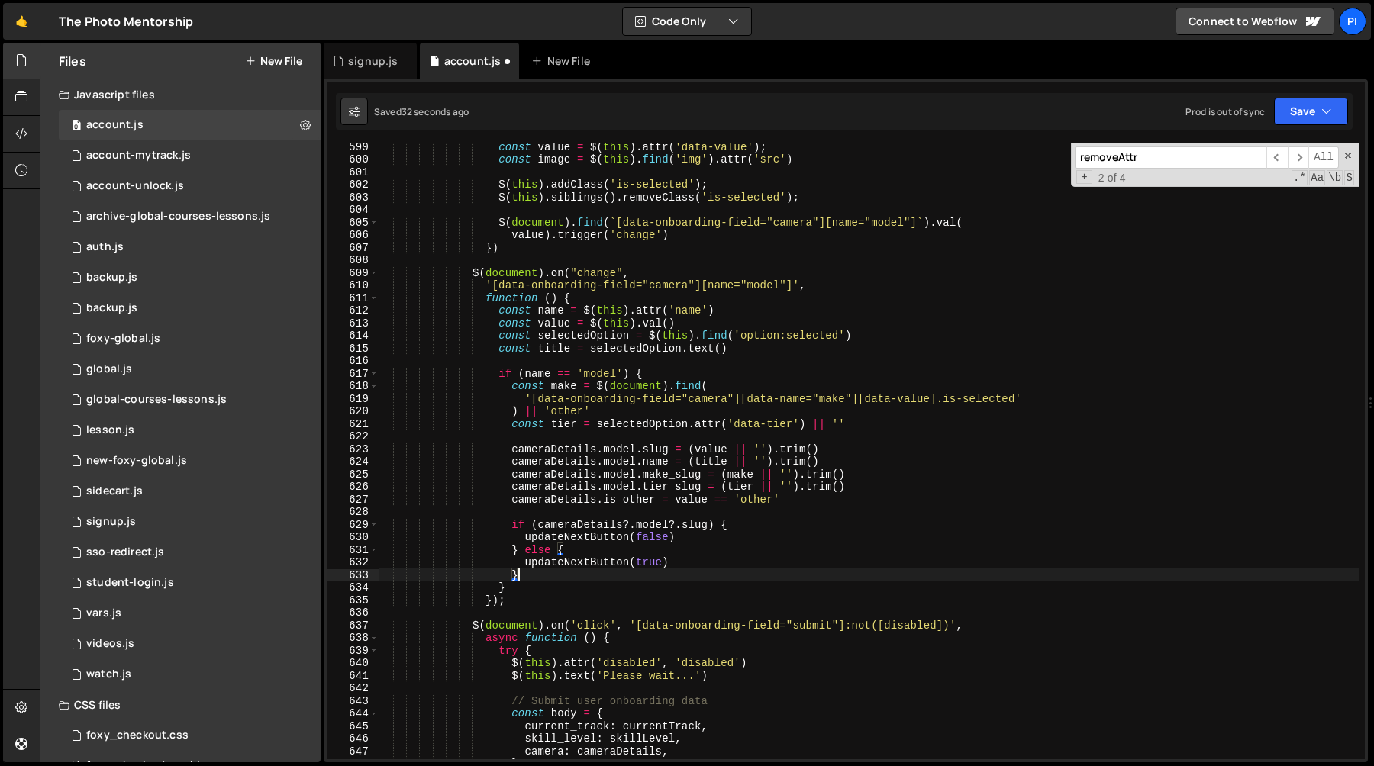
click at [611, 511] on div "const value = $ ( this ) . attr ( 'data-value' ) ; const image = $ ( this ) . f…" at bounding box center [868, 460] width 981 height 641
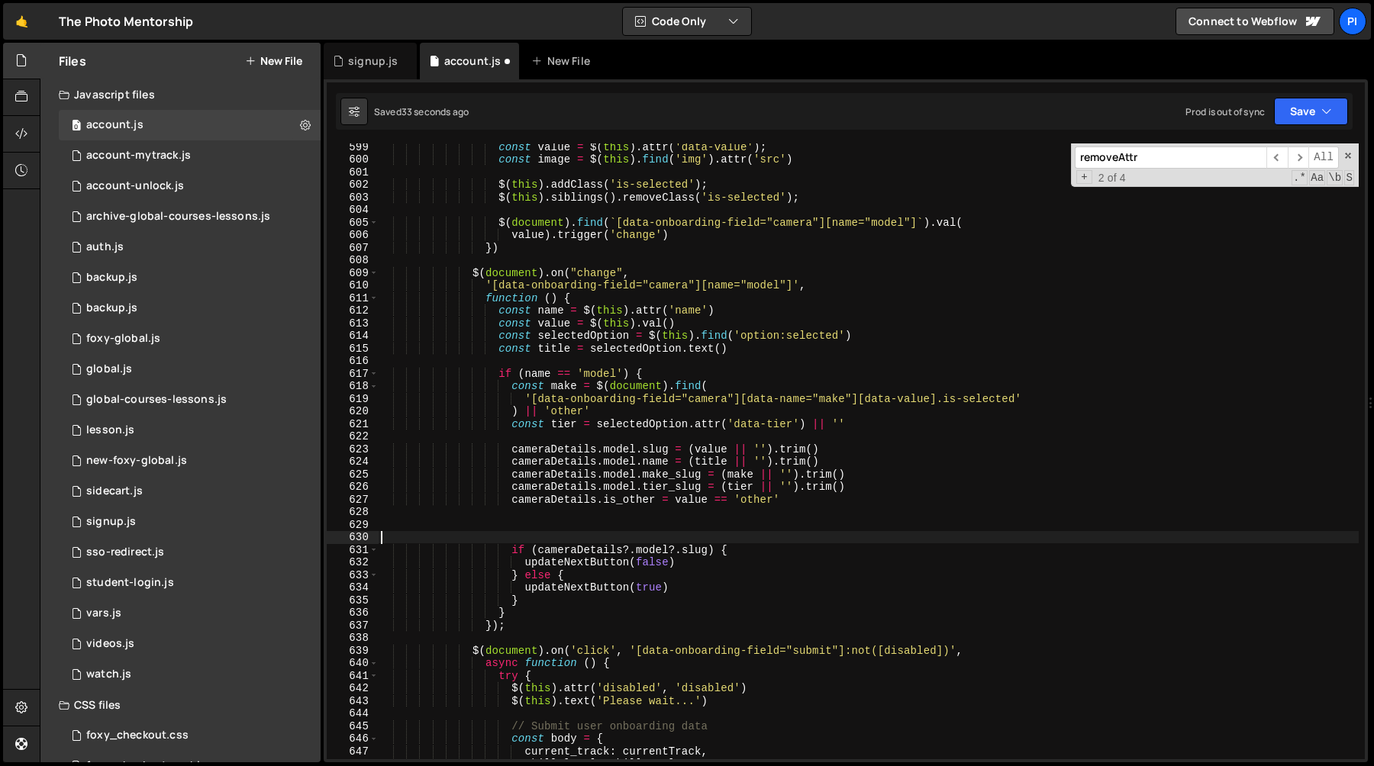
type textarea "if (cameraDetails?.model?.slug) {"
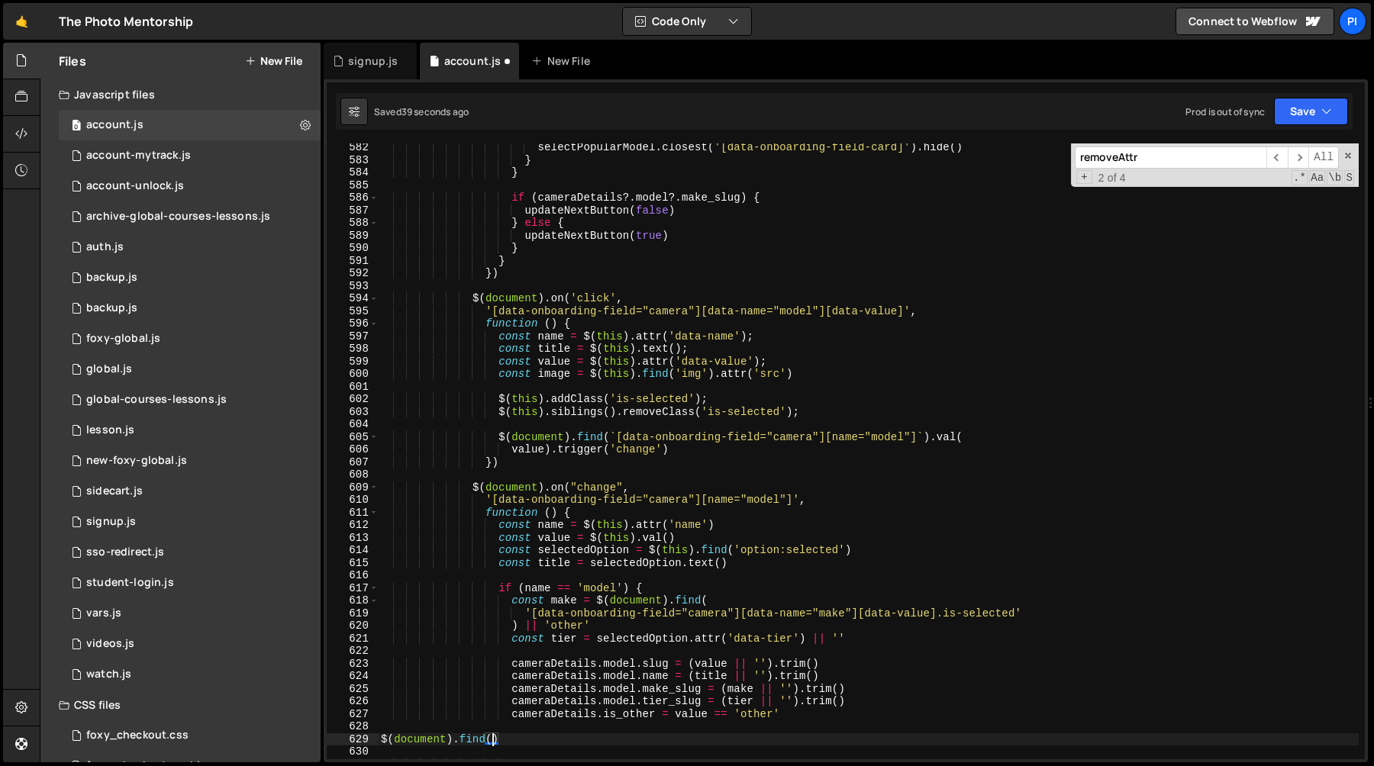
scroll to position [7273, 0]
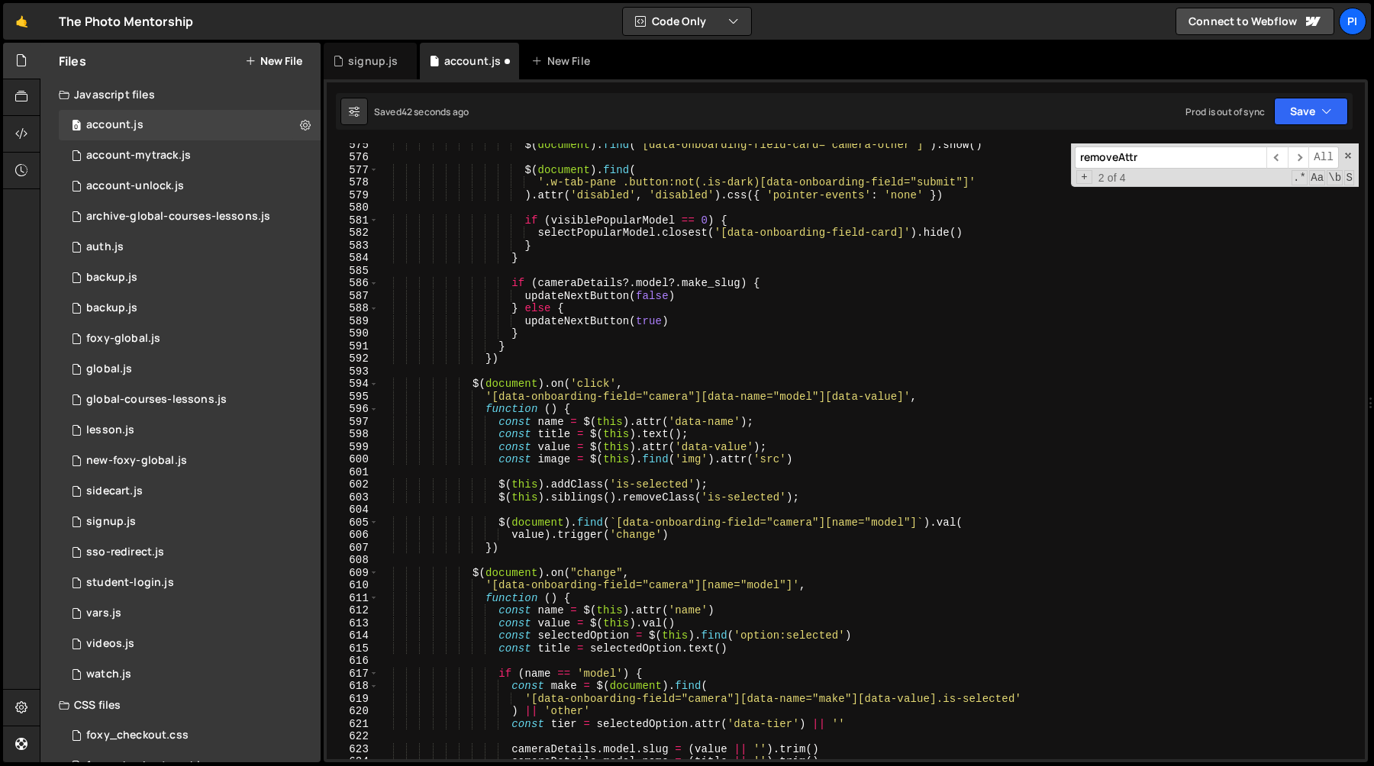
click at [499, 398] on div "$ ( document ) . find ( '[data-onboarding-field-card="camera-other"]' ) . show …" at bounding box center [868, 458] width 981 height 641
click at [698, 394] on div "$ ( document ) . find ( '[data-onboarding-field-card="camera-other"]' ) . show …" at bounding box center [868, 458] width 981 height 641
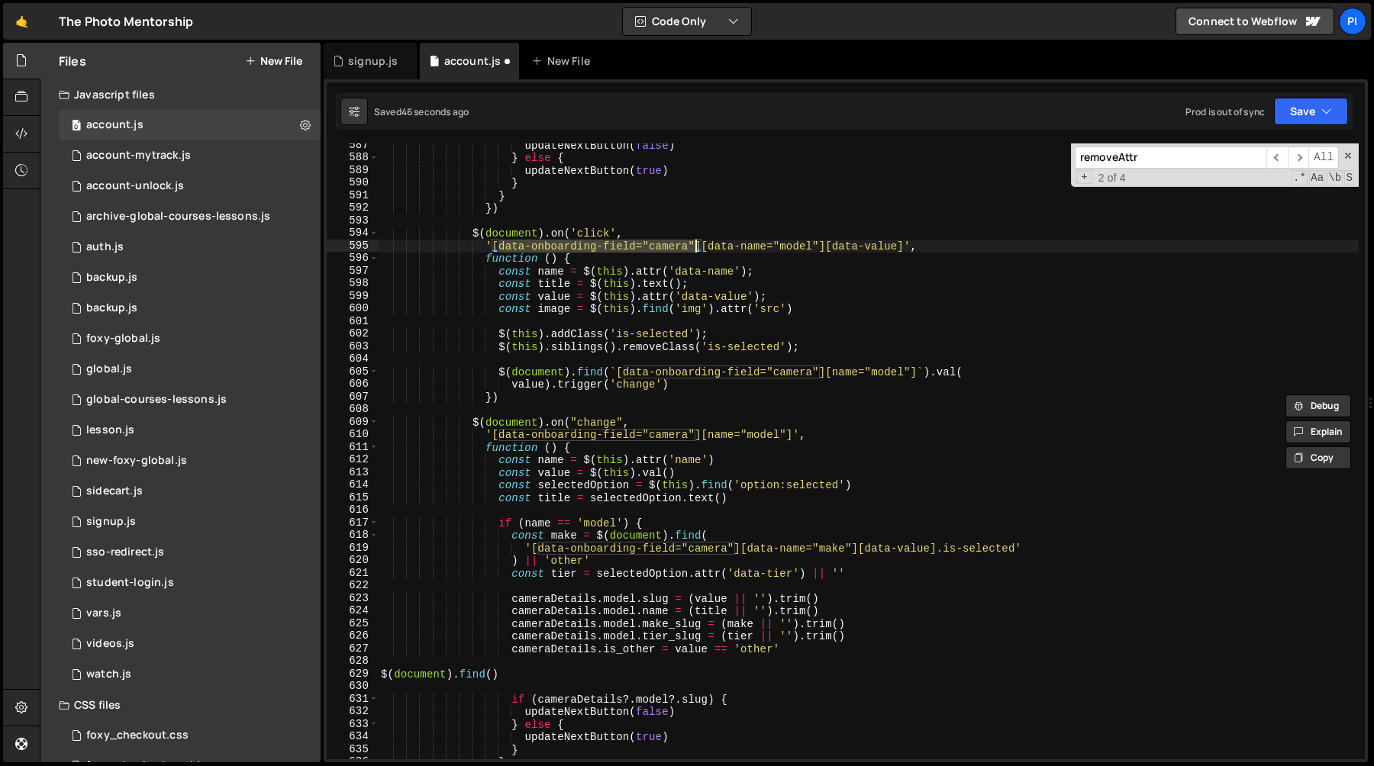
scroll to position [7434, 0]
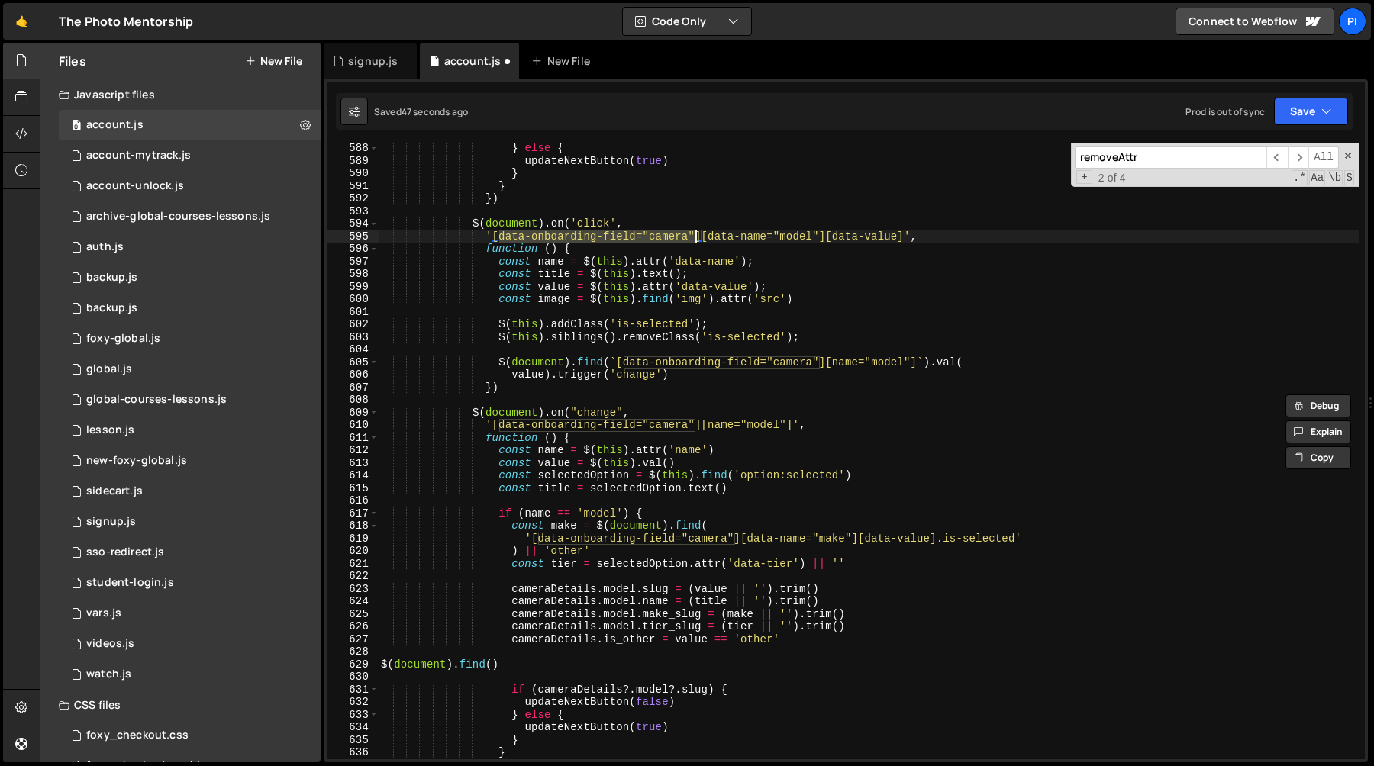
click at [489, 237] on div "} else { updateNextButton ( true ) } } }) $ ( document ) . on ( 'click' , '[dat…" at bounding box center [868, 462] width 981 height 641
click at [498, 237] on div "} else { updateNextButton ( true ) } } }) $ ( document ) . on ( 'click' , '[dat…" at bounding box center [868, 462] width 981 height 641
click at [495, 237] on div "} else { updateNextButton ( true ) } } }) $ ( document ) . on ( 'click' , '[dat…" at bounding box center [868, 462] width 981 height 641
click at [702, 236] on div "} else { updateNextButton ( true ) } } }) $ ( document ) . on ( 'click' , '[dat…" at bounding box center [868, 462] width 981 height 641
click at [494, 667] on div "} else { updateNextButton ( true ) } } }) $ ( document ) . on ( 'click' , '[dat…" at bounding box center [868, 462] width 981 height 641
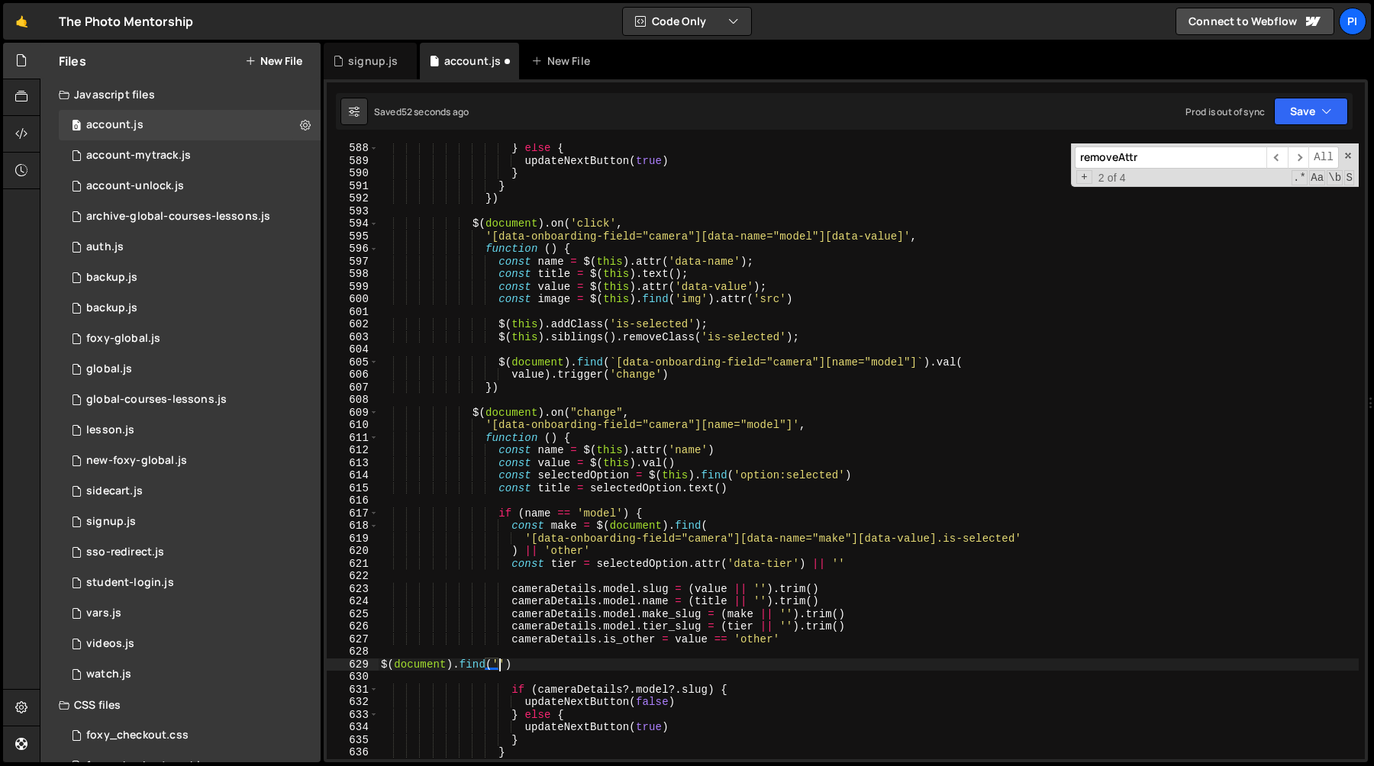
scroll to position [0, 8]
paste textarea "[data-onboarding-field="camera"]'"
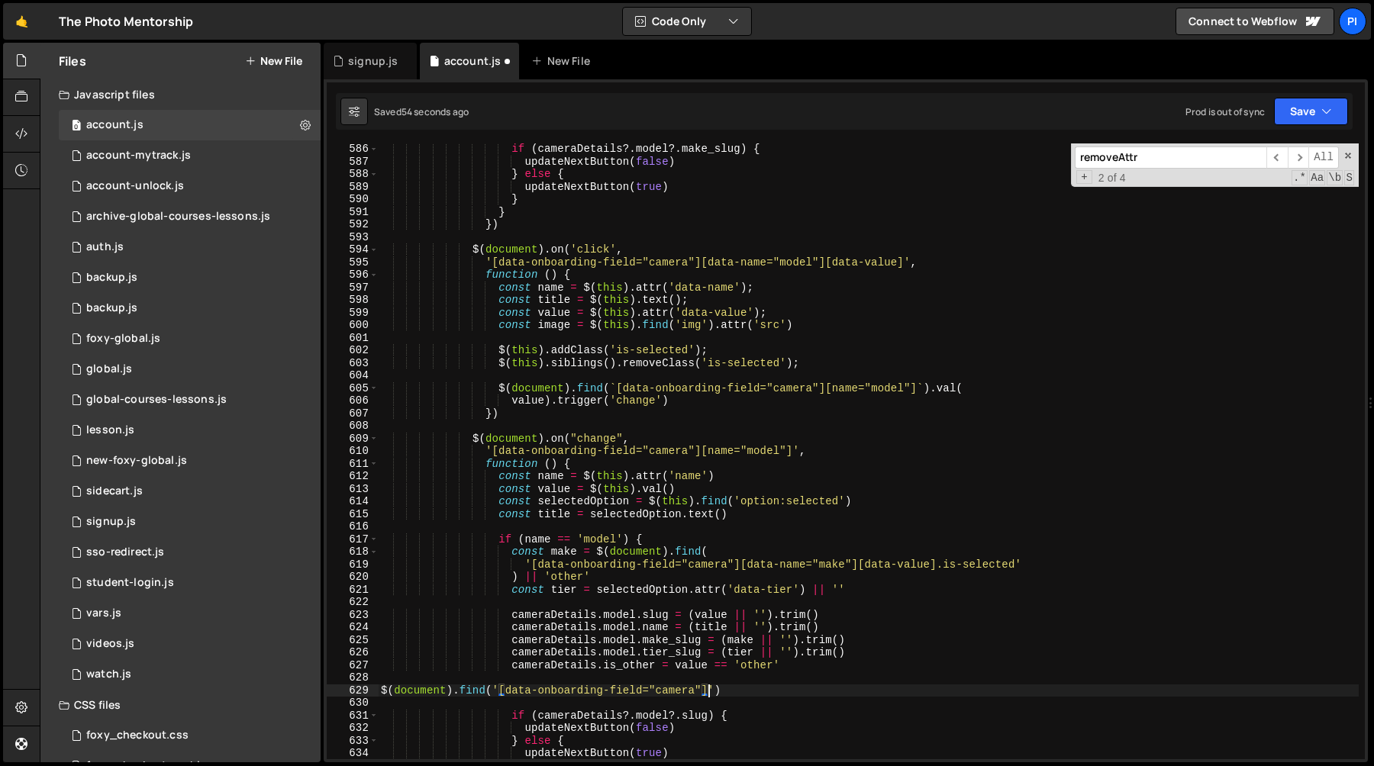
scroll to position [7403, 0]
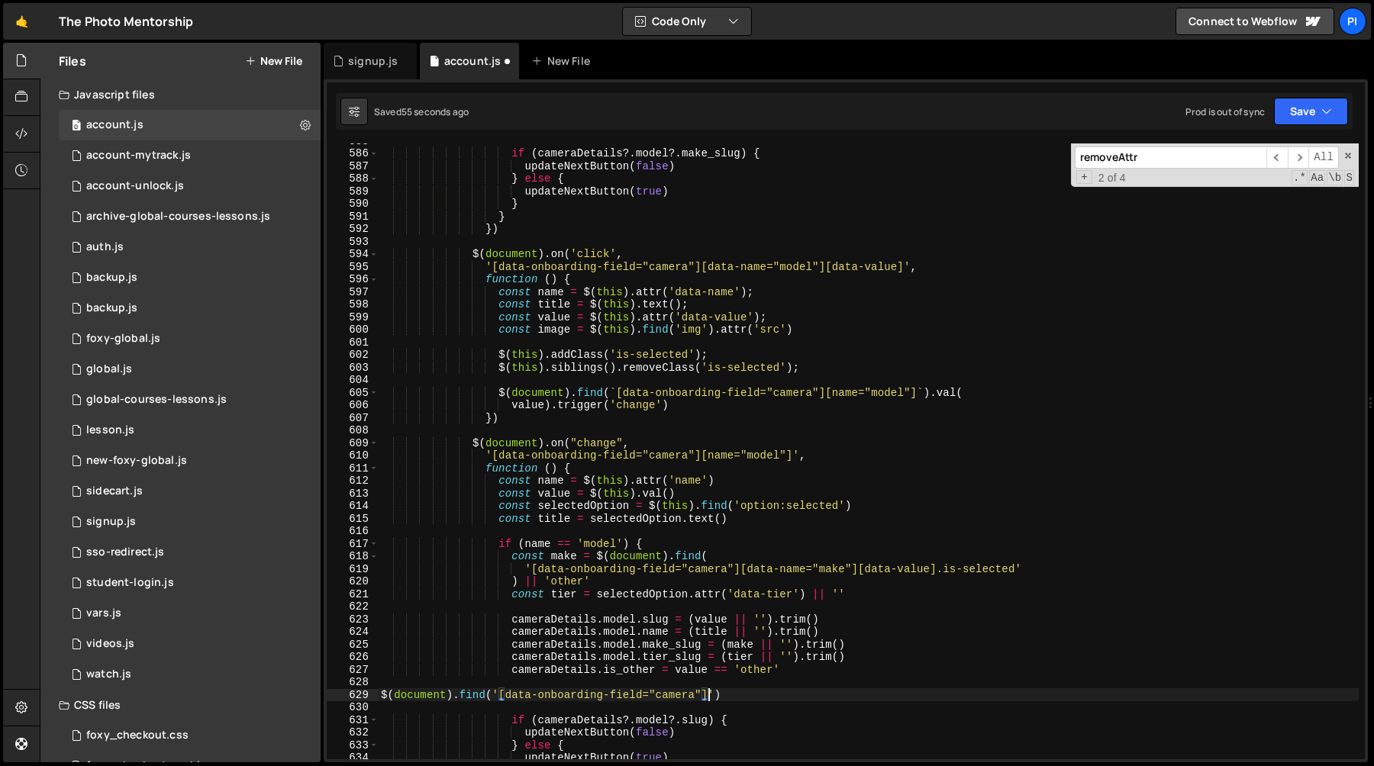
click at [673, 695] on div "if ( cameraDetails ?. model ?. make_slug ) { updateNextButton ( false ) } else …" at bounding box center [868, 454] width 981 height 641
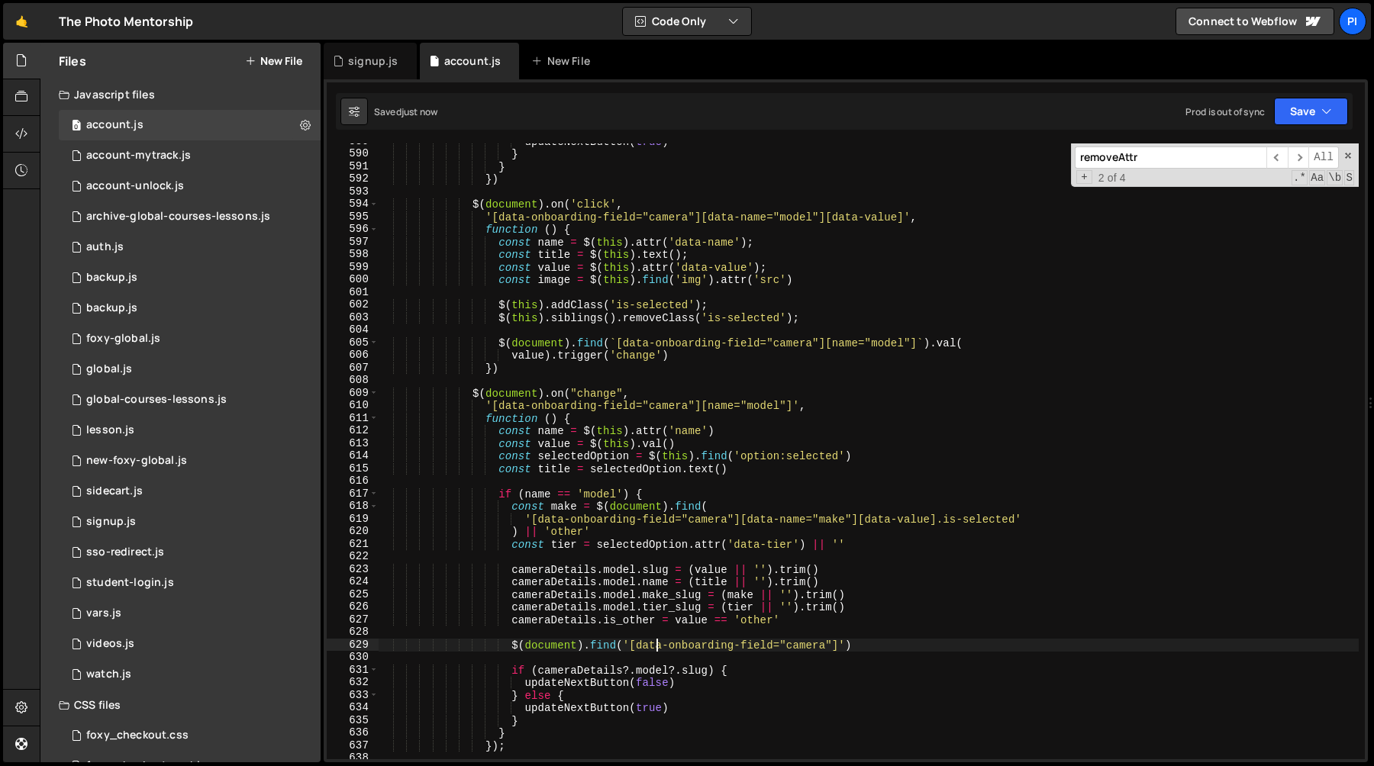
scroll to position [7452, 0]
click at [805, 650] on div "updateNextButton ( true ) } } }) $ ( document ) . on ( 'click' , '[data-onboard…" at bounding box center [868, 456] width 981 height 641
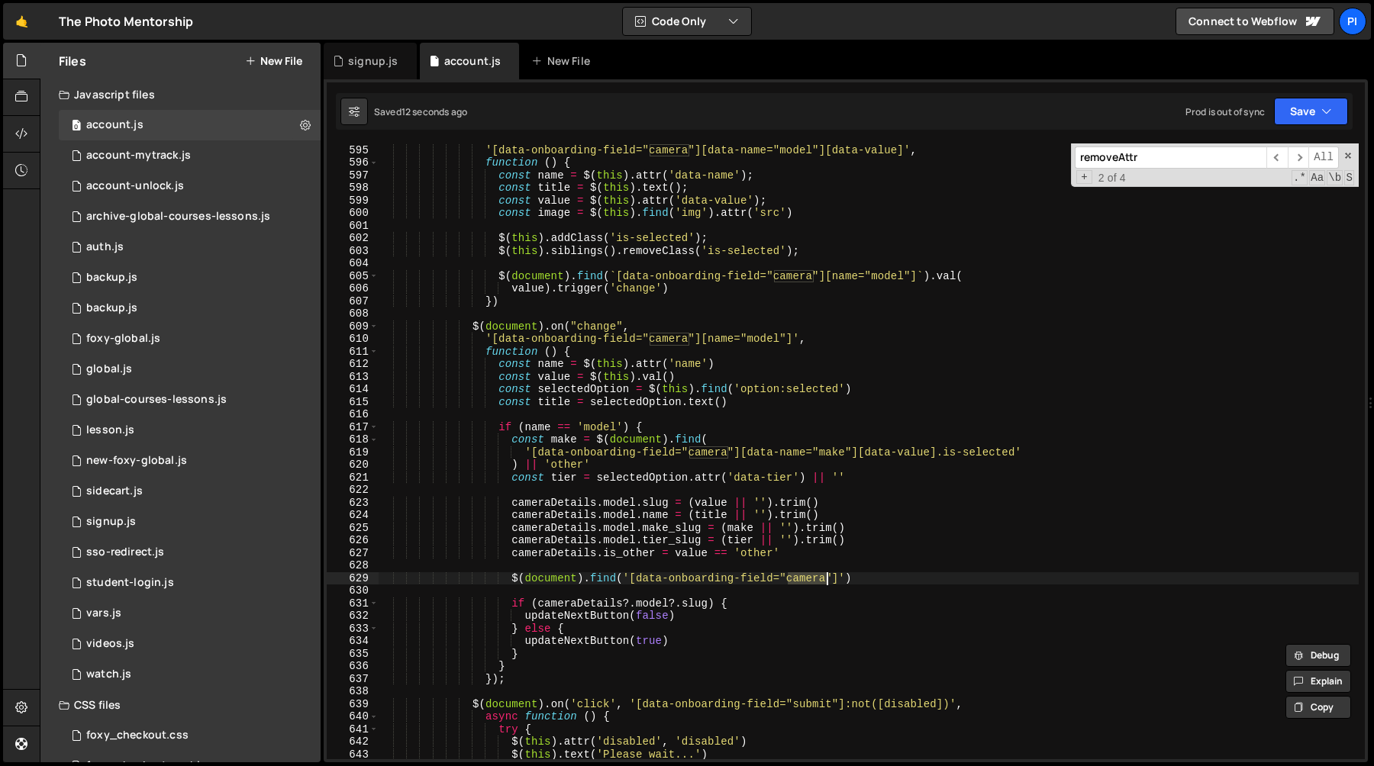
scroll to position [7540, 0]
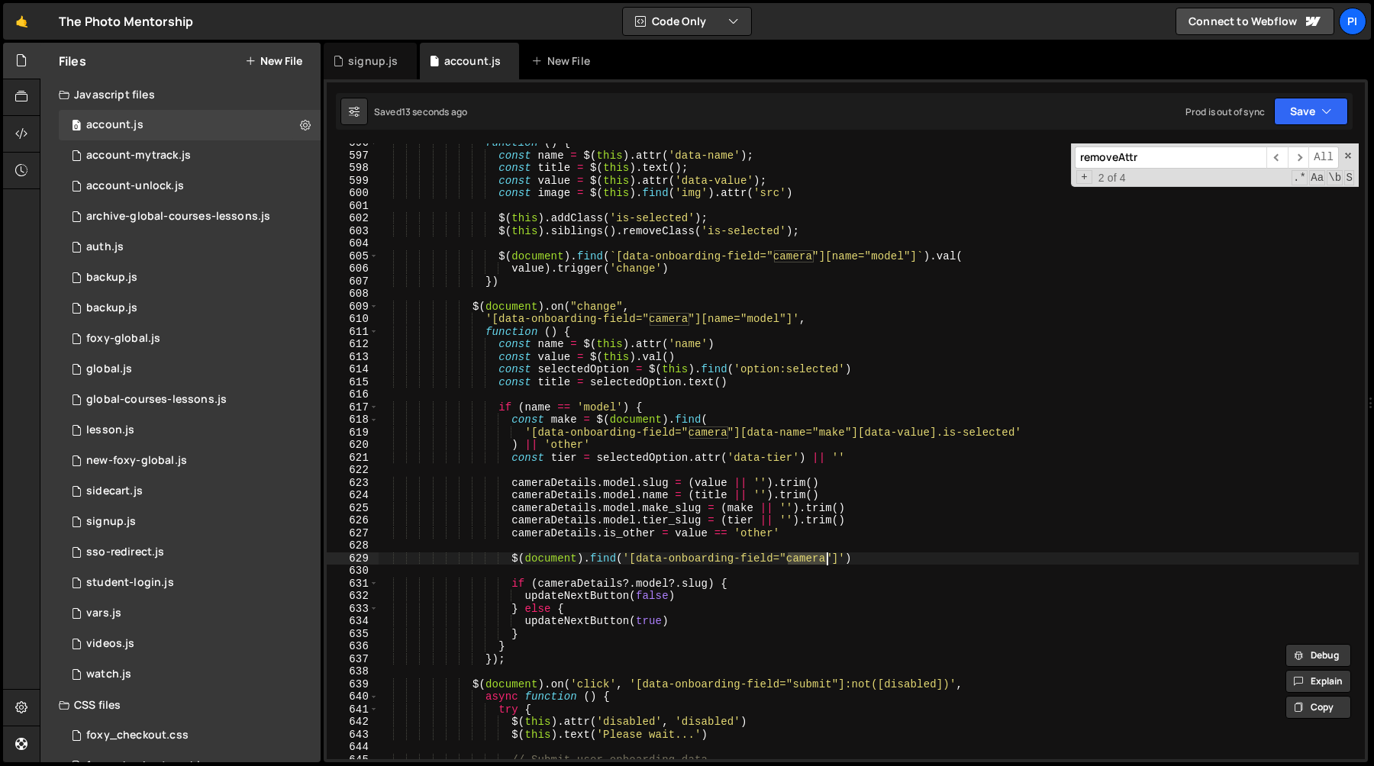
type textarea "$(document).find('[data-onboarding-field="camera"]')"
click at [808, 553] on div "function ( ) { const name = $ ( this ) . attr ( 'data-name' ) ; const title = $…" at bounding box center [868, 452] width 981 height 616
click at [808, 553] on div "function ( ) { const name = $ ( this ) . attr ( 'data-name' ) ; const title = $…" at bounding box center [868, 457] width 981 height 641
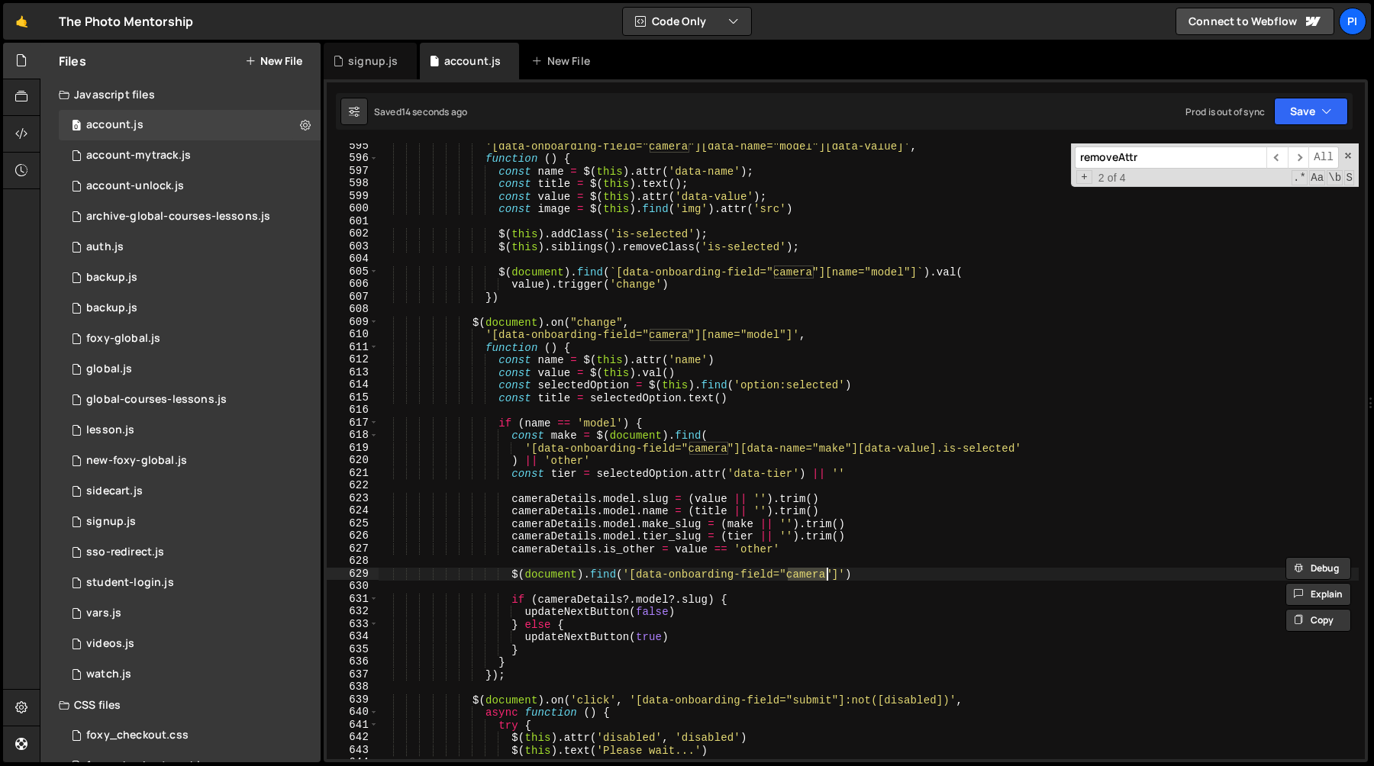
scroll to position [7524, 0]
click at [805, 574] on div "'[data-onboarding-field="camera"][data-name="model"][data-value]' , function ( …" at bounding box center [868, 452] width 981 height 616
click at [805, 574] on div "'[data-onboarding-field="camera"][data-name="model"][data-value]' , function ( …" at bounding box center [868, 460] width 981 height 641
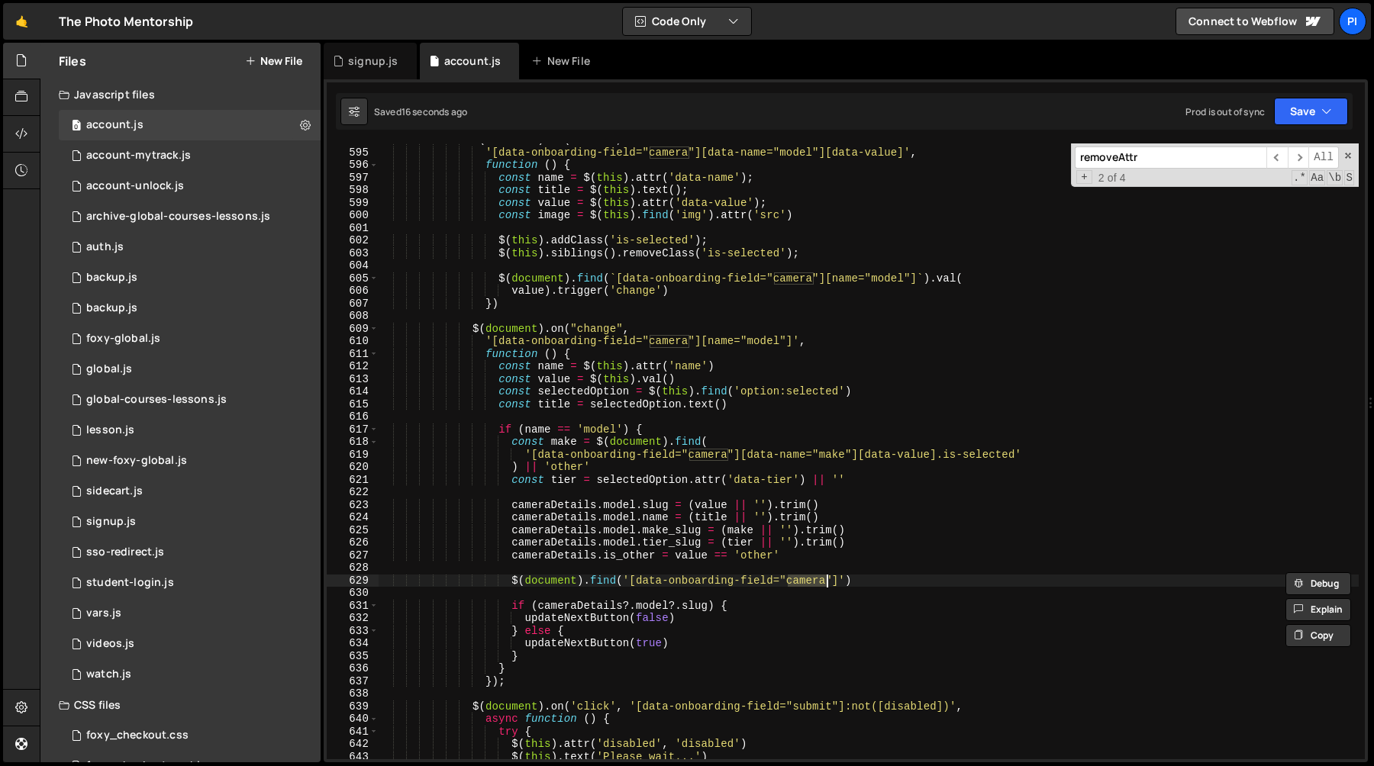
scroll to position [7508, 0]
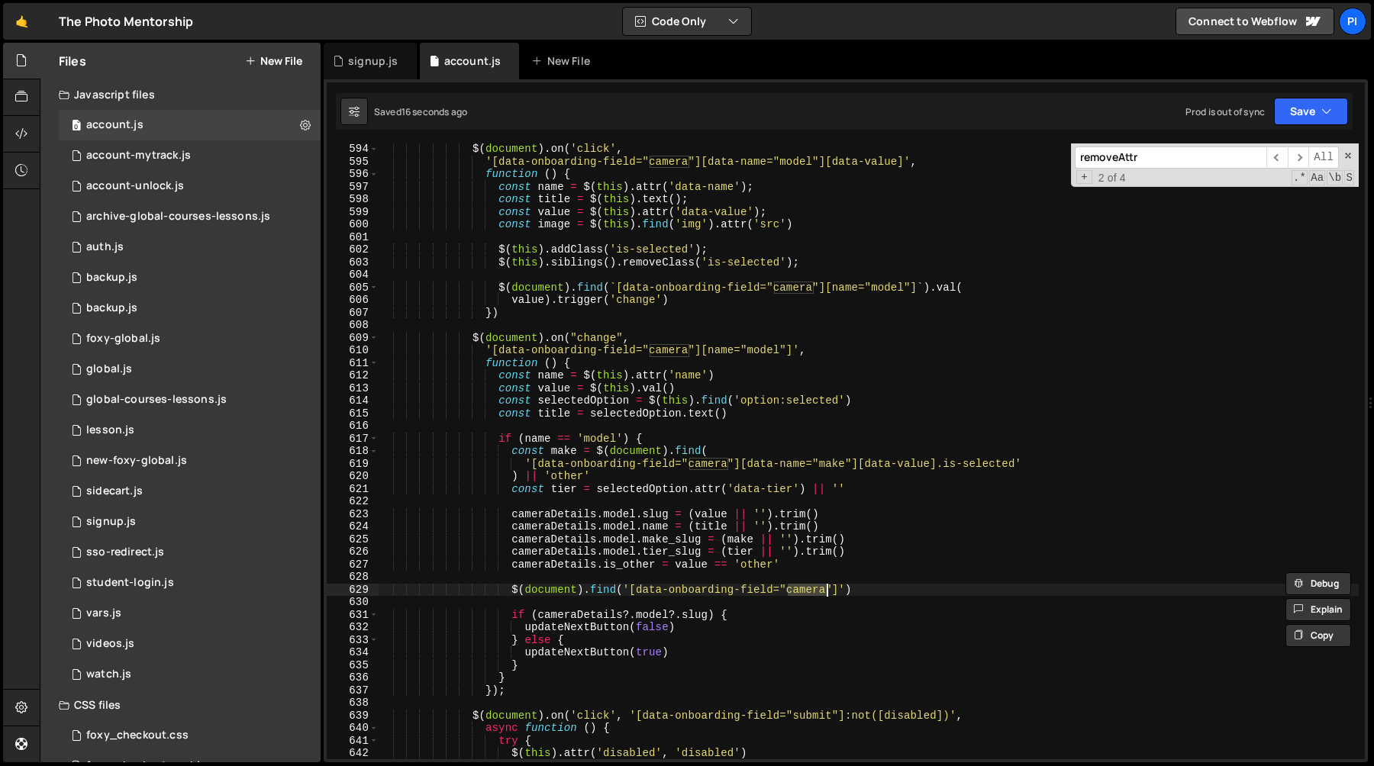
click at [802, 600] on div "$ ( document ) . on ( 'click' , '[data-onboarding-field="camera"][data-name="mo…" at bounding box center [868, 463] width 981 height 641
click at [804, 592] on div "$ ( document ) . on ( 'click' , '[data-onboarding-field="camera"][data-name="mo…" at bounding box center [868, 463] width 981 height 641
click at [805, 561] on div "$ ( document ) . on ( 'click' , '[data-onboarding-field="camera"][data-name="mo…" at bounding box center [868, 463] width 981 height 641
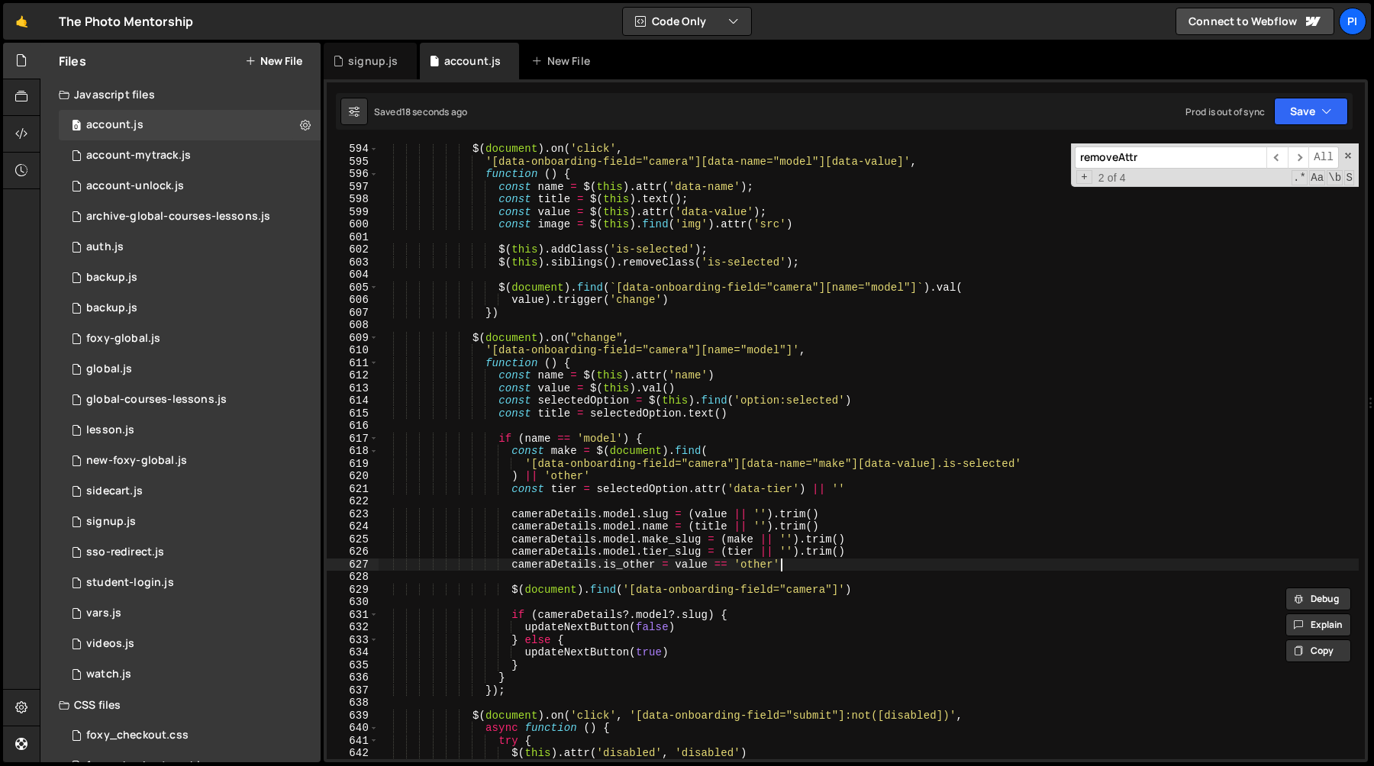
type textarea "[DOMAIN_NAME]_other = value == 'other'"
click at [805, 568] on div "$ ( document ) . on ( 'click' , '[data-onboarding-field="camera"][data-name="mo…" at bounding box center [868, 463] width 981 height 641
click at [804, 573] on div "$ ( document ) . on ( 'click' , '[data-onboarding-field="camera"][data-name="mo…" at bounding box center [868, 463] width 981 height 641
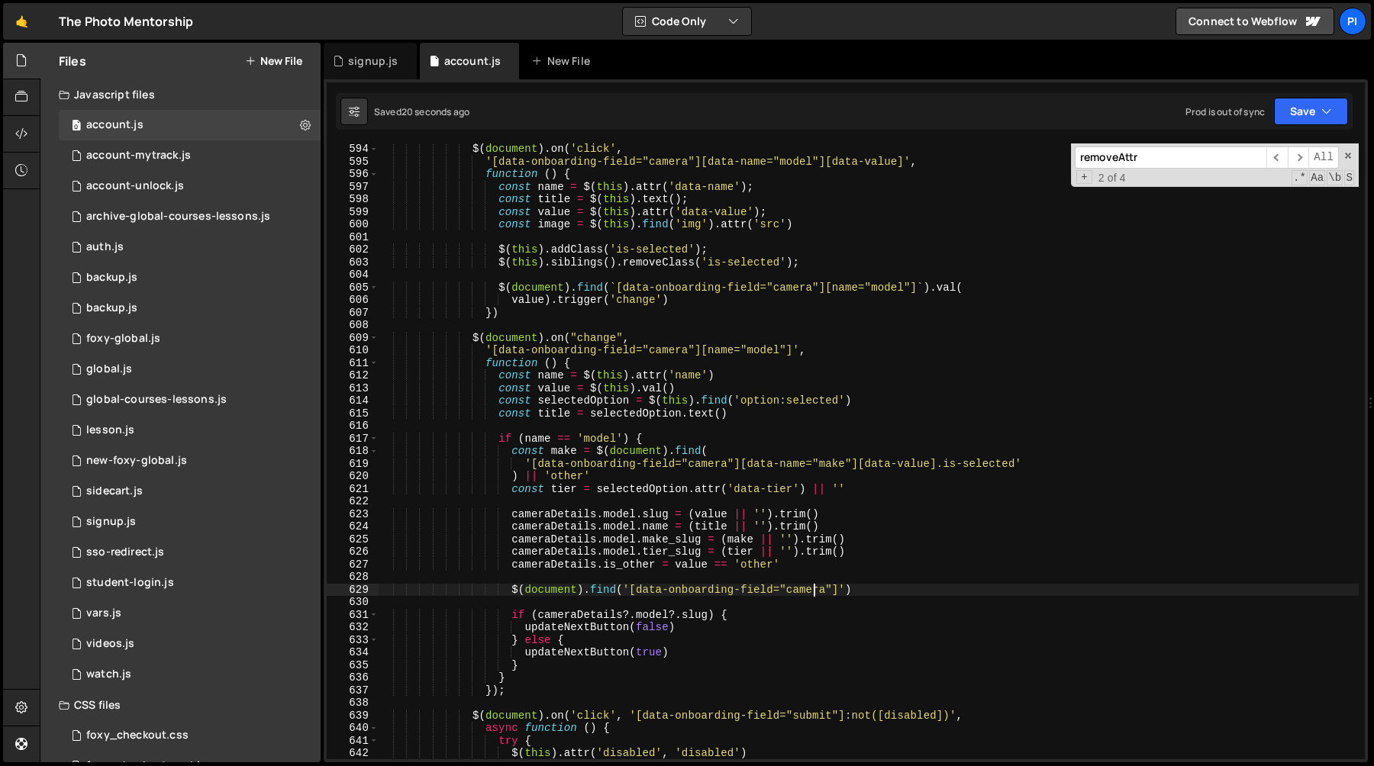
click at [812, 589] on div "$ ( document ) . on ( 'click' , '[data-onboarding-field="camera"][data-name="mo…" at bounding box center [868, 463] width 981 height 641
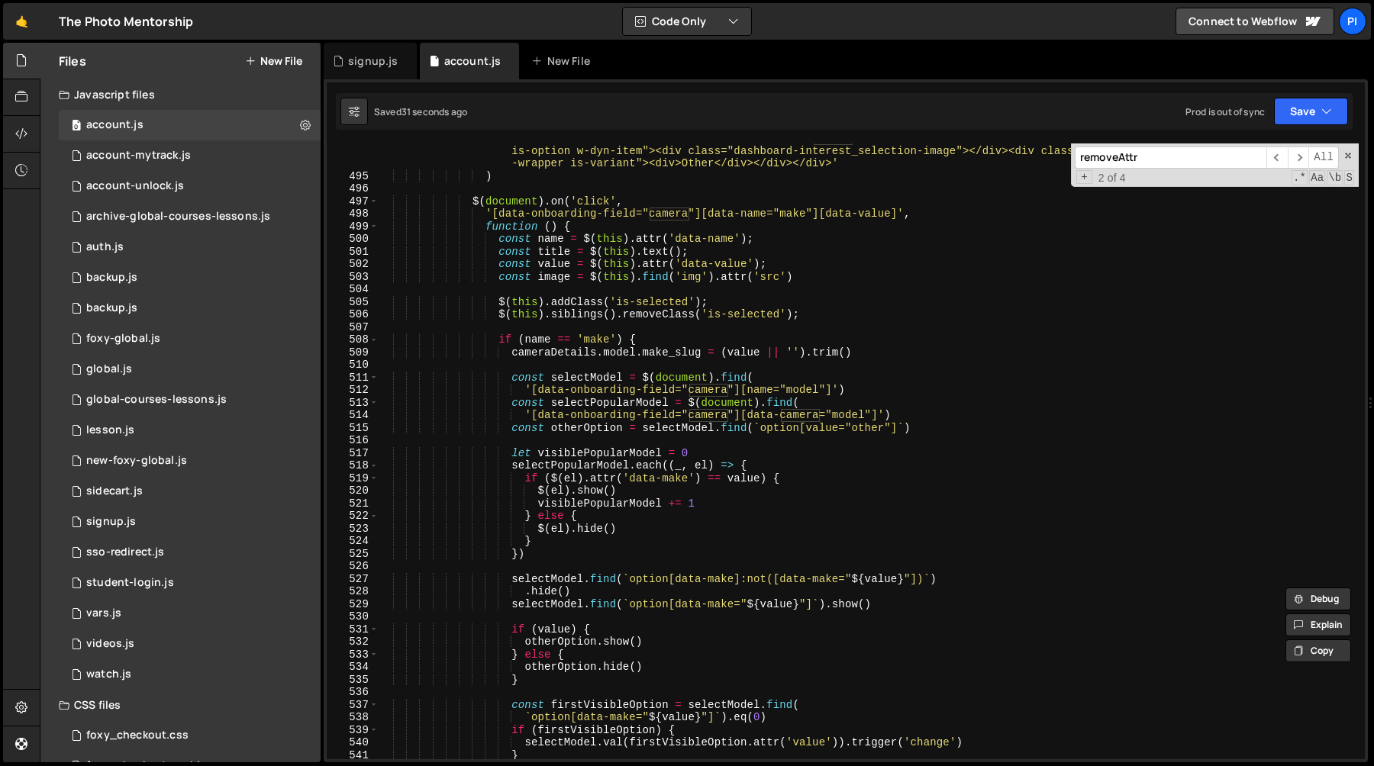
scroll to position [6234, 0]
click at [493, 212] on div "'<div data-value="other" data-onboarding-field="camera" data-name="make" role="…" at bounding box center [868, 465] width 981 height 666
type textarea "'[data-onboarding-field="camera"][data-name="make"][data-value]',"
click at [899, 211] on div "'<div data-value="other" data-onboarding-field="camera" data-name="make" role="…" at bounding box center [868, 465] width 981 height 666
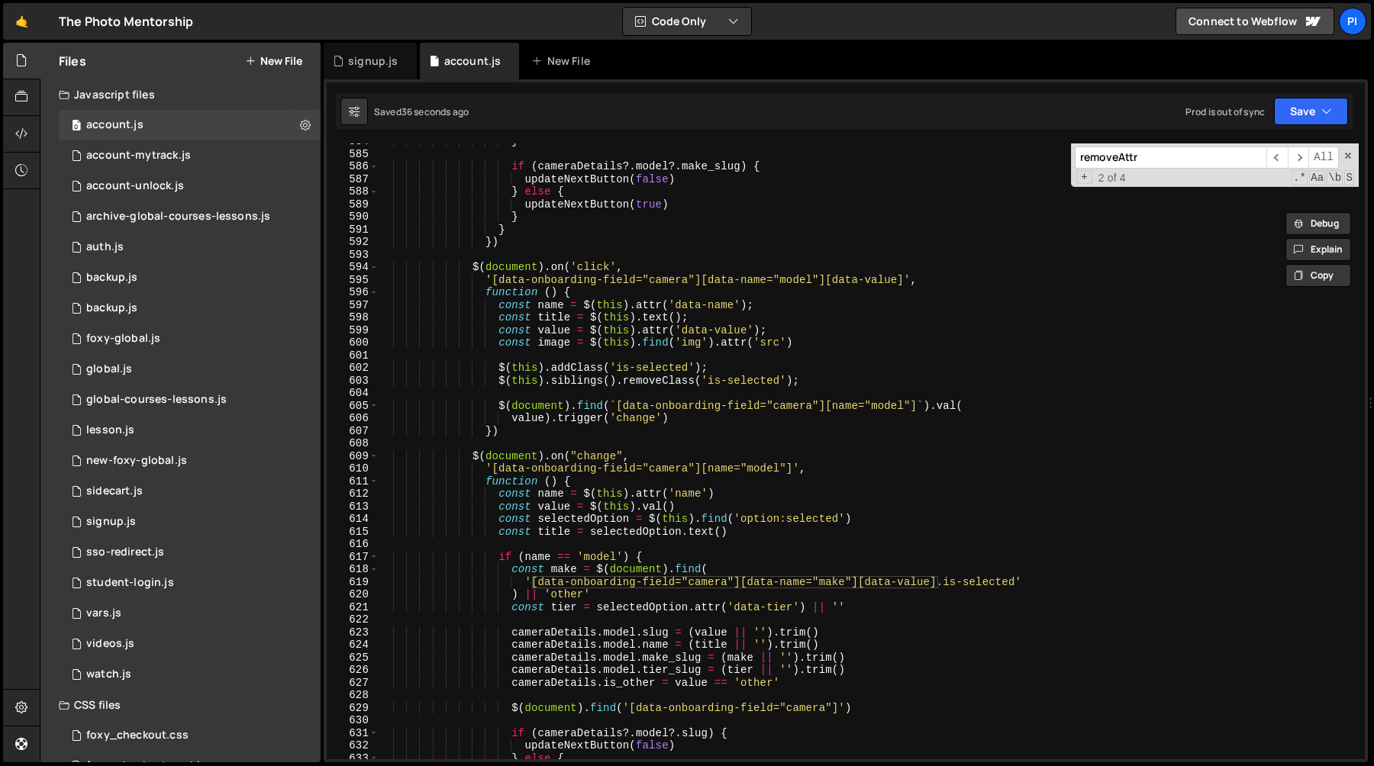
click at [787, 390] on div "} if ( cameraDetails ?. model ?. make_slug ) { updateNextButton ( false ) } els…" at bounding box center [868, 455] width 981 height 641
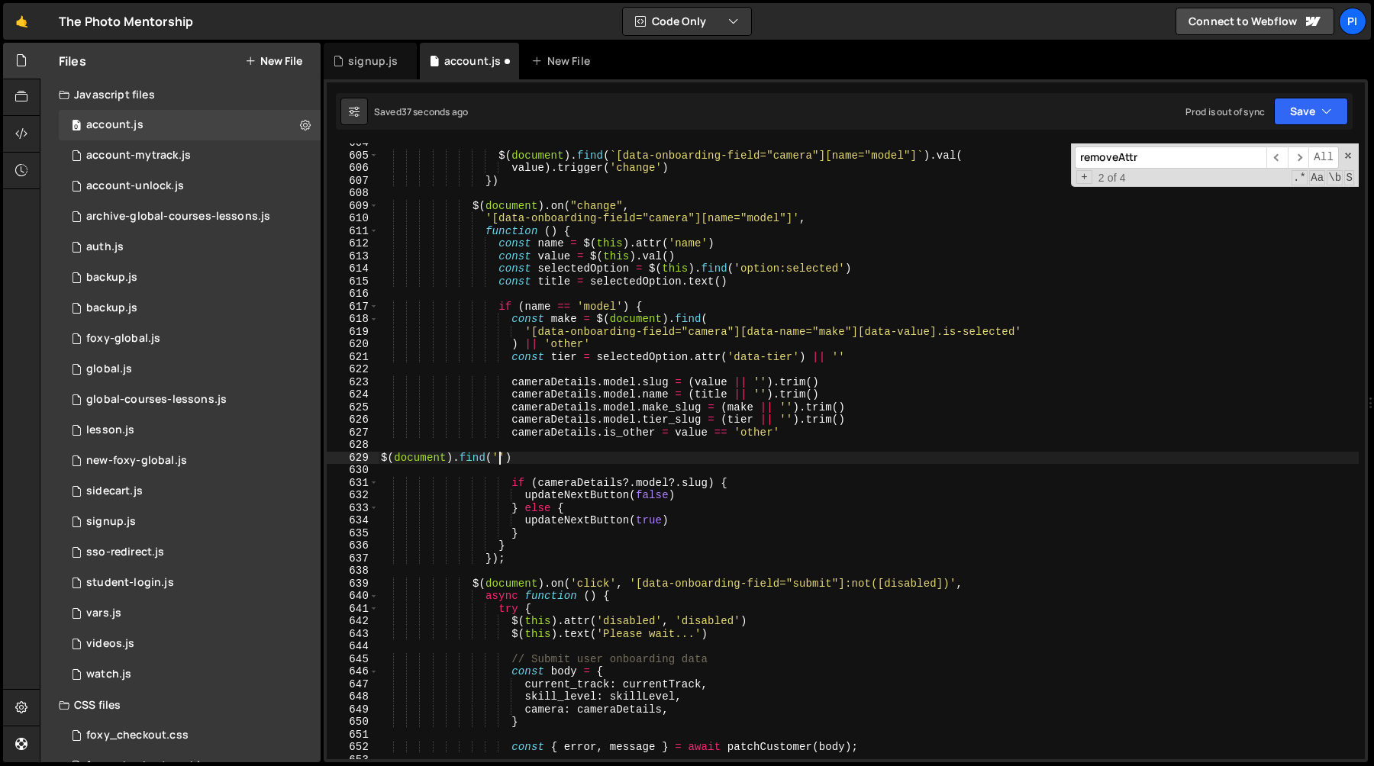
scroll to position [7641, 0]
paste textarea "[data-name="make"][data-value]"
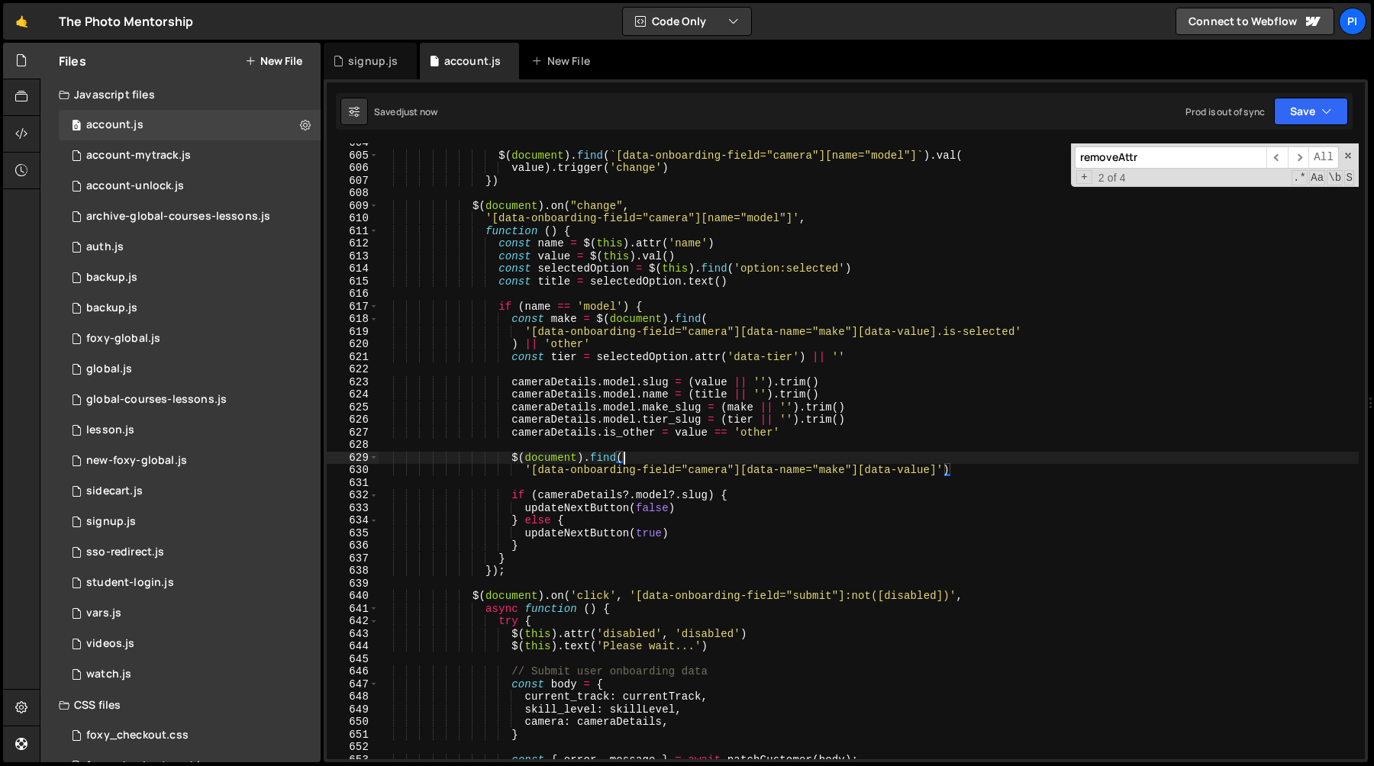
click at [964, 468] on div "$ ( document ) . find ( ` [data-onboarding-field="camera"][name="model"] ` ) . …" at bounding box center [868, 457] width 981 height 641
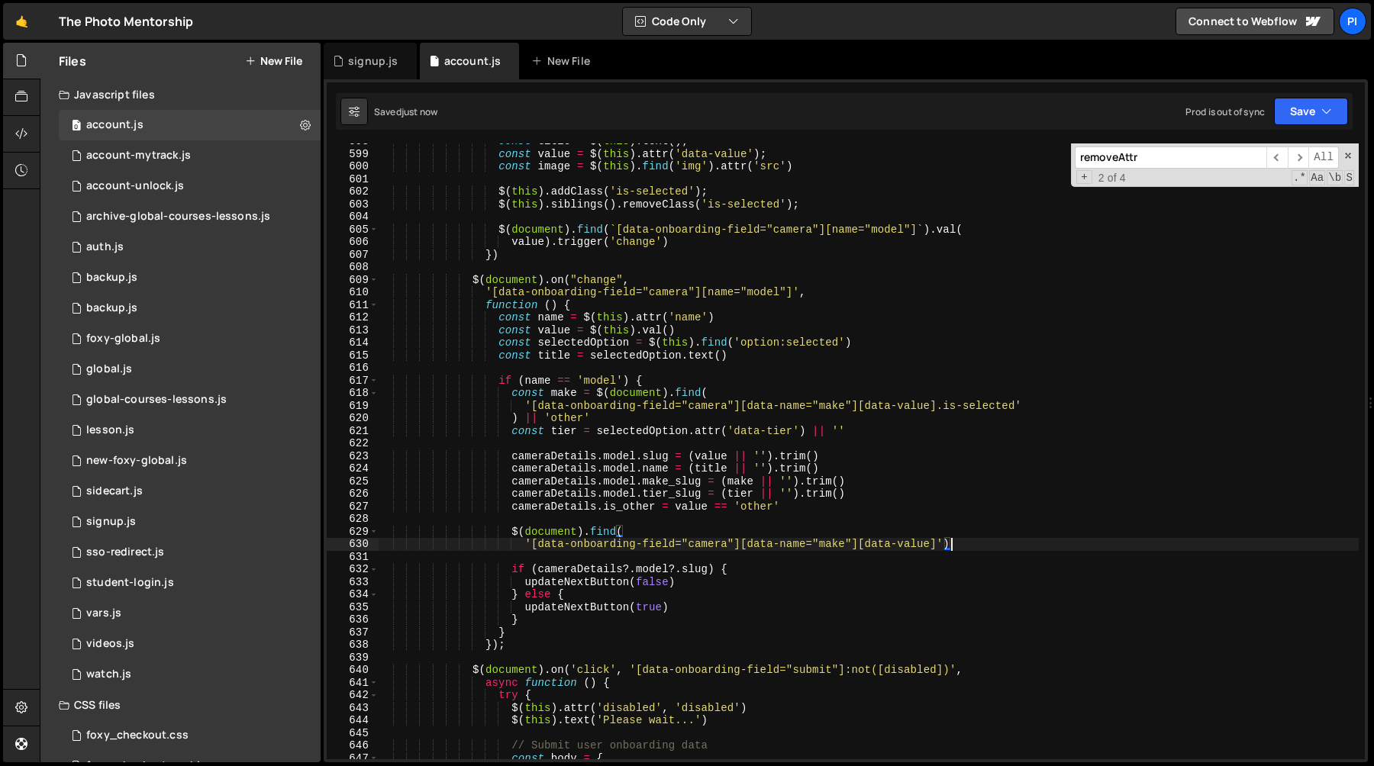
scroll to position [7580, 0]
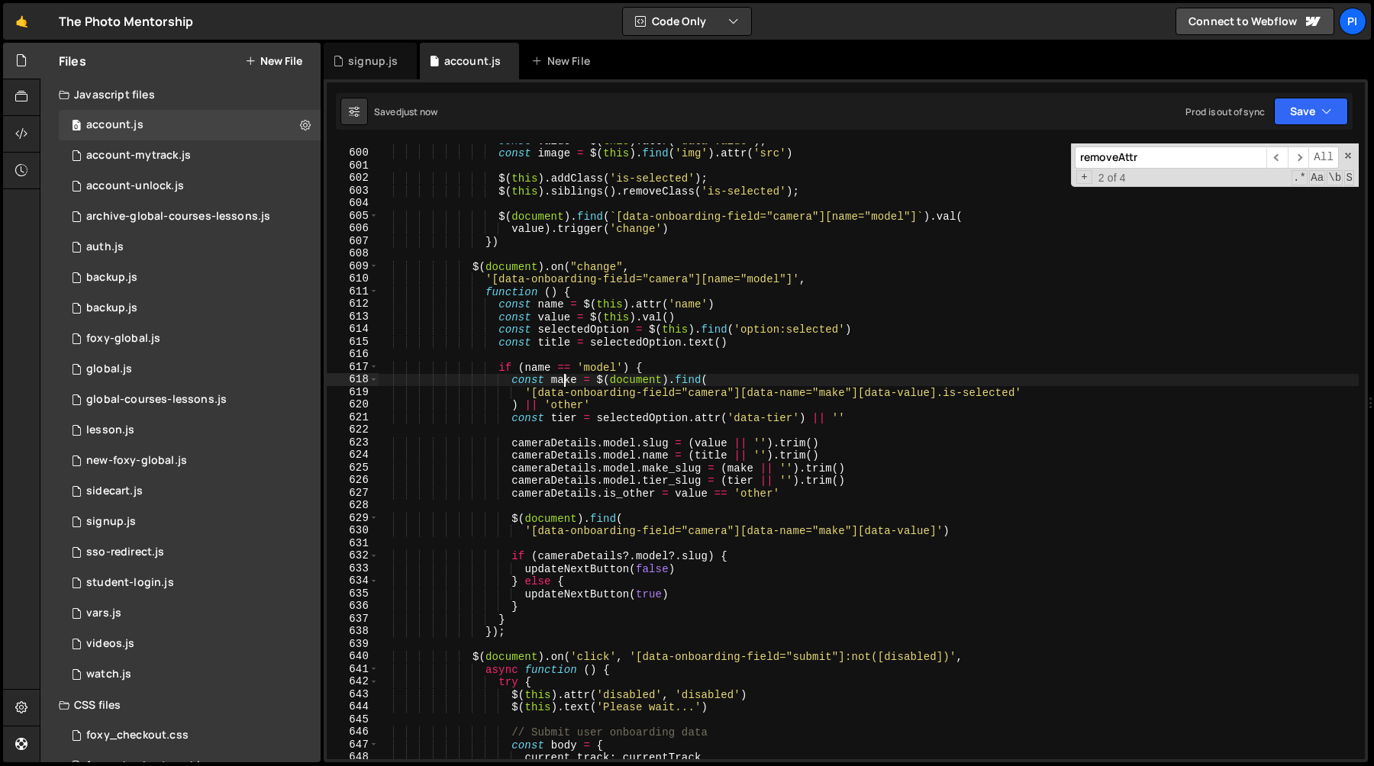
click at [563, 382] on div "const value = $ ( this ) . attr ( 'data-value' ) ; const image = $ ( this ) . f…" at bounding box center [868, 454] width 981 height 641
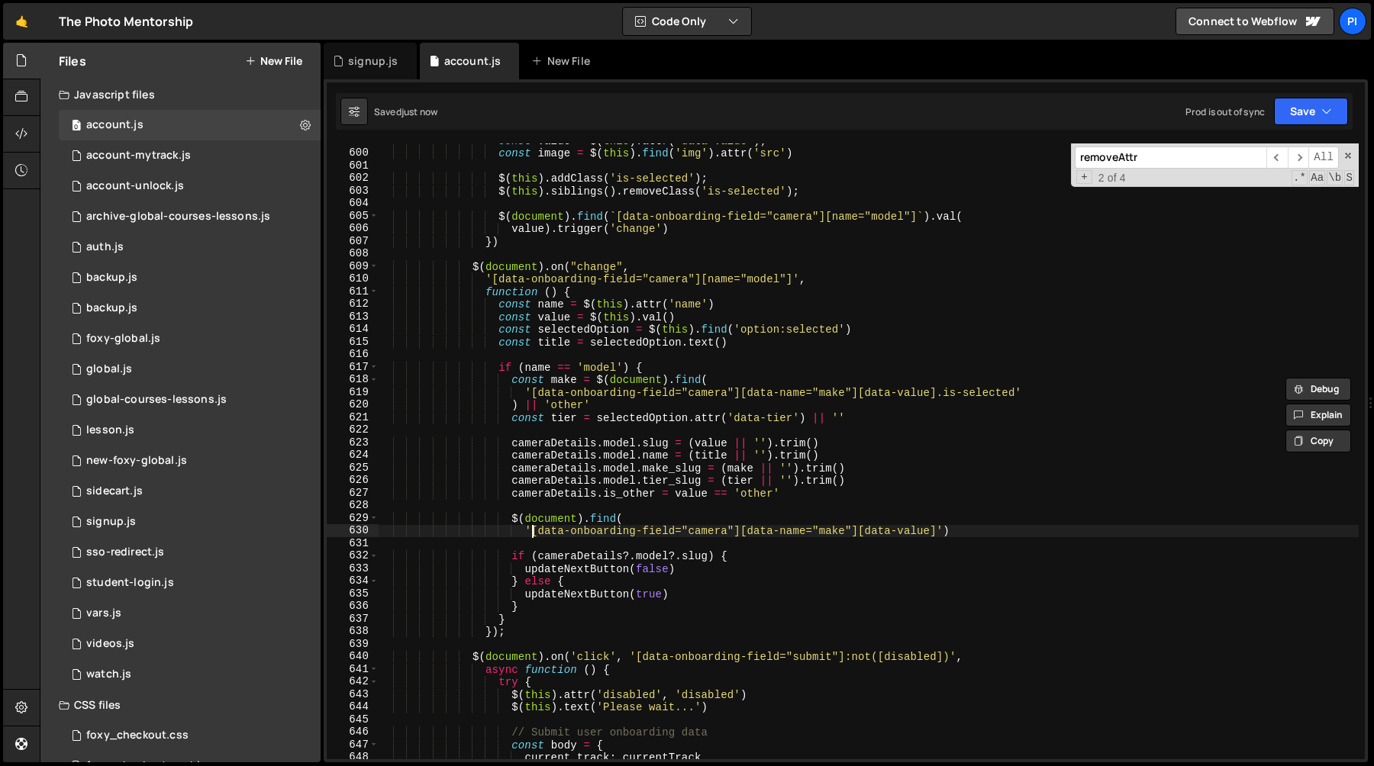
click at [534, 533] on div "const value = $ ( this ) . attr ( 'data-value' ) ; const image = $ ( this ) . f…" at bounding box center [868, 454] width 981 height 641
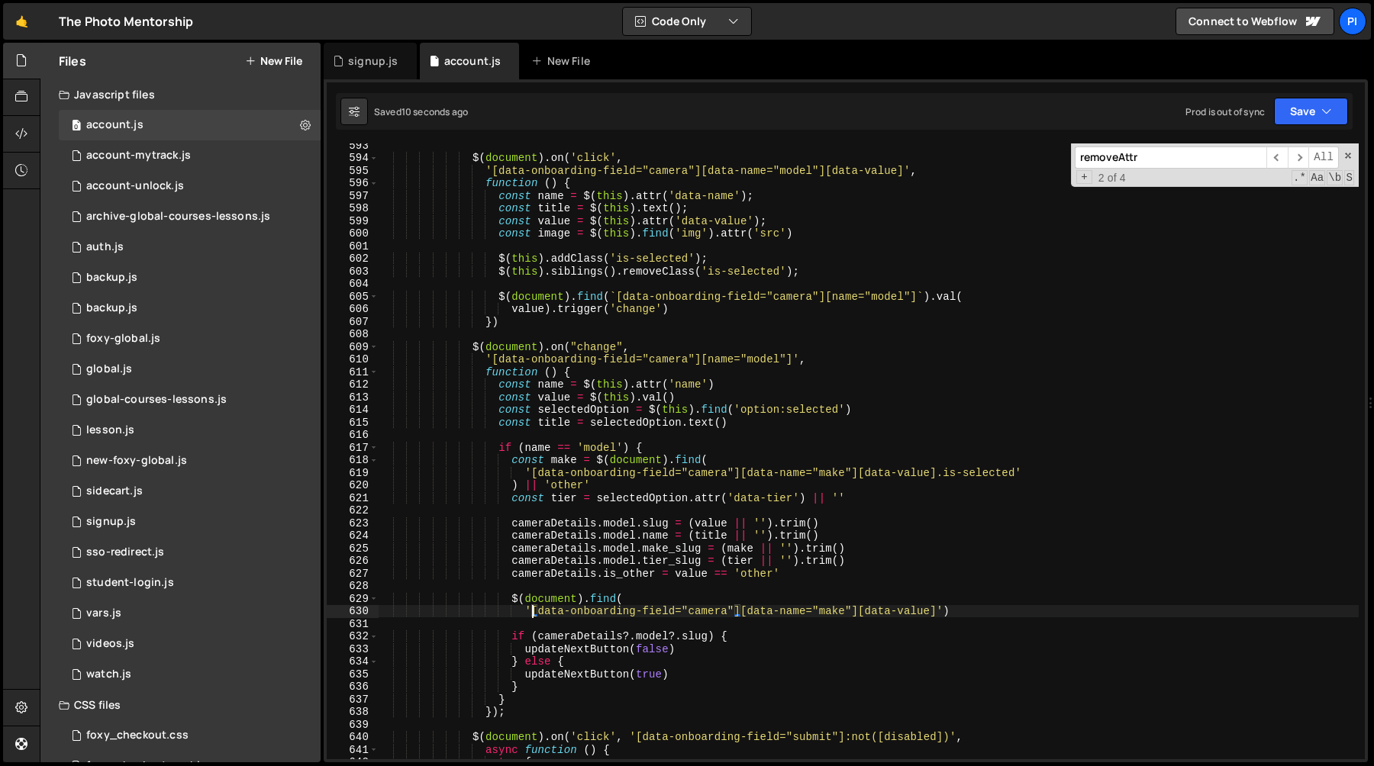
scroll to position [7502, 0]
click at [834, 608] on div "$ ( document ) . on ( 'click' , '[data-onboarding-field="camera"][data-name="mo…" at bounding box center [868, 457] width 981 height 641
click at [532, 612] on div "$ ( document ) . on ( 'click' , '[data-onboarding-field="camera"][data-name="mo…" at bounding box center [868, 457] width 981 height 641
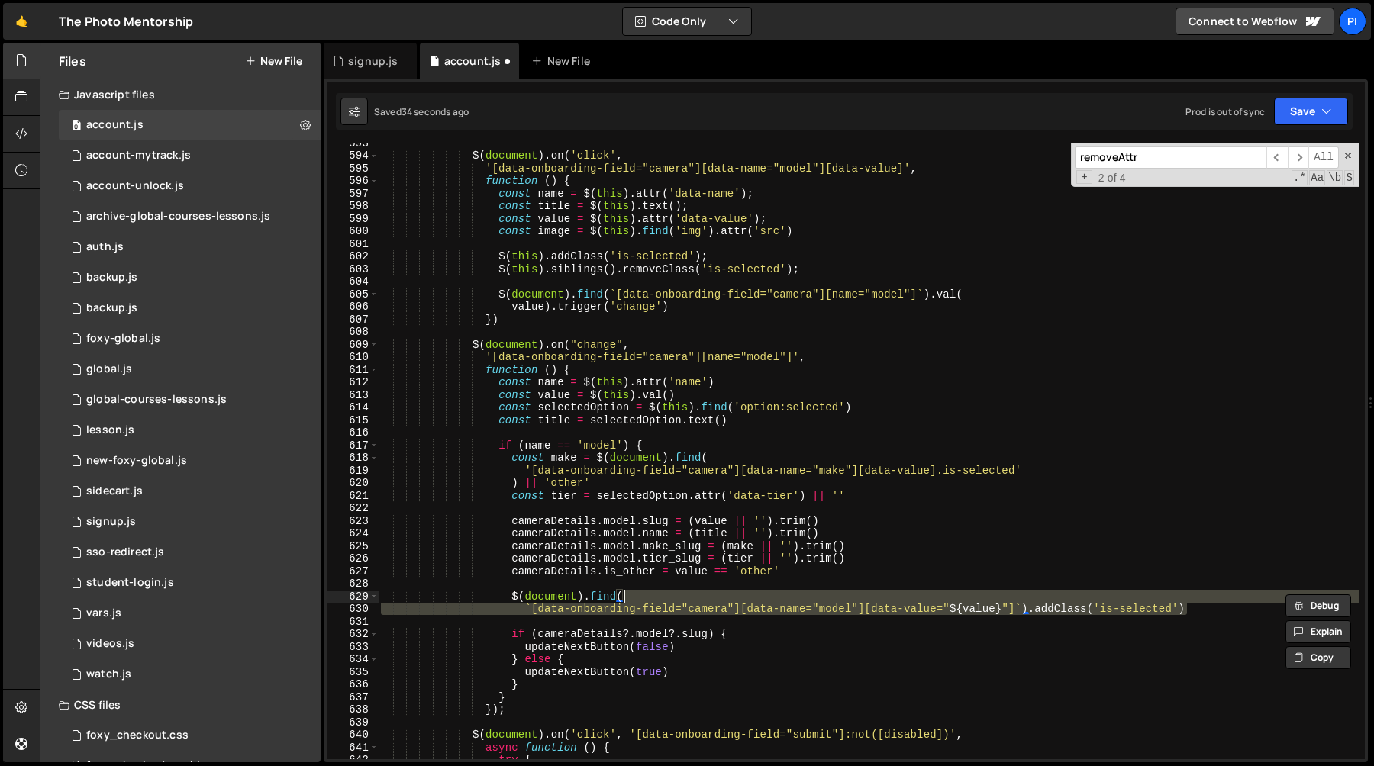
scroll to position [0, 16]
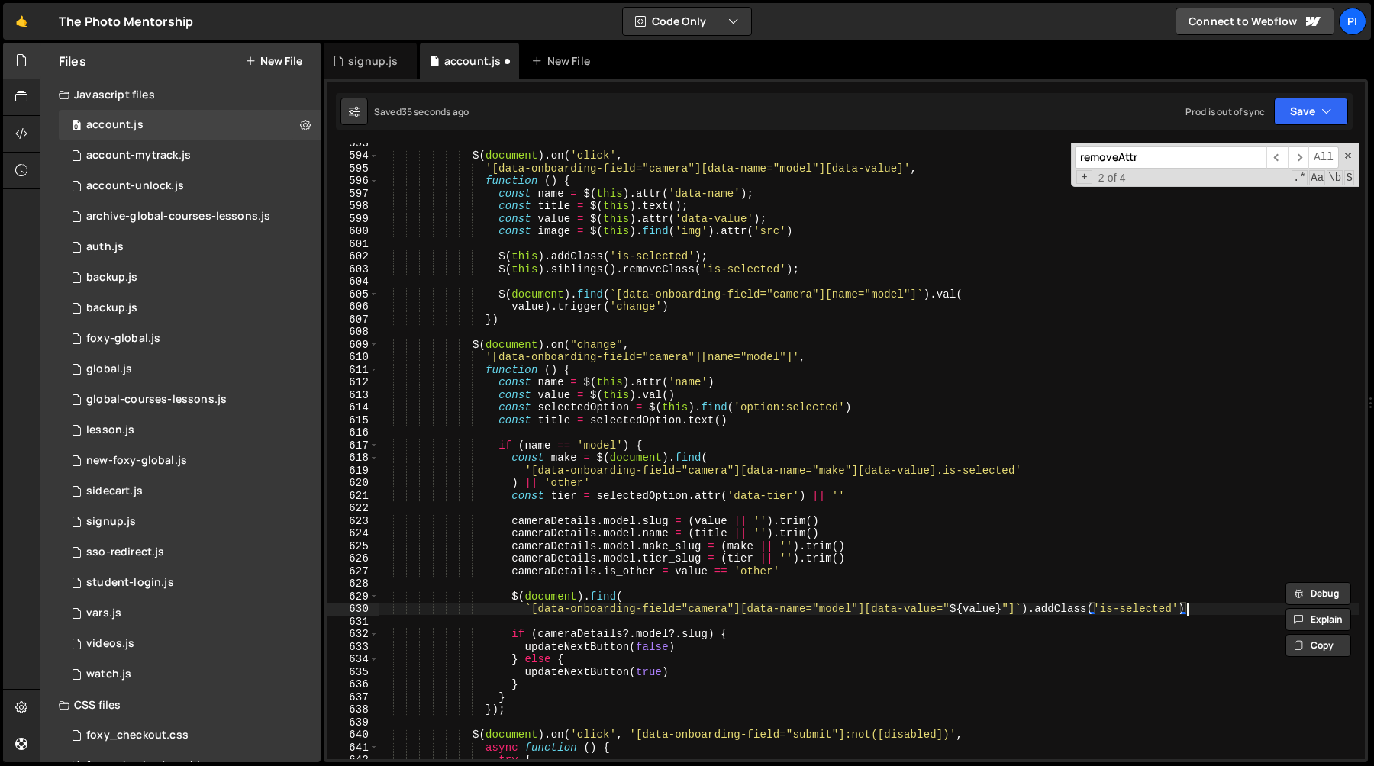
paste textarea "r"
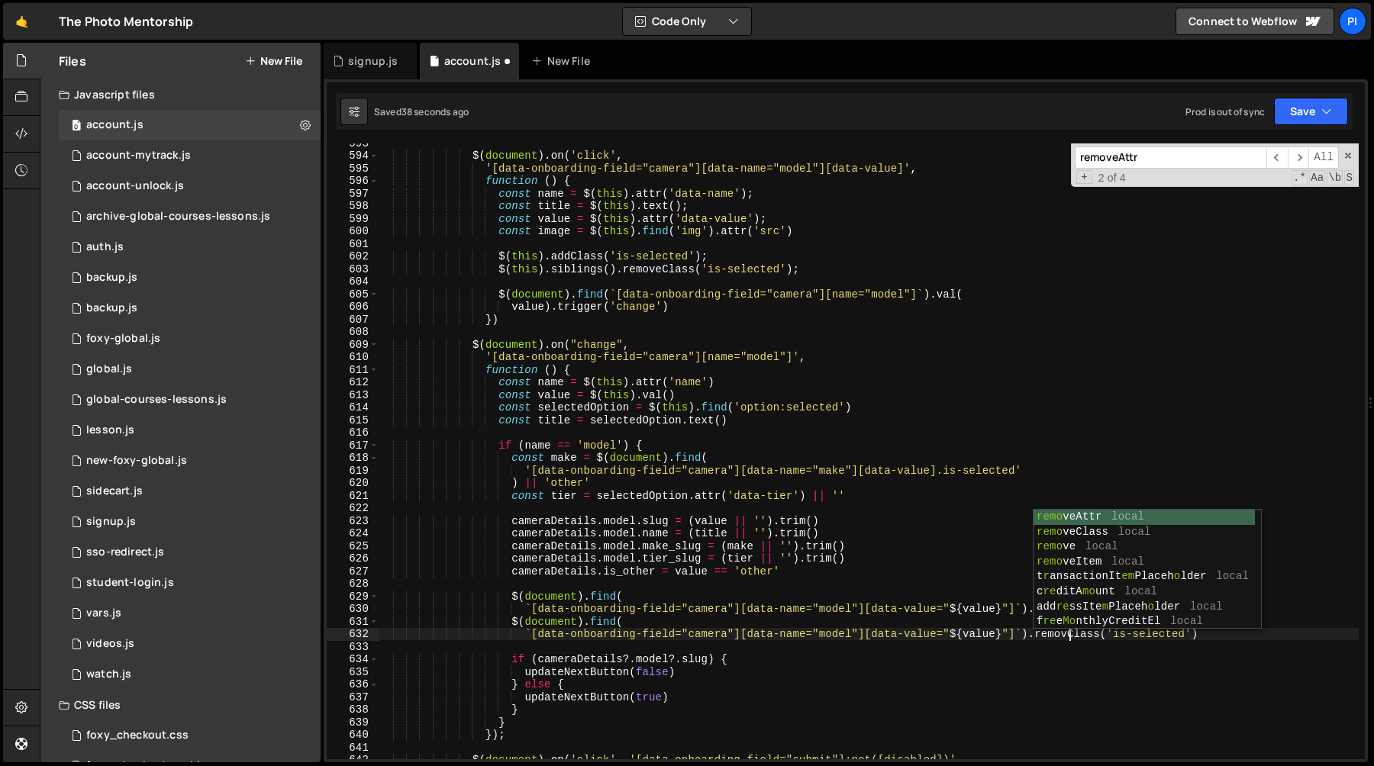
scroll to position [0, 48]
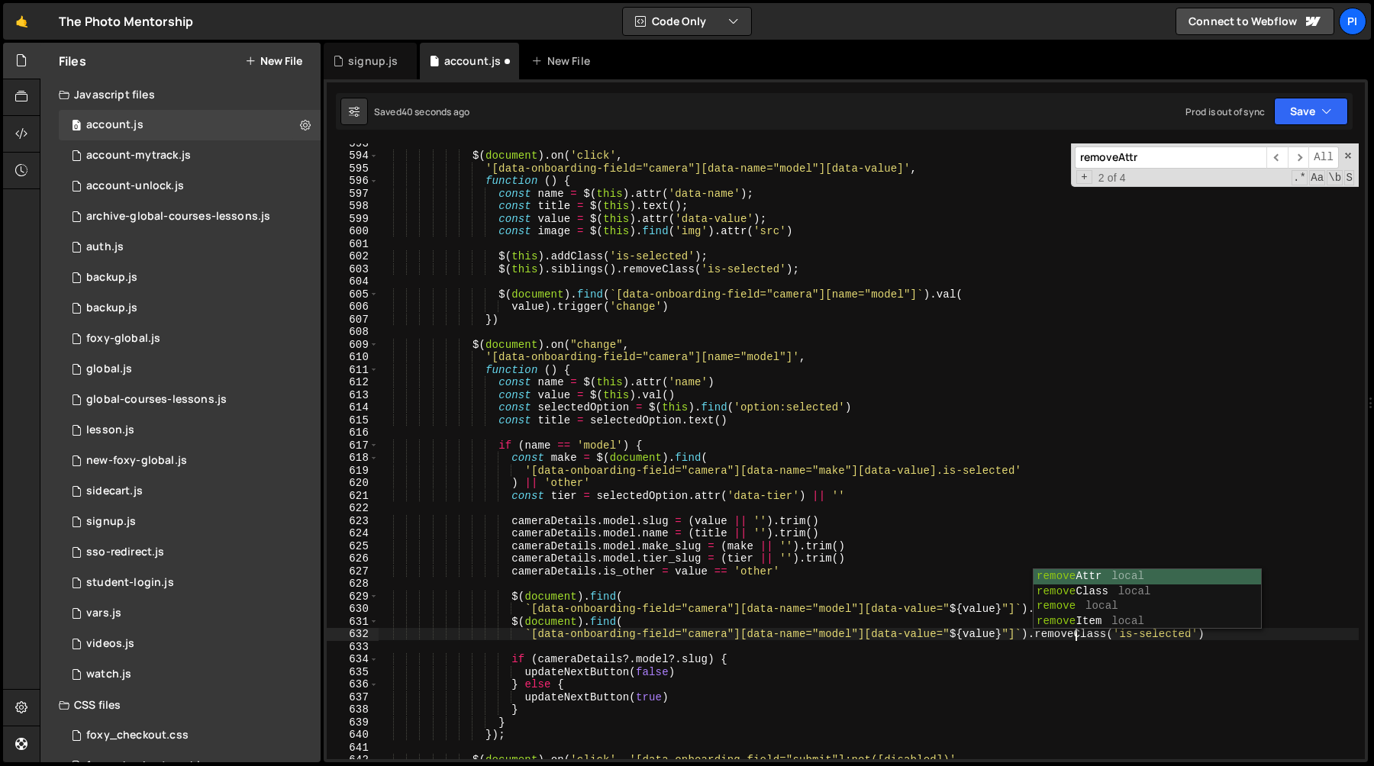
click at [864, 634] on div "$ ( document ) . on ( 'click' , '[data-onboarding-field="camera"][data-name="mo…" at bounding box center [868, 457] width 981 height 641
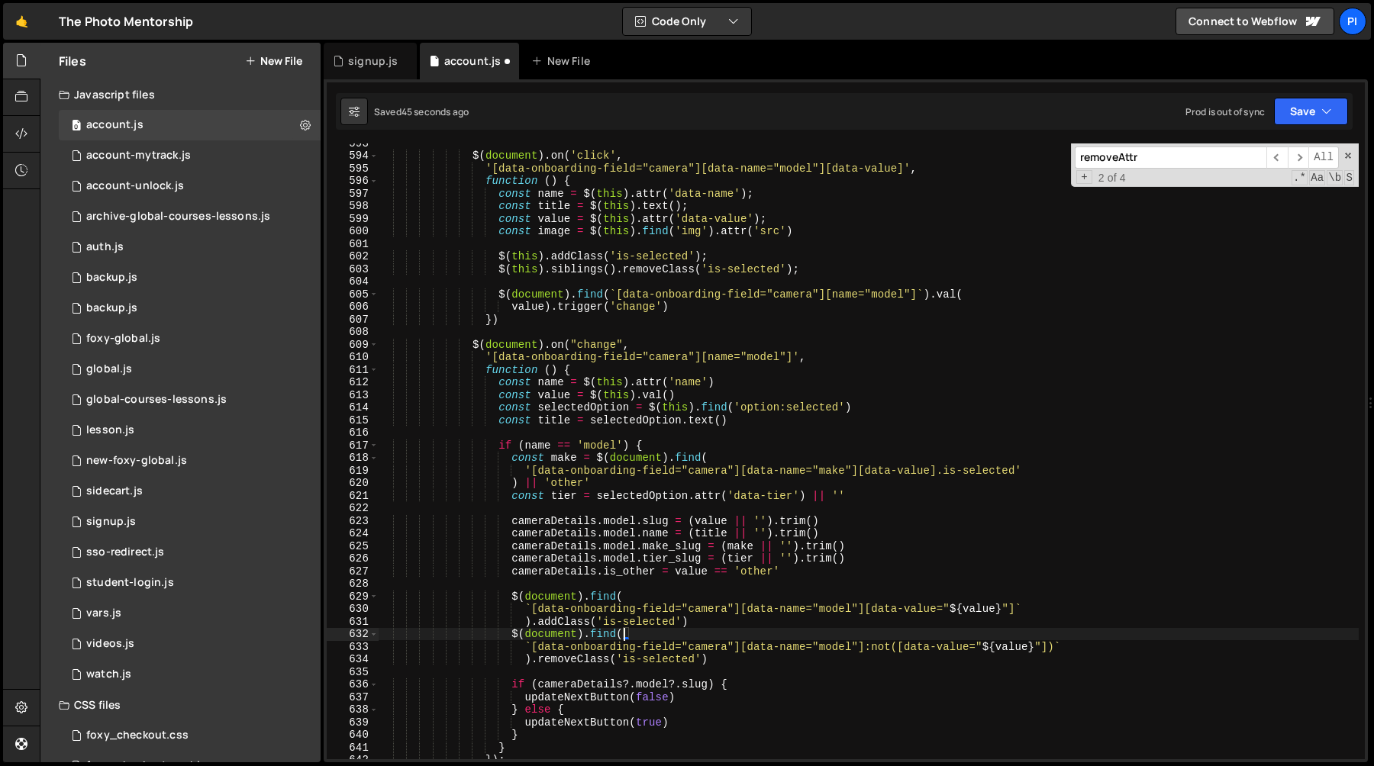
scroll to position [0, 16]
click at [941, 612] on div "$ ( document ) . on ( 'click' , '[data-onboarding-field="camera"][data-name="mo…" at bounding box center [868, 457] width 981 height 641
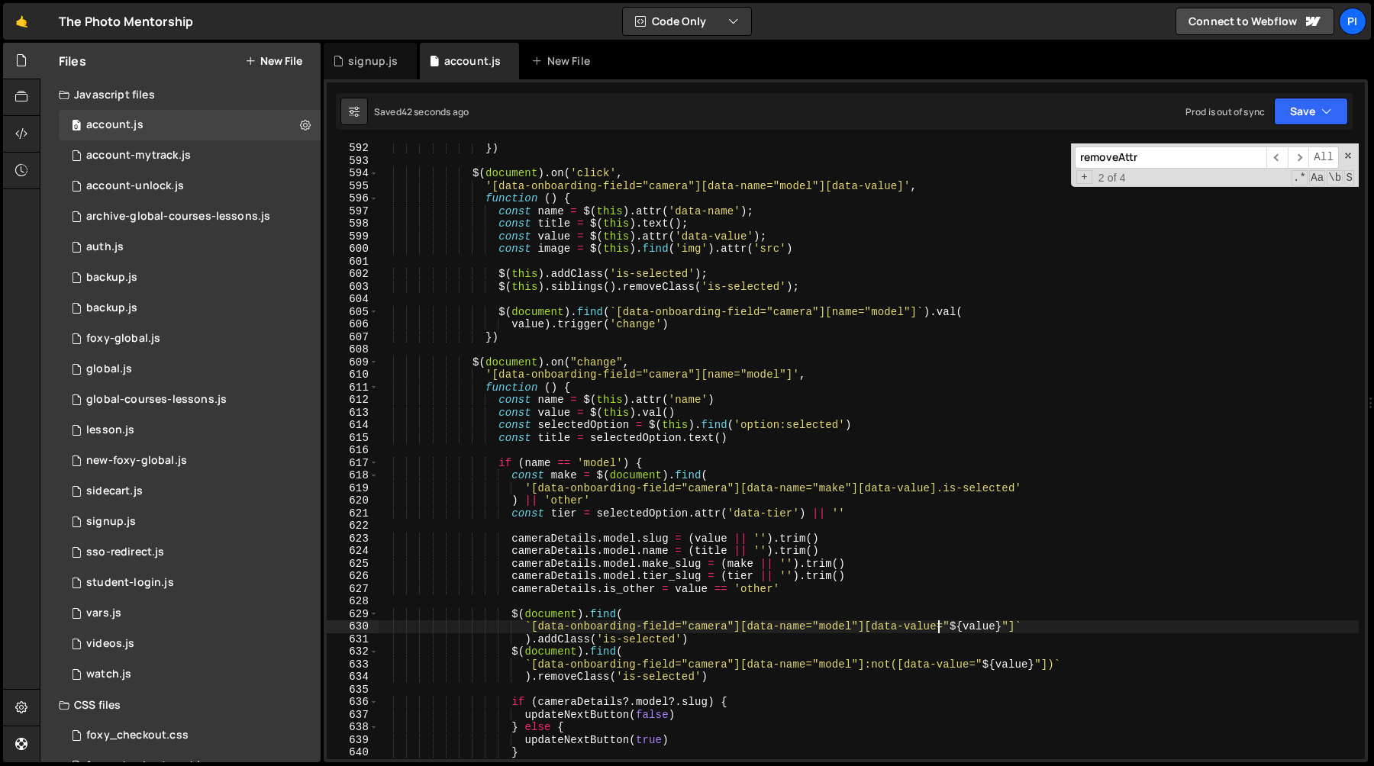
scroll to position [7484, 0]
click at [791, 563] on div "}) $ ( document ) . on ( 'click' , '[data-onboarding-field="camera"][data-name=…" at bounding box center [868, 462] width 981 height 641
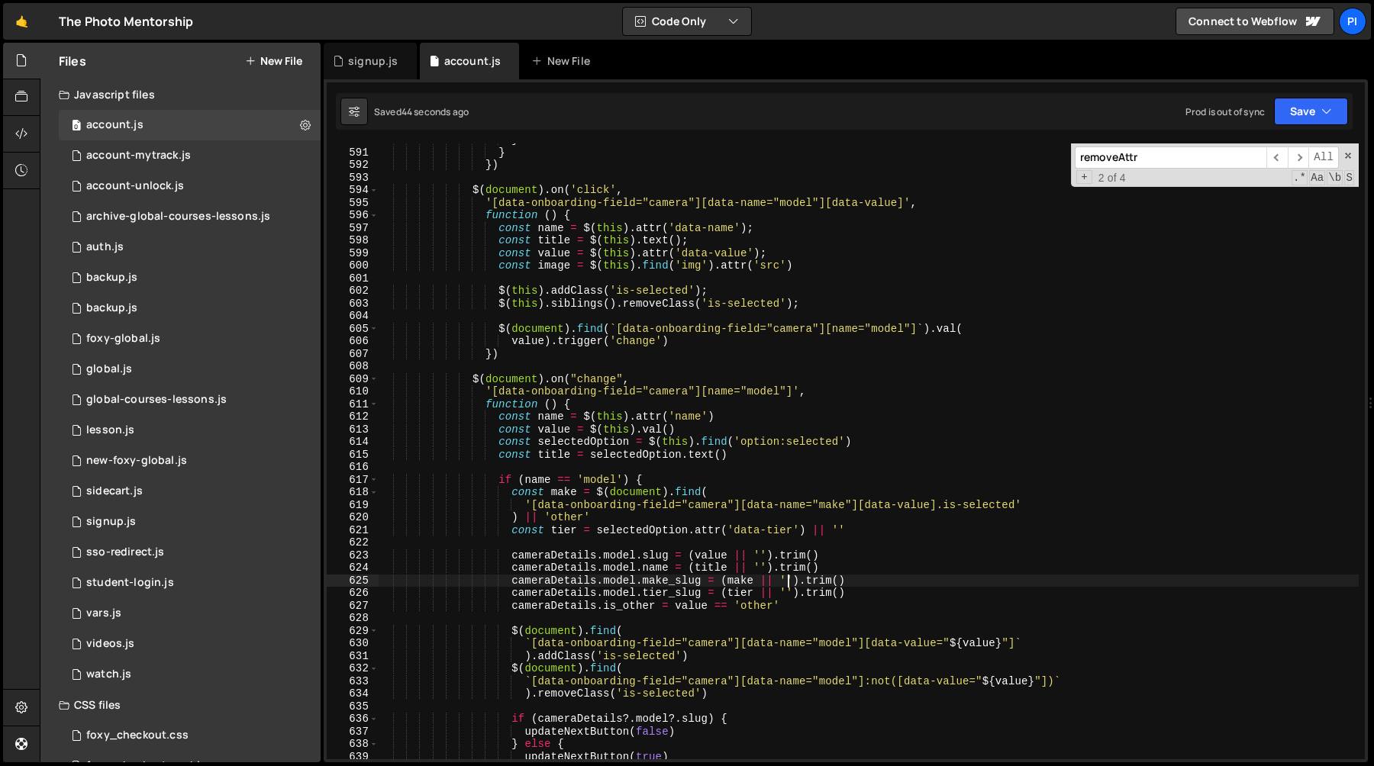
scroll to position [7437, 0]
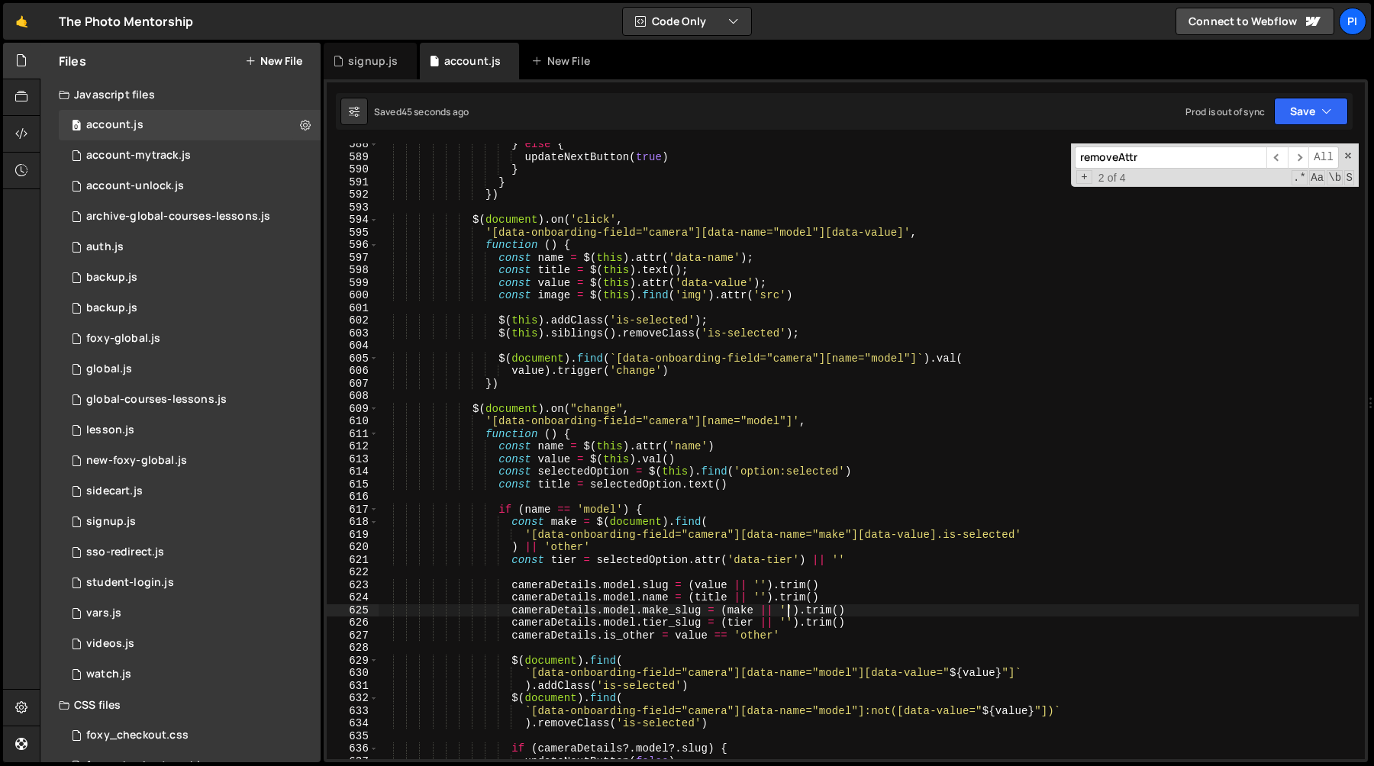
click at [892, 612] on div "} else { updateNextButton ( true ) } } }) $ ( document ) . on ( 'click' , '[dat…" at bounding box center [868, 458] width 981 height 641
click at [831, 596] on div "} else { updateNextButton ( true ) } } }) $ ( document ) . on ( 'click' , '[dat…" at bounding box center [868, 458] width 981 height 641
click at [748, 613] on div "} else { updateNextButton ( true ) } } }) $ ( document ) . on ( 'click' , '[dat…" at bounding box center [868, 458] width 981 height 641
click at [667, 543] on div "} else { updateNextButton ( true ) } } }) $ ( document ) . on ( 'click' , '[dat…" at bounding box center [868, 458] width 981 height 641
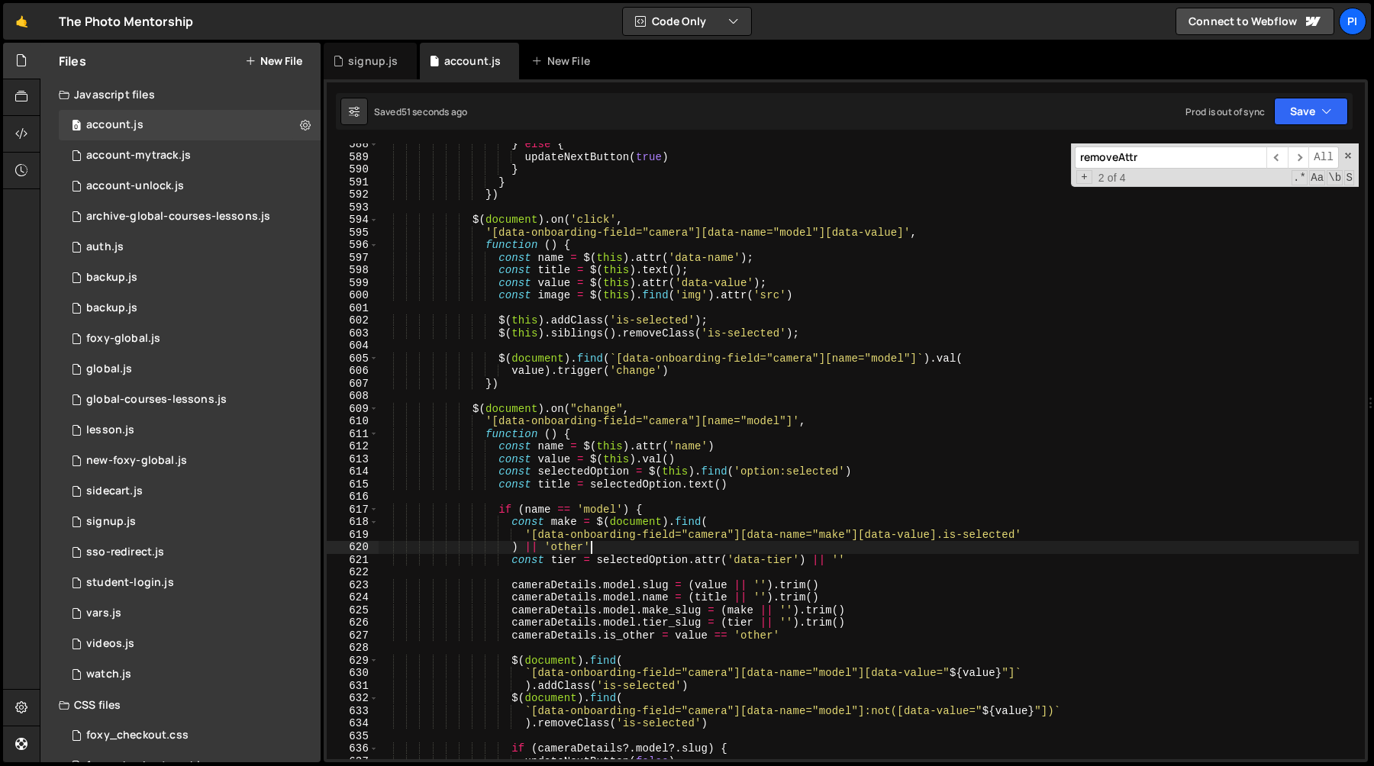
scroll to position [0, 14]
click at [760, 610] on div "} else { updateNextButton ( true ) } } }) $ ( document ) . on ( 'click' , '[dat…" at bounding box center [868, 458] width 981 height 641
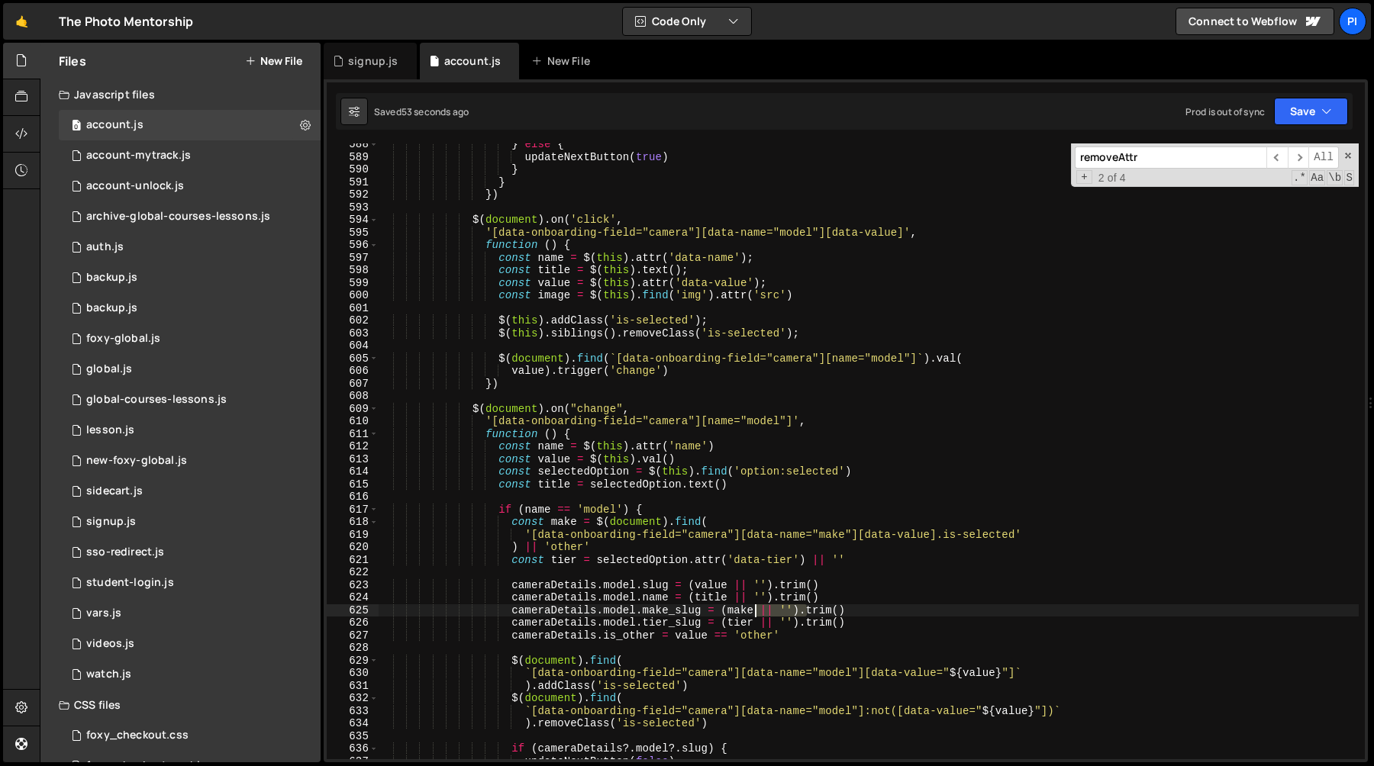
click at [760, 610] on div "} else { updateNextButton ( true ) } } }) $ ( document ) . on ( 'click' , '[dat…" at bounding box center [868, 458] width 981 height 641
click at [806, 610] on div "} else { updateNextButton ( true ) } } }) $ ( document ) . on ( 'click' , '[dat…" at bounding box center [868, 452] width 981 height 616
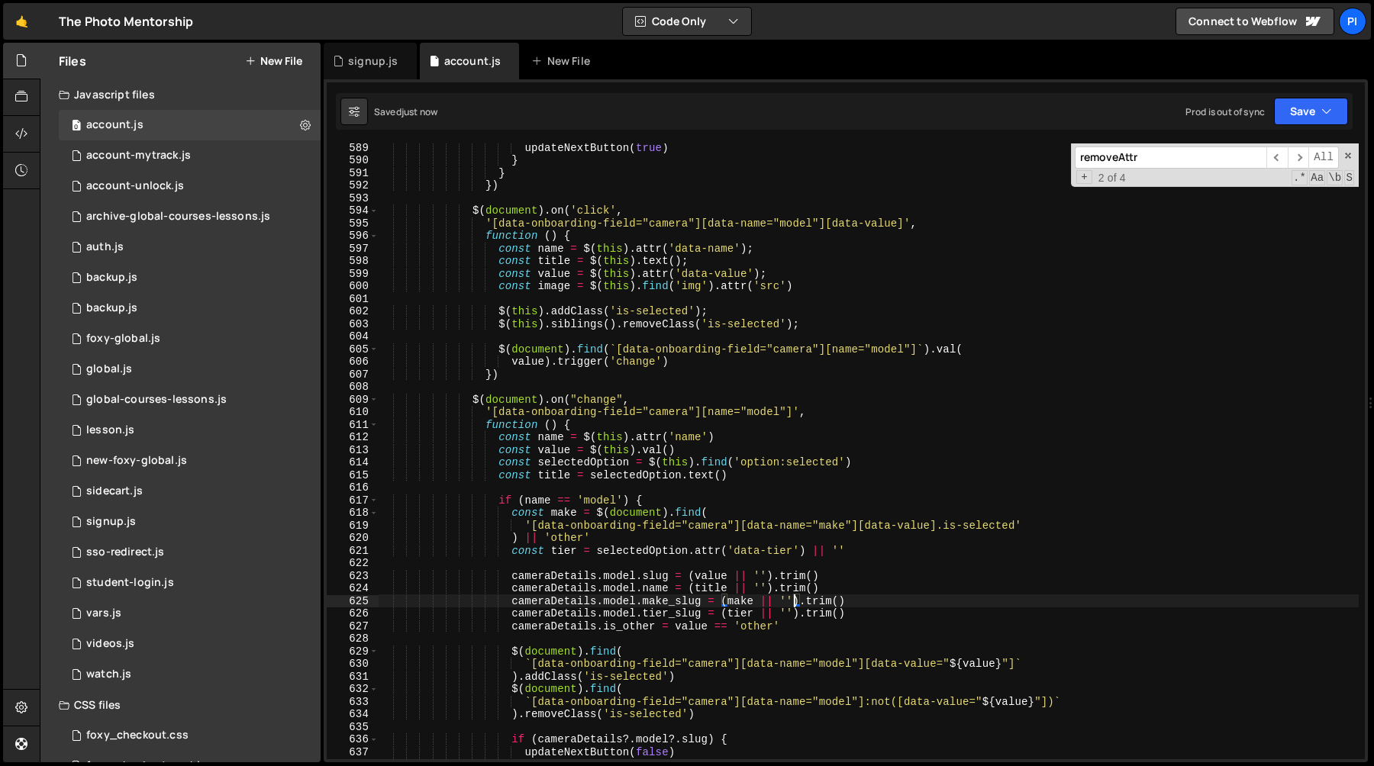
scroll to position [7450, 0]
click at [906, 540] on div "updateNextButton ( true ) } } }) $ ( document ) . on ( 'click' , '[data-onboard…" at bounding box center [868, 458] width 981 height 641
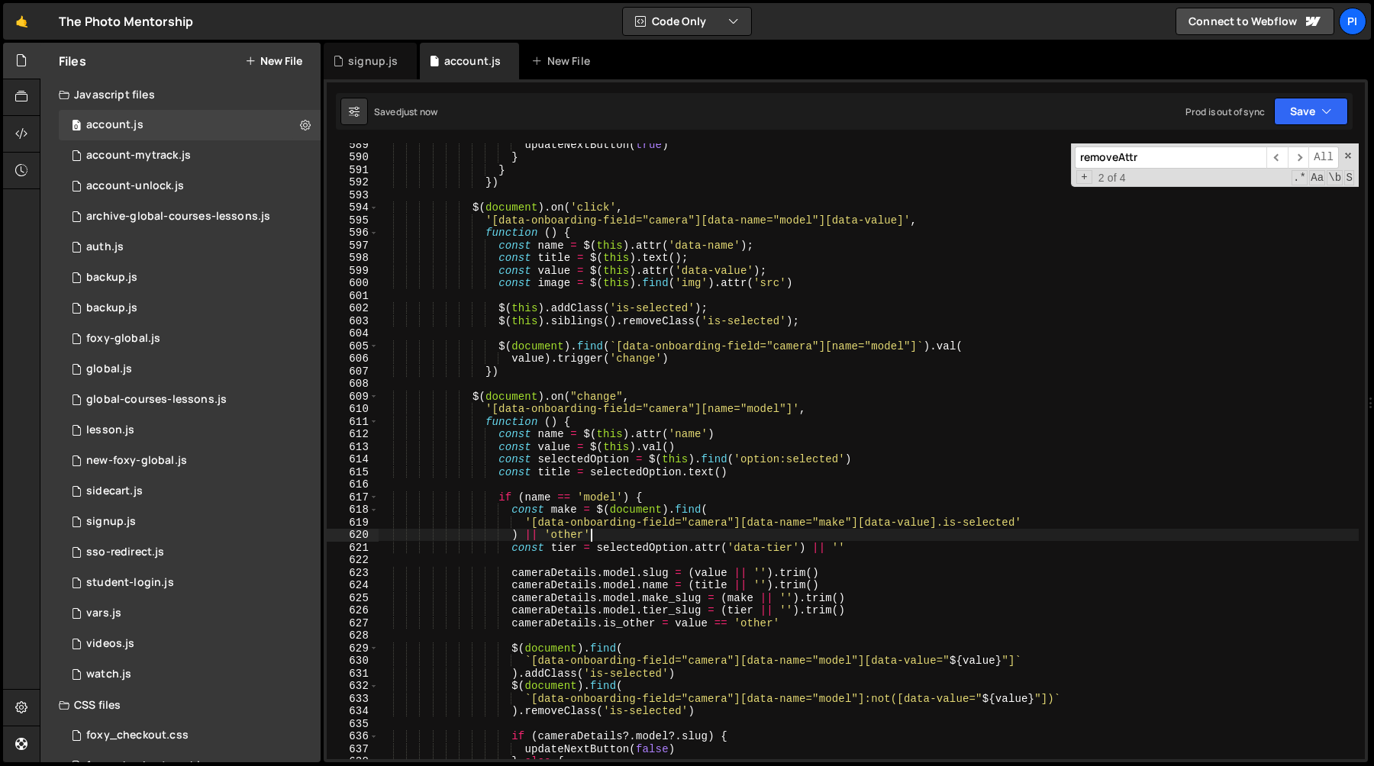
scroll to position [0, 14]
click at [873, 592] on div "updateNextButton ( true ) } } }) $ ( document ) . on ( 'click' , '[data-onboard…" at bounding box center [868, 458] width 981 height 641
click at [859, 603] on div "updateNextButton ( true ) } } }) $ ( document ) . on ( 'click' , '[data-onboard…" at bounding box center [868, 458] width 981 height 641
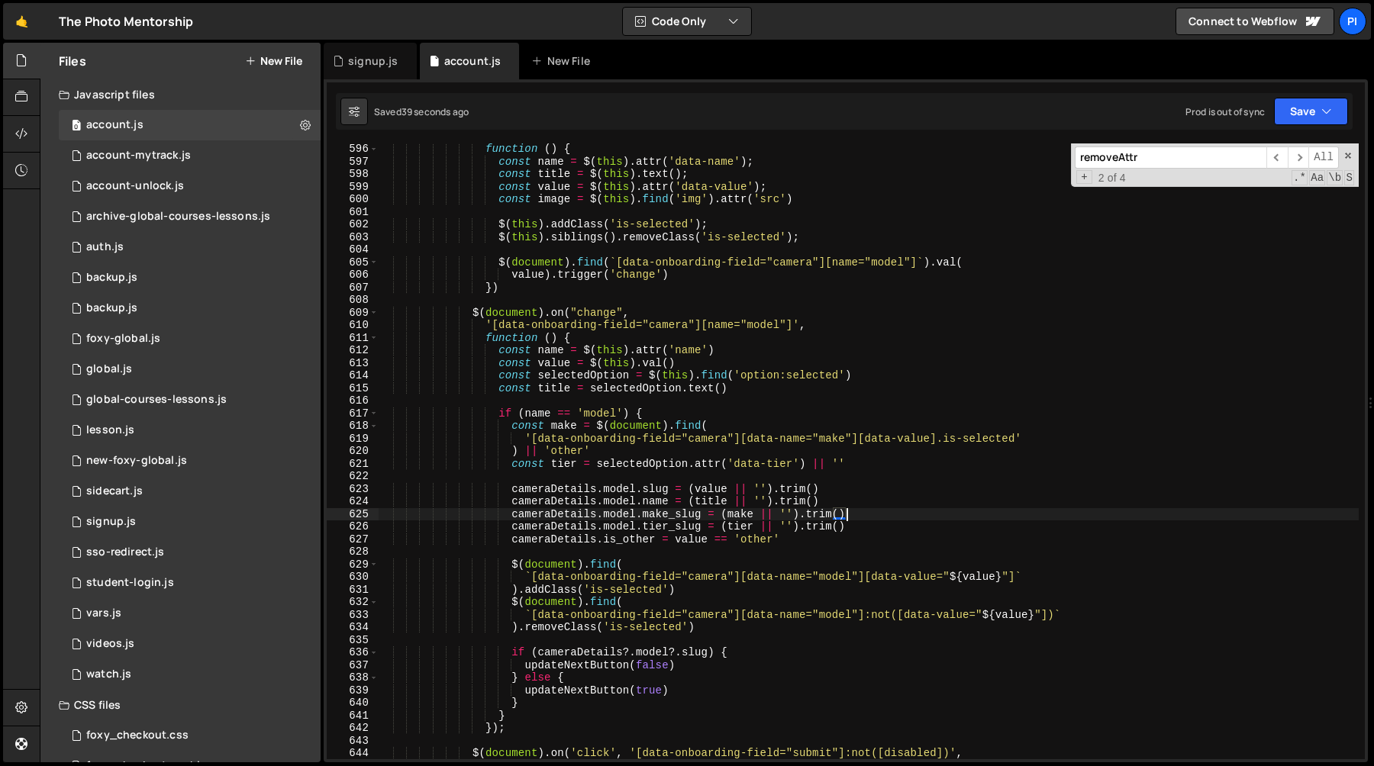
scroll to position [7533, 0]
click at [741, 516] on div "function ( ) { const name = $ ( this ) . attr ( 'data-name' ) ; const title = $…" at bounding box center [868, 463] width 981 height 641
click at [634, 448] on div "function ( ) { const name = $ ( this ) . attr ( 'data-name' ) ; const title = $…" at bounding box center [868, 463] width 981 height 641
click at [521, 450] on div "function ( ) { const name = $ ( this ) . attr ( 'data-name' ) ; const title = $…" at bounding box center [868, 463] width 981 height 641
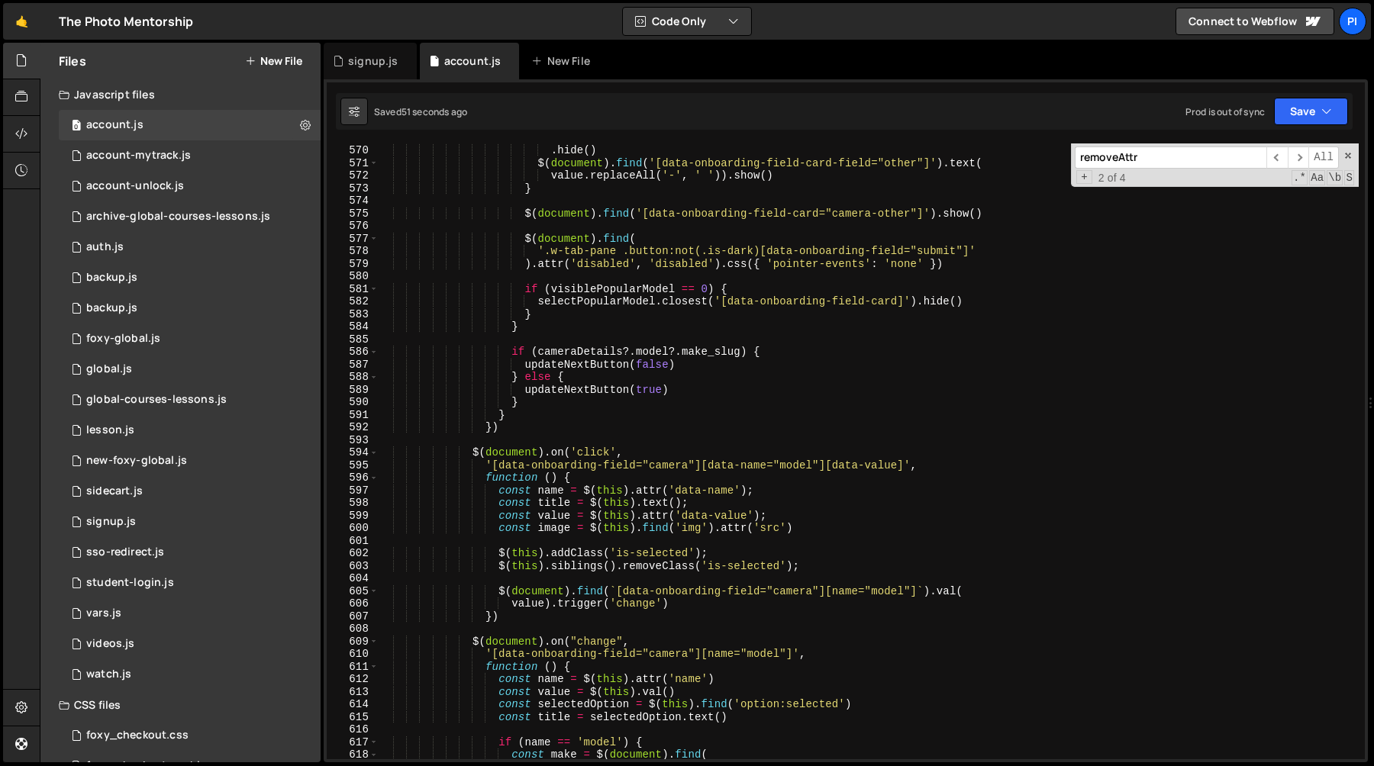
scroll to position [7182, 0]
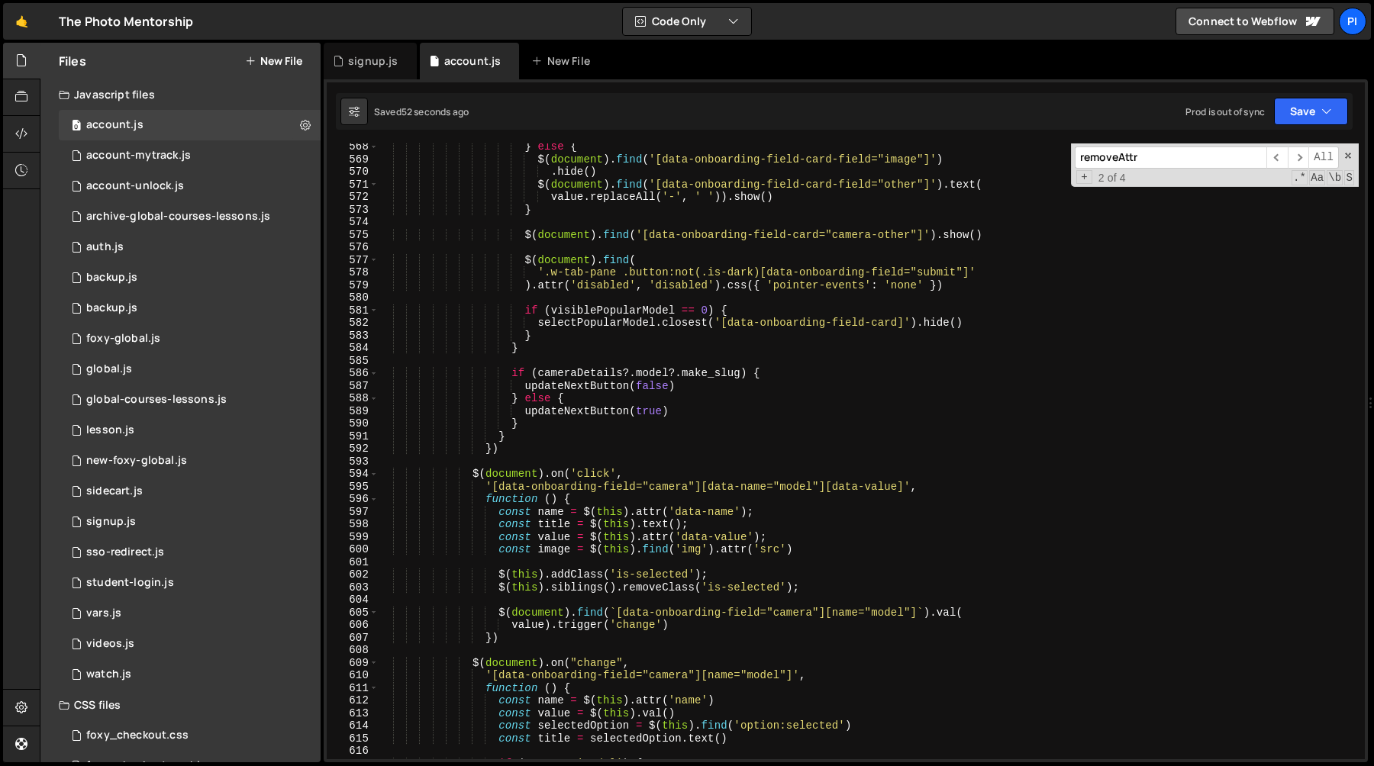
click at [527, 488] on div "} else { $ ( document ) . find ( '[data-onboarding-field-card-field="image"]' )…" at bounding box center [868, 460] width 981 height 641
click at [570, 484] on div "} else { $ ( document ) . find ( '[data-onboarding-field-card-field="image"]' )…" at bounding box center [868, 460] width 981 height 641
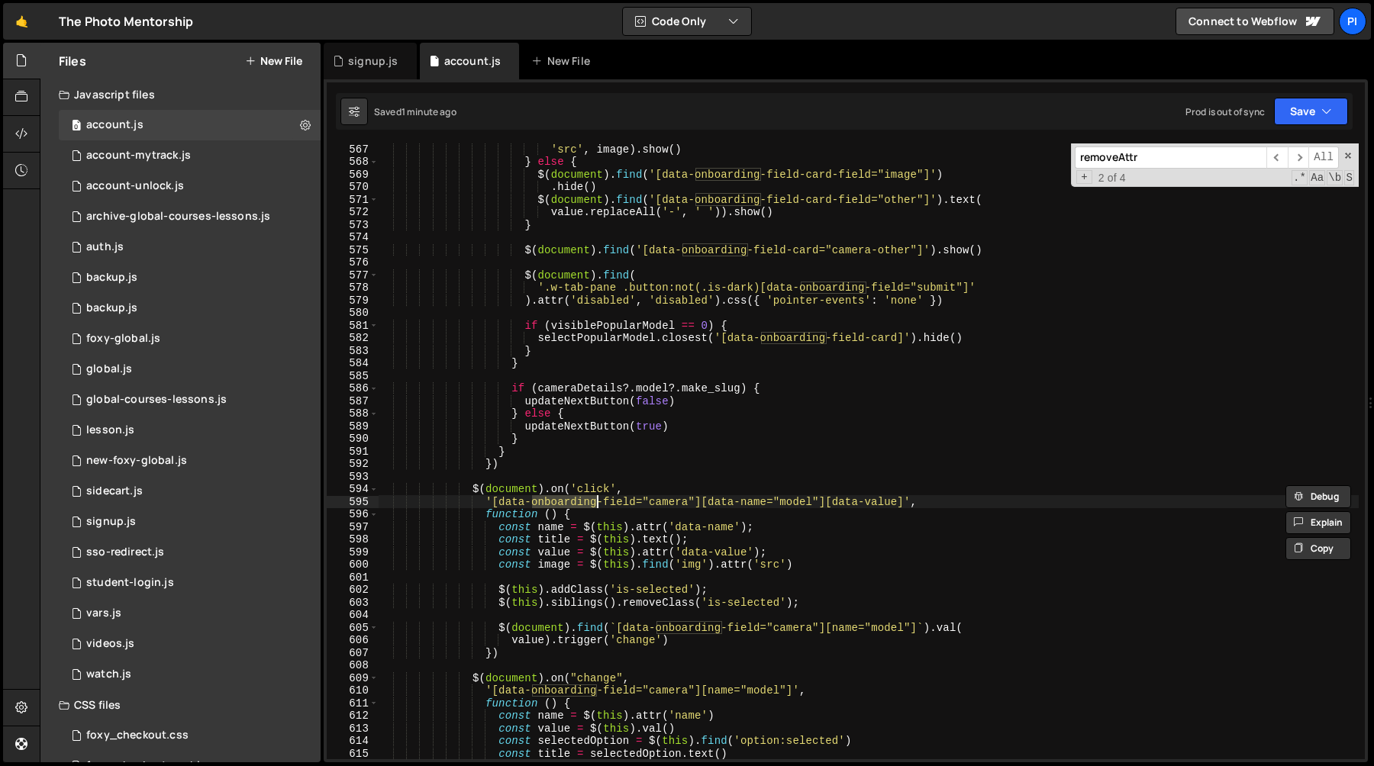
scroll to position [7171, 0]
click at [695, 638] on div "'src' , image ) . show ( ) } else { $ ( document ) . find ( '[data-onboarding-f…" at bounding box center [868, 460] width 981 height 641
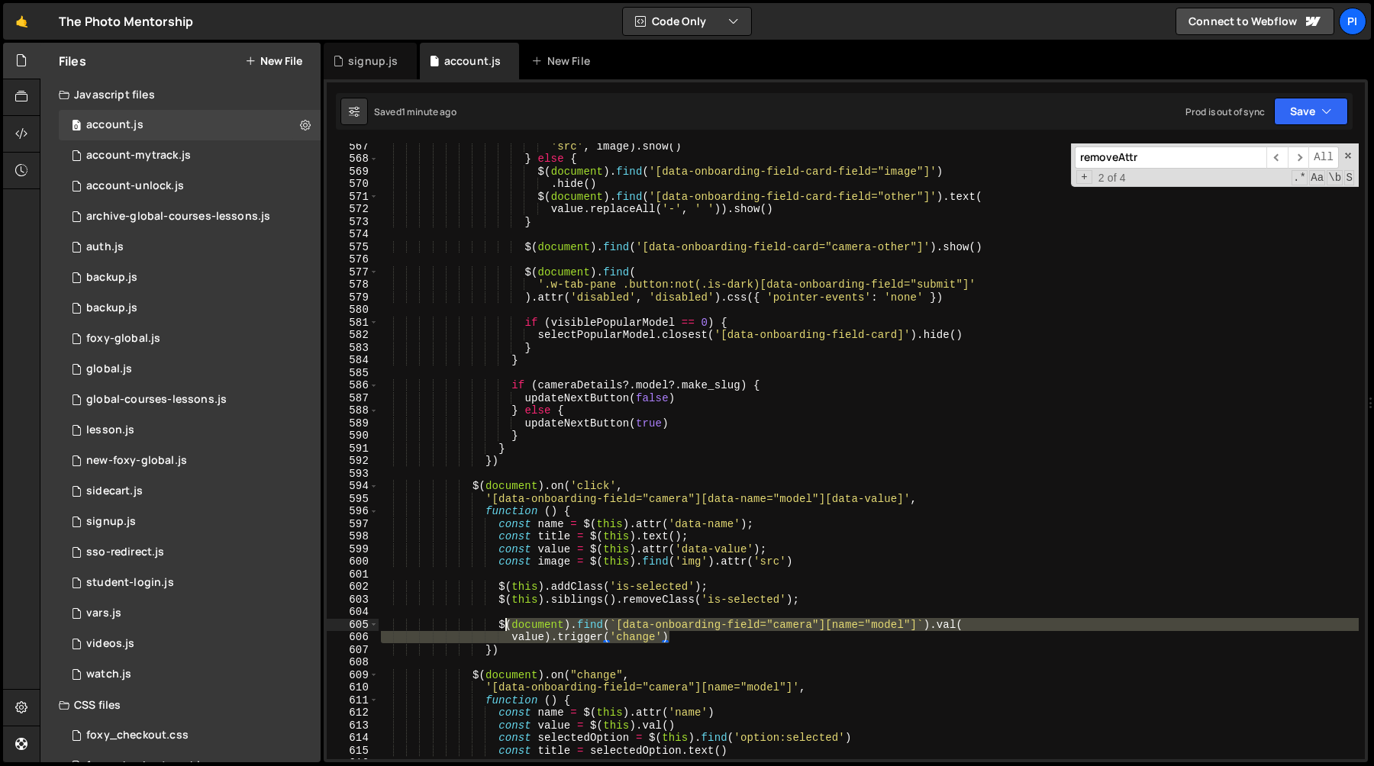
click at [503, 627] on div "'src' , image ) . show ( ) } else { $ ( document ) . find ( '[data-onboarding-f…" at bounding box center [868, 460] width 981 height 641
click at [500, 627] on div "'src' , image ) . show ( ) } else { $ ( document ) . find ( '[data-onboarding-f…" at bounding box center [868, 460] width 981 height 641
click at [515, 642] on div "'src' , image ) . show ( ) } else { $ ( document ) . find ( '[data-onboarding-f…" at bounding box center [868, 452] width 981 height 616
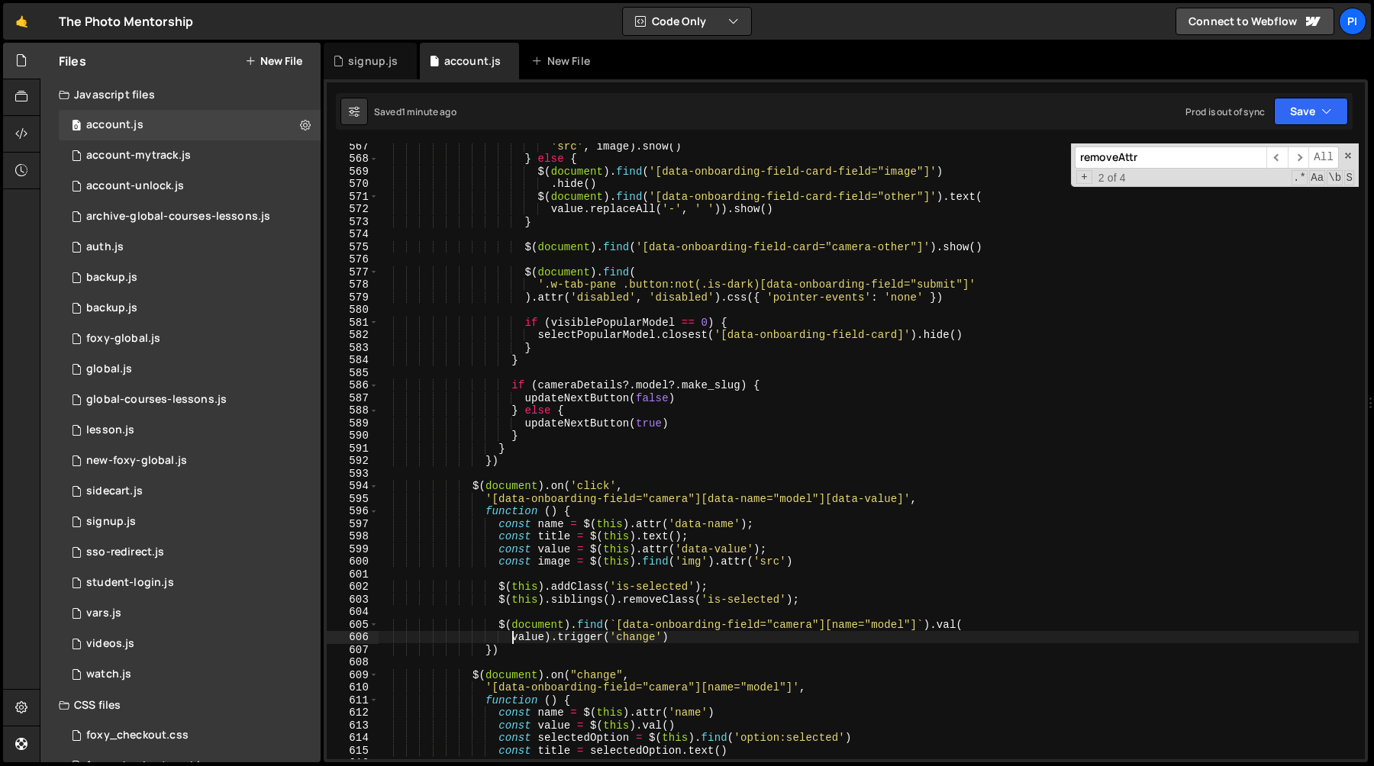
click at [515, 648] on div "'src' , image ) . show ( ) } else { $ ( document ) . find ( '[data-onboarding-f…" at bounding box center [868, 460] width 981 height 641
click at [679, 637] on div "'src' , image ) . show ( ) } else { $ ( document ) . find ( '[data-onboarding-f…" at bounding box center [868, 460] width 981 height 641
click at [498, 626] on div "'src' , image ) . show ( ) } else { $ ( document ) . find ( '[data-onboarding-f…" at bounding box center [868, 460] width 981 height 641
click at [505, 654] on div "'src' , image ) . show ( ) } else { $ ( document ) . find ( '[data-onboarding-f…" at bounding box center [868, 460] width 981 height 641
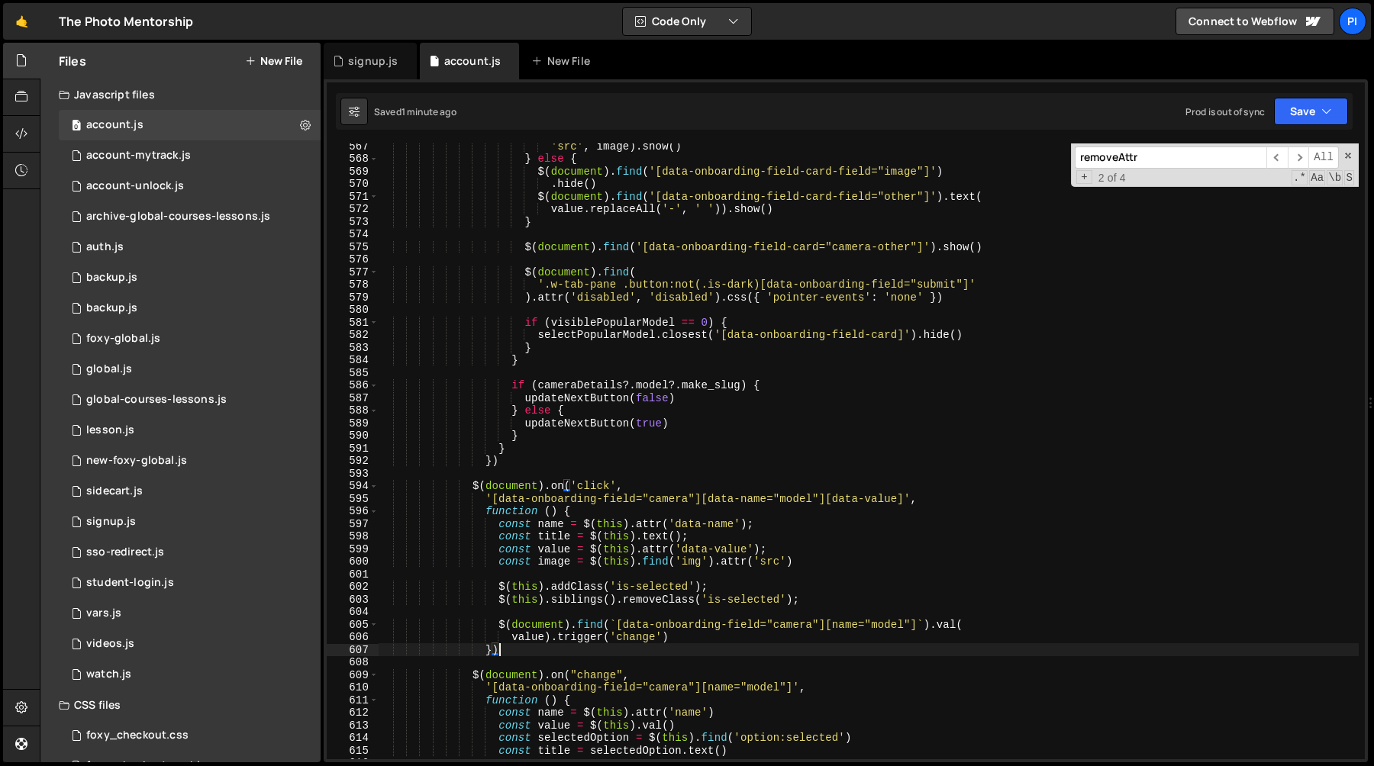
click at [519, 463] on div "'src' , image ) . show ( ) } else { $ ( document ) . find ( '[data-onboarding-f…" at bounding box center [868, 460] width 981 height 641
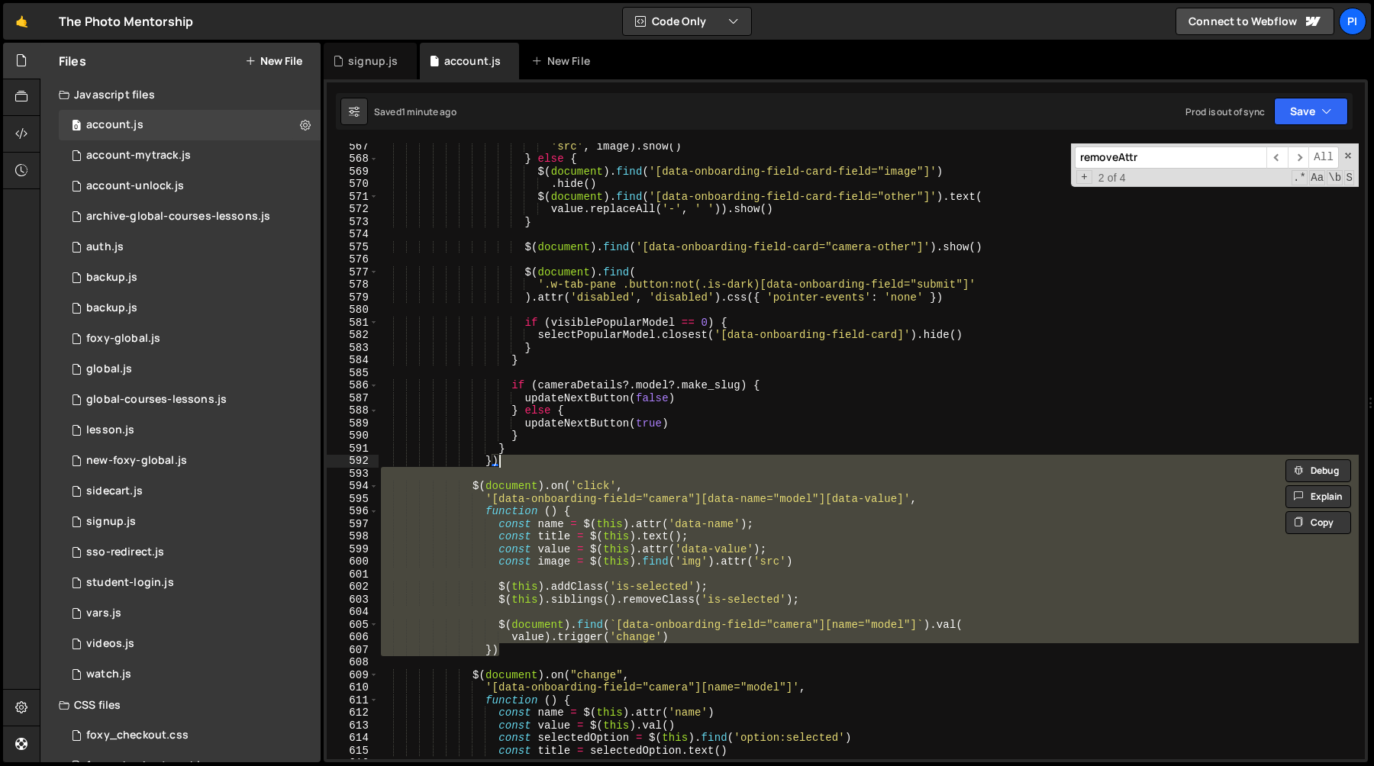
type textarea "})"
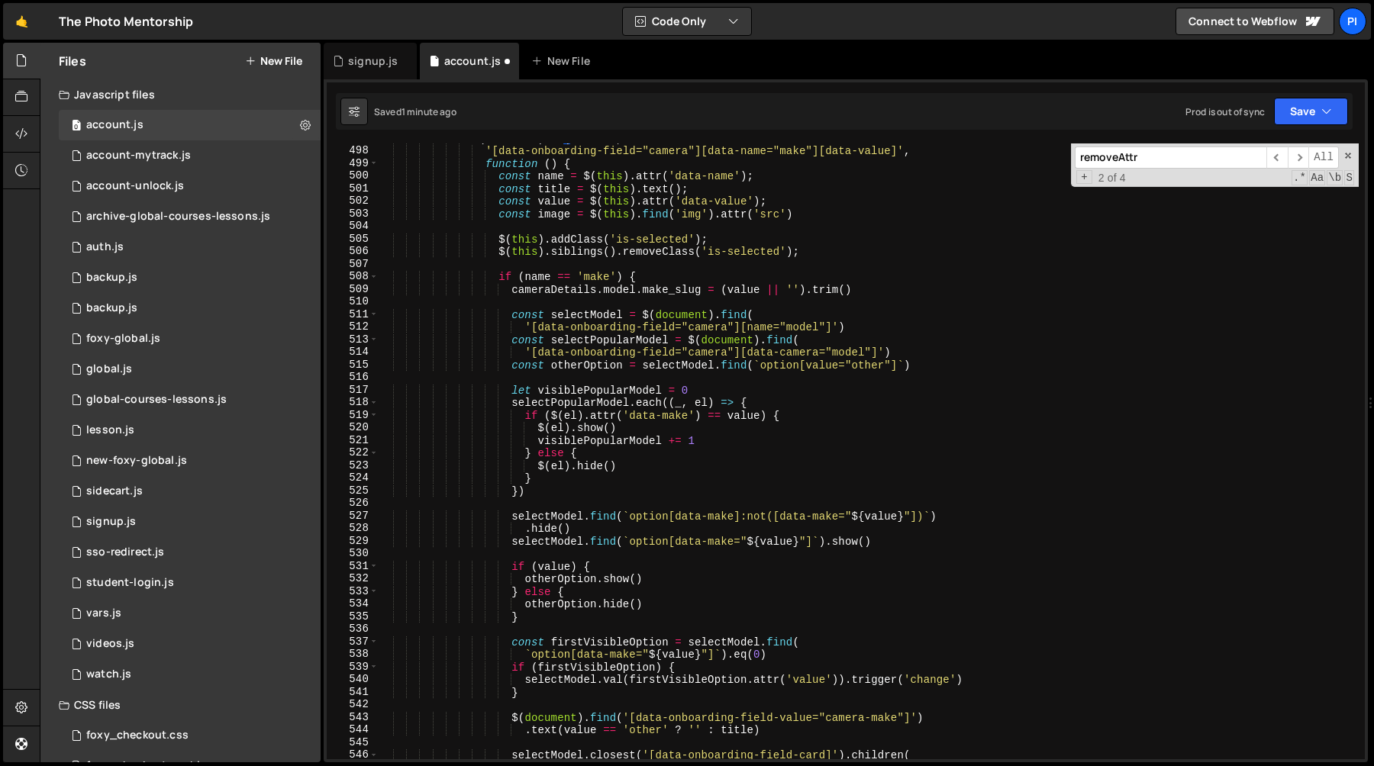
scroll to position [6263, 0]
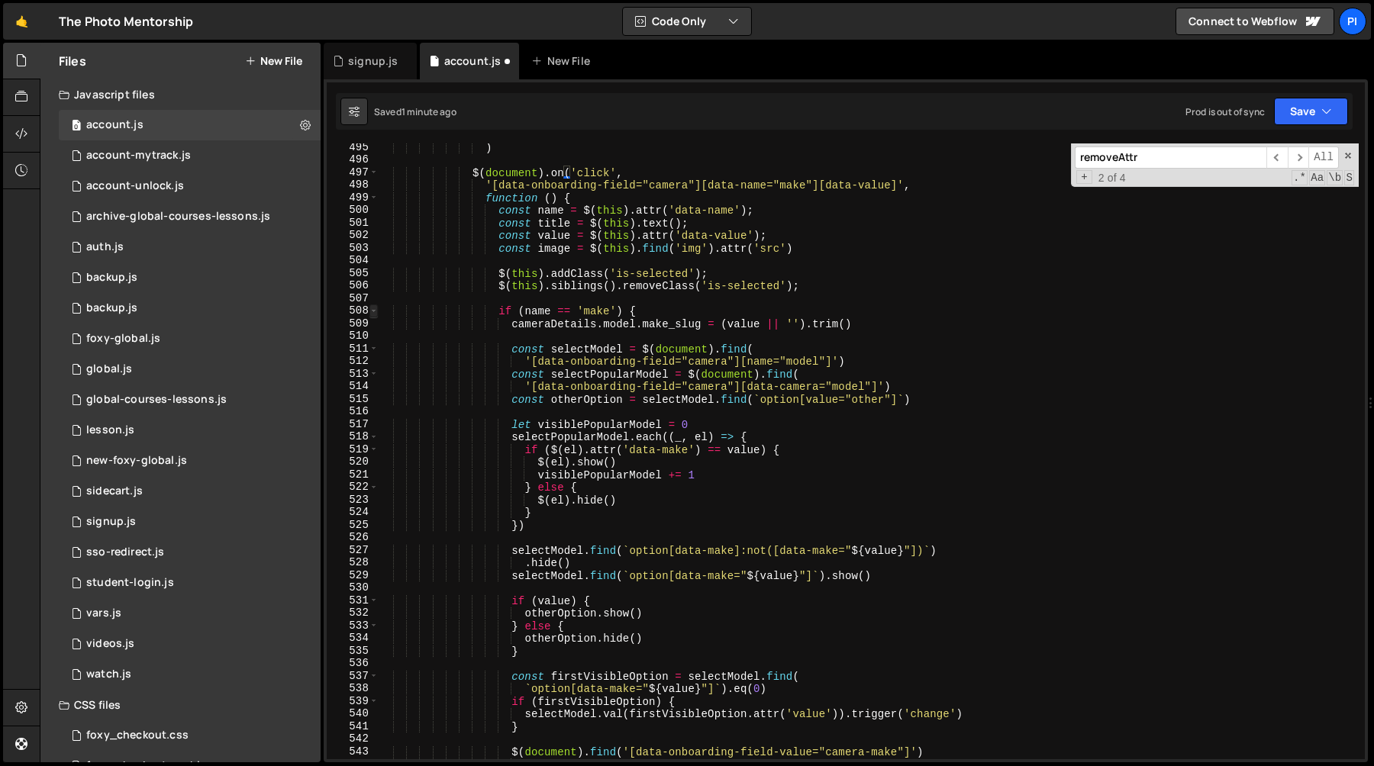
click at [373, 308] on span at bounding box center [374, 311] width 8 height 13
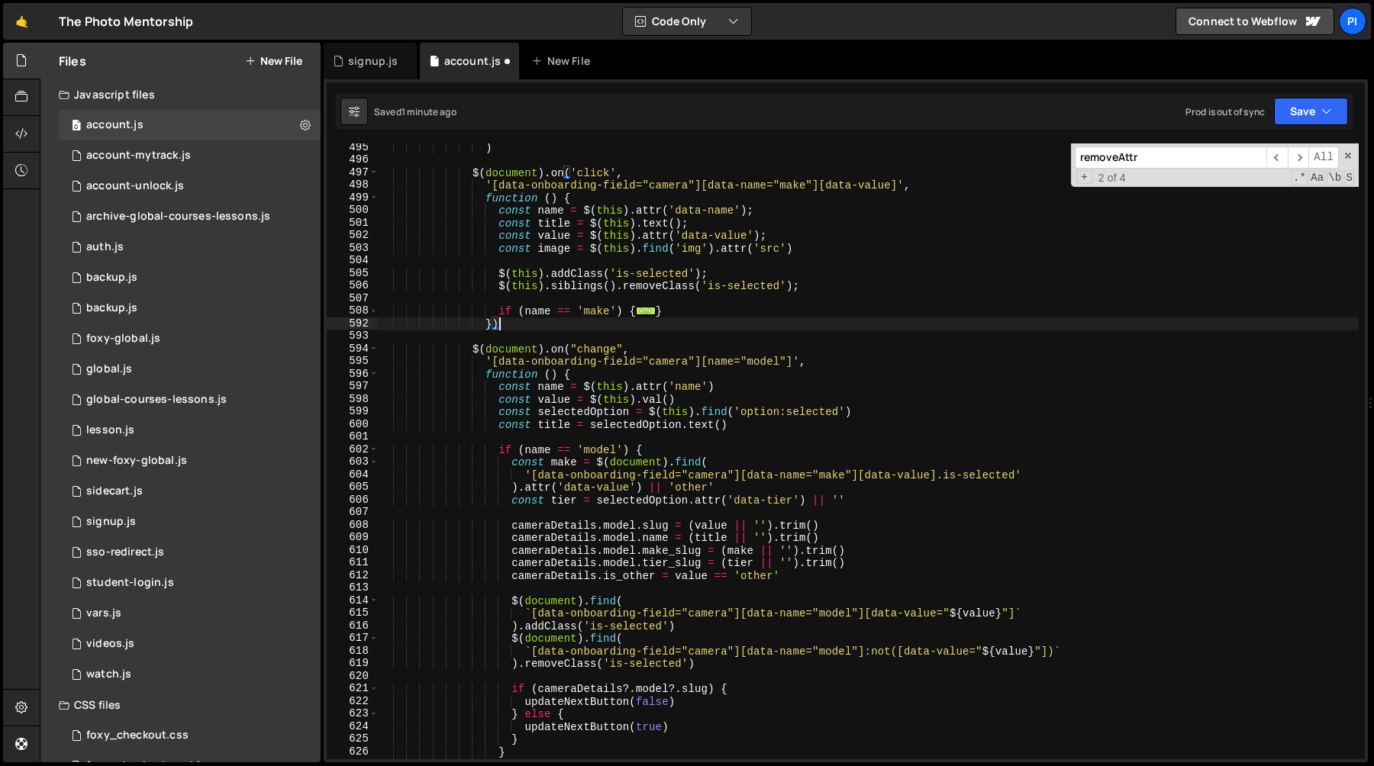
click at [721, 305] on div ") $ ( document ) . on ( 'click' , '[data-onboarding-field="camera"][data-name="…" at bounding box center [868, 461] width 981 height 641
click at [701, 312] on div ") $ ( document ) . on ( 'click' , '[data-onboarding-field="camera"][data-name="…" at bounding box center [868, 461] width 981 height 641
type textarea "}"
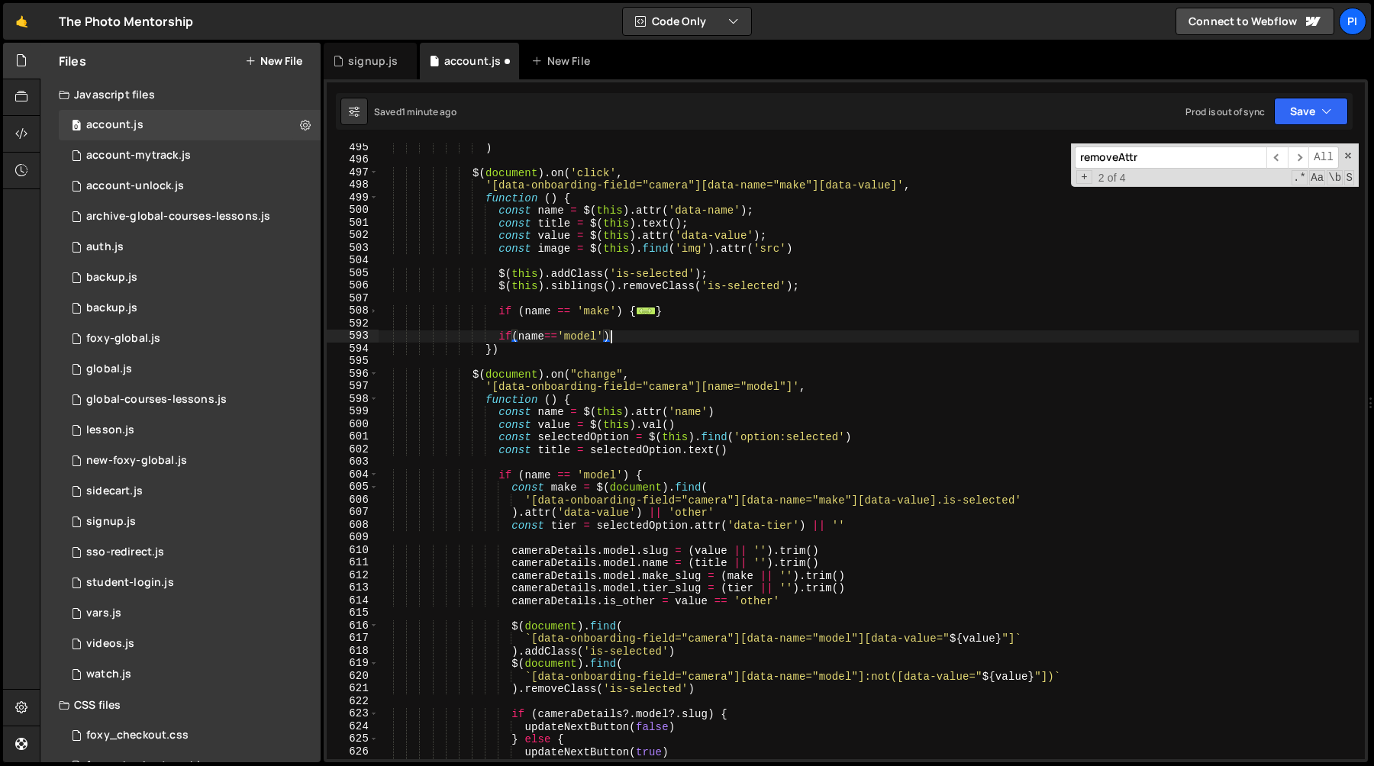
type textarea "if(name=='model'){"
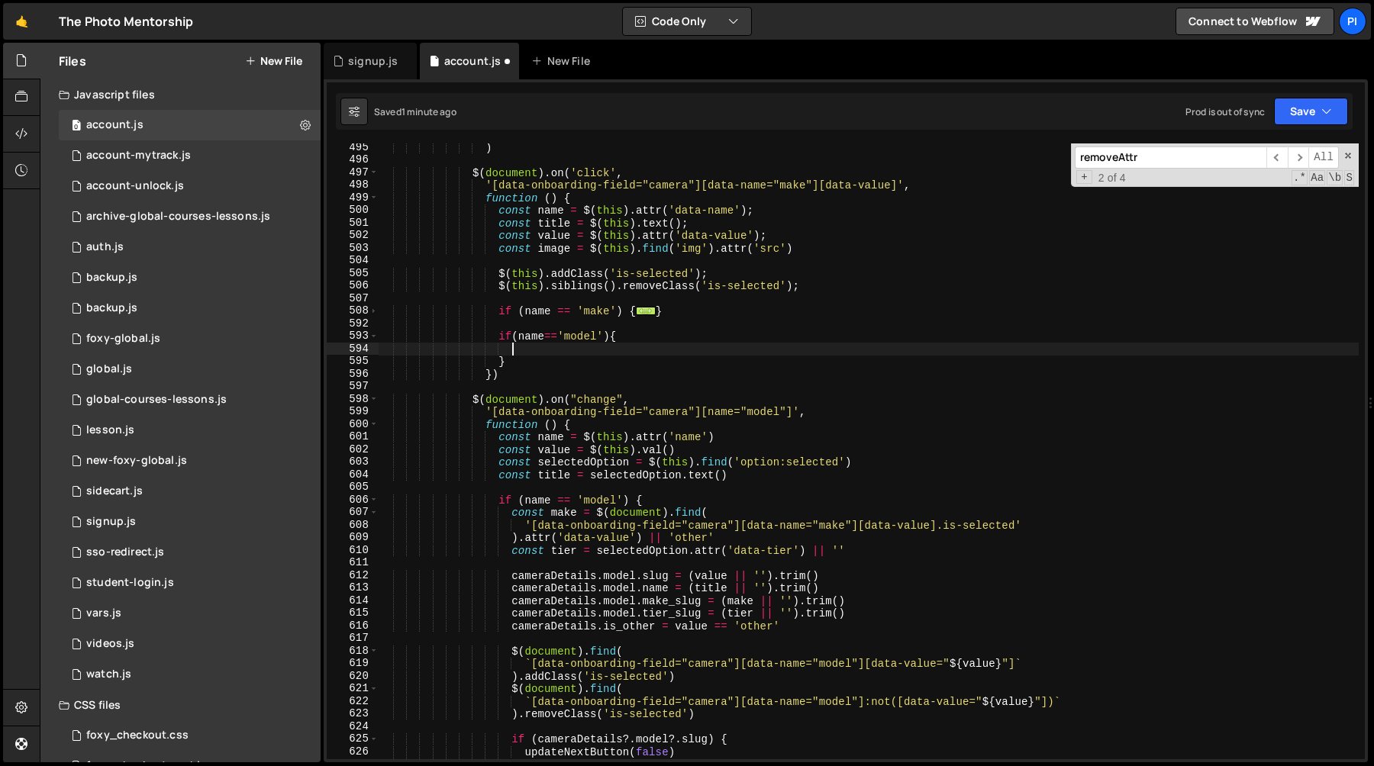
paste textarea "value).trigger('change')"
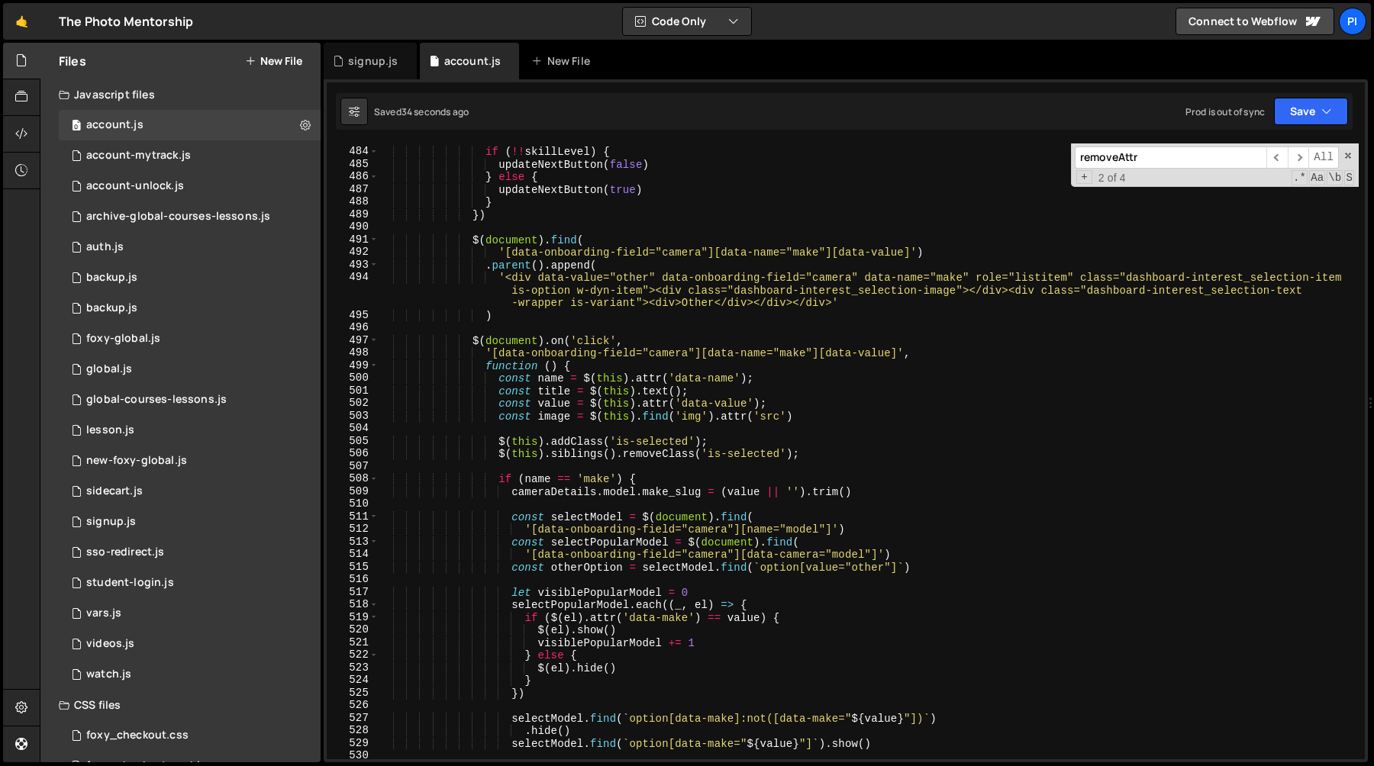
scroll to position [6086, 0]
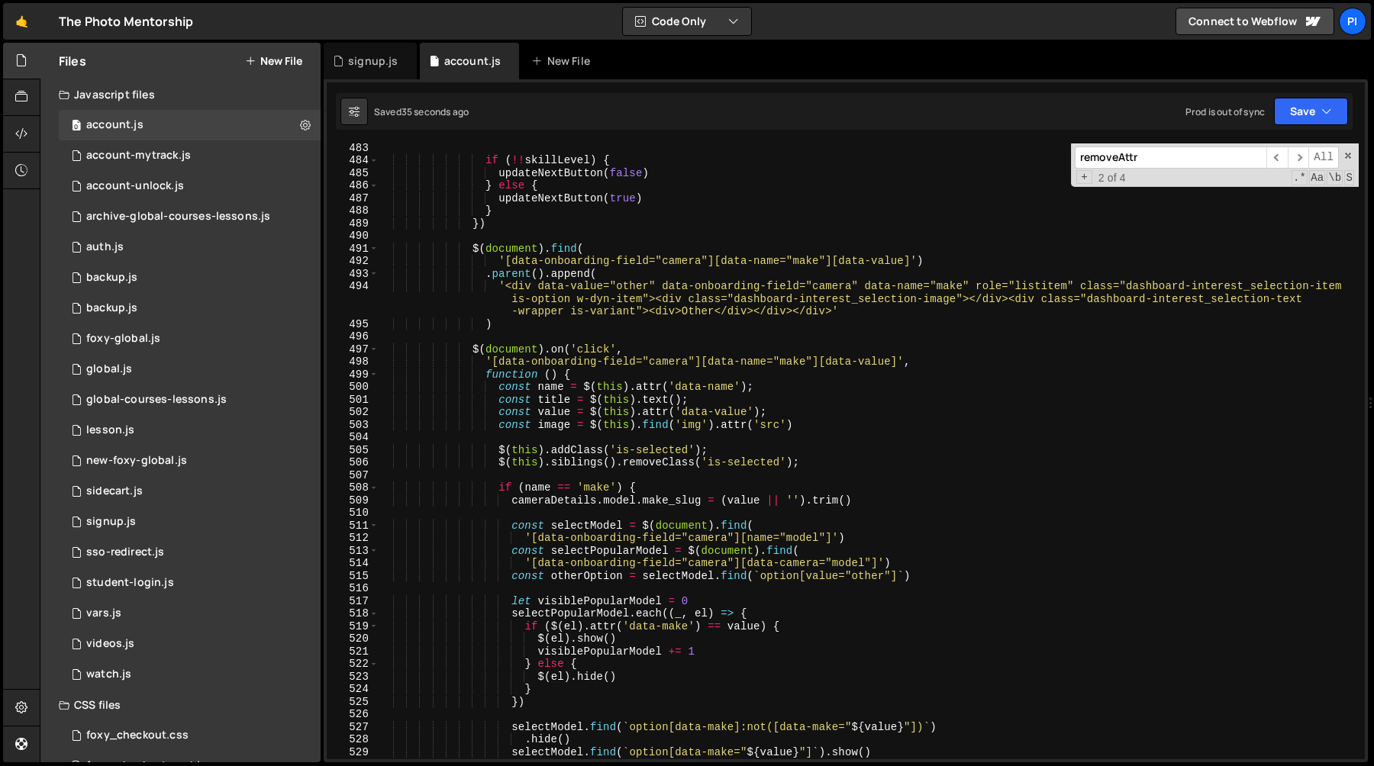
click at [694, 349] on div "if ( !! skillLevel ) { updateNextButton ( false ) } else { updateNextButton ( t…" at bounding box center [868, 461] width 981 height 641
click at [799, 364] on div "if ( !! skillLevel ) { updateNextButton ( false ) } else { updateNextButton ( t…" at bounding box center [868, 461] width 981 height 641
type textarea "'[data-onboarding-field="camera"][data-name][data-value]',"
click at [571, 437] on div "if ( !! skillLevel ) { updateNextButton ( false ) } else { updateNextButton ( t…" at bounding box center [868, 461] width 981 height 641
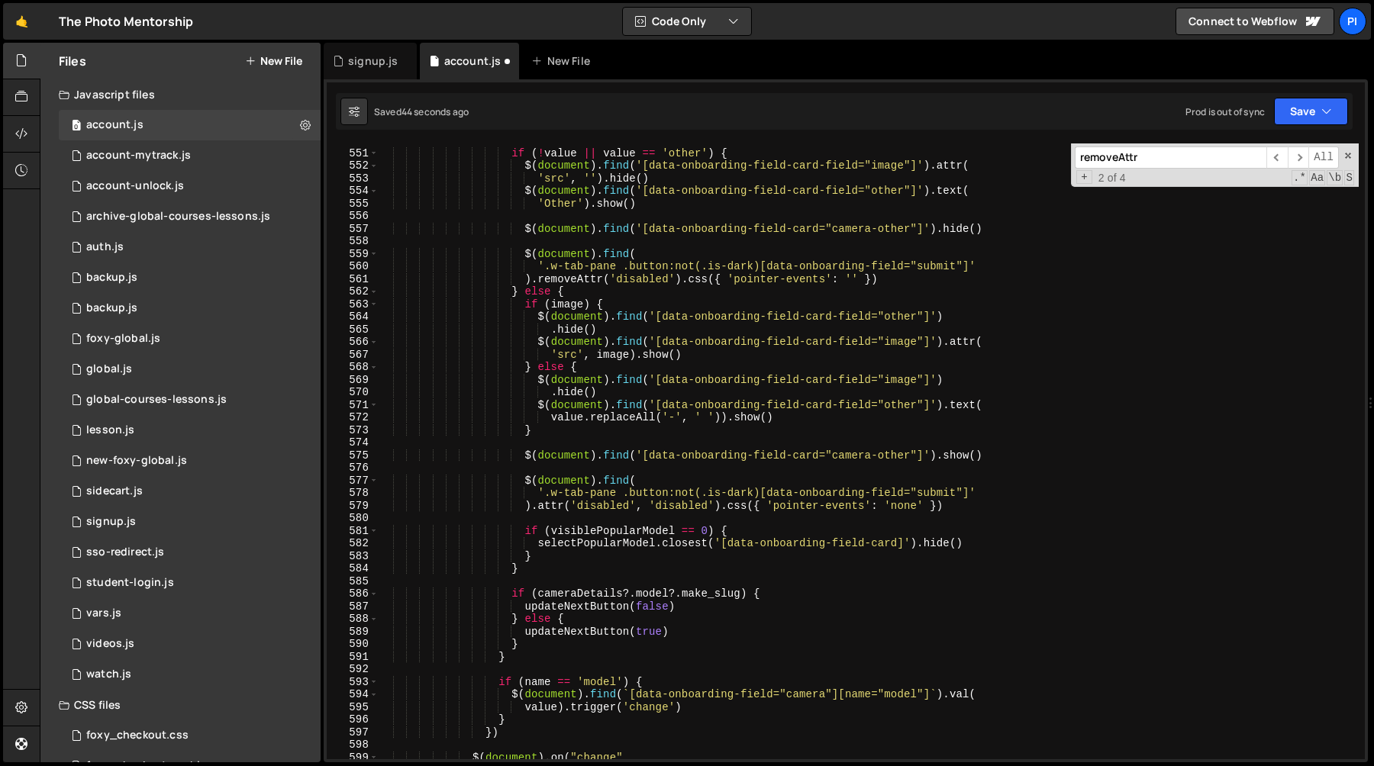
scroll to position [6963, 0]
click at [556, 669] on div "if ( ! value || value == 'other' ) { $ ( document ) . find ( '[data-onboarding-…" at bounding box center [868, 454] width 981 height 641
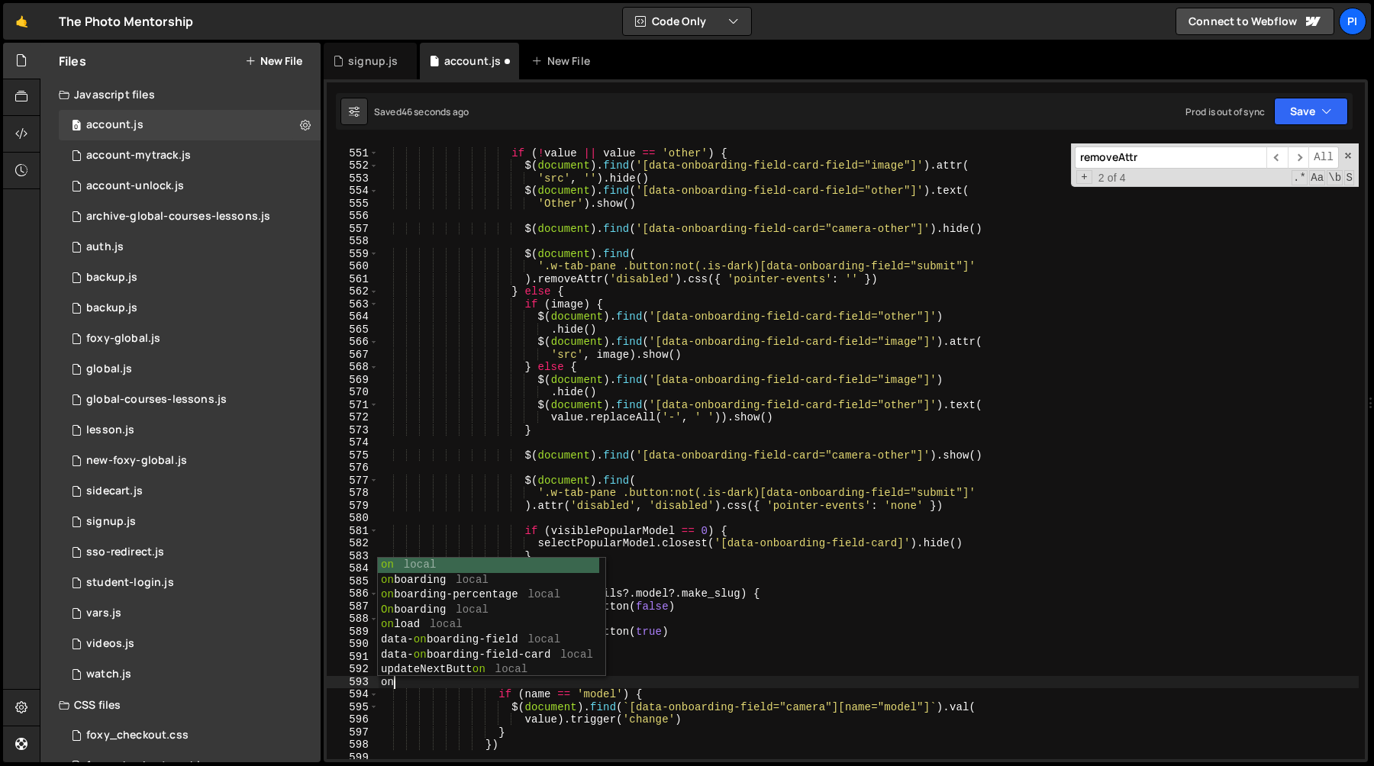
type textarea "o"
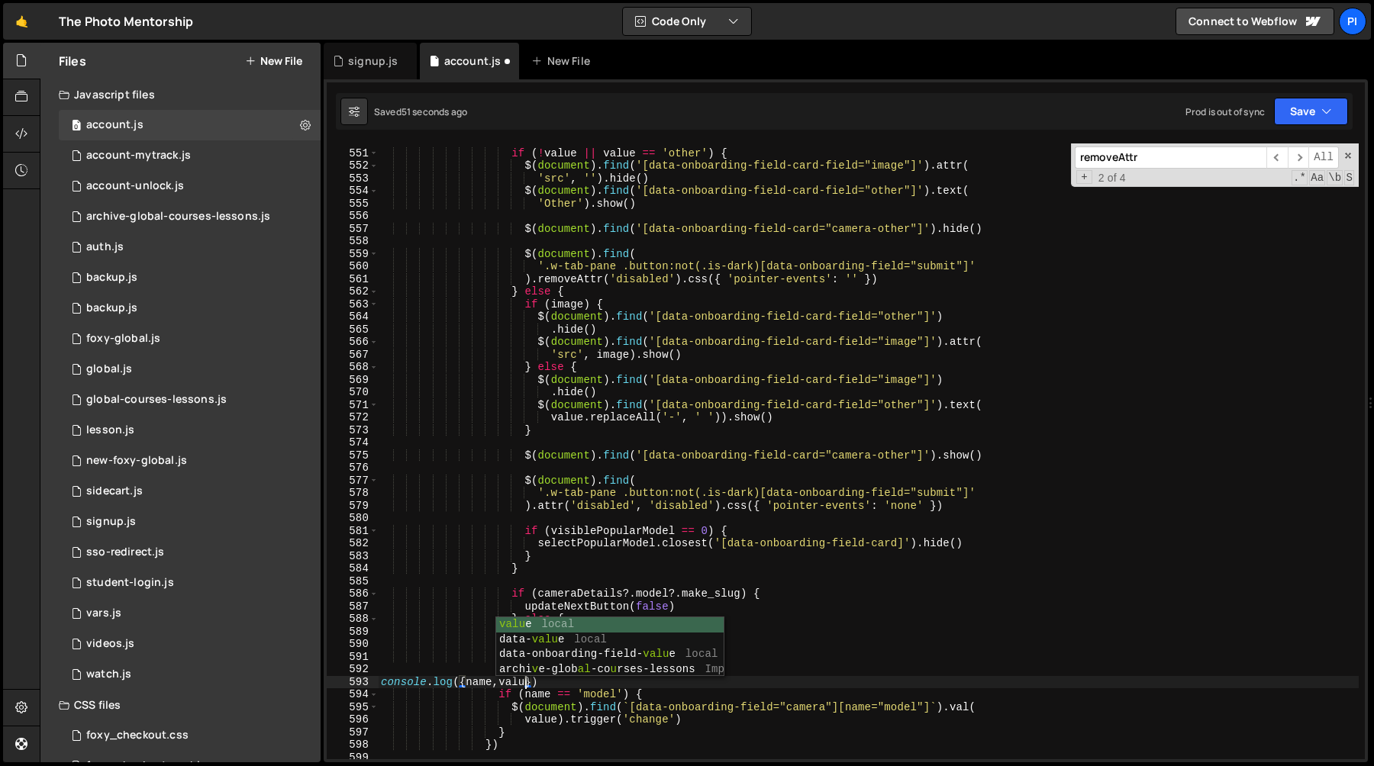
scroll to position [0, 9]
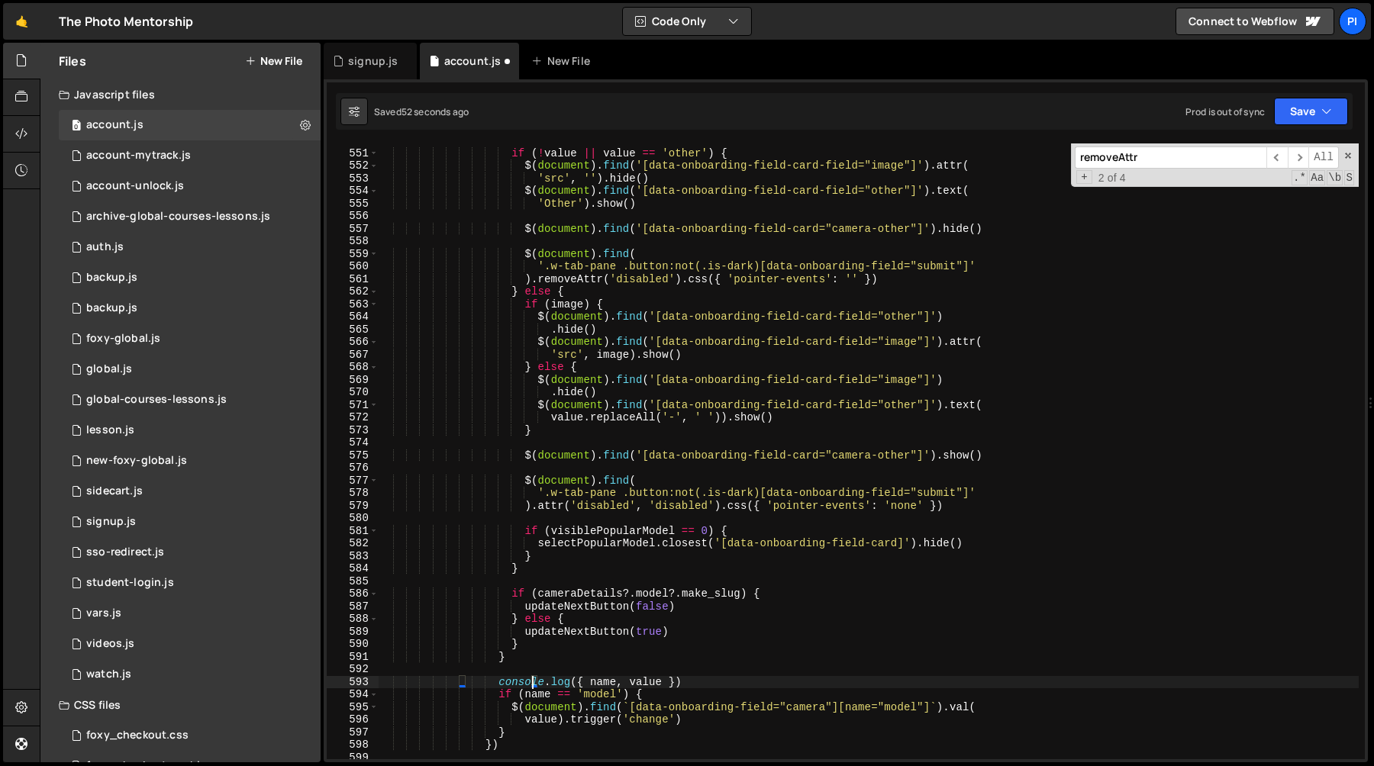
type textarea "console.log({ name, value })"
click at [703, 676] on div "if ( ! value || value == 'other' ) { $ ( document ) . find ( '[data-onboarding-…" at bounding box center [868, 454] width 981 height 641
click at [668, 693] on div "if ( ! value || value == 'other' ) { $ ( document ) . find ( '[data-onboarding-…" at bounding box center [868, 454] width 981 height 641
type textarea "if (name == 'model') {"
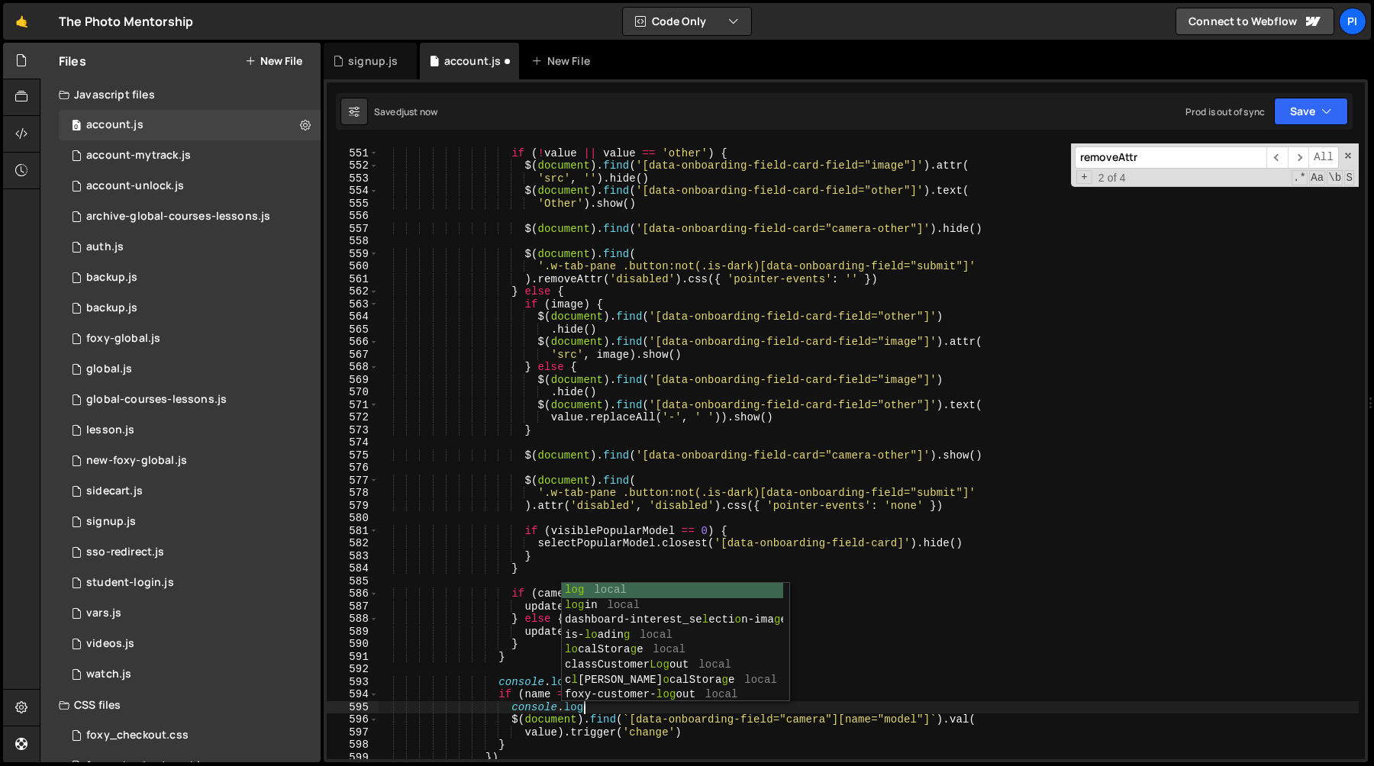
type textarea "console.log("
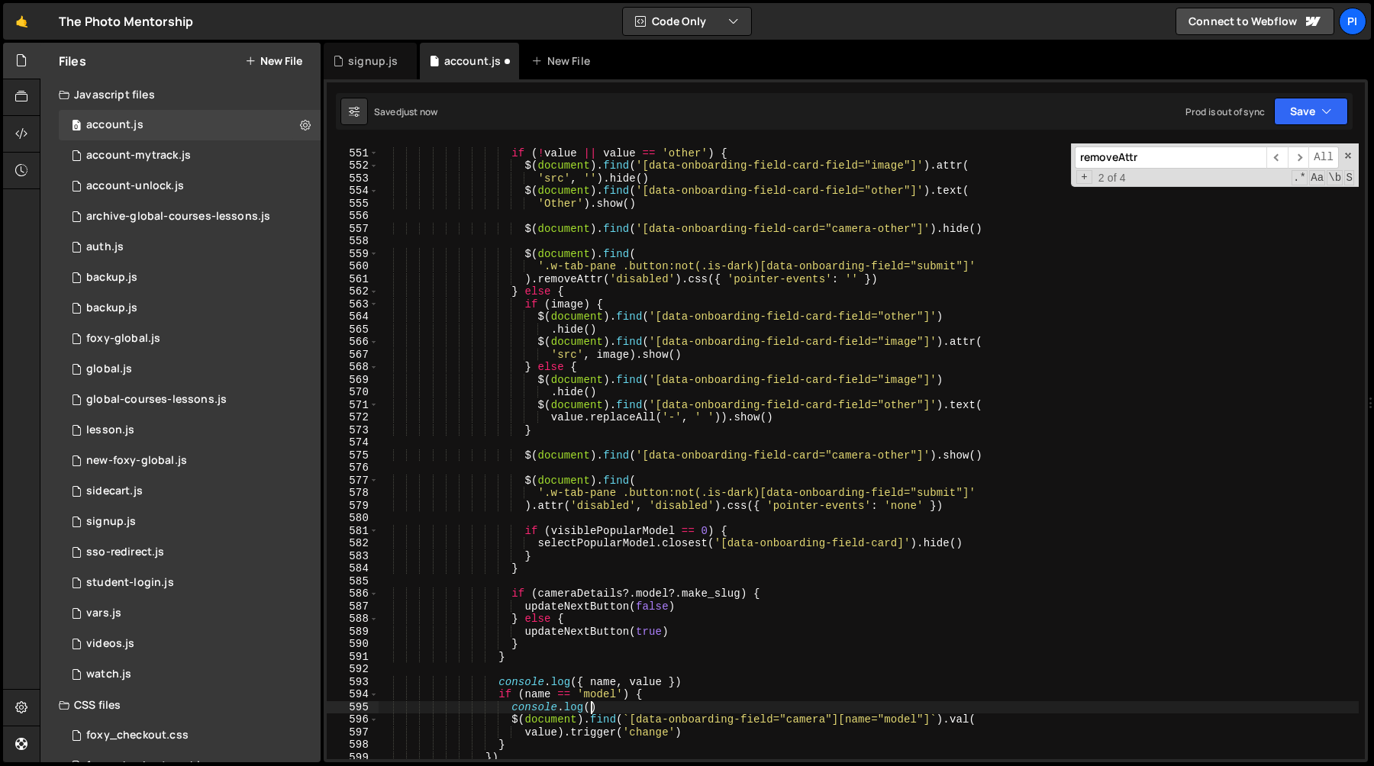
scroll to position [0, 14]
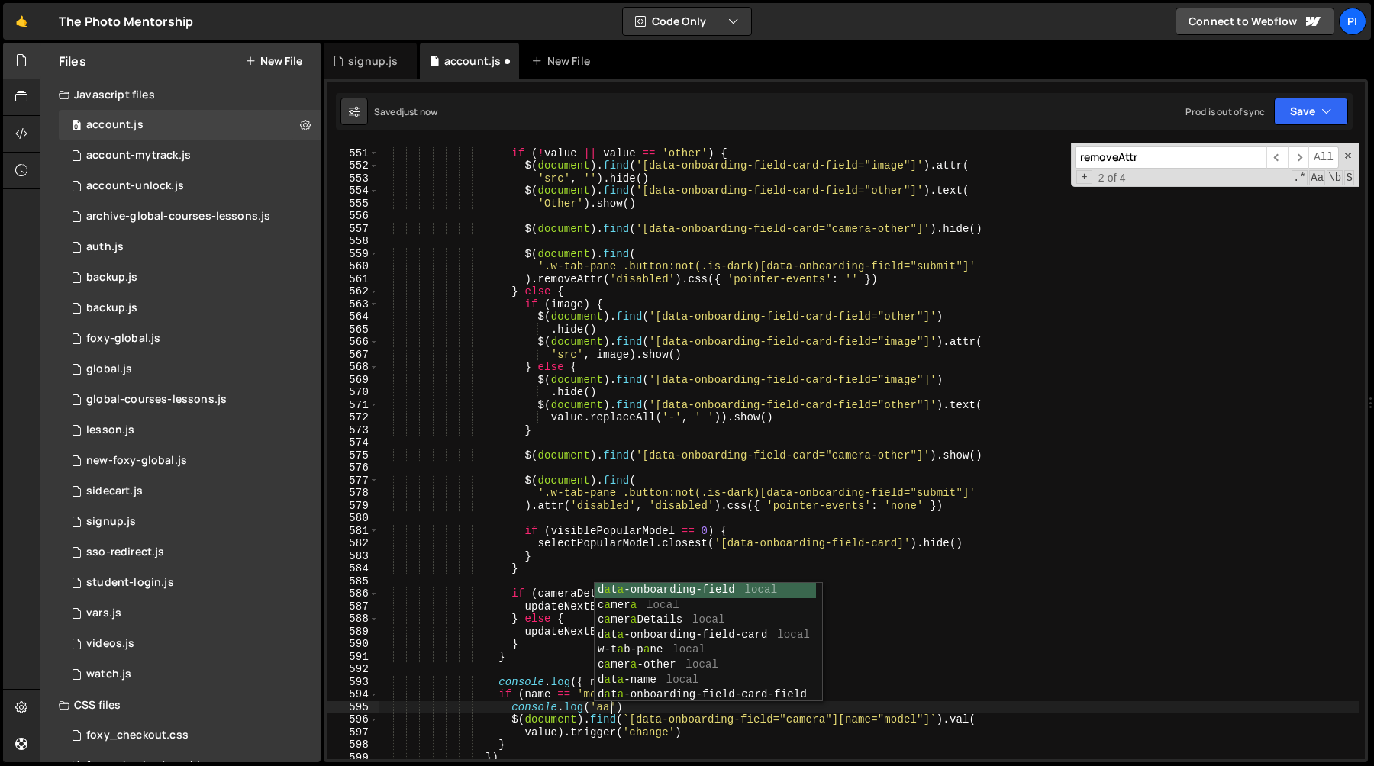
scroll to position [0, 15]
click at [889, 716] on div "if ( ! value || value == 'other' ) { $ ( document ) . find ( '[data-onboarding-…" at bounding box center [868, 454] width 981 height 641
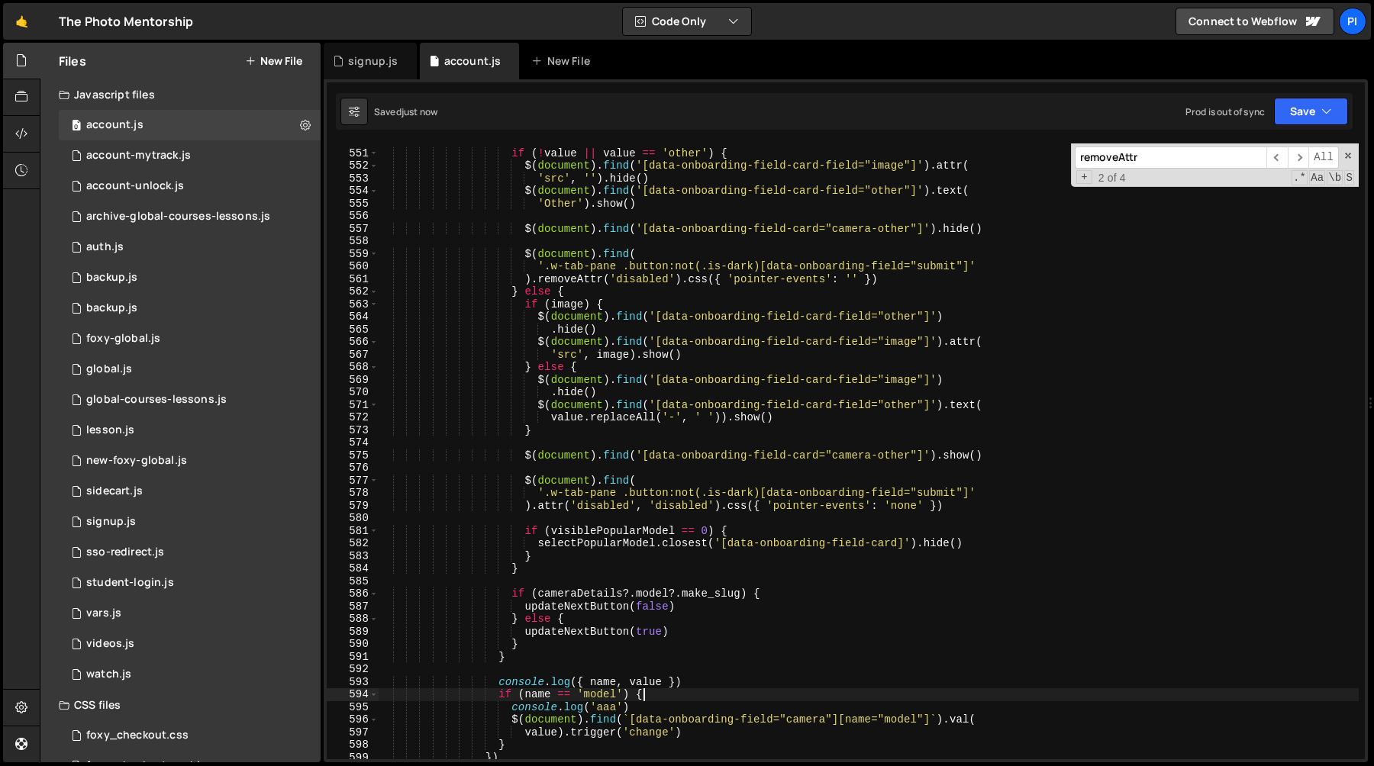
click at [789, 699] on div "if ( ! value || value == 'other' ) { $ ( document ) . find ( '[data-onboarding-…" at bounding box center [868, 454] width 981 height 641
type textarea "if (name == 'model') {"
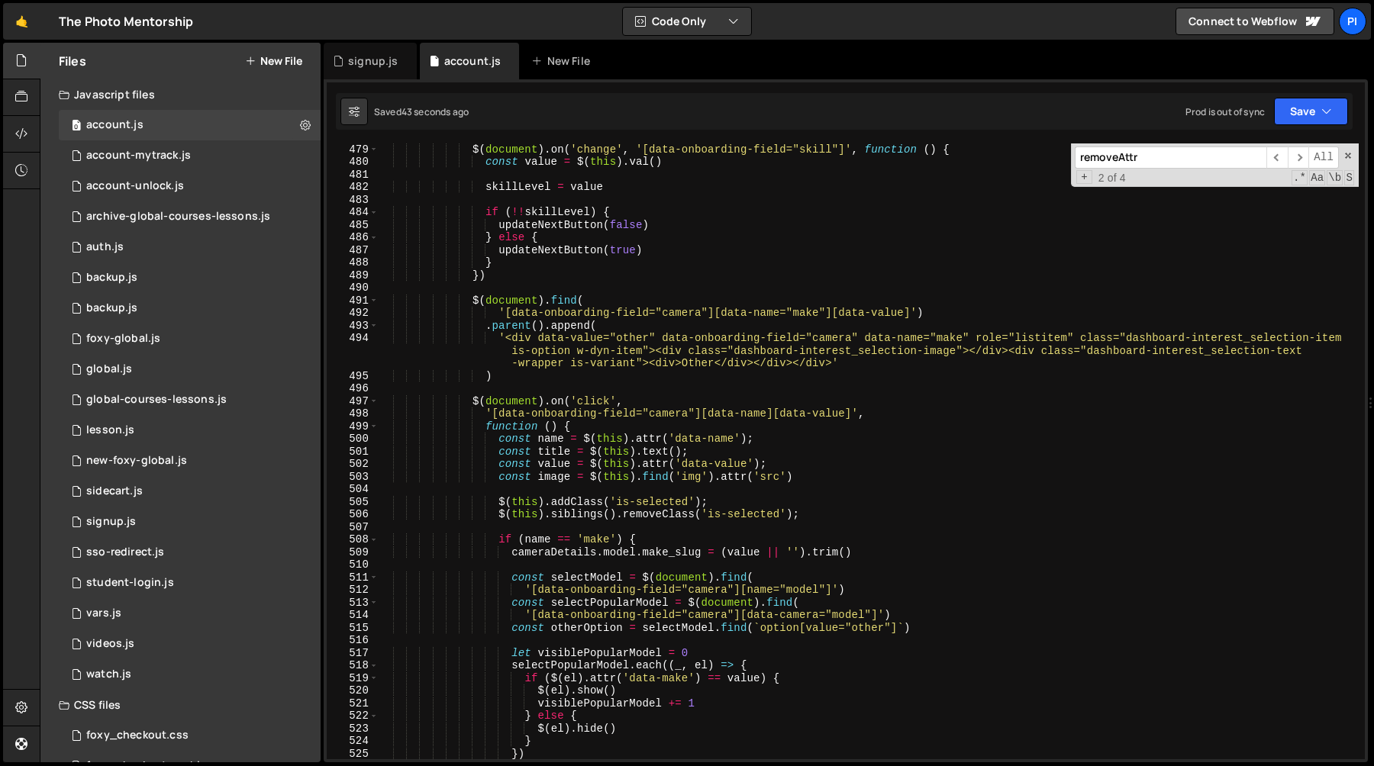
scroll to position [6039, 0]
